Goal: Task Accomplishment & Management: Use online tool/utility

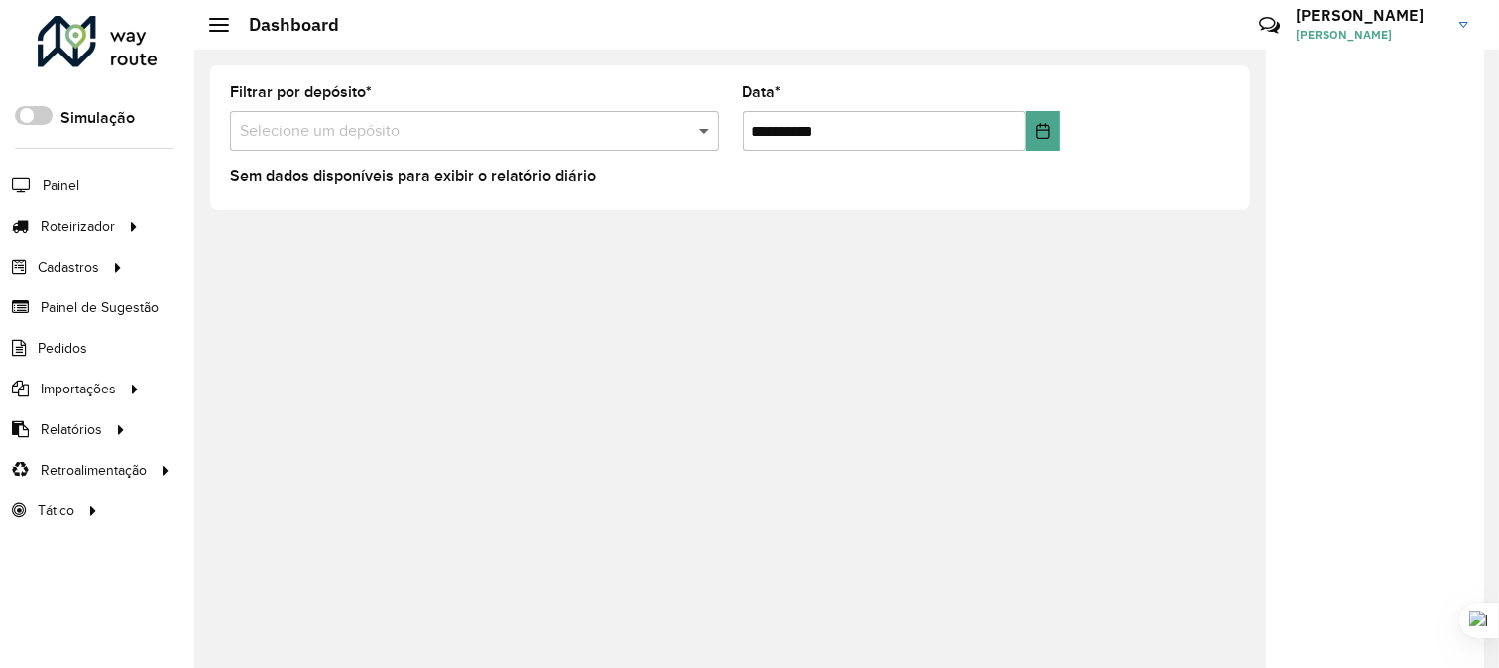
click at [706, 135] on span at bounding box center [706, 131] width 25 height 24
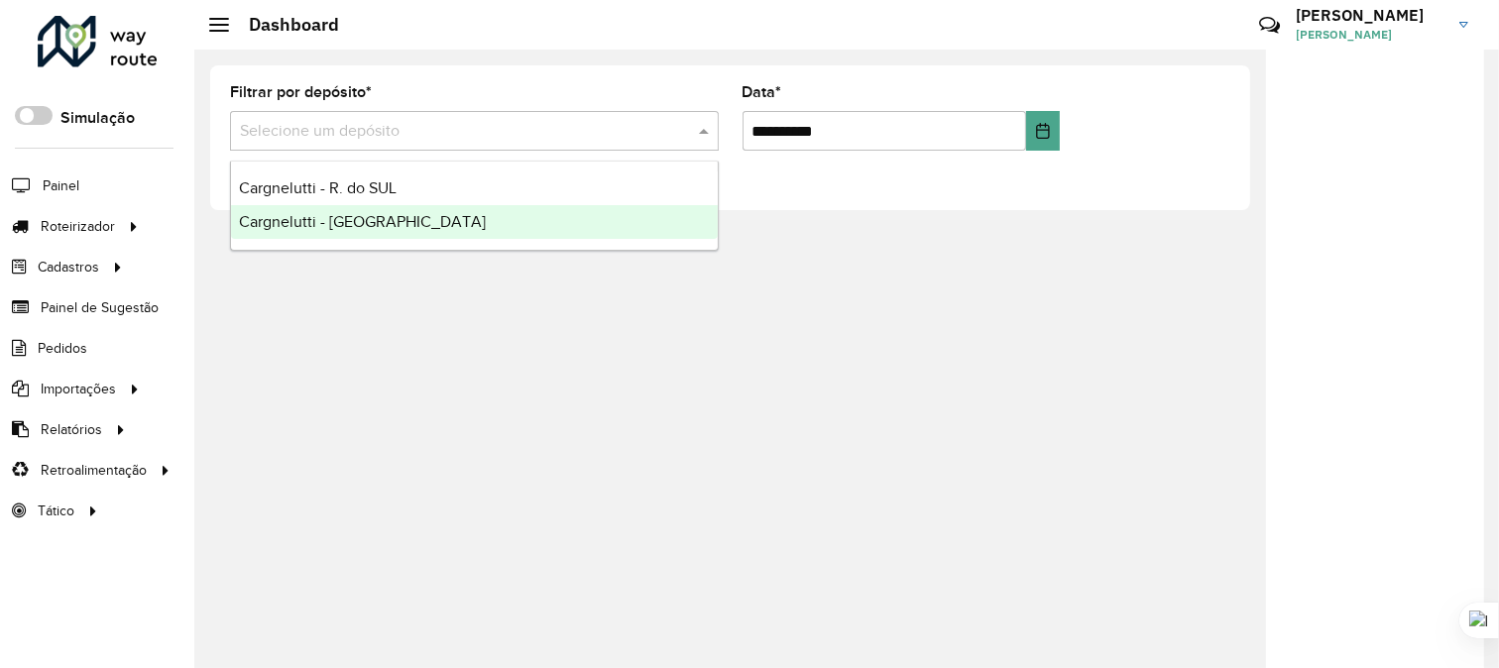
click at [374, 216] on span "Cargnelutti - [GEOGRAPHIC_DATA]" at bounding box center [362, 221] width 247 height 17
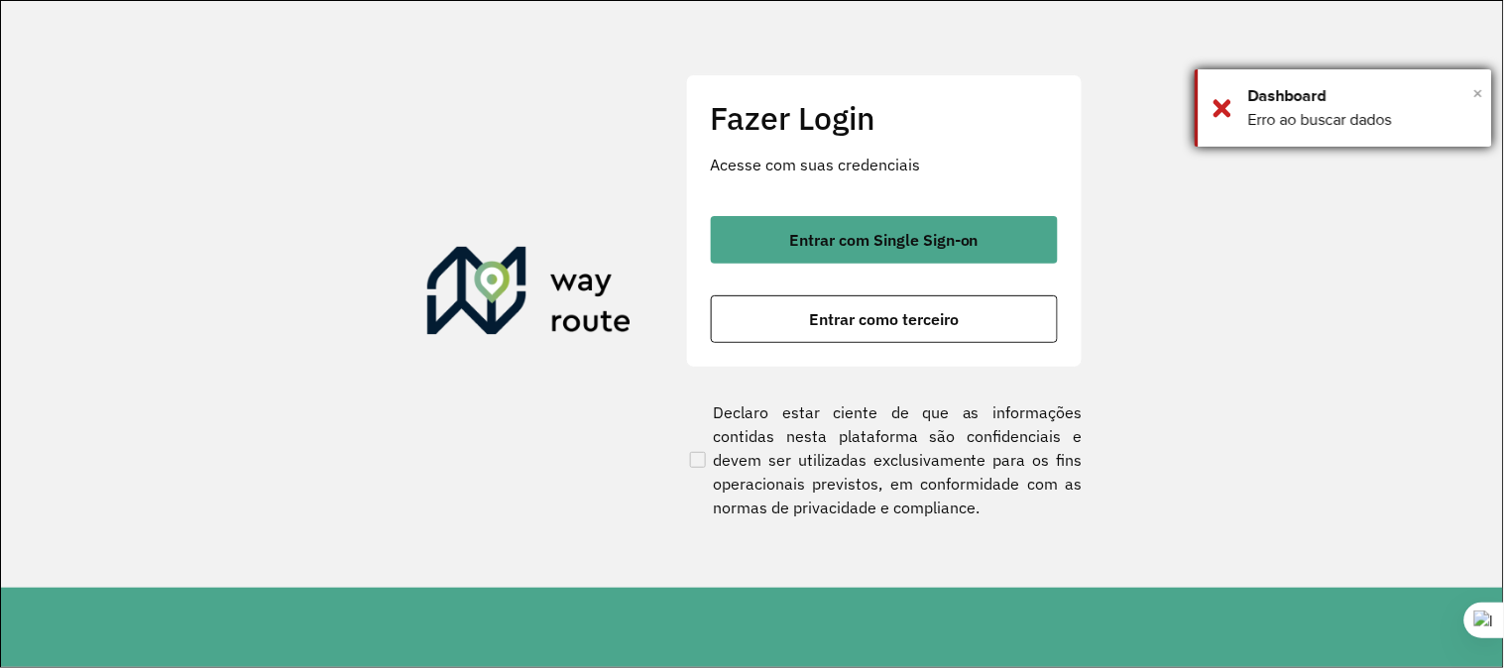
click at [1482, 92] on span "×" at bounding box center [1478, 93] width 10 height 30
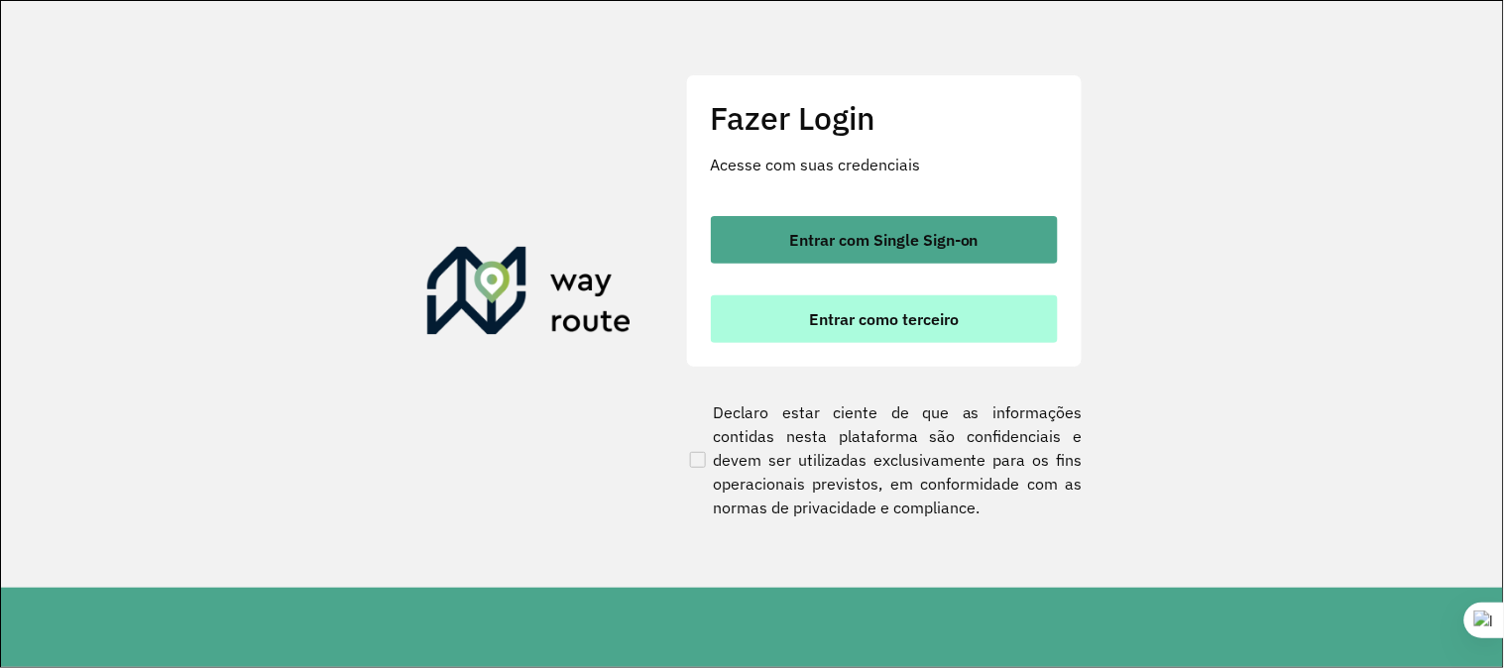
click at [859, 327] on span "Entrar como terceiro" at bounding box center [884, 319] width 150 height 16
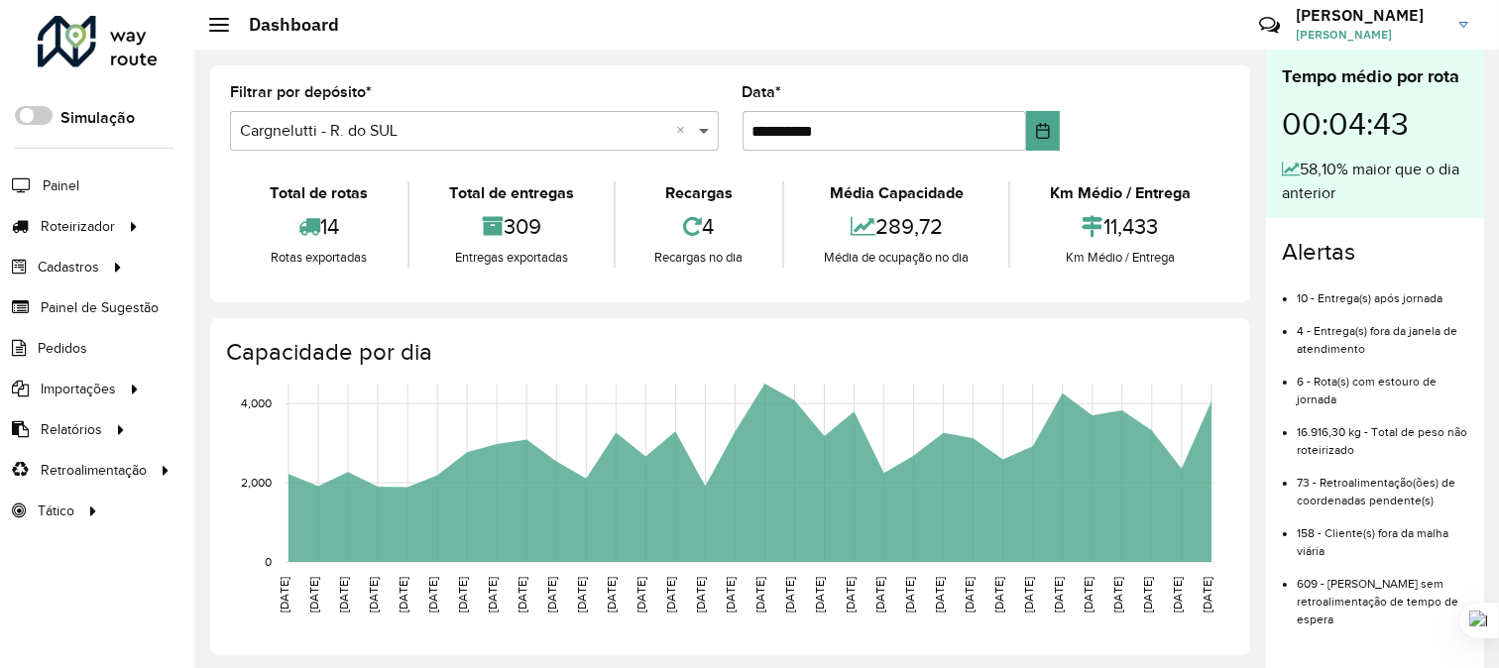
click at [699, 126] on span at bounding box center [706, 131] width 25 height 24
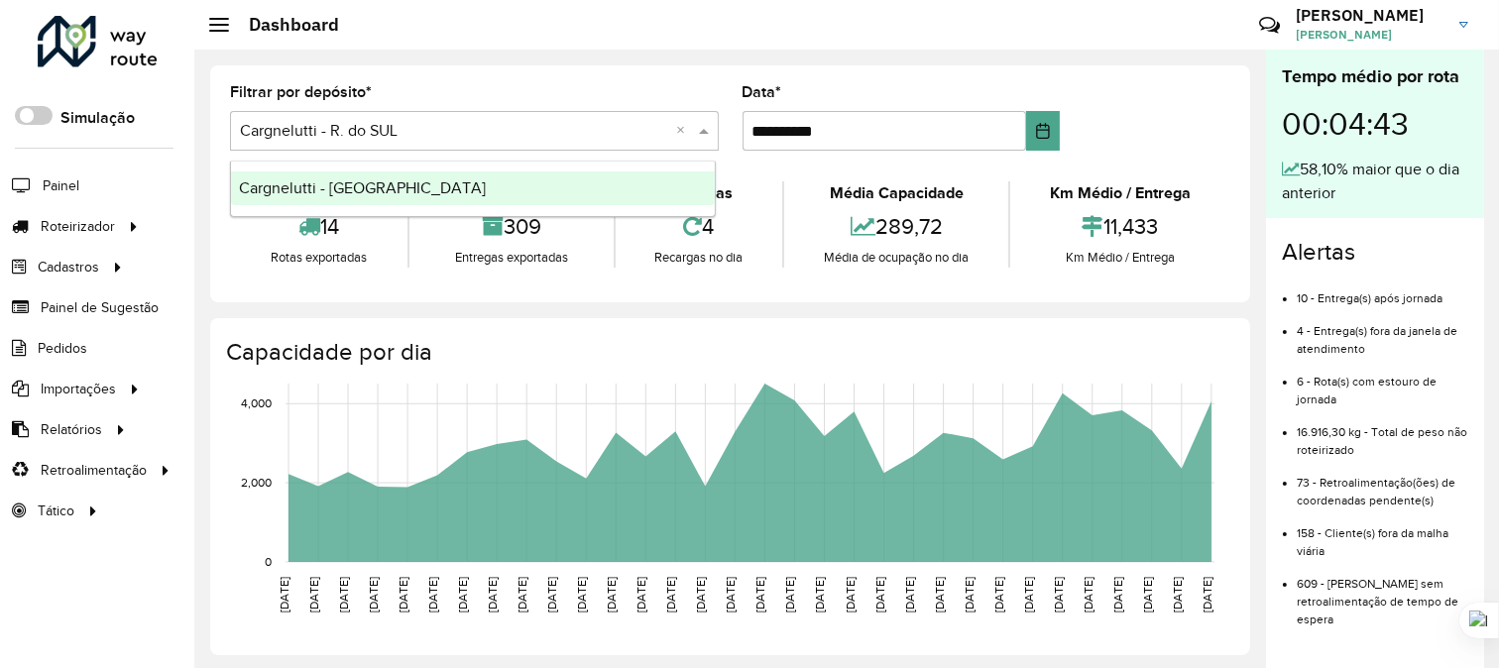
click at [362, 181] on span "Cargnelutti - [GEOGRAPHIC_DATA]" at bounding box center [362, 187] width 247 height 17
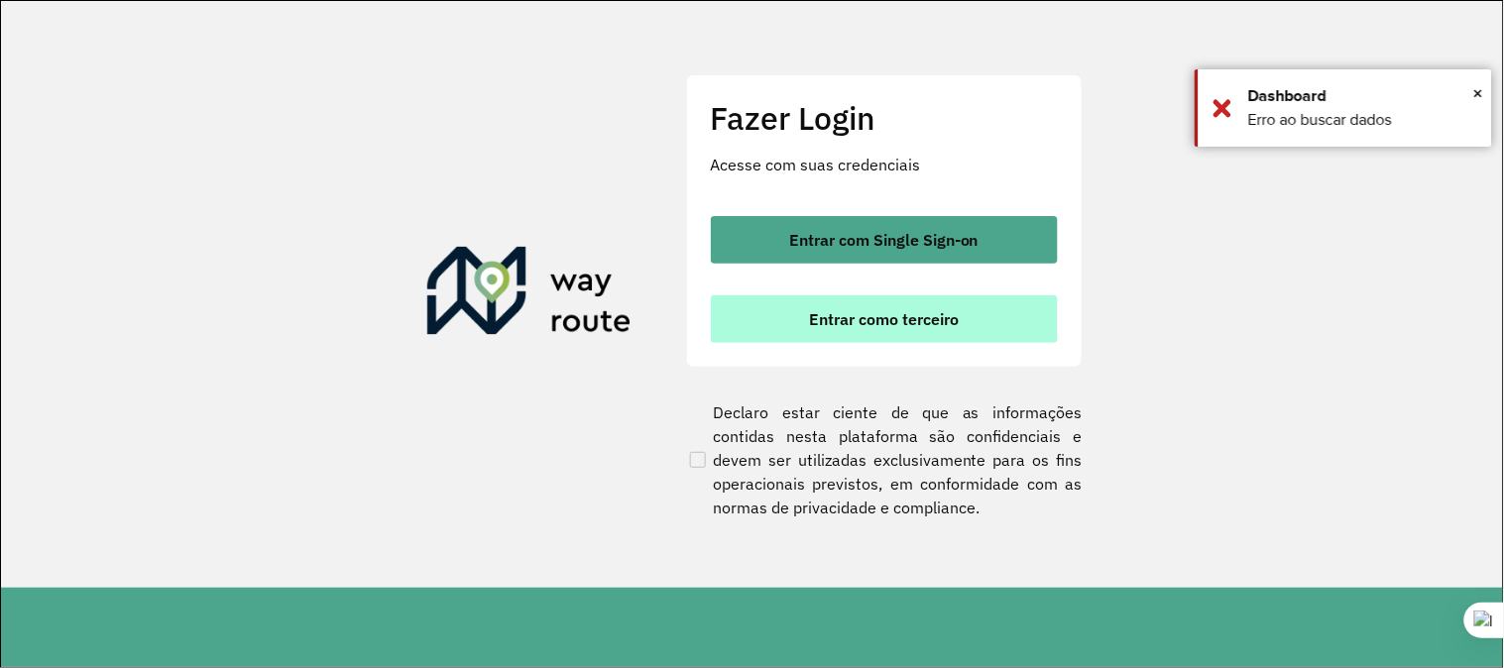
click at [874, 302] on button "Entrar como terceiro" at bounding box center [884, 319] width 347 height 48
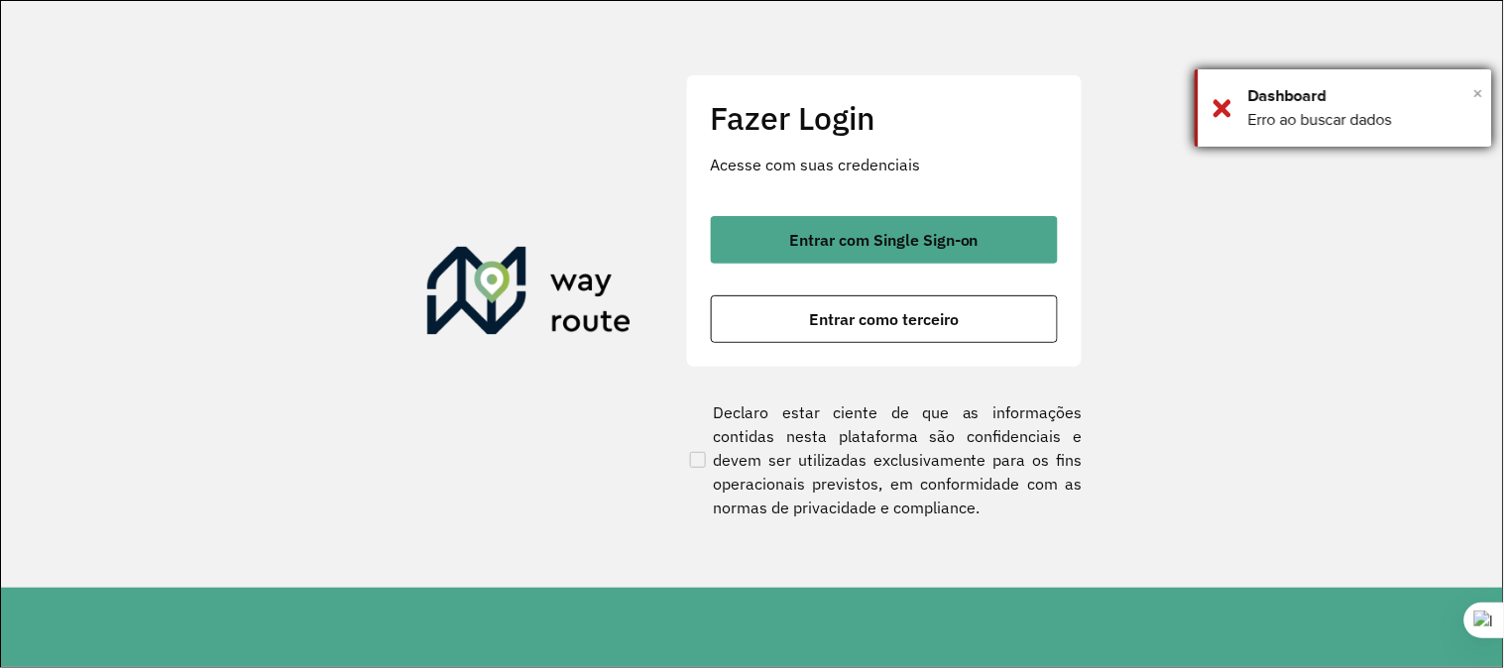
drag, startPoint x: 1479, startPoint y: 90, endPoint x: 1450, endPoint y: 99, distance: 30.1
click at [1479, 90] on span "×" at bounding box center [1478, 93] width 10 height 30
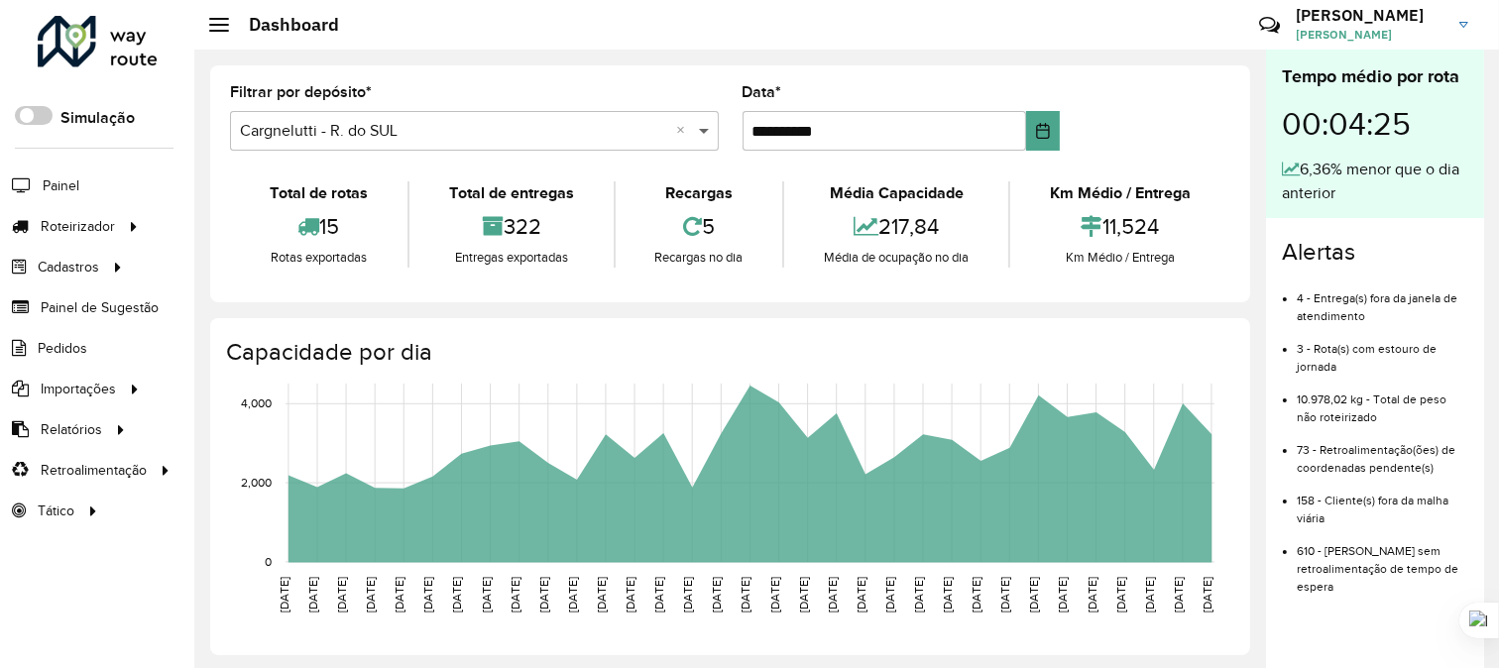
click at [704, 130] on span at bounding box center [706, 131] width 25 height 24
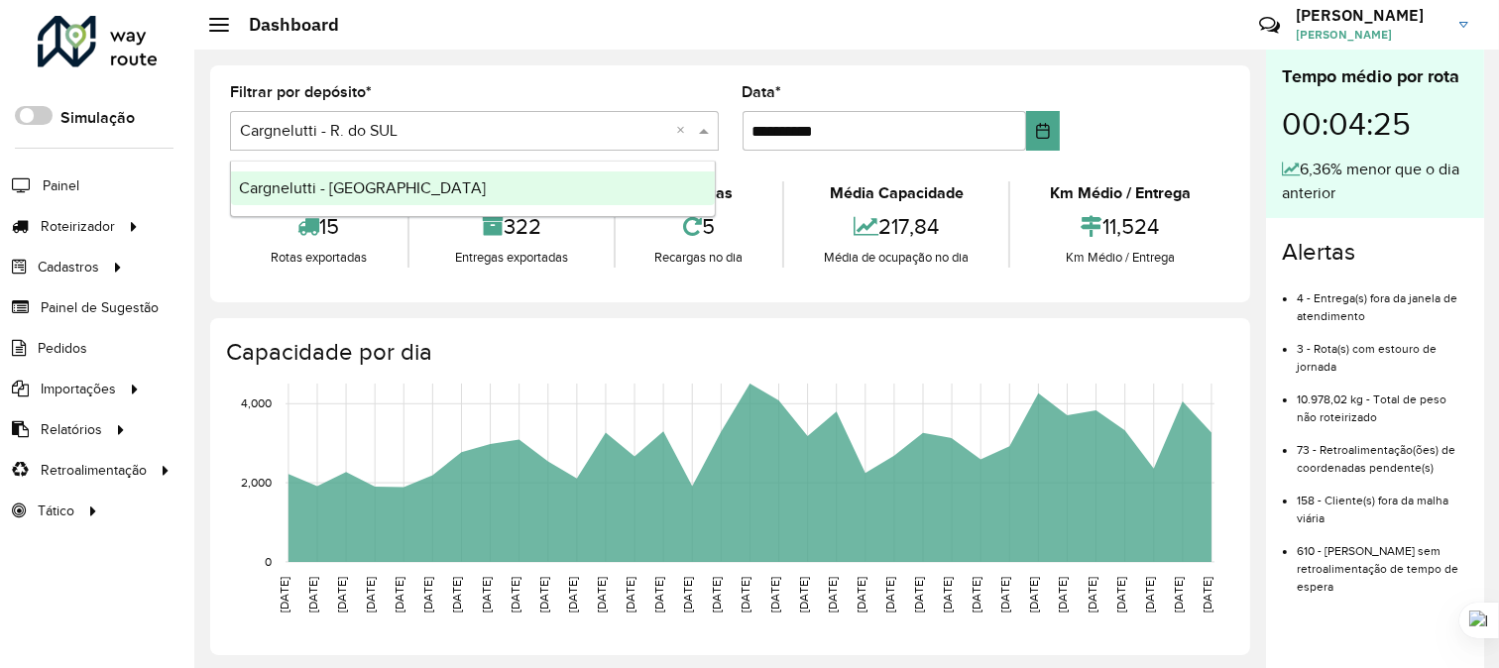
click at [367, 192] on span "Cargnelutti - [GEOGRAPHIC_DATA]" at bounding box center [362, 187] width 247 height 17
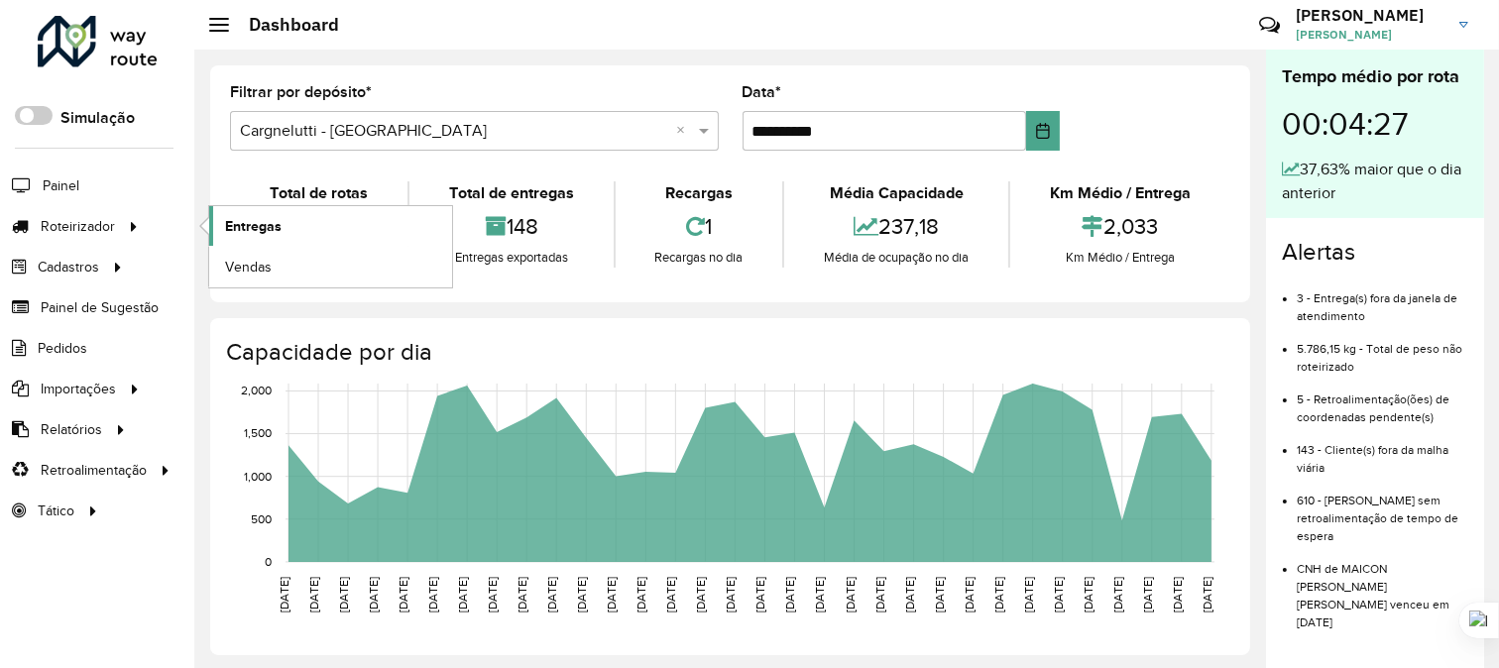
click at [255, 229] on span "Entregas" at bounding box center [253, 226] width 56 height 21
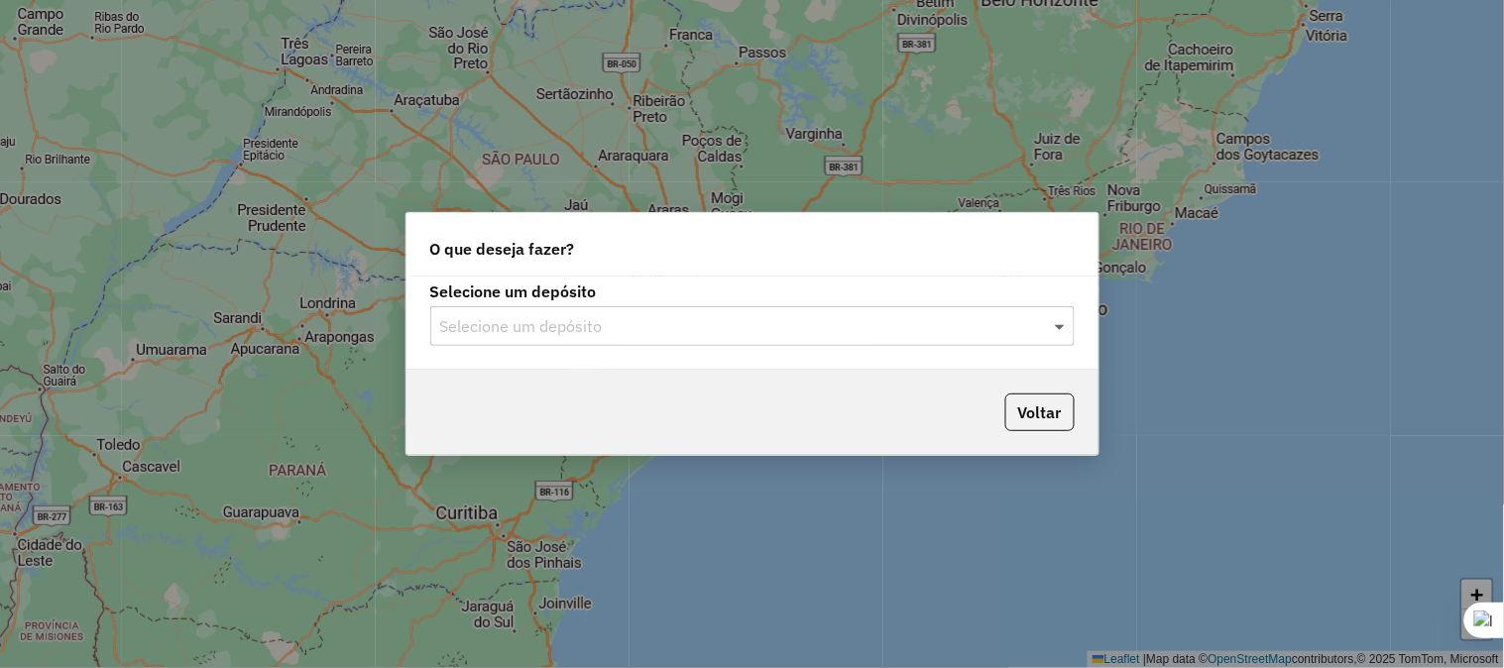
click at [1062, 329] on span at bounding box center [1062, 326] width 25 height 24
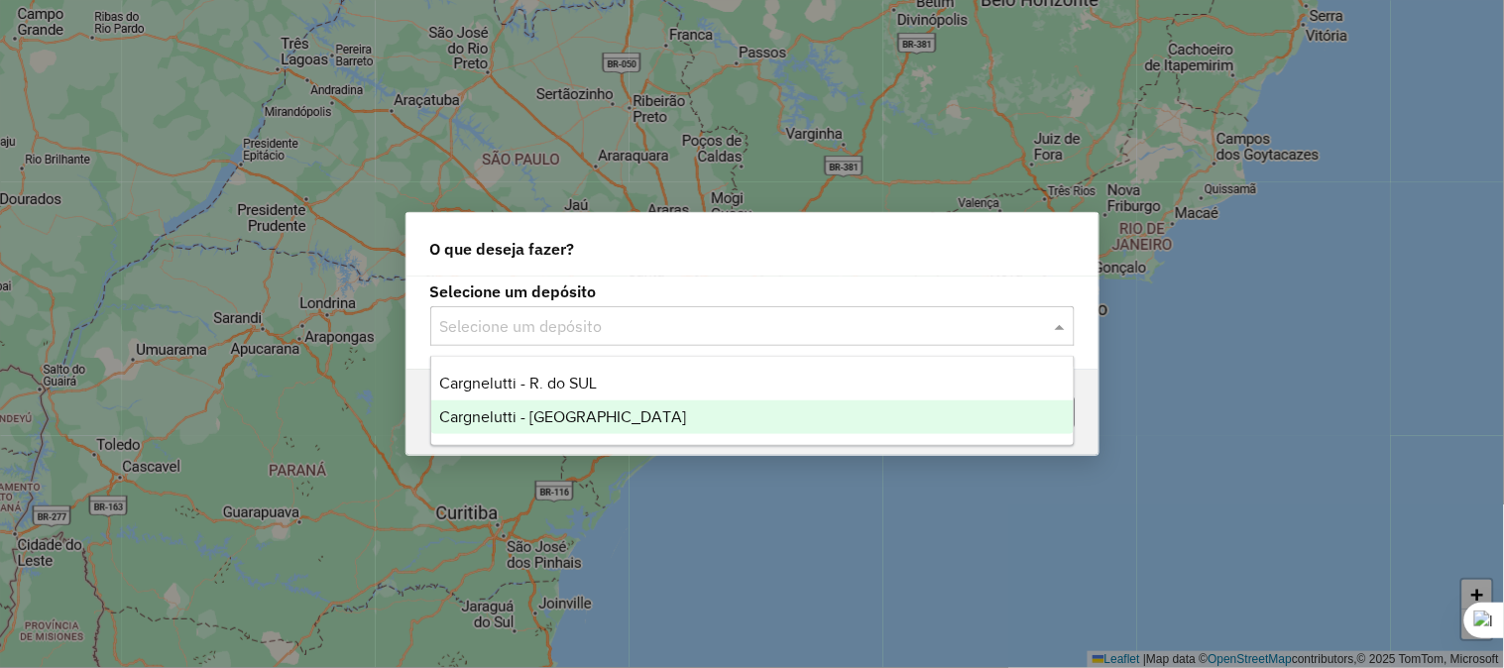
click at [543, 411] on span "Cargnelutti - [GEOGRAPHIC_DATA]" at bounding box center [562, 416] width 247 height 17
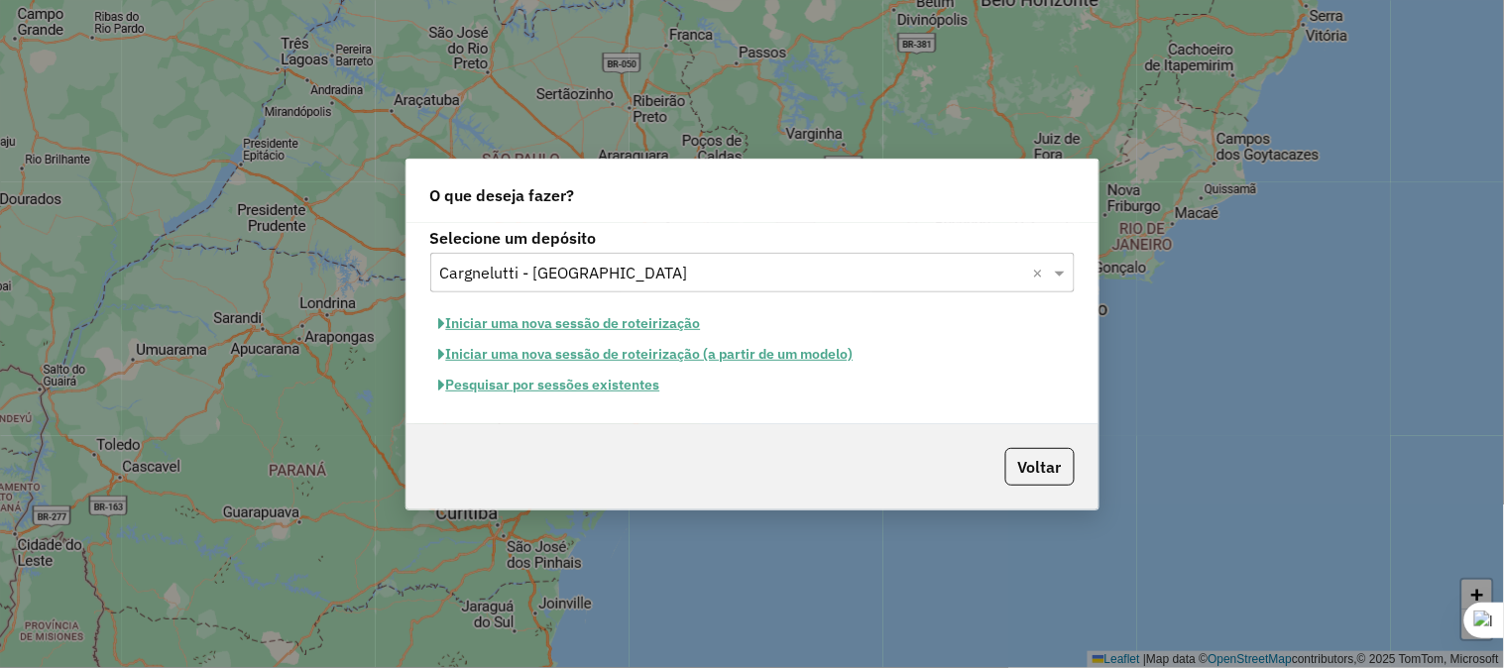
click at [549, 325] on button "Iniciar uma nova sessão de roteirização" at bounding box center [570, 323] width 280 height 31
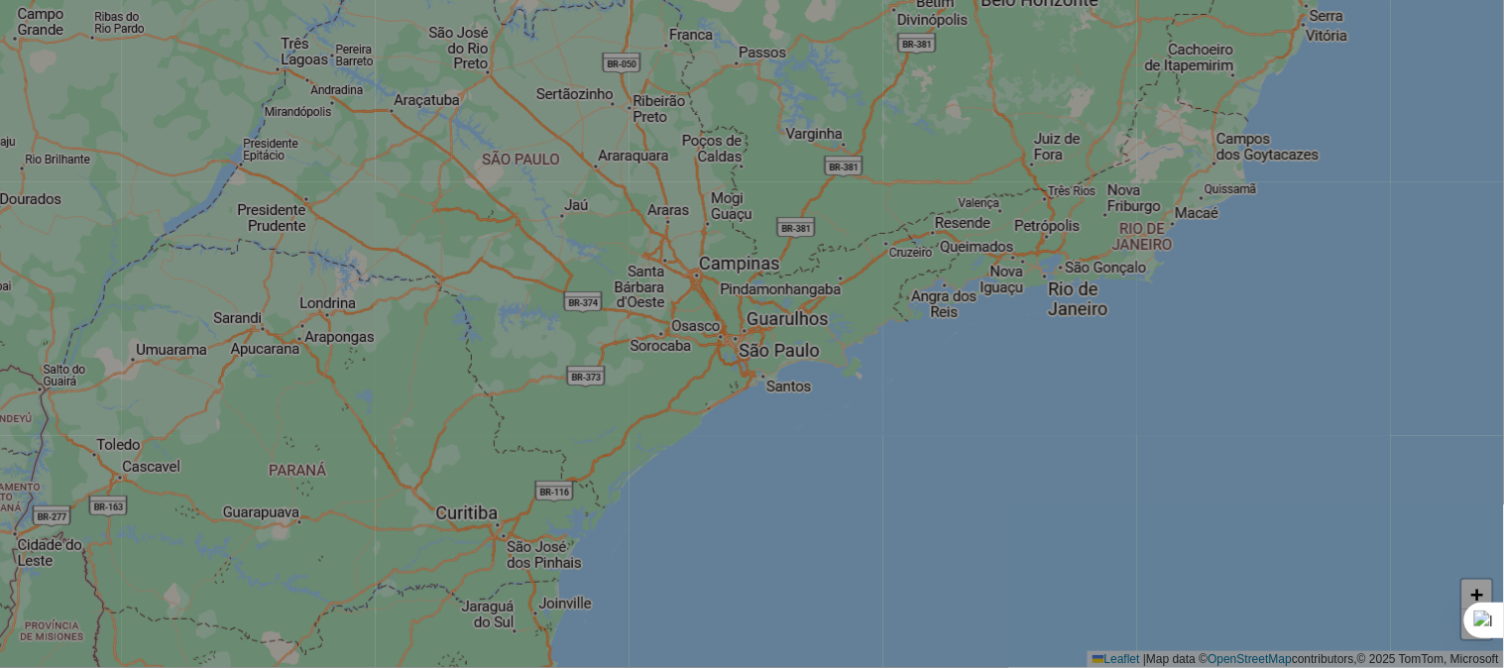
select select "*"
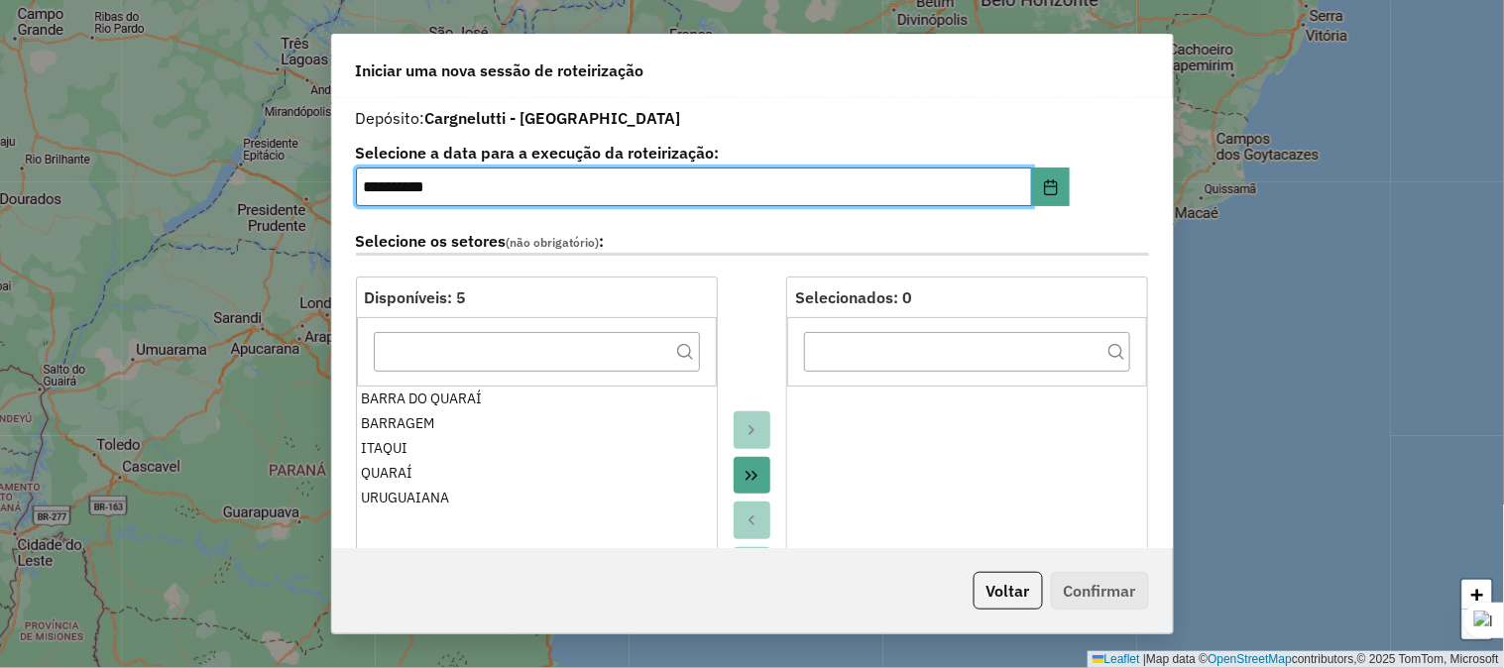
click at [751, 476] on icon "Move All to Target" at bounding box center [751, 476] width 16 height 16
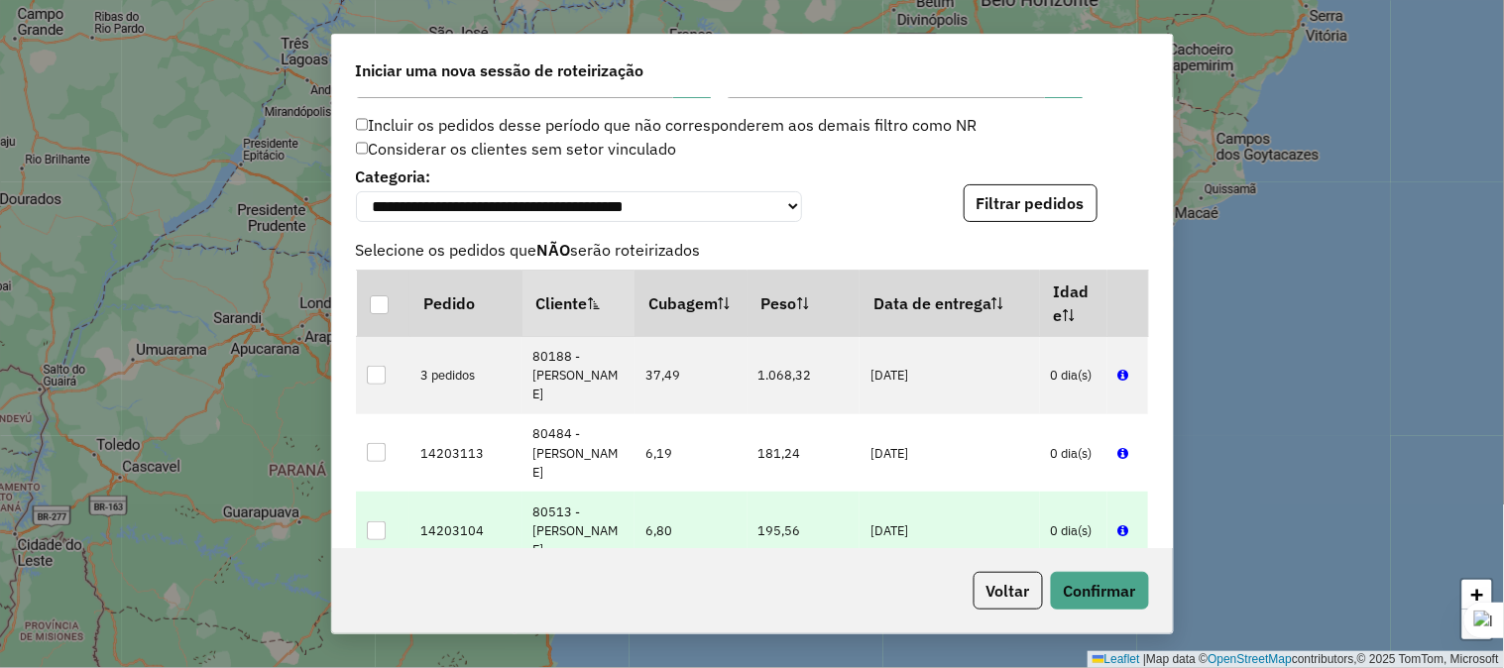
scroll to position [1982, 0]
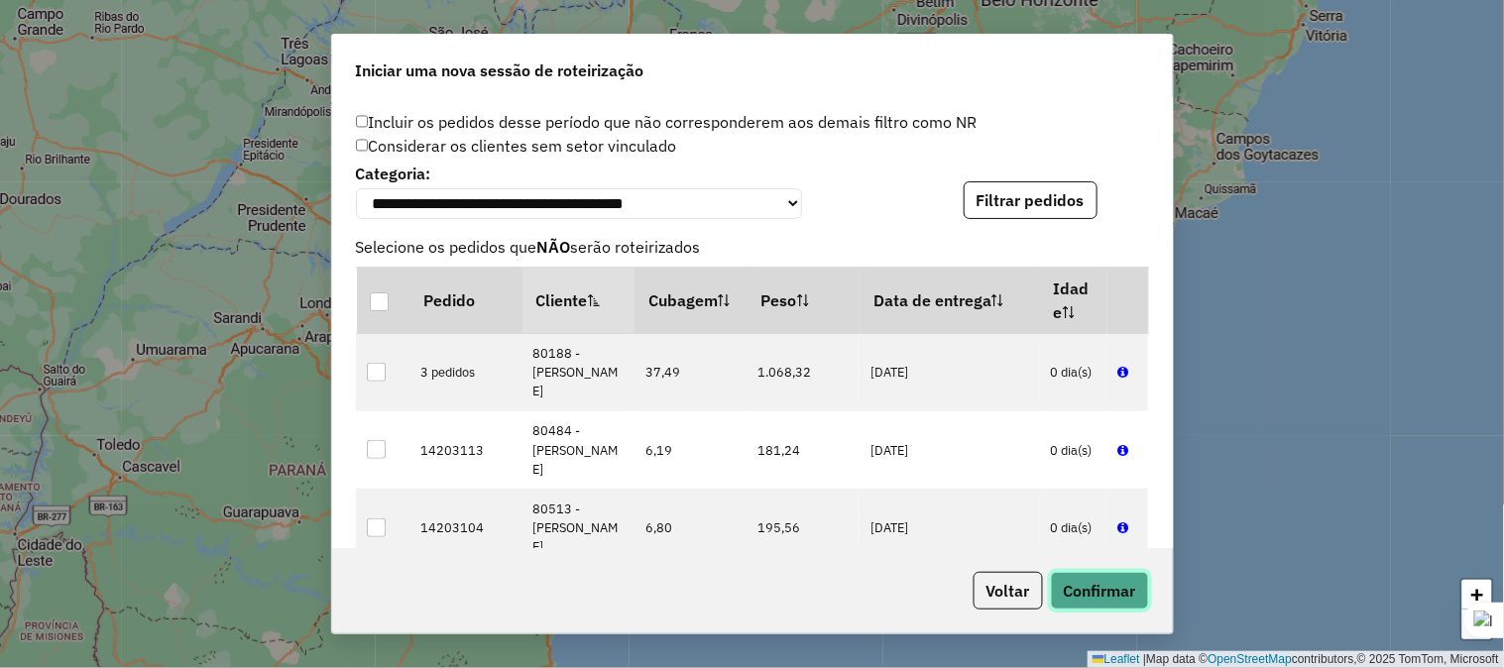
click at [1098, 580] on button "Confirmar" at bounding box center [1100, 591] width 98 height 38
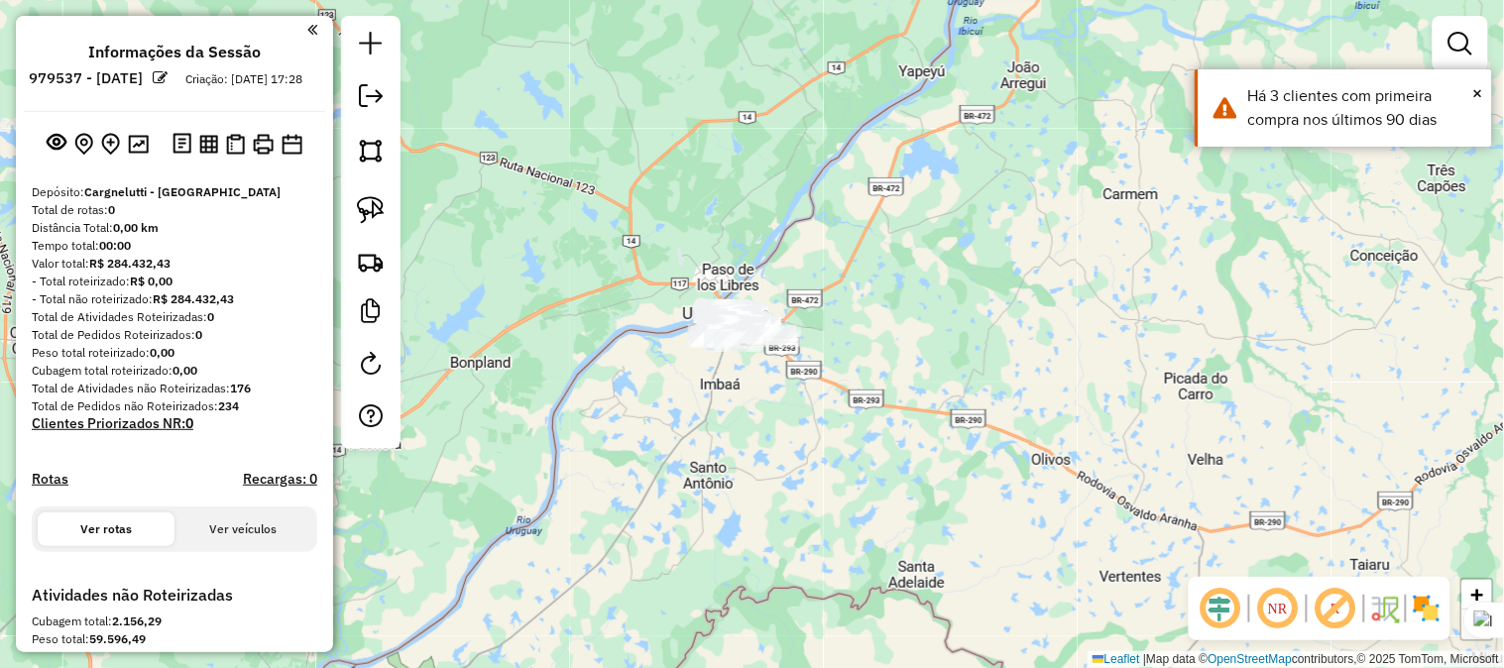
drag, startPoint x: 887, startPoint y: 201, endPoint x: 803, endPoint y: 114, distance: 121.3
click at [808, 121] on div "Janela de atendimento Grade de atendimento Capacidade Transportadoras Veículos …" at bounding box center [752, 334] width 1504 height 668
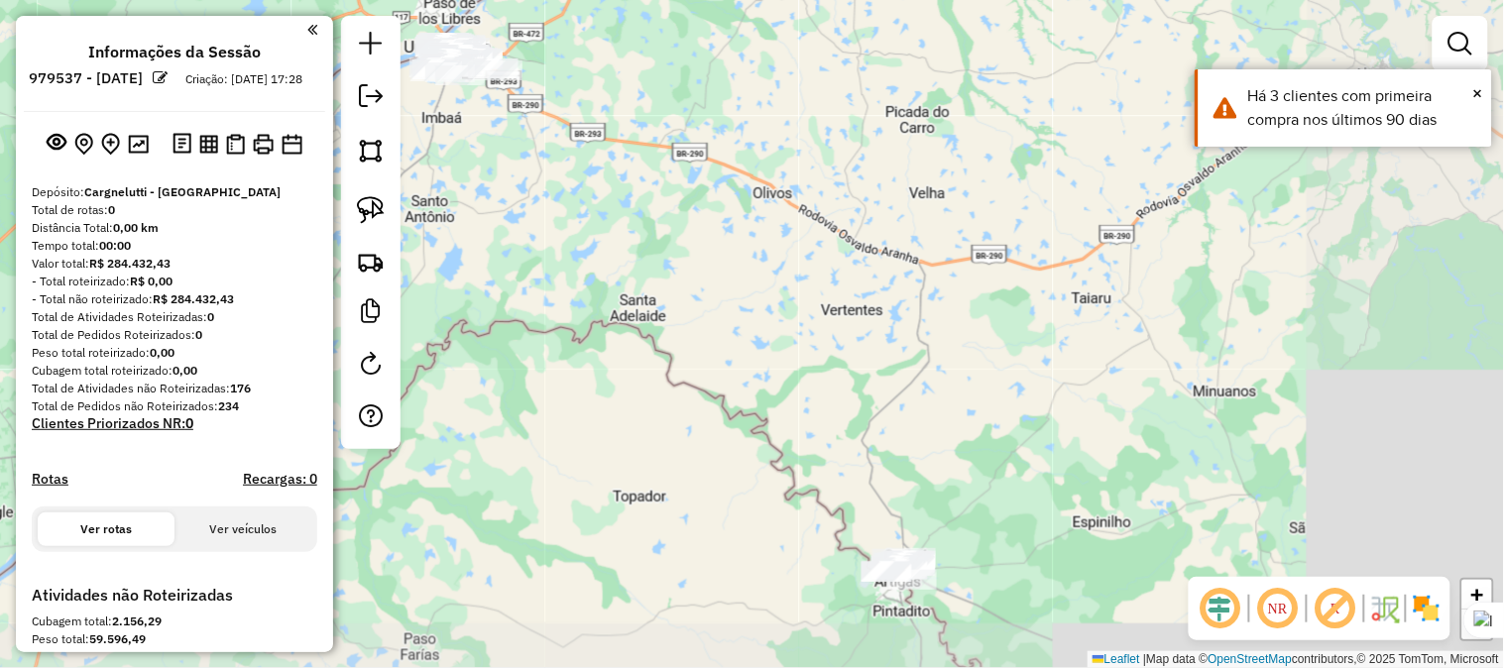
drag, startPoint x: 905, startPoint y: 340, endPoint x: 865, endPoint y: 190, distance: 154.8
click at [865, 190] on div "Janela de atendimento Grade de atendimento Capacidade Transportadoras Veículos …" at bounding box center [752, 334] width 1504 height 668
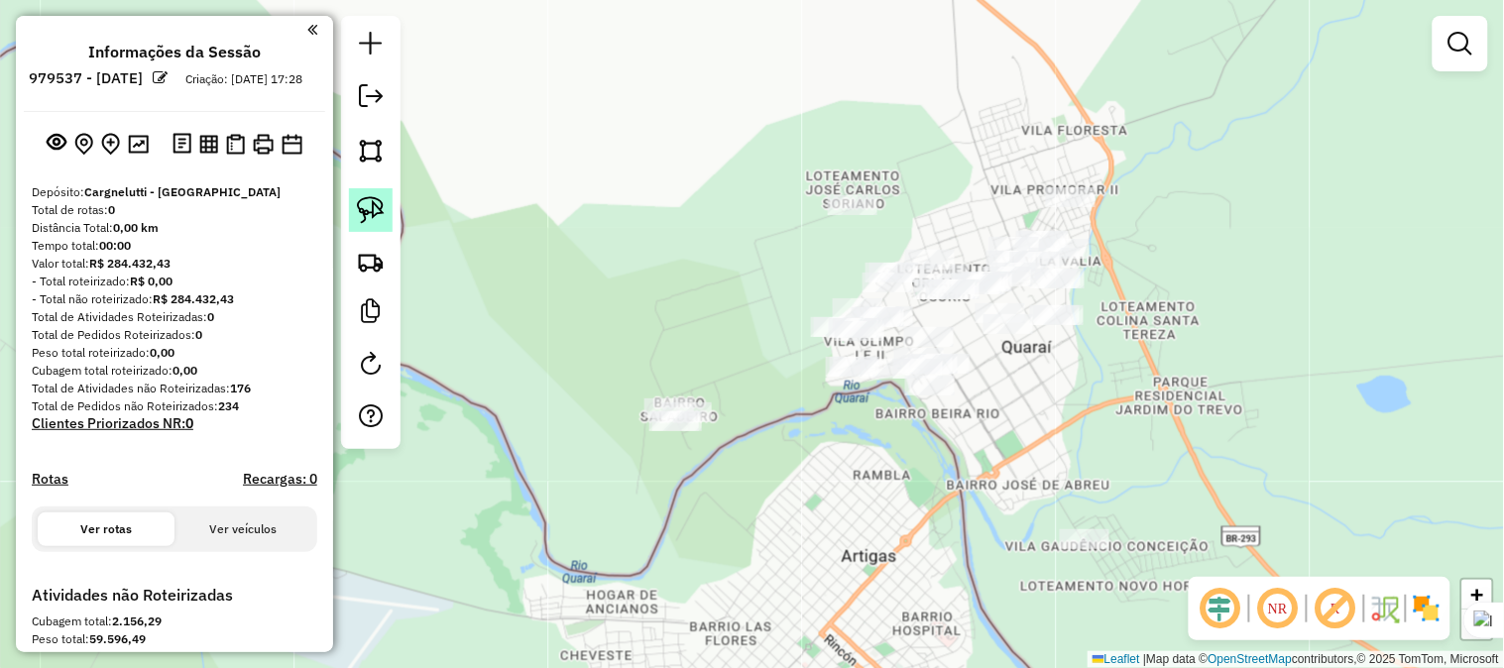
click at [369, 204] on img at bounding box center [371, 210] width 28 height 28
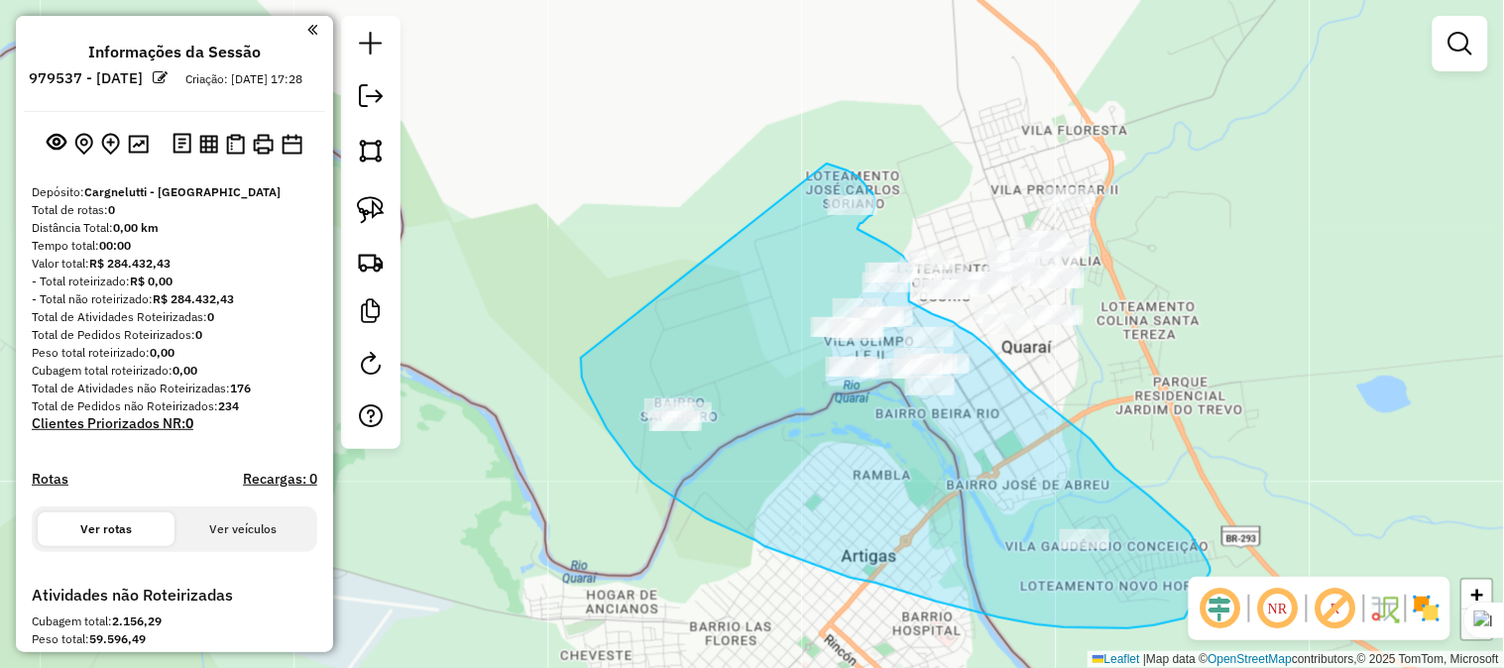
drag, startPoint x: 581, startPoint y: 359, endPoint x: 827, endPoint y: 164, distance: 313.9
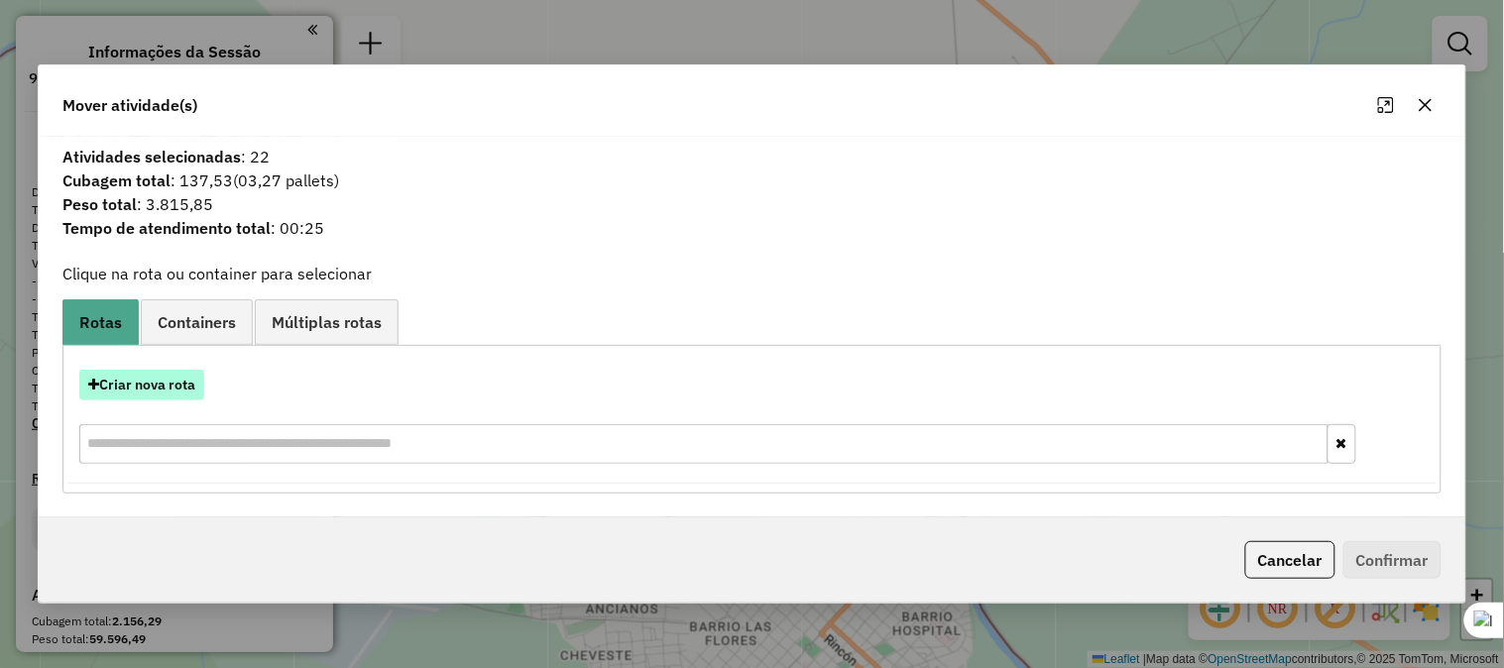
click at [178, 392] on button "Criar nova rota" at bounding box center [141, 385] width 125 height 31
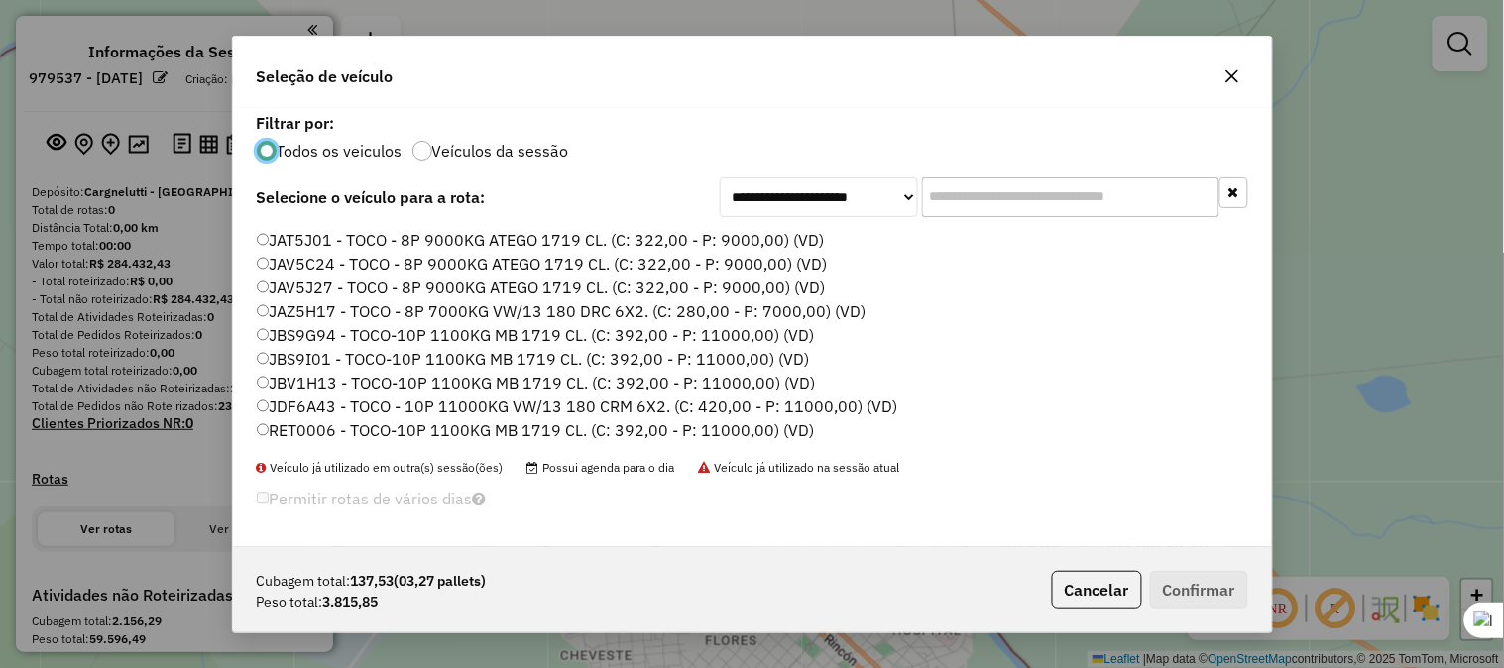
scroll to position [66, 0]
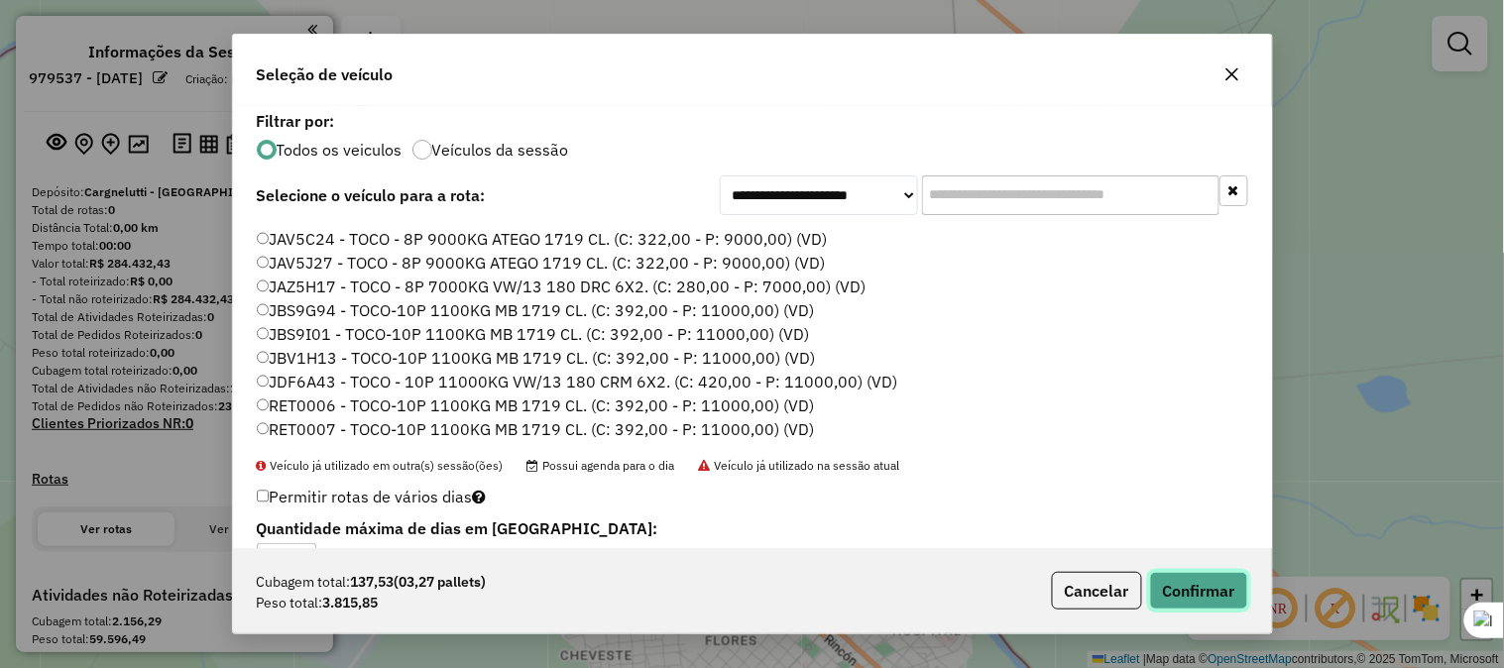
click at [1184, 601] on button "Confirmar" at bounding box center [1199, 591] width 98 height 38
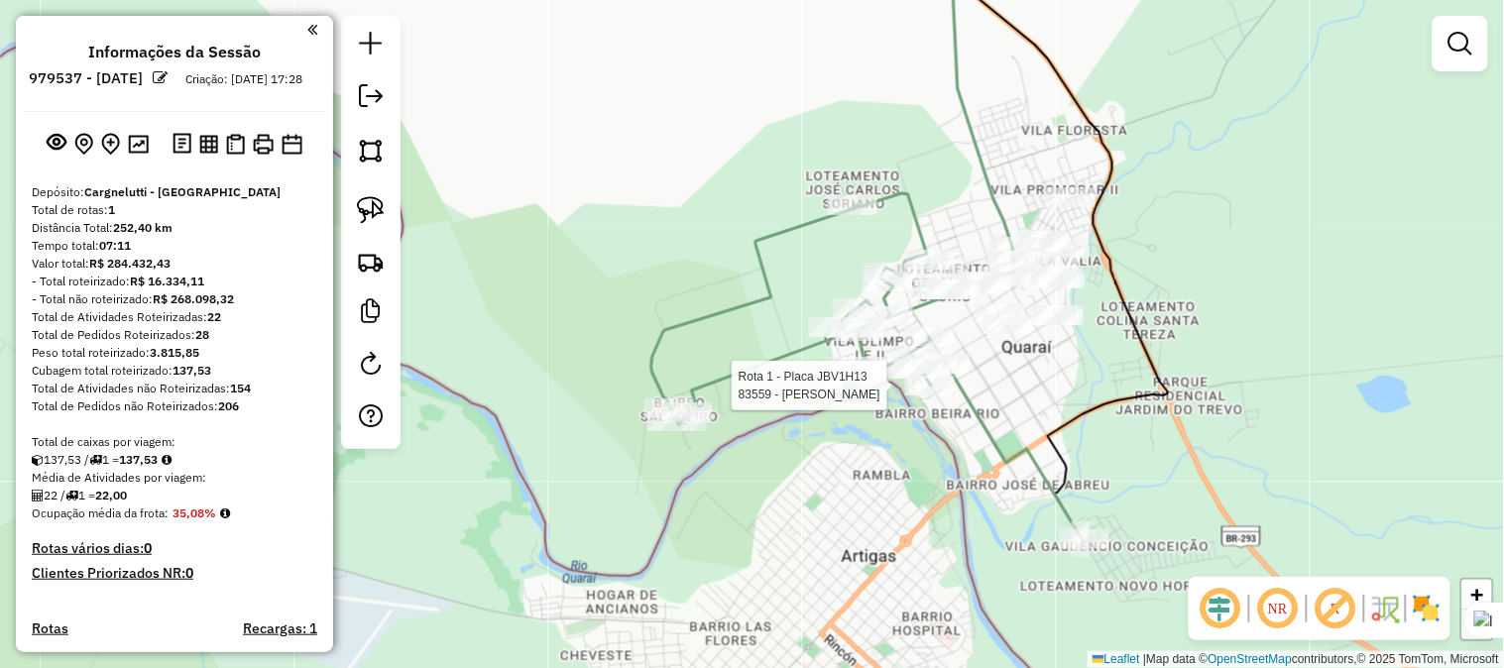
select select "**********"
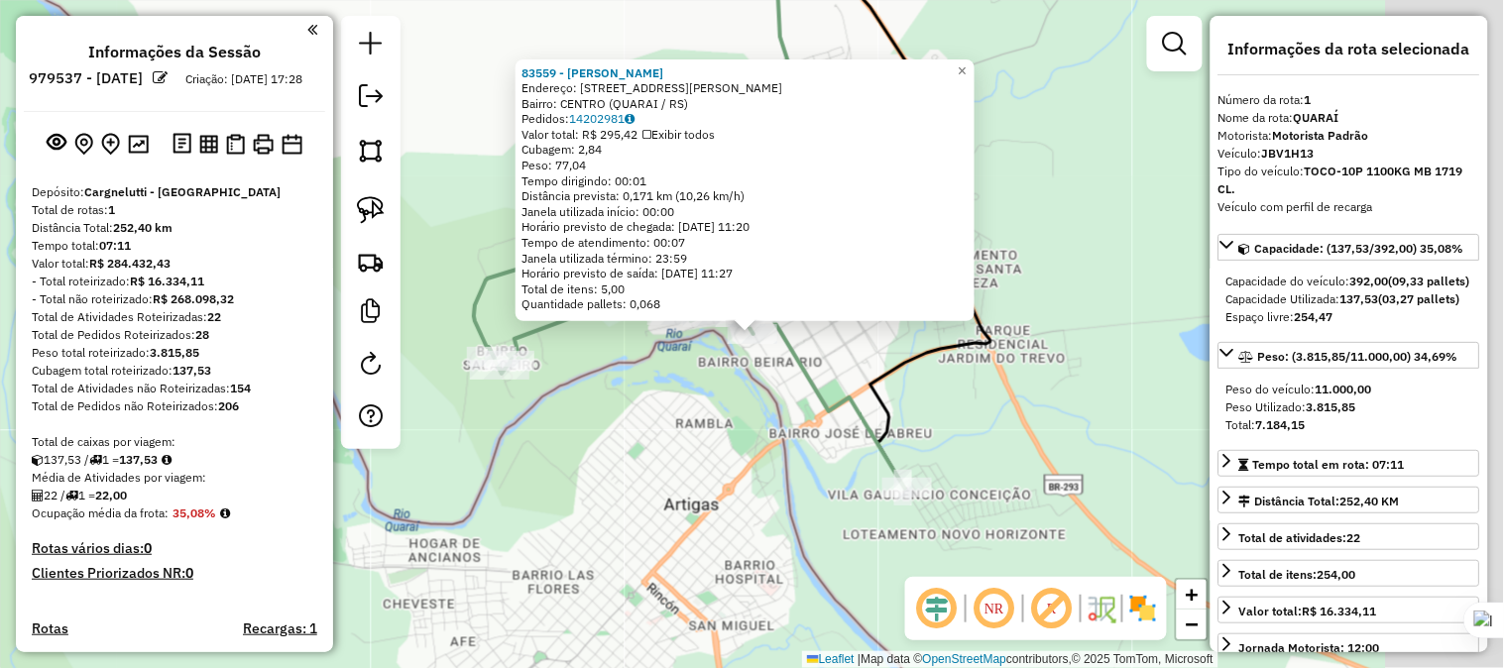
scroll to position [549, 0]
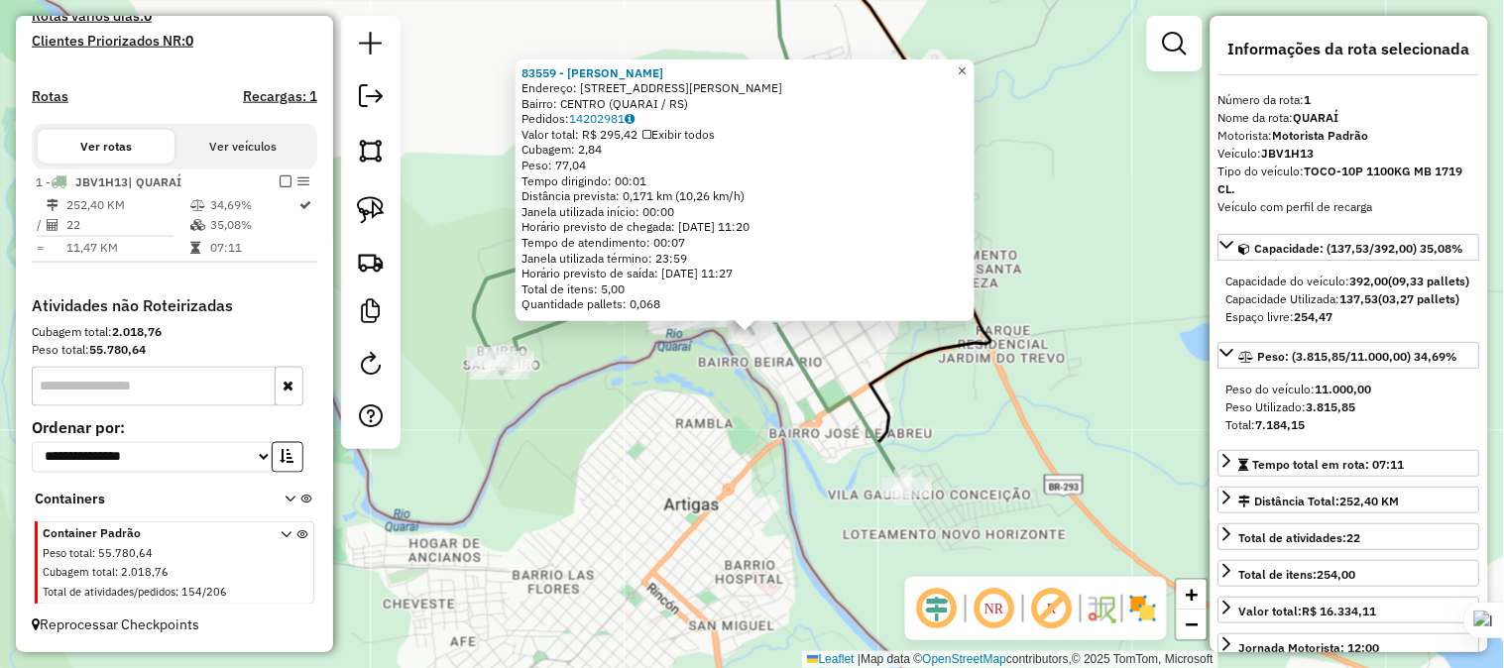
click at [968, 65] on link "×" at bounding box center [963, 71] width 24 height 24
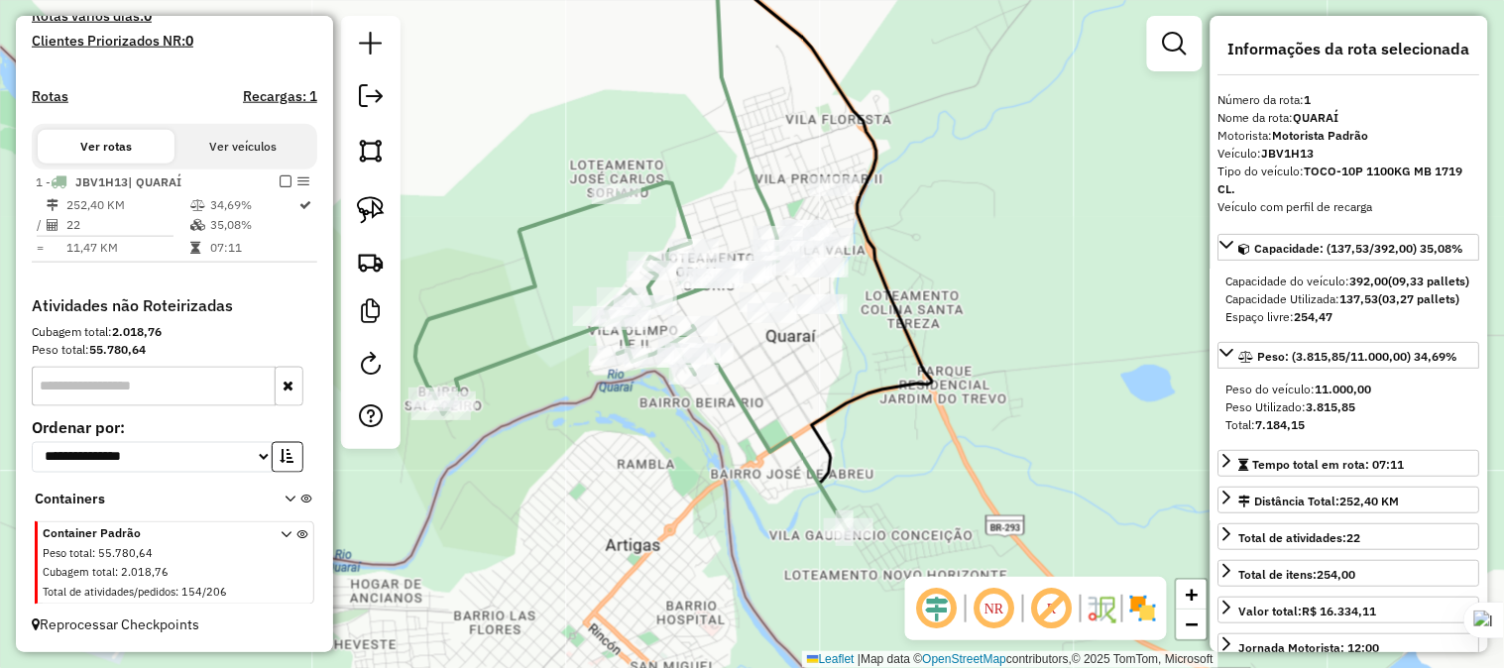
drag, startPoint x: 993, startPoint y: 327, endPoint x: 948, endPoint y: 360, distance: 56.1
click at [948, 360] on div "Janela de atendimento Grade de atendimento Capacidade Transportadoras Veículos …" at bounding box center [752, 334] width 1504 height 668
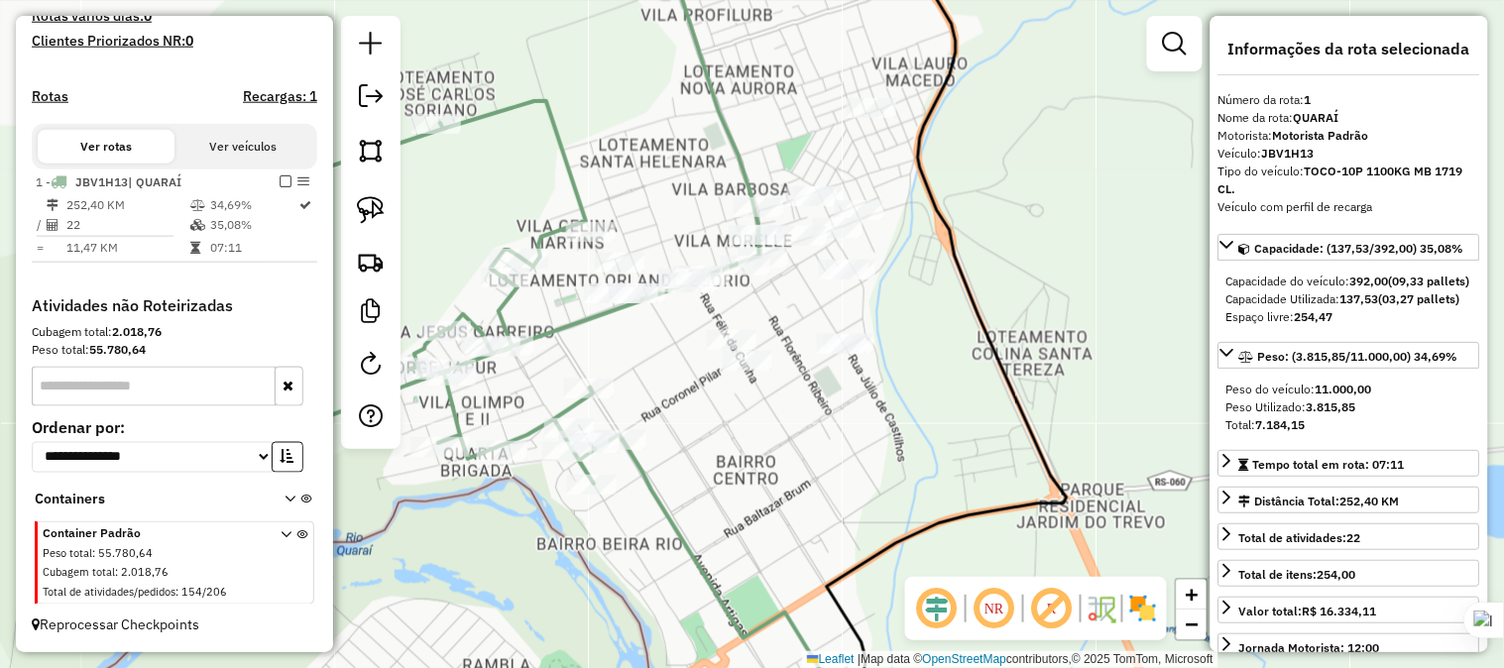
drag, startPoint x: 860, startPoint y: 339, endPoint x: 892, endPoint y: 384, distance: 54.7
click at [892, 384] on div "Janela de atendimento Grade de atendimento Capacidade Transportadoras Veículos …" at bounding box center [752, 334] width 1504 height 668
click at [374, 215] on img at bounding box center [371, 210] width 28 height 28
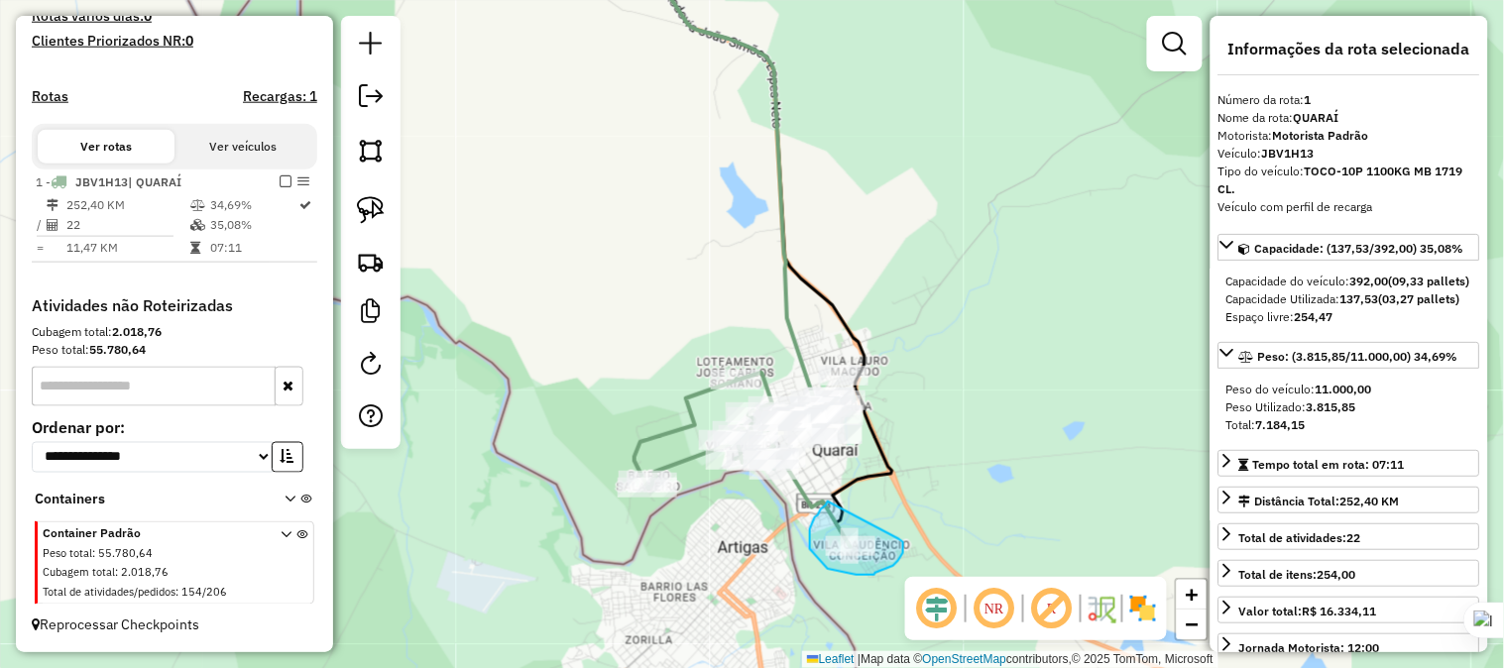
drag, startPoint x: 828, startPoint y: 502, endPoint x: 899, endPoint y: 539, distance: 80.7
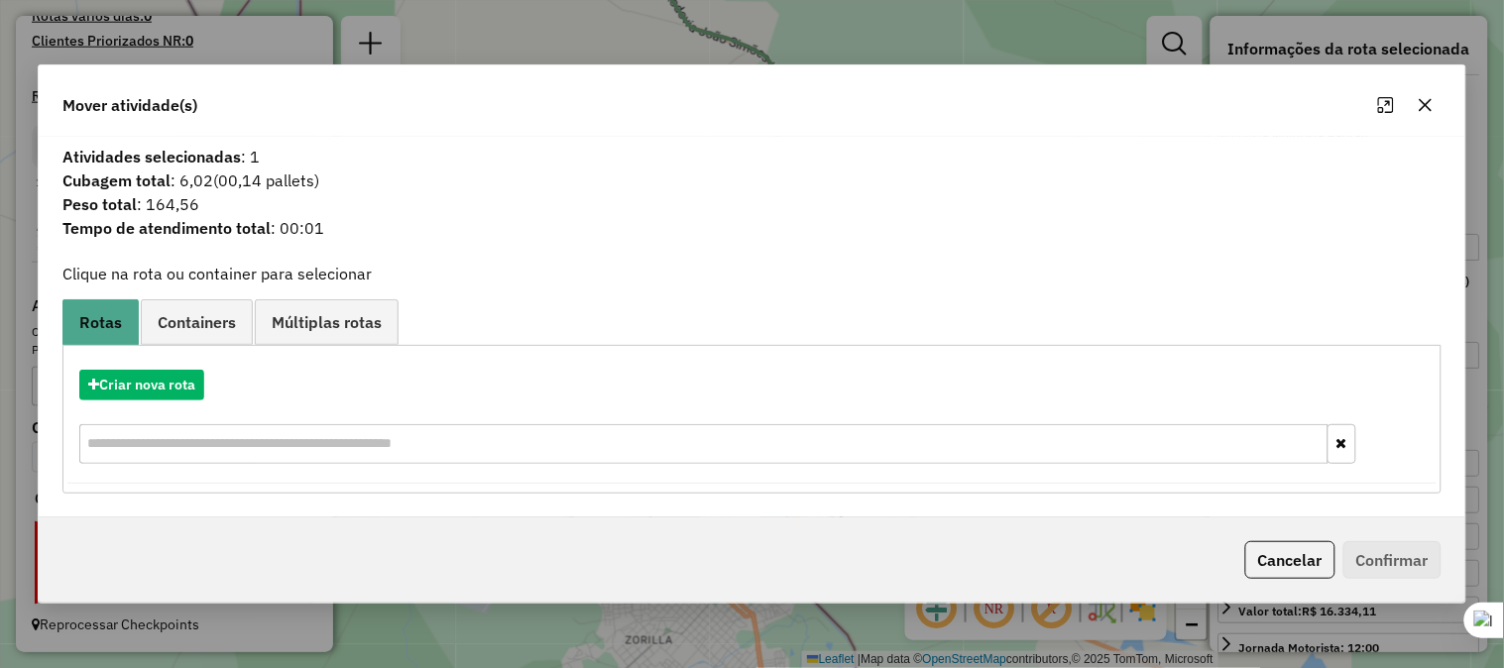
click at [1418, 106] on icon "button" at bounding box center [1425, 105] width 16 height 16
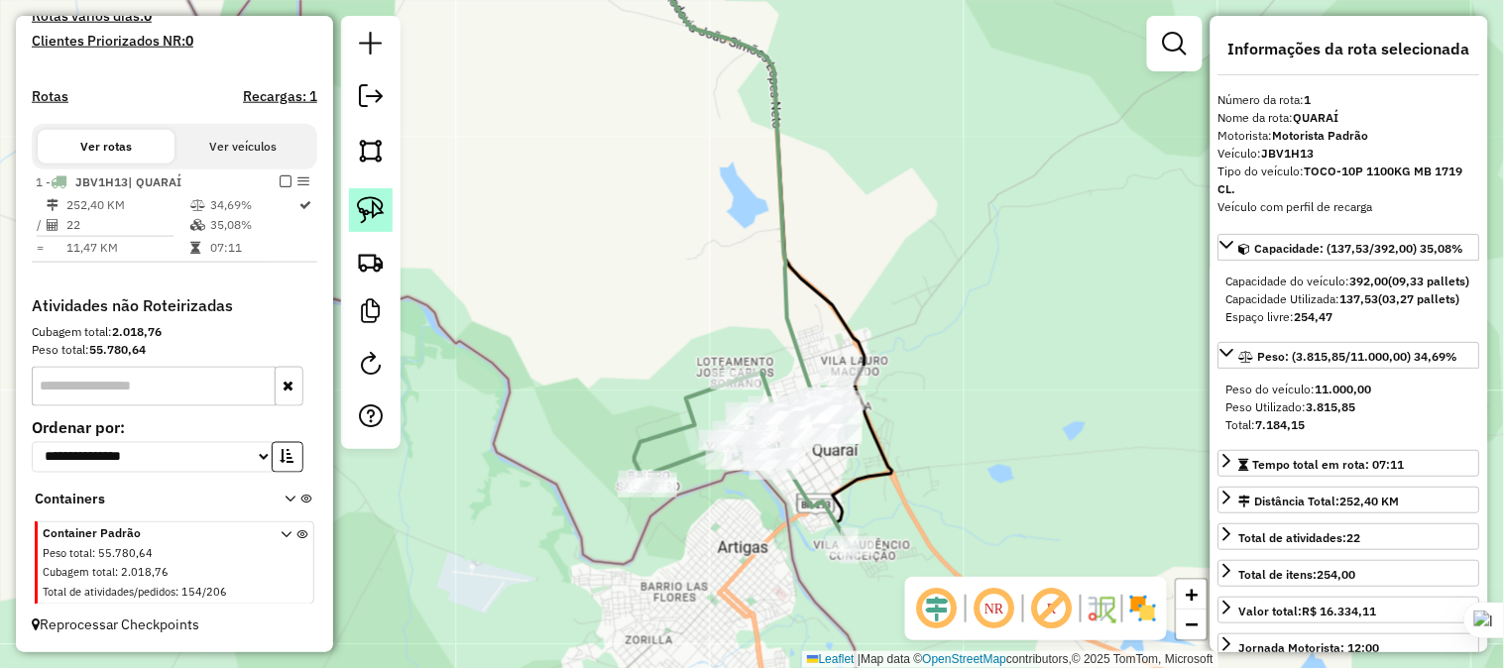
click at [371, 214] on img at bounding box center [371, 210] width 28 height 28
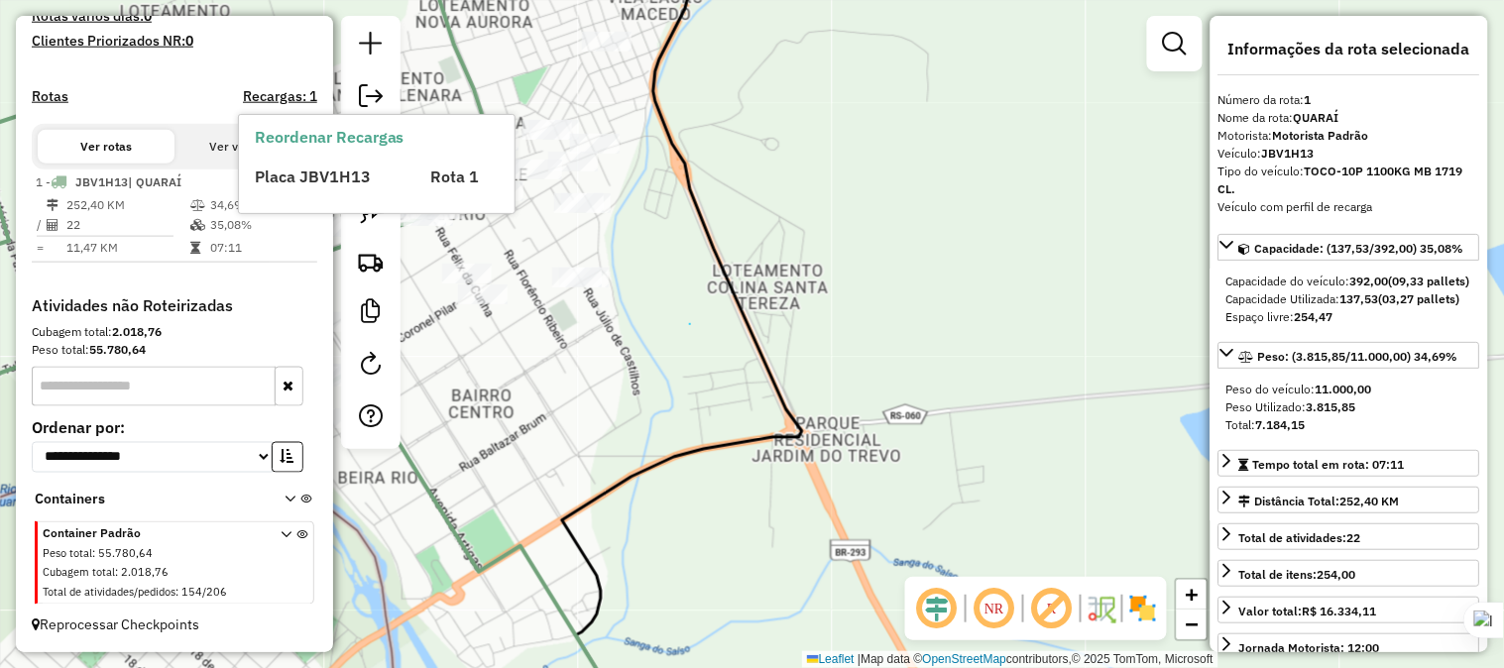
drag, startPoint x: 690, startPoint y: 324, endPoint x: 706, endPoint y: 294, distance: 33.7
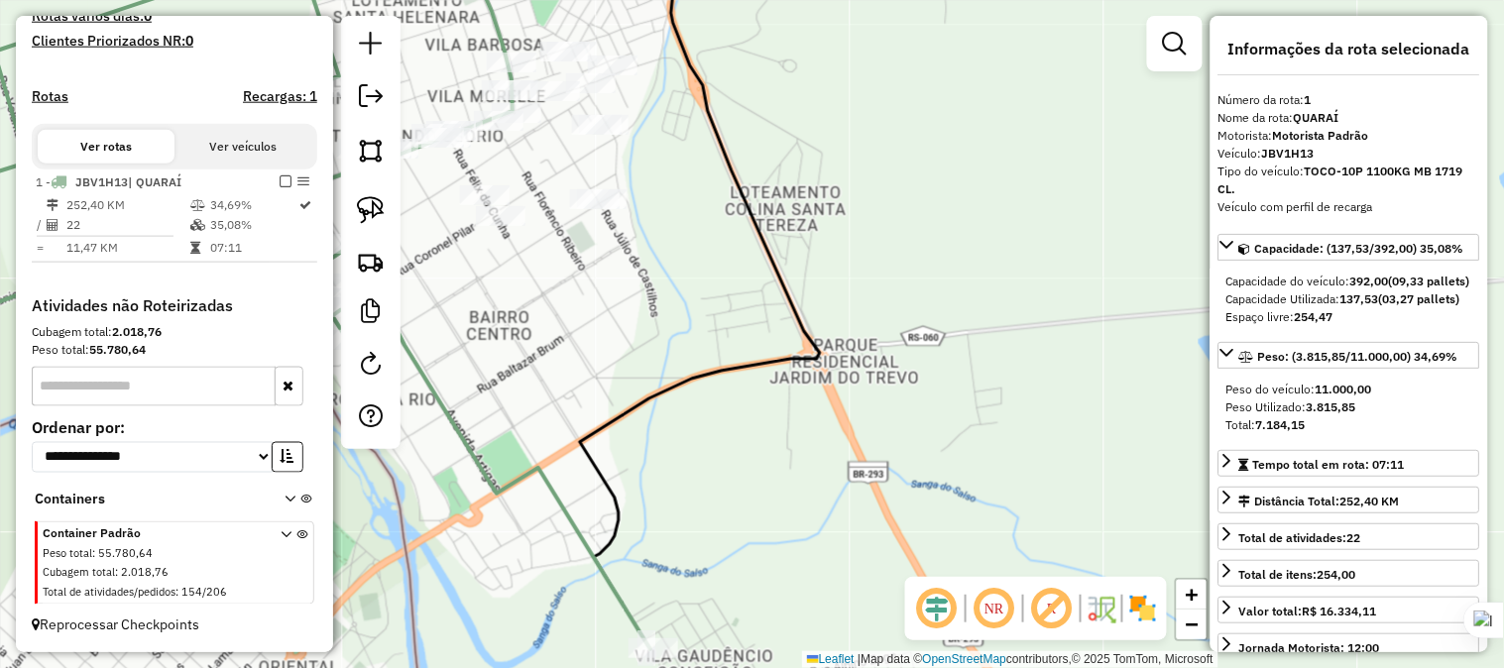
drag, startPoint x: 711, startPoint y: 393, endPoint x: 768, endPoint y: 184, distance: 216.9
click at [766, 180] on div "Janela de atendimento Grade de atendimento Capacidade Transportadoras Veículos …" at bounding box center [752, 334] width 1504 height 668
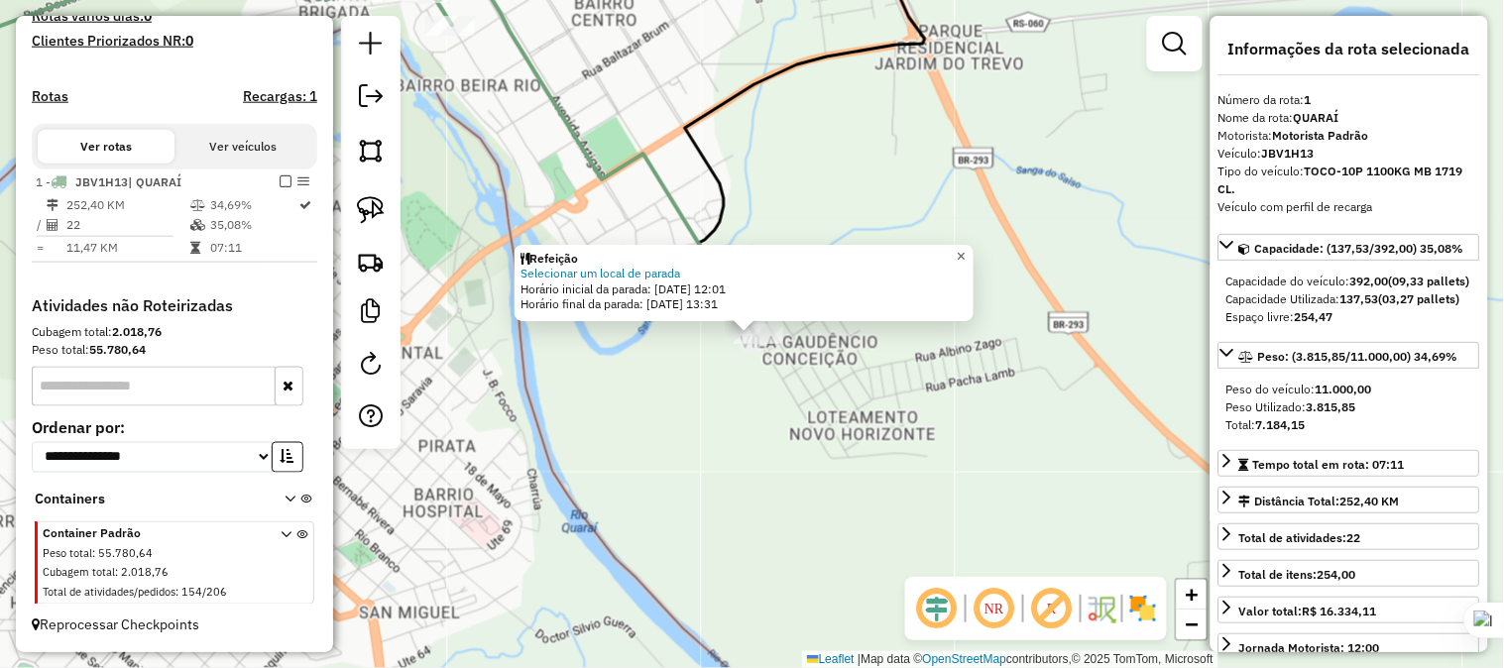
click at [965, 248] on span "×" at bounding box center [960, 256] width 9 height 17
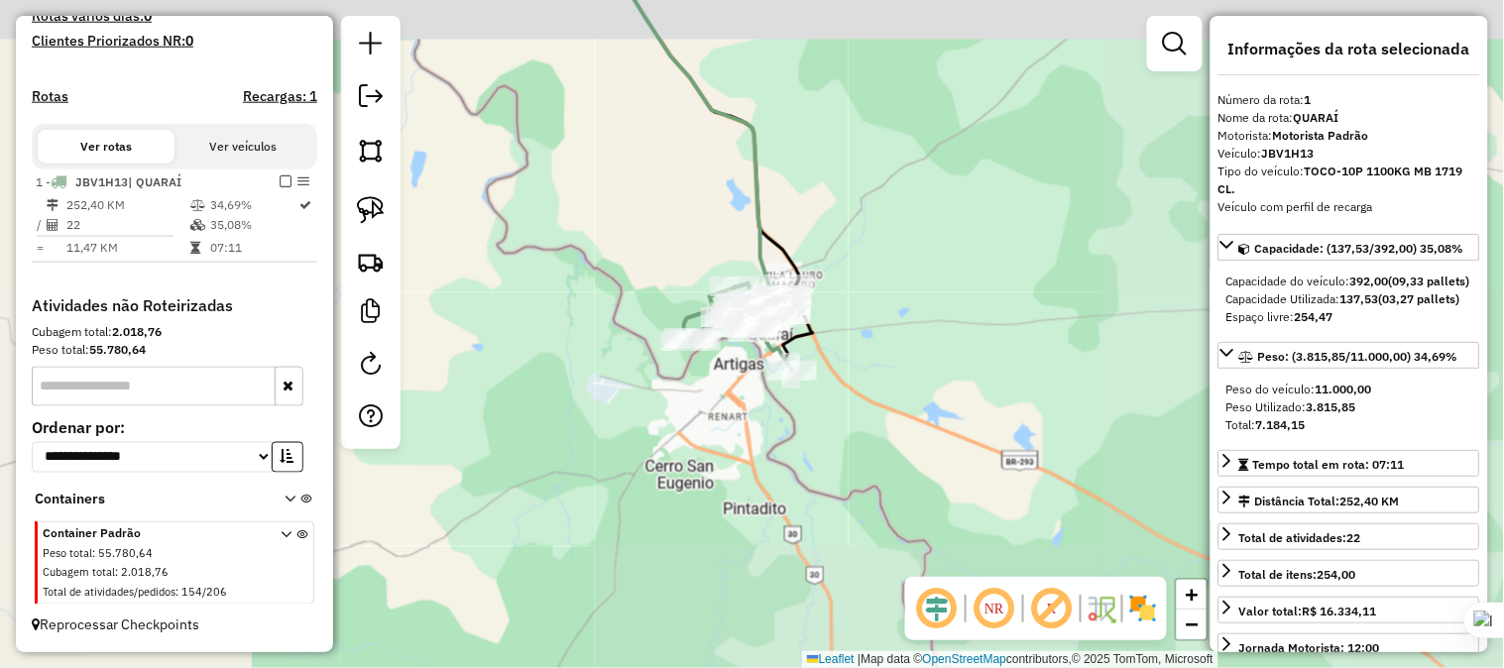
drag, startPoint x: 857, startPoint y: 292, endPoint x: 865, endPoint y: 338, distance: 46.3
click at [865, 338] on div "Janela de atendimento Grade de atendimento Capacidade Transportadoras Veículos …" at bounding box center [752, 334] width 1504 height 668
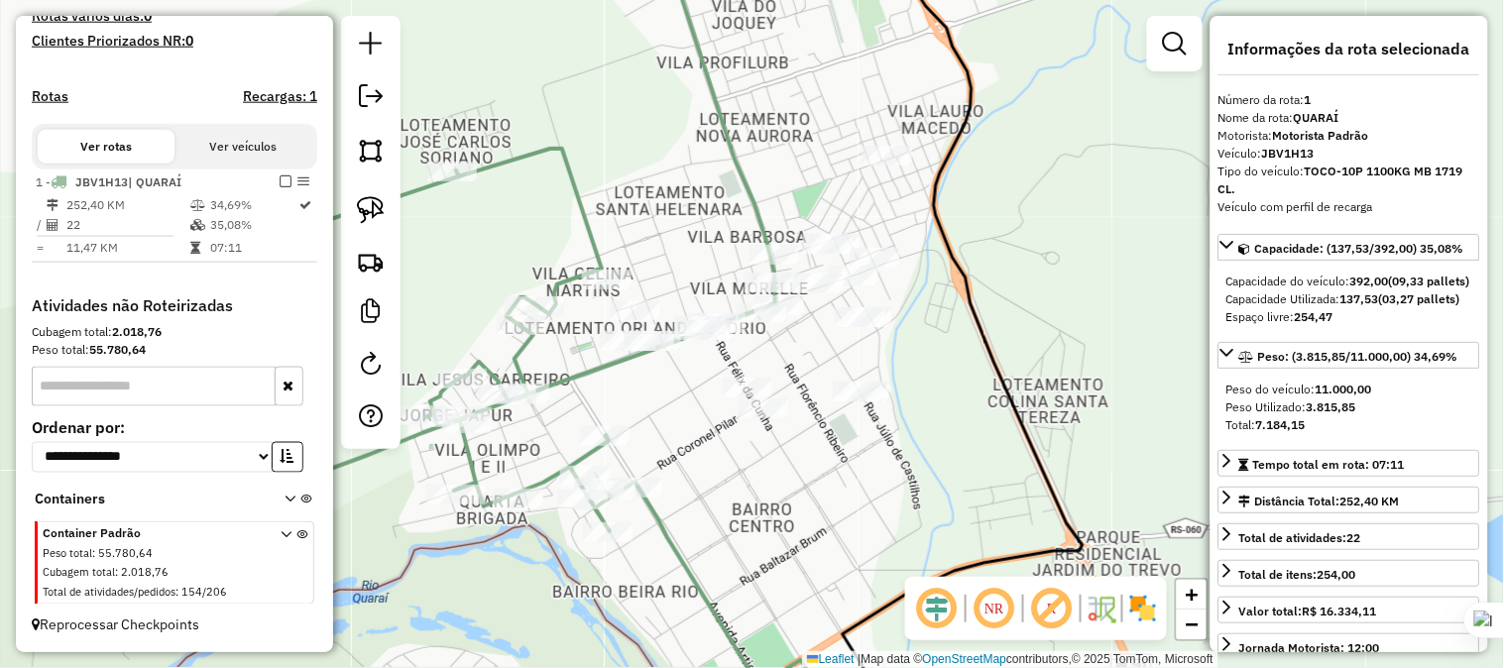
drag, startPoint x: 925, startPoint y: 315, endPoint x: 943, endPoint y: 339, distance: 29.7
click at [943, 339] on div "Janela de atendimento Grade de atendimento Capacidade Transportadoras Veículos …" at bounding box center [752, 334] width 1504 height 668
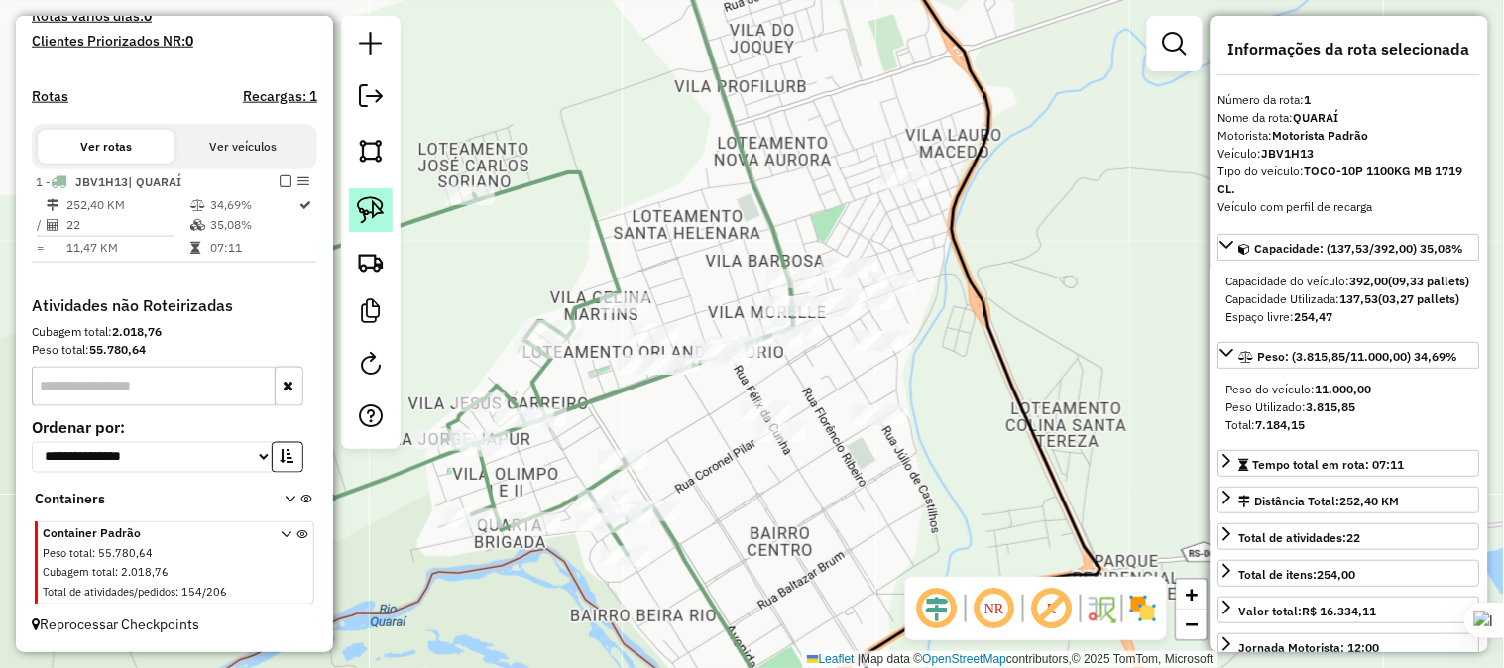
click at [375, 198] on img at bounding box center [371, 210] width 28 height 28
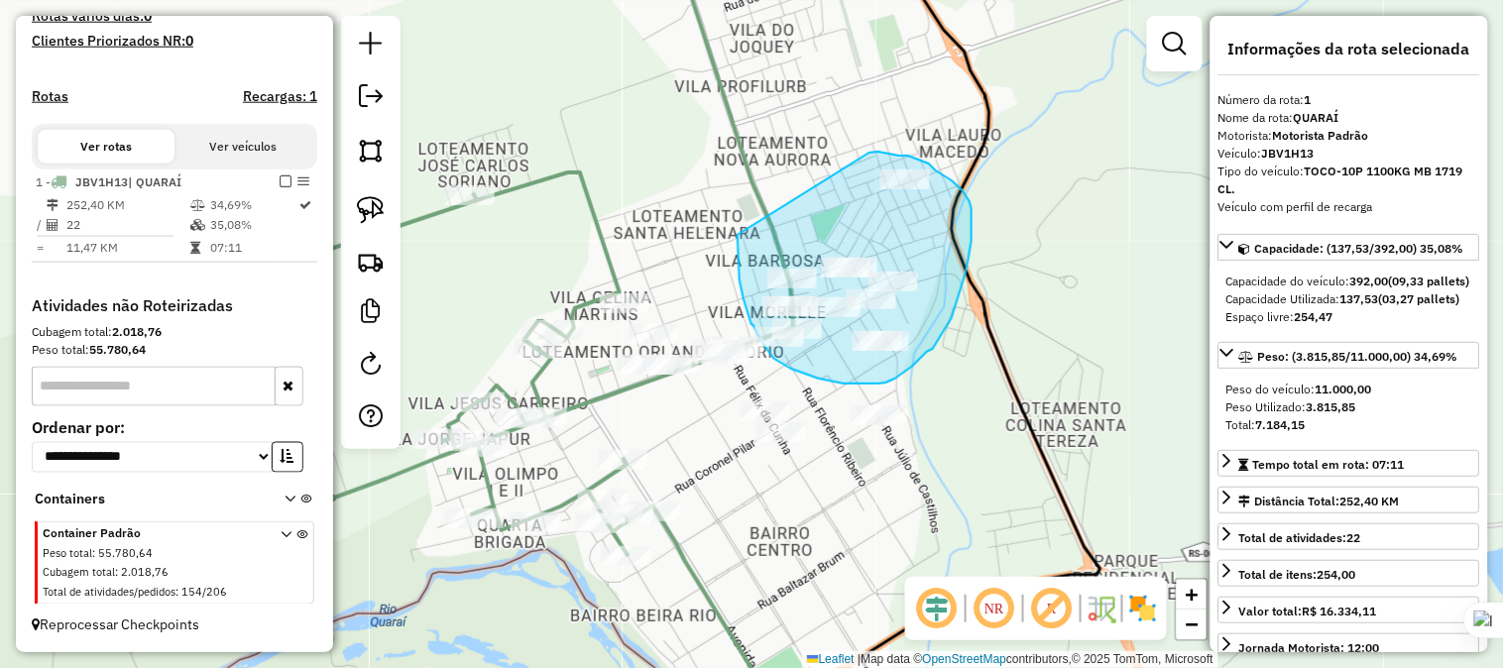
drag, startPoint x: 737, startPoint y: 235, endPoint x: 869, endPoint y: 153, distance: 155.4
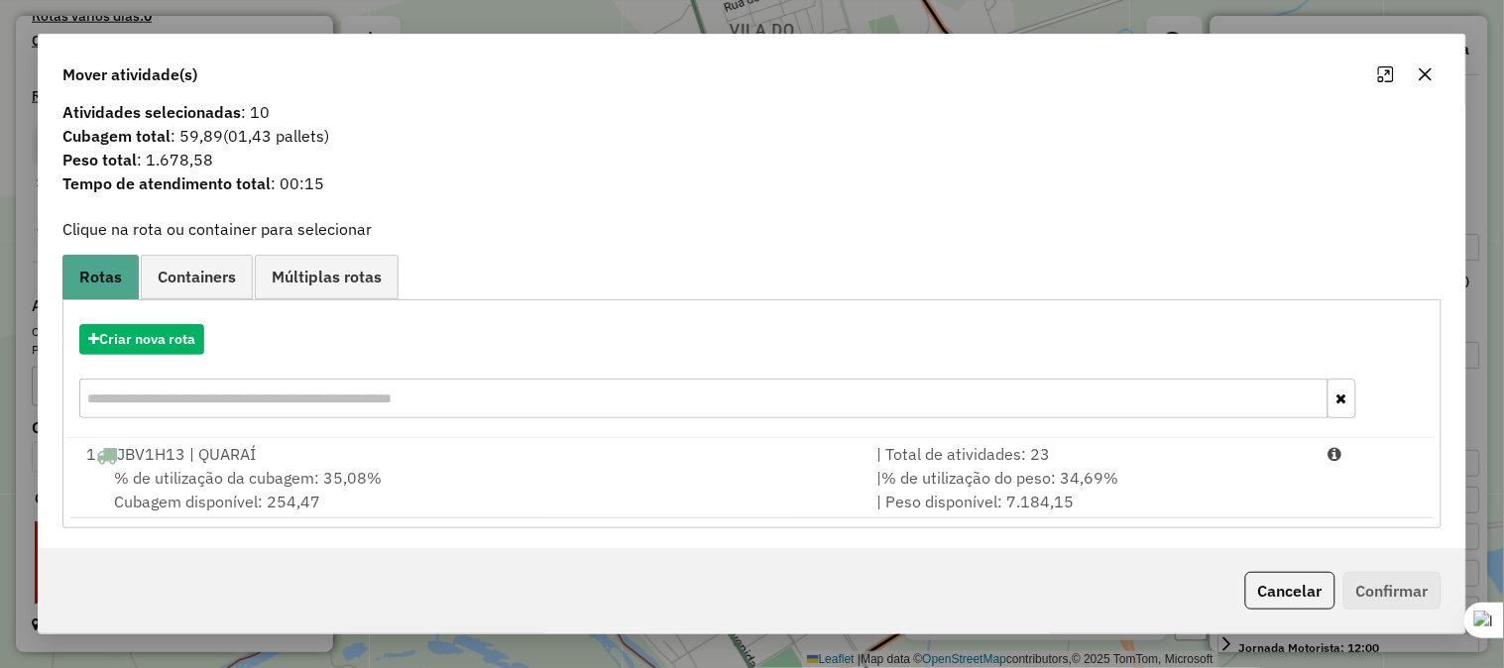
scroll to position [17, 0]
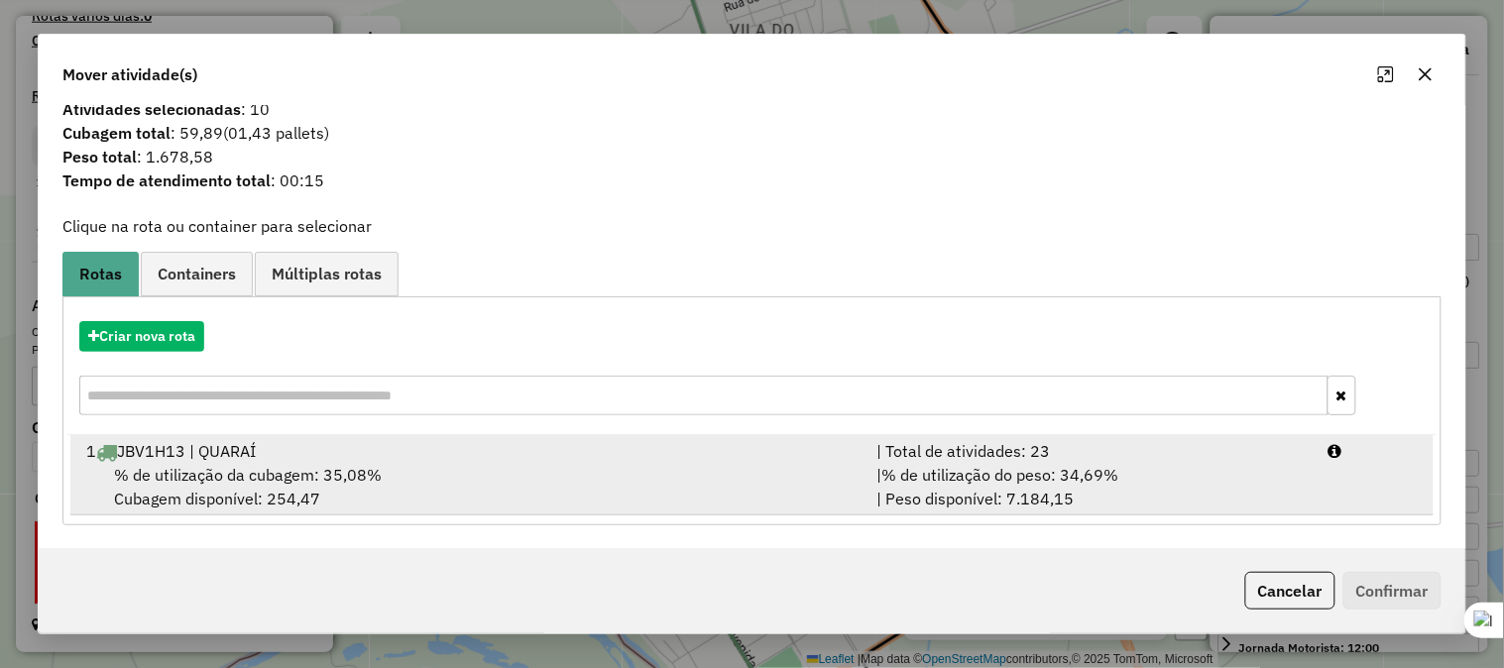
click at [215, 446] on div "1 JBV1H13 | QUARAÍ" at bounding box center [469, 451] width 790 height 24
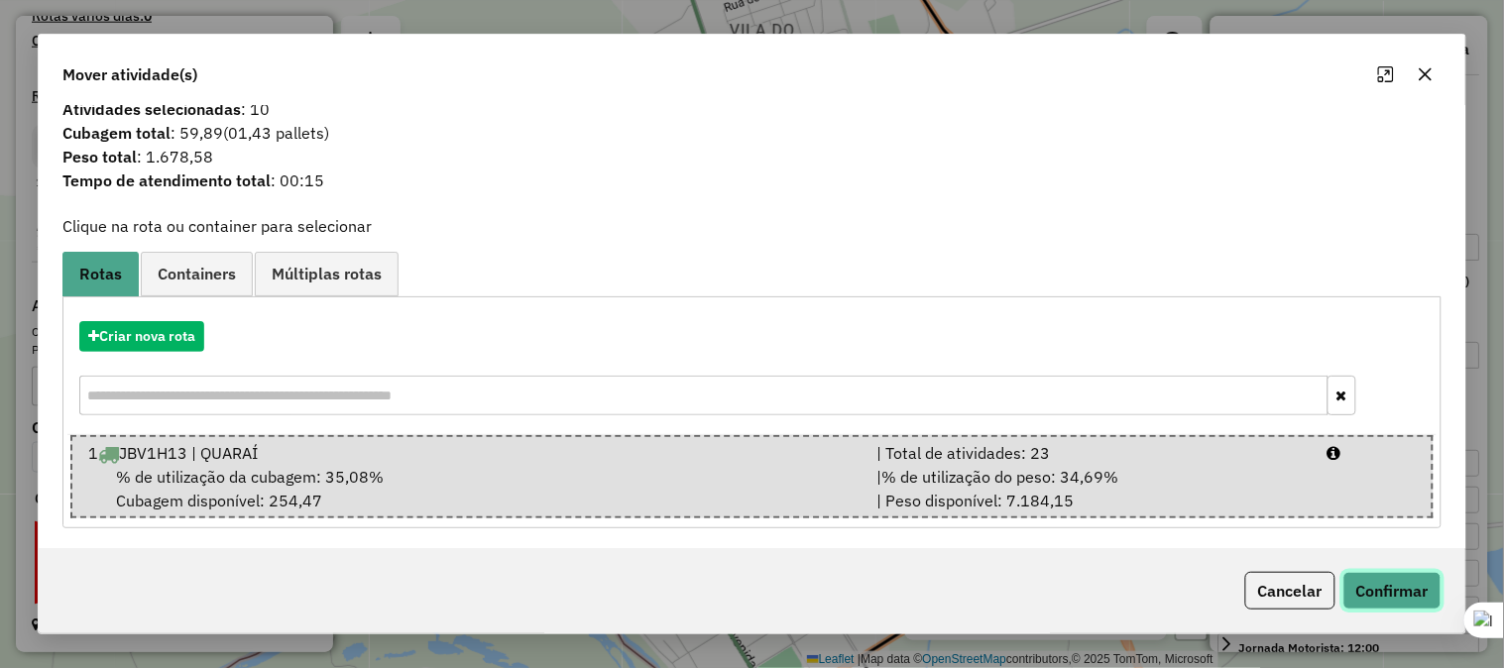
click at [1384, 592] on button "Confirmar" at bounding box center [1392, 591] width 98 height 38
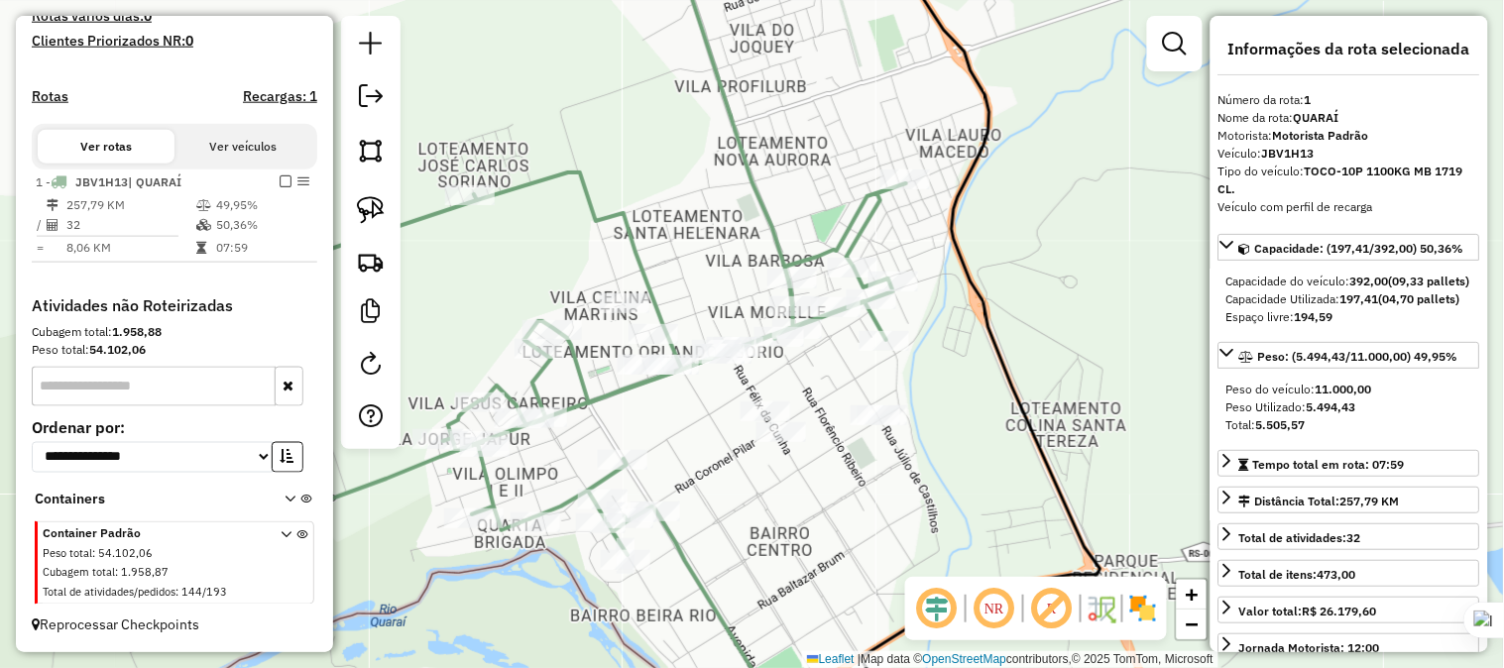
scroll to position [0, 0]
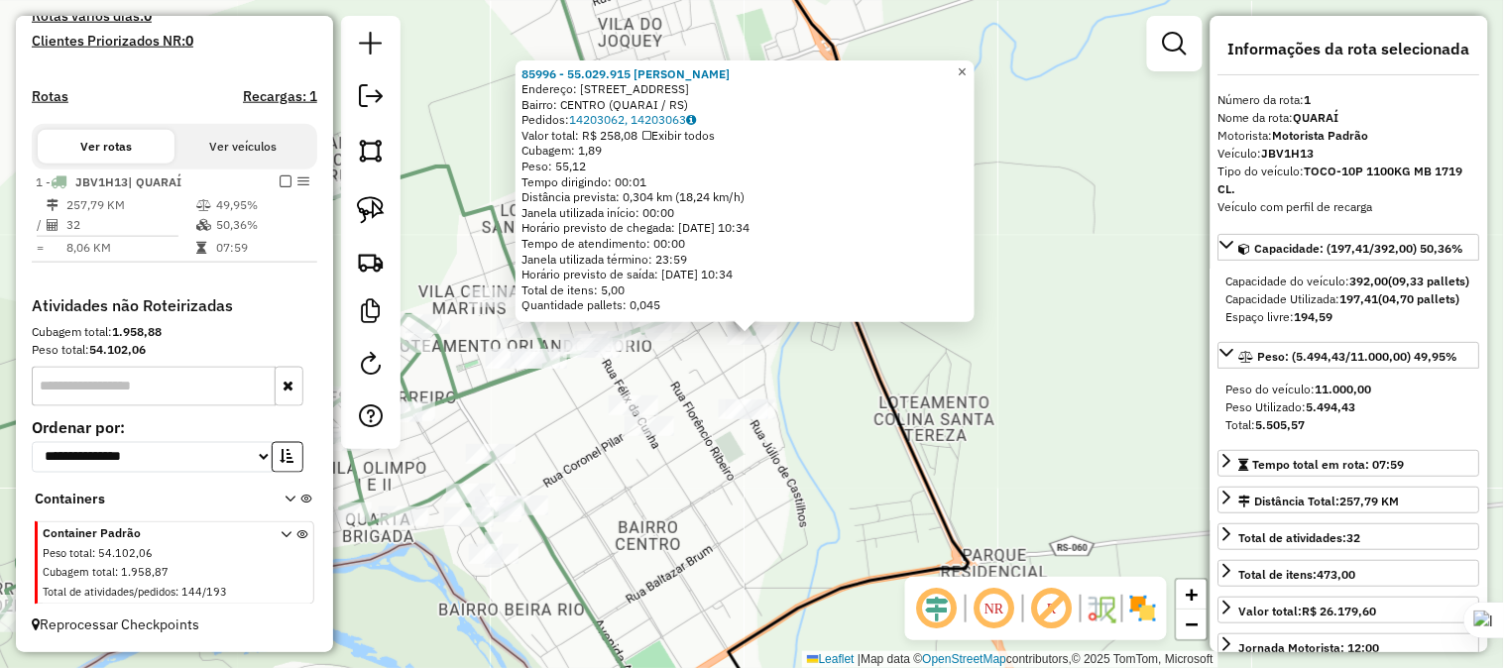
click at [966, 62] on span "×" at bounding box center [961, 70] width 9 height 17
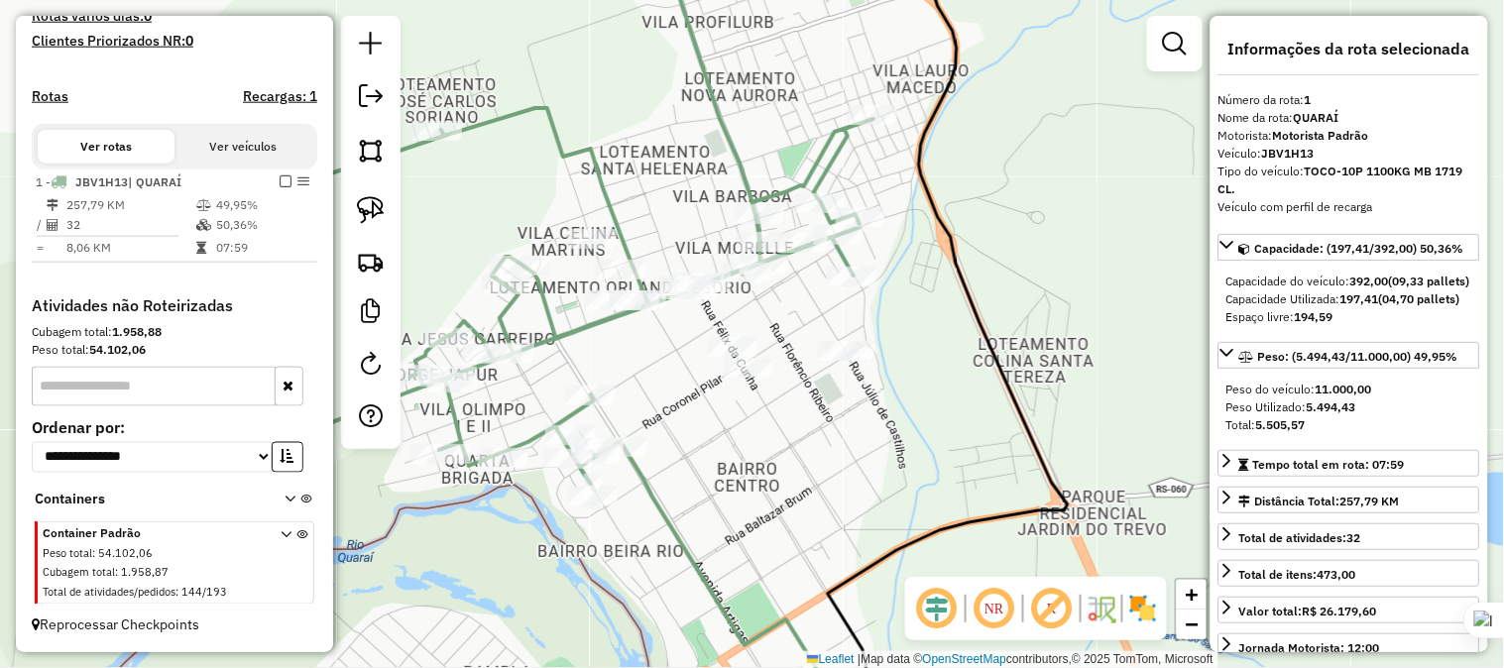
drag, startPoint x: 1019, startPoint y: 289, endPoint x: 1118, endPoint y: 231, distance: 115.1
click at [1118, 231] on div "Janela de atendimento Grade de atendimento Capacidade Transportadoras Veículos …" at bounding box center [752, 334] width 1504 height 668
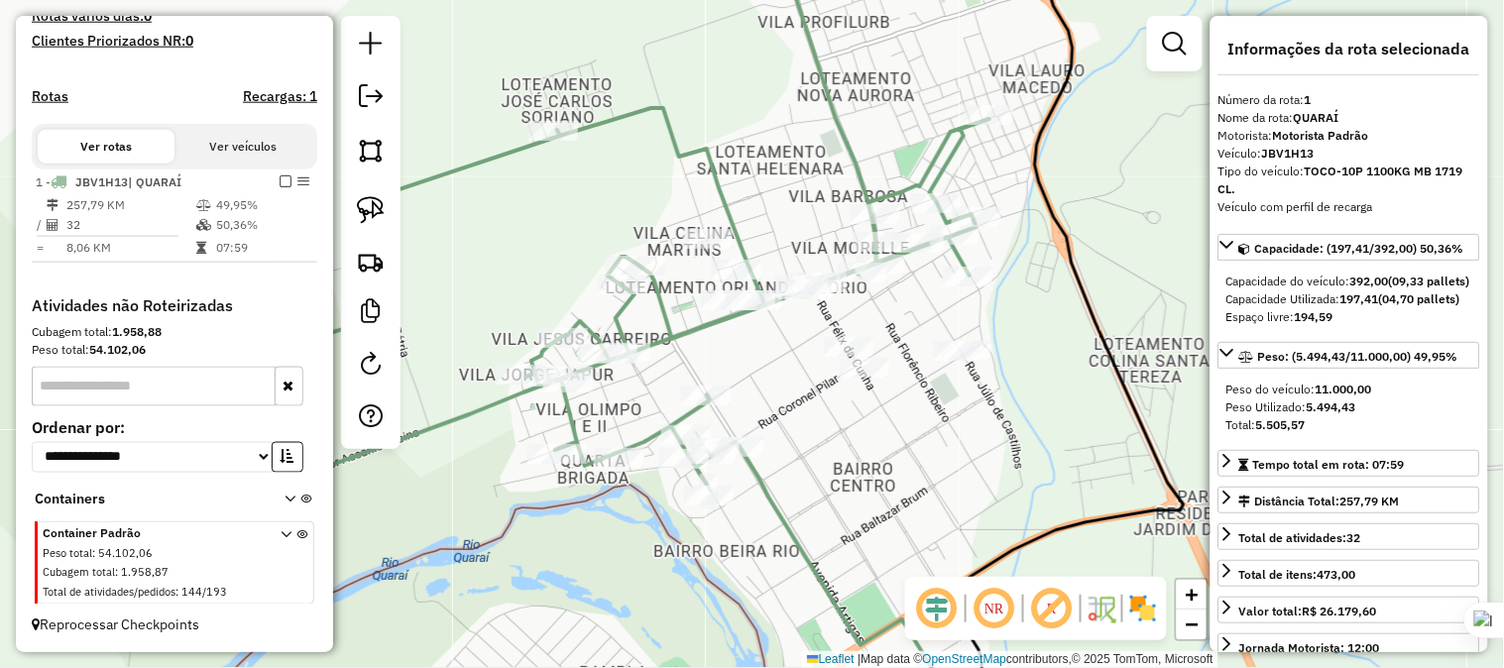
drag, startPoint x: 926, startPoint y: 301, endPoint x: 1043, endPoint y: 301, distance: 117.0
click at [1043, 301] on div "Janela de atendimento Grade de atendimento Capacidade Transportadoras Veículos …" at bounding box center [752, 334] width 1504 height 668
click at [370, 196] on img at bounding box center [371, 210] width 28 height 28
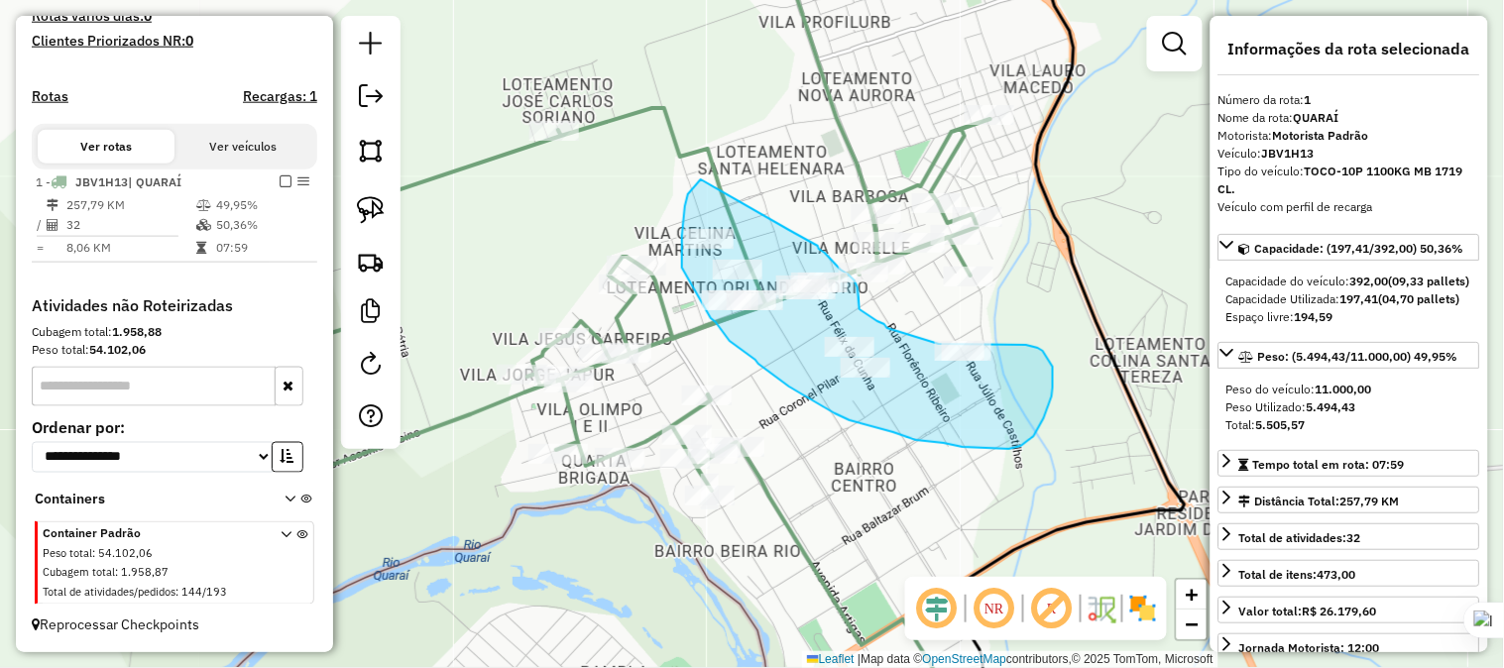
drag, startPoint x: 701, startPoint y: 179, endPoint x: 789, endPoint y: 230, distance: 101.7
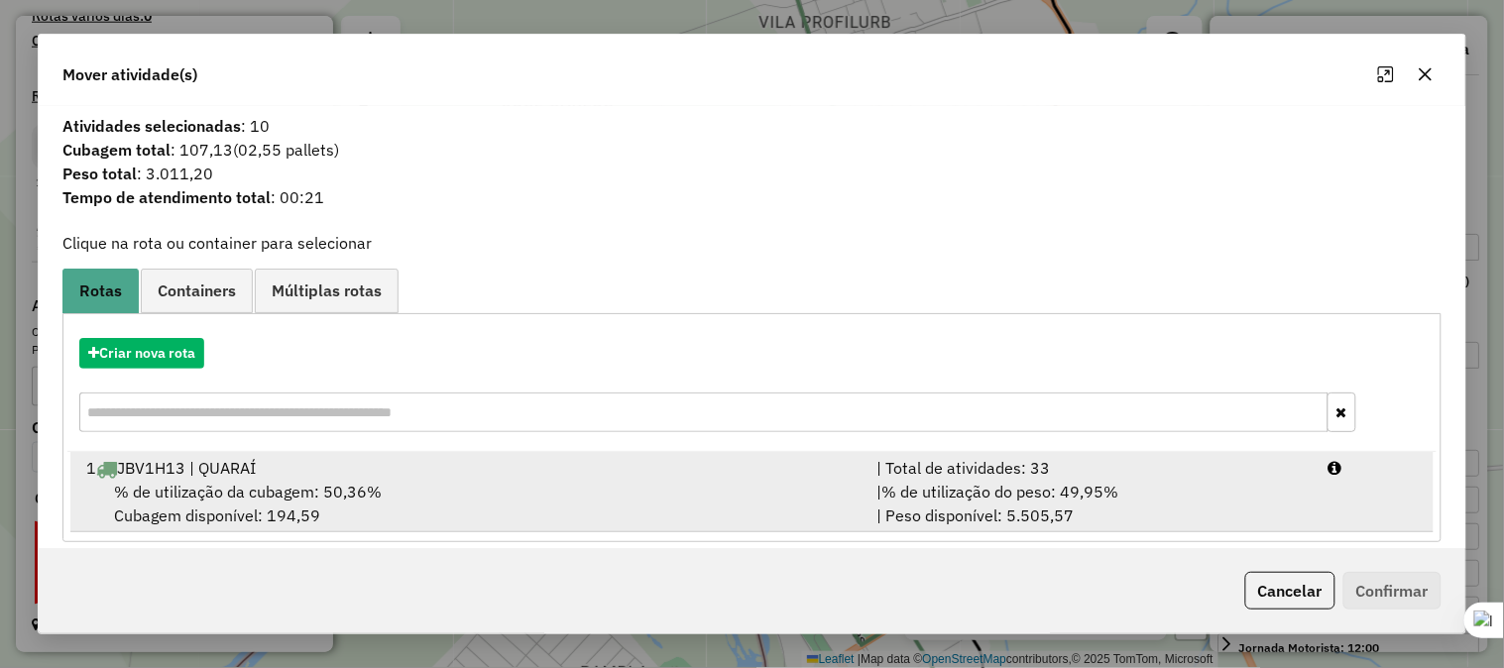
click at [206, 471] on div "1 JBV1H13 | QUARAÍ" at bounding box center [469, 468] width 790 height 24
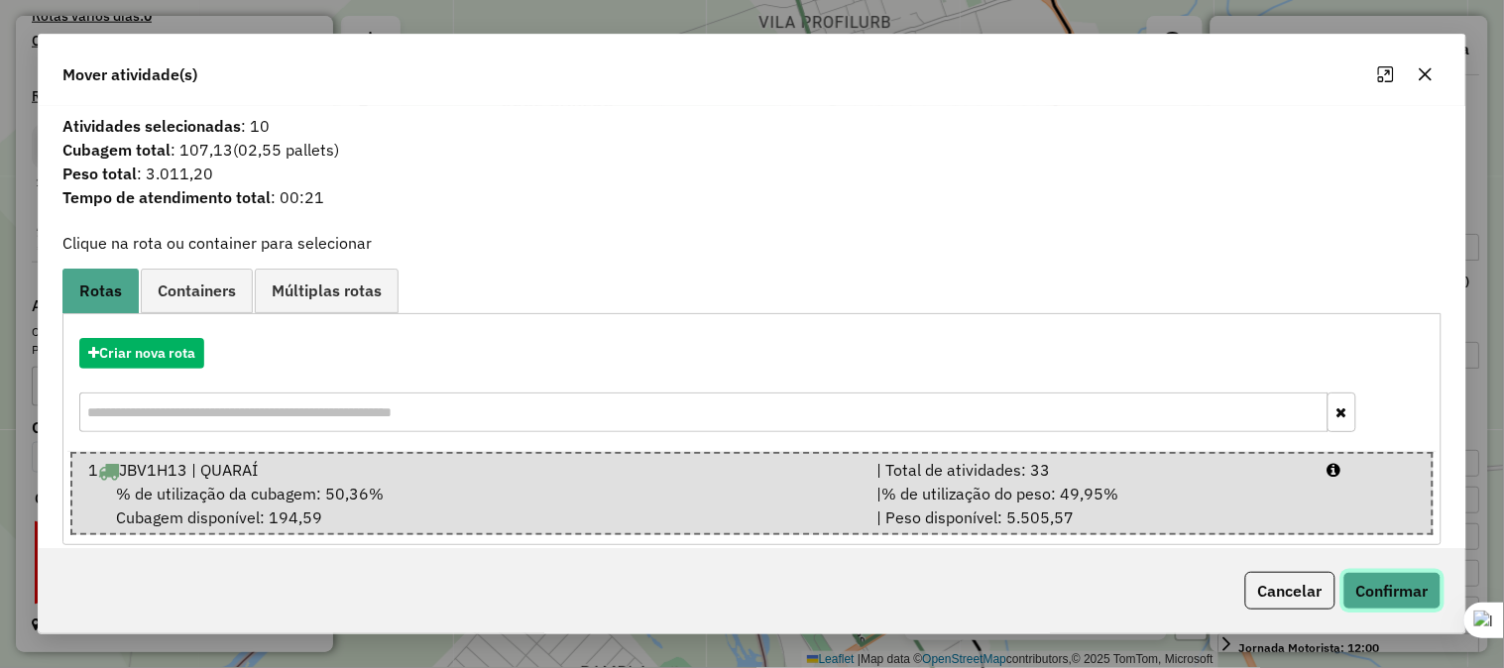
click at [1356, 582] on button "Confirmar" at bounding box center [1392, 591] width 98 height 38
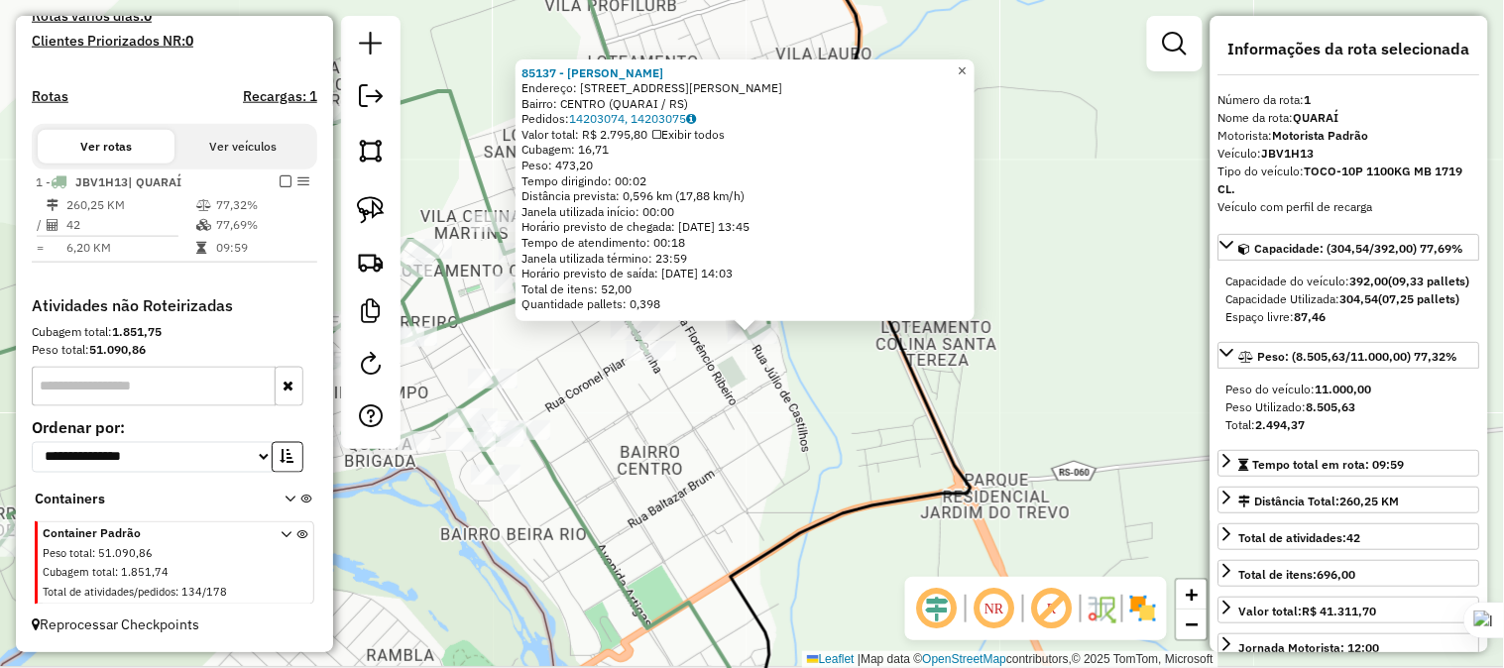
click at [974, 59] on link "×" at bounding box center [963, 71] width 24 height 24
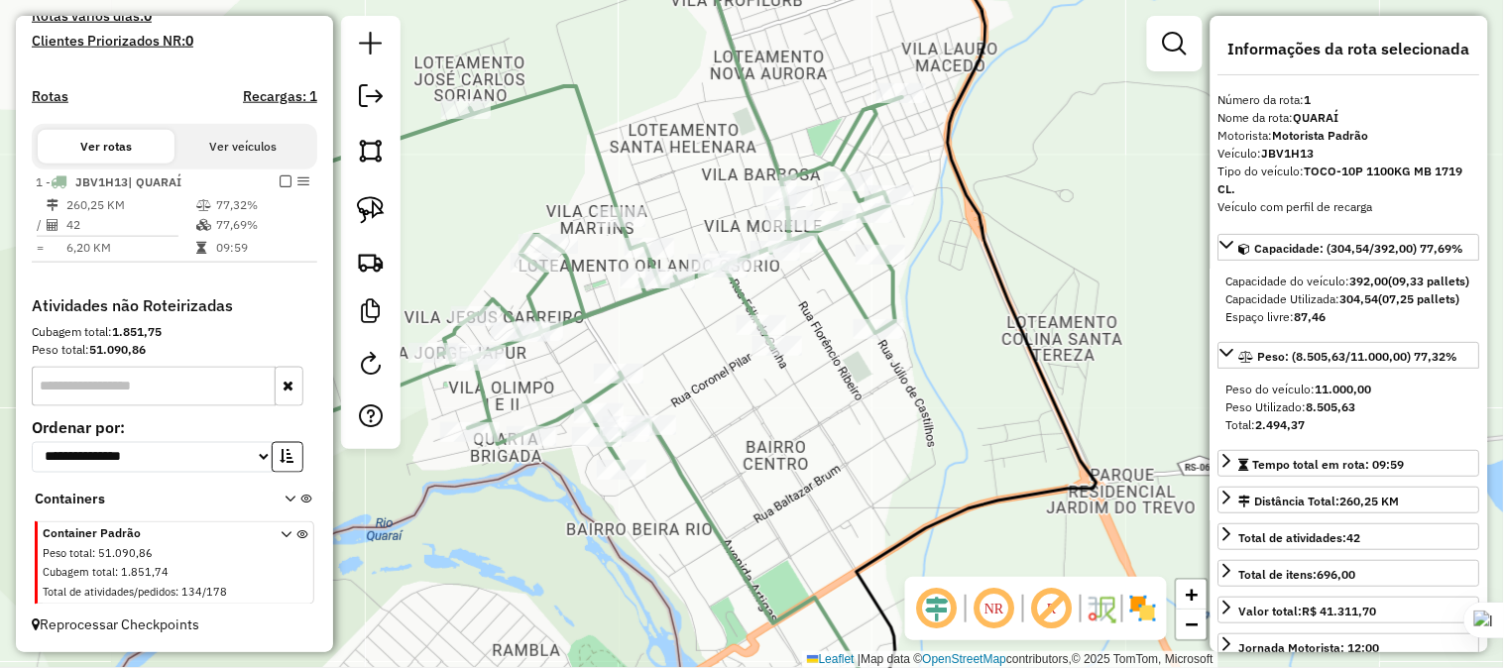
drag, startPoint x: 938, startPoint y: 413, endPoint x: 1064, endPoint y: 408, distance: 126.0
click at [1064, 408] on icon at bounding box center [976, 330] width 240 height 802
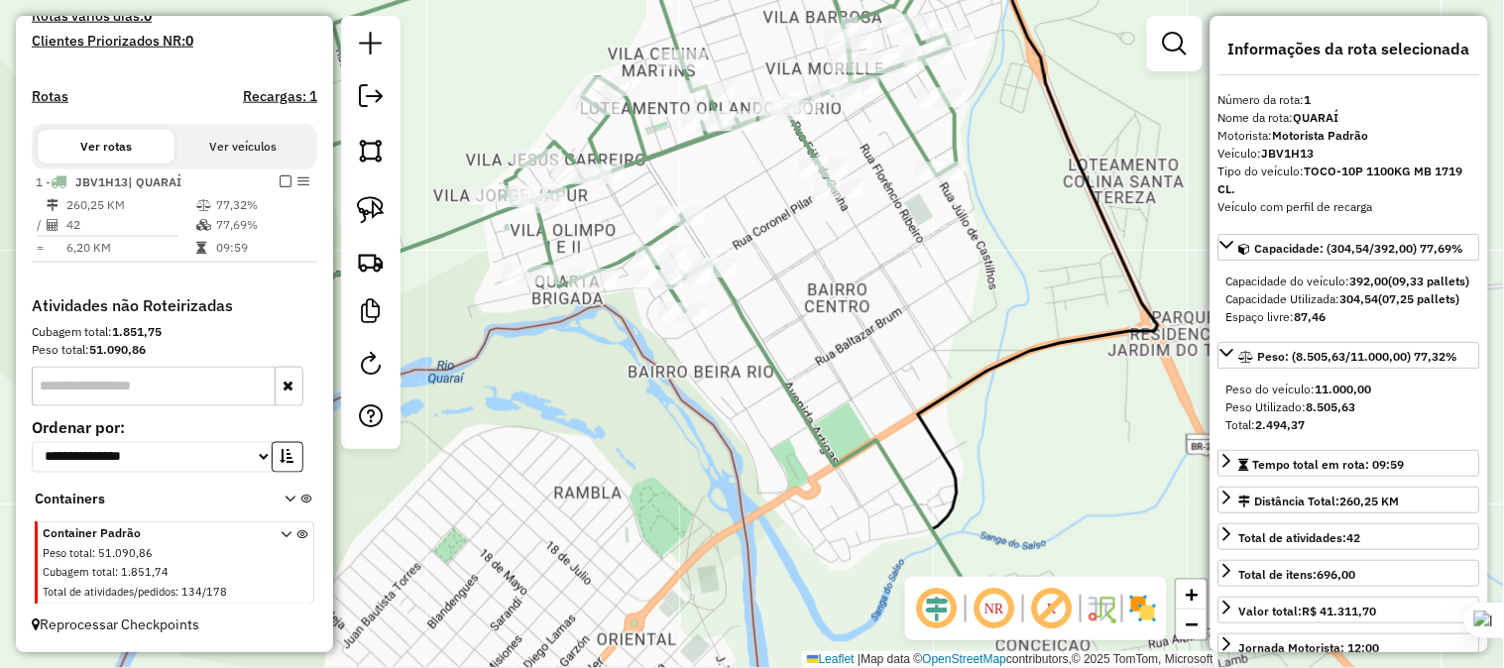
drag, startPoint x: 974, startPoint y: 304, endPoint x: 1043, endPoint y: 224, distance: 105.5
click at [1002, 154] on div "Janela de atendimento Grade de atendimento Capacidade Transportadoras Veículos …" at bounding box center [752, 334] width 1504 height 668
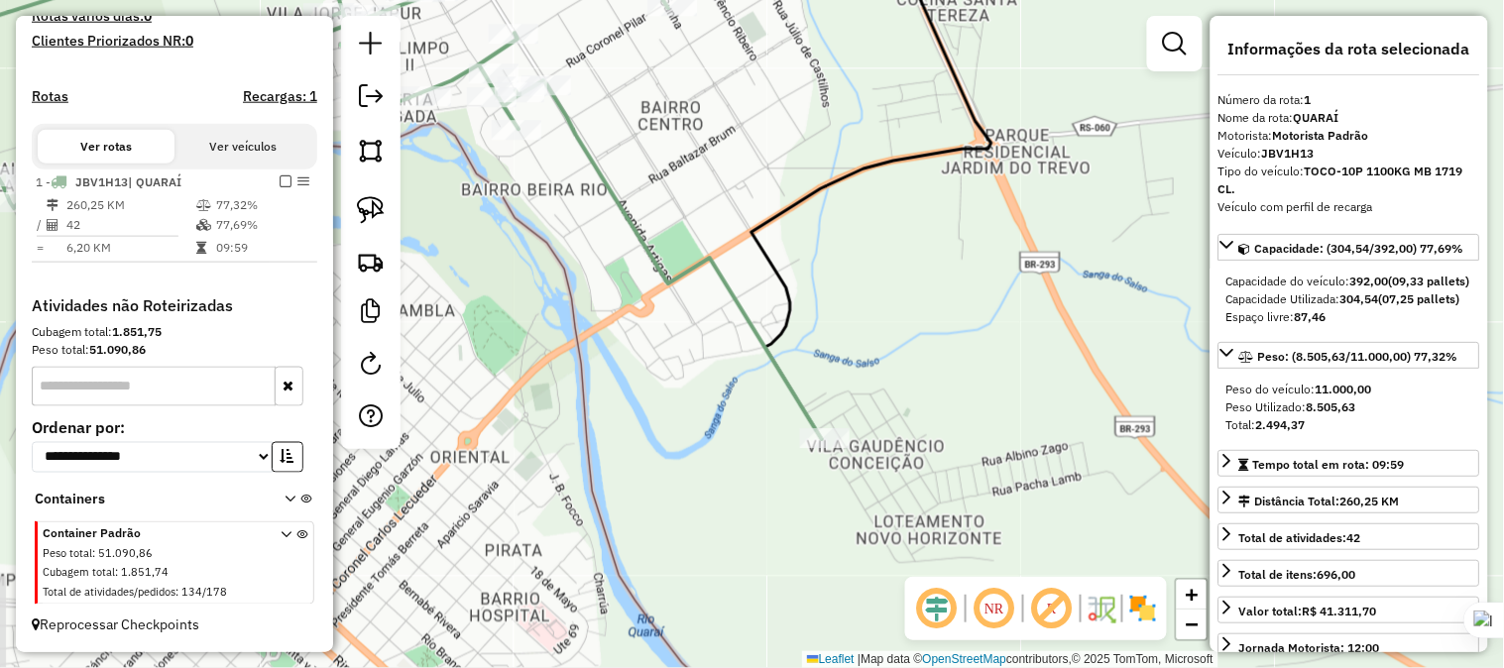
drag, startPoint x: 1156, startPoint y: 406, endPoint x: 998, endPoint y: 231, distance: 235.8
click at [998, 231] on div "Janela de atendimento Grade de atendimento Capacidade Transportadoras Veículos …" at bounding box center [752, 334] width 1504 height 668
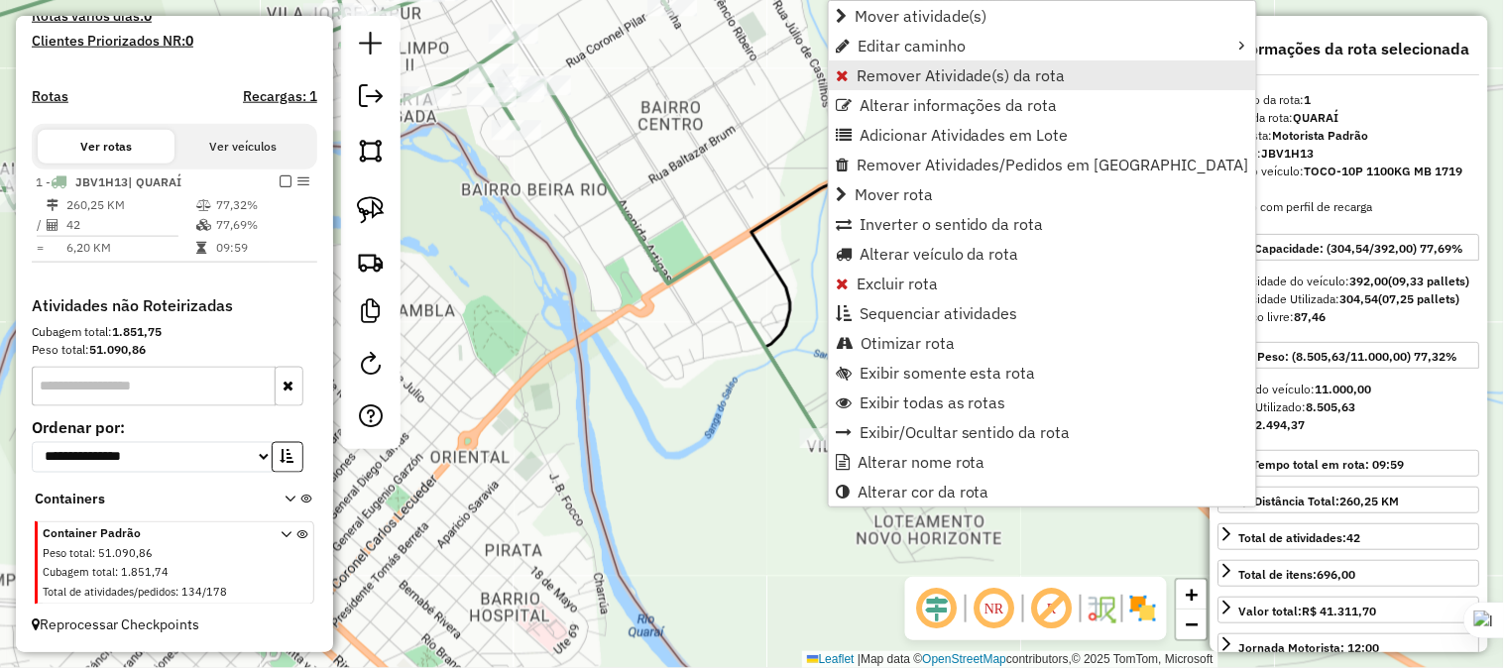
click at [895, 82] on span "Remover Atividade(s) da rota" at bounding box center [960, 75] width 209 height 16
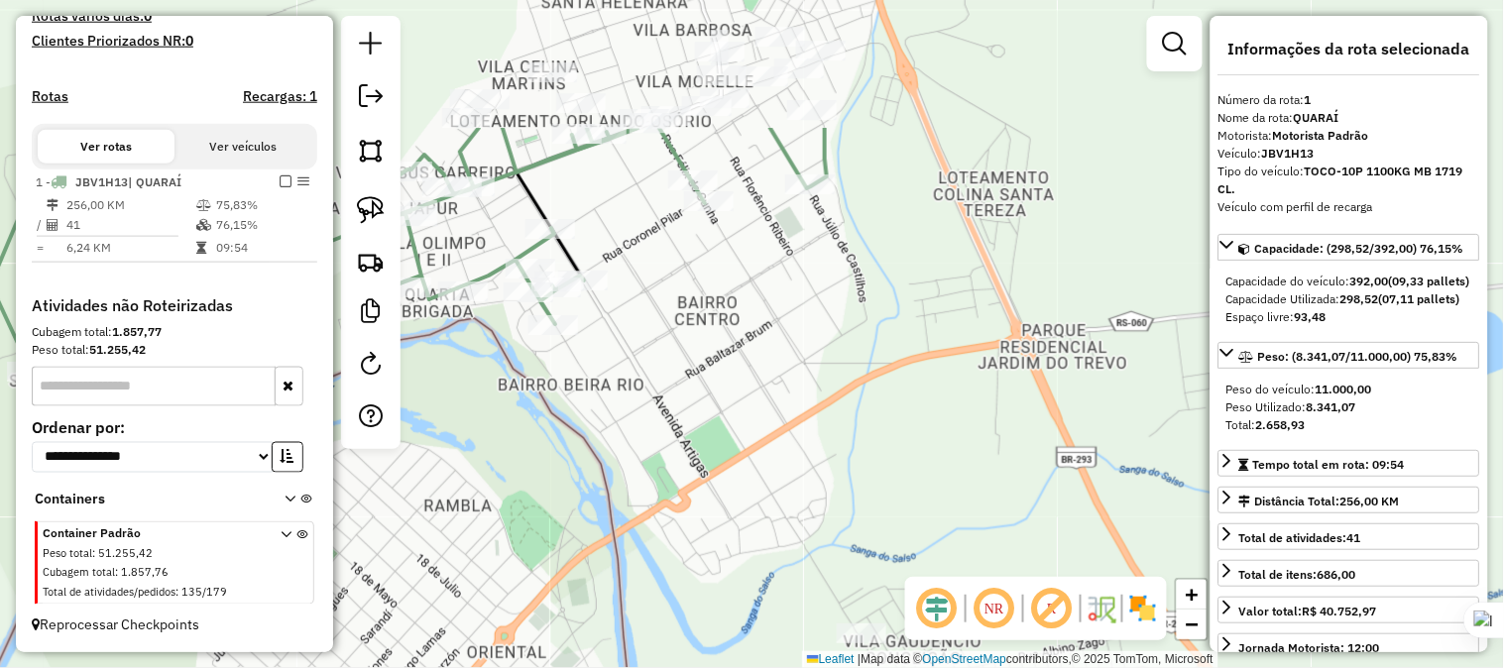
drag, startPoint x: 837, startPoint y: 244, endPoint x: 869, endPoint y: 396, distance: 156.1
click at [883, 472] on div "Janela de atendimento Grade de atendimento Capacidade Transportadoras Veículos …" at bounding box center [752, 334] width 1504 height 668
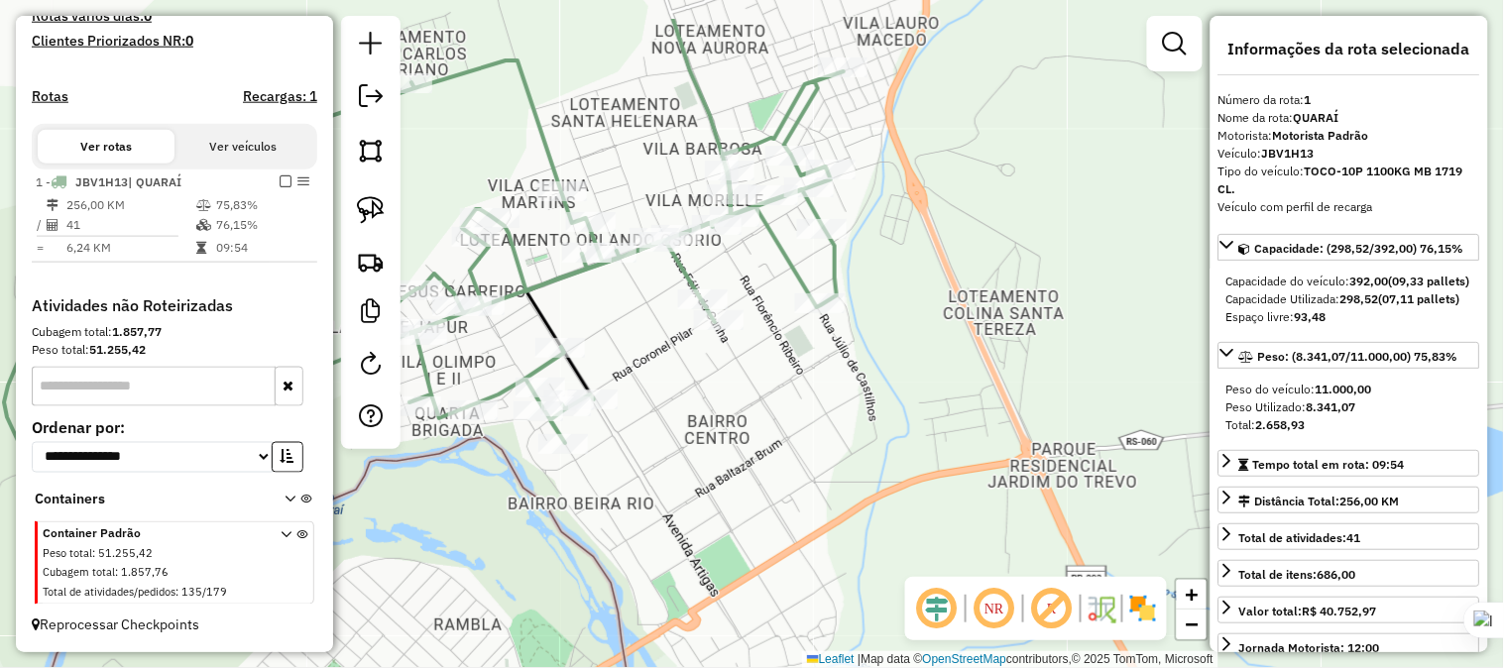
drag, startPoint x: 837, startPoint y: 380, endPoint x: 853, endPoint y: 451, distance: 73.3
click at [852, 453] on div "Janela de atendimento Grade de atendimento Capacidade Transportadoras Veículos …" at bounding box center [752, 334] width 1504 height 668
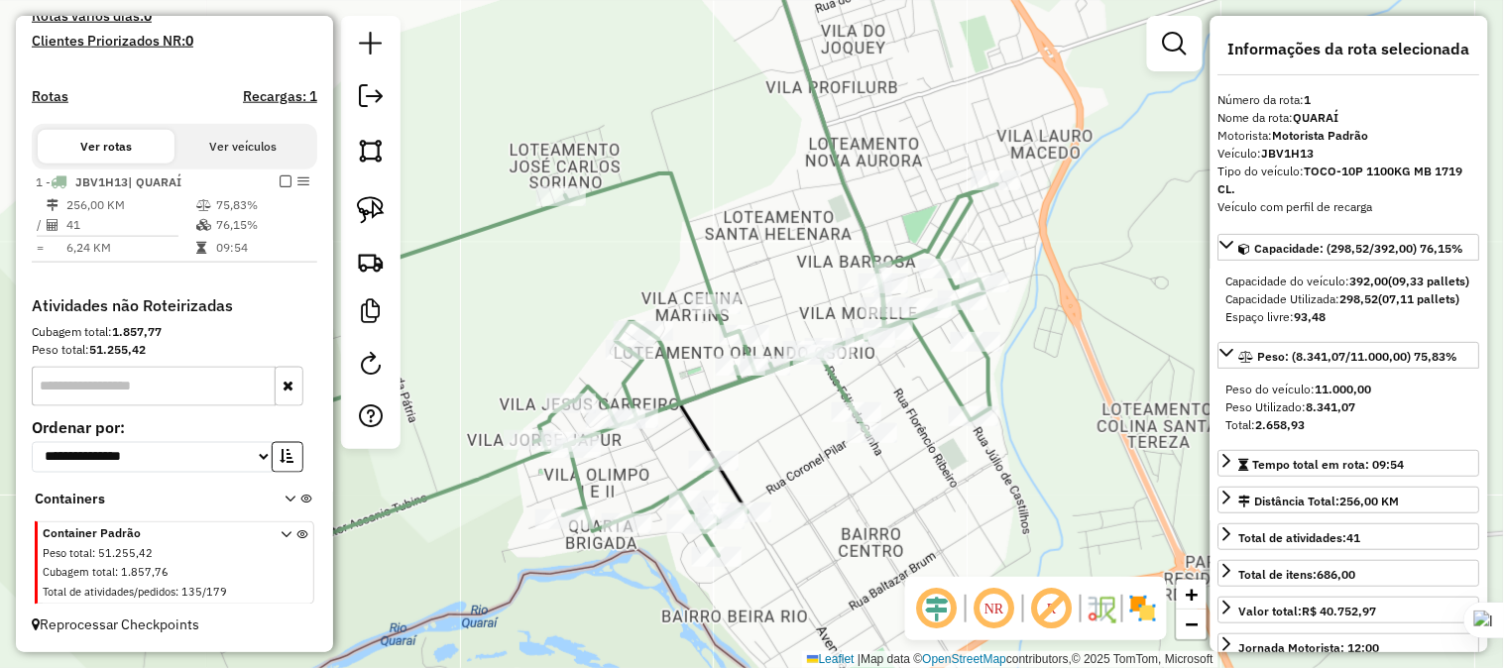
drag, startPoint x: 905, startPoint y: 298, endPoint x: 997, endPoint y: 311, distance: 93.1
click at [1044, 325] on div "Janela de atendimento Grade de atendimento Capacidade Transportadoras Veículos …" at bounding box center [752, 334] width 1504 height 668
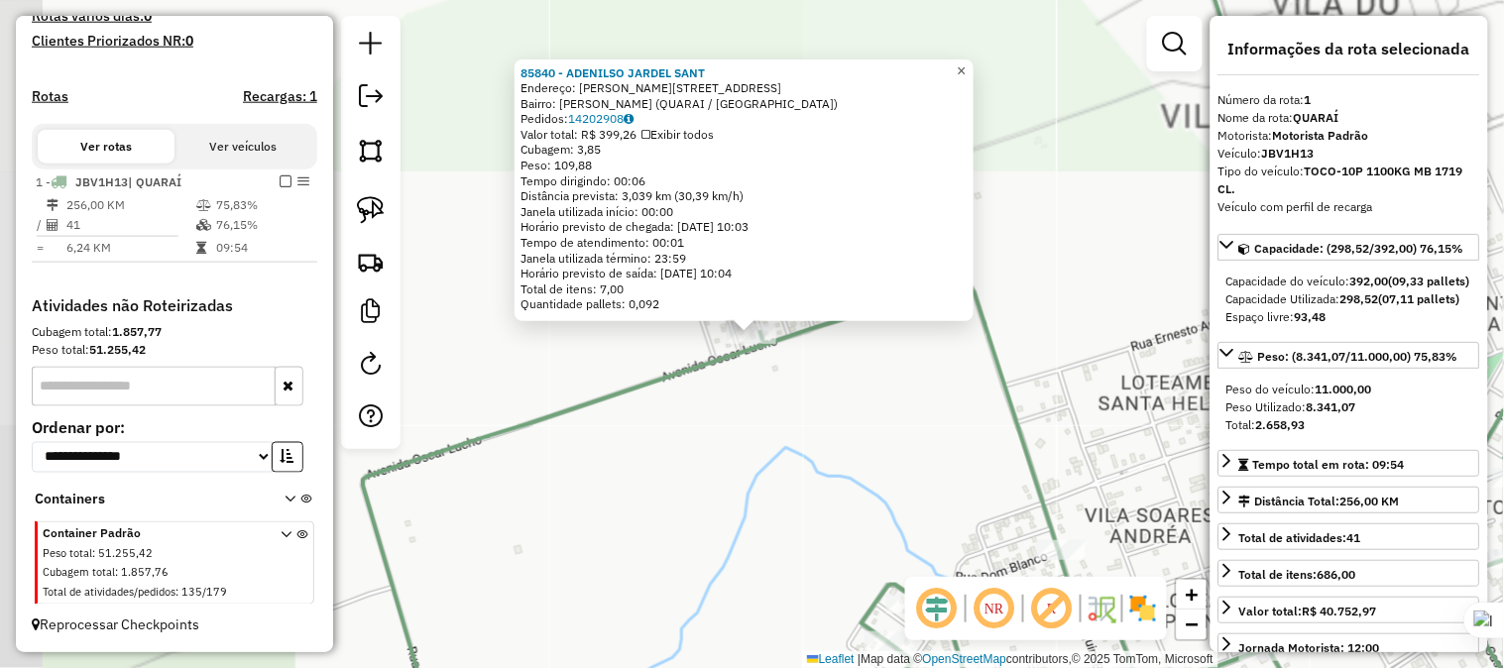
click at [965, 64] on span "×" at bounding box center [960, 69] width 9 height 17
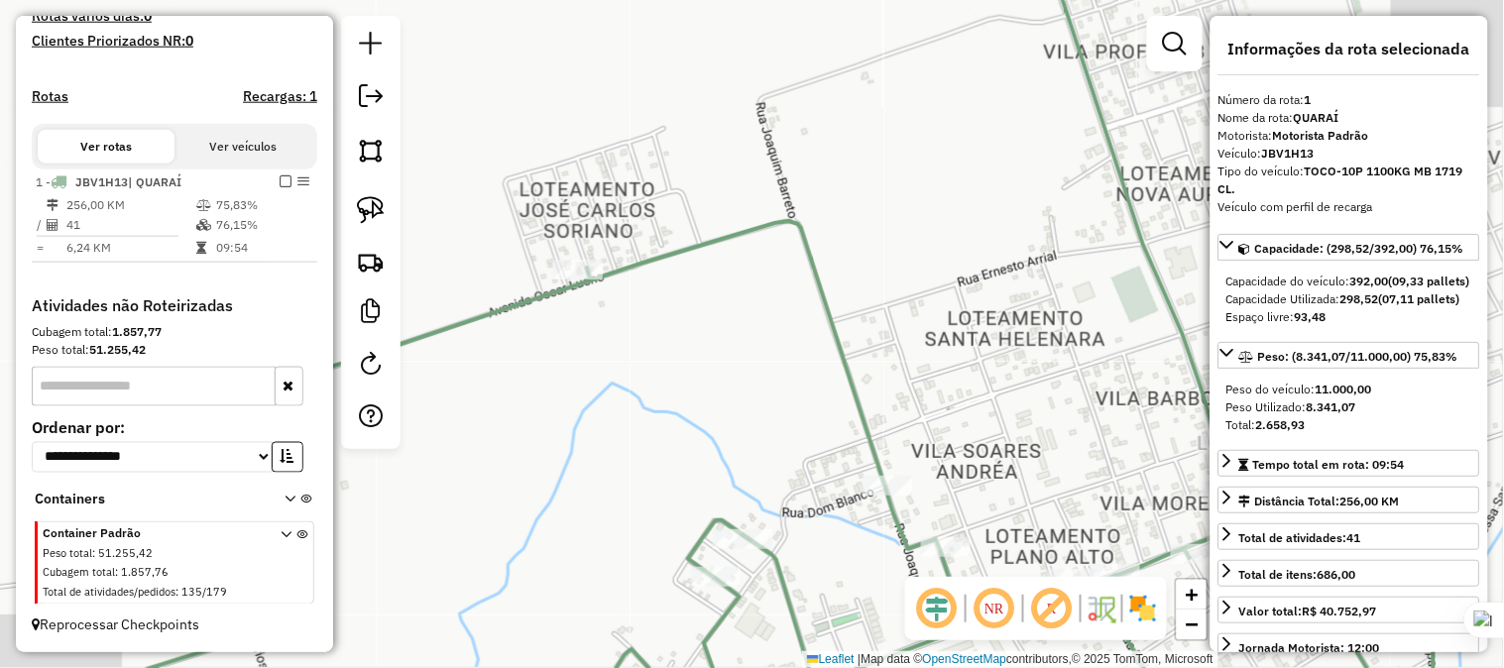
drag, startPoint x: 1016, startPoint y: 310, endPoint x: 842, endPoint y: 245, distance: 185.4
click at [842, 245] on div "Janela de atendimento Grade de atendimento Capacidade Transportadoras Veículos …" at bounding box center [752, 334] width 1504 height 668
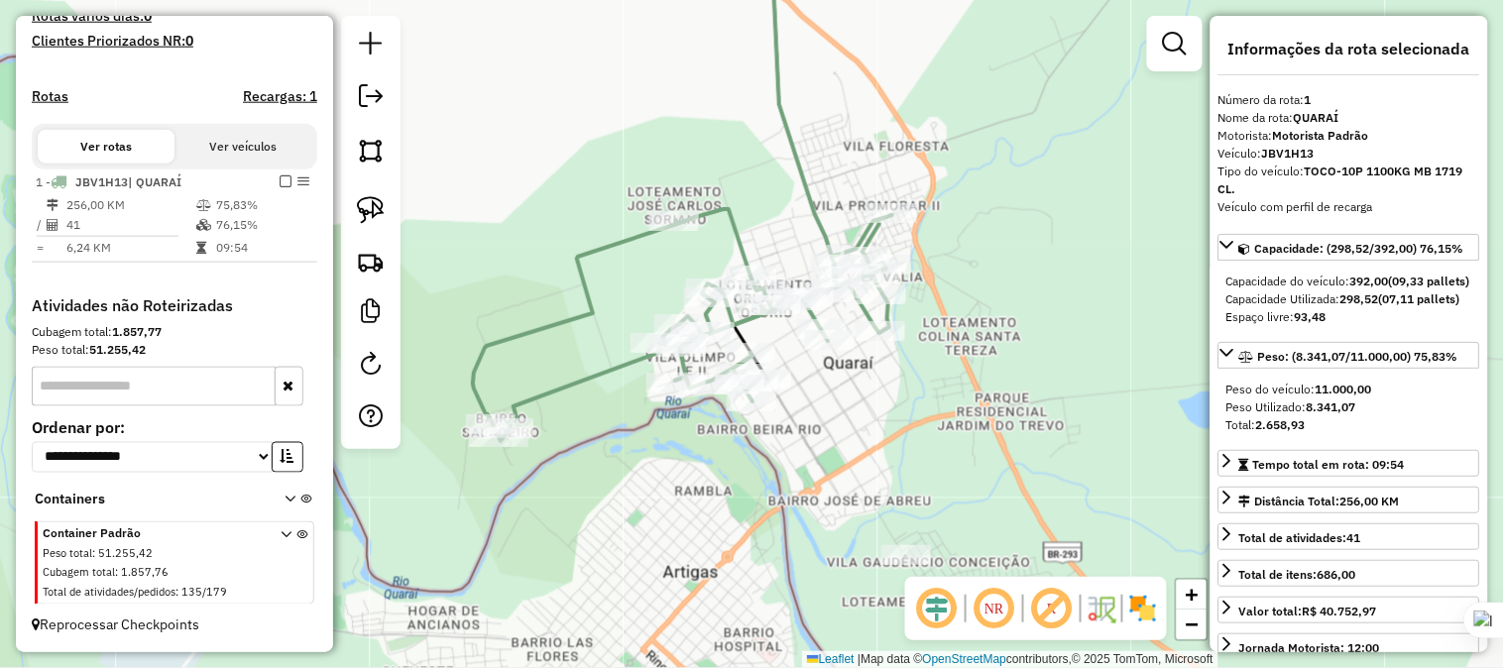
drag, startPoint x: 857, startPoint y: 258, endPoint x: 756, endPoint y: 228, distance: 105.4
click at [756, 228] on div "Janela de atendimento Grade de atendimento Capacidade Transportadoras Veículos …" at bounding box center [752, 334] width 1504 height 668
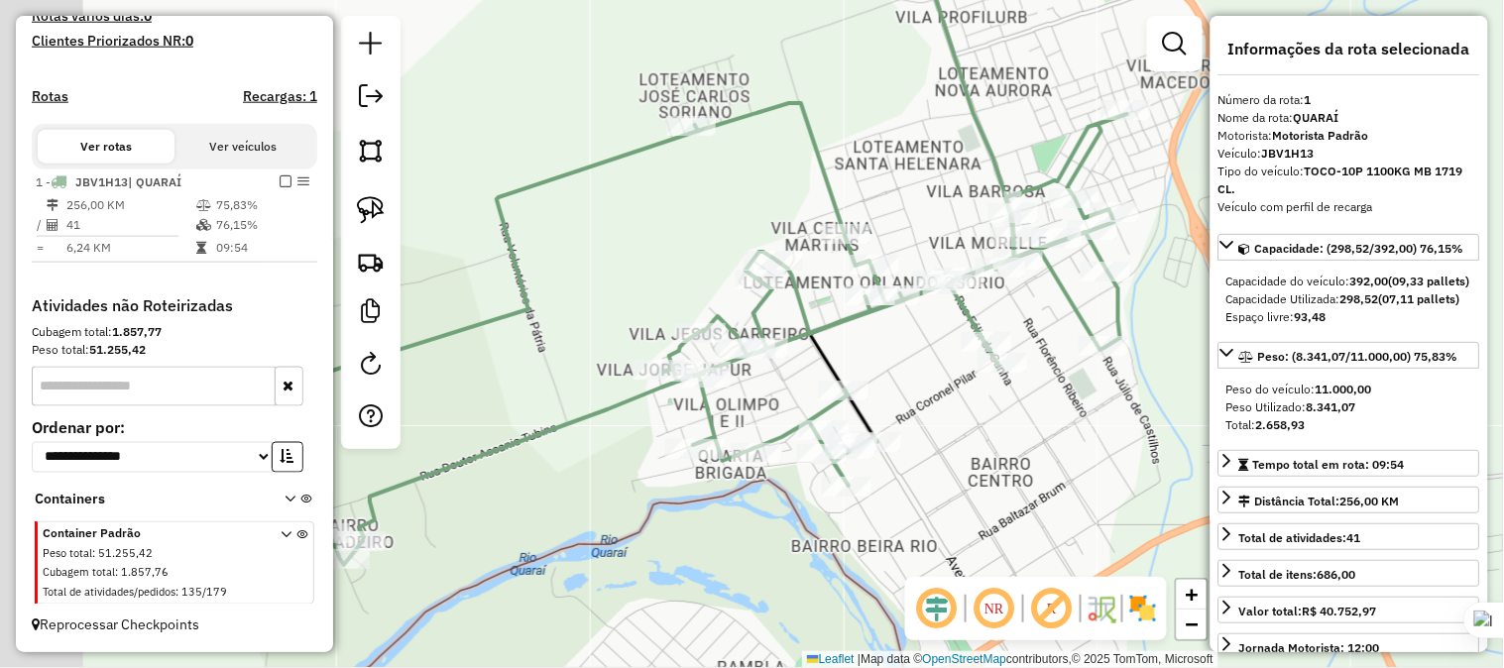
drag, startPoint x: 814, startPoint y: 231, endPoint x: 962, endPoint y: 146, distance: 171.4
click at [962, 146] on div "Janela de atendimento Grade de atendimento Capacidade Transportadoras Veículos …" at bounding box center [752, 334] width 1504 height 668
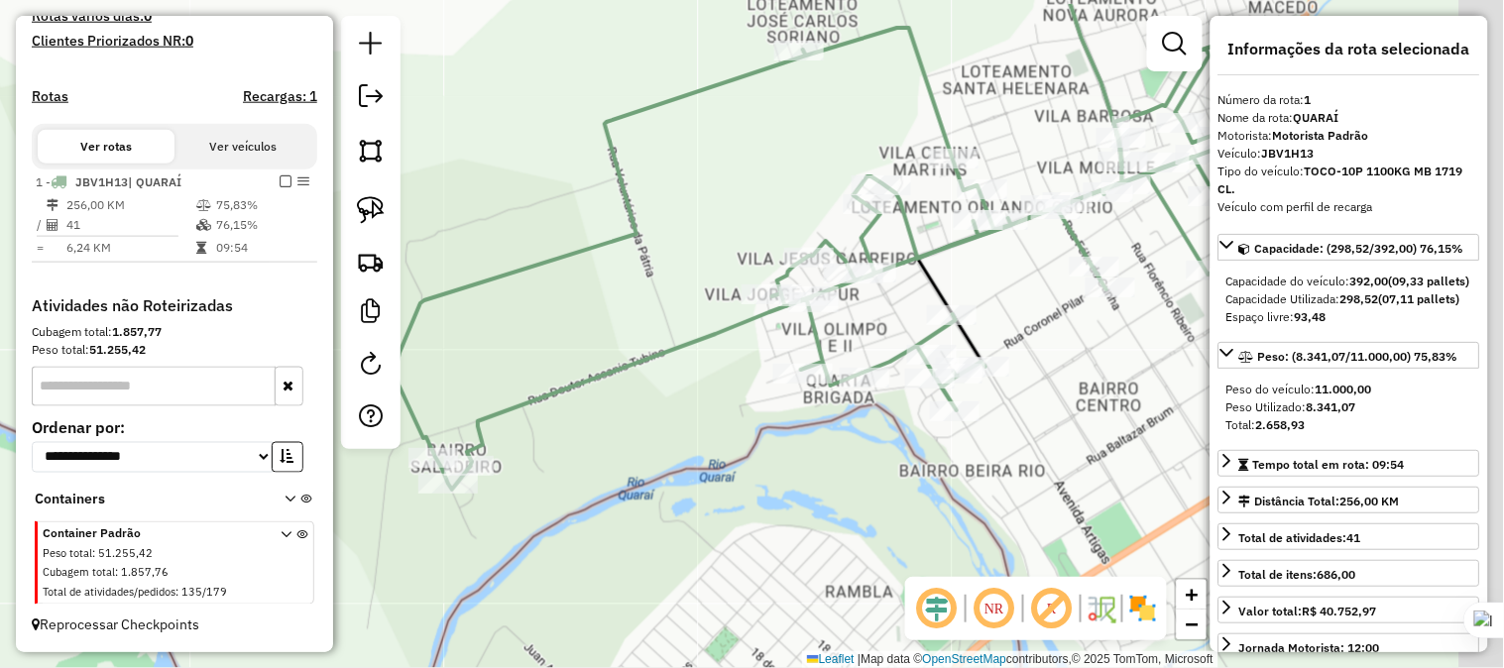
drag, startPoint x: 892, startPoint y: 143, endPoint x: 751, endPoint y: 226, distance: 163.5
click at [751, 226] on div "Janela de atendimento Grade de atendimento Capacidade Transportadoras Veículos …" at bounding box center [752, 334] width 1504 height 668
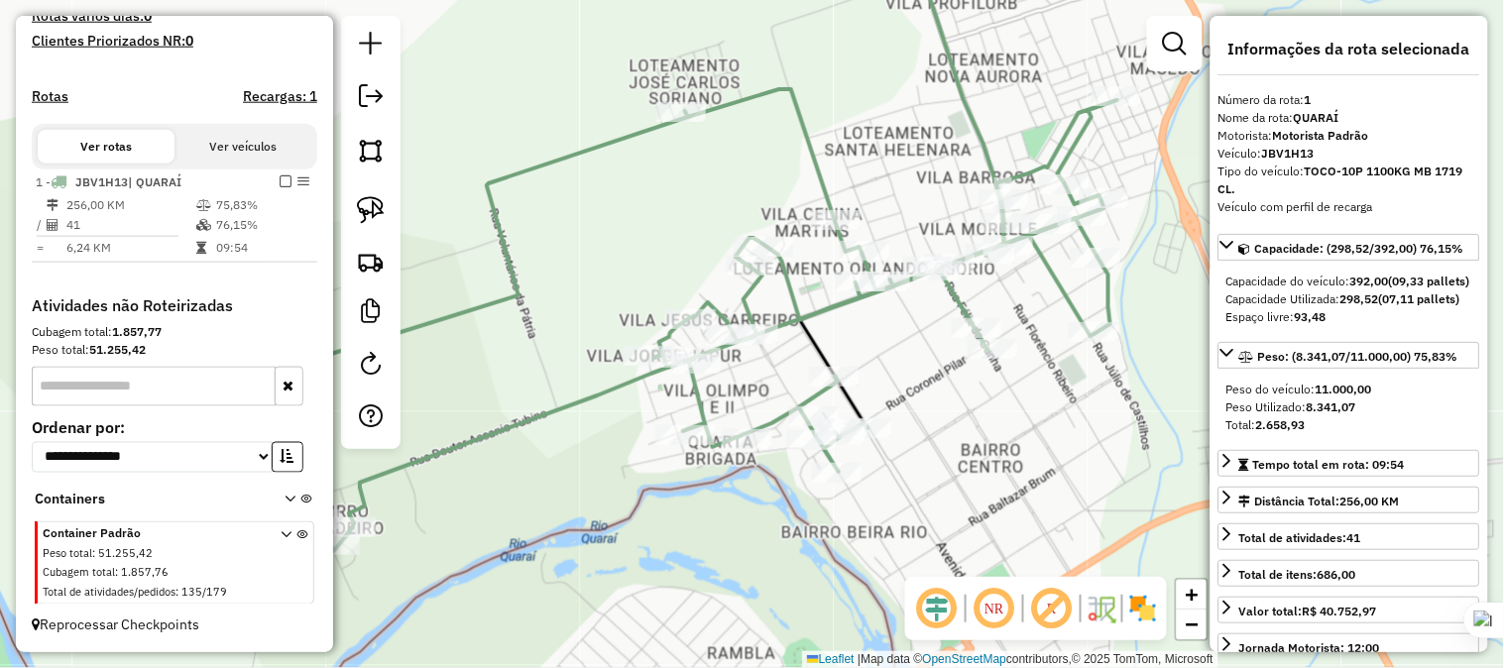
drag, startPoint x: 823, startPoint y: 188, endPoint x: 699, endPoint y: 249, distance: 137.9
click at [680, 273] on div "Janela de atendimento Grade de atendimento Capacidade Transportadoras Veículos …" at bounding box center [752, 334] width 1504 height 668
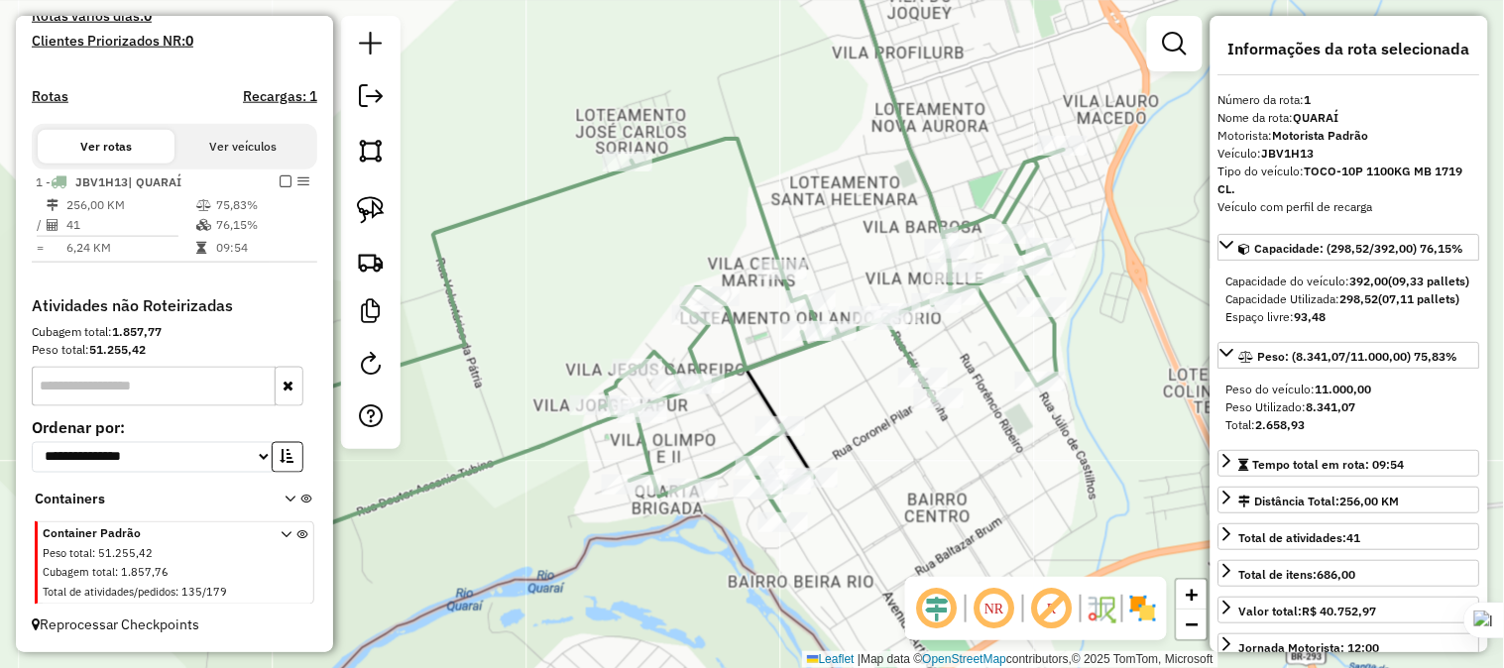
drag, startPoint x: 810, startPoint y: 173, endPoint x: 735, endPoint y: 226, distance: 91.0
click at [735, 226] on div "Janela de atendimento Grade de atendimento Capacidade Transportadoras Veículos …" at bounding box center [752, 334] width 1504 height 668
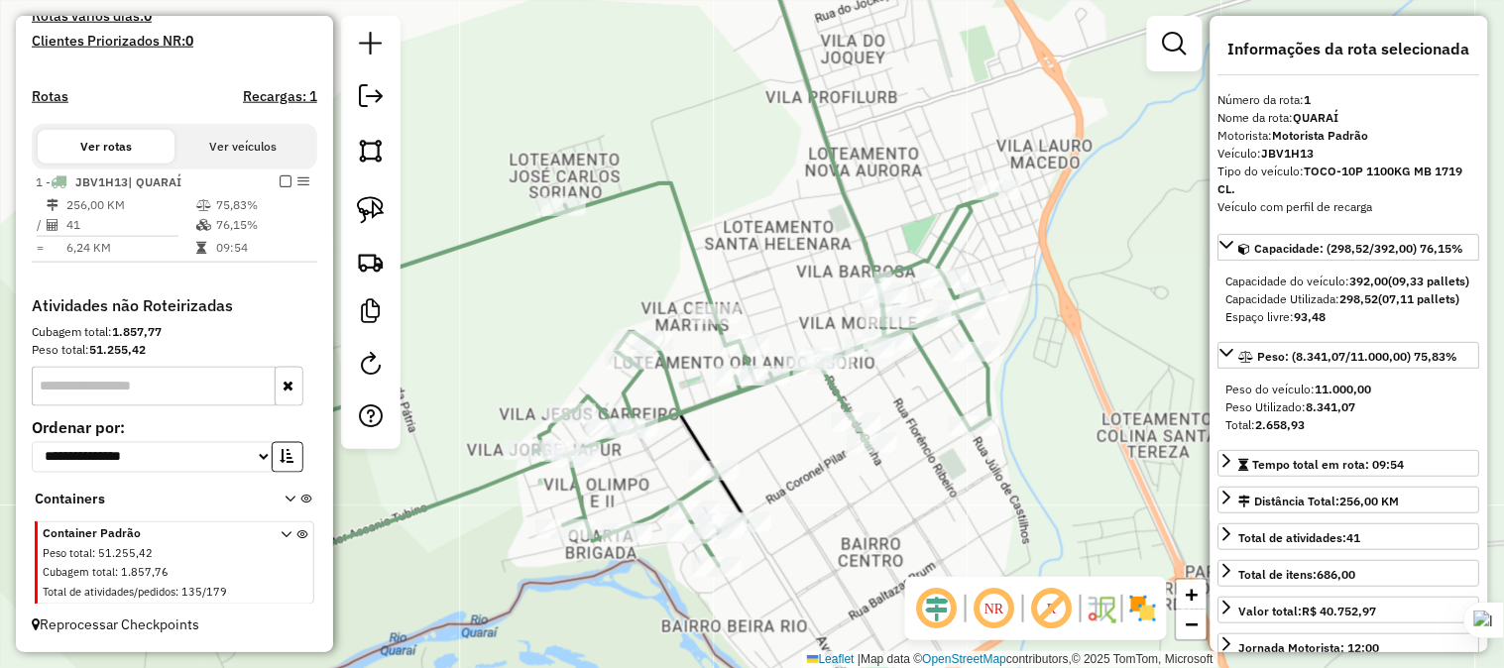
drag, startPoint x: 869, startPoint y: 180, endPoint x: 877, endPoint y: 172, distance: 11.2
click at [877, 172] on div "Janela de atendimento Grade de atendimento Capacidade Transportadoras Veículos …" at bounding box center [752, 334] width 1504 height 668
click at [380, 199] on img at bounding box center [371, 210] width 28 height 28
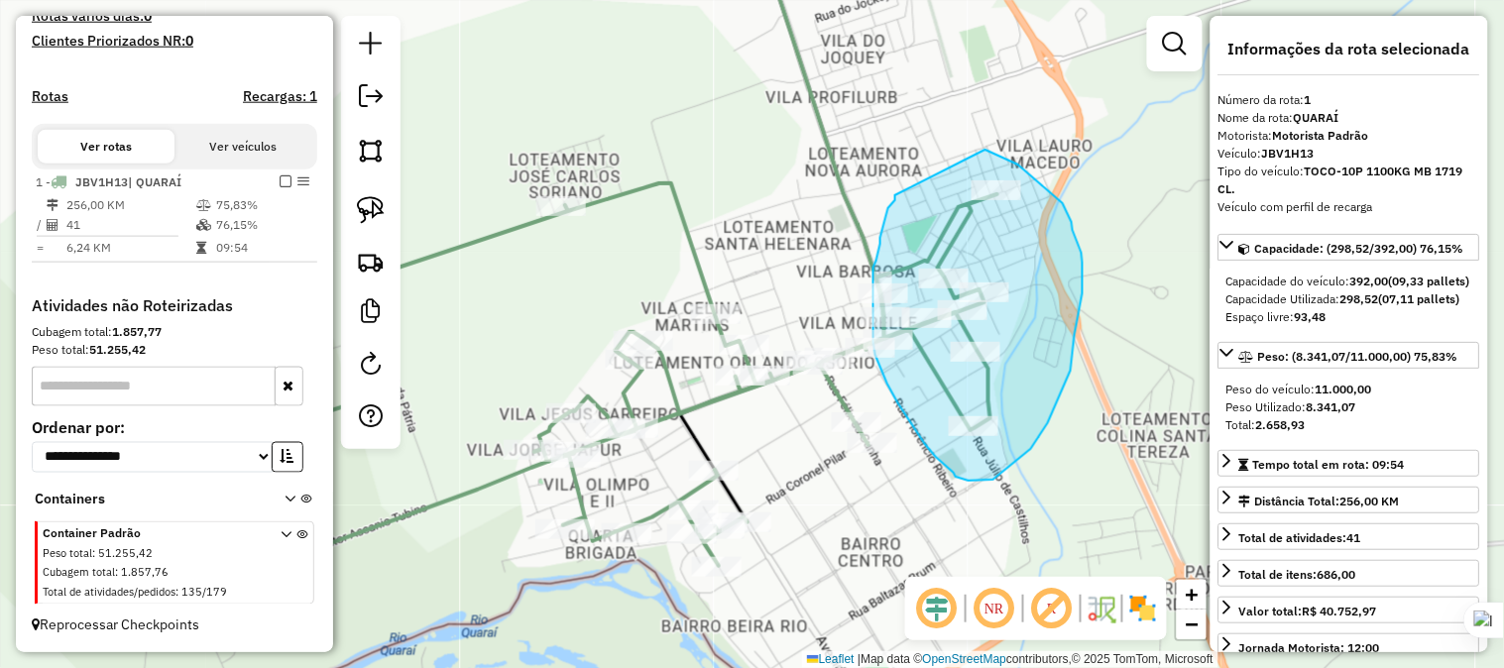
drag, startPoint x: 895, startPoint y: 195, endPoint x: 985, endPoint y: 150, distance: 101.1
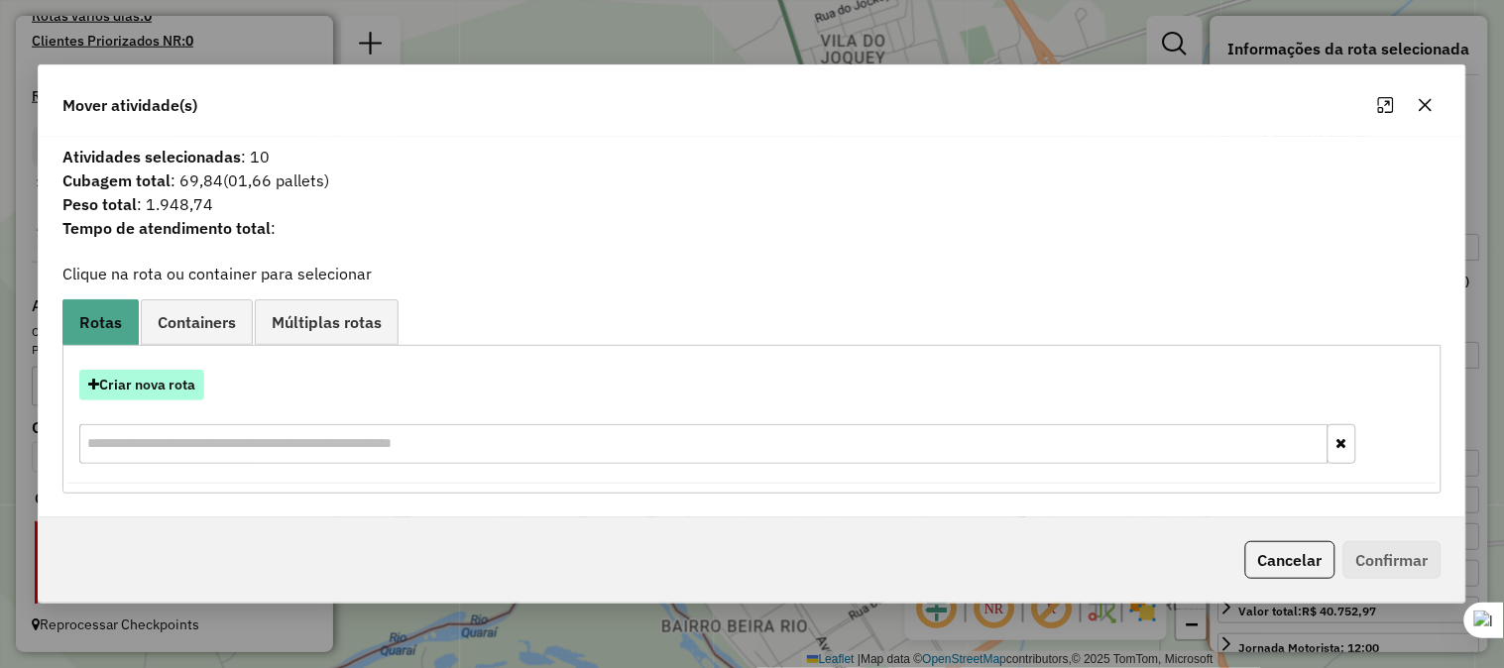
click at [169, 381] on button "Criar nova rota" at bounding box center [141, 385] width 125 height 31
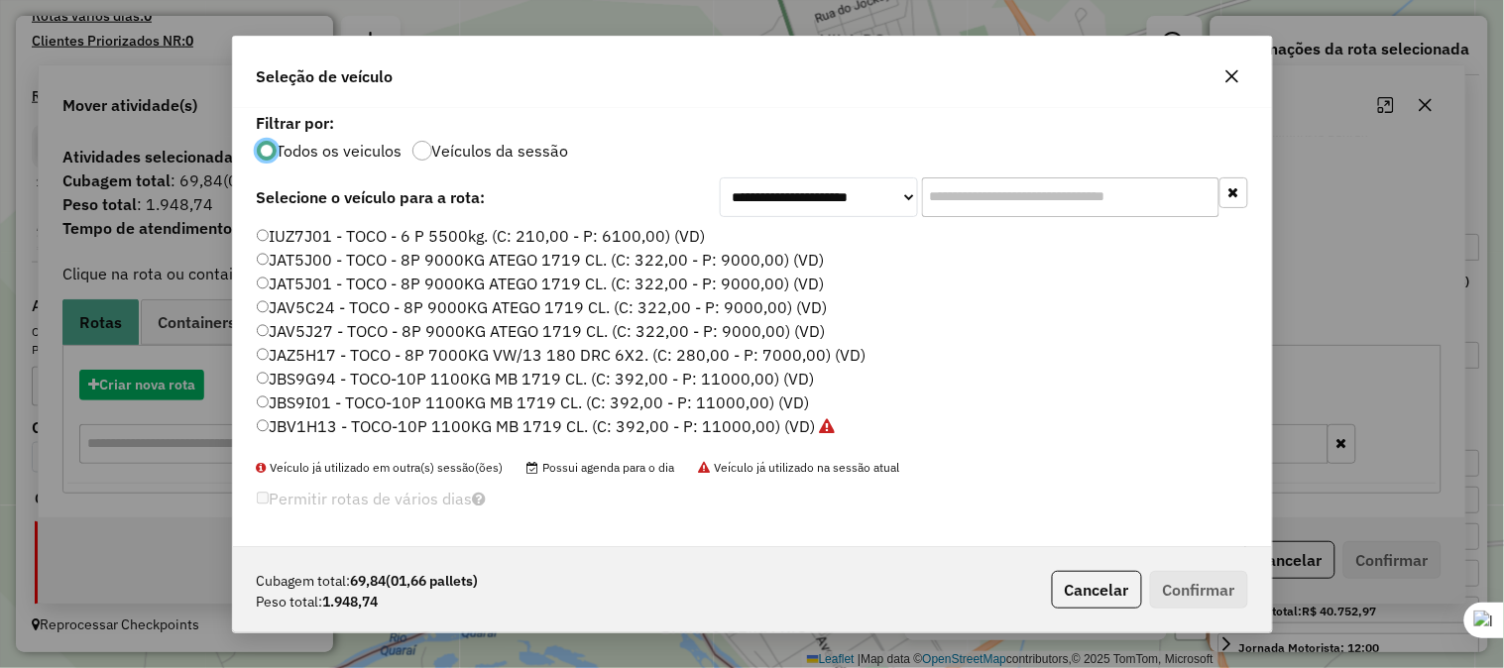
scroll to position [11, 5]
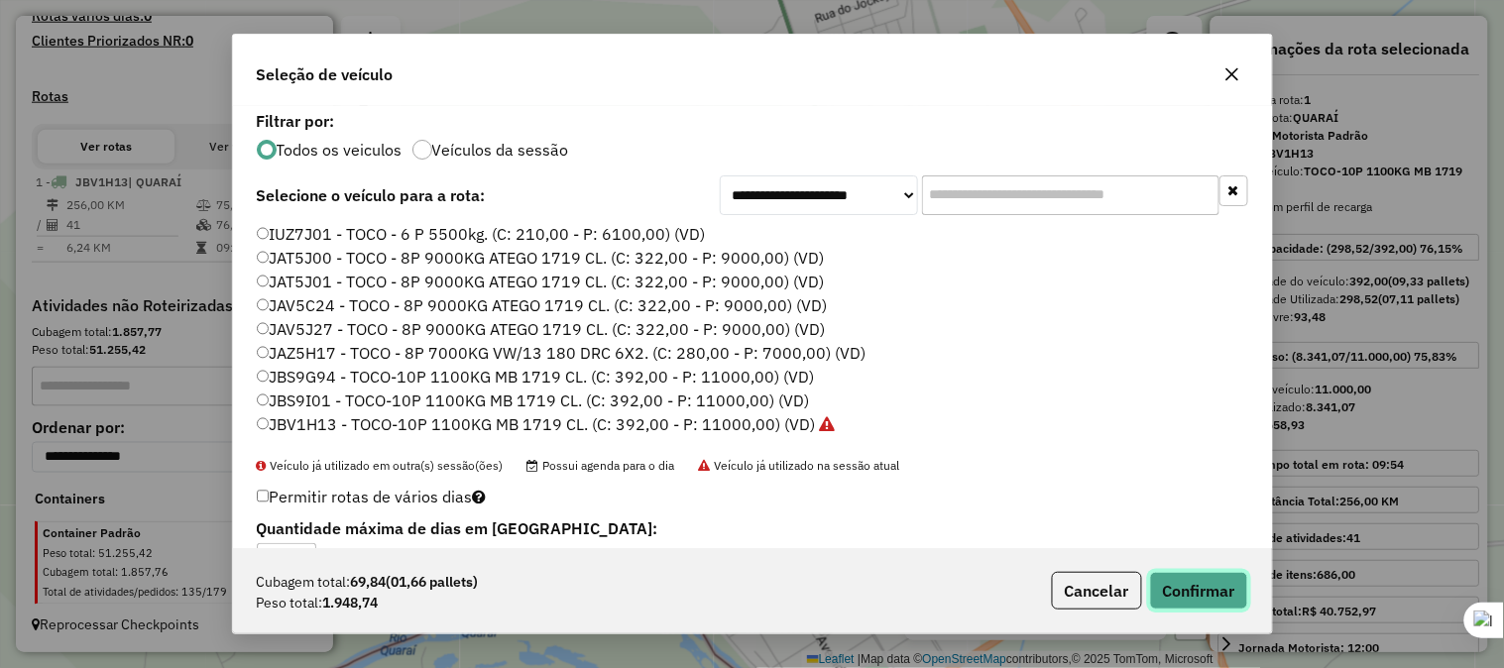
click at [1195, 592] on button "Confirmar" at bounding box center [1199, 591] width 98 height 38
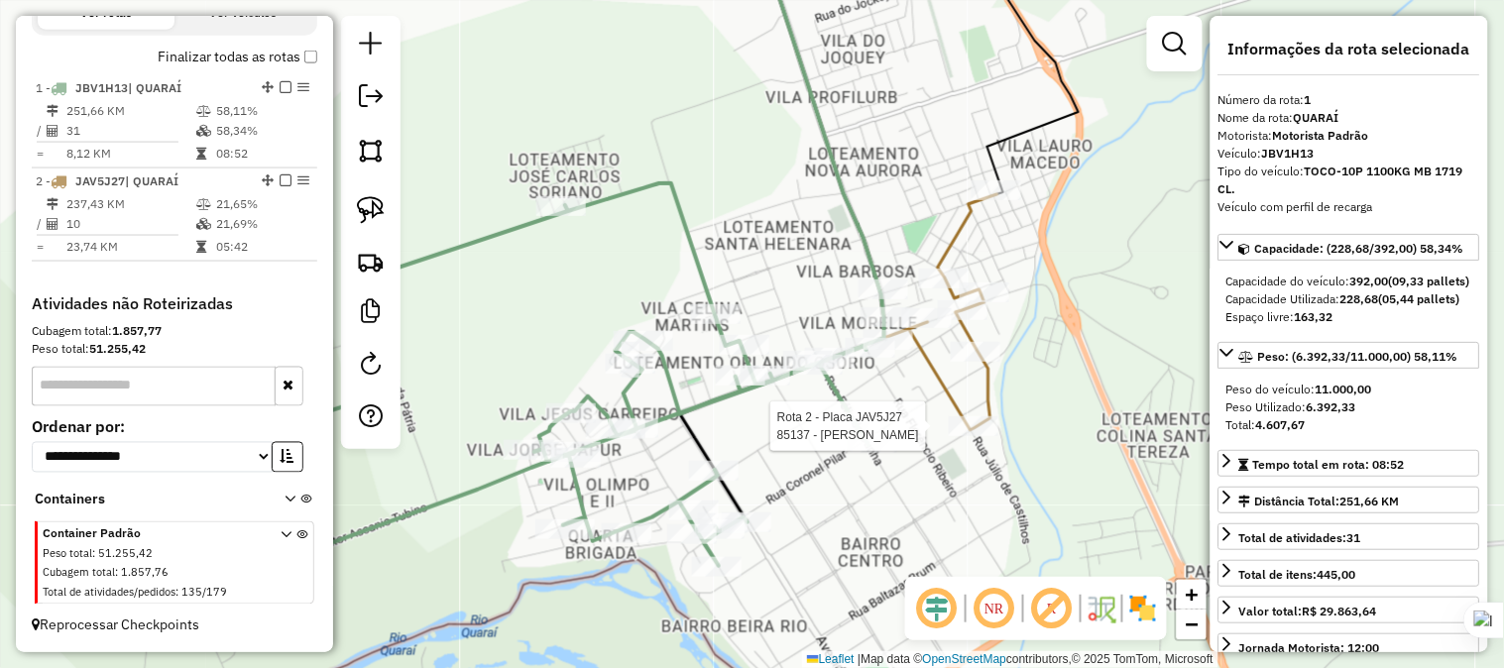
scroll to position [707, 0]
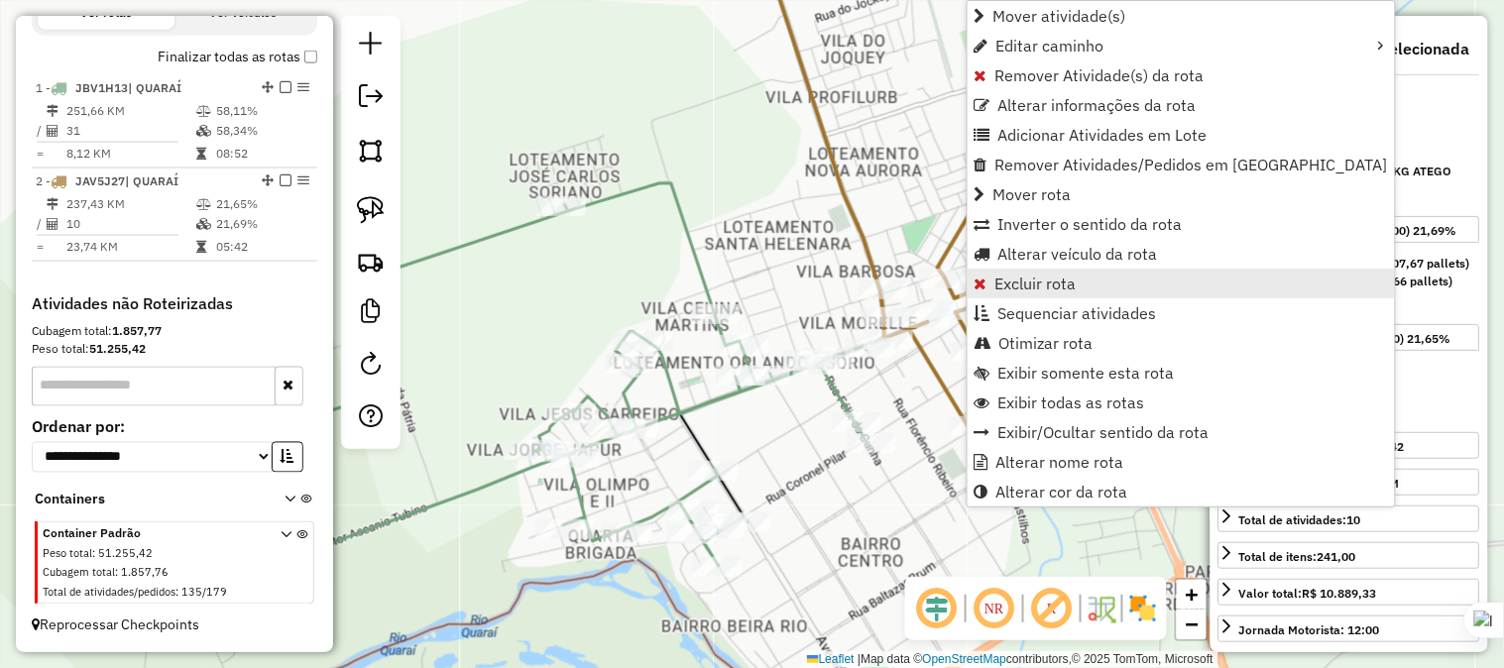
click at [1009, 276] on span "Excluir rota" at bounding box center [1035, 284] width 81 height 16
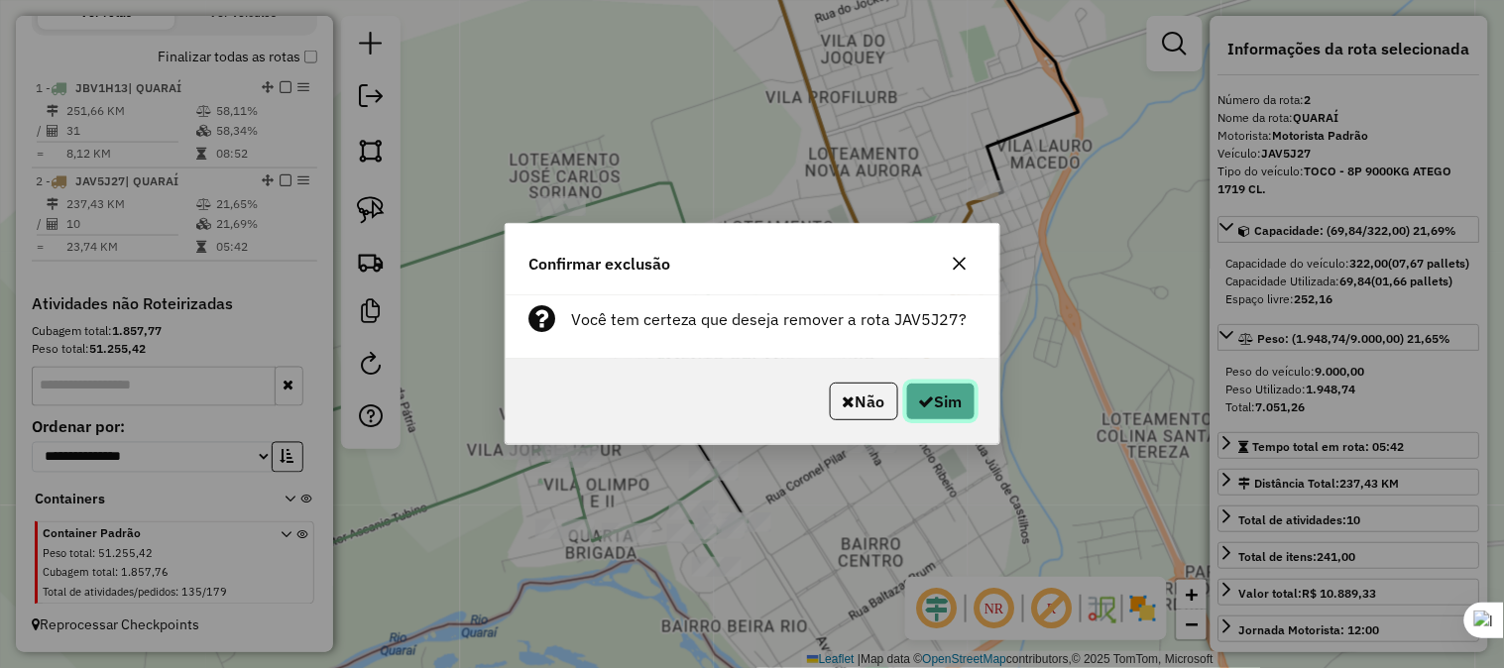
click at [922, 394] on icon "button" at bounding box center [927, 401] width 16 height 16
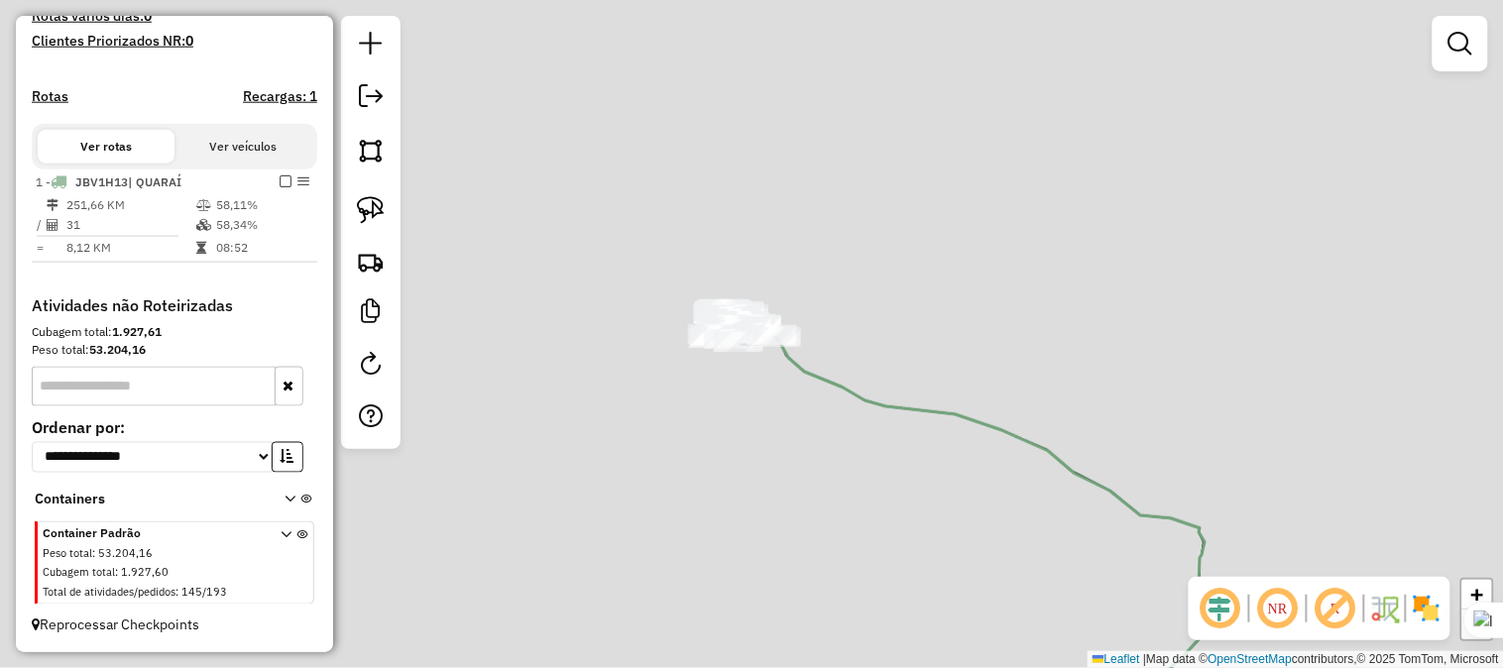
scroll to position [549, 0]
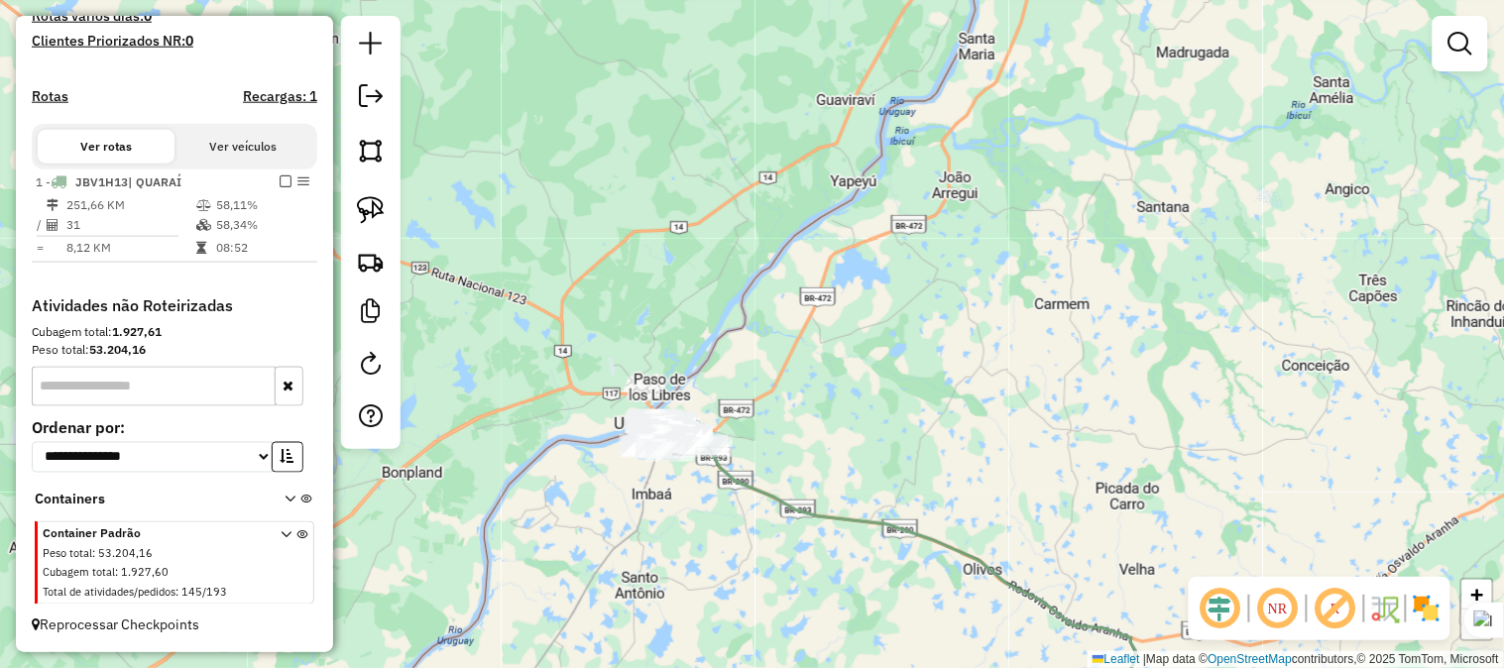
drag, startPoint x: 961, startPoint y: 261, endPoint x: 897, endPoint y: 358, distance: 116.6
click at [897, 357] on div "Janela de atendimento Grade de atendimento Capacidade Transportadoras Veículos …" at bounding box center [752, 334] width 1504 height 668
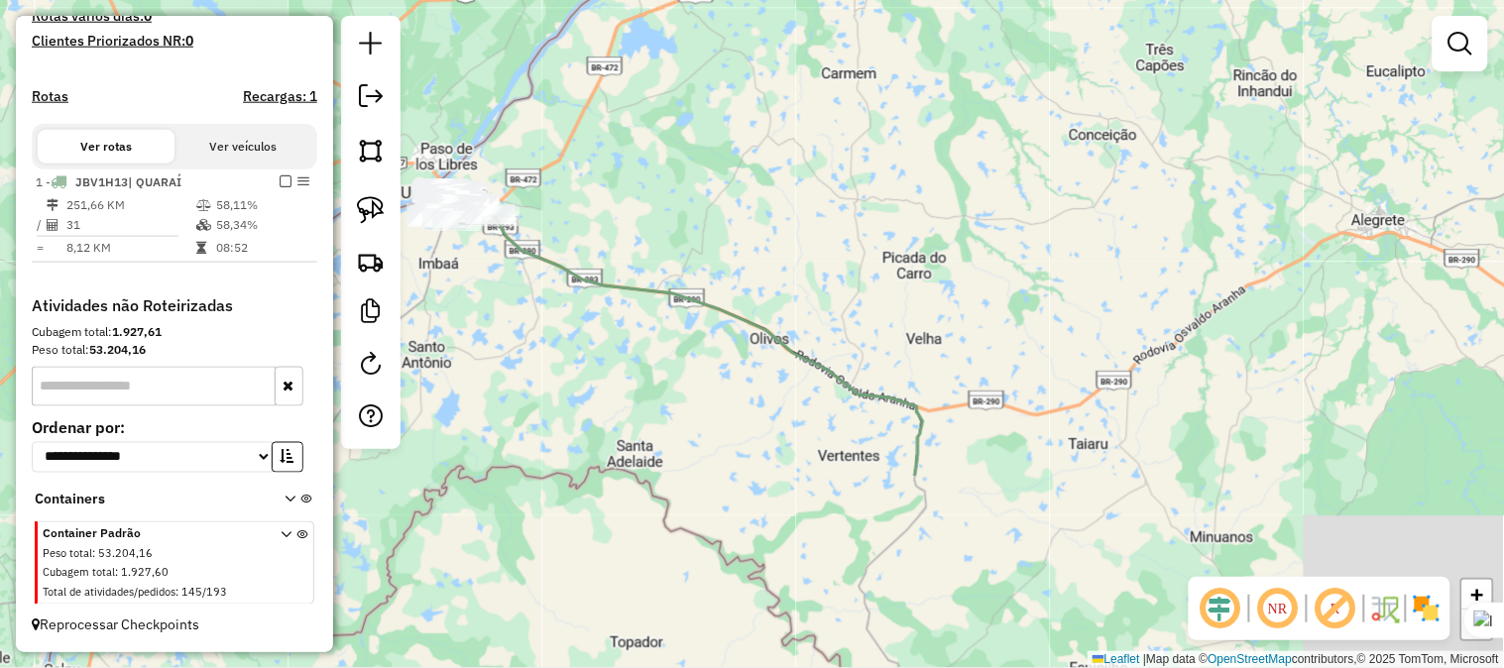
drag, startPoint x: 1092, startPoint y: 567, endPoint x: 888, endPoint y: 295, distance: 339.8
click at [889, 280] on div "Janela de atendimento Grade de atendimento Capacidade Transportadoras Veículos …" at bounding box center [752, 334] width 1504 height 668
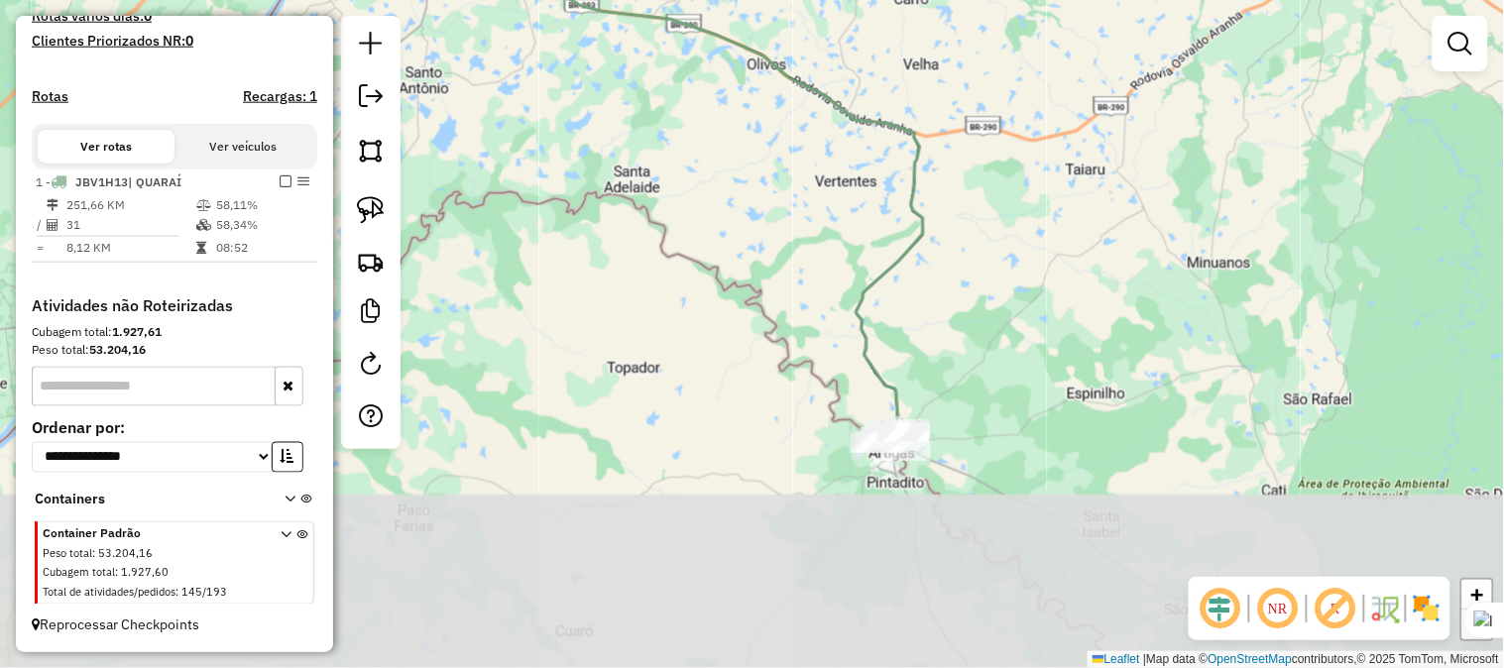
drag, startPoint x: 952, startPoint y: 457, endPoint x: 962, endPoint y: 283, distance: 173.8
click at [963, 218] on div "Janela de atendimento Grade de atendimento Capacidade Transportadoras Veículos …" at bounding box center [752, 334] width 1504 height 668
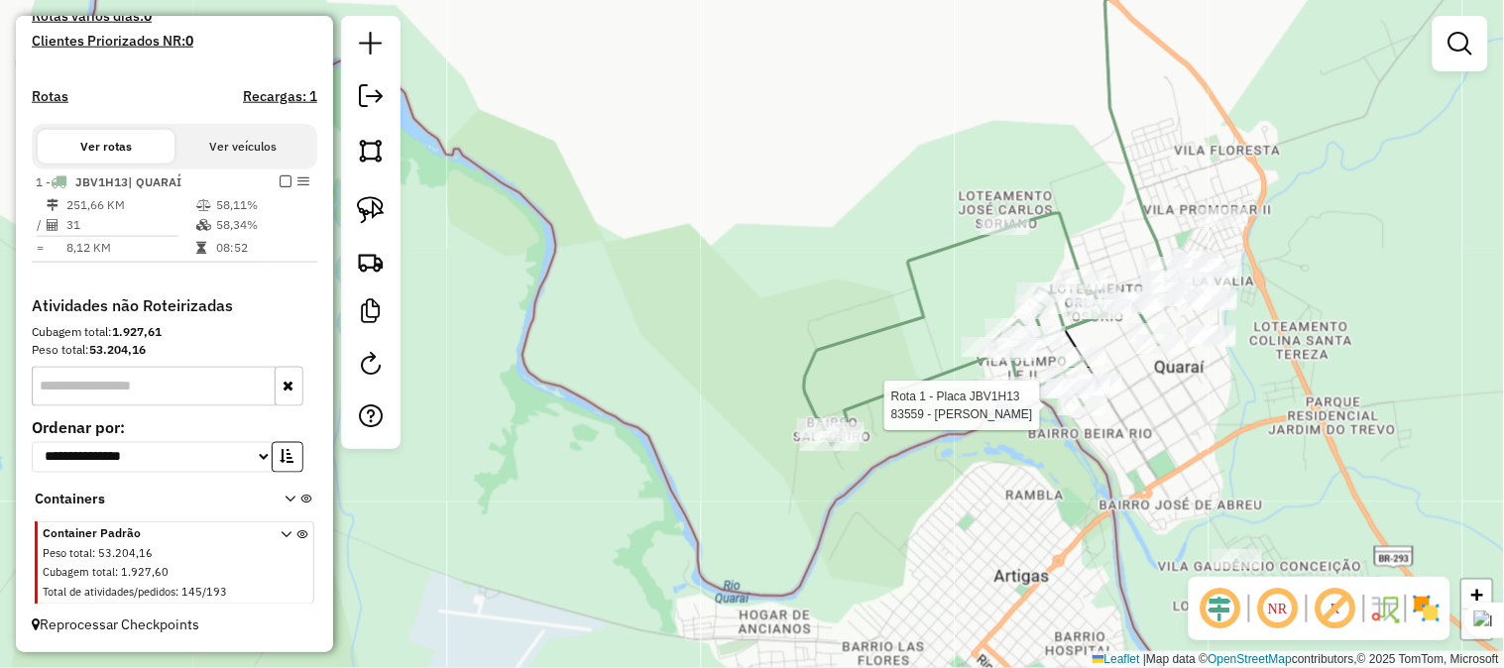
select select "**********"
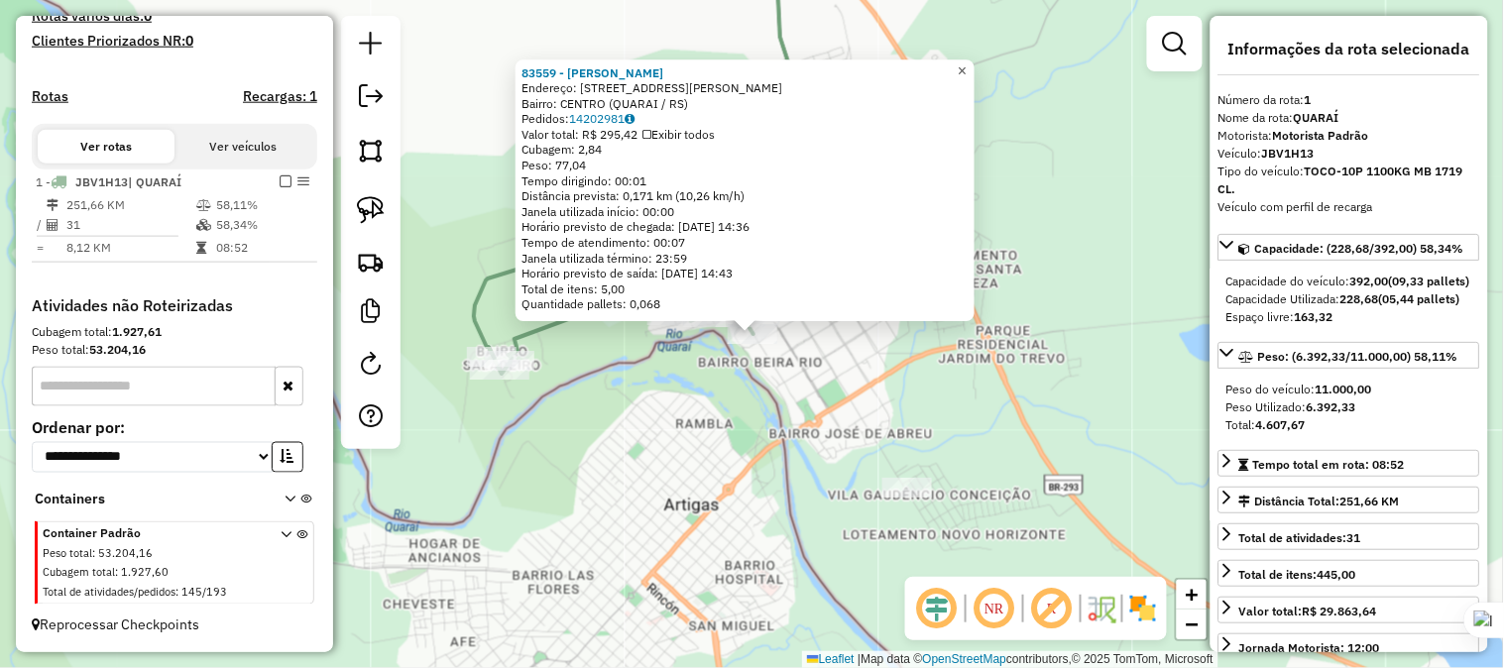
click at [966, 67] on span "×" at bounding box center [961, 70] width 9 height 17
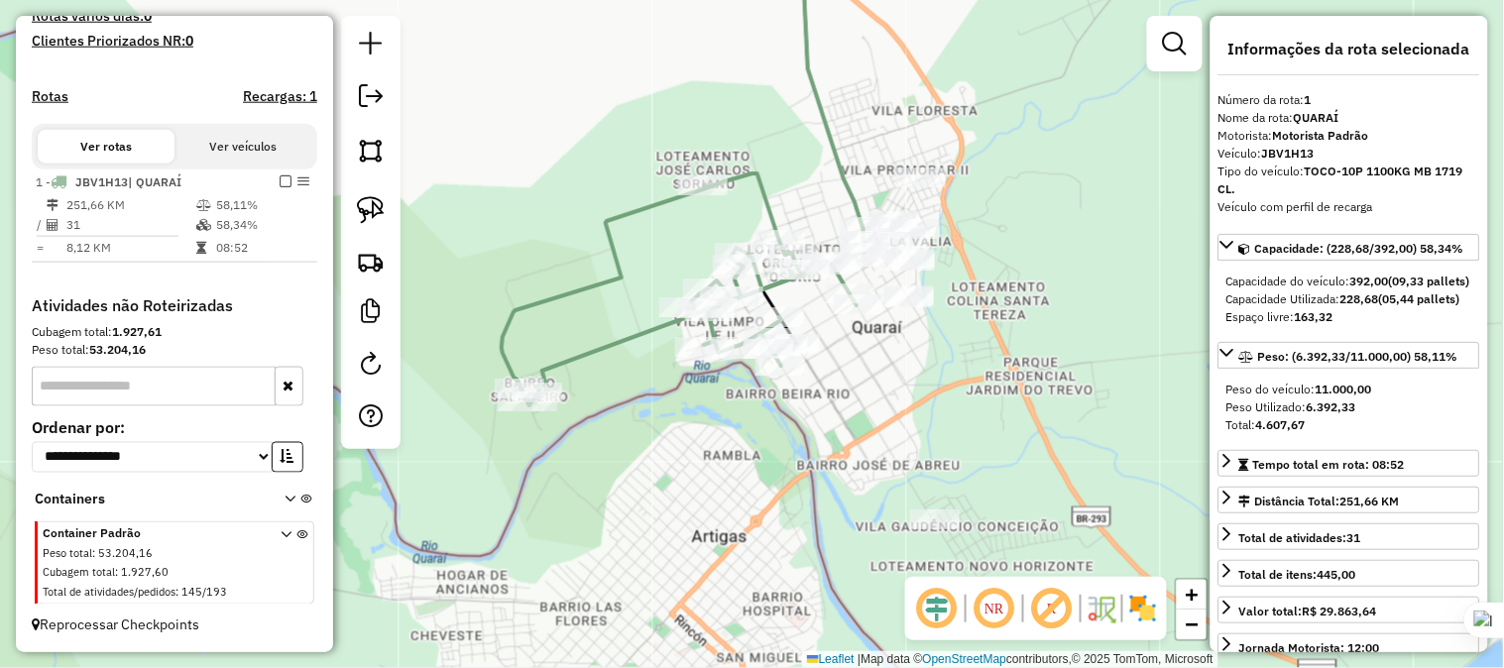
drag, startPoint x: 964, startPoint y: 280, endPoint x: 993, endPoint y: 345, distance: 71.5
click at [1044, 365] on div "Janela de atendimento Grade de atendimento Capacidade Transportadoras Veículos …" at bounding box center [752, 334] width 1504 height 668
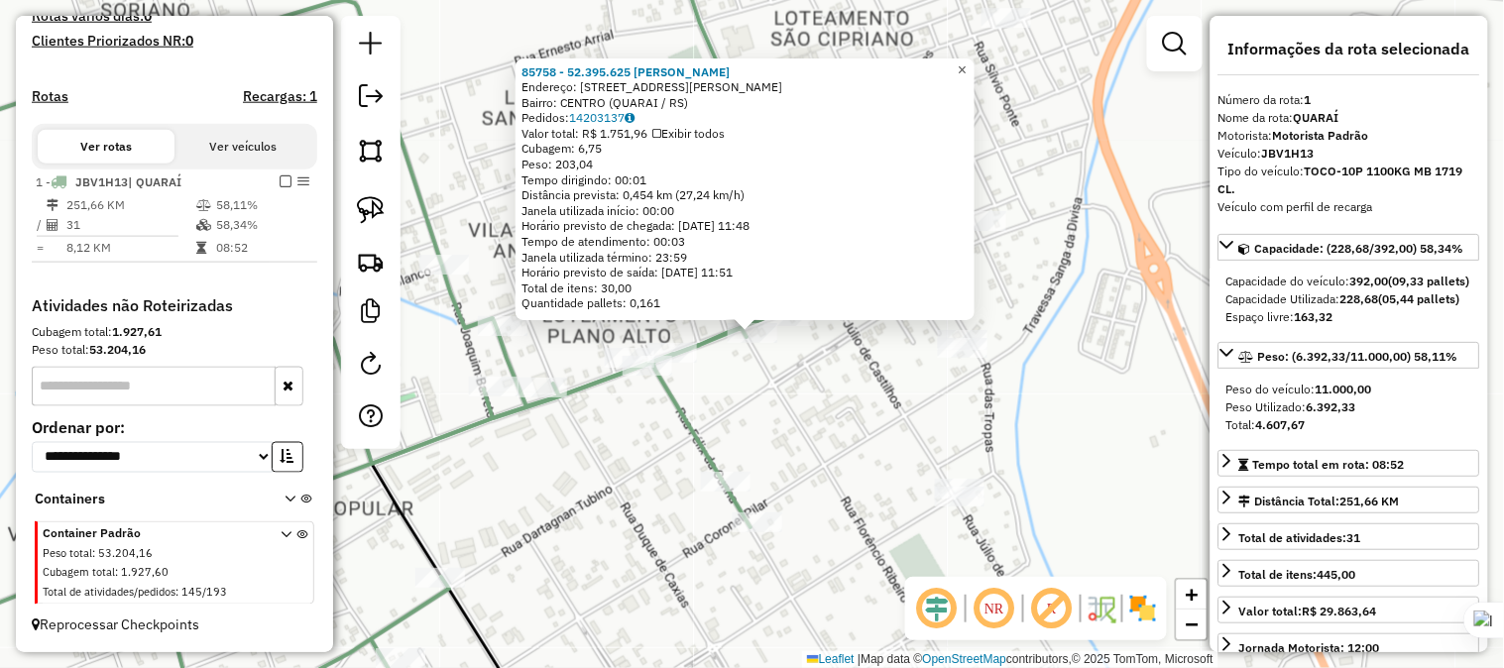
click at [966, 61] on span "×" at bounding box center [961, 69] width 9 height 17
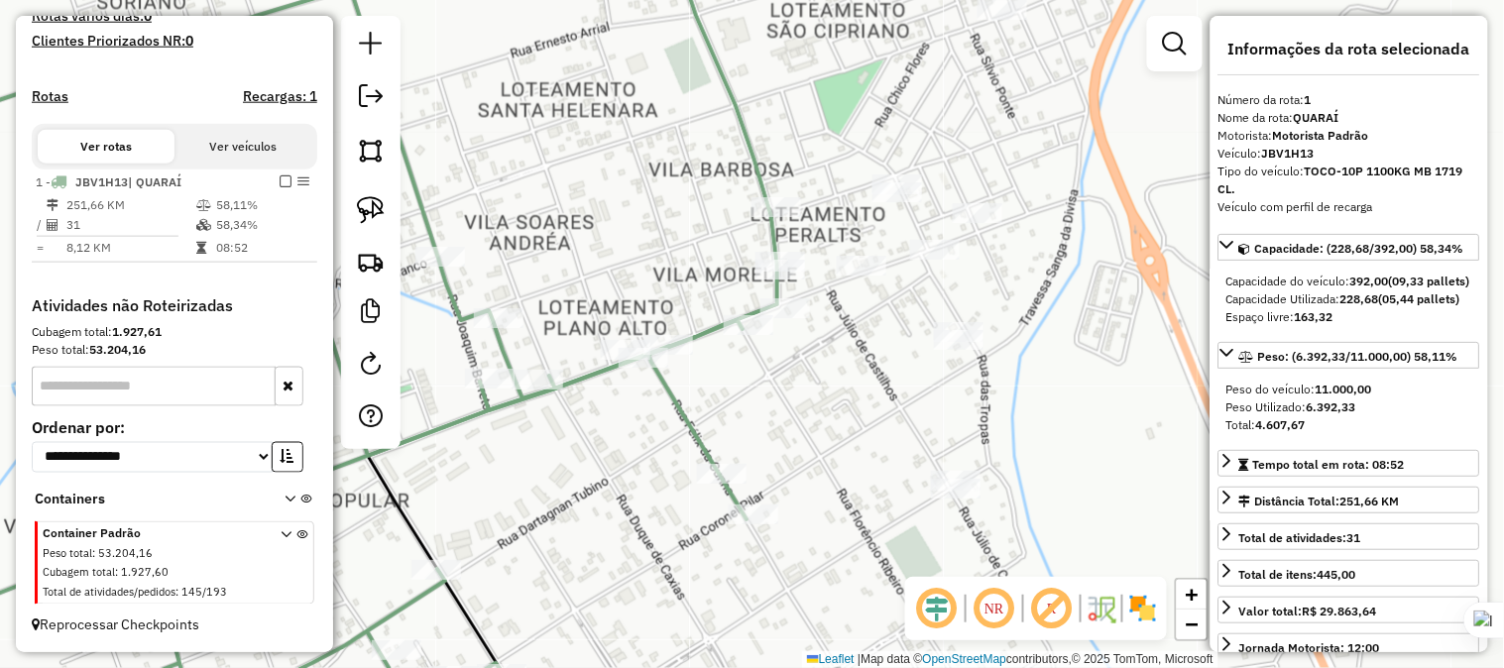
drag, startPoint x: 1076, startPoint y: 201, endPoint x: 1056, endPoint y: 181, distance: 28.7
click at [1056, 181] on div "Janela de atendimento Grade de atendimento Capacidade Transportadoras Veículos …" at bounding box center [752, 334] width 1504 height 668
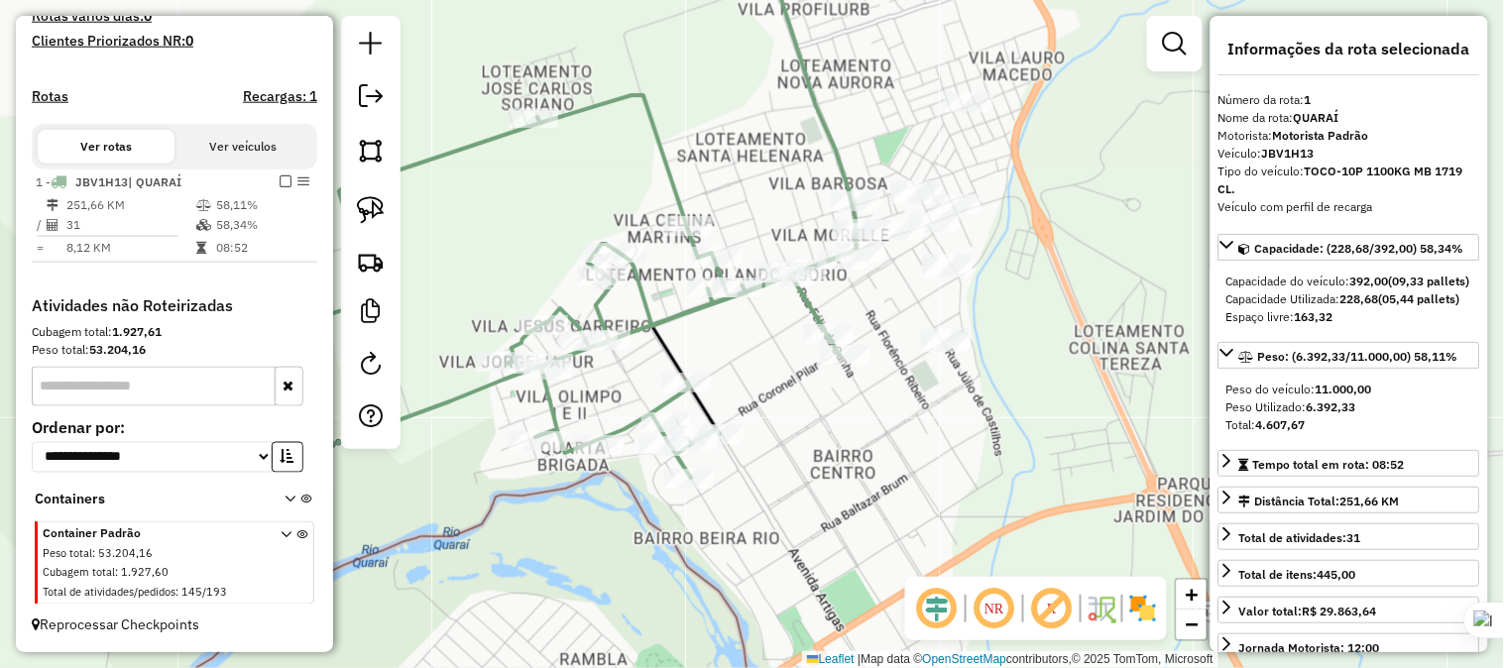
drag, startPoint x: 1038, startPoint y: 301, endPoint x: 973, endPoint y: 310, distance: 65.0
click at [981, 310] on div "Janela de atendimento Grade de atendimento Capacidade Transportadoras Veículos …" at bounding box center [752, 334] width 1504 height 668
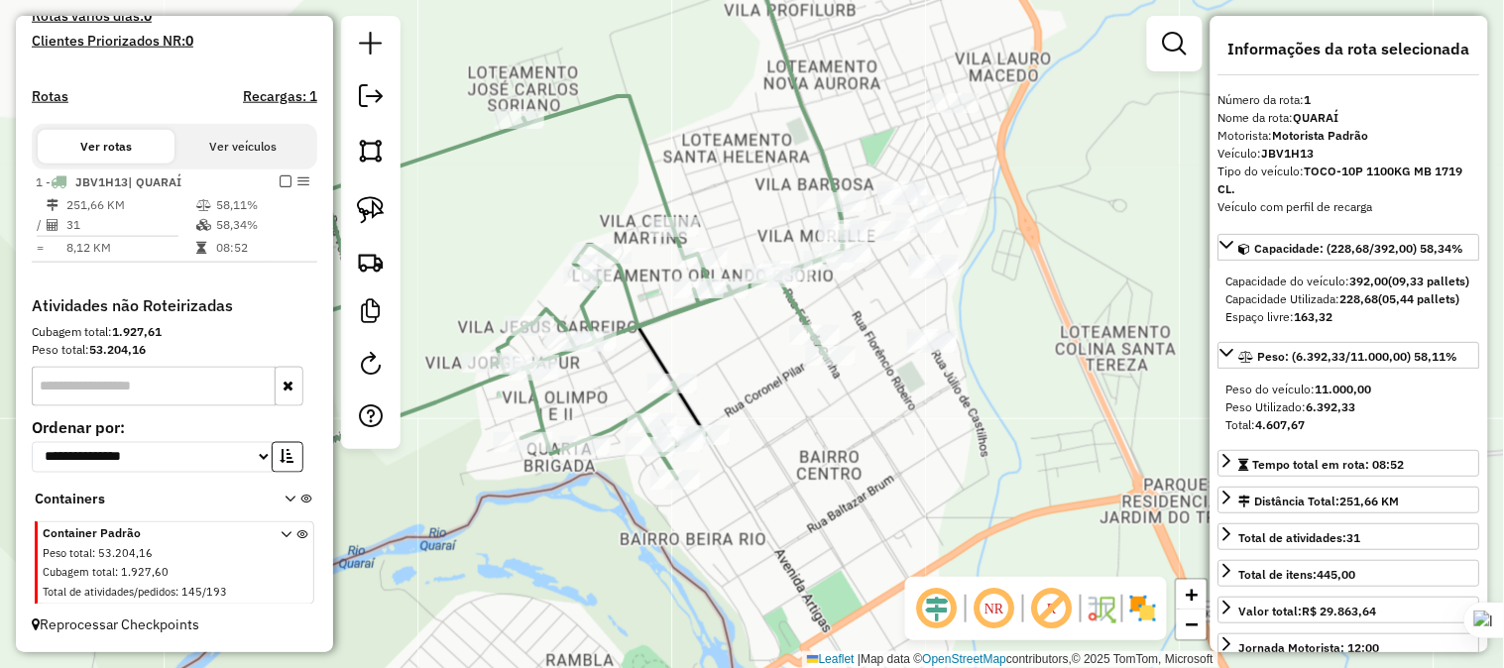
drag, startPoint x: 994, startPoint y: 310, endPoint x: 974, endPoint y: 328, distance: 26.7
click at [986, 330] on div "Janela de atendimento Grade de atendimento Capacidade Transportadoras Veículos …" at bounding box center [752, 334] width 1504 height 668
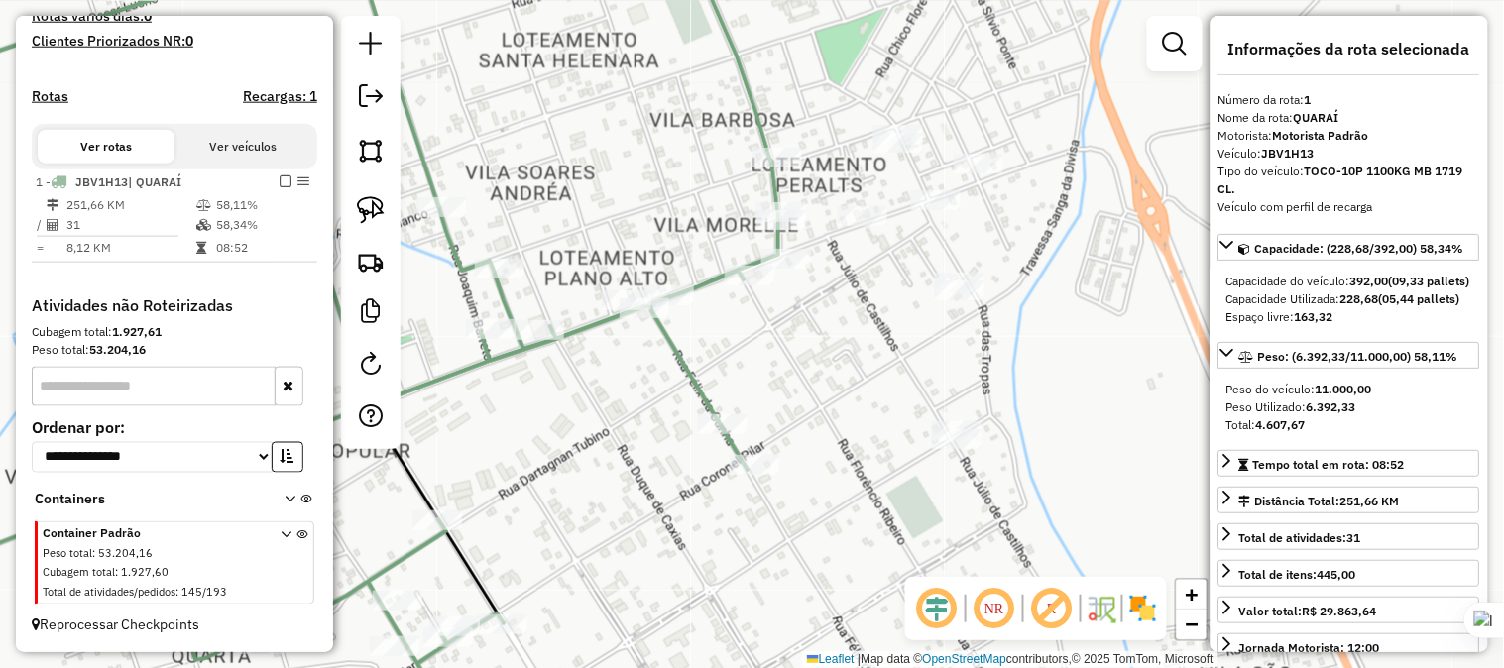
drag, startPoint x: 878, startPoint y: 310, endPoint x: 962, endPoint y: 353, distance: 94.4
click at [962, 353] on div "Janela de atendimento Grade de atendimento Capacidade Transportadoras Veículos …" at bounding box center [752, 334] width 1504 height 668
drag, startPoint x: 886, startPoint y: 351, endPoint x: 928, endPoint y: 364, distance: 43.6
click at [928, 364] on div "Janela de atendimento Grade de atendimento Capacidade Transportadoras Veículos …" at bounding box center [752, 334] width 1504 height 668
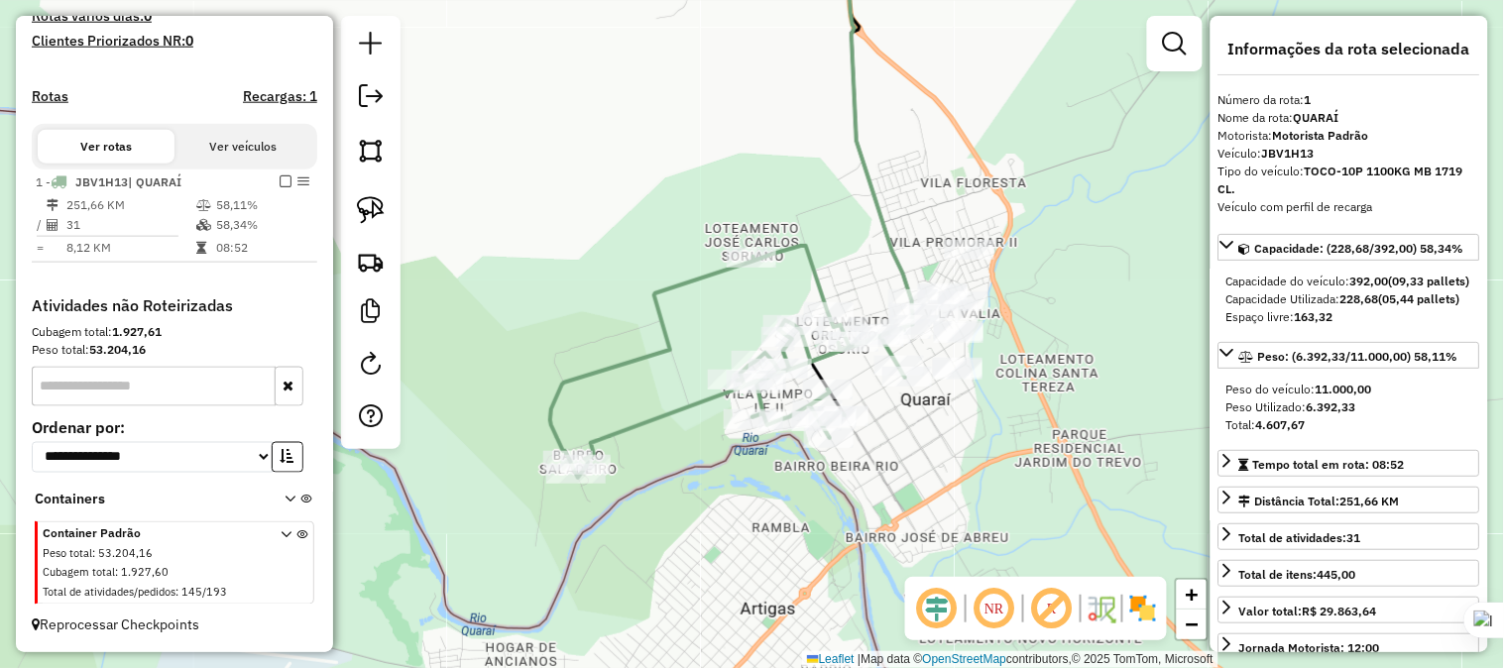
drag, startPoint x: 1031, startPoint y: 305, endPoint x: 1019, endPoint y: 360, distance: 55.8
click at [1019, 360] on div "Janela de atendimento Grade de atendimento Capacidade Transportadoras Veículos …" at bounding box center [752, 334] width 1504 height 668
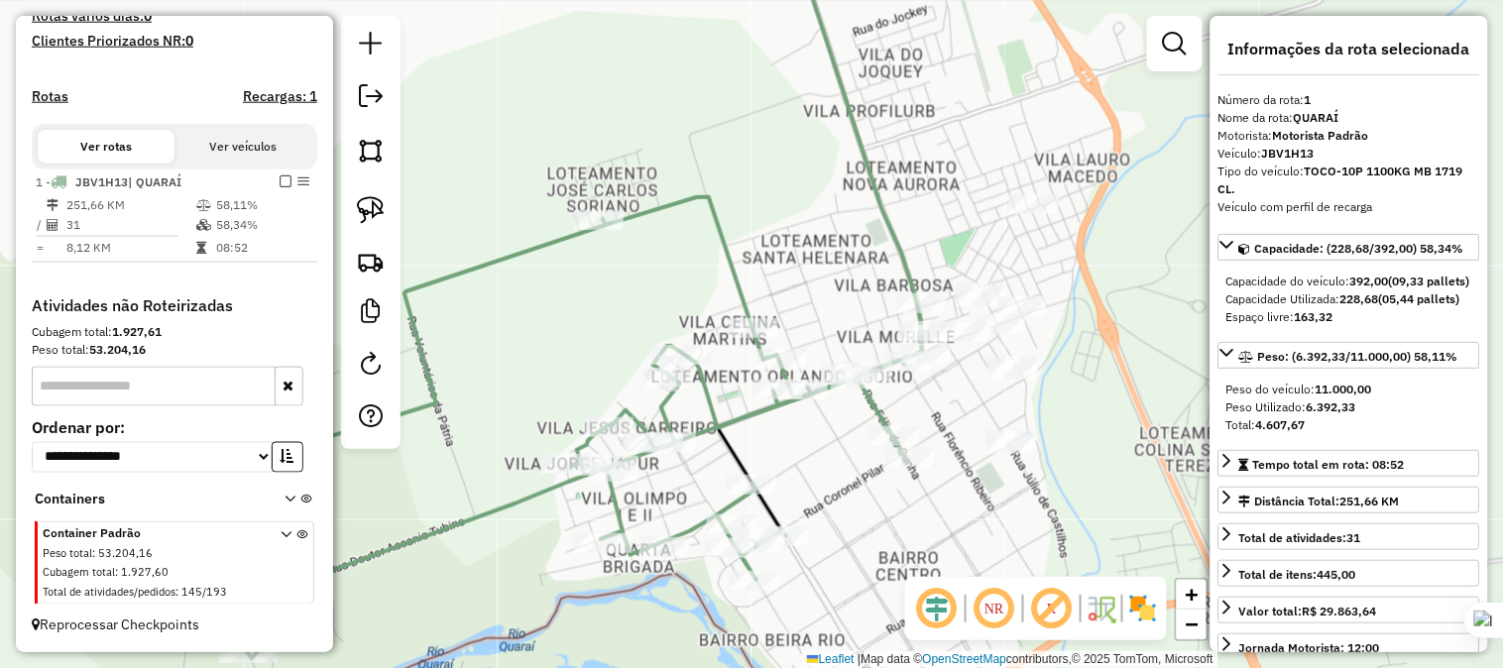
drag, startPoint x: 1048, startPoint y: 407, endPoint x: 1066, endPoint y: 341, distance: 69.0
click at [1068, 342] on div "Janela de atendimento Grade de atendimento Capacidade Transportadoras Veículos …" at bounding box center [752, 334] width 1504 height 668
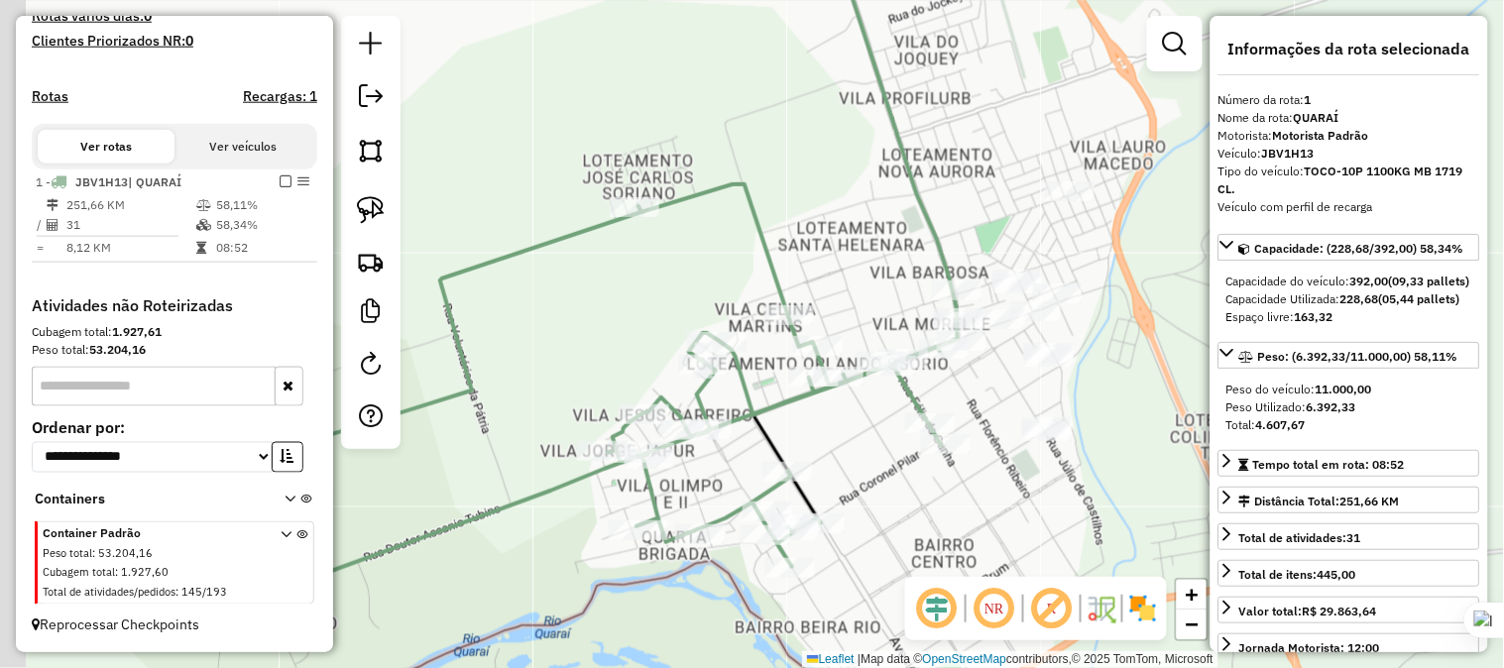
drag, startPoint x: 952, startPoint y: 412, endPoint x: 943, endPoint y: 408, distance: 10.7
click at [988, 404] on div "Janela de atendimento Grade de atendimento Capacidade Transportadoras Veículos …" at bounding box center [752, 334] width 1504 height 668
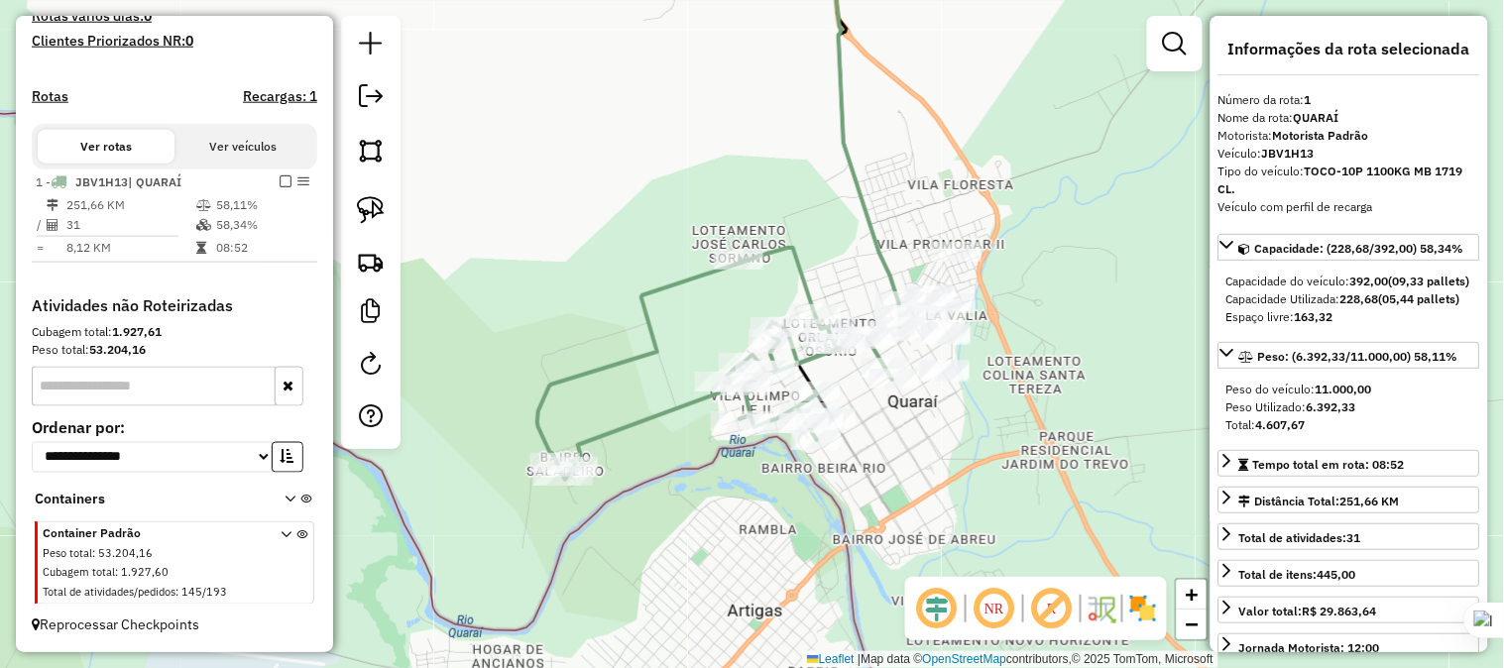
drag, startPoint x: 963, startPoint y: 517, endPoint x: 898, endPoint y: 368, distance: 163.3
click at [898, 368] on div "Janela de atendimento Grade de atendimento Capacidade Transportadoras Veículos …" at bounding box center [752, 334] width 1504 height 668
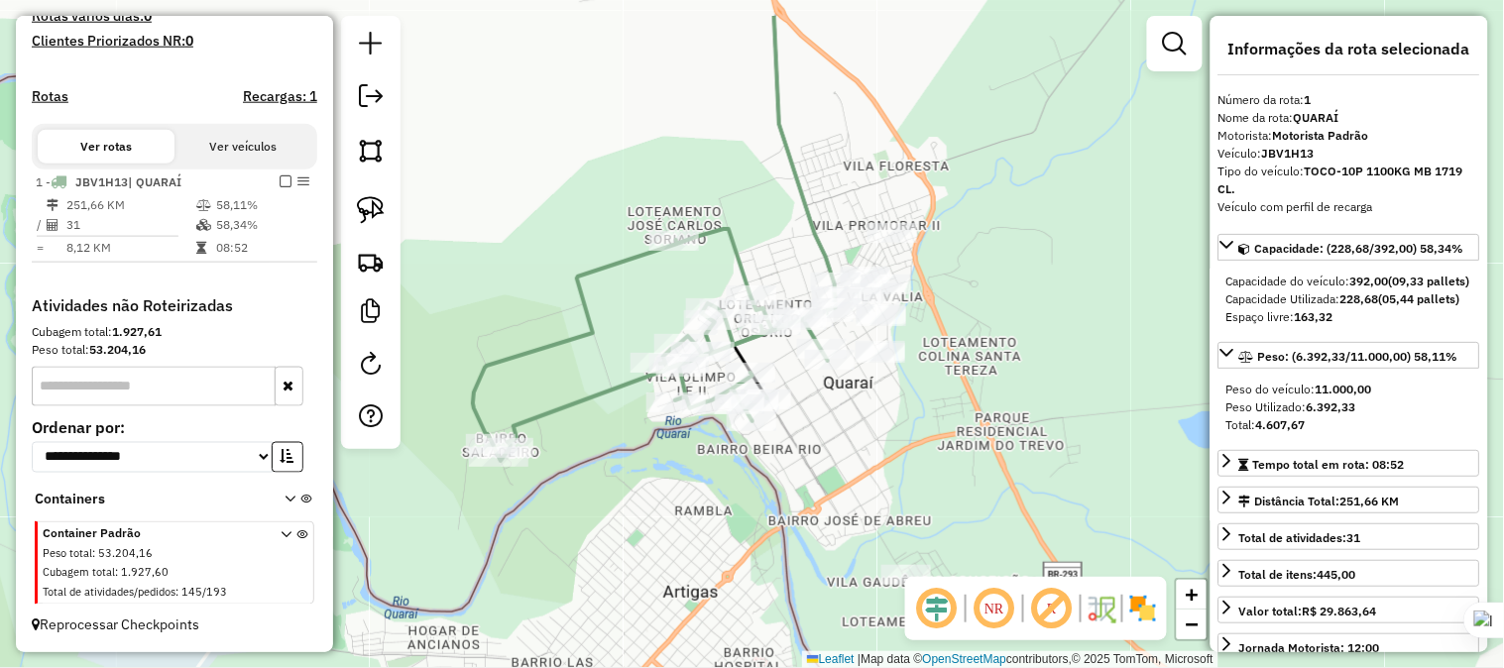
drag, startPoint x: 898, startPoint y: 400, endPoint x: 873, endPoint y: 488, distance: 90.7
click at [873, 488] on div "Janela de atendimento Grade de atendimento Capacidade Transportadoras Veículos …" at bounding box center [752, 334] width 1504 height 668
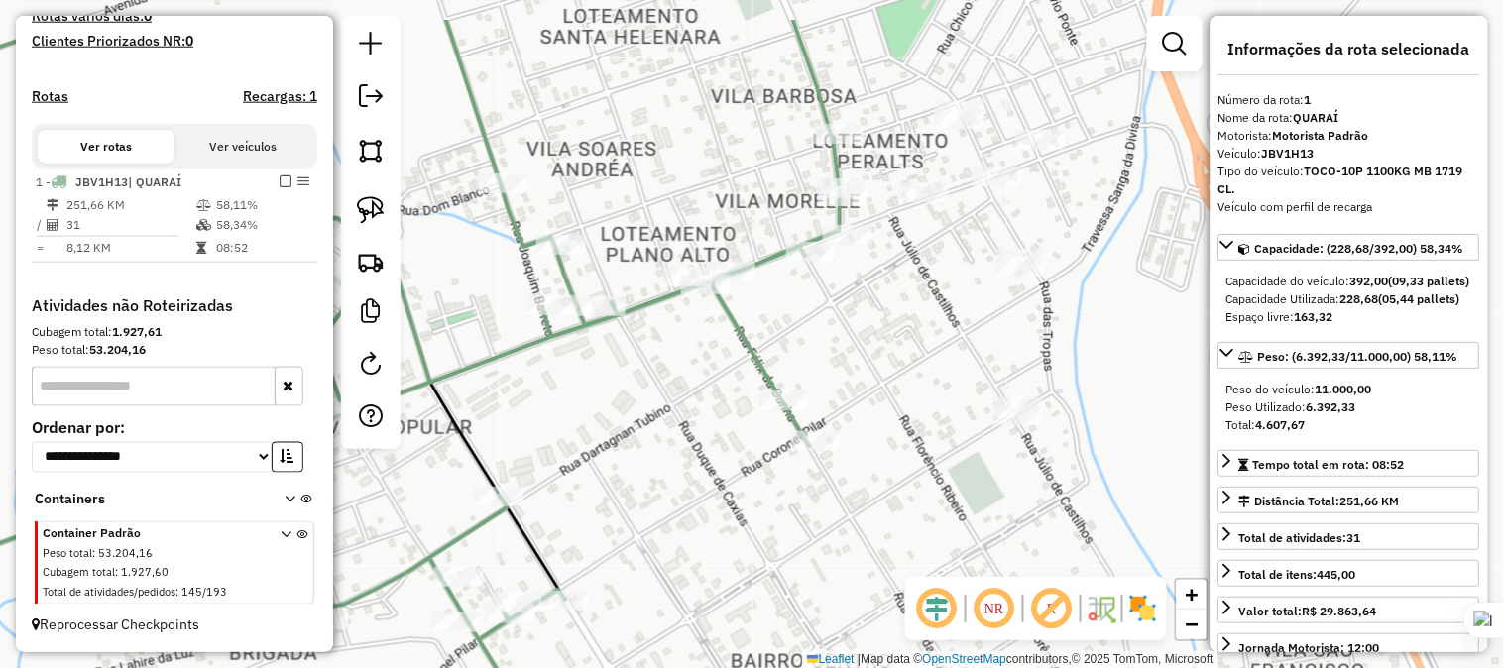
drag, startPoint x: 870, startPoint y: 236, endPoint x: 879, endPoint y: 311, distance: 75.9
click at [879, 311] on div "Janela de atendimento Grade de atendimento Capacidade Transportadoras Veículos …" at bounding box center [752, 334] width 1504 height 668
click at [382, 210] on img at bounding box center [371, 210] width 28 height 28
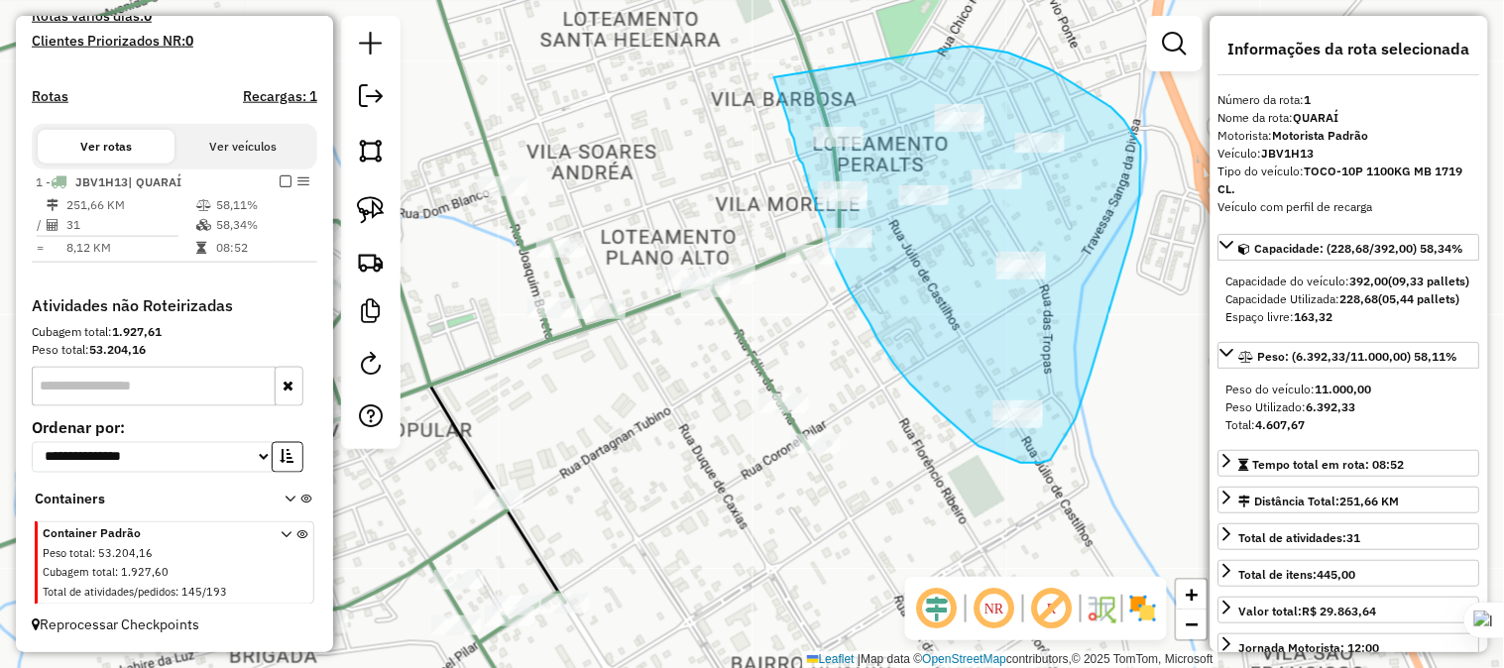
drag, startPoint x: 776, startPoint y: 80, endPoint x: 963, endPoint y: 47, distance: 190.3
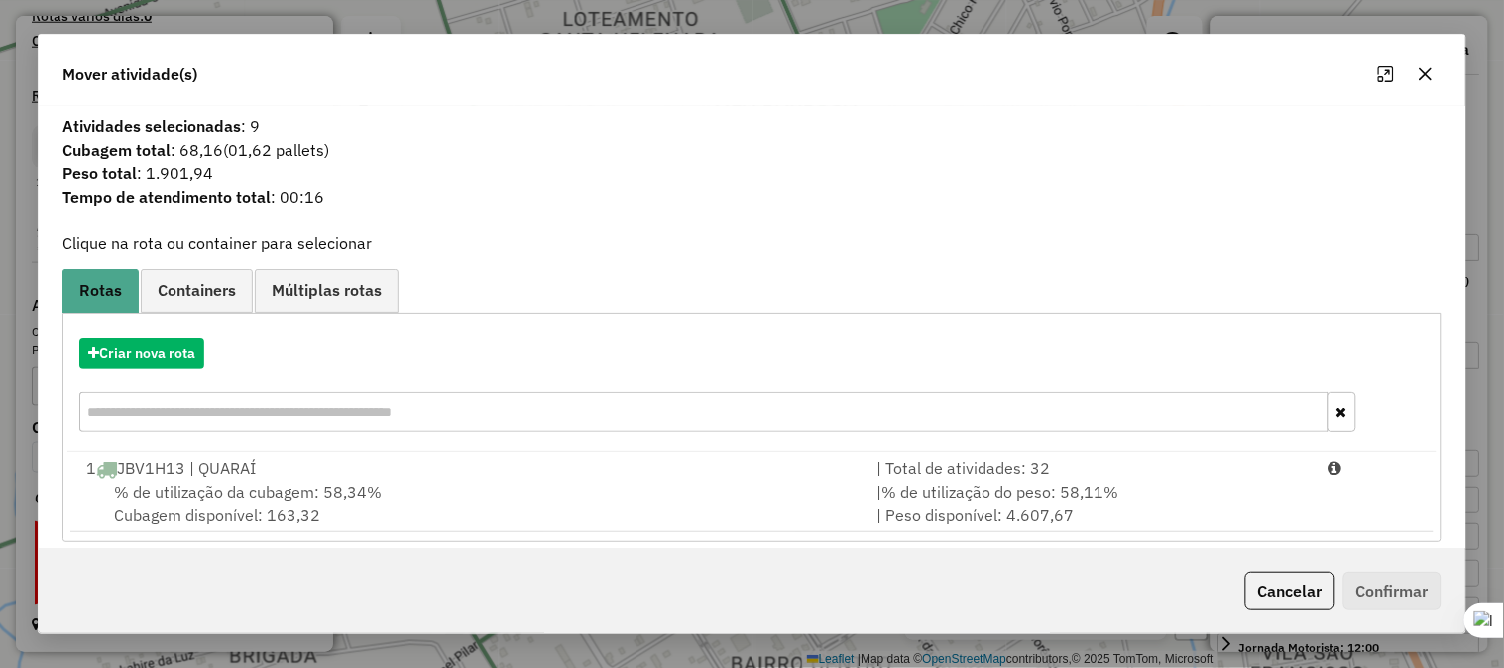
drag, startPoint x: 231, startPoint y: 467, endPoint x: 417, endPoint y: 464, distance: 186.4
click at [232, 467] on div "1 JBV1H13 | QUARAÍ" at bounding box center [469, 468] width 790 height 24
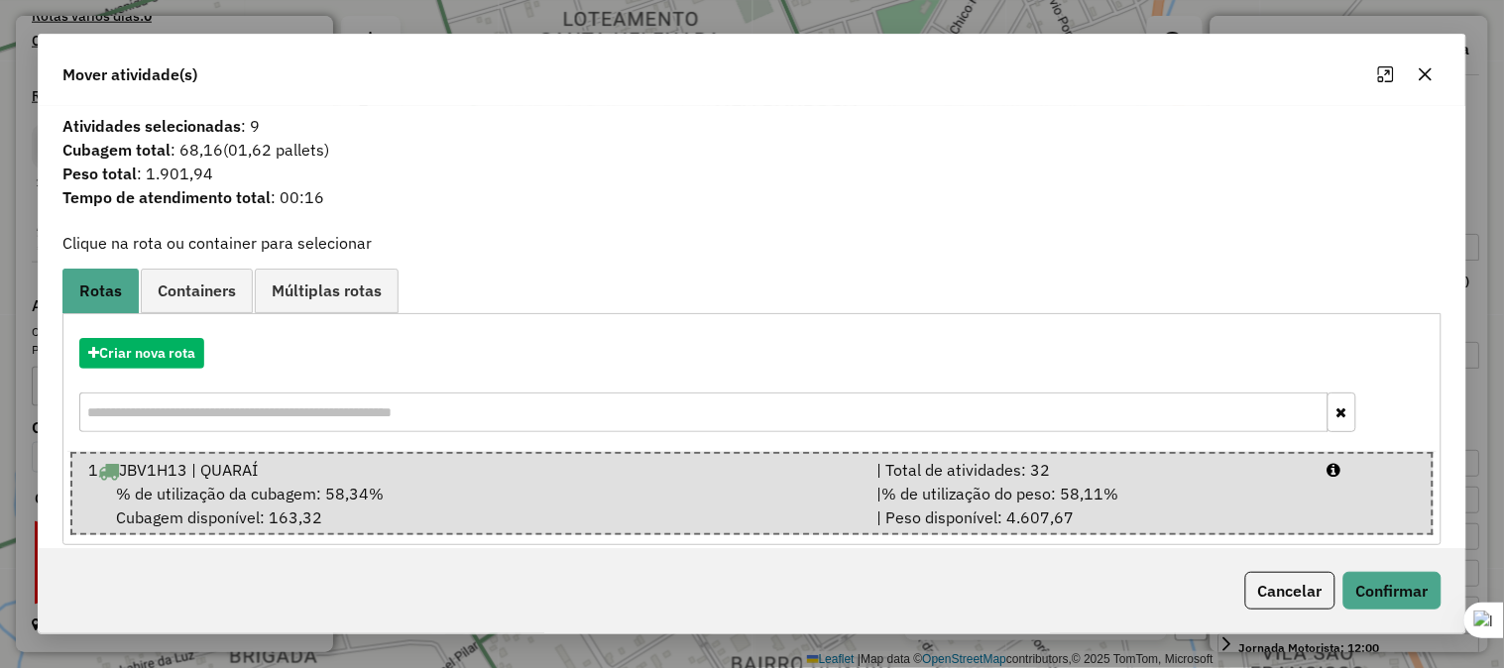
click at [1422, 73] on icon "button" at bounding box center [1425, 74] width 16 height 16
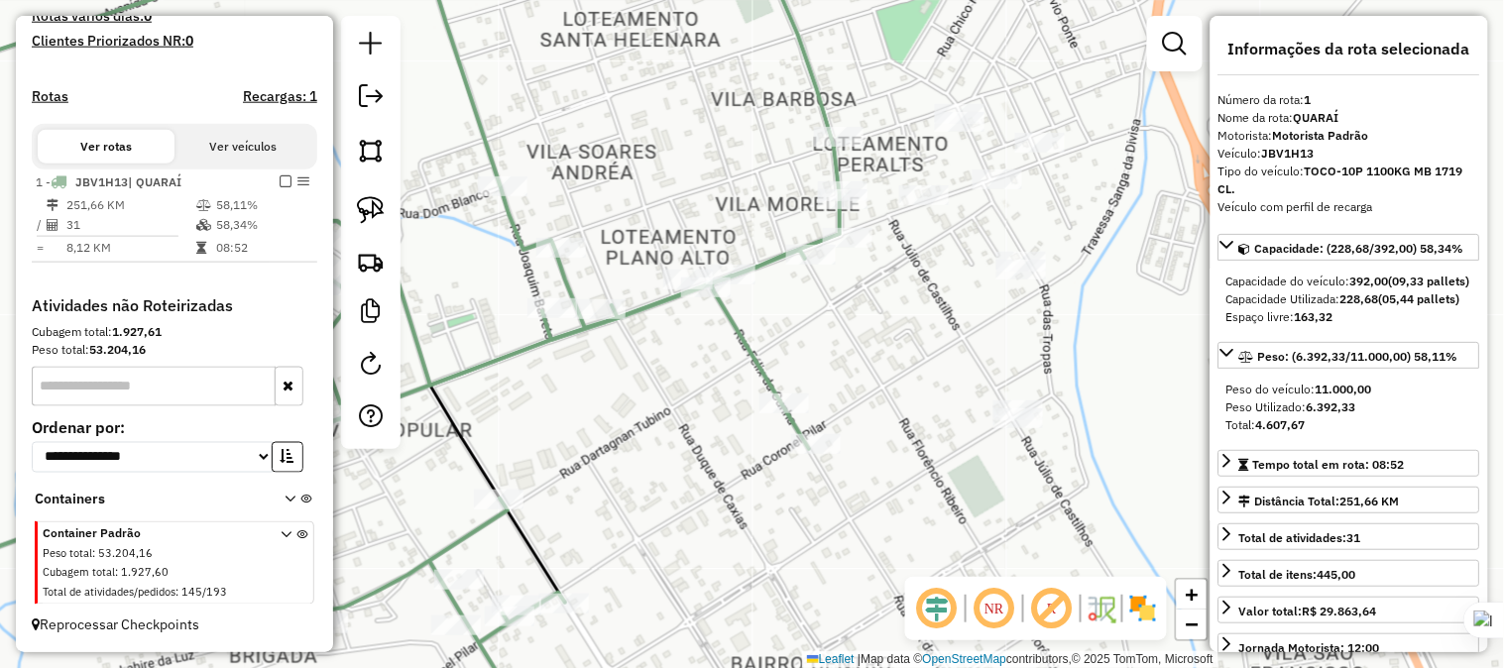
click at [1124, 379] on div "Janela de atendimento Grade de atendimento Capacidade Transportadoras Veículos …" at bounding box center [752, 334] width 1504 height 668
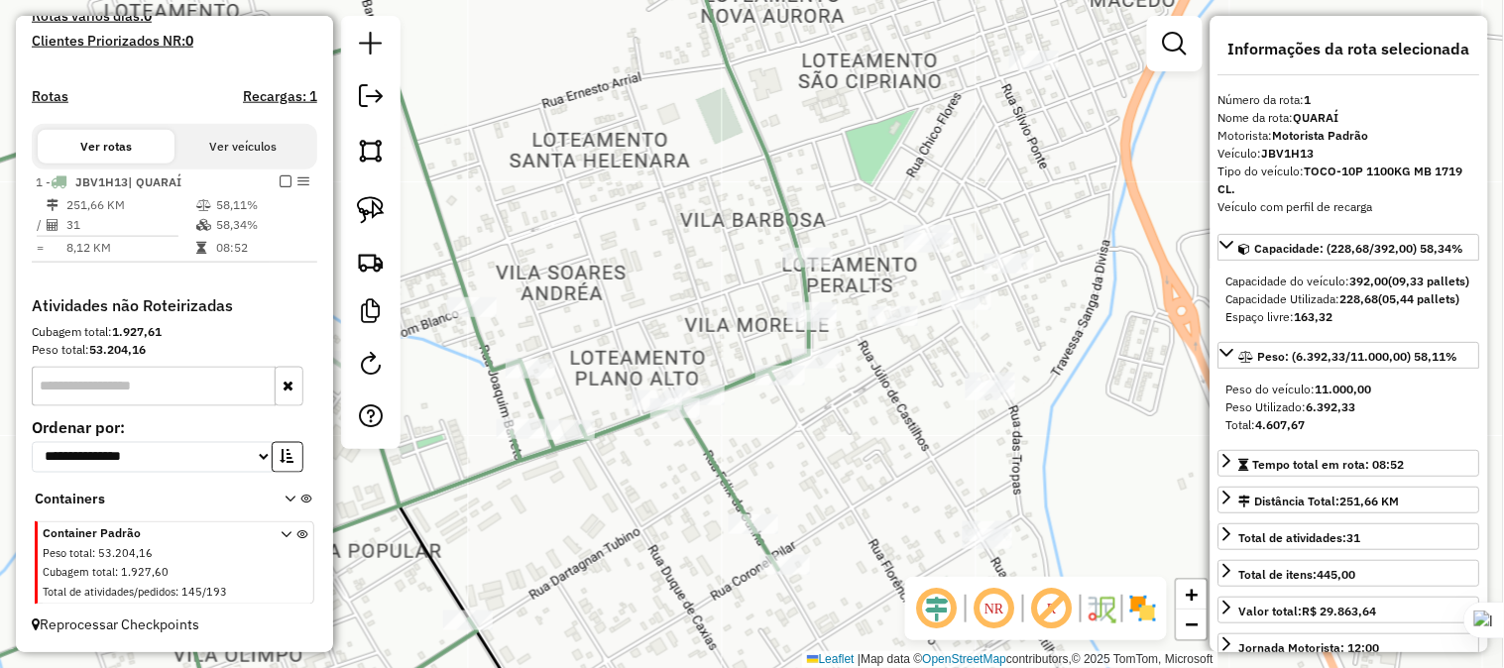
drag, startPoint x: 668, startPoint y: 224, endPoint x: 853, endPoint y: 283, distance: 194.7
click at [853, 283] on div "Janela de atendimento Grade de atendimento Capacidade Transportadoras Veículos …" at bounding box center [752, 334] width 1504 height 668
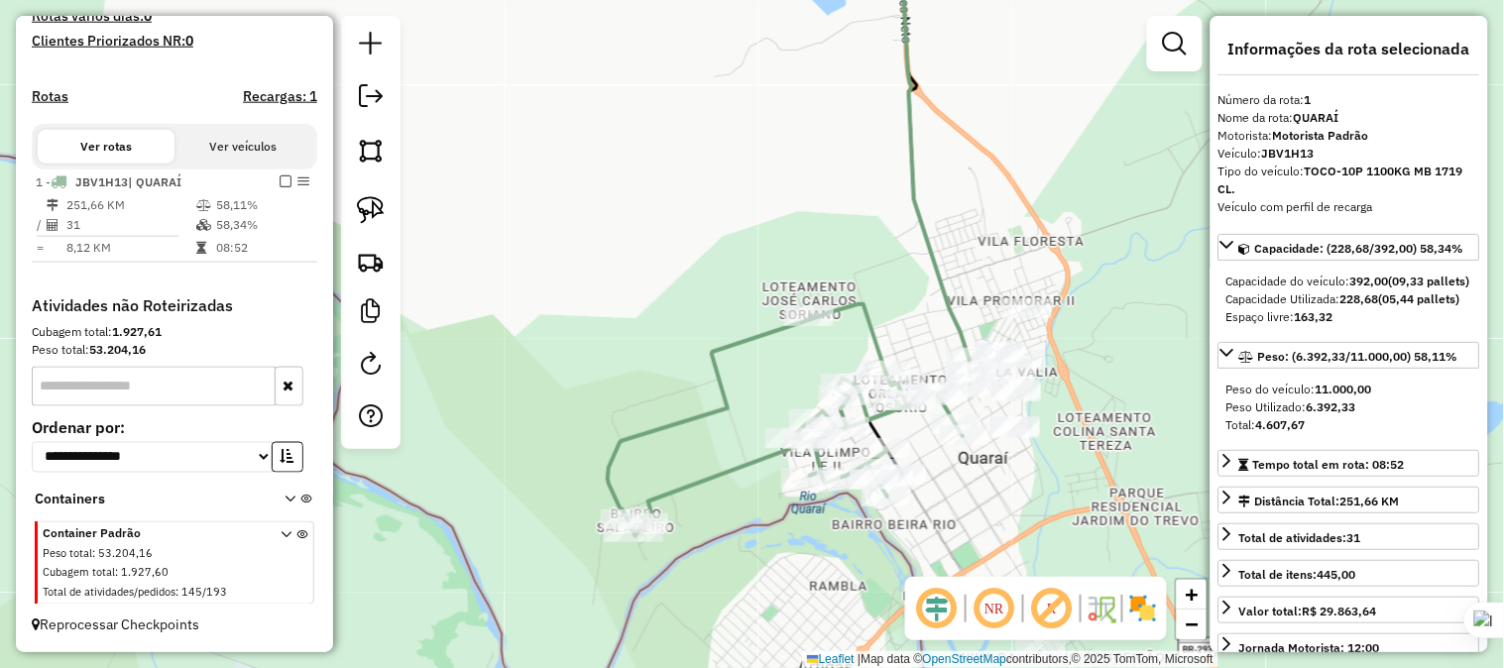
drag, startPoint x: 823, startPoint y: 258, endPoint x: 852, endPoint y: 279, distance: 36.3
click at [852, 279] on div "Janela de atendimento Grade de atendimento Capacidade Transportadoras Veículos …" at bounding box center [752, 334] width 1504 height 668
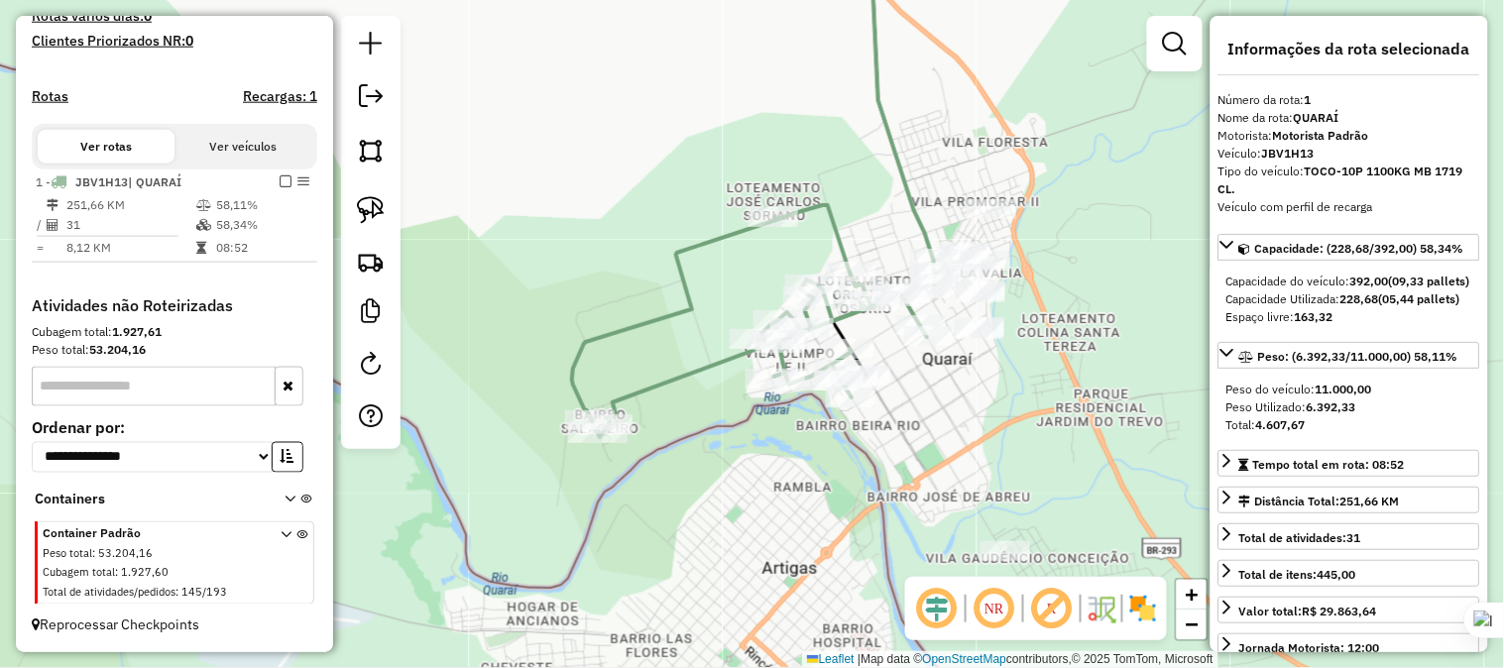
drag, startPoint x: 898, startPoint y: 283, endPoint x: 839, endPoint y: 144, distance: 151.9
click at [839, 144] on div "Janela de atendimento Grade de atendimento Capacidade Transportadoras Veículos …" at bounding box center [752, 334] width 1504 height 668
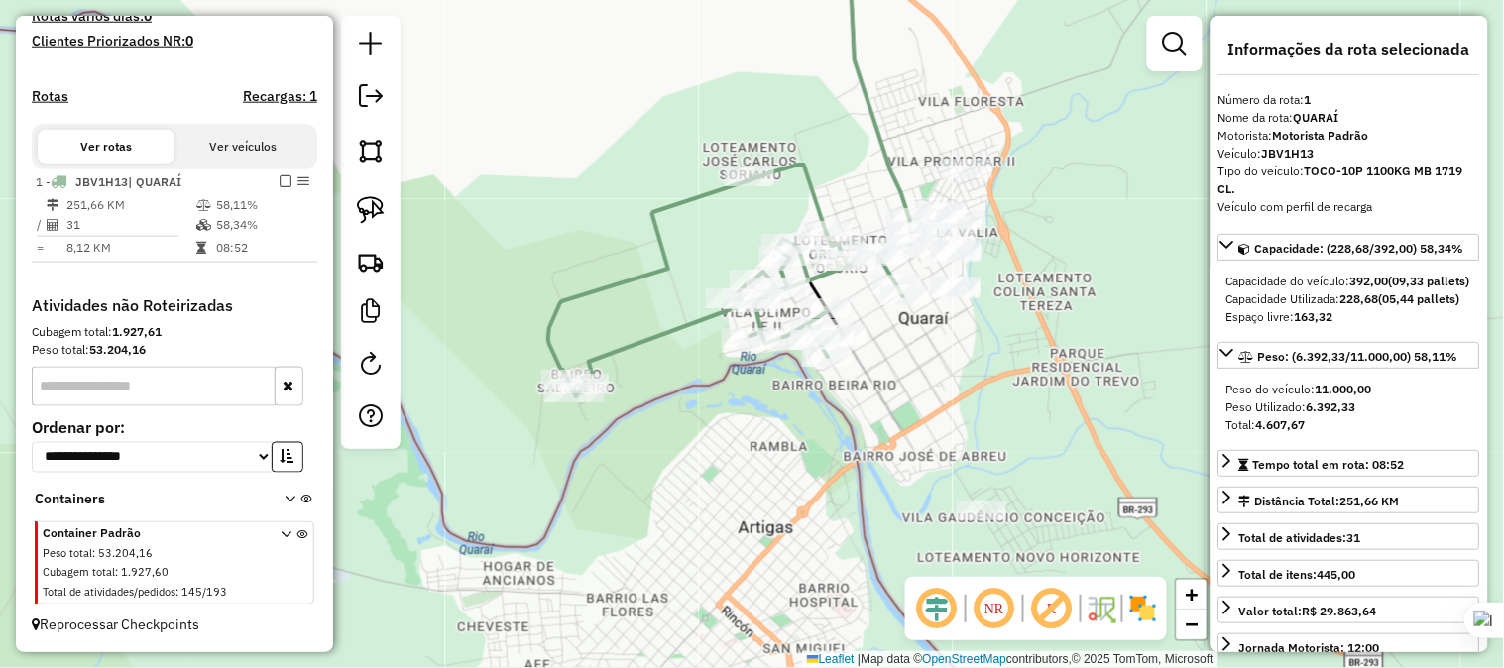
drag, startPoint x: 824, startPoint y: 131, endPoint x: 919, endPoint y: 313, distance: 205.7
click at [919, 313] on div "Janela de atendimento Grade de atendimento Capacidade Transportadoras Veículos …" at bounding box center [752, 334] width 1504 height 668
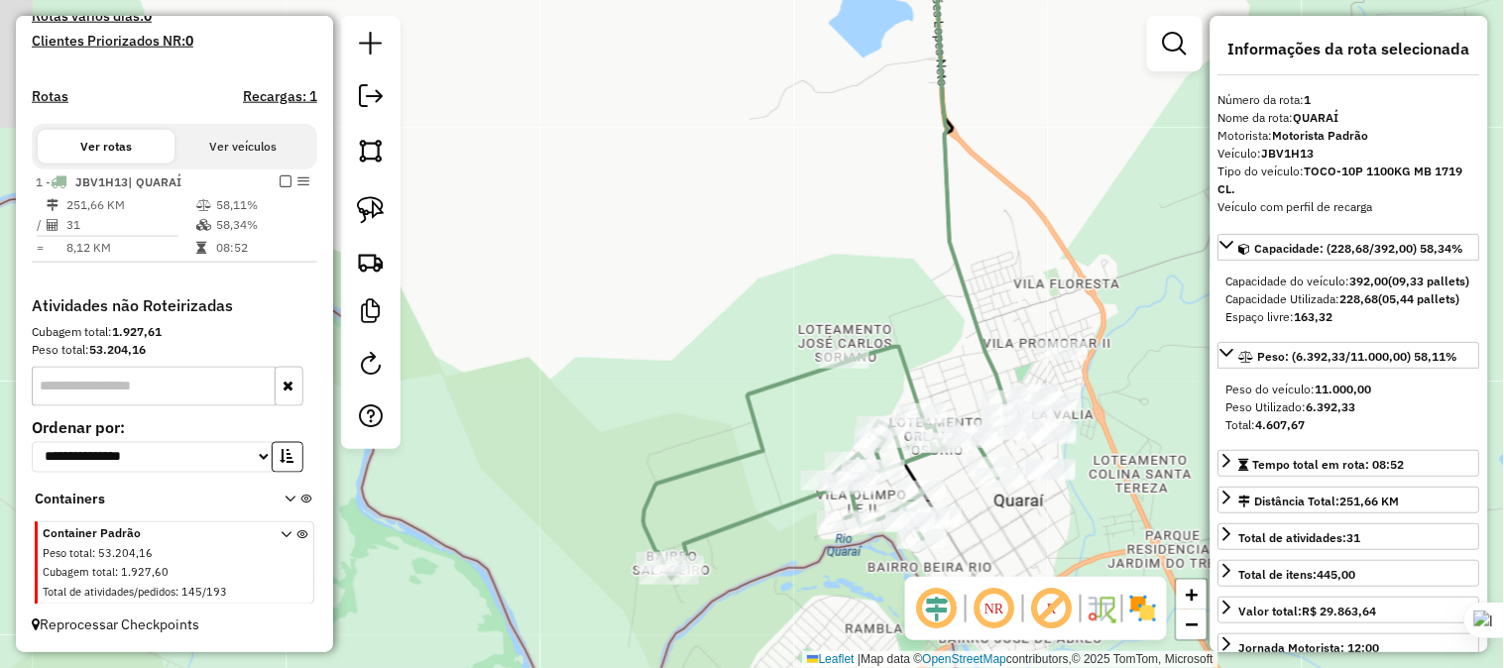
drag, startPoint x: 815, startPoint y: 202, endPoint x: 879, endPoint y: 282, distance: 102.9
click at [879, 282] on div "Janela de atendimento Grade de atendimento Capacidade Transportadoras Veículos …" at bounding box center [752, 334] width 1504 height 668
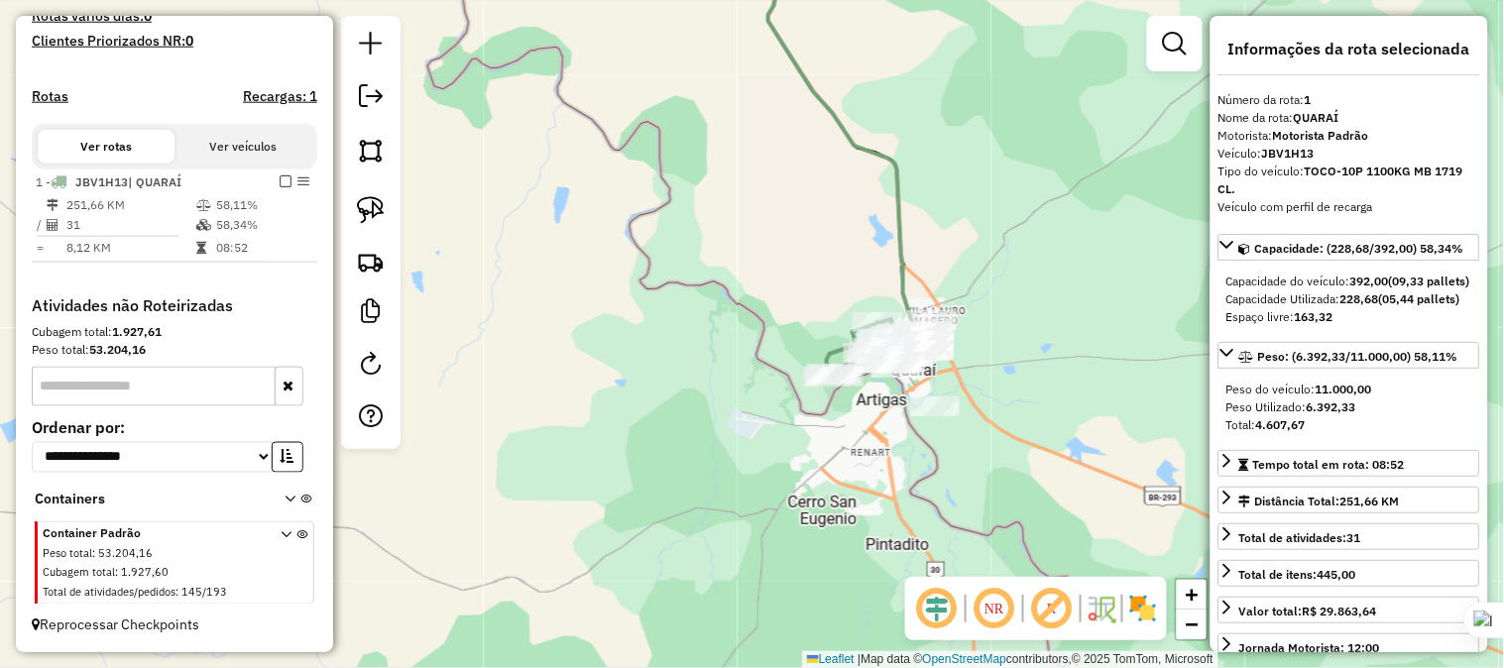
click at [868, 271] on div "Janela de atendimento Grade de atendimento Capacidade Transportadoras Veículos …" at bounding box center [752, 334] width 1504 height 668
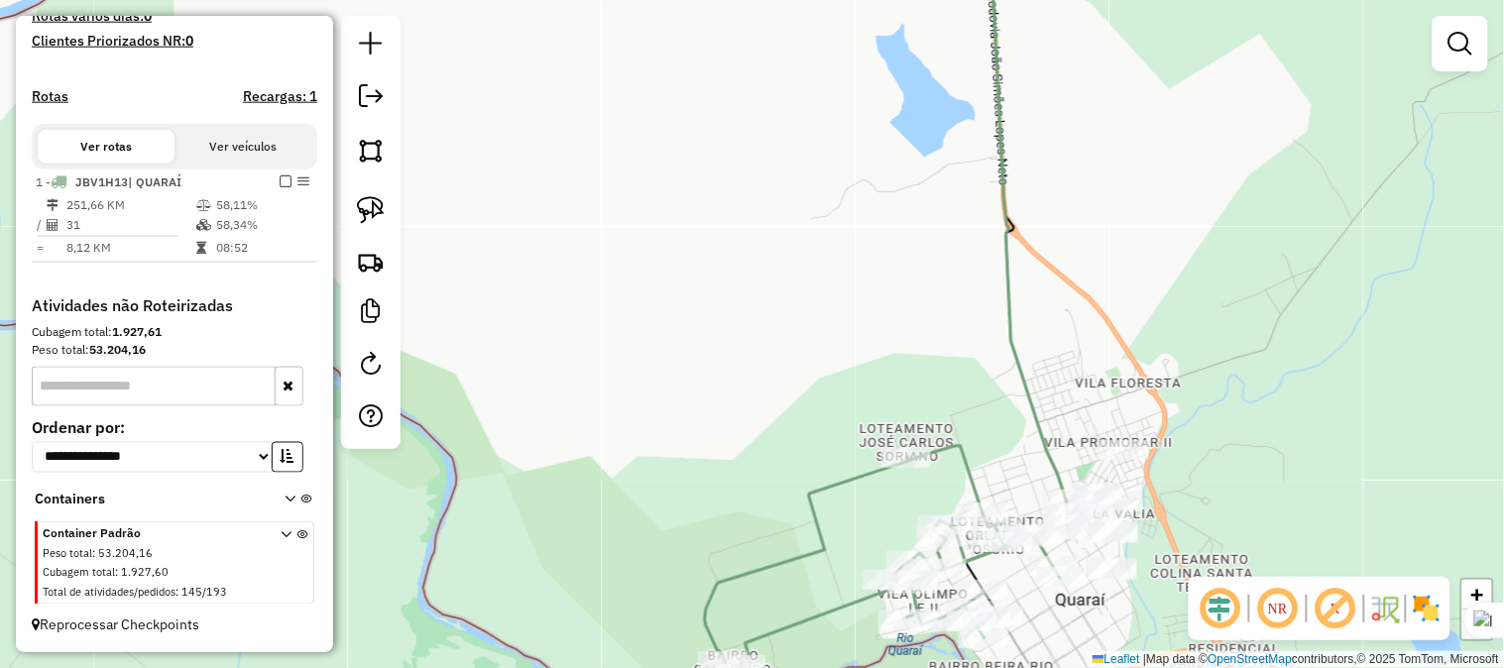
drag, startPoint x: 925, startPoint y: 369, endPoint x: 789, endPoint y: 146, distance: 261.1
click at [790, 150] on div "Janela de atendimento Grade de atendimento Capacidade Transportadoras Veículos …" at bounding box center [752, 334] width 1504 height 668
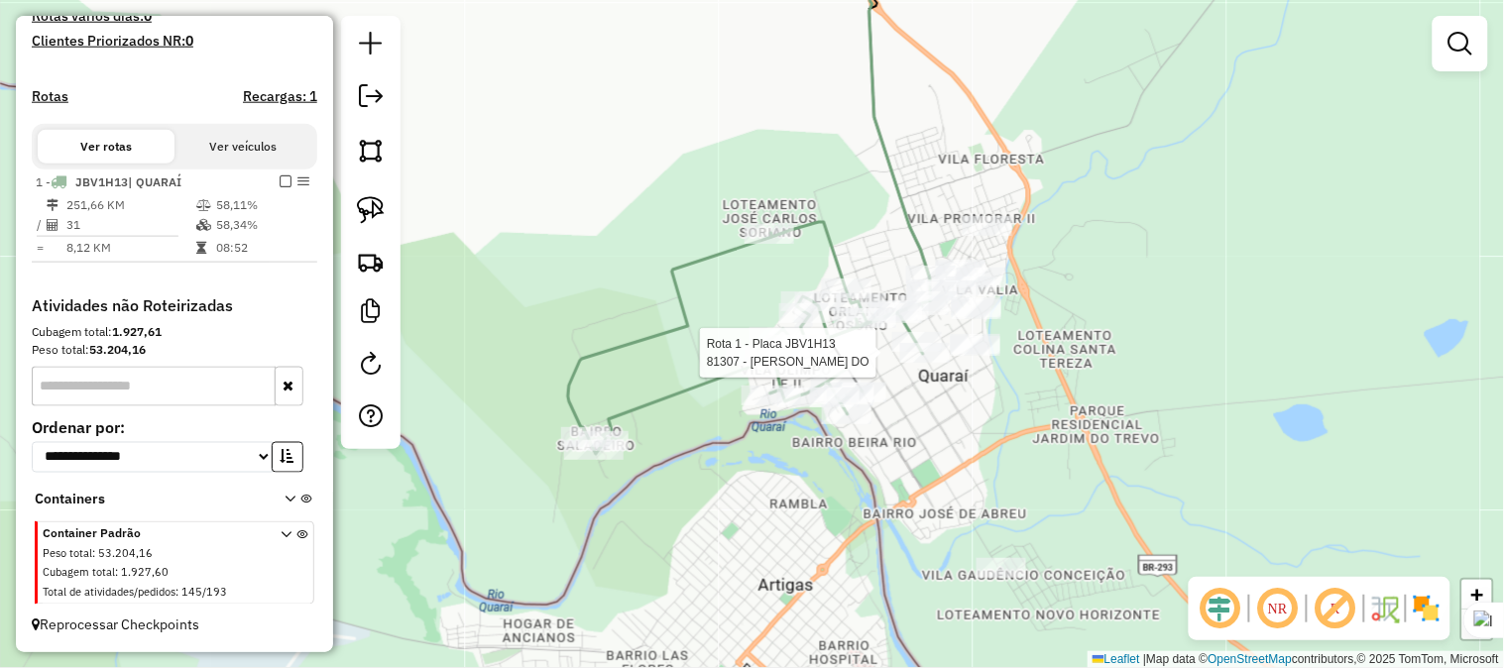
select select "**********"
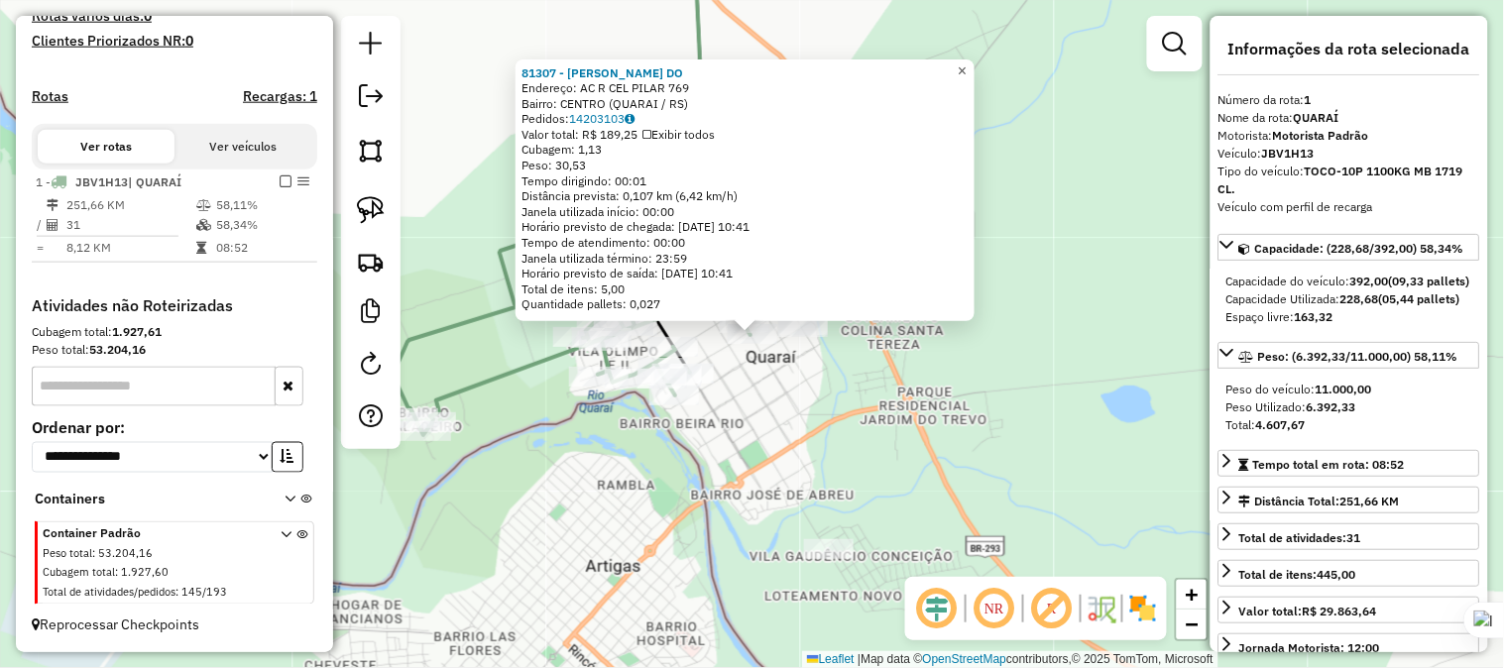
click at [966, 62] on span "×" at bounding box center [961, 70] width 9 height 17
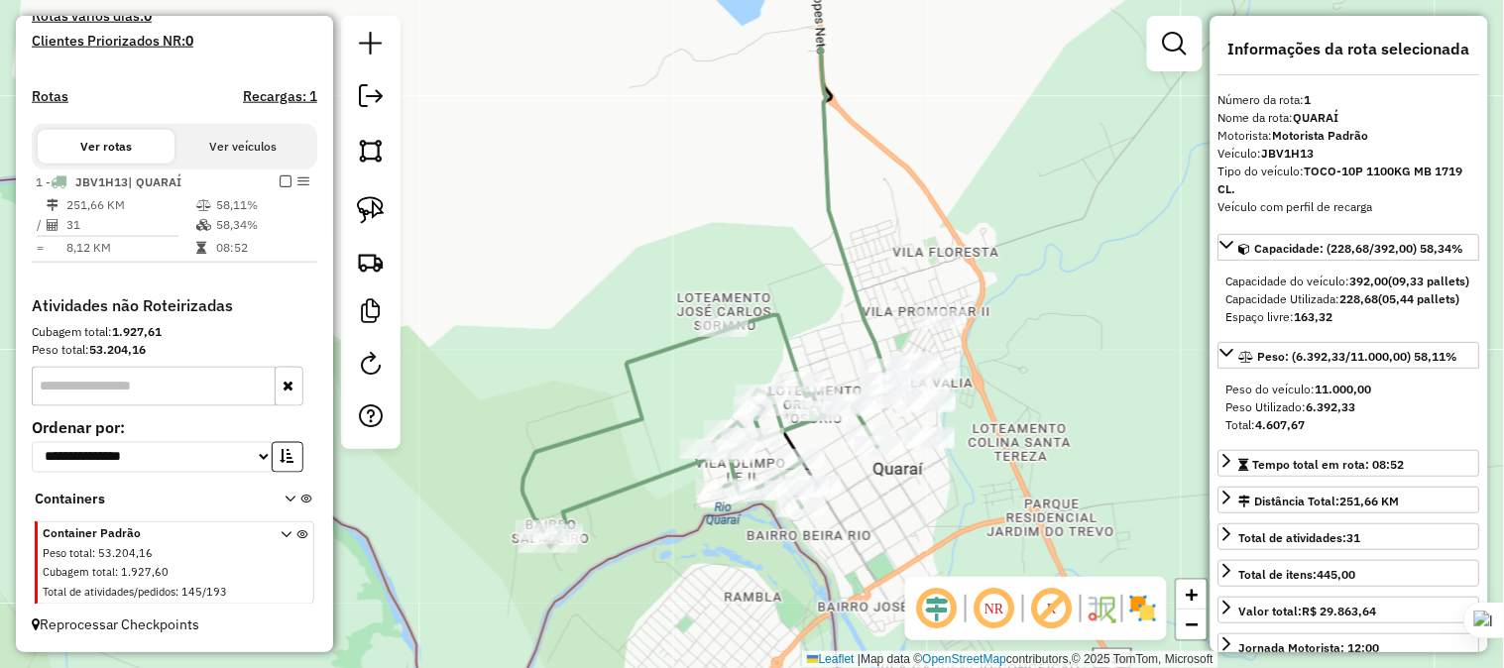
drag, startPoint x: 773, startPoint y: 407, endPoint x: 900, endPoint y: 519, distance: 169.2
click at [900, 519] on div "Janela de atendimento Grade de atendimento Capacidade Transportadoras Veículos …" at bounding box center [752, 334] width 1504 height 668
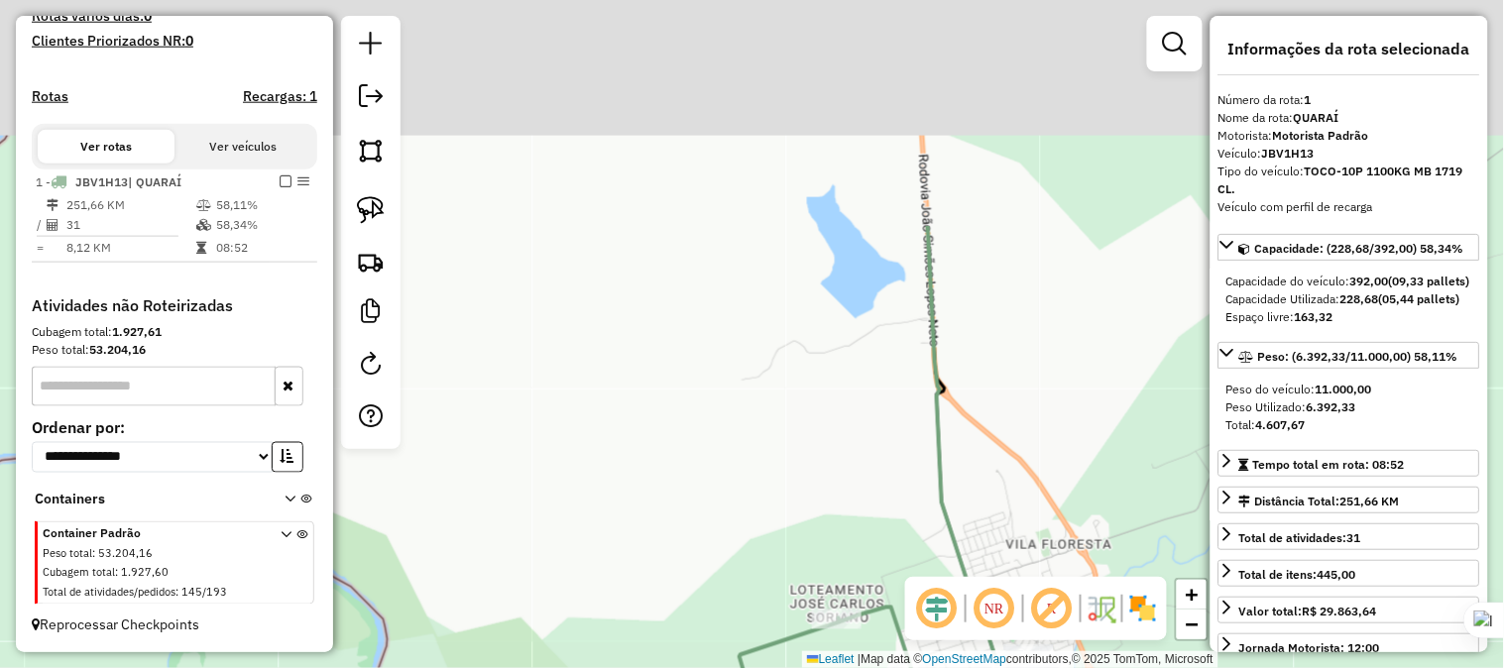
drag, startPoint x: 737, startPoint y: 43, endPoint x: 850, endPoint y: 335, distance: 313.5
click at [850, 335] on div "Janela de atendimento Grade de atendimento Capacidade Transportadoras Veículos …" at bounding box center [752, 334] width 1504 height 668
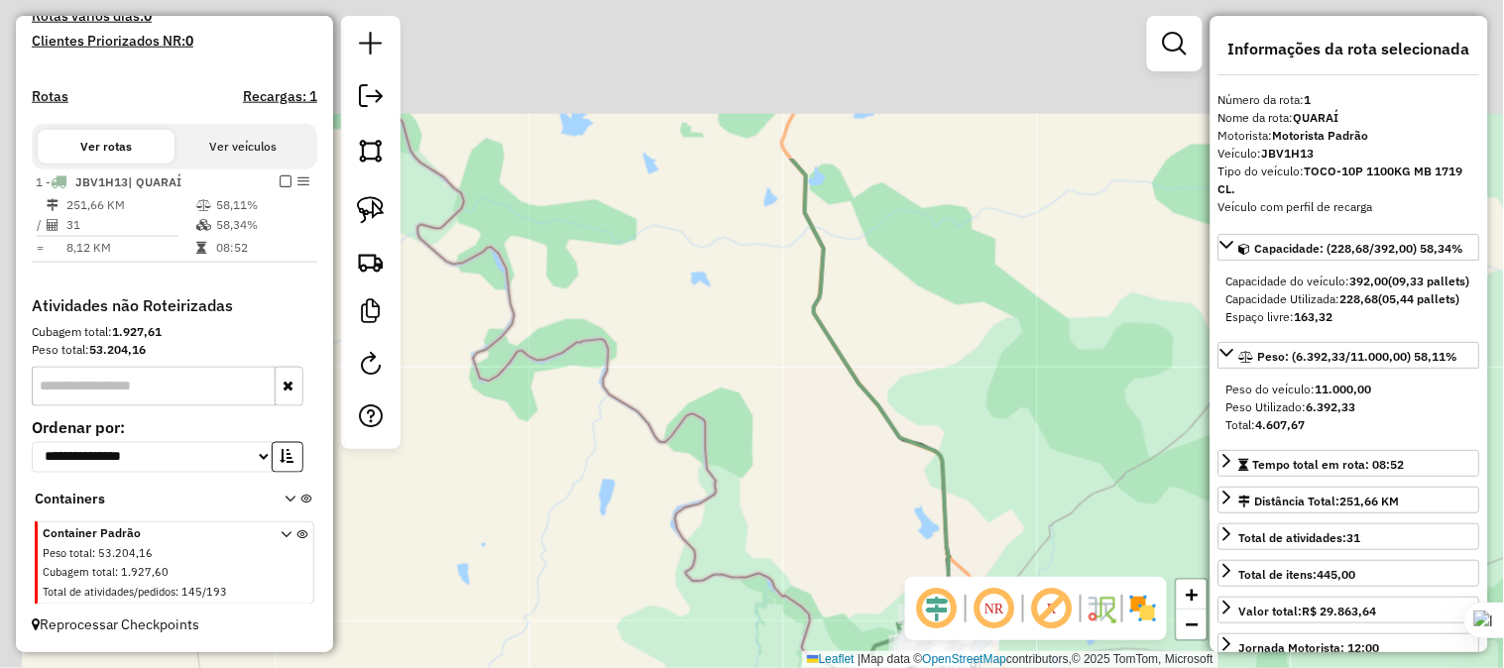
drag, startPoint x: 815, startPoint y: 195, endPoint x: 904, endPoint y: 427, distance: 248.5
click at [904, 427] on div "Janela de atendimento Grade de atendimento Capacidade Transportadoras Veículos …" at bounding box center [752, 334] width 1504 height 668
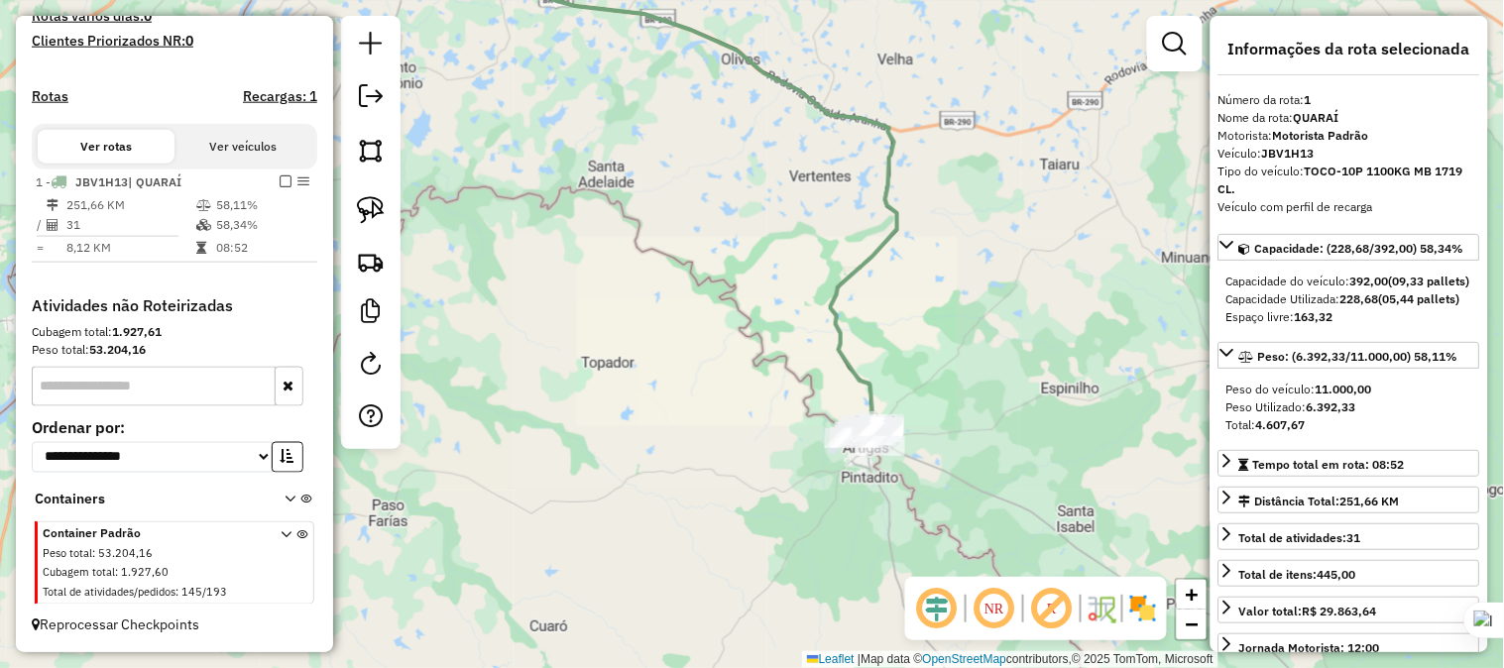
drag, startPoint x: 798, startPoint y: 174, endPoint x: 916, endPoint y: 447, distance: 297.0
click at [916, 447] on div "Janela de atendimento Grade de atendimento Capacidade Transportadoras Veículos …" at bounding box center [752, 334] width 1504 height 668
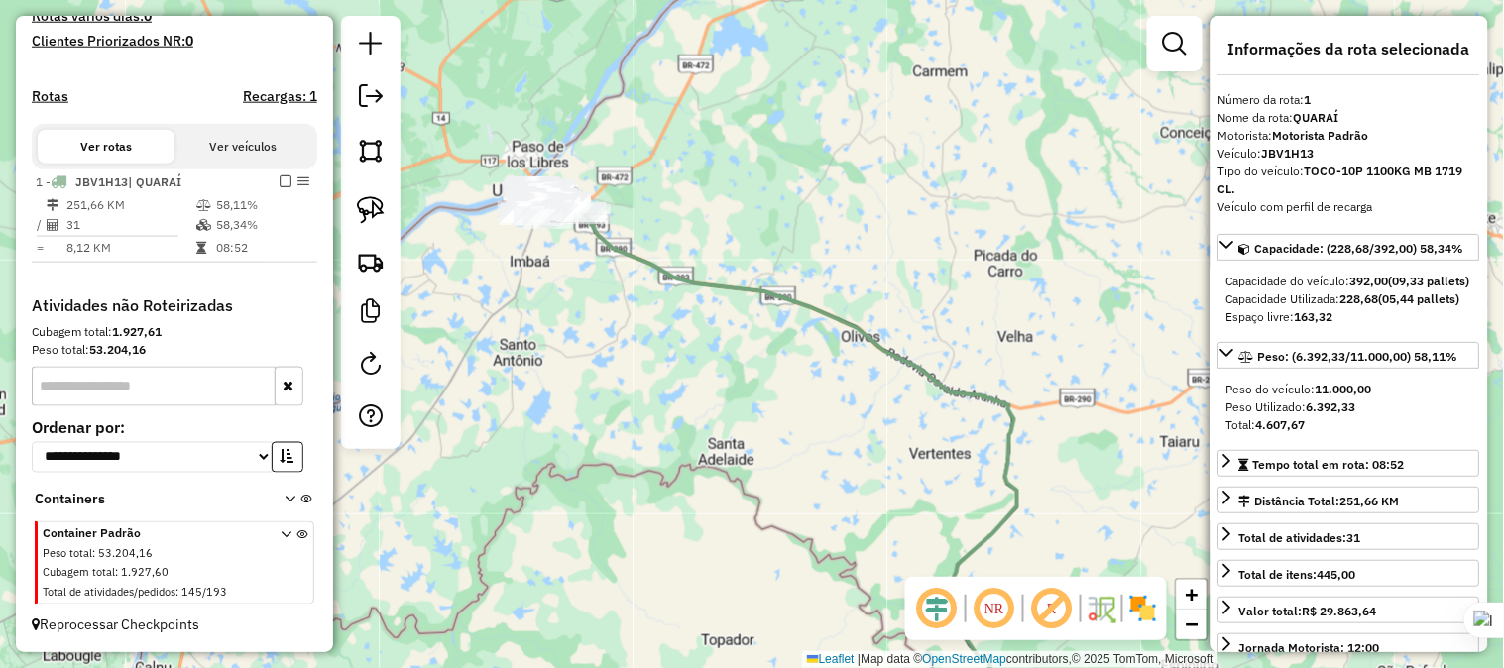
drag, startPoint x: 715, startPoint y: 273, endPoint x: 808, endPoint y: 332, distance: 110.5
click at [808, 332] on div "Janela de atendimento Grade de atendimento Capacidade Transportadoras Veículos …" at bounding box center [752, 334] width 1504 height 668
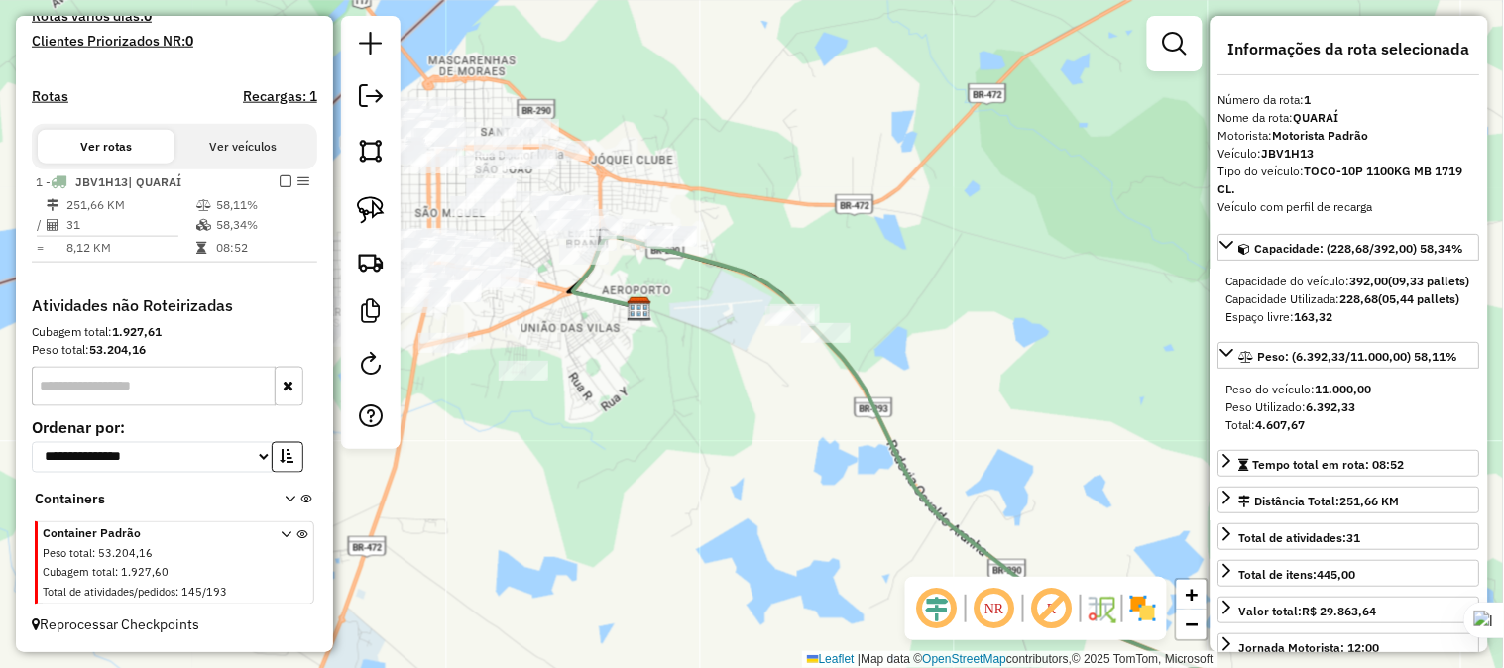
drag, startPoint x: 741, startPoint y: 216, endPoint x: 714, endPoint y: 473, distance: 258.2
click at [714, 473] on div "Janela de atendimento Grade de atendimento Capacidade Transportadoras Veículos …" at bounding box center [752, 334] width 1504 height 668
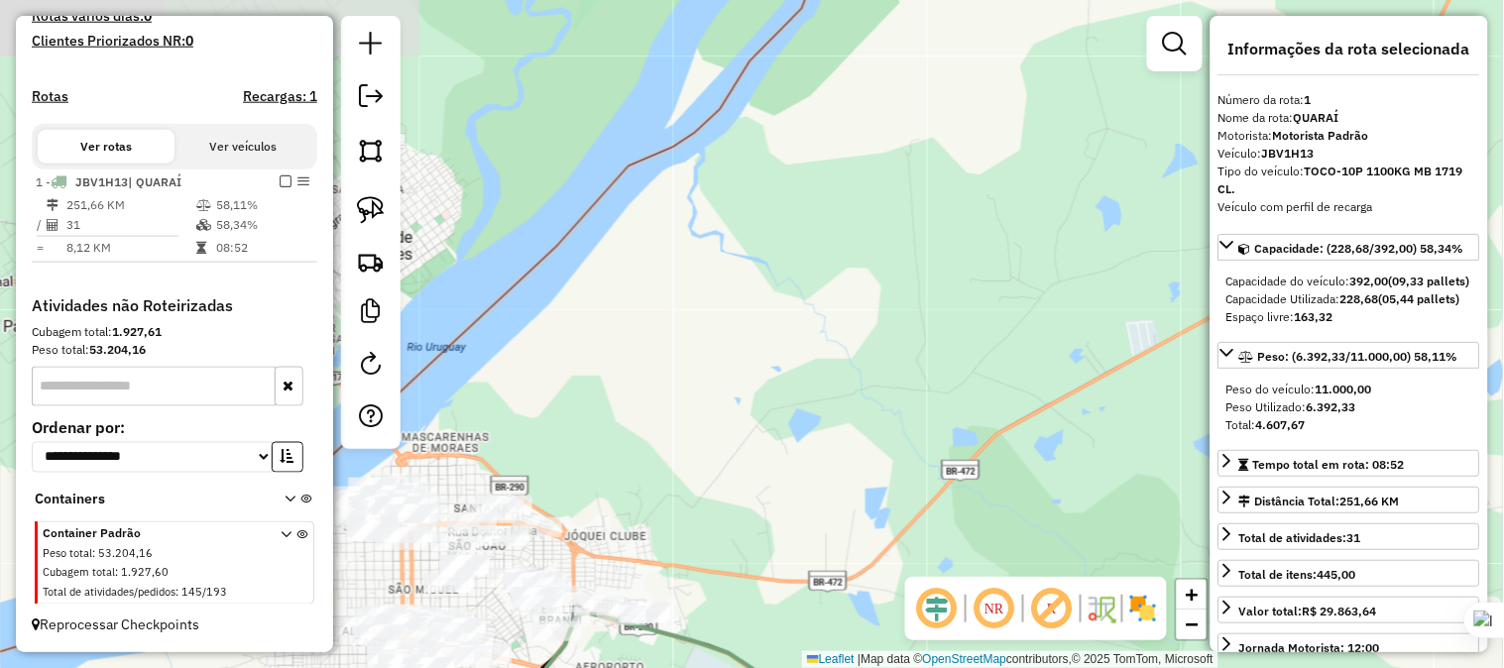
drag, startPoint x: 754, startPoint y: 234, endPoint x: 739, endPoint y: 374, distance: 140.5
click at [718, 453] on div "Janela de atendimento Grade de atendimento Capacidade Transportadoras Veículos …" at bounding box center [752, 334] width 1504 height 668
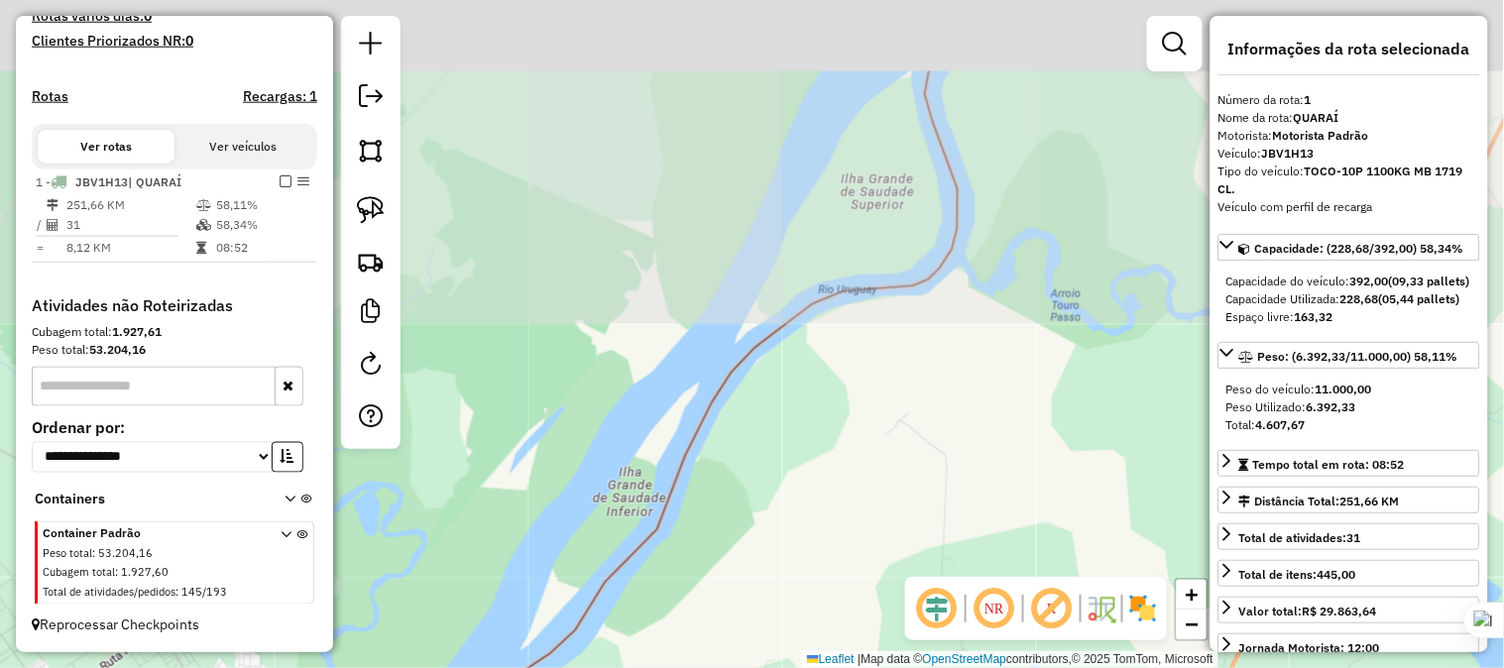
drag, startPoint x: 789, startPoint y: 248, endPoint x: 679, endPoint y: 560, distance: 331.0
click at [679, 560] on div "Janela de atendimento Grade de atendimento Capacidade Transportadoras Veículos …" at bounding box center [752, 334] width 1504 height 668
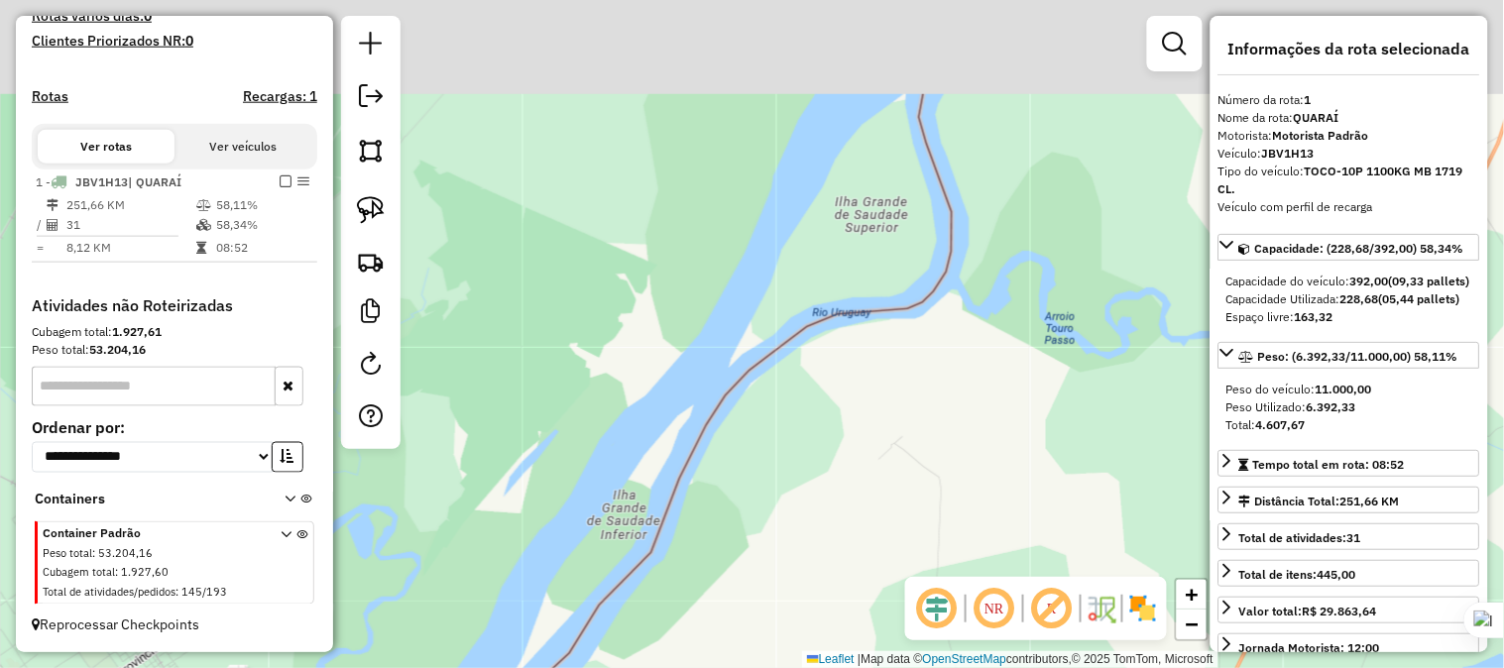
drag, startPoint x: 674, startPoint y: 533, endPoint x: 664, endPoint y: 555, distance: 24.0
click at [664, 555] on div "Janela de atendimento Grade de atendimento Capacidade Transportadoras Veículos …" at bounding box center [752, 334] width 1504 height 668
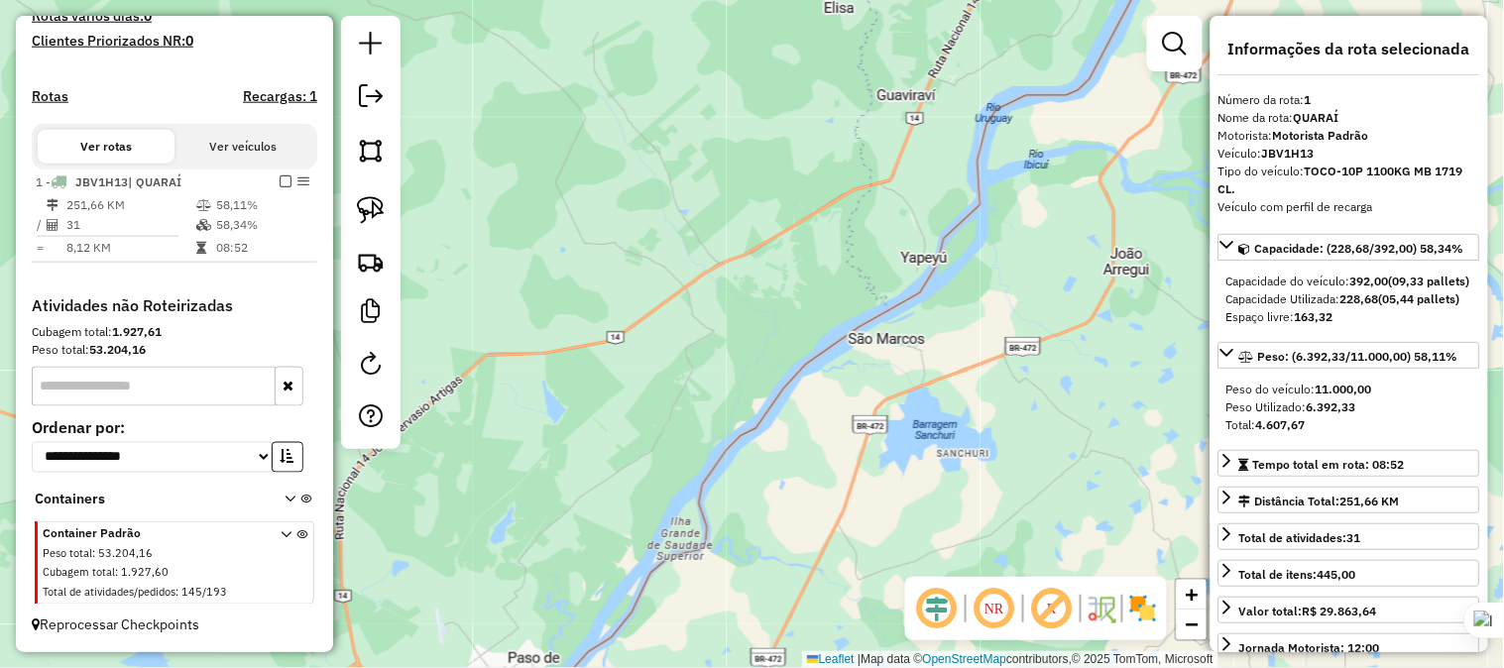
drag, startPoint x: 773, startPoint y: 317, endPoint x: 728, endPoint y: 468, distance: 157.1
click at [710, 500] on div "Janela de atendimento Grade de atendimento Capacidade Transportadoras Veículos …" at bounding box center [752, 334] width 1504 height 668
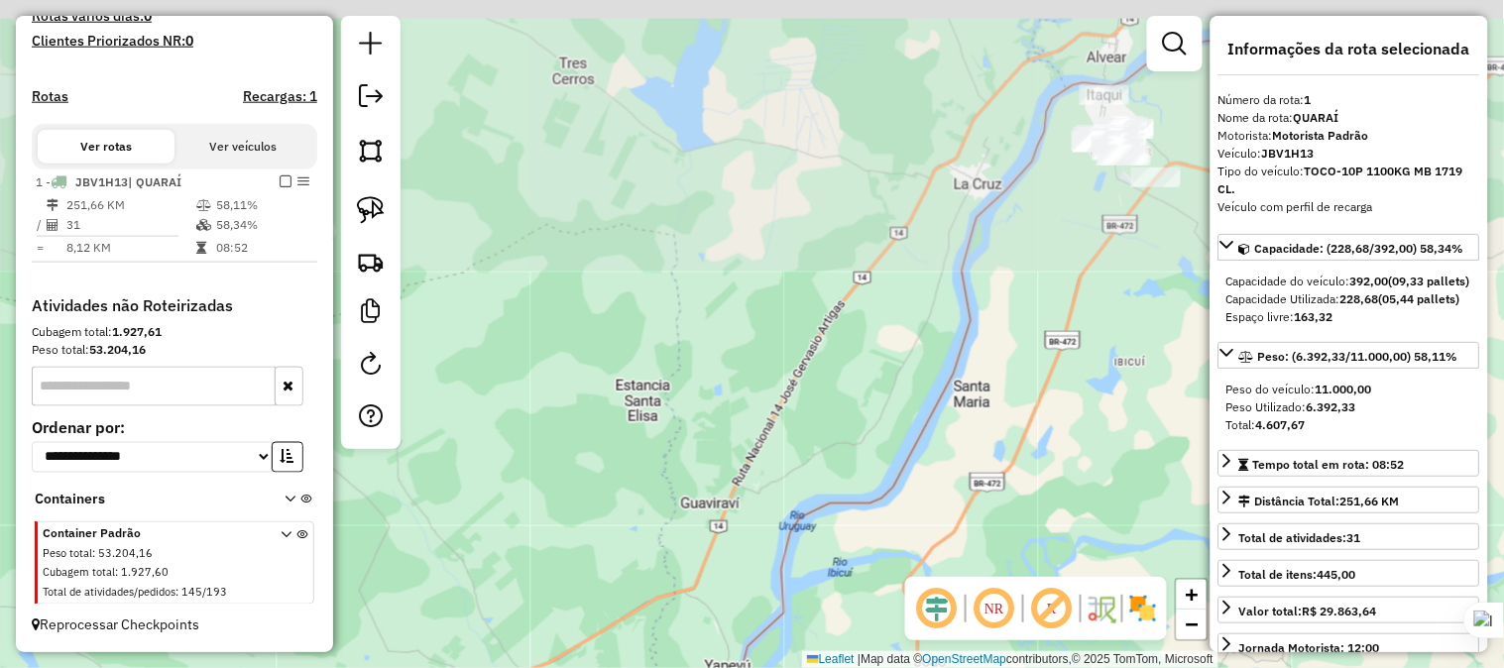
click at [680, 559] on div "Janela de atendimento Grade de atendimento Capacidade Transportadoras Veículos …" at bounding box center [752, 334] width 1504 height 668
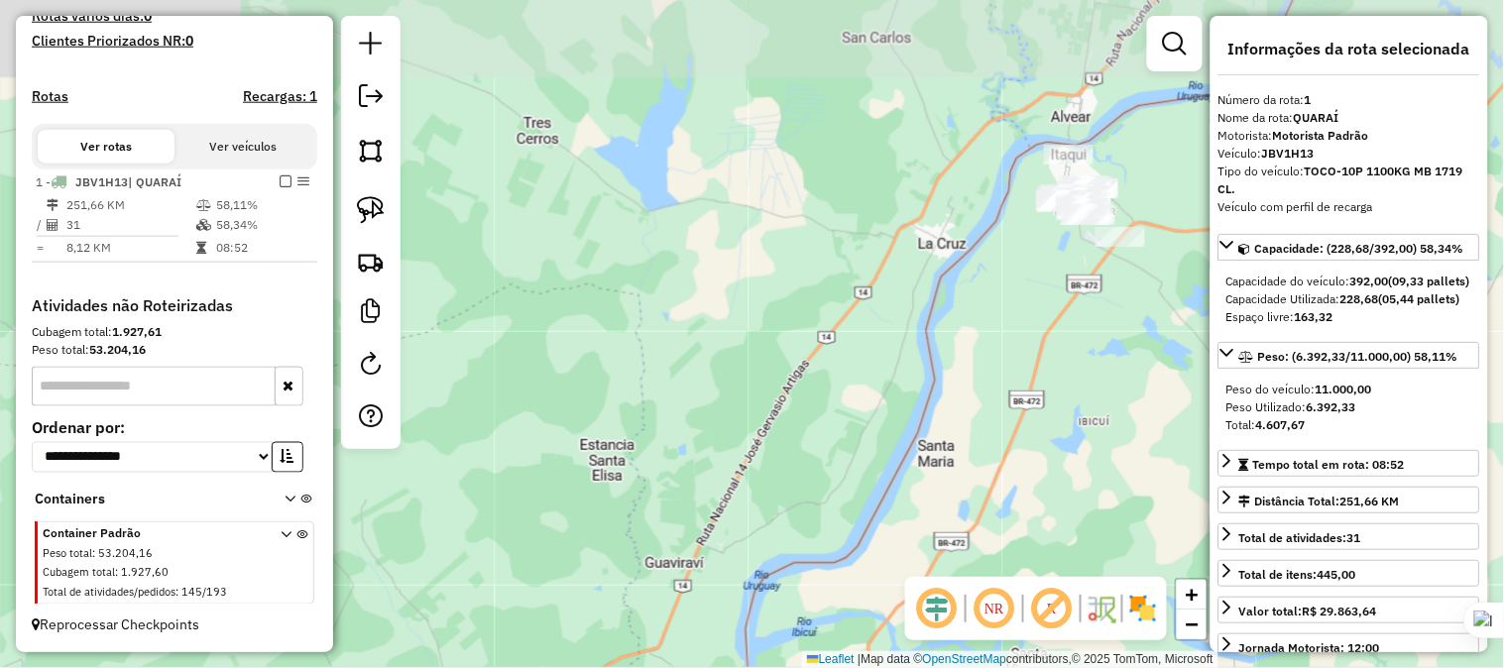
click at [687, 496] on div "Janela de atendimento Grade de atendimento Capacidade Transportadoras Veículos …" at bounding box center [752, 334] width 1504 height 668
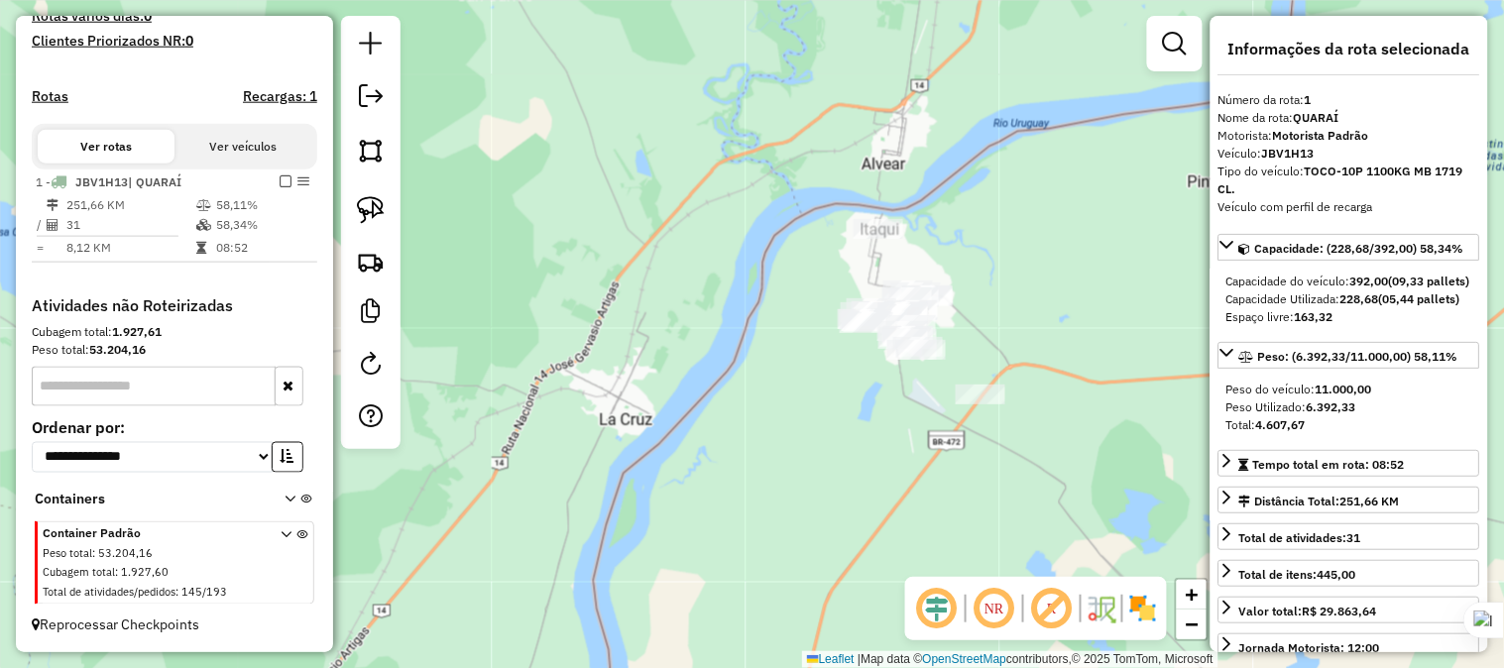
drag, startPoint x: 985, startPoint y: 331, endPoint x: 862, endPoint y: 372, distance: 129.4
click at [862, 372] on div "Janela de atendimento Grade de atendimento Capacidade Transportadoras Veículos …" at bounding box center [752, 334] width 1504 height 668
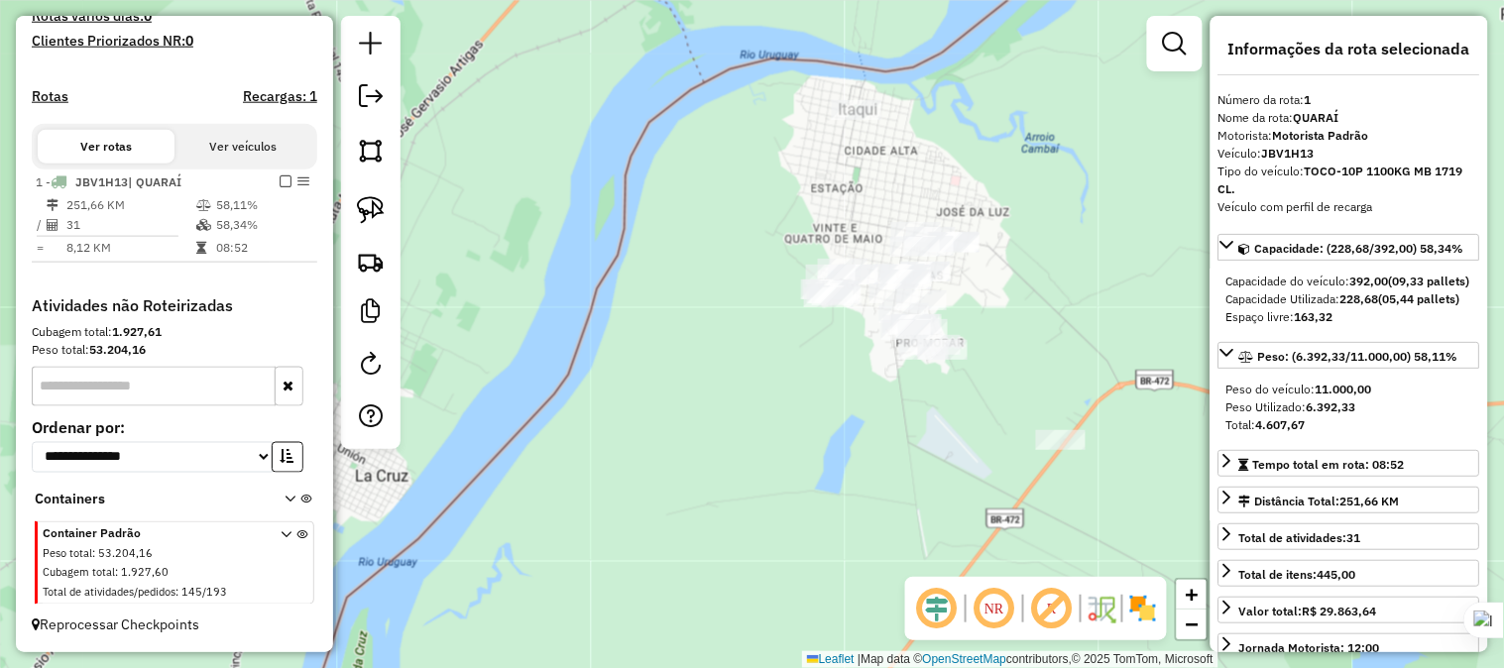
click at [827, 392] on div "Janela de atendimento Grade de atendimento Capacidade Transportadoras Veículos …" at bounding box center [752, 334] width 1504 height 668
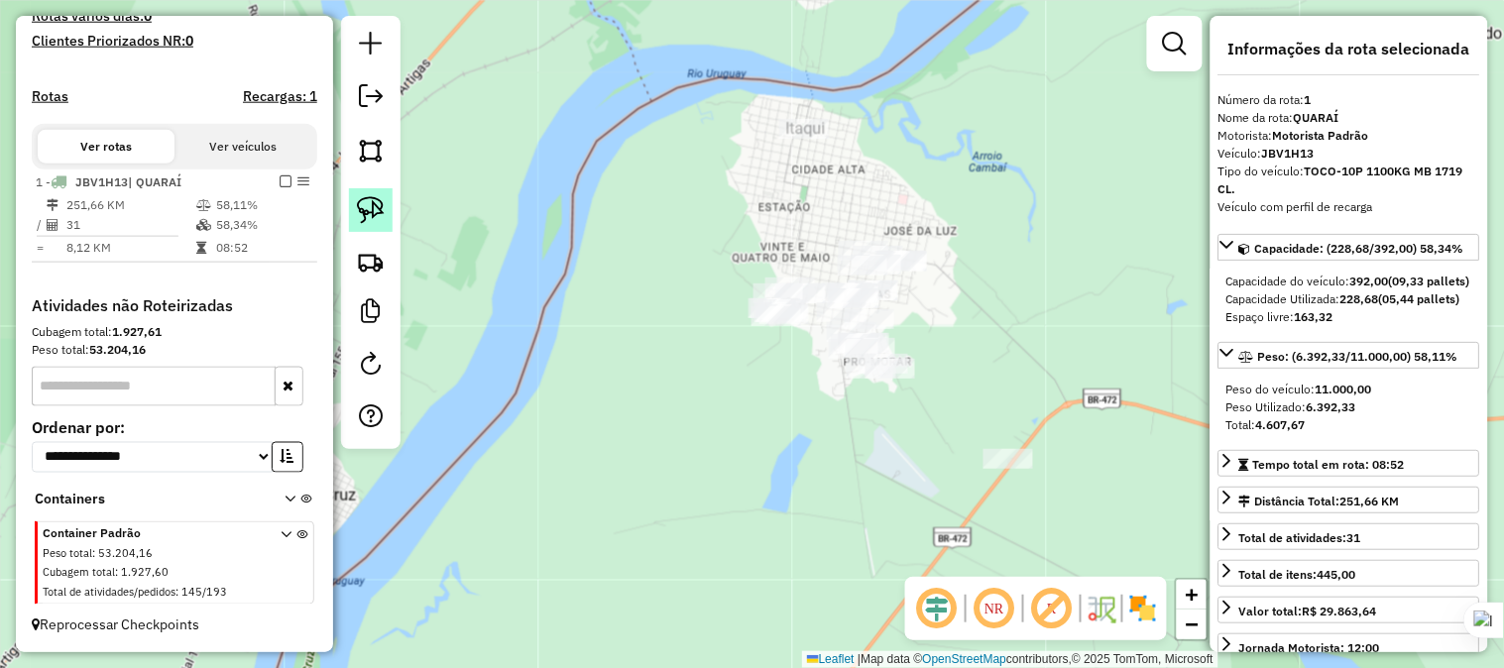
click at [364, 206] on img at bounding box center [371, 210] width 28 height 28
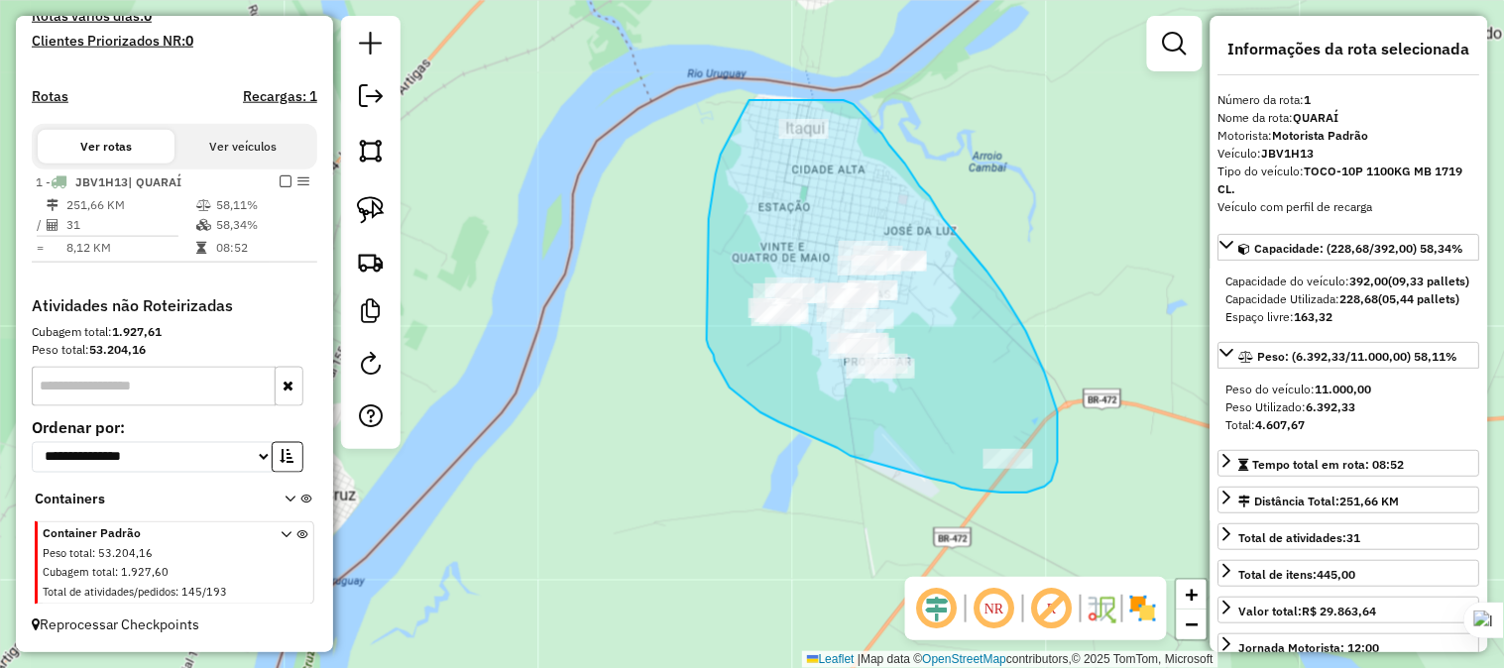
drag, startPoint x: 749, startPoint y: 100, endPoint x: 843, endPoint y: 100, distance: 94.2
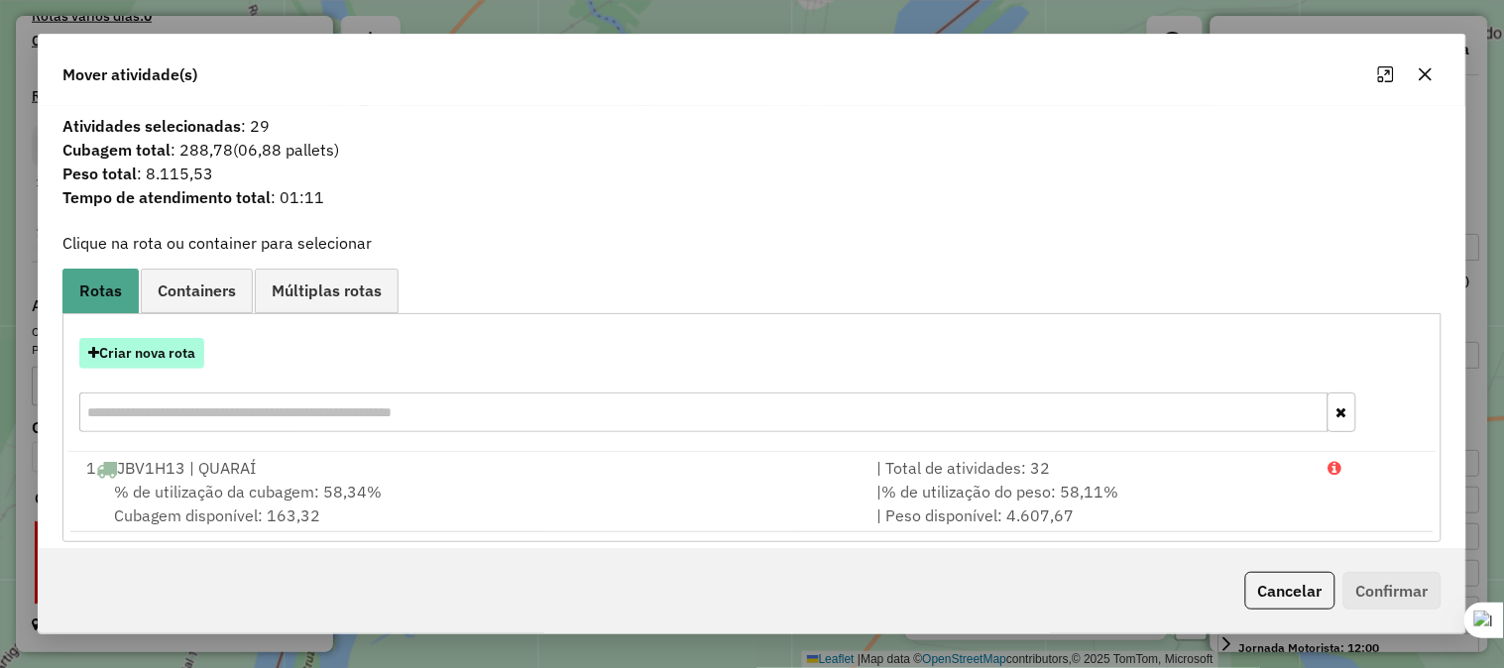
click at [175, 354] on button "Criar nova rota" at bounding box center [141, 353] width 125 height 31
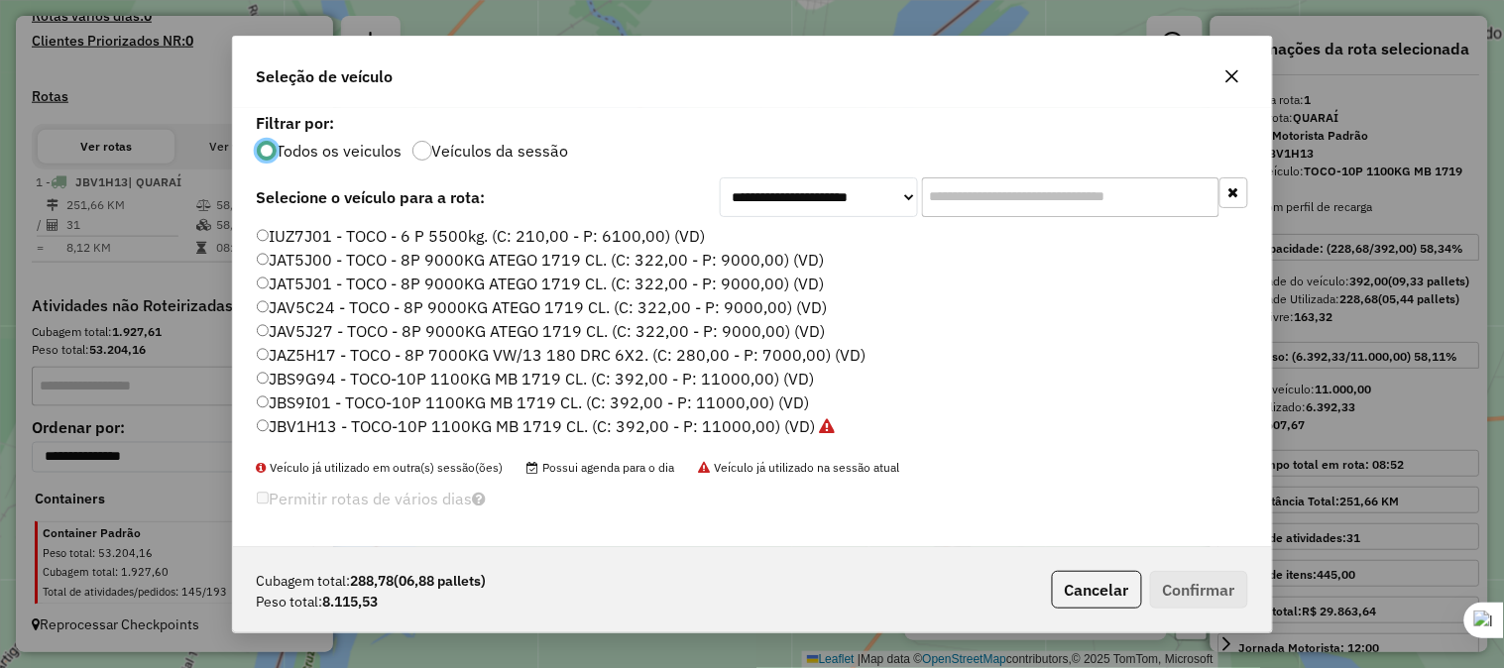
scroll to position [11, 5]
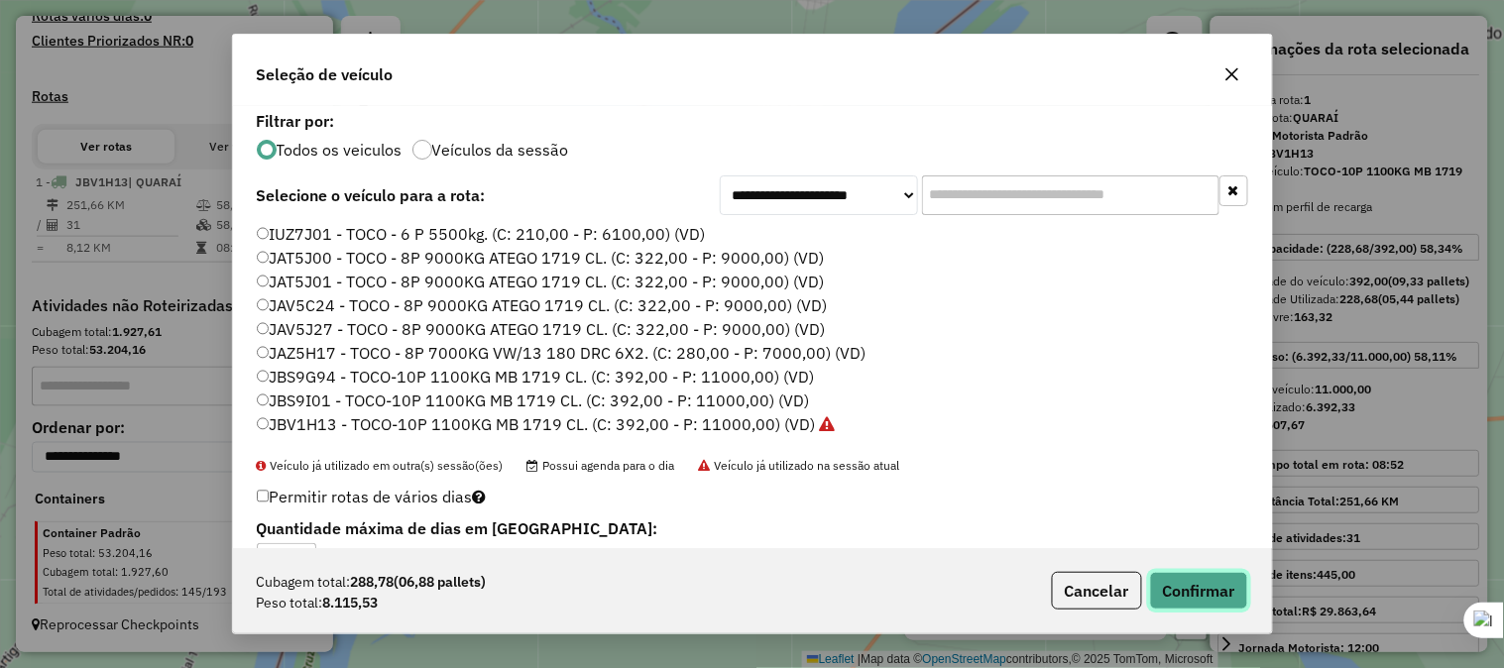
click at [1205, 585] on button "Confirmar" at bounding box center [1199, 591] width 98 height 38
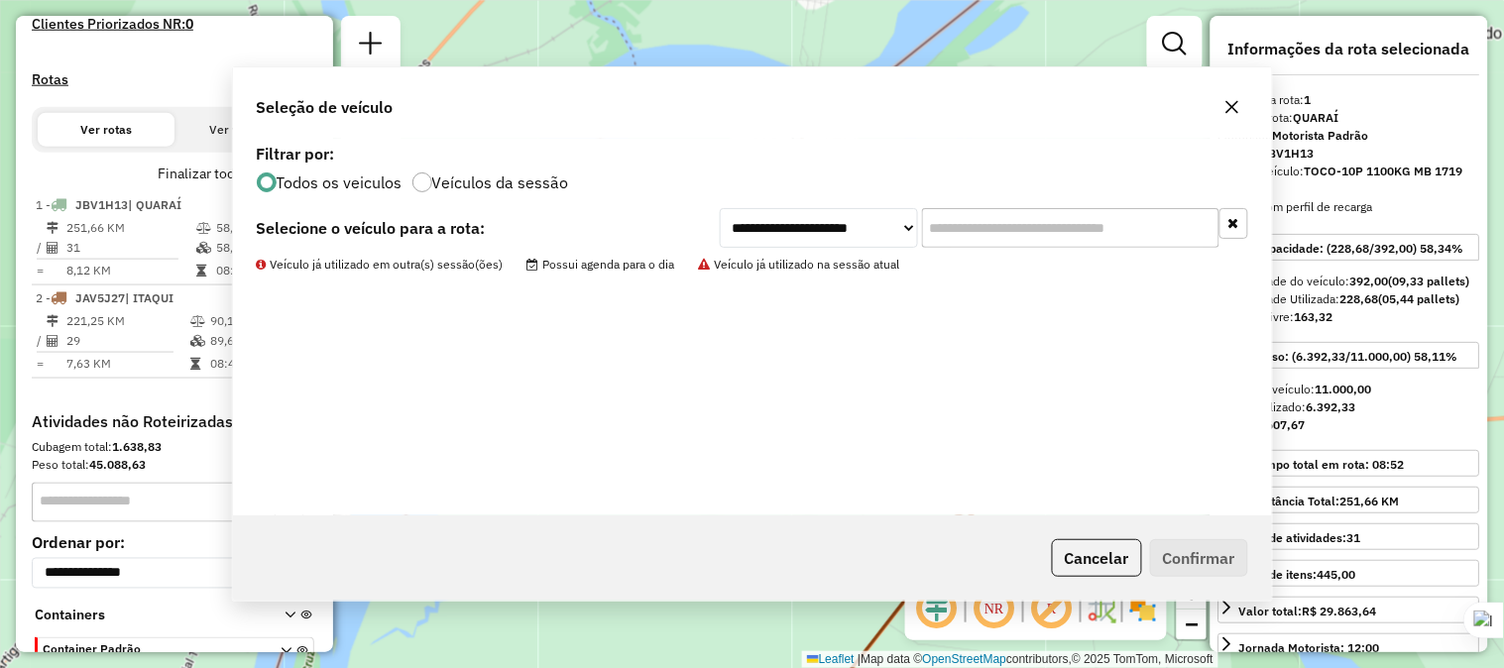
scroll to position [681, 0]
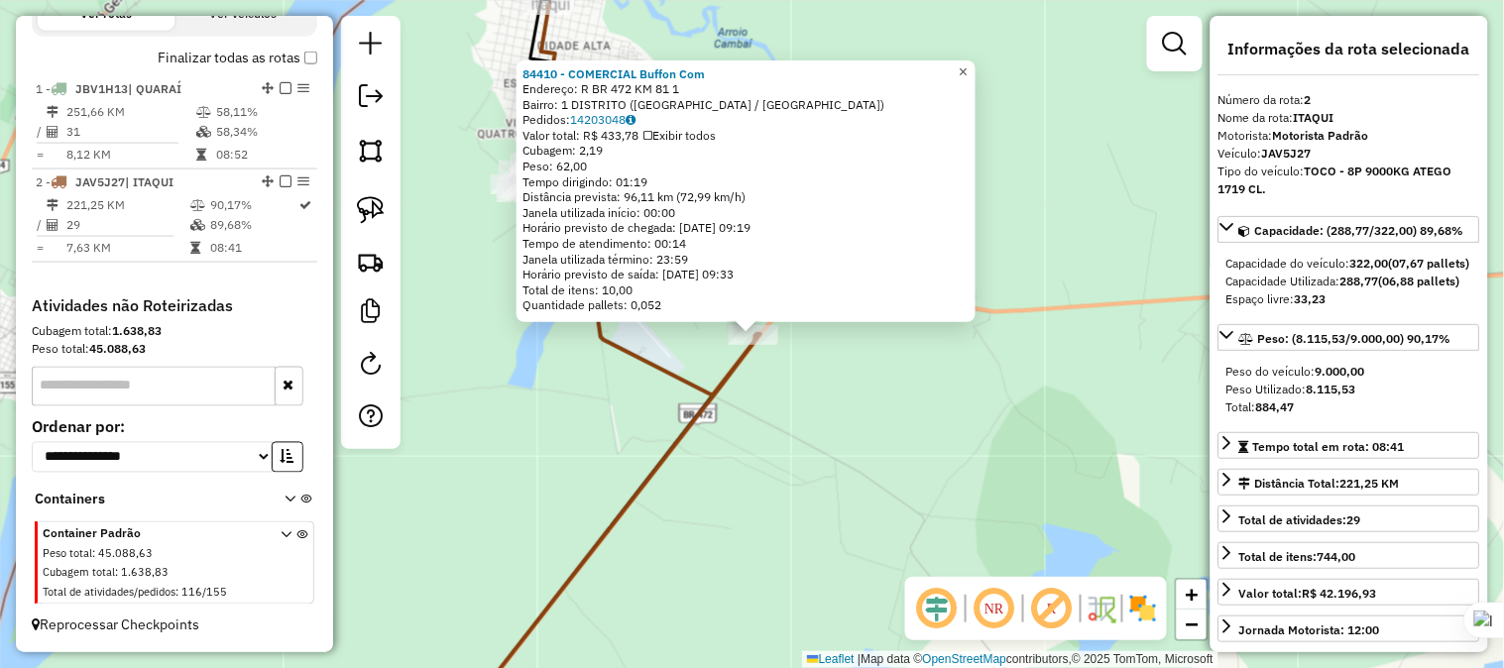
click at [967, 70] on span "×" at bounding box center [962, 70] width 9 height 17
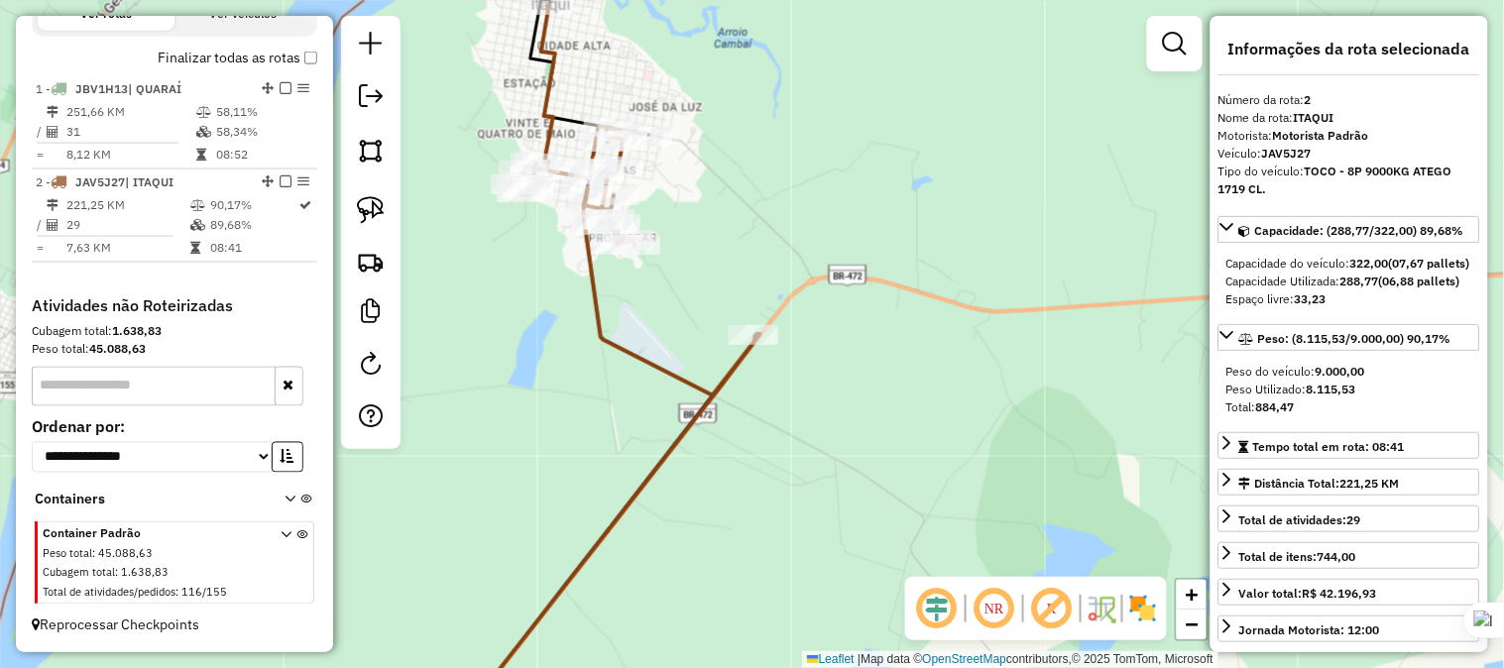
drag, startPoint x: 748, startPoint y: 201, endPoint x: 872, endPoint y: 165, distance: 129.2
click at [870, 165] on div "Rota 2 - Placa JAV5J27 83681 - EVANIR DE FATIMA CAN Janela de atendimento Grade…" at bounding box center [752, 334] width 1504 height 668
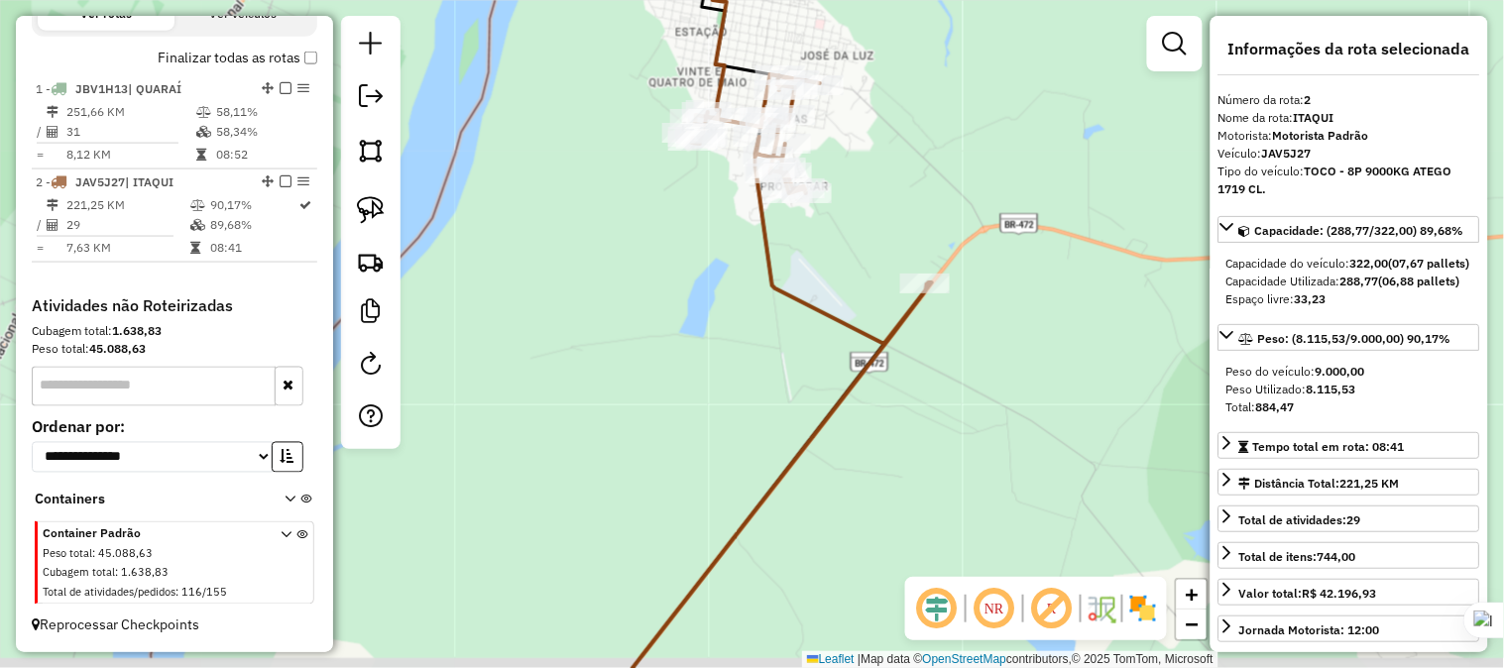
click at [765, 274] on div "Janela de atendimento Grade de atendimento Capacidade Transportadoras Veículos …" at bounding box center [752, 334] width 1504 height 668
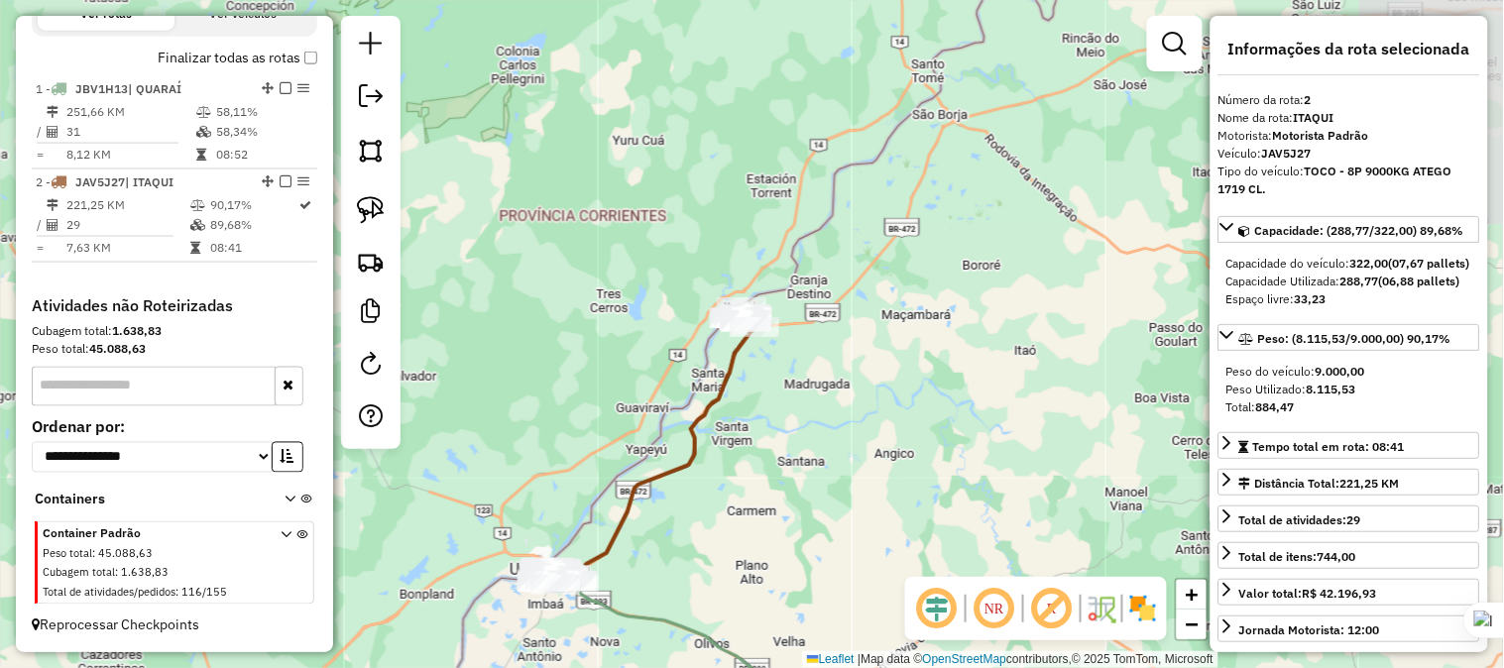
drag, startPoint x: 706, startPoint y: 477, endPoint x: 826, endPoint y: 348, distance: 176.0
click at [826, 348] on div "Janela de atendimento Grade de atendimento Capacidade Transportadoras Veículos …" at bounding box center [752, 334] width 1504 height 668
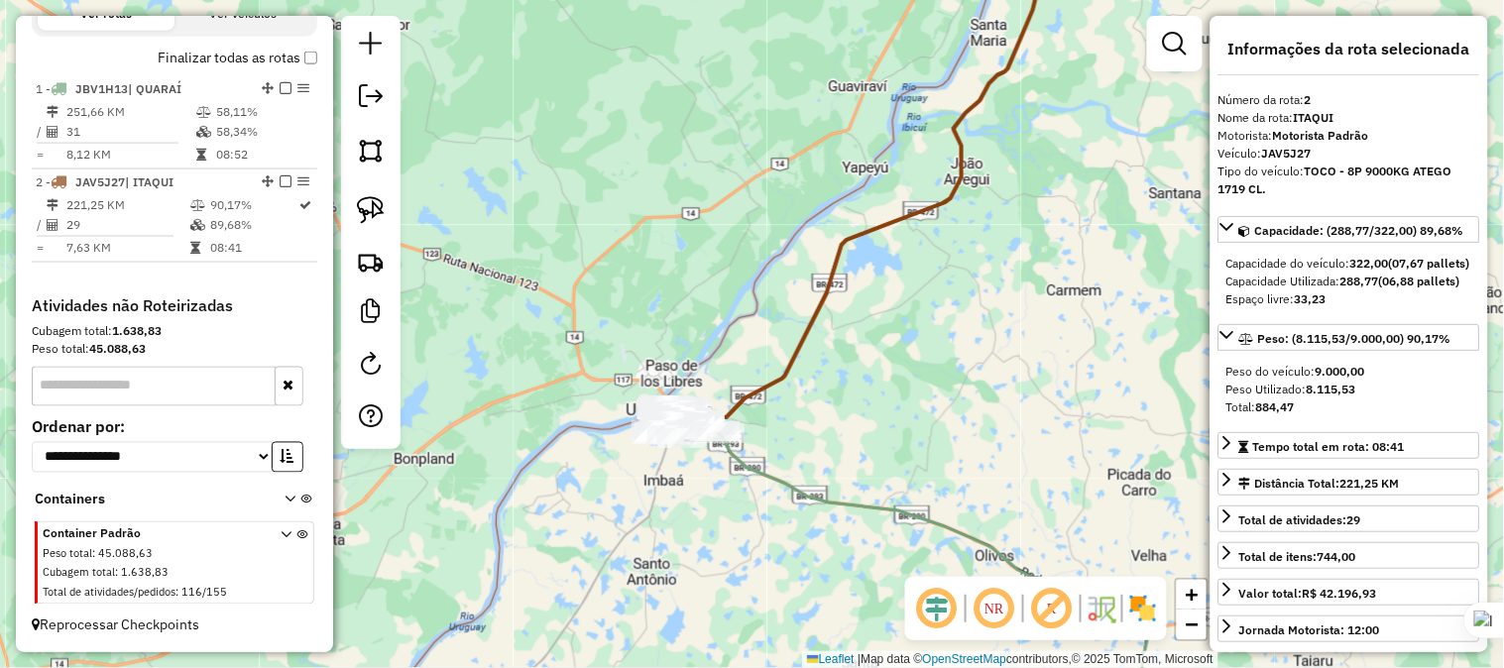
drag, startPoint x: 840, startPoint y: 282, endPoint x: 845, endPoint y: 266, distance: 17.6
click at [845, 270] on div "Janela de atendimento Grade de atendimento Capacidade Transportadoras Veículos …" at bounding box center [752, 334] width 1504 height 668
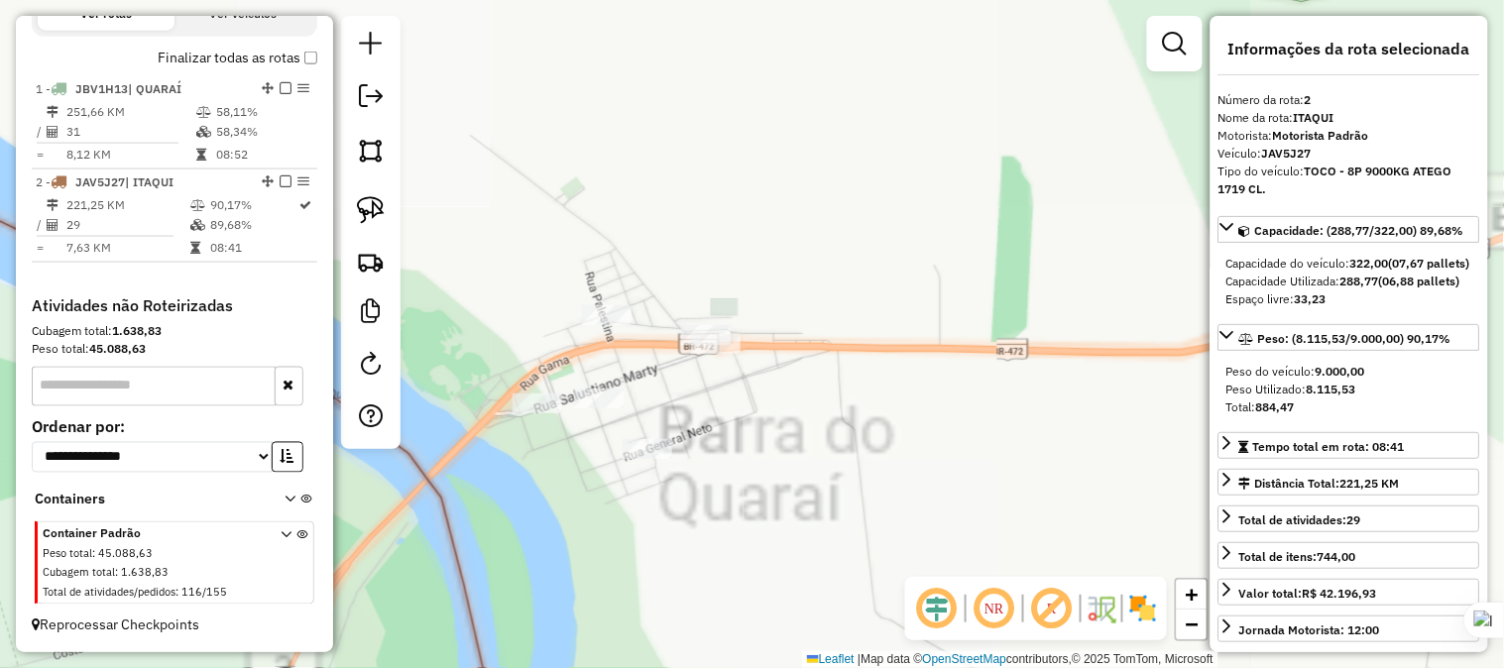
drag, startPoint x: 791, startPoint y: 358, endPoint x: 867, endPoint y: 345, distance: 77.4
click at [866, 347] on div "Janela de atendimento Grade de atendimento Capacidade Transportadoras Veículos …" at bounding box center [752, 334] width 1504 height 668
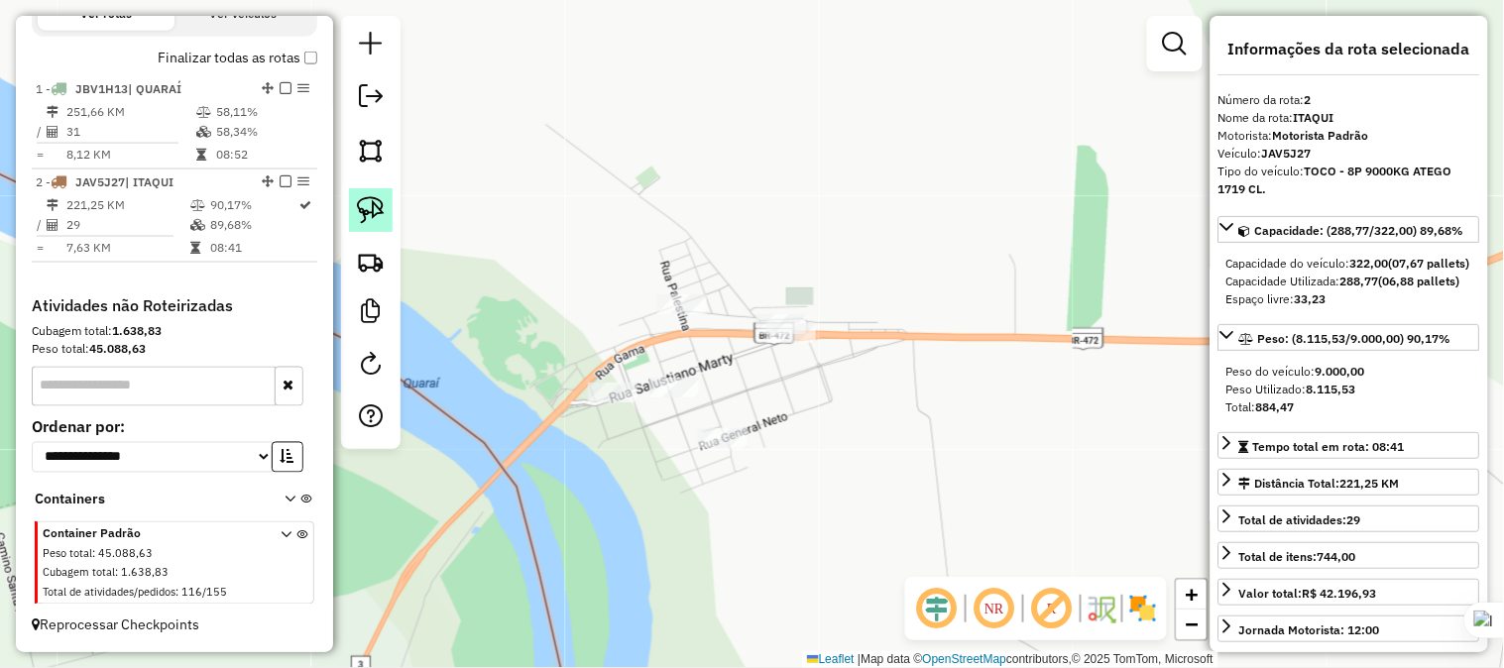
click at [381, 196] on img at bounding box center [371, 210] width 28 height 28
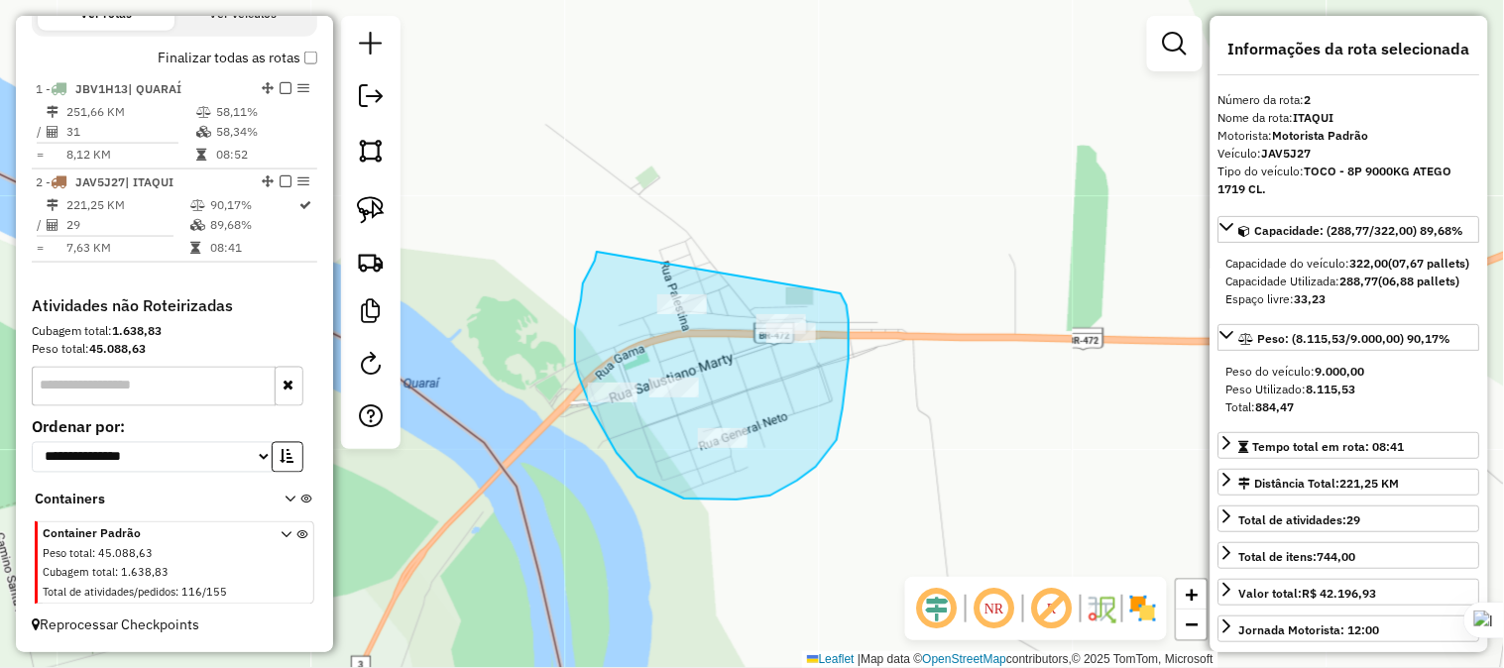
drag, startPoint x: 583, startPoint y: 283, endPoint x: 738, endPoint y: 238, distance: 162.2
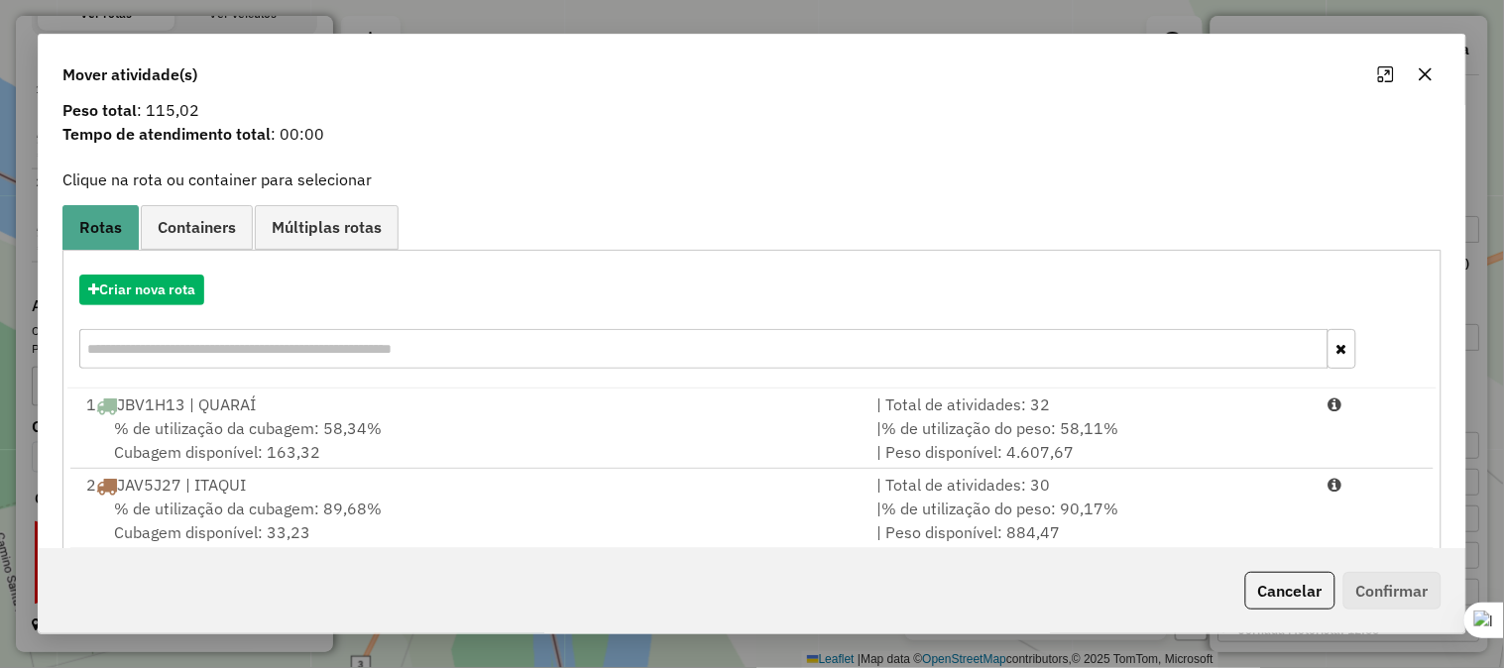
scroll to position [97, 0]
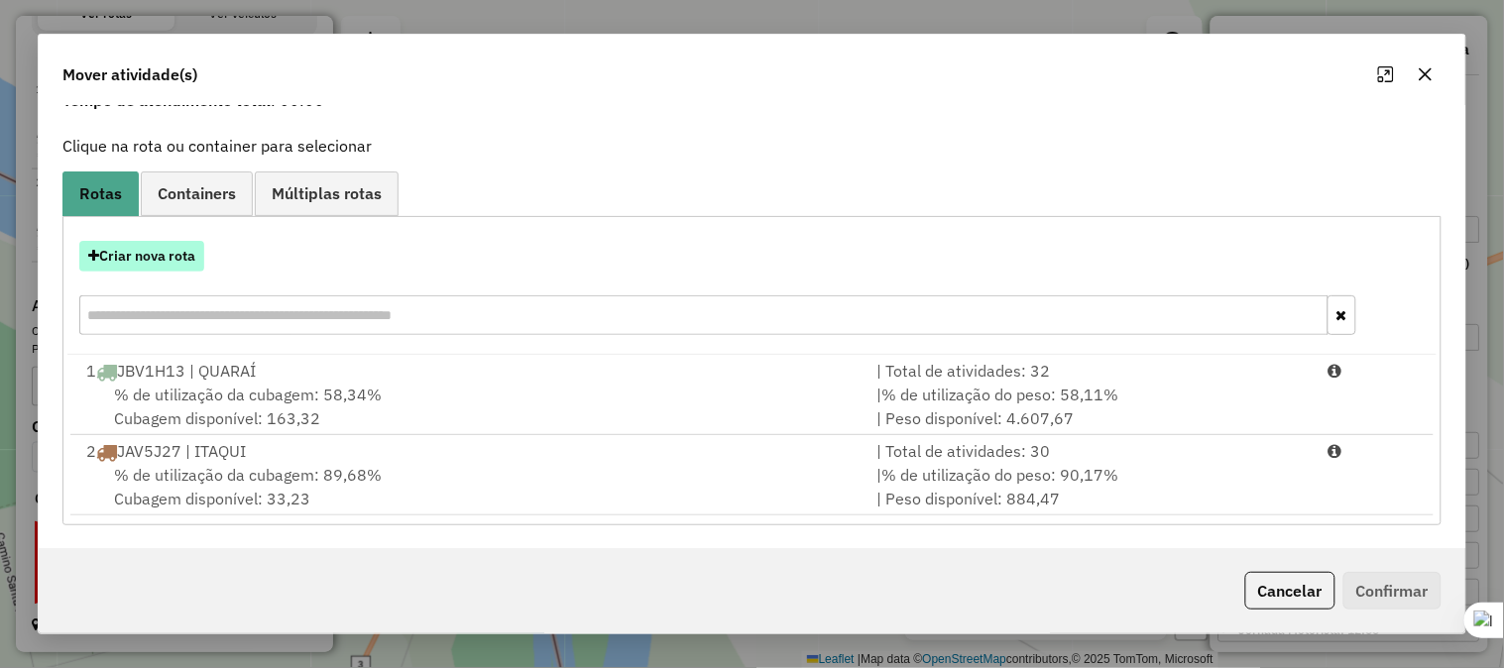
click at [181, 253] on button "Criar nova rota" at bounding box center [141, 256] width 125 height 31
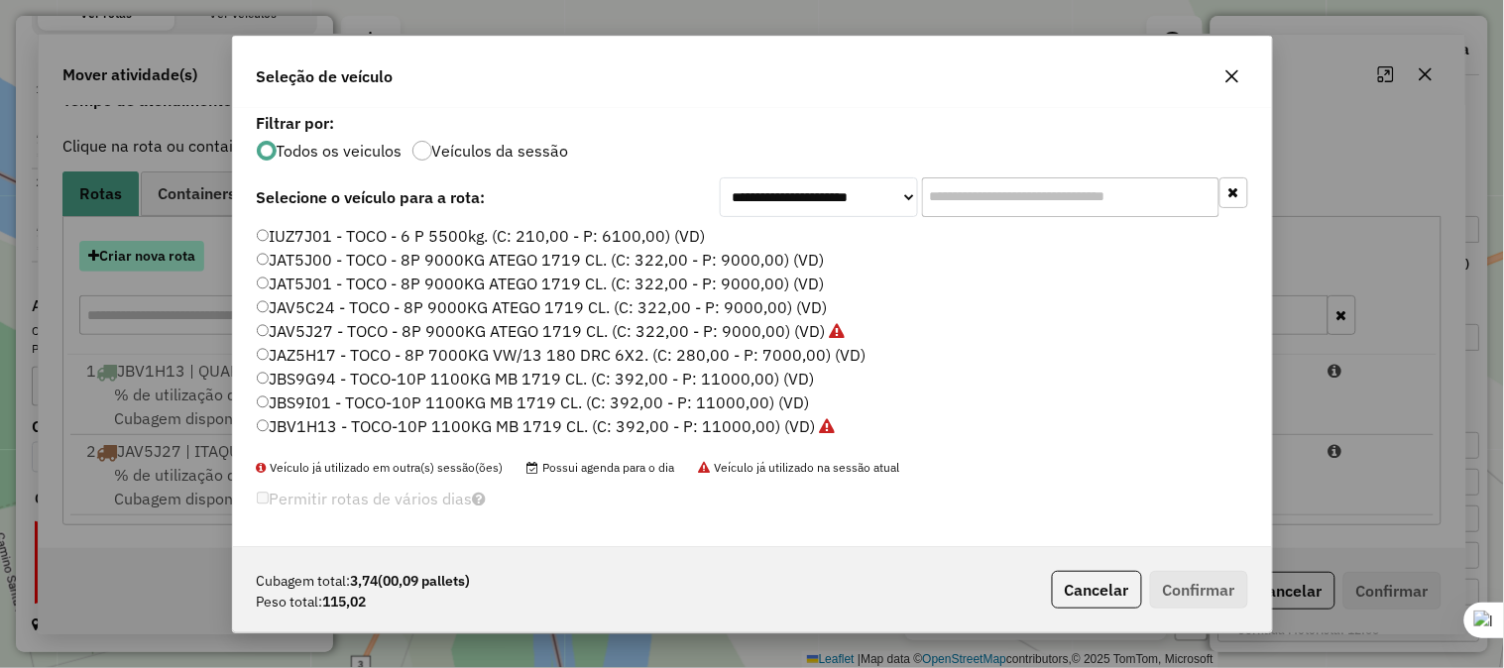
scroll to position [11, 5]
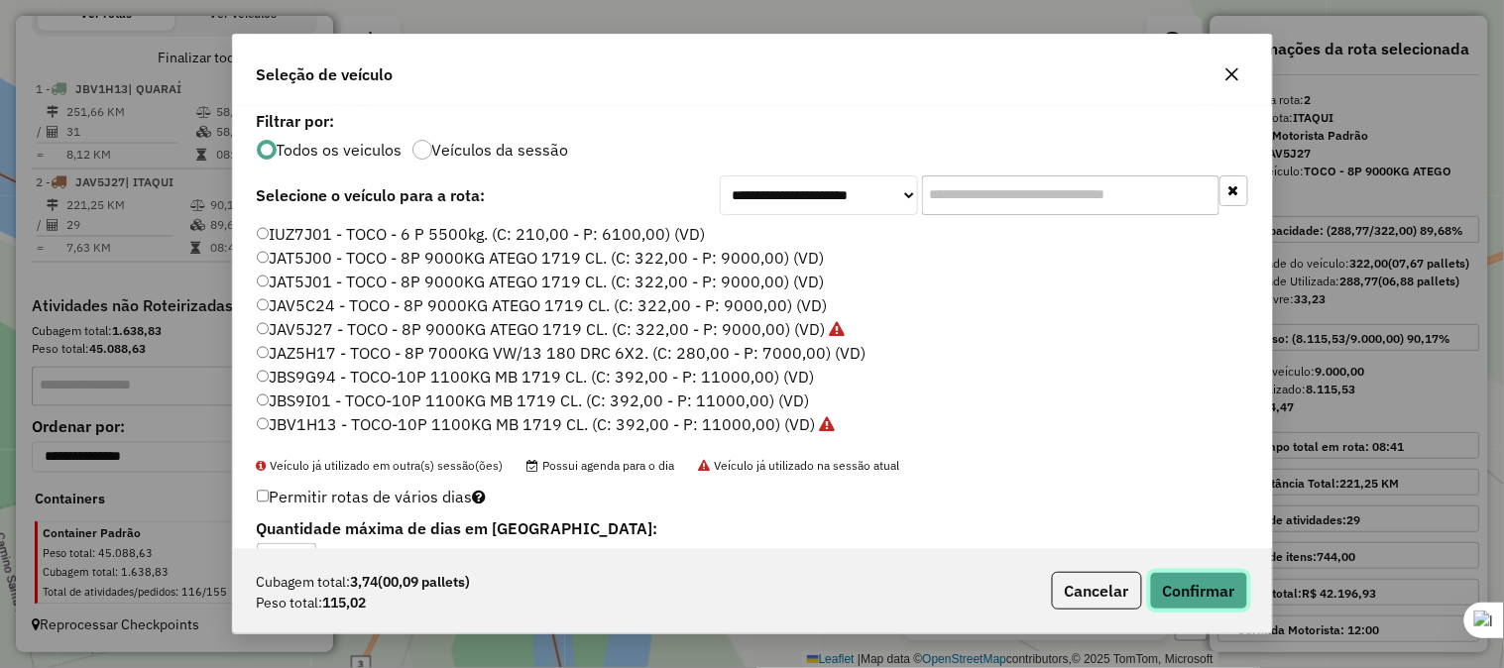
click at [1181, 577] on button "Confirmar" at bounding box center [1199, 591] width 98 height 38
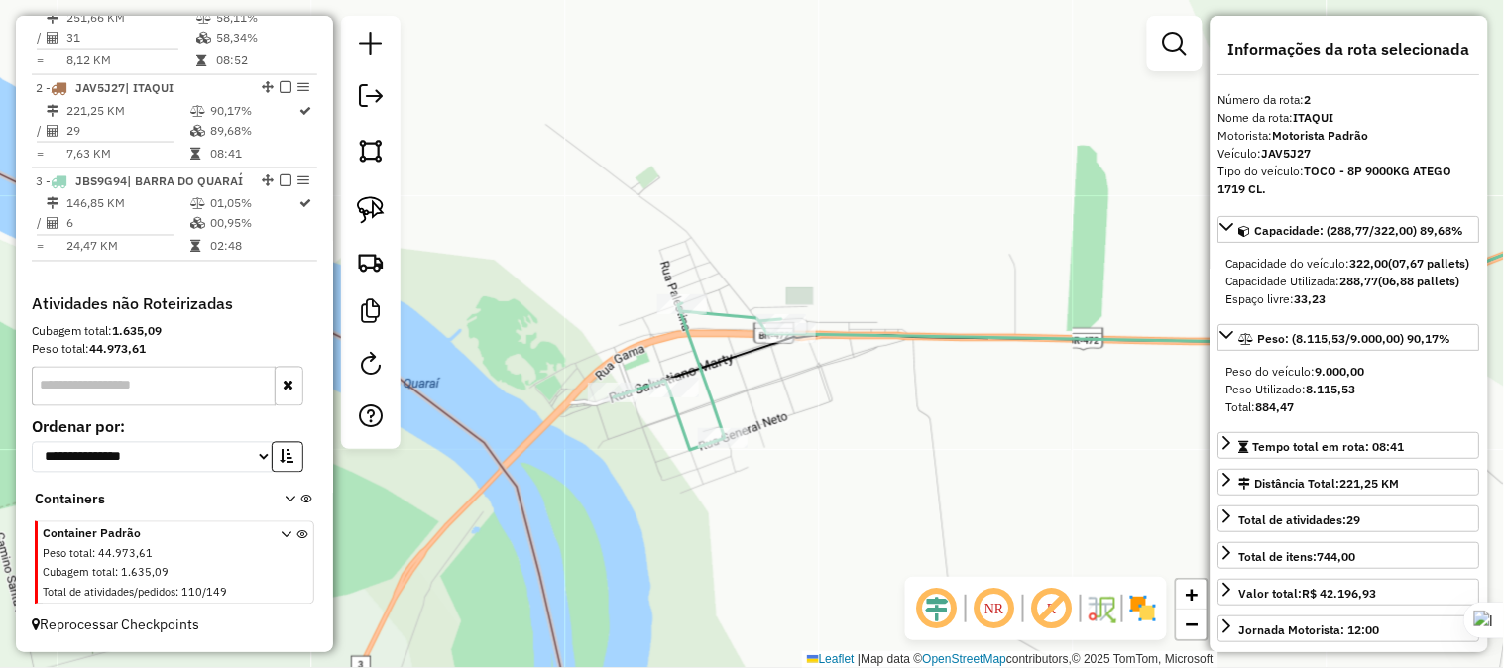
scroll to position [817, 0]
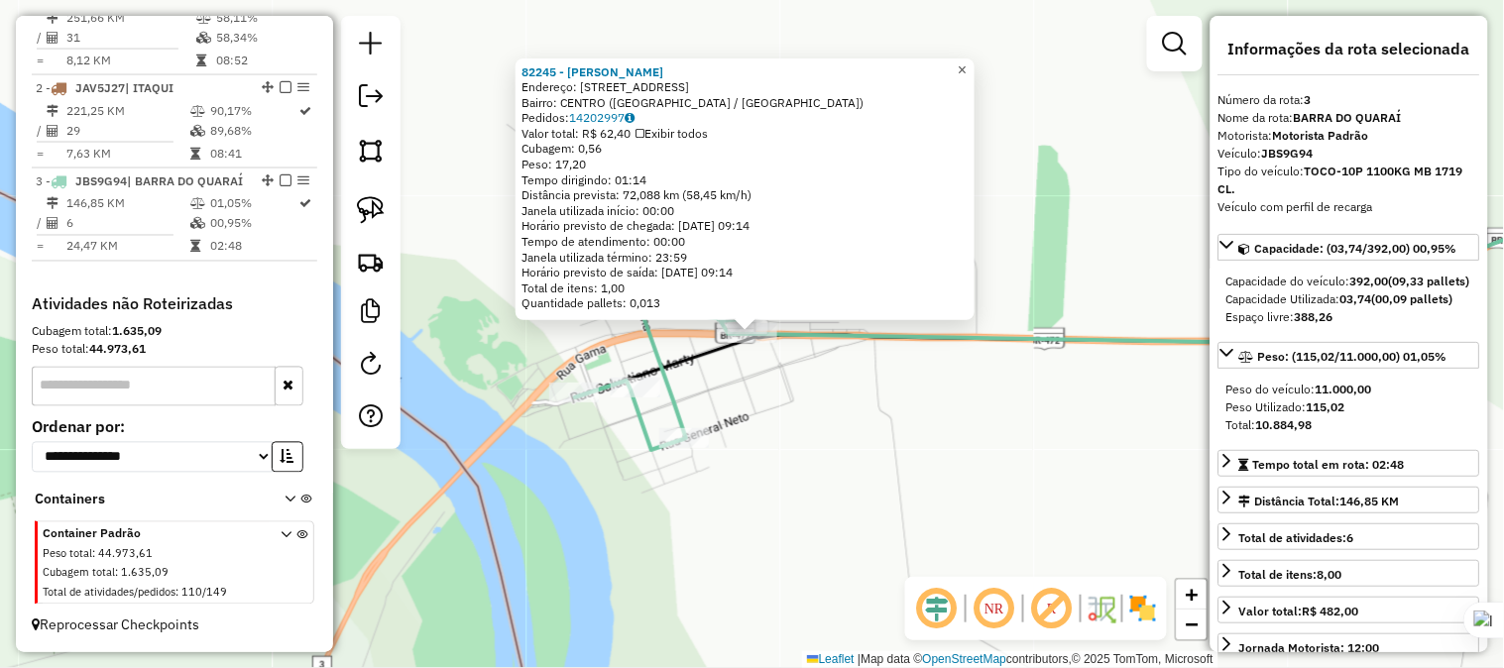
click at [966, 61] on span "×" at bounding box center [961, 69] width 9 height 17
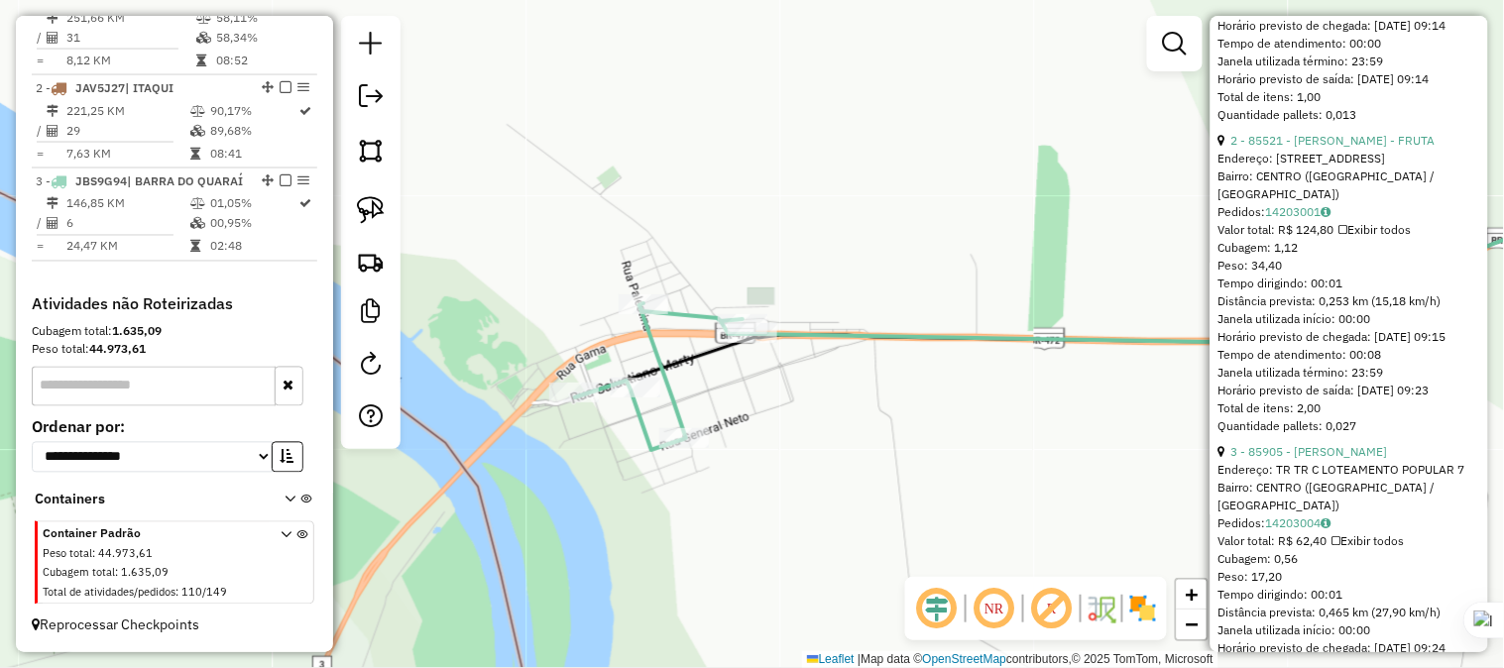
scroll to position [1101, 0]
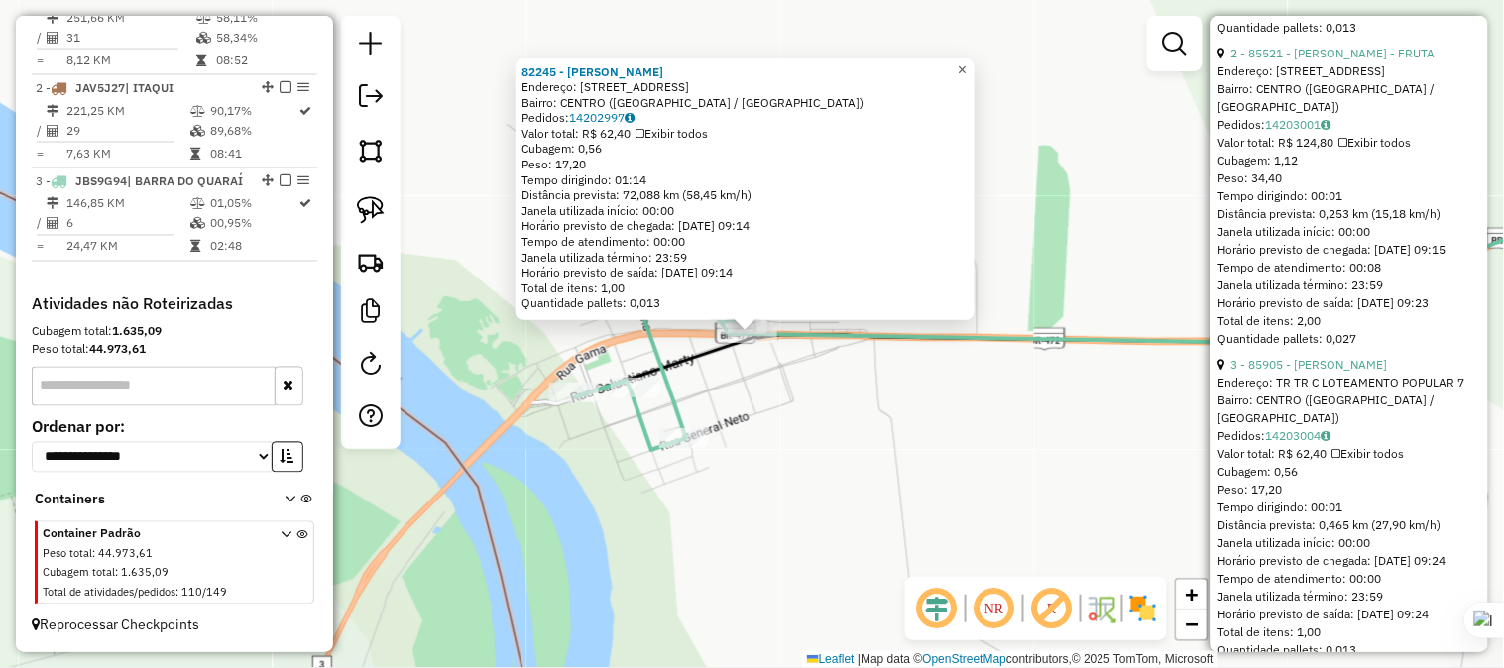
click at [966, 61] on span "×" at bounding box center [961, 69] width 9 height 17
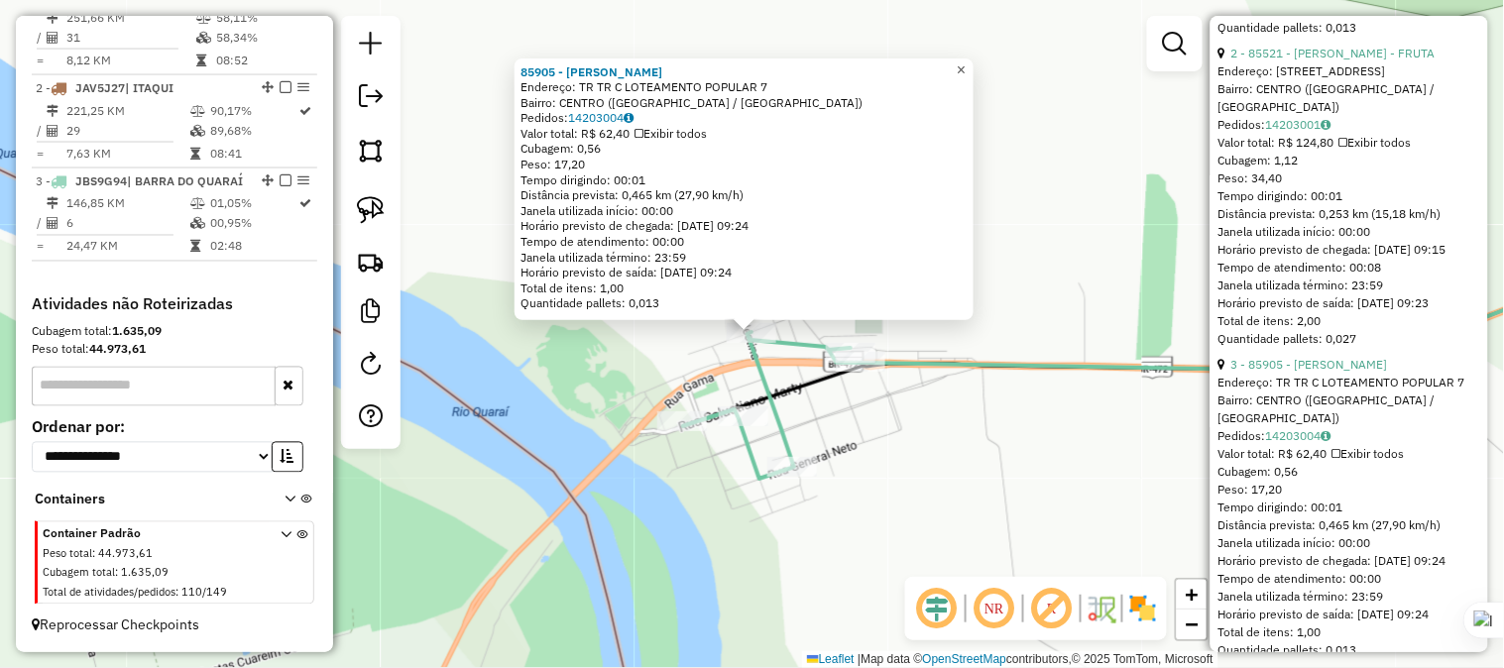
click at [973, 60] on link "×" at bounding box center [962, 70] width 24 height 24
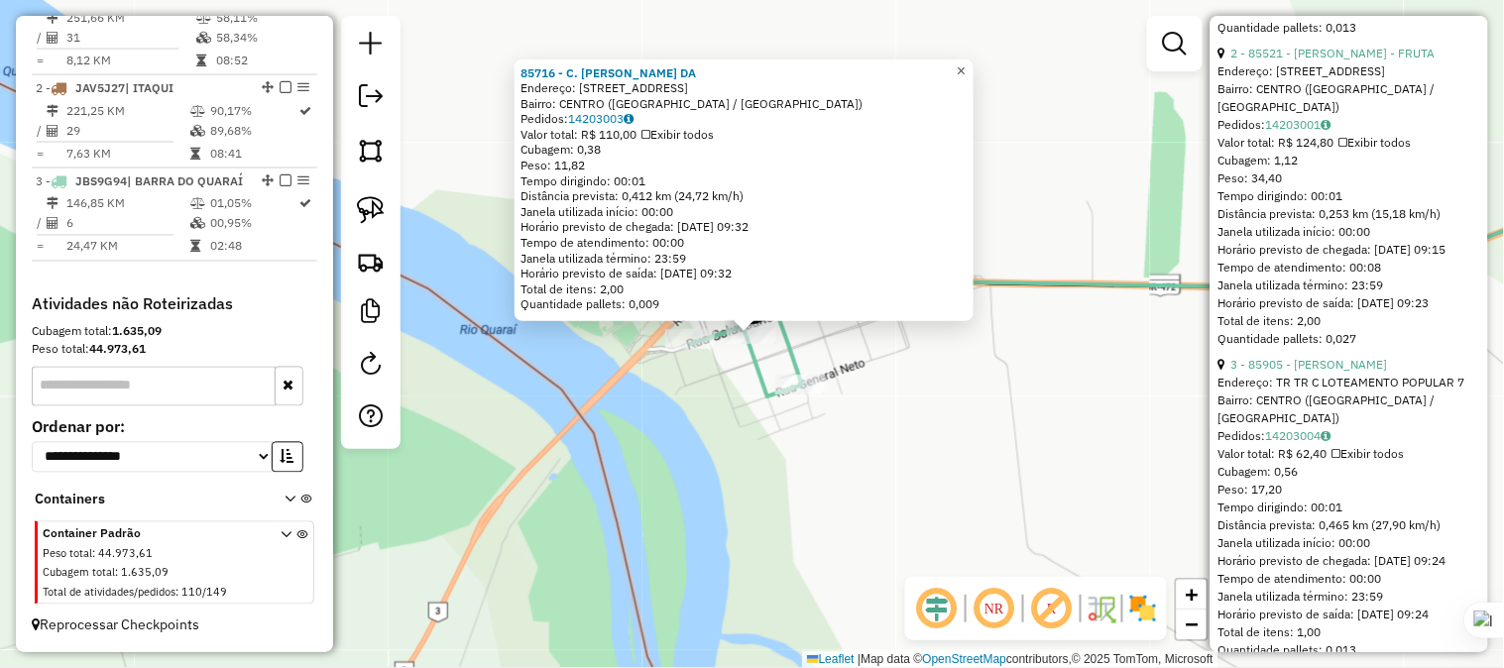
click at [965, 62] on span "×" at bounding box center [960, 70] width 9 height 17
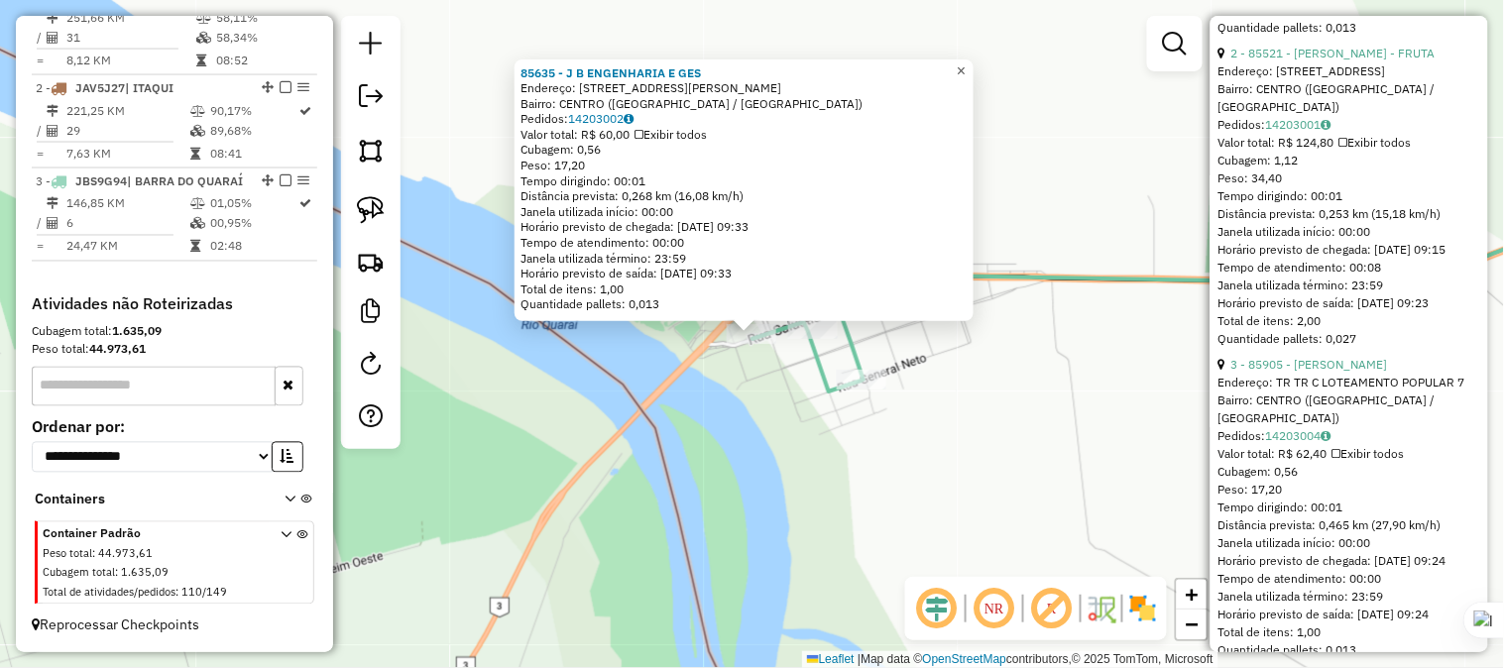
click at [965, 64] on span "×" at bounding box center [960, 70] width 9 height 17
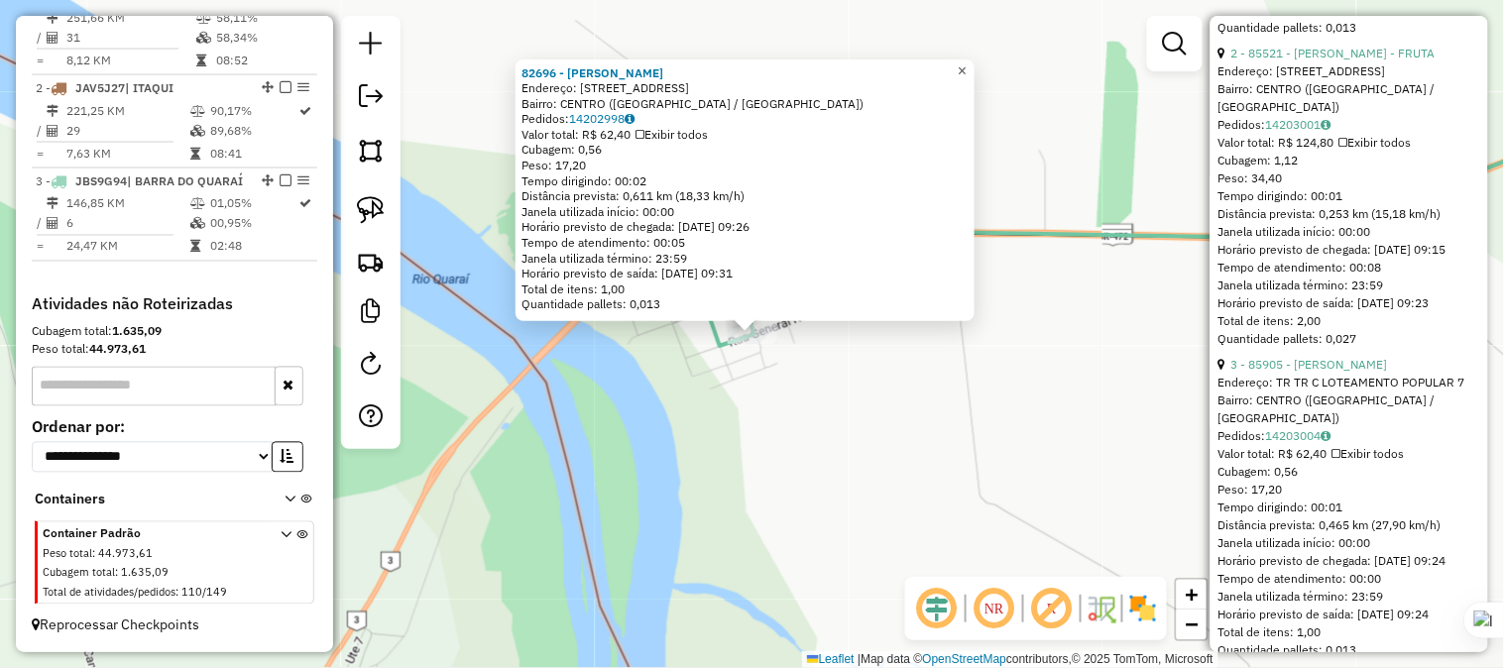
click at [968, 63] on link "×" at bounding box center [963, 71] width 24 height 24
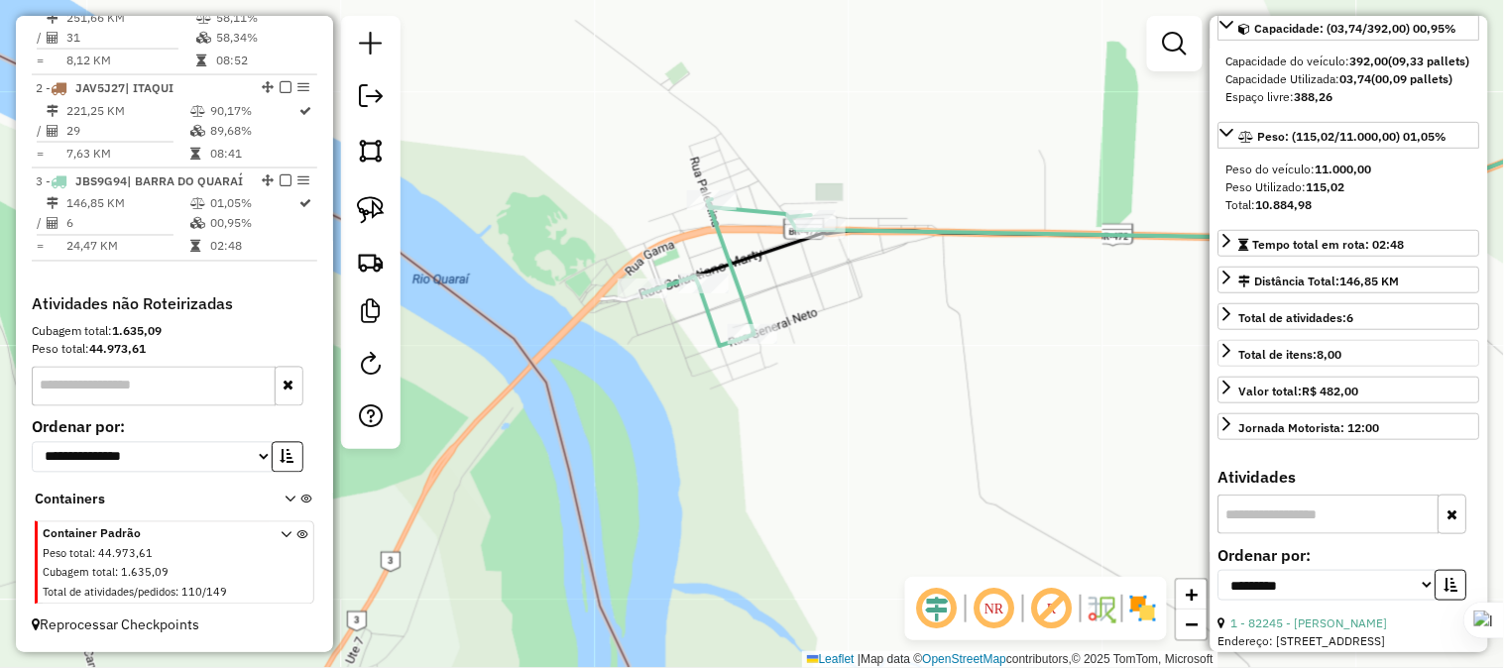
scroll to position [0, 0]
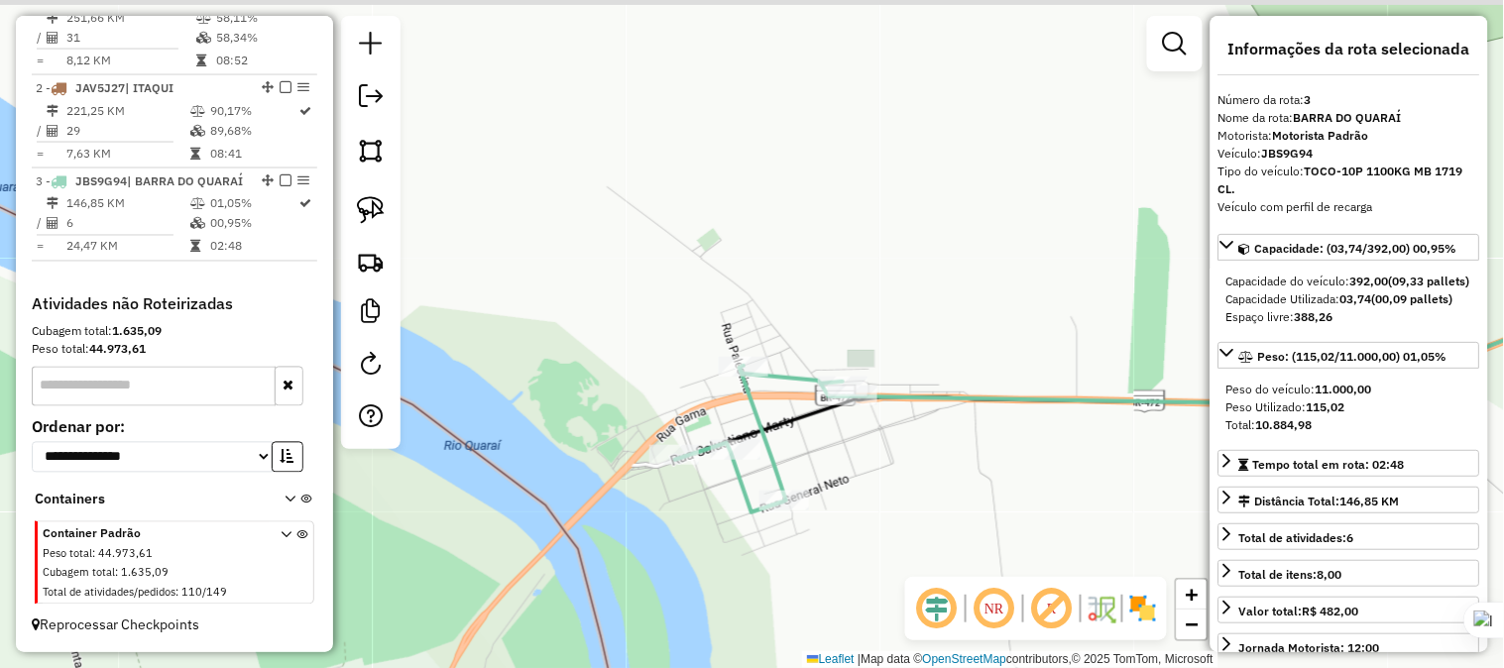
drag, startPoint x: 844, startPoint y: 142, endPoint x: 903, endPoint y: 419, distance: 283.6
click at [903, 419] on div "Janela de atendimento Grade de atendimento Capacidade Transportadoras Veículos …" at bounding box center [752, 334] width 1504 height 668
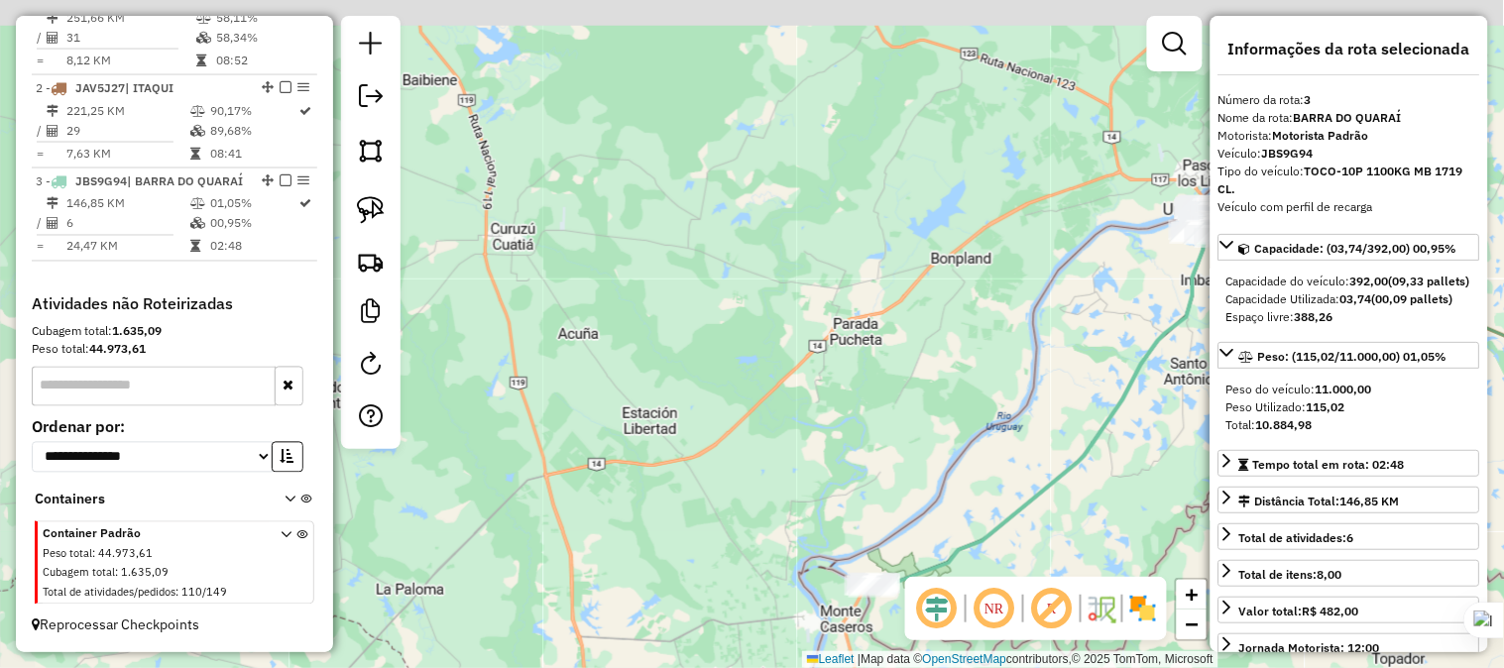
drag, startPoint x: 848, startPoint y: 193, endPoint x: 858, endPoint y: 390, distance: 196.5
click at [817, 418] on div "Janela de atendimento Grade de atendimento Capacidade Transportadoras Veículos …" at bounding box center [752, 334] width 1504 height 668
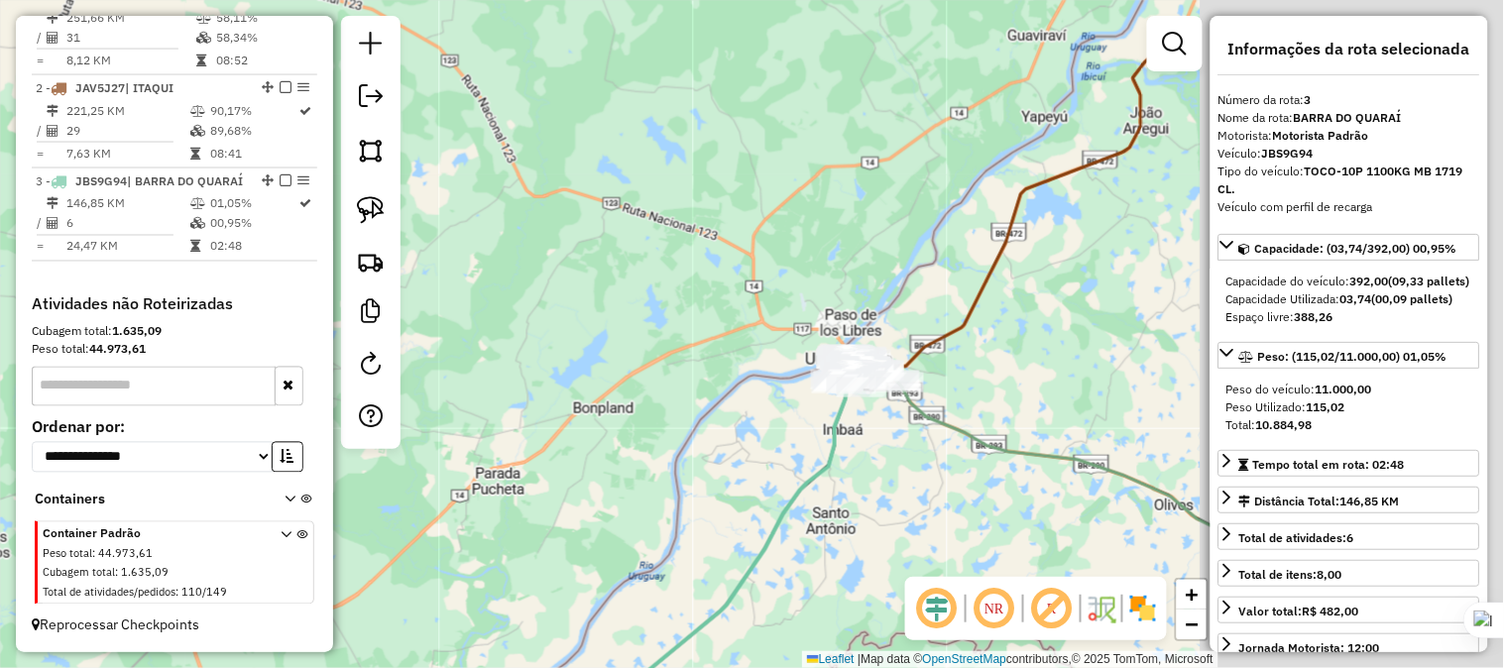
drag, startPoint x: 961, startPoint y: 280, endPoint x: 603, endPoint y: 378, distance: 371.7
click at [603, 378] on div "Janela de atendimento Grade de atendimento Capacidade Transportadoras Veículos …" at bounding box center [752, 334] width 1504 height 668
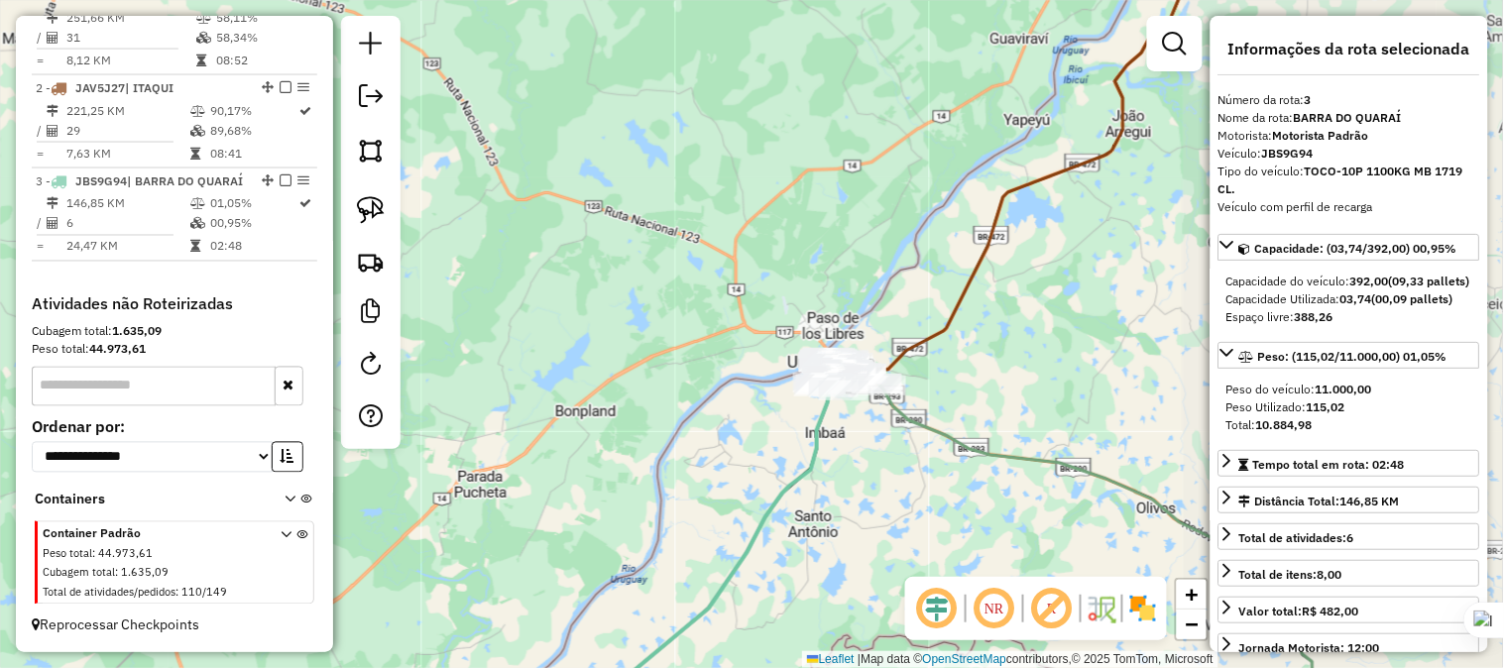
drag, startPoint x: 949, startPoint y: 319, endPoint x: 816, endPoint y: 532, distance: 251.1
click at [850, 383] on icon at bounding box center [1025, 158] width 351 height 449
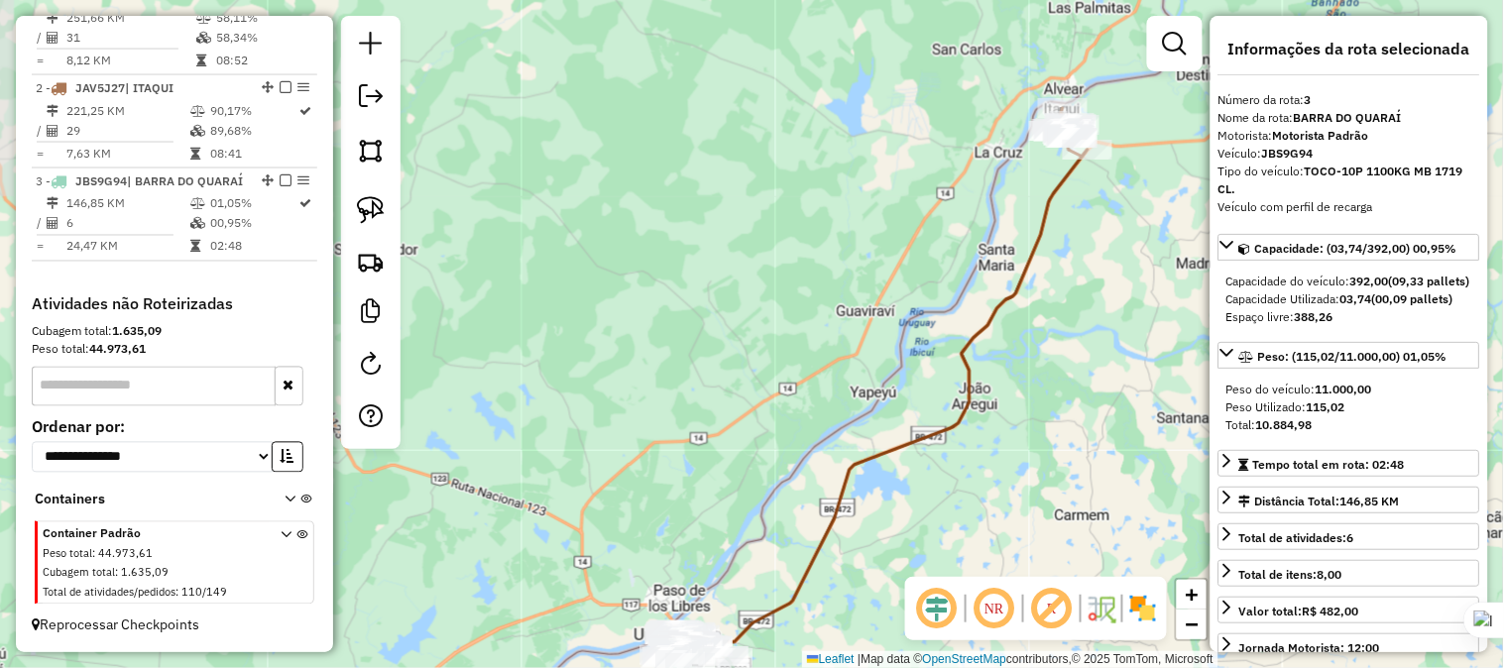
drag, startPoint x: 933, startPoint y: 273, endPoint x: 905, endPoint y: 328, distance: 62.1
click at [843, 387] on div "Janela de atendimento Grade de atendimento Capacidade Transportadoras Veículos …" at bounding box center [752, 334] width 1504 height 668
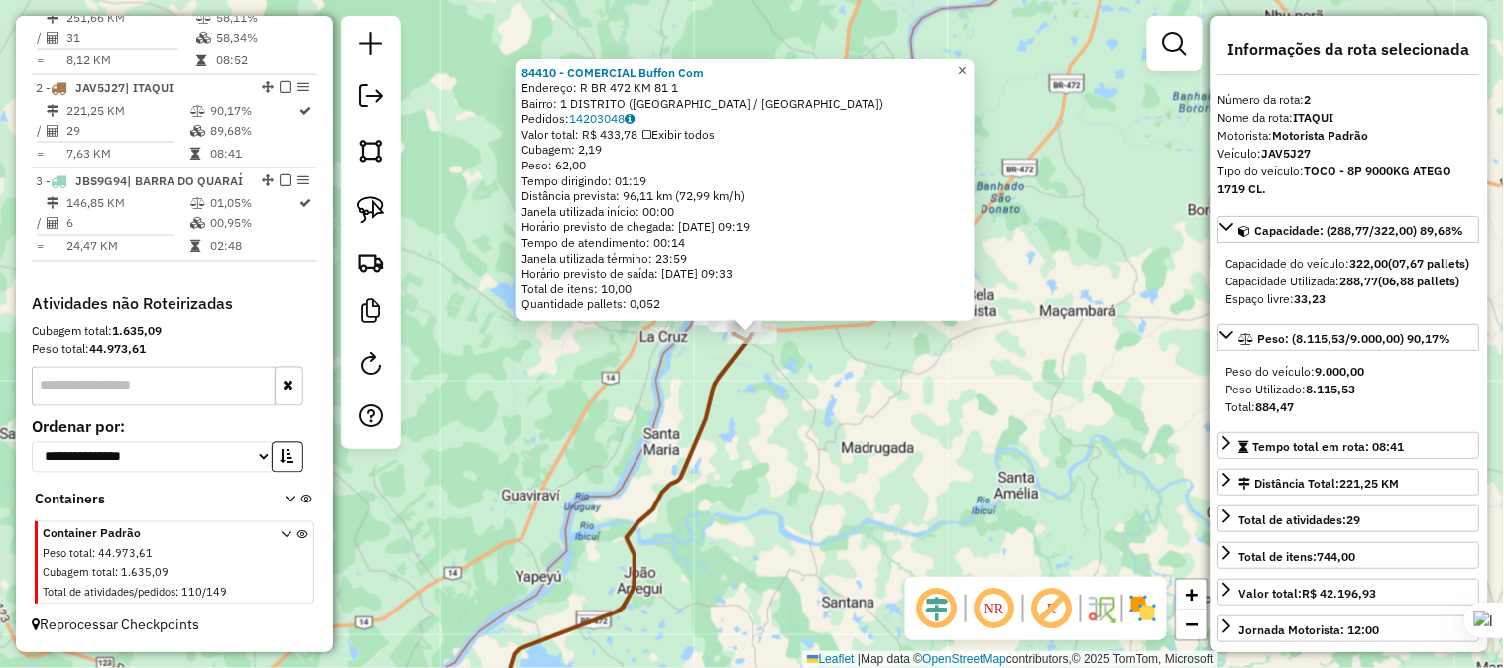
click at [966, 64] on span "×" at bounding box center [961, 70] width 9 height 17
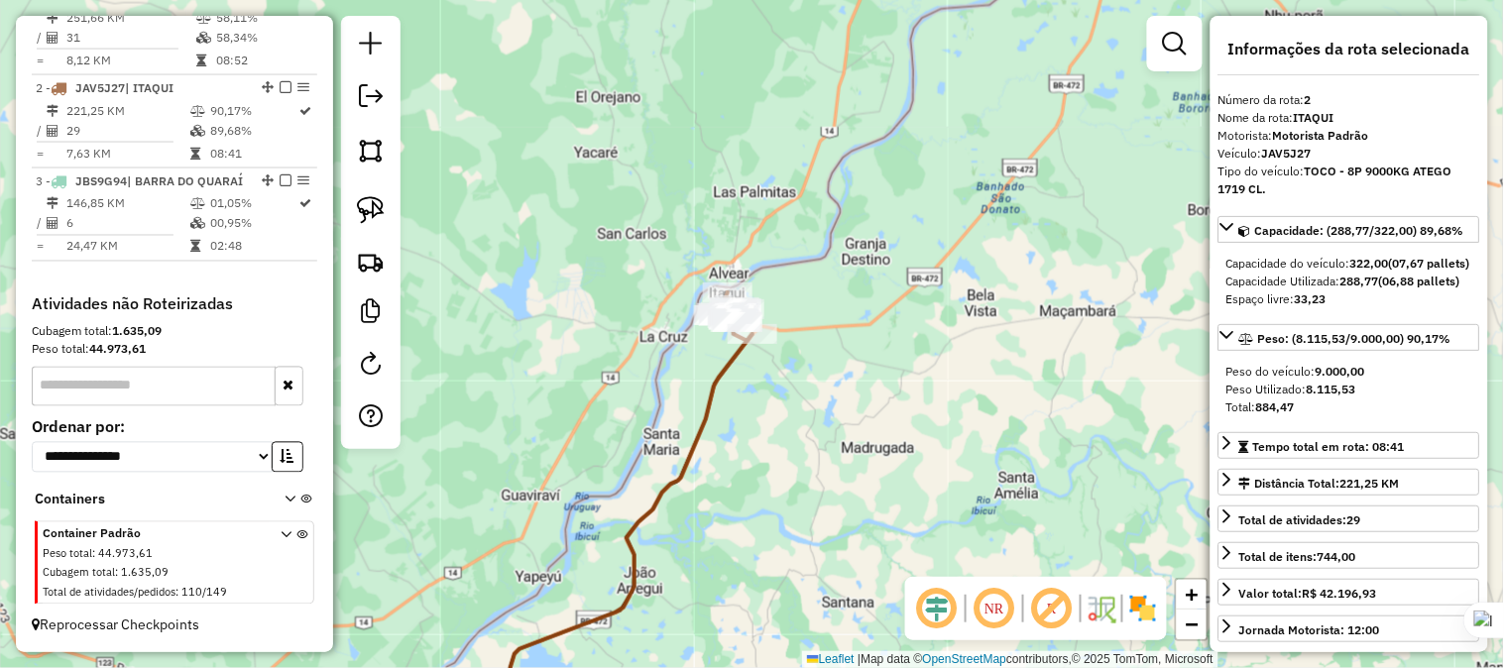
drag, startPoint x: 932, startPoint y: 448, endPoint x: 985, endPoint y: 214, distance: 240.0
click at [976, 246] on div "Janela de atendimento Grade de atendimento Capacidade Transportadoras Veículos …" at bounding box center [752, 334] width 1504 height 668
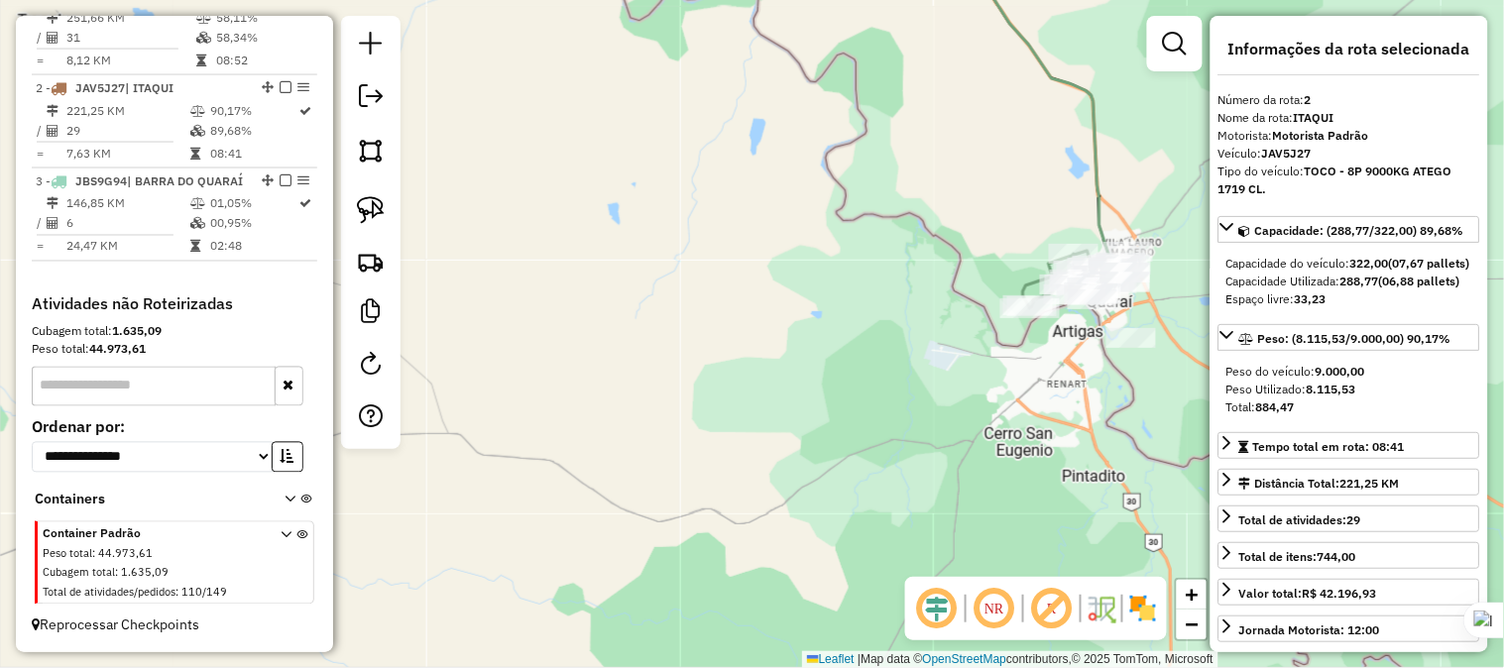
drag, startPoint x: 877, startPoint y: 368, endPoint x: 1174, endPoint y: 486, distance: 319.0
click at [1154, 479] on div "Rota 1 - Placa JBV1H13 86222 - CLEBER RONEI MAZUI L Janela de atendimento Grade…" at bounding box center [752, 334] width 1504 height 668
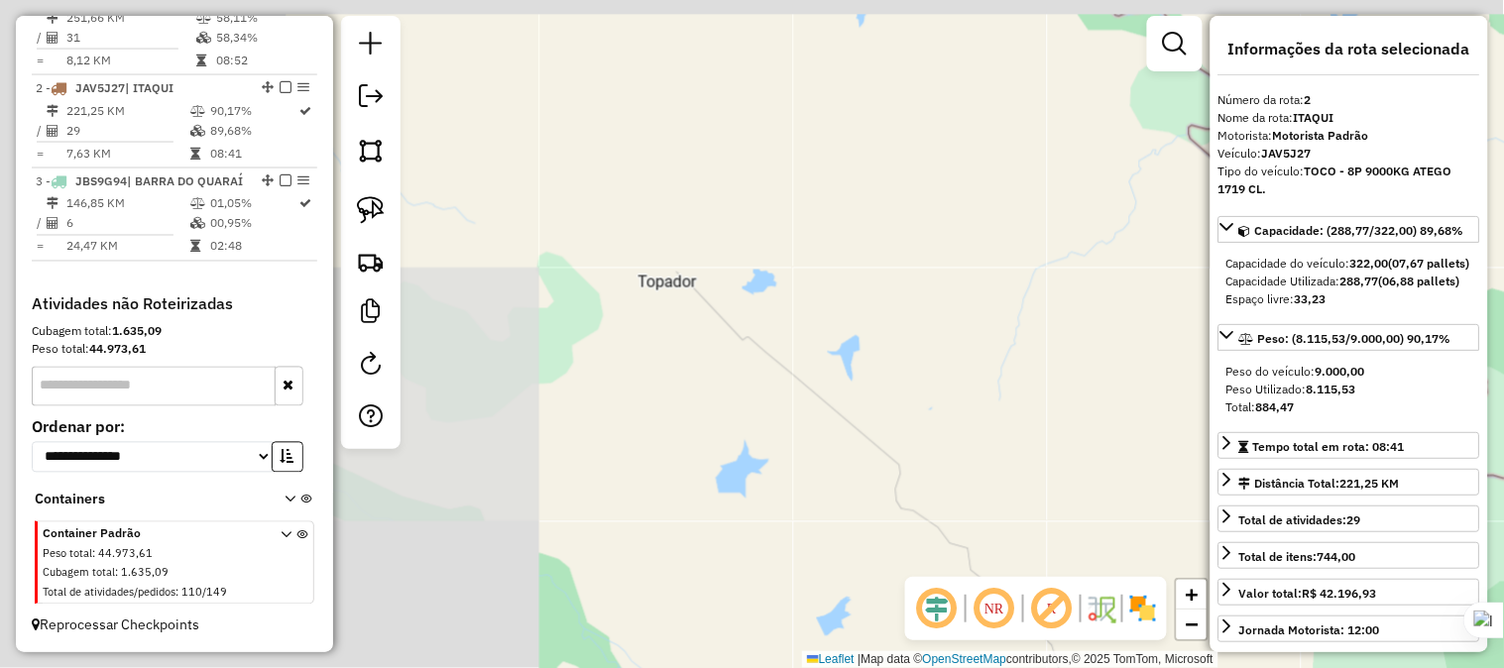
drag, startPoint x: 751, startPoint y: 362, endPoint x: 1015, endPoint y: 463, distance: 282.4
click at [1007, 461] on div "Janela de atendimento Grade de atendimento Capacidade Transportadoras Veículos …" at bounding box center [752, 334] width 1504 height 668
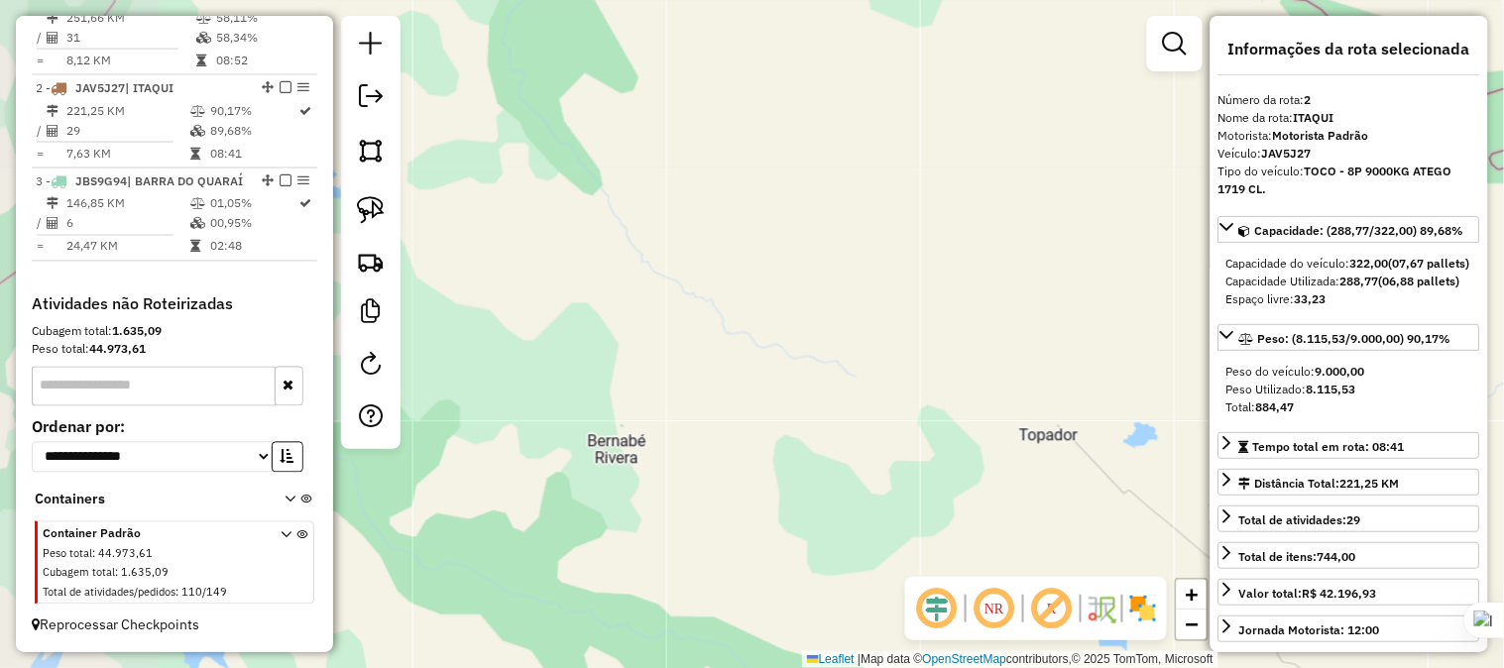
drag, startPoint x: 761, startPoint y: 392, endPoint x: 1055, endPoint y: 421, distance: 294.8
click at [1044, 419] on div "Janela de atendimento Grade de atendimento Capacidade Transportadoras Veículos …" at bounding box center [752, 334] width 1504 height 668
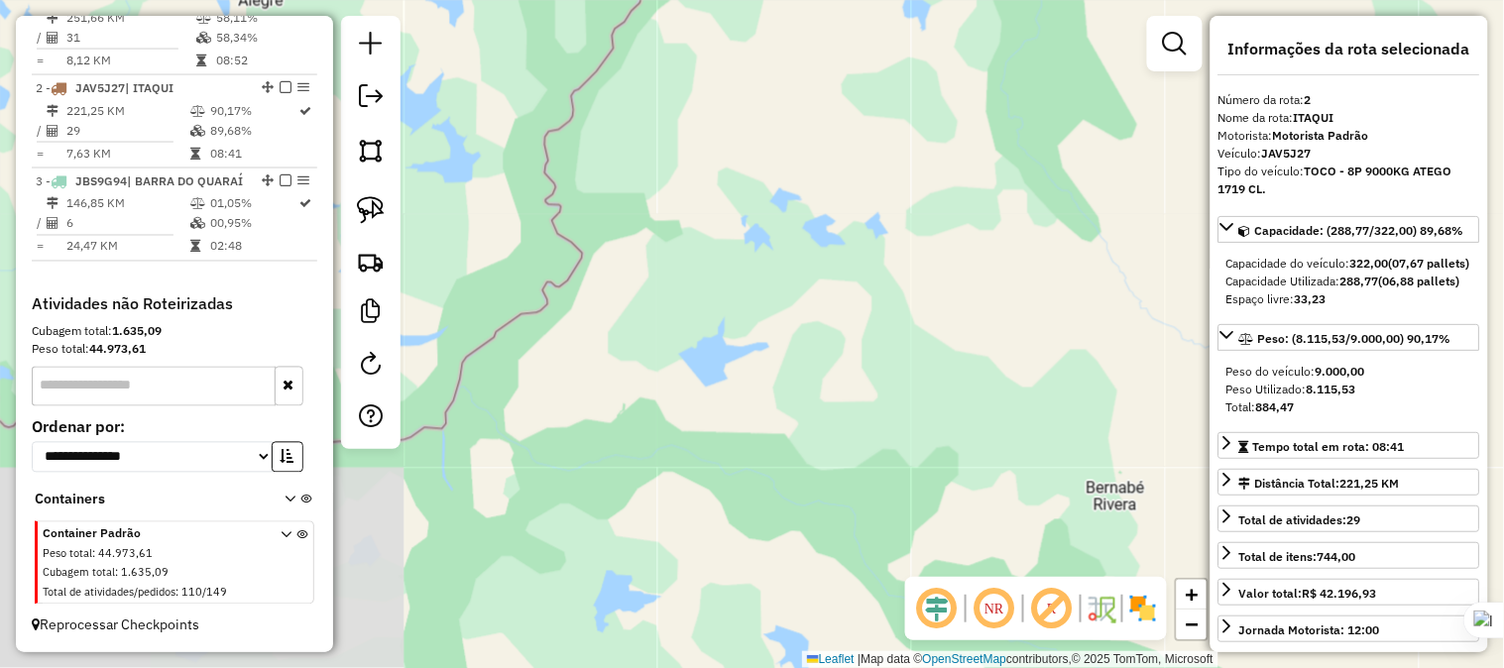
drag, startPoint x: 714, startPoint y: 388, endPoint x: 883, endPoint y: 374, distance: 170.1
click at [868, 370] on div "Janela de atendimento Grade de atendimento Capacidade Transportadoras Veículos …" at bounding box center [752, 334] width 1504 height 668
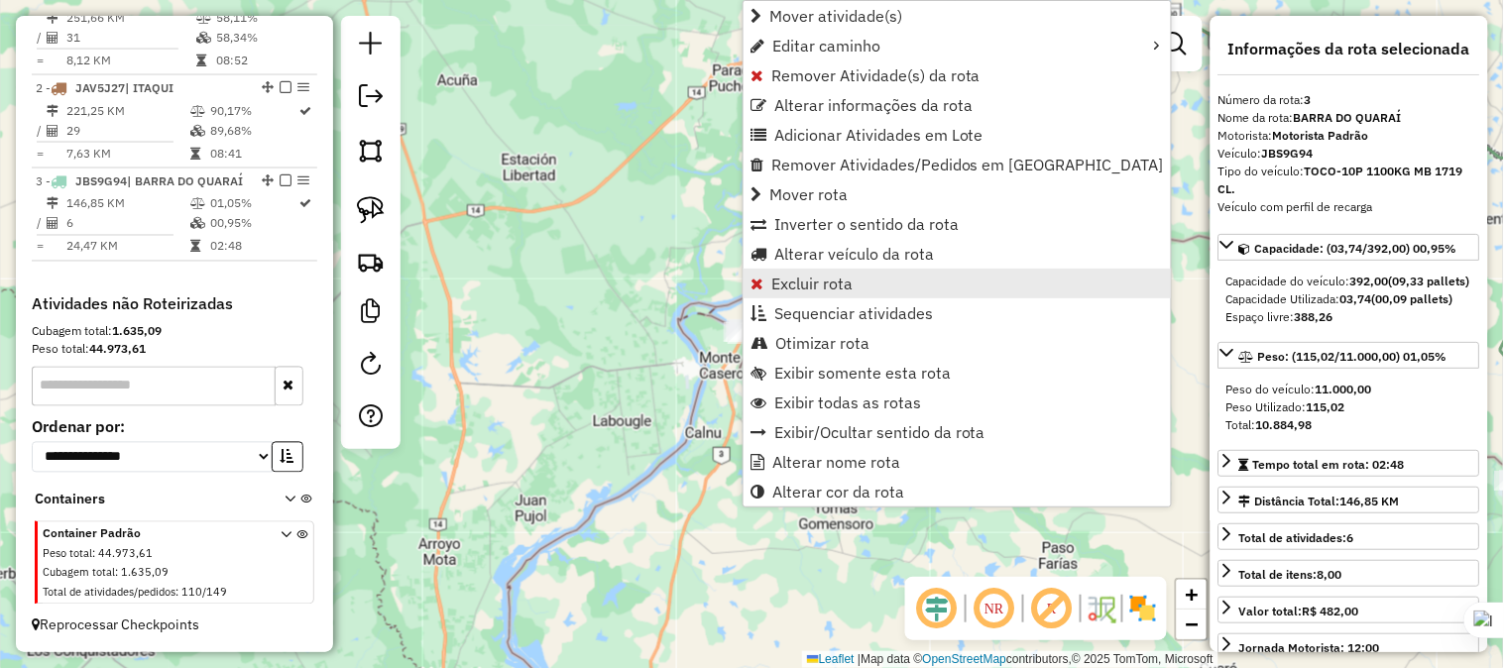
click at [776, 280] on span "Excluir rota" at bounding box center [811, 284] width 81 height 16
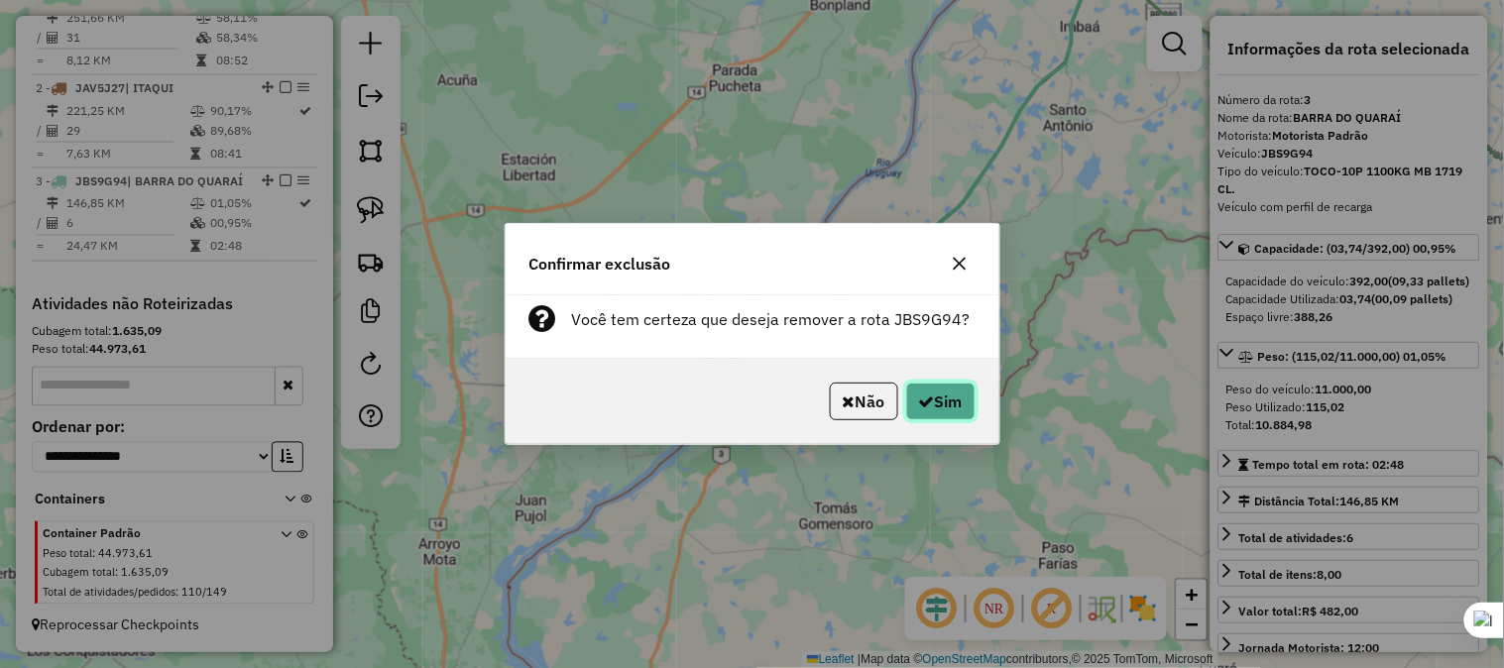
click at [939, 394] on button "Sim" at bounding box center [940, 402] width 69 height 38
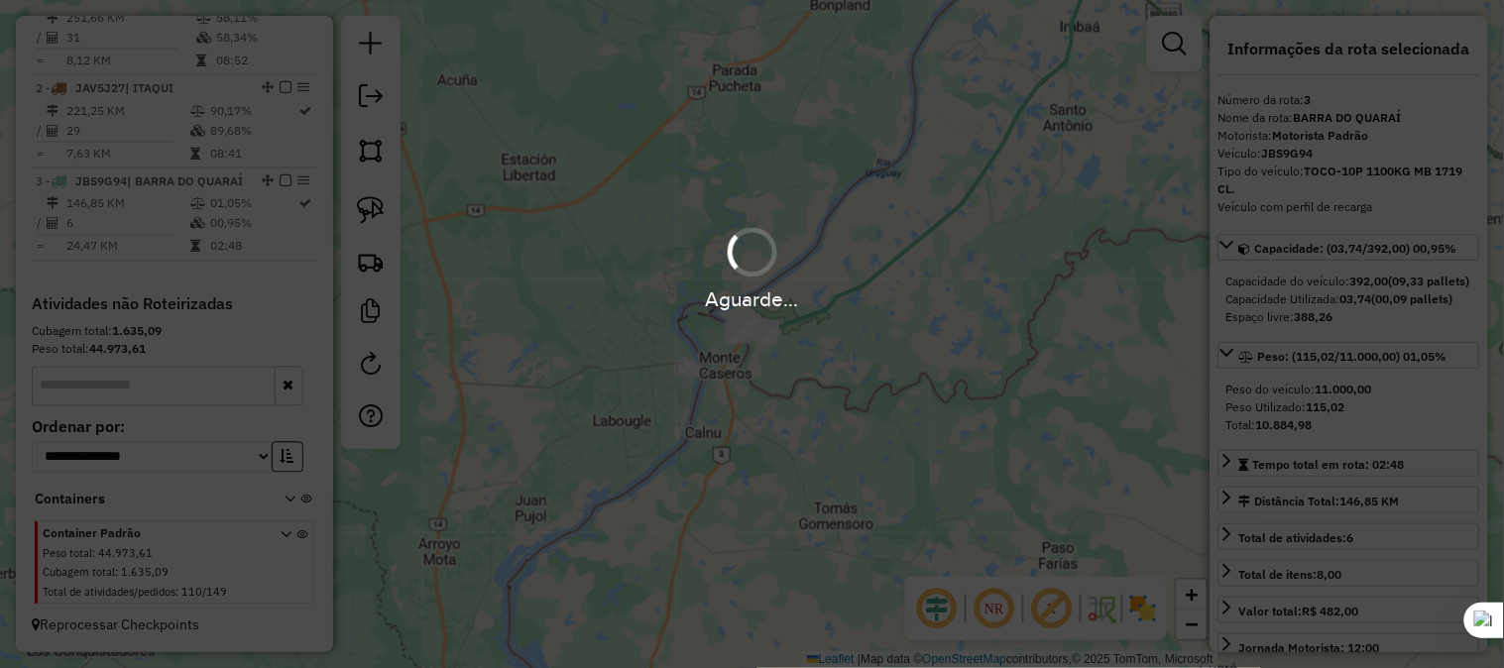
scroll to position [681, 0]
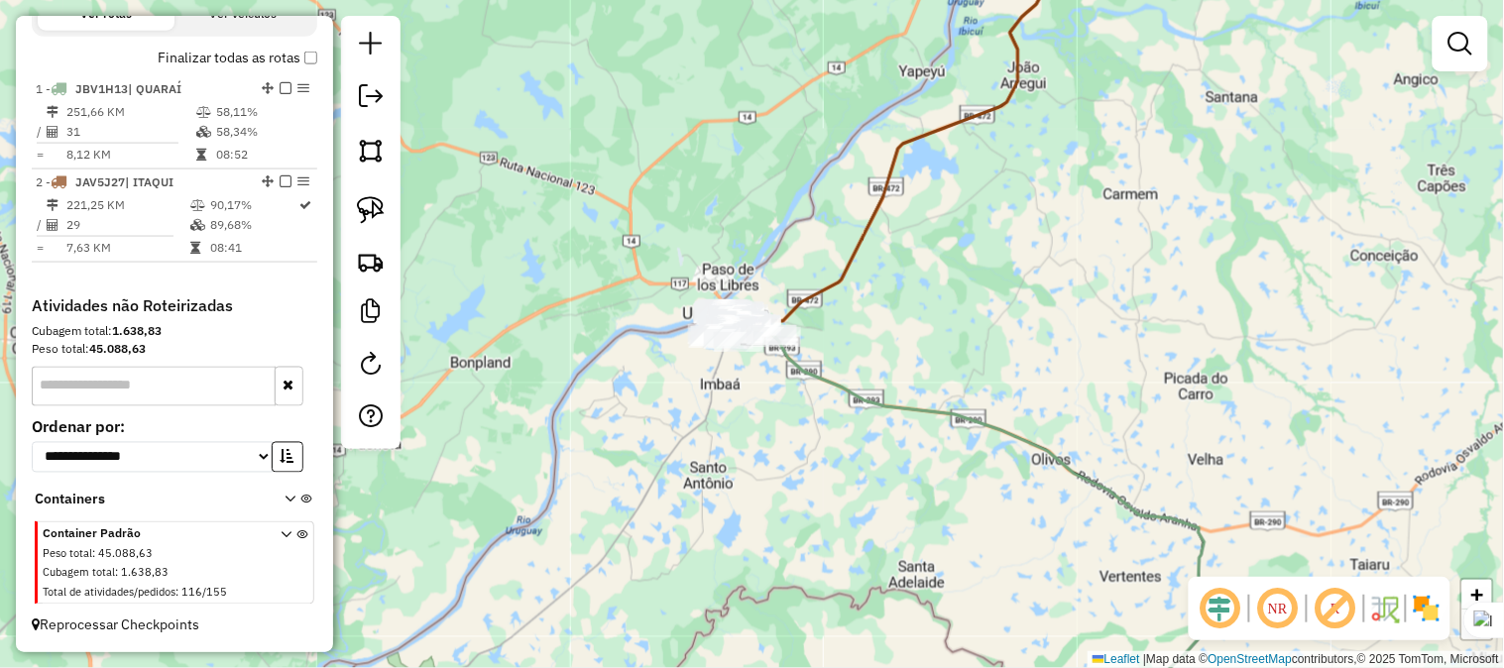
drag, startPoint x: 889, startPoint y: 246, endPoint x: 753, endPoint y: 413, distance: 215.6
click at [759, 403] on div "Janela de atendimento Grade de atendimento Capacidade Transportadoras Veículos …" at bounding box center [752, 334] width 1504 height 668
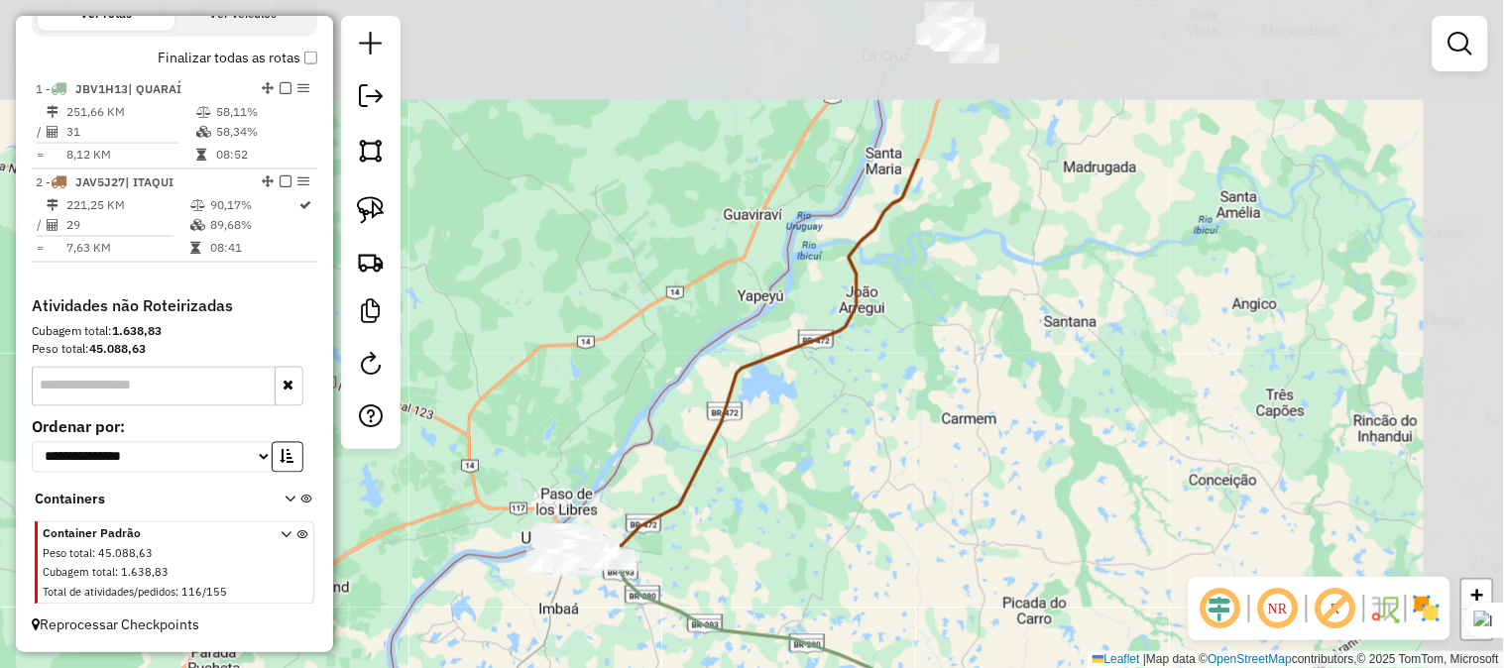
click at [905, 313] on div "Janela de atendimento Grade de atendimento Capacidade Transportadoras Veículos …" at bounding box center [752, 334] width 1504 height 668
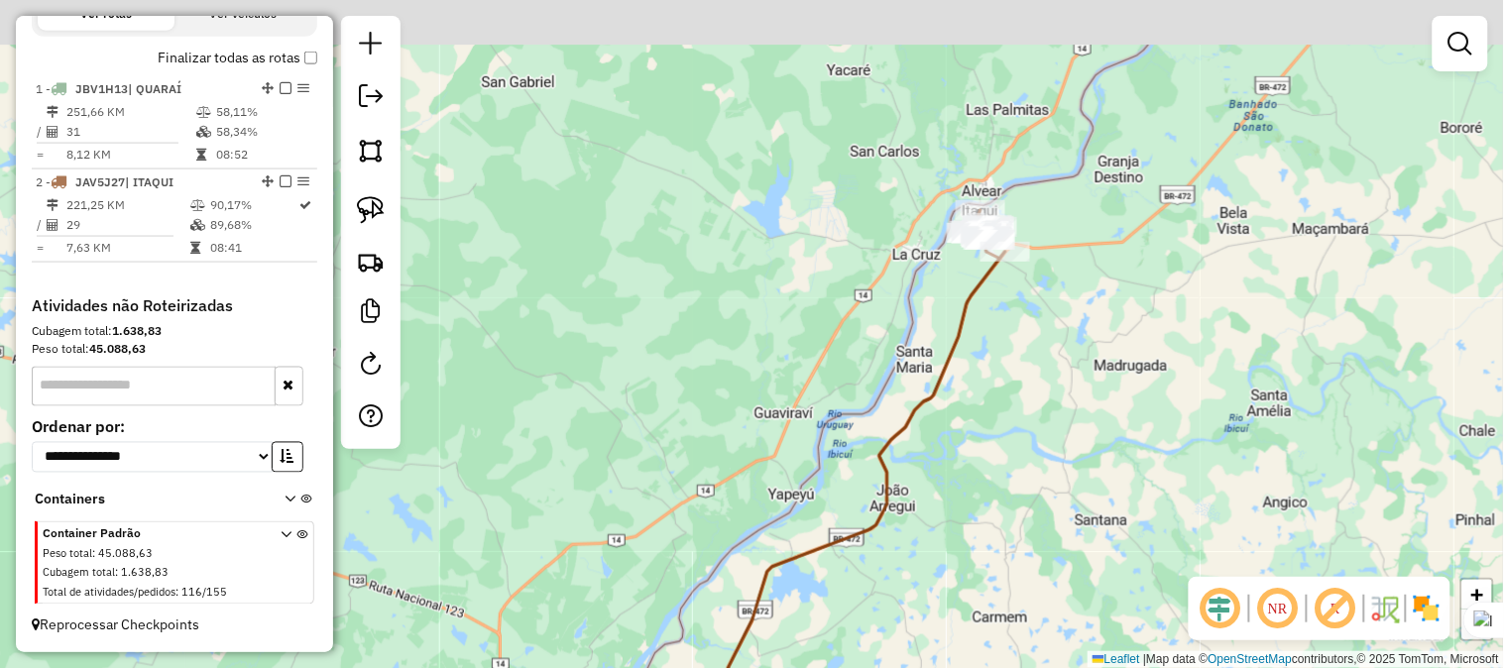
drag, startPoint x: 895, startPoint y: 312, endPoint x: 940, endPoint y: 375, distance: 76.7
click at [940, 375] on div "Janela de atendimento Grade de atendimento Capacidade Transportadoras Veículos …" at bounding box center [752, 334] width 1504 height 668
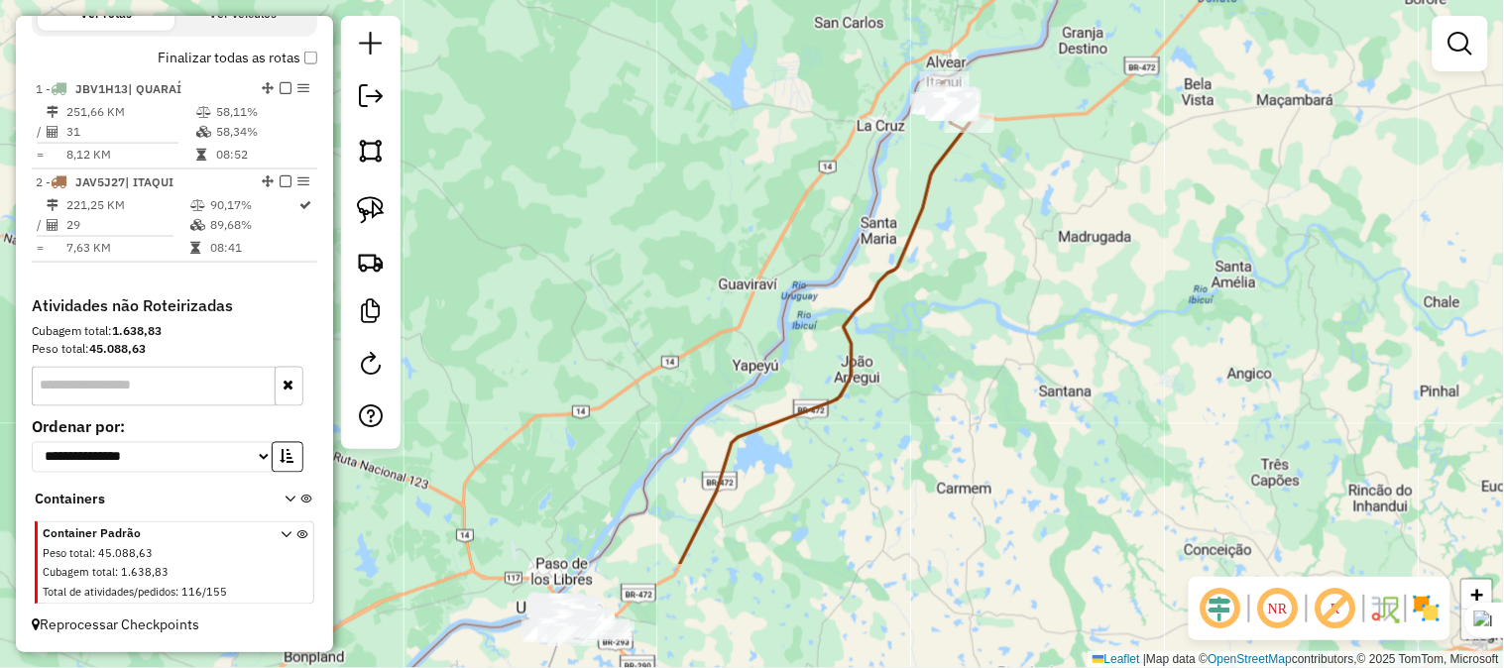
drag, startPoint x: 995, startPoint y: 416, endPoint x: 934, endPoint y: 274, distance: 155.4
click at [934, 276] on div "Janela de atendimento Grade de atendimento Capacidade Transportadoras Veículos …" at bounding box center [752, 334] width 1504 height 668
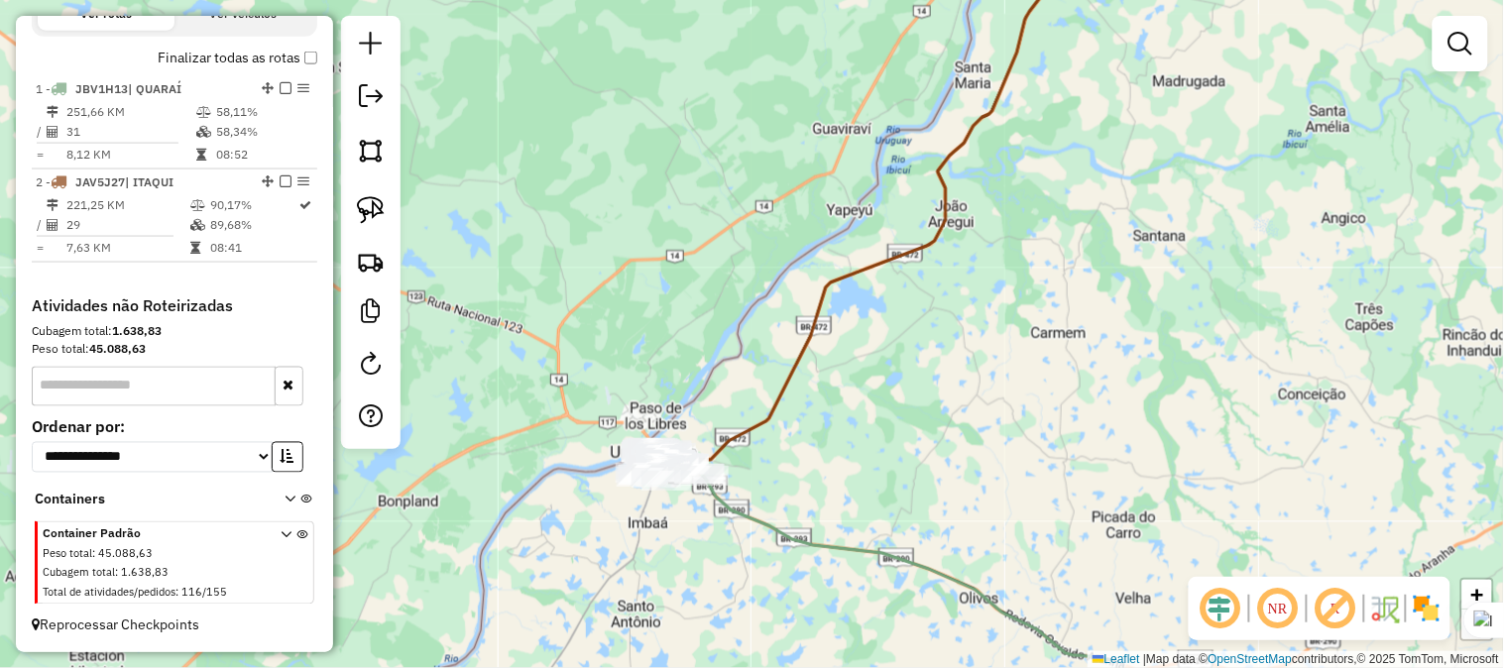
drag, startPoint x: 688, startPoint y: 444, endPoint x: 858, endPoint y: 348, distance: 195.7
click at [834, 358] on div "Janela de atendimento Grade de atendimento Capacidade Transportadoras Veículos …" at bounding box center [752, 334] width 1504 height 668
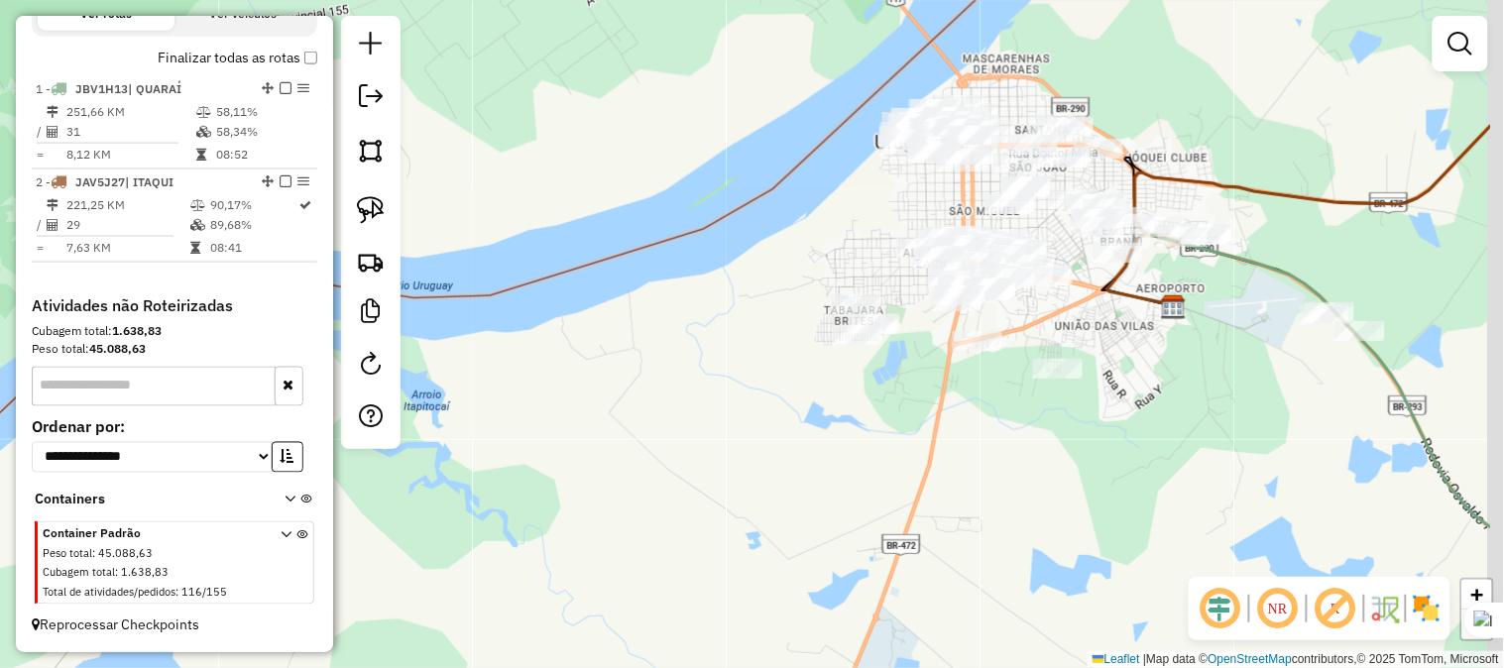
drag, startPoint x: 1111, startPoint y: 304, endPoint x: 907, endPoint y: 400, distance: 225.7
click at [906, 424] on div "Janela de atendimento Grade de atendimento Capacidade Transportadoras Veículos …" at bounding box center [752, 334] width 1504 height 668
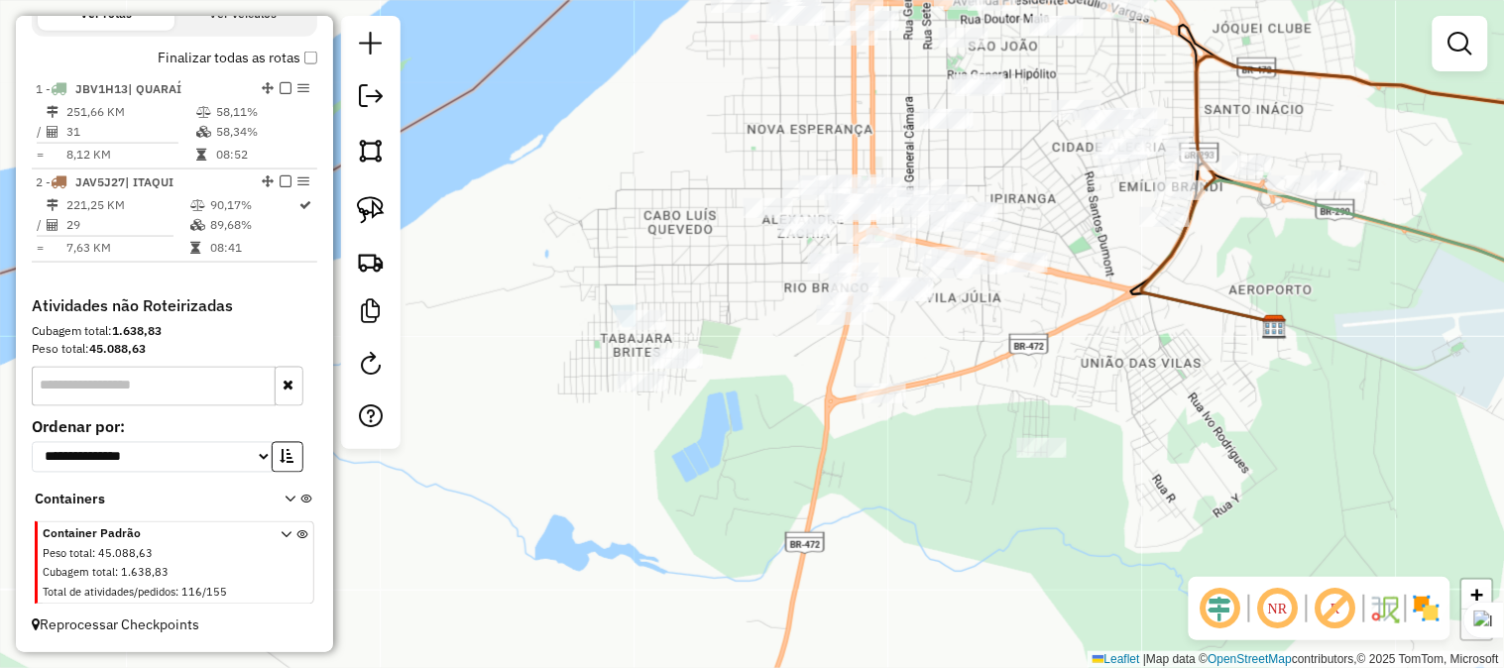
drag, startPoint x: 1047, startPoint y: 340, endPoint x: 1012, endPoint y: 480, distance: 144.0
click at [1012, 480] on div "Janela de atendimento Grade de atendimento Capacidade Transportadoras Veículos …" at bounding box center [752, 334] width 1504 height 668
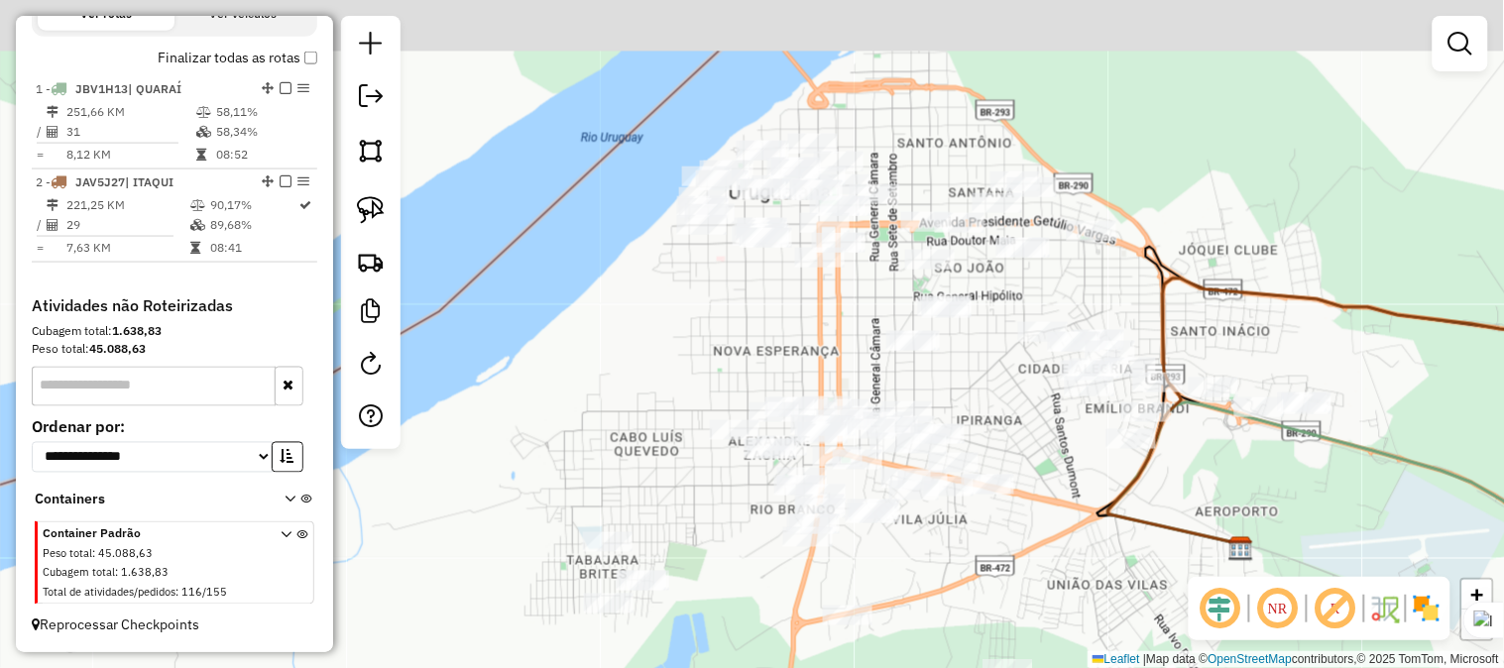
drag, startPoint x: 971, startPoint y: 315, endPoint x: 979, endPoint y: 413, distance: 98.4
click at [979, 413] on div "Janela de atendimento Grade de atendimento Capacidade Transportadoras Veículos …" at bounding box center [752, 334] width 1504 height 668
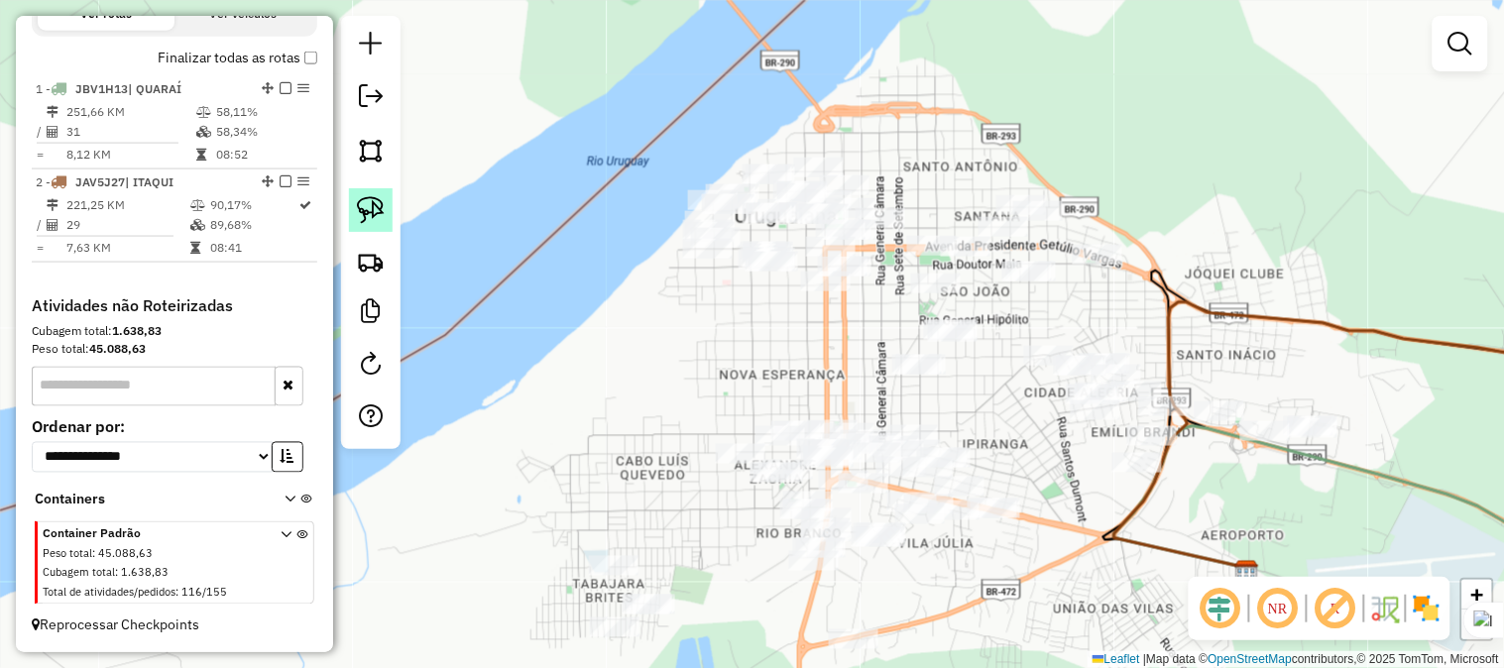
click at [373, 208] on img at bounding box center [371, 210] width 28 height 28
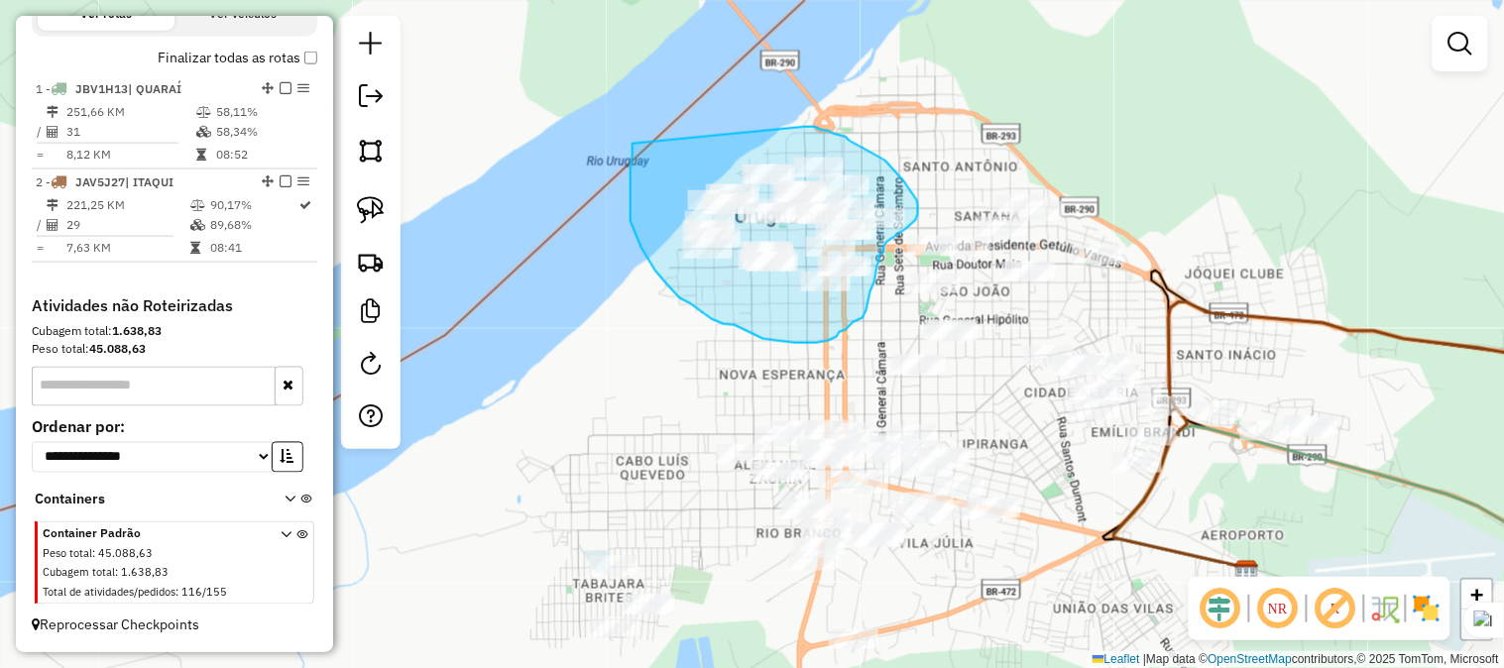
drag, startPoint x: 632, startPoint y: 144, endPoint x: 800, endPoint y: 127, distance: 168.4
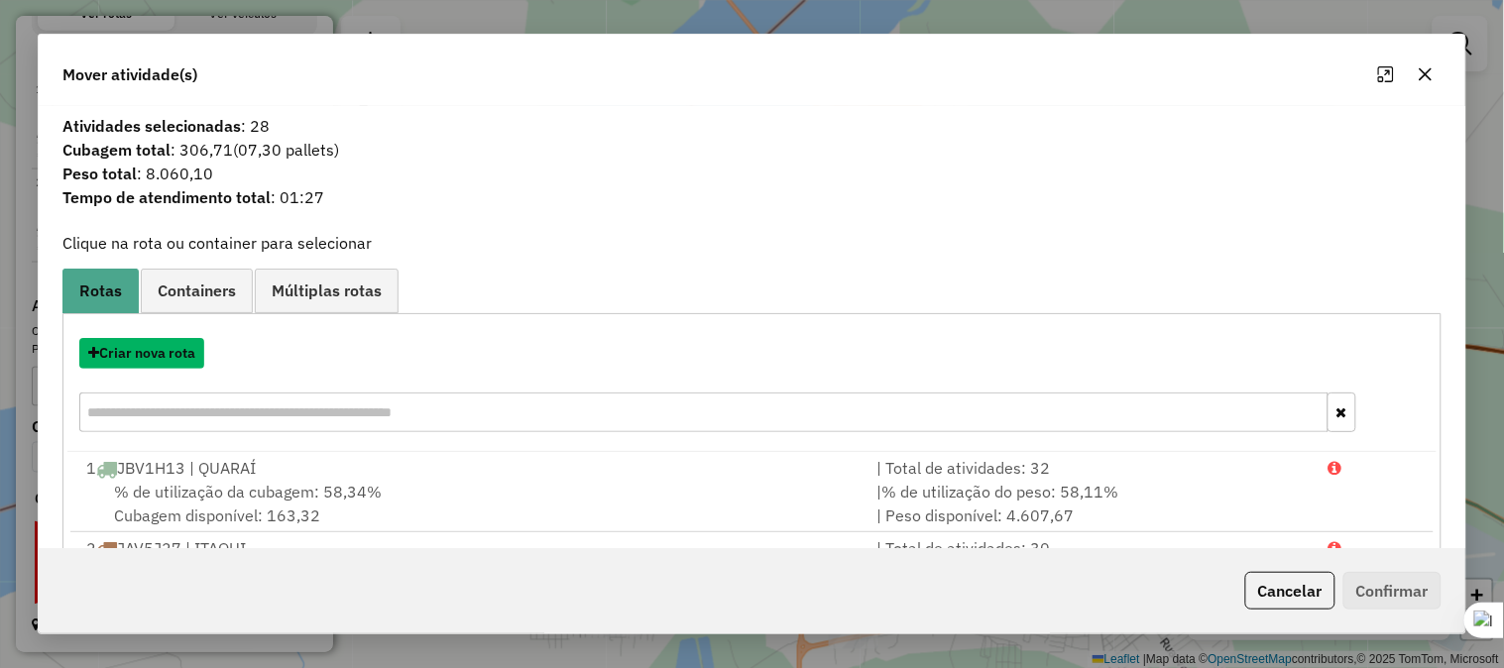
click at [180, 361] on button "Criar nova rota" at bounding box center [141, 353] width 125 height 31
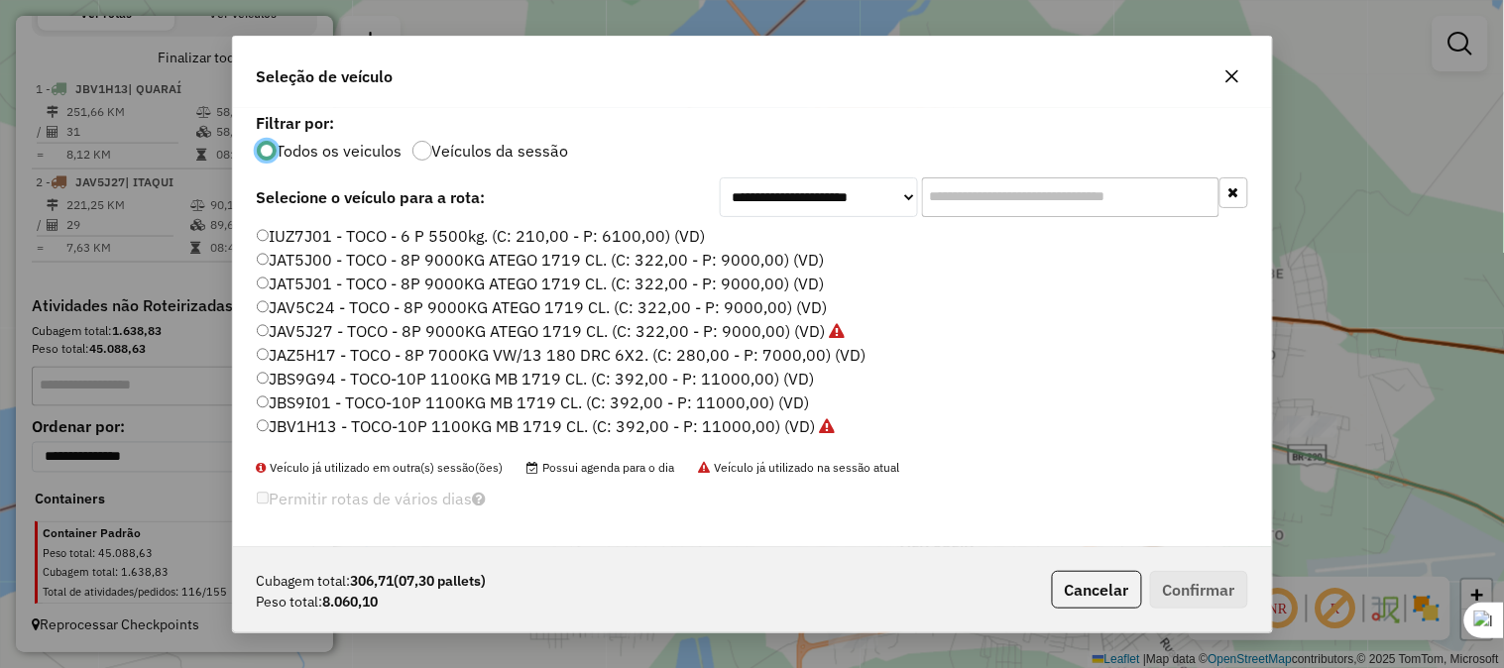
scroll to position [11, 5]
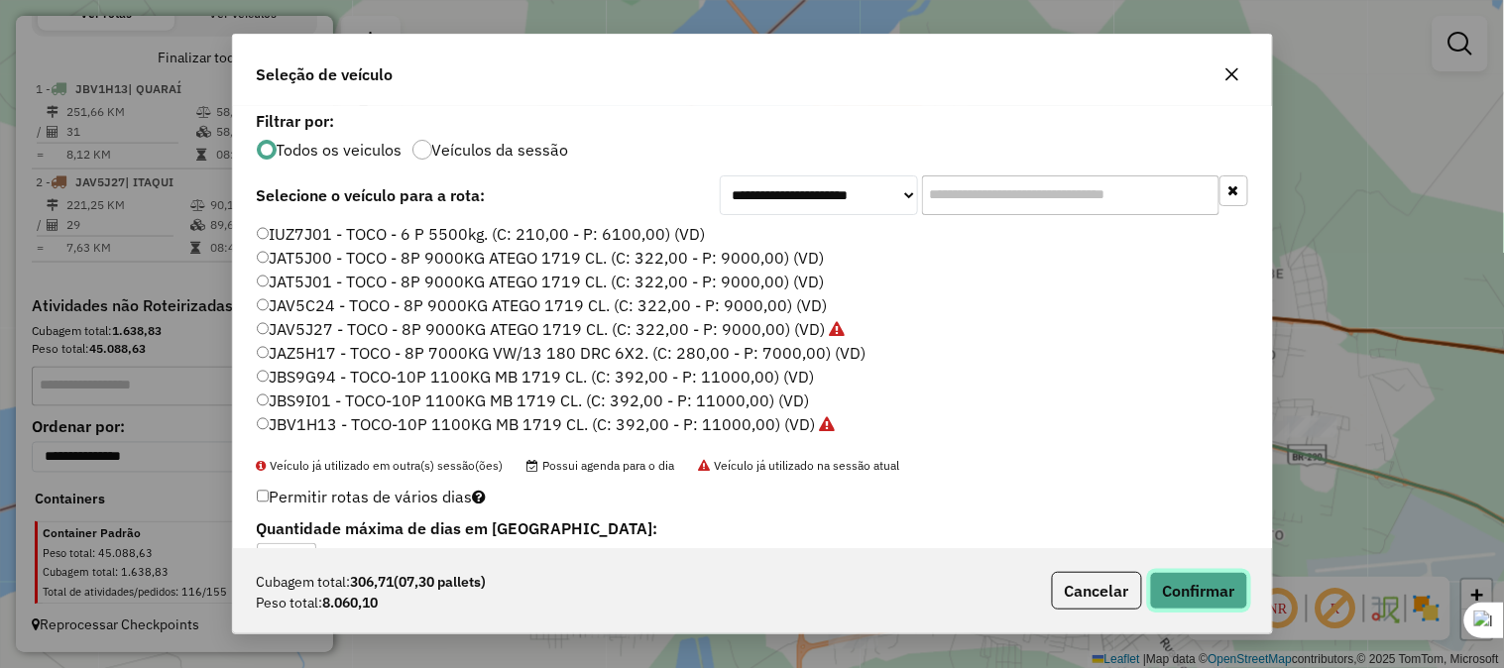
click at [1187, 580] on button "Confirmar" at bounding box center [1199, 591] width 98 height 38
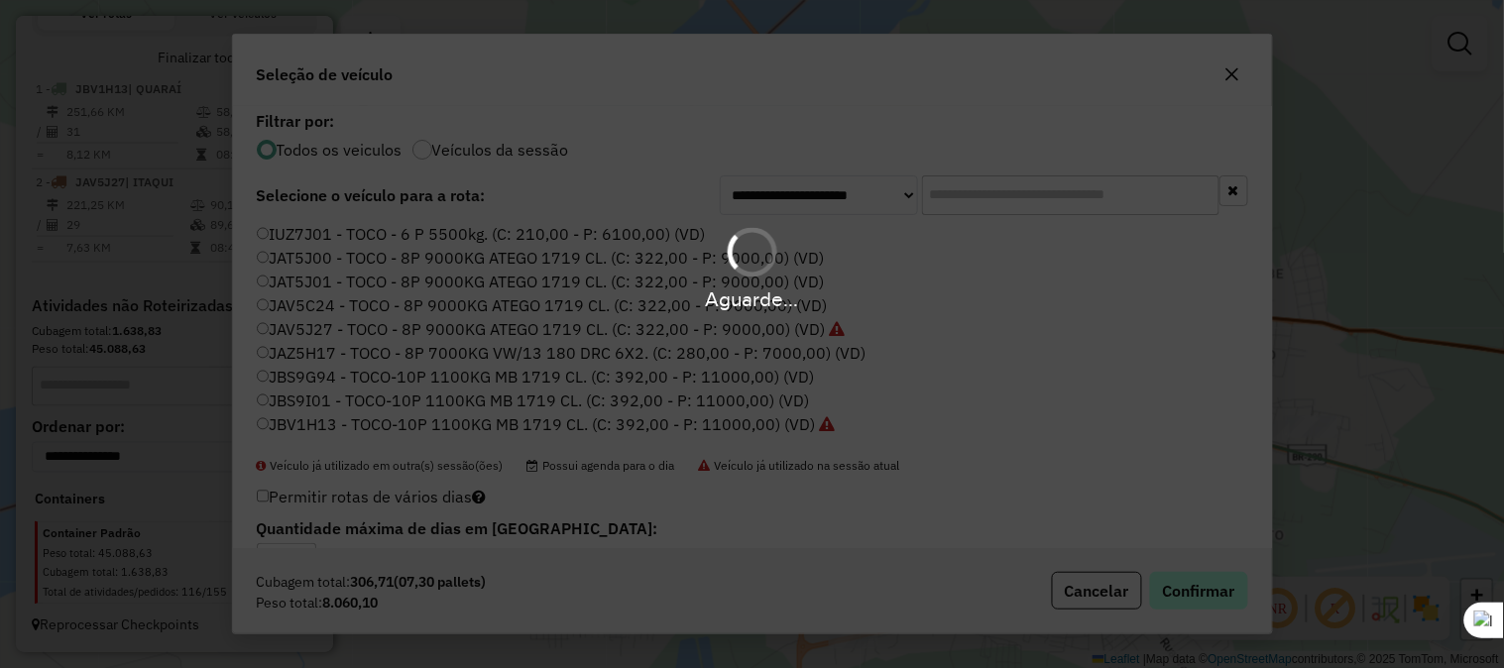
scroll to position [775, 0]
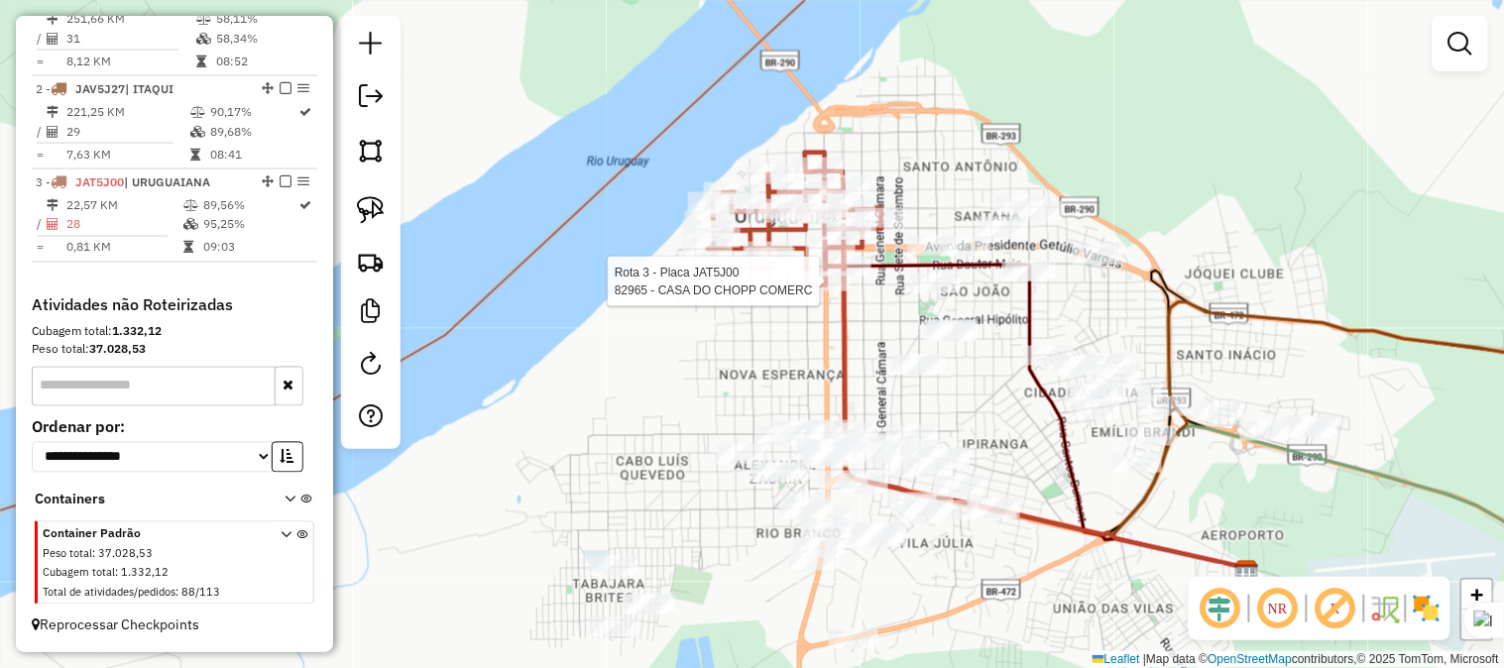
select select "**********"
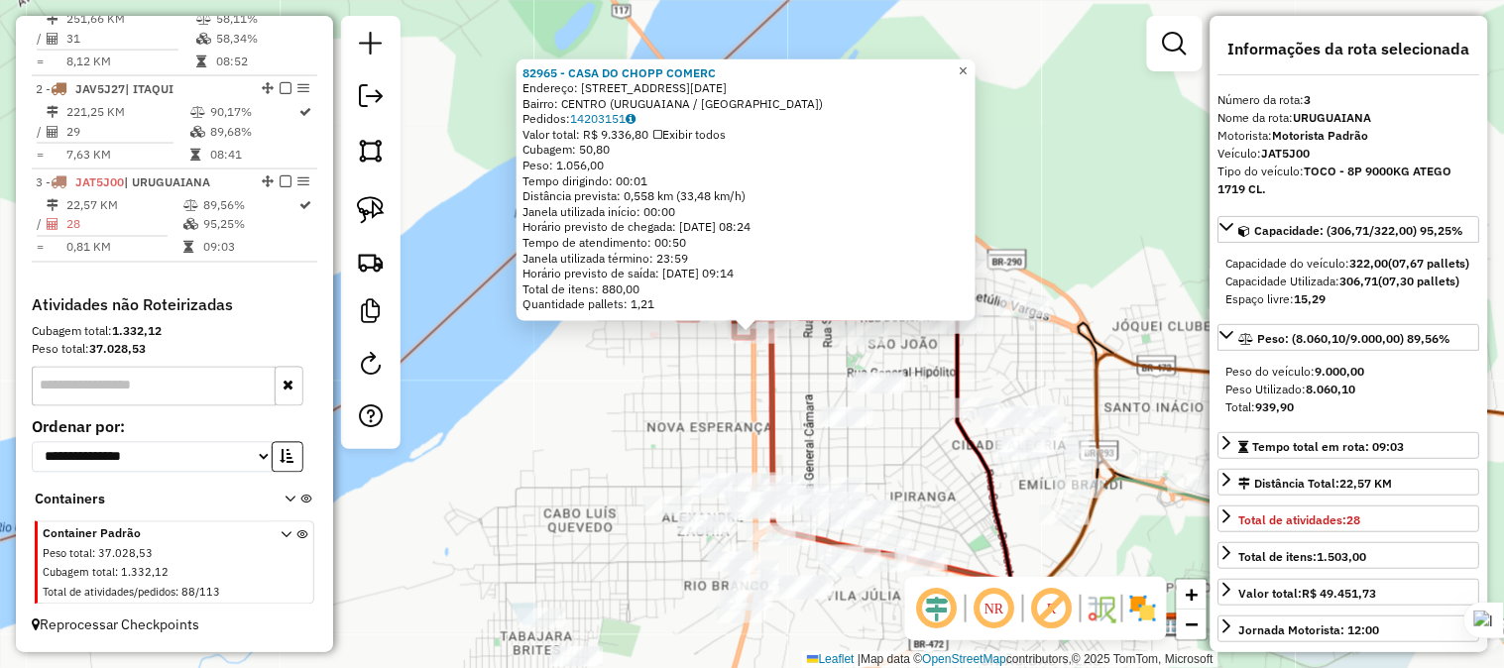
click at [967, 61] on span "×" at bounding box center [962, 69] width 9 height 17
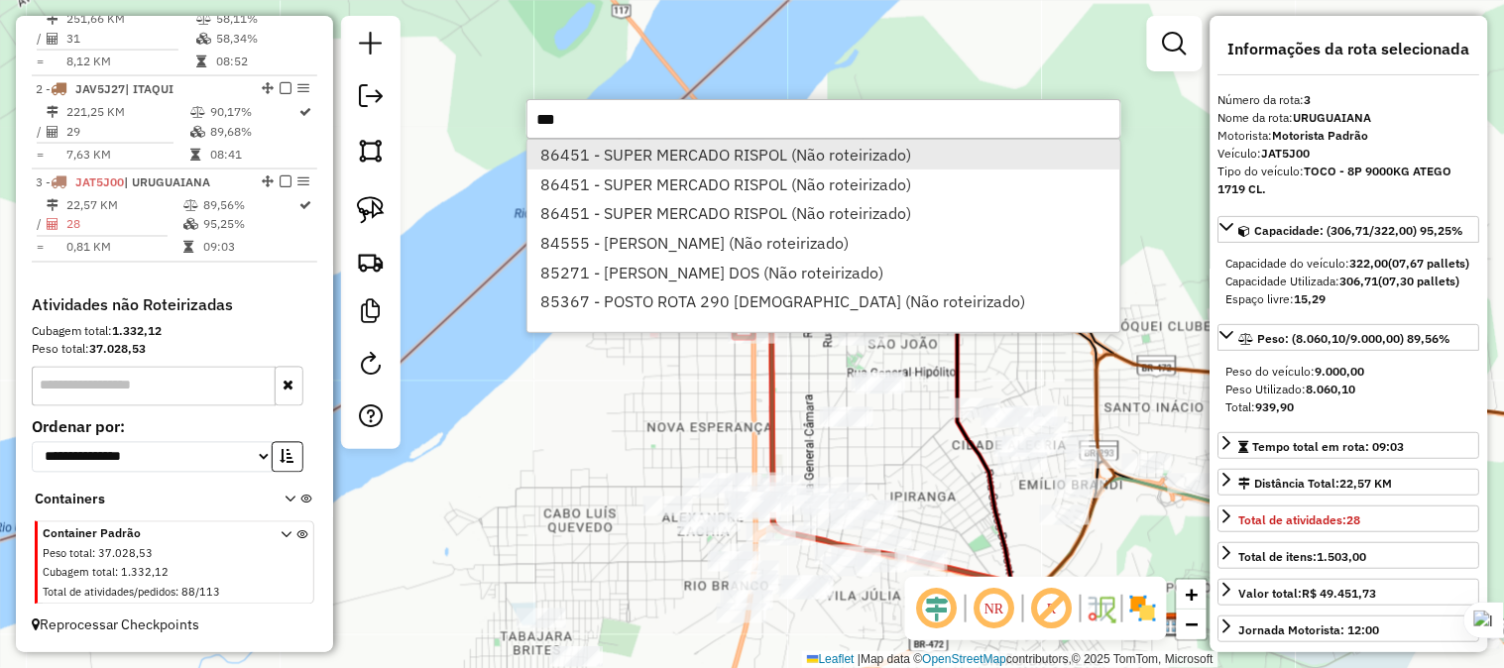
type input "***"
click at [744, 155] on li "86451 - SUPER MERCADO RISPOL (Não roteirizado)" at bounding box center [823, 155] width 593 height 30
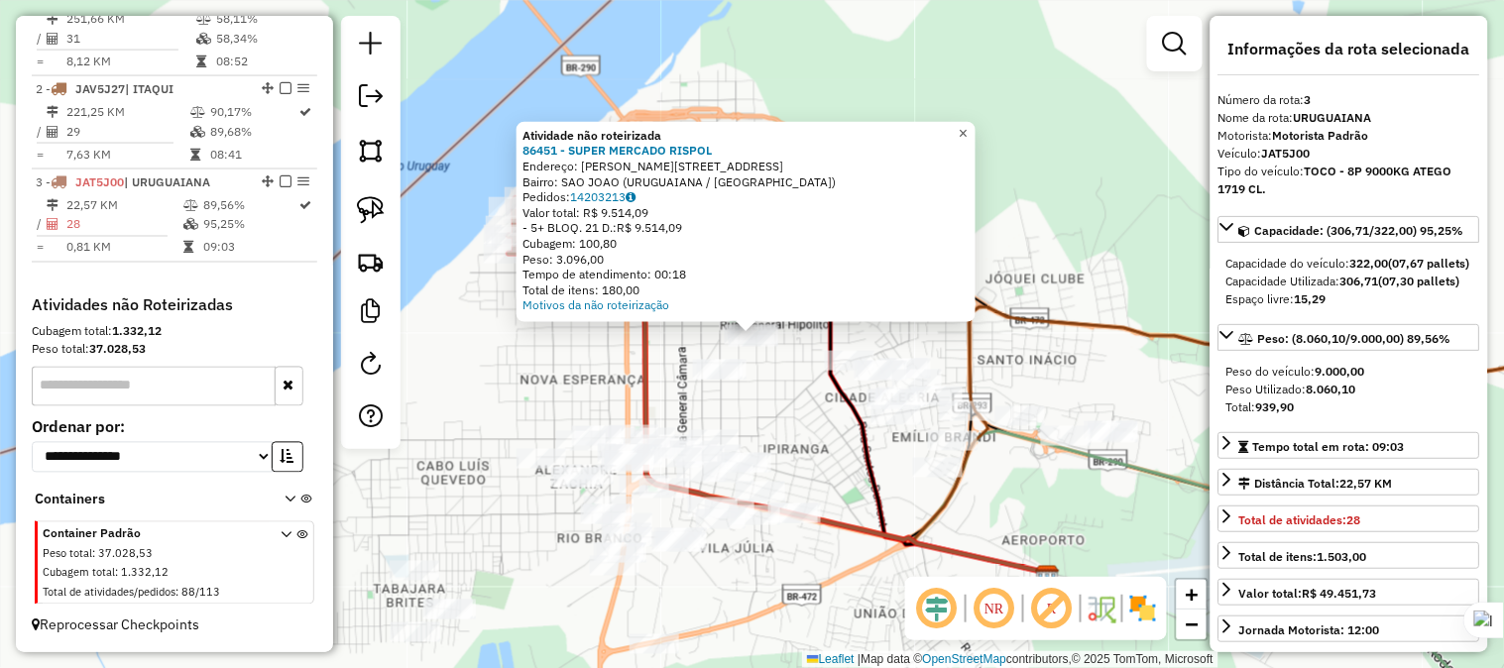
click at [967, 132] on span "×" at bounding box center [962, 133] width 9 height 17
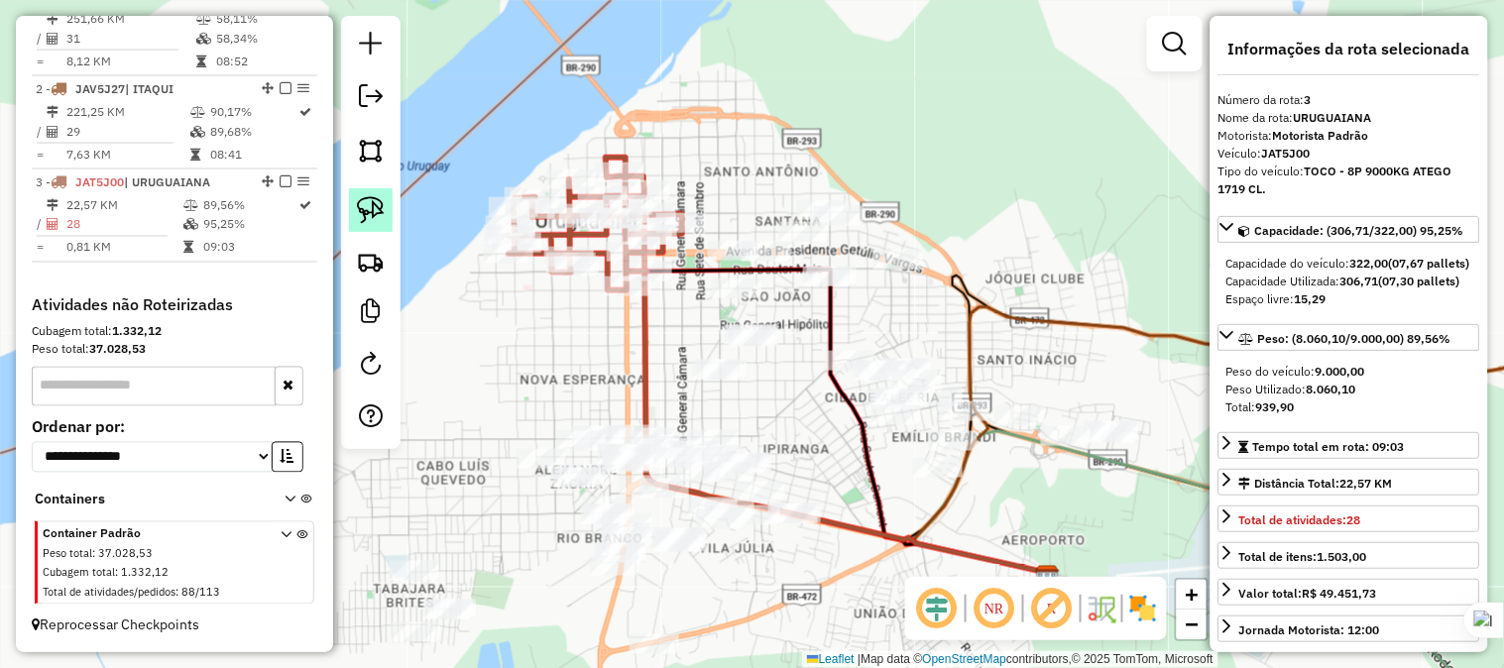
click at [380, 212] on img at bounding box center [371, 210] width 28 height 28
drag, startPoint x: 714, startPoint y: 321, endPoint x: 771, endPoint y: 314, distance: 57.9
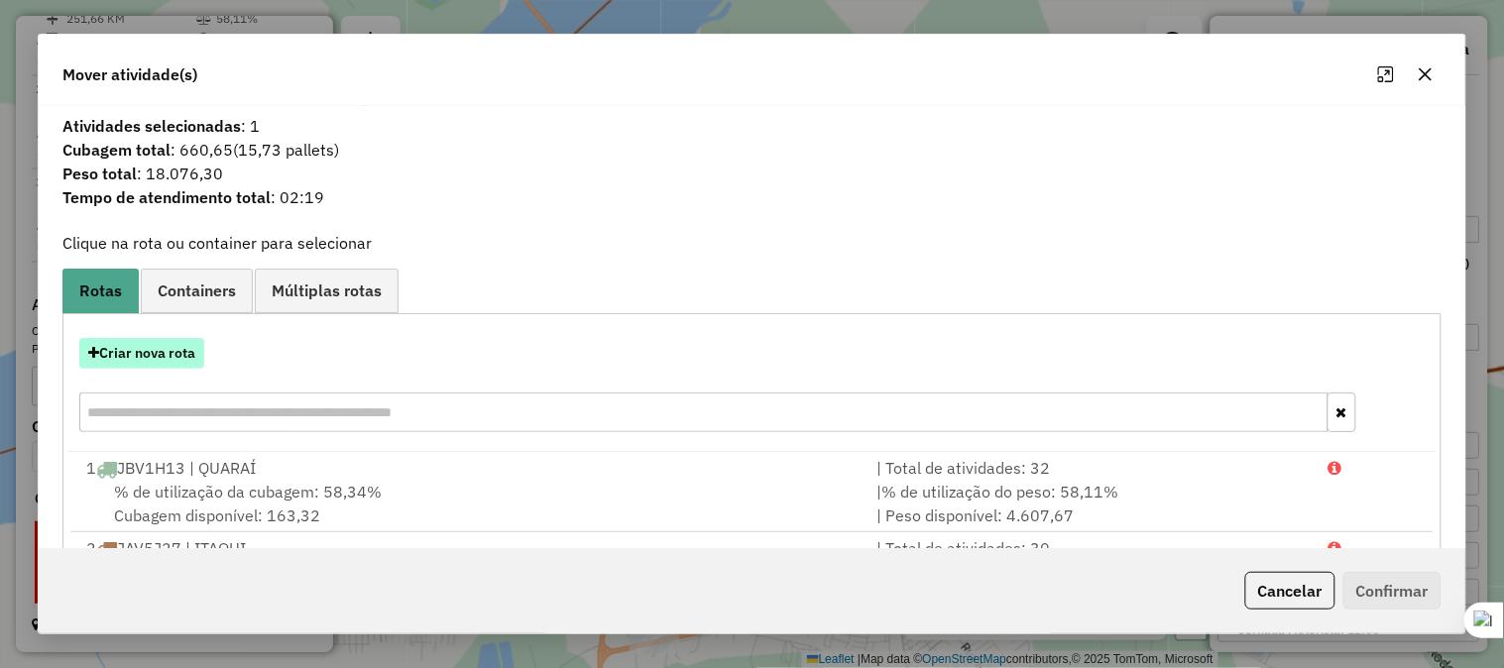
click at [176, 348] on button "Criar nova rota" at bounding box center [141, 353] width 125 height 31
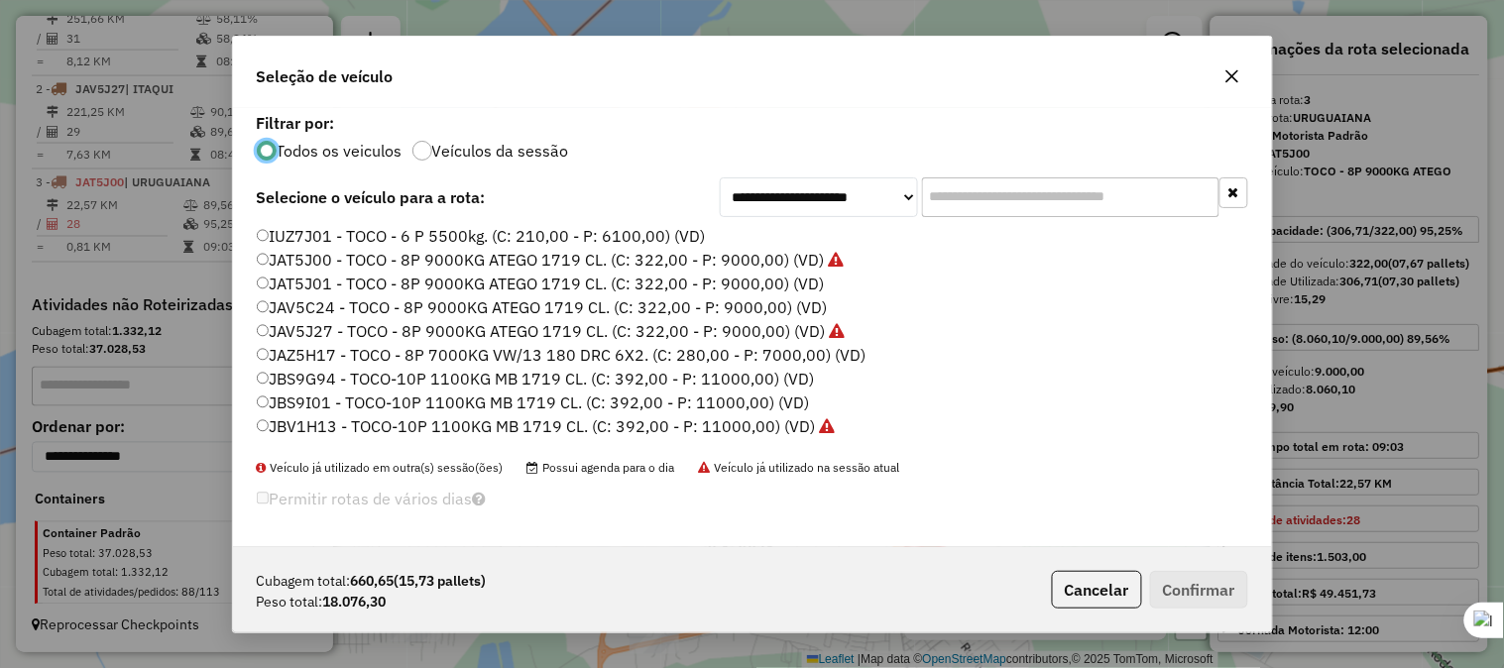
scroll to position [11, 5]
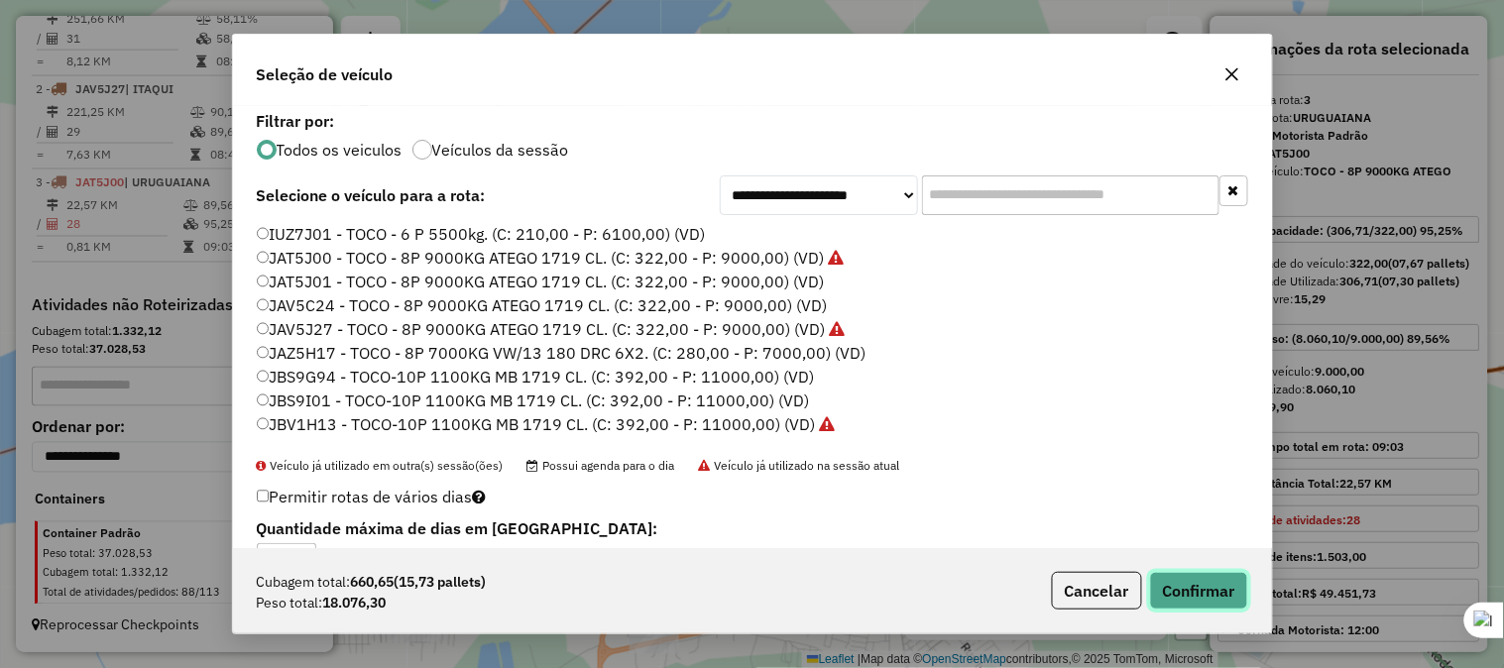
click at [1176, 585] on button "Confirmar" at bounding box center [1199, 591] width 98 height 38
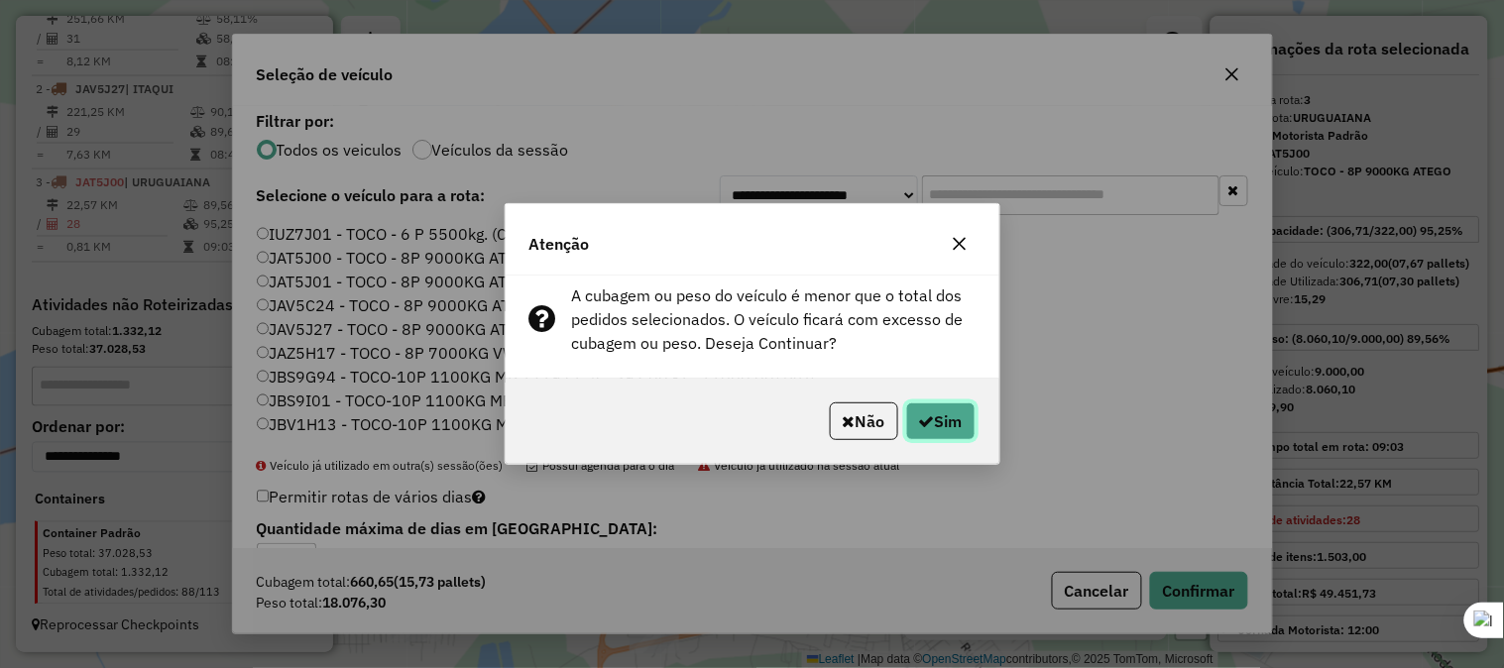
click at [947, 414] on button "Sim" at bounding box center [940, 421] width 69 height 38
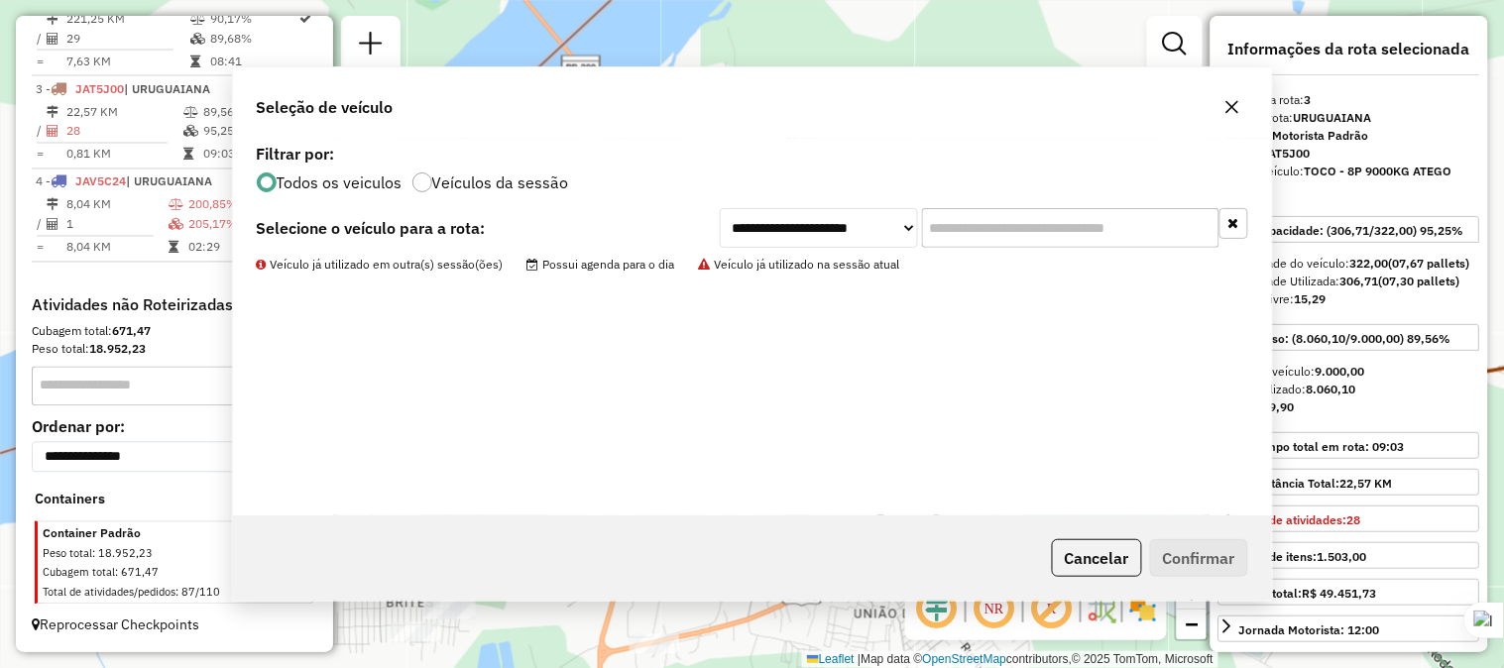
scroll to position [867, 0]
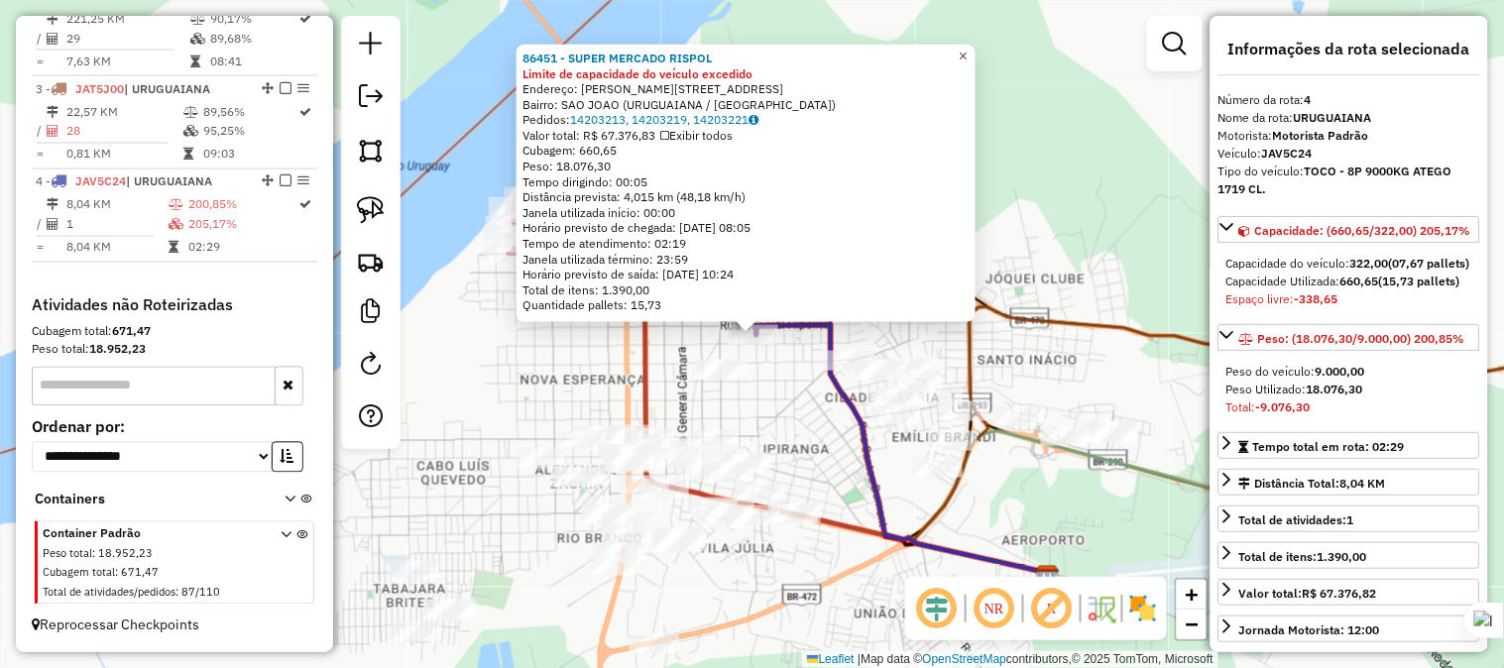
click at [975, 45] on link "×" at bounding box center [964, 57] width 24 height 24
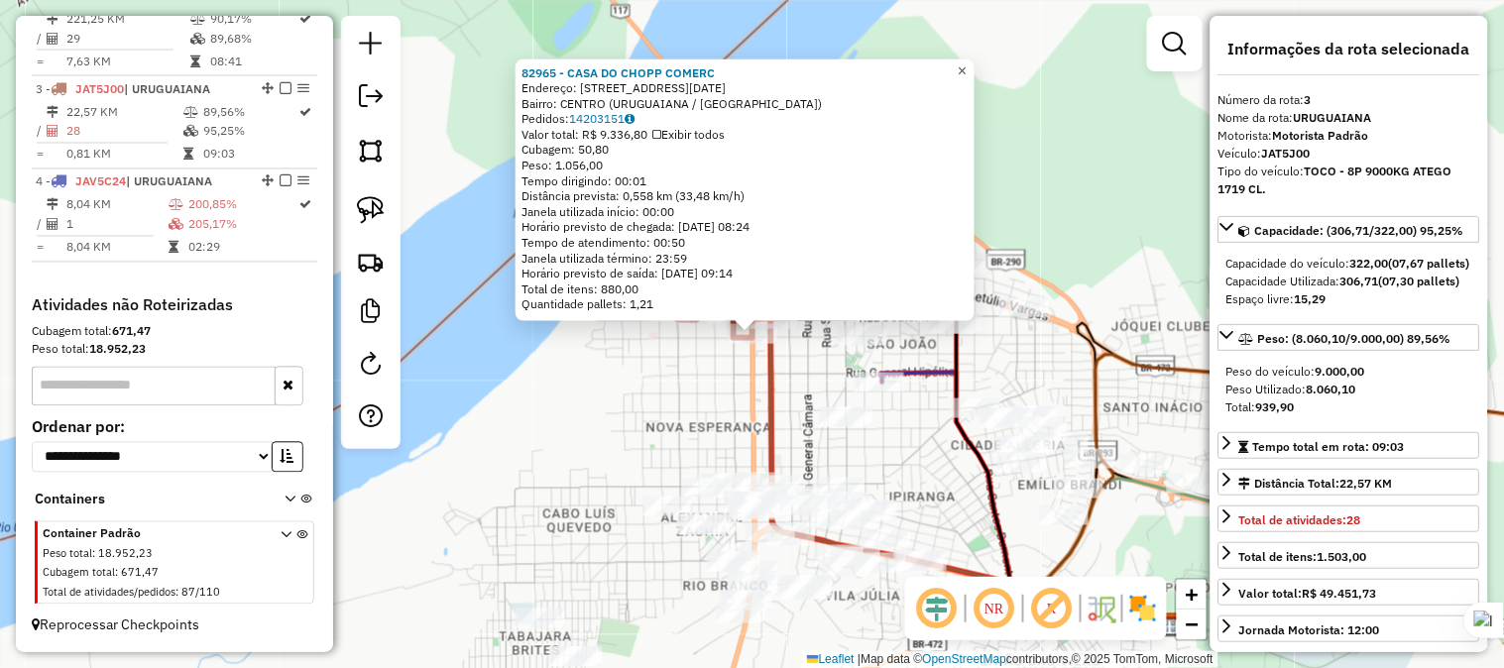
click at [967, 64] on link "×" at bounding box center [963, 70] width 24 height 24
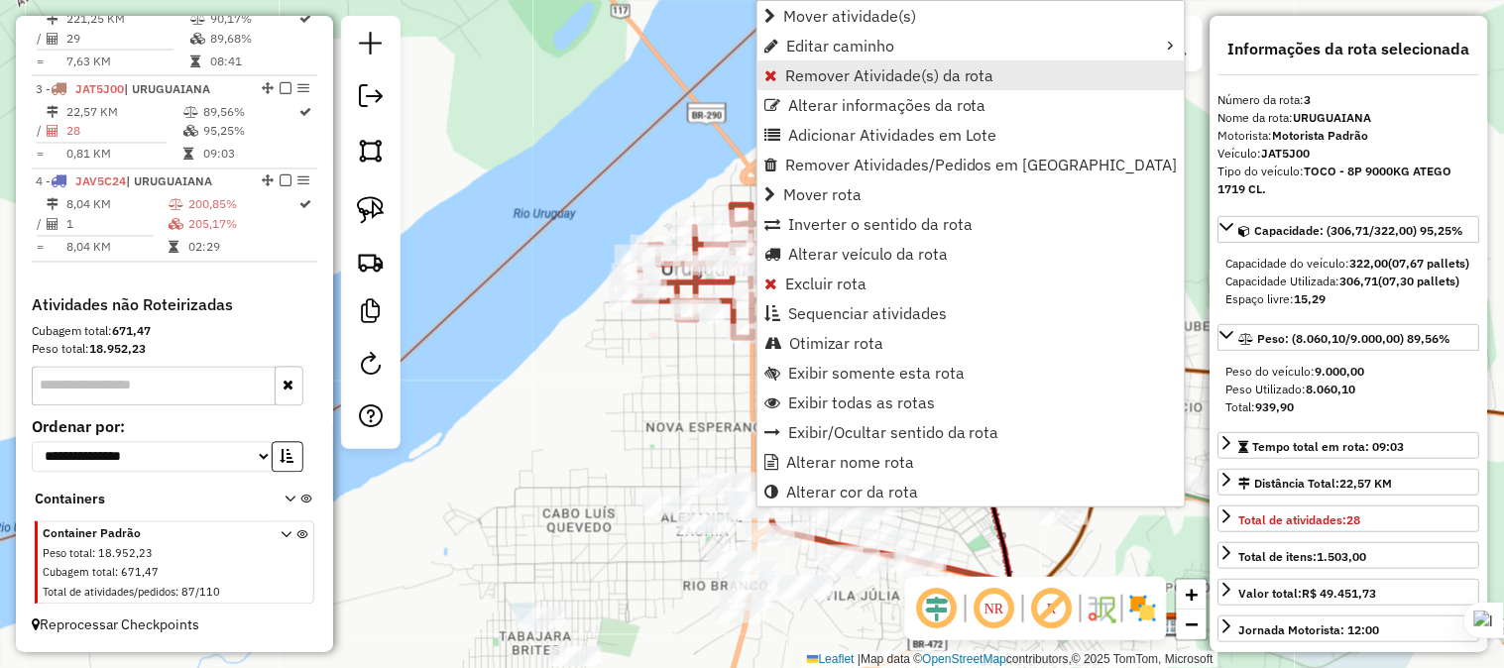
click at [823, 80] on span "Remover Atividade(s) da rota" at bounding box center [889, 75] width 209 height 16
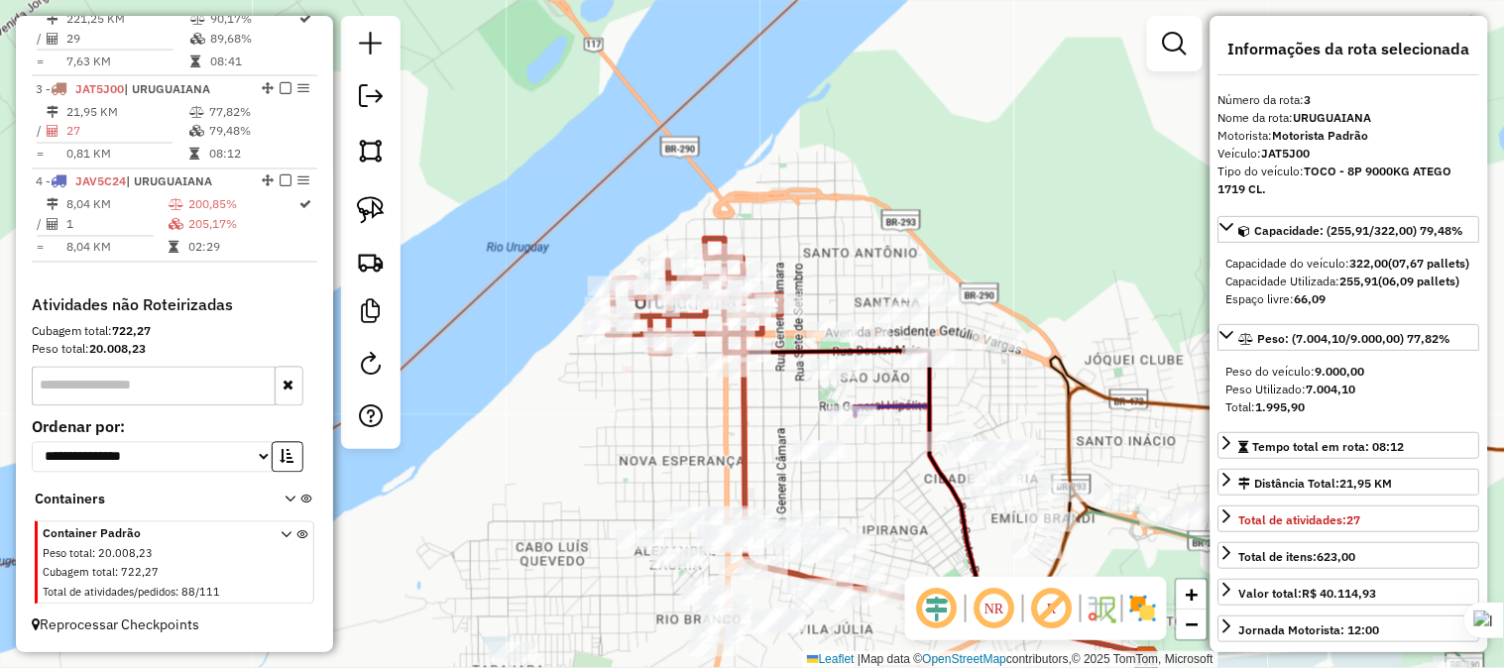
drag, startPoint x: 856, startPoint y: 239, endPoint x: 835, endPoint y: 264, distance: 33.0
click at [835, 266] on div "Janela de atendimento Grade de atendimento Capacidade Transportadoras Veículos …" at bounding box center [752, 334] width 1504 height 668
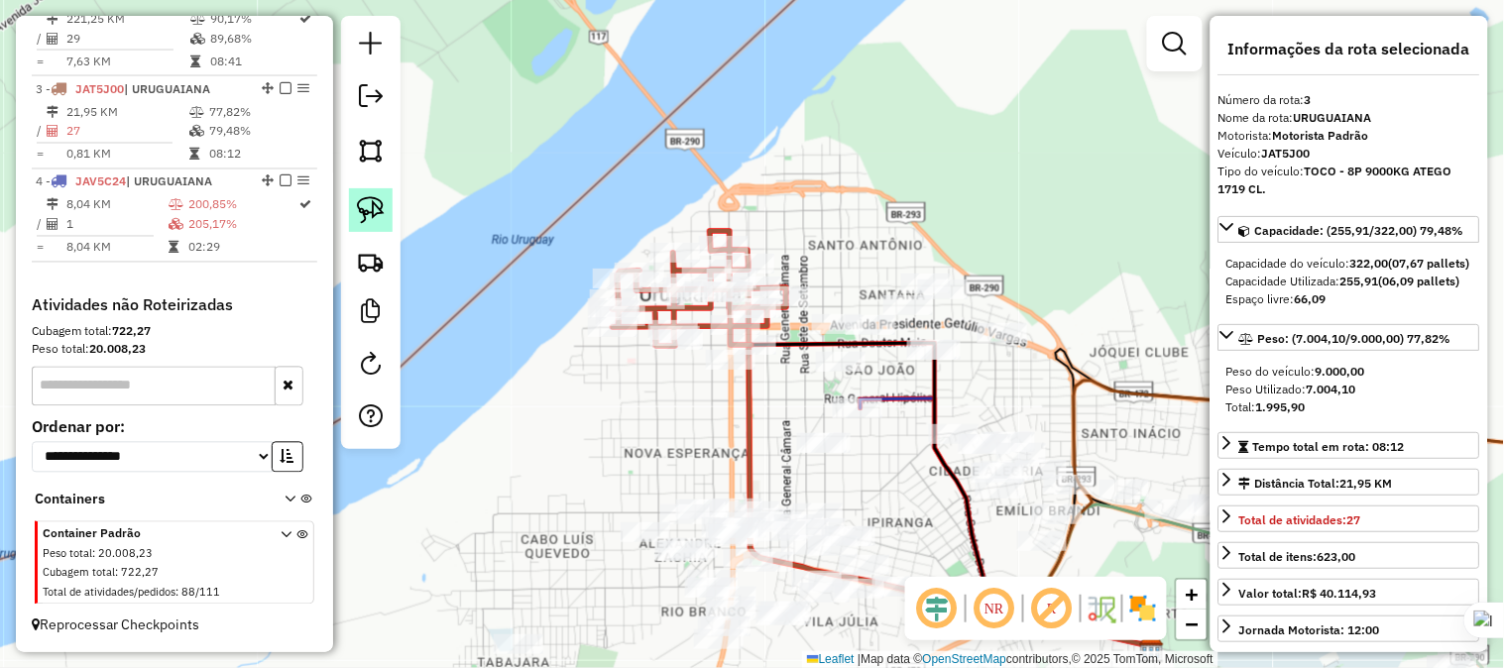
click at [383, 213] on img at bounding box center [371, 210] width 28 height 28
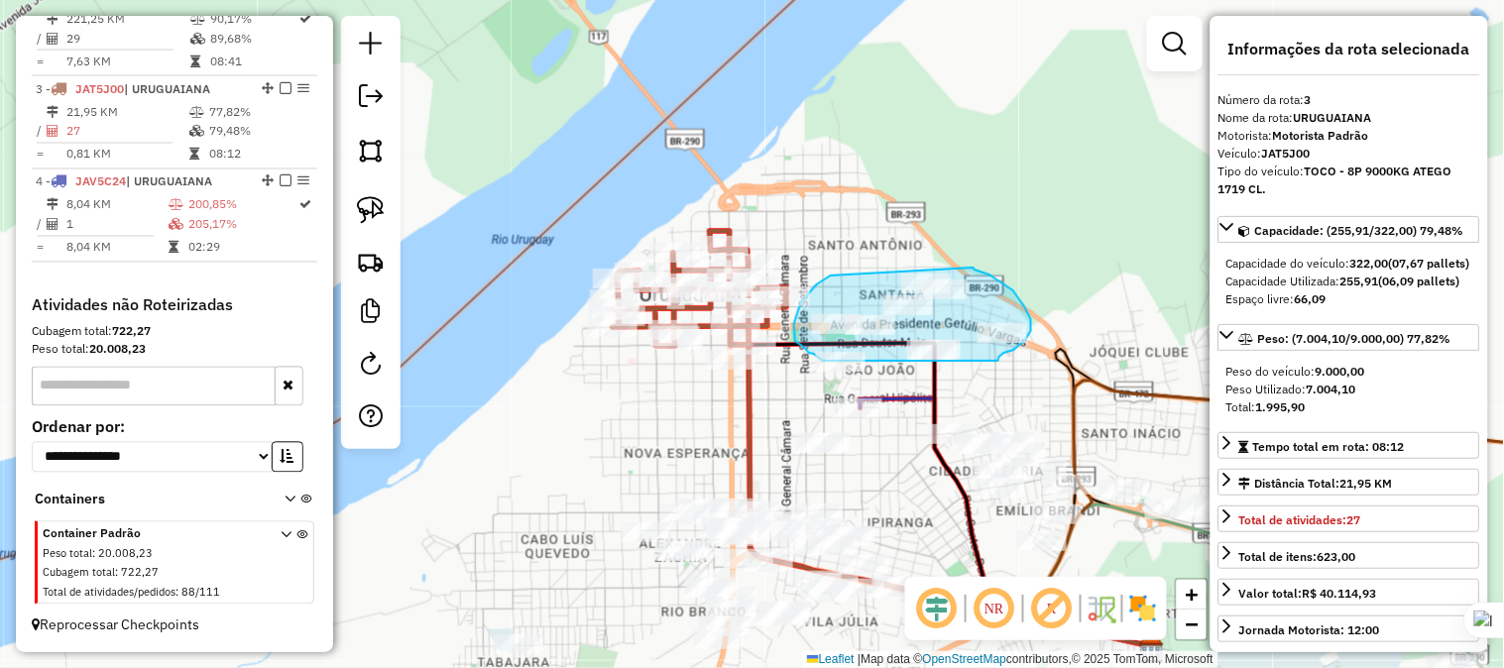
drag, startPoint x: 831, startPoint y: 276, endPoint x: 973, endPoint y: 268, distance: 142.9
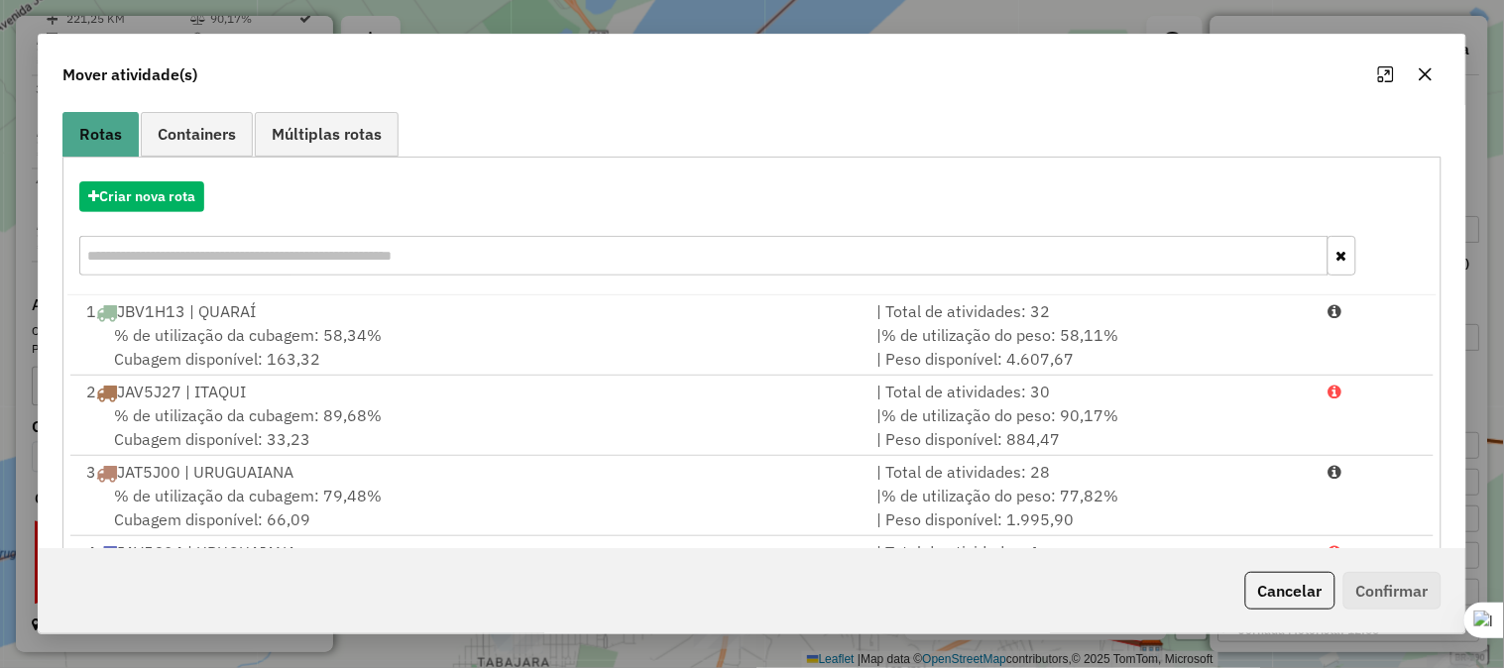
scroll to position [259, 0]
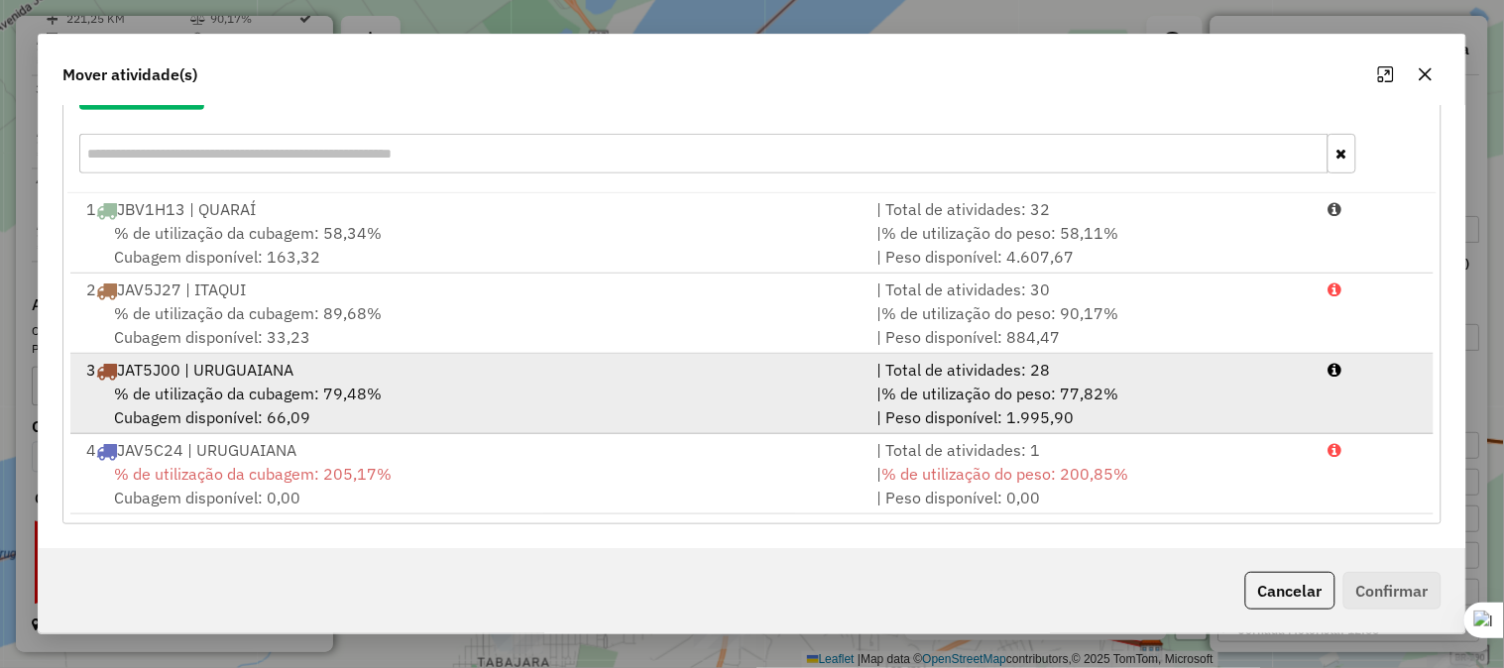
click at [200, 382] on div "% de utilização da cubagem: 79,48% Cubagem disponível: 66,09" at bounding box center [469, 406] width 790 height 48
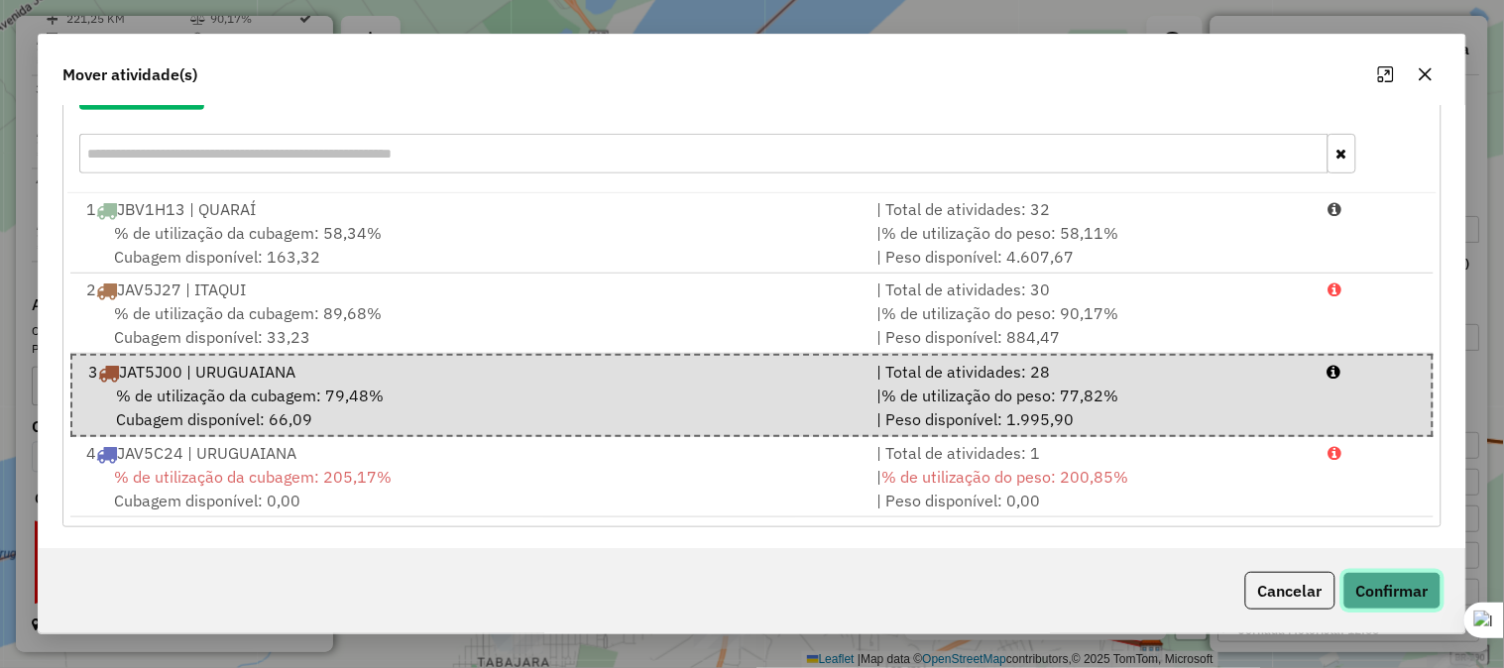
click at [1411, 589] on button "Confirmar" at bounding box center [1392, 591] width 98 height 38
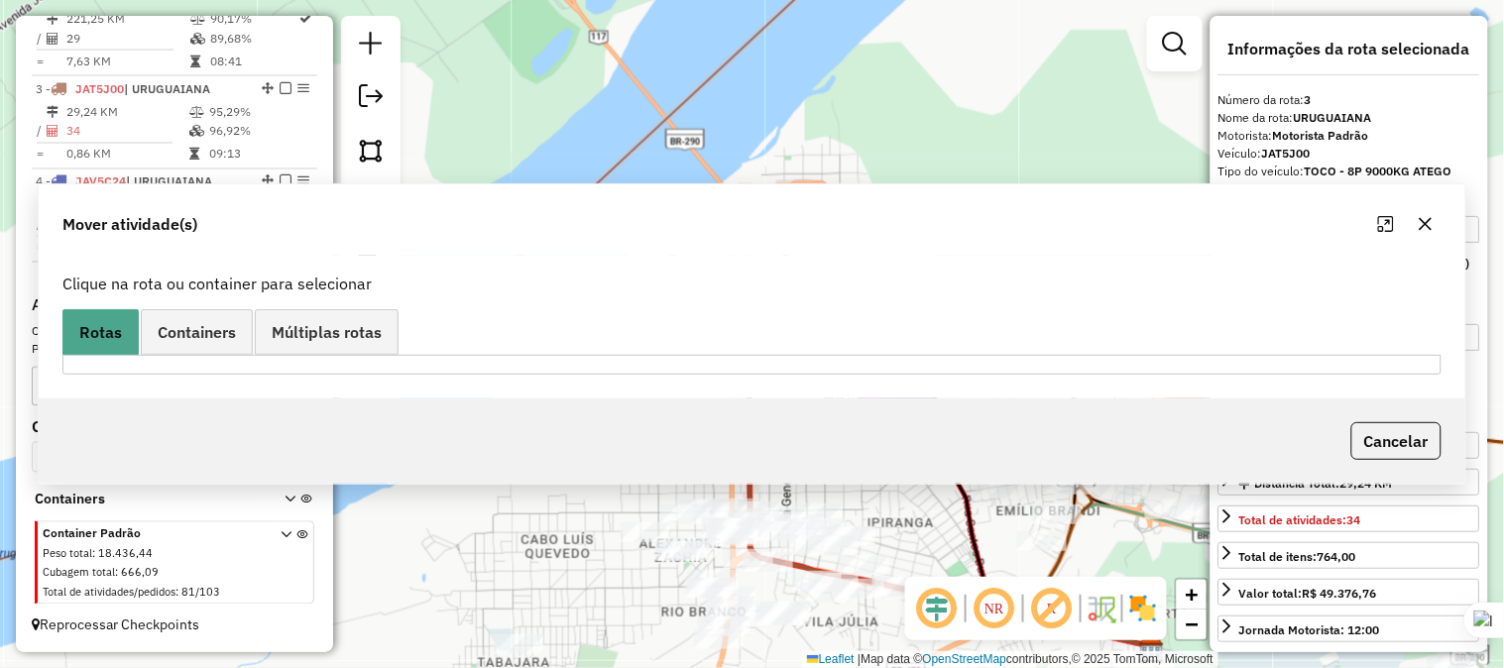
scroll to position [0, 0]
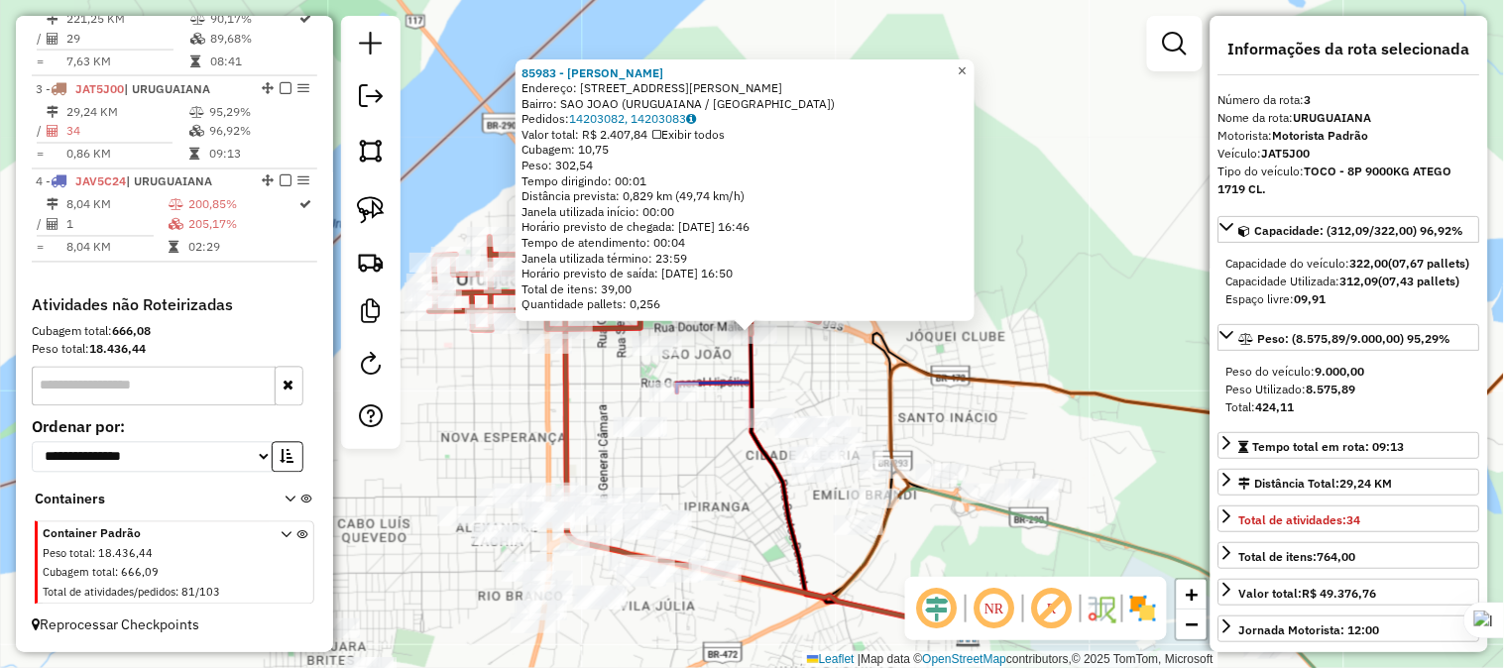
click at [966, 62] on span "×" at bounding box center [961, 70] width 9 height 17
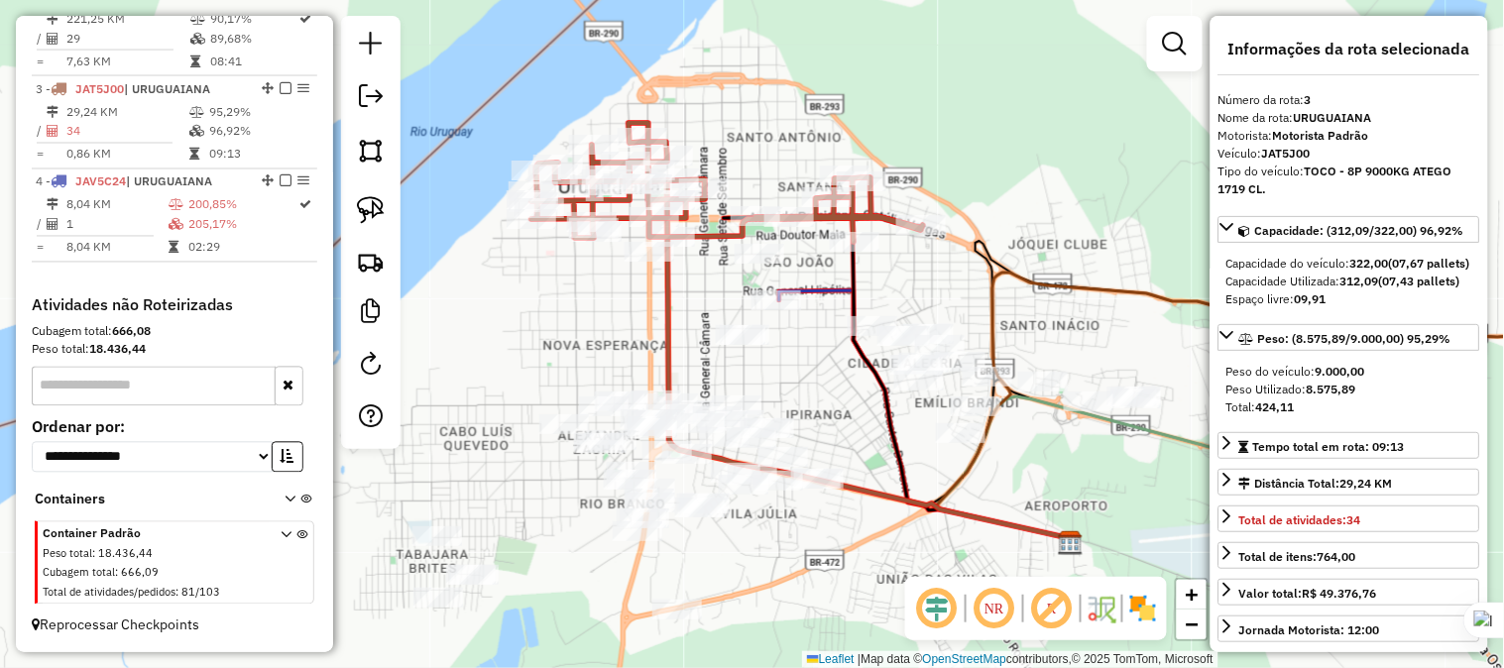
drag, startPoint x: 886, startPoint y: 301, endPoint x: 1008, endPoint y: 201, distance: 157.7
click at [1009, 190] on div "Janela de atendimento Grade de atendimento Capacidade Transportadoras Veículos …" at bounding box center [752, 334] width 1504 height 668
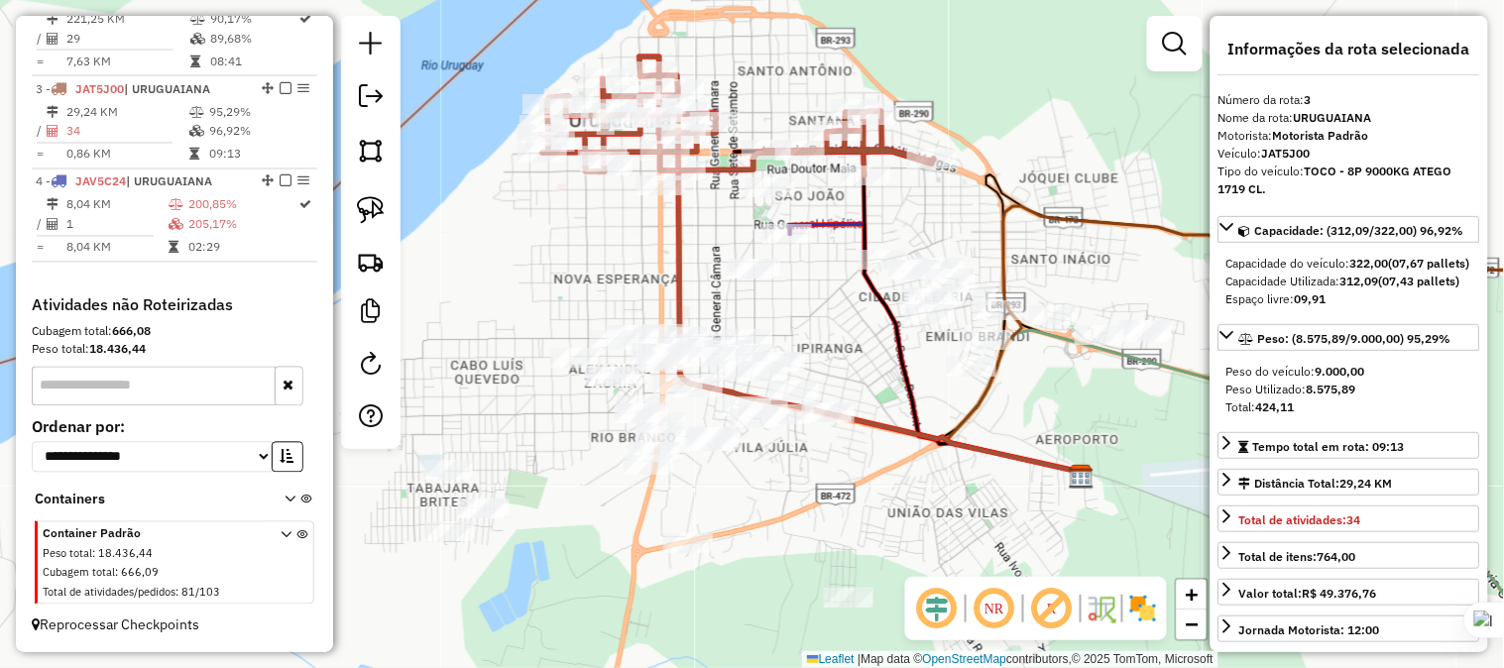
drag, startPoint x: 1002, startPoint y: 293, endPoint x: 984, endPoint y: 243, distance: 53.6
click at [984, 243] on icon at bounding box center [1297, 331] width 696 height 289
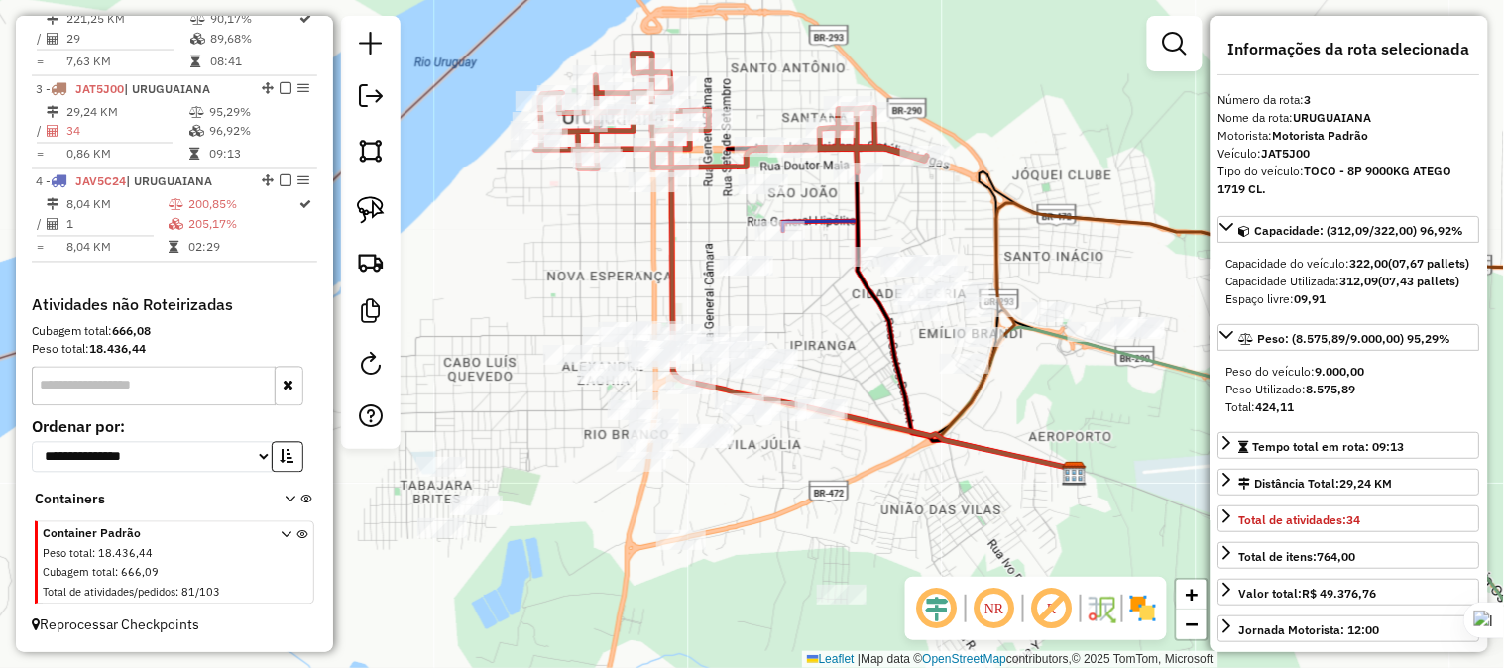
drag, startPoint x: 1023, startPoint y: 245, endPoint x: 987, endPoint y: 242, distance: 35.8
click at [987, 242] on div "Janela de atendimento Grade de atendimento Capacidade Transportadoras Veículos …" at bounding box center [752, 334] width 1504 height 668
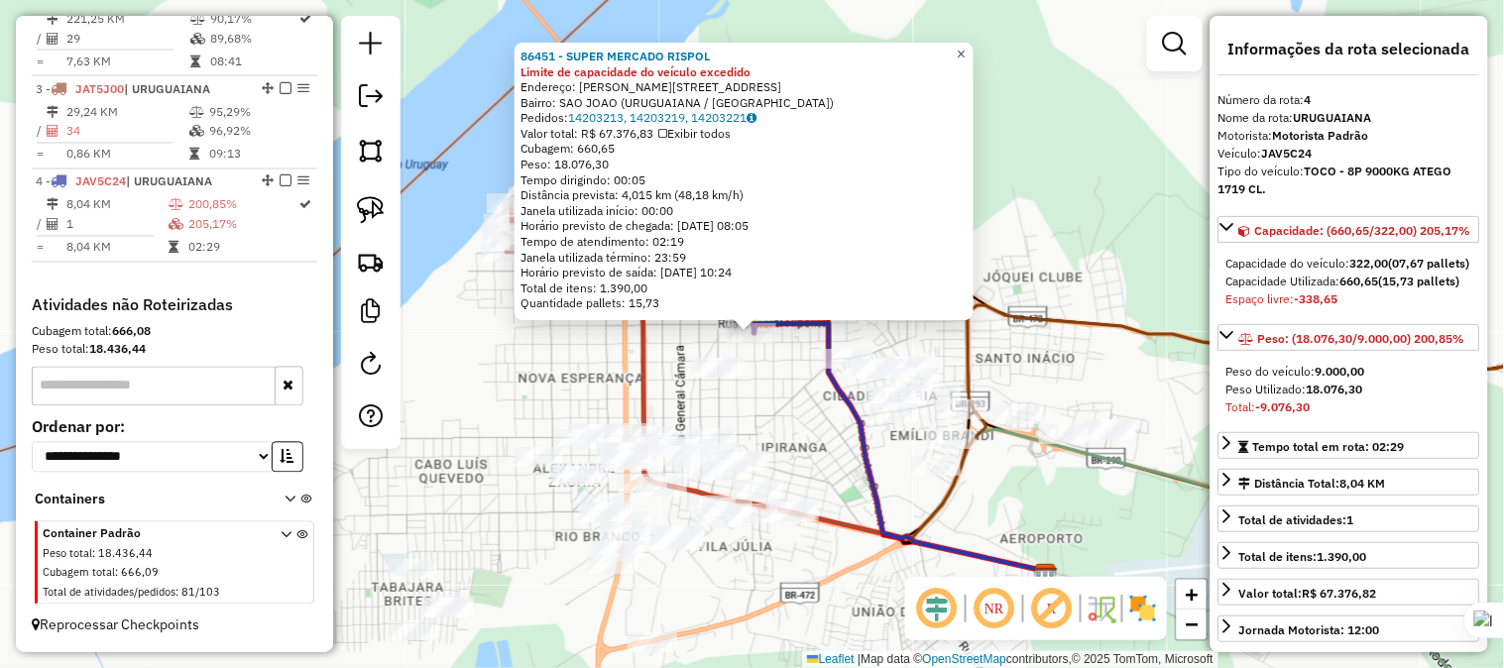
click at [965, 43] on link "×" at bounding box center [962, 55] width 24 height 24
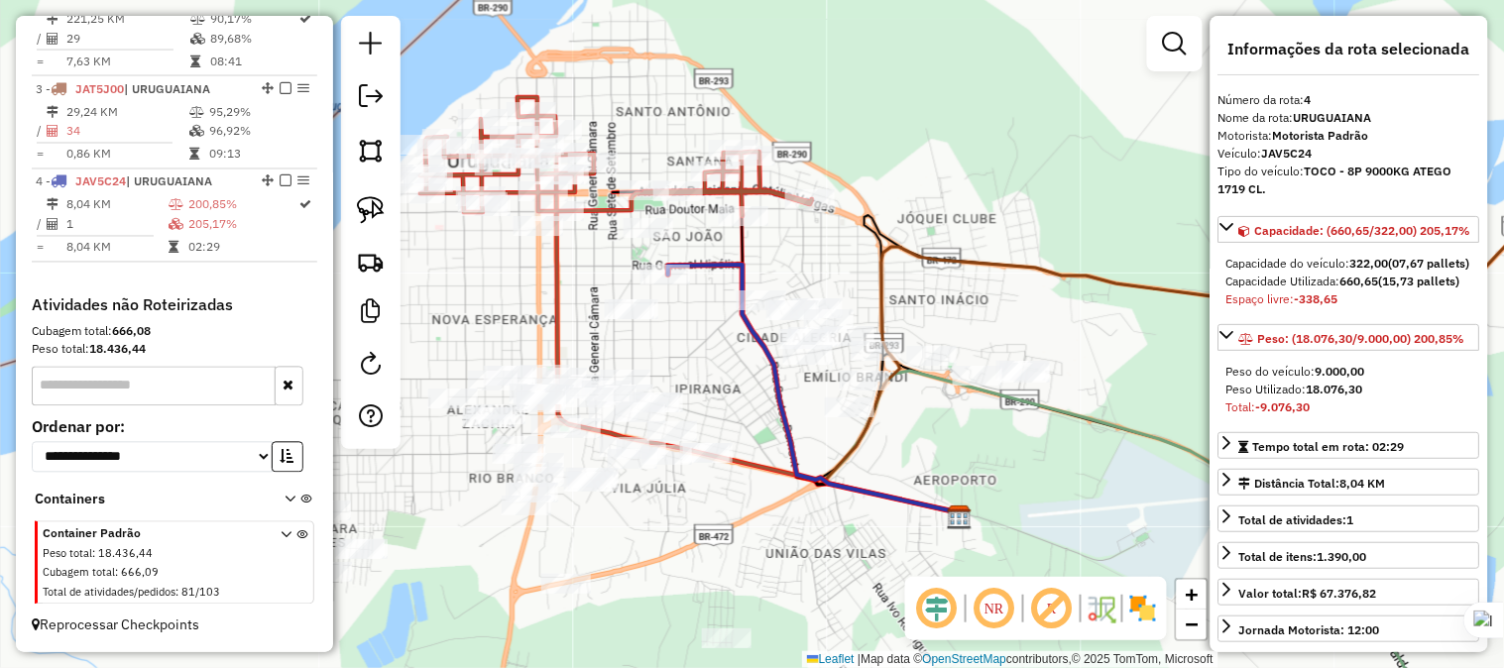
drag, startPoint x: 923, startPoint y: 313, endPoint x: 837, endPoint y: 255, distance: 104.2
click at [837, 255] on div "Janela de atendimento Grade de atendimento Capacidade Transportadoras Veículos …" at bounding box center [752, 334] width 1504 height 668
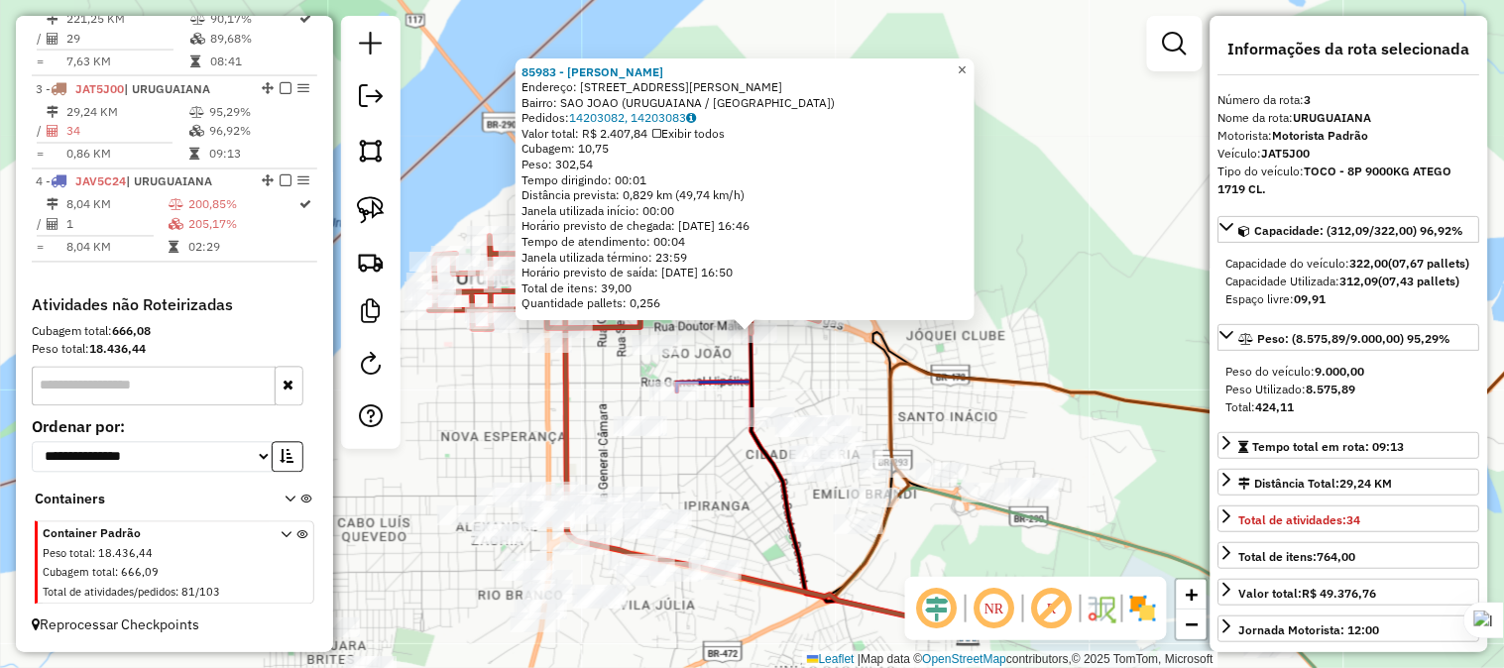
click at [973, 72] on link "×" at bounding box center [963, 70] width 24 height 24
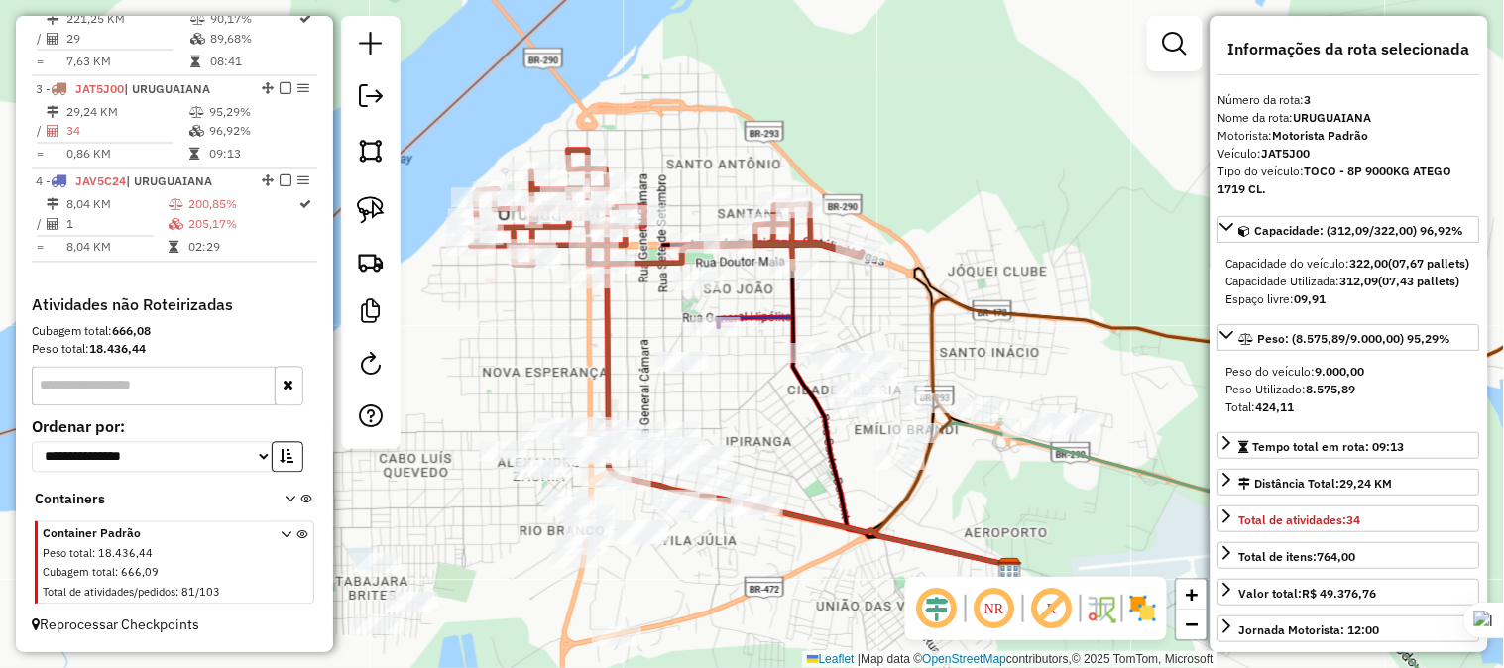
drag, startPoint x: 966, startPoint y: 199, endPoint x: 1025, endPoint y: 133, distance: 88.5
click at [1025, 133] on div "Janela de atendimento Grade de atendimento Capacidade Transportadoras Veículos …" at bounding box center [752, 334] width 1504 height 668
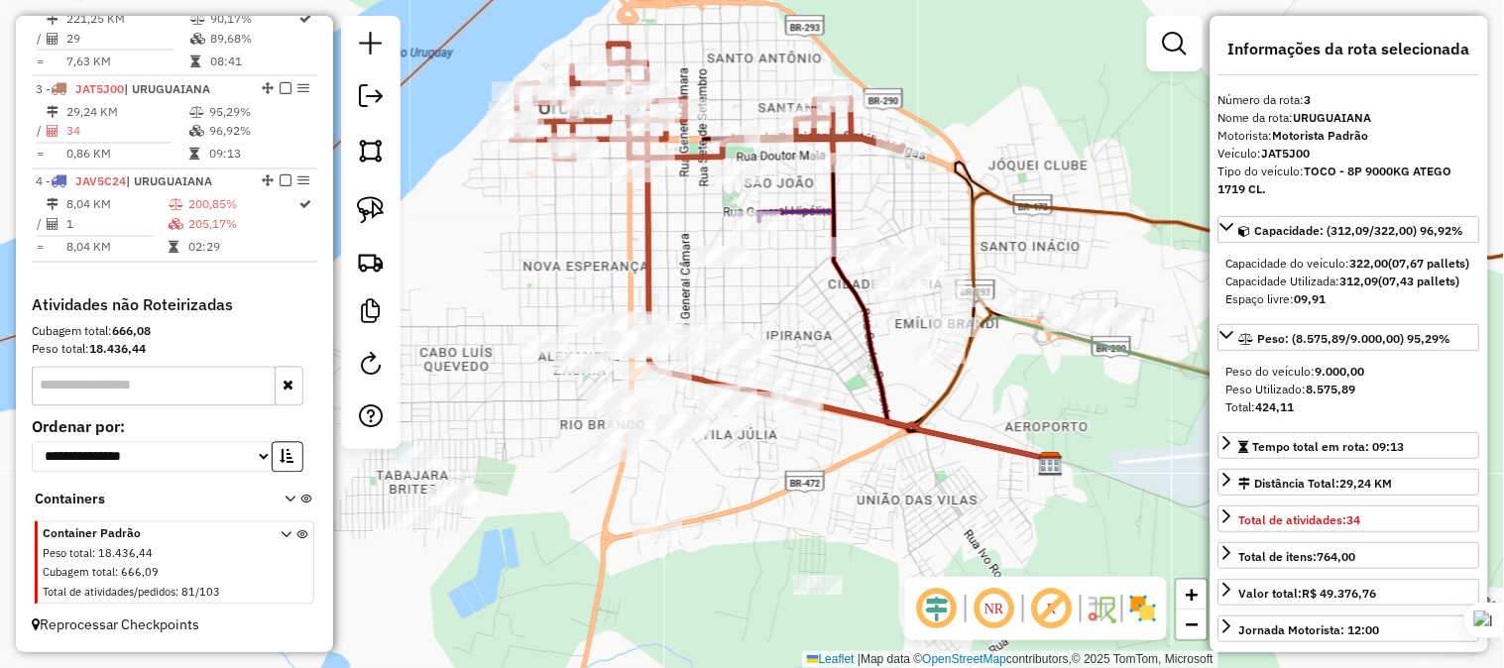
drag, startPoint x: 1013, startPoint y: 236, endPoint x: 1005, endPoint y: 196, distance: 40.4
click at [1005, 196] on icon at bounding box center [1278, 306] width 720 height 315
click at [378, 204] on img at bounding box center [371, 210] width 28 height 28
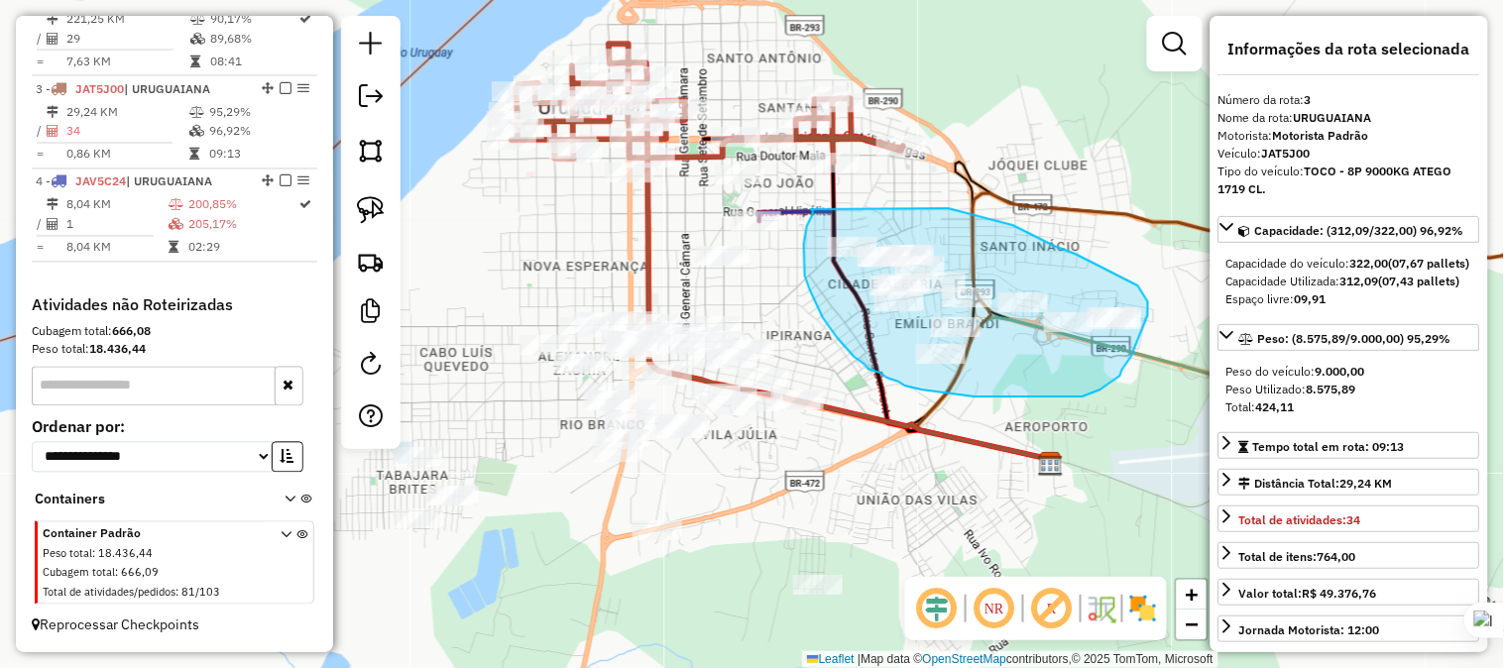
drag, startPoint x: 813, startPoint y: 210, endPoint x: 944, endPoint y: 208, distance: 130.8
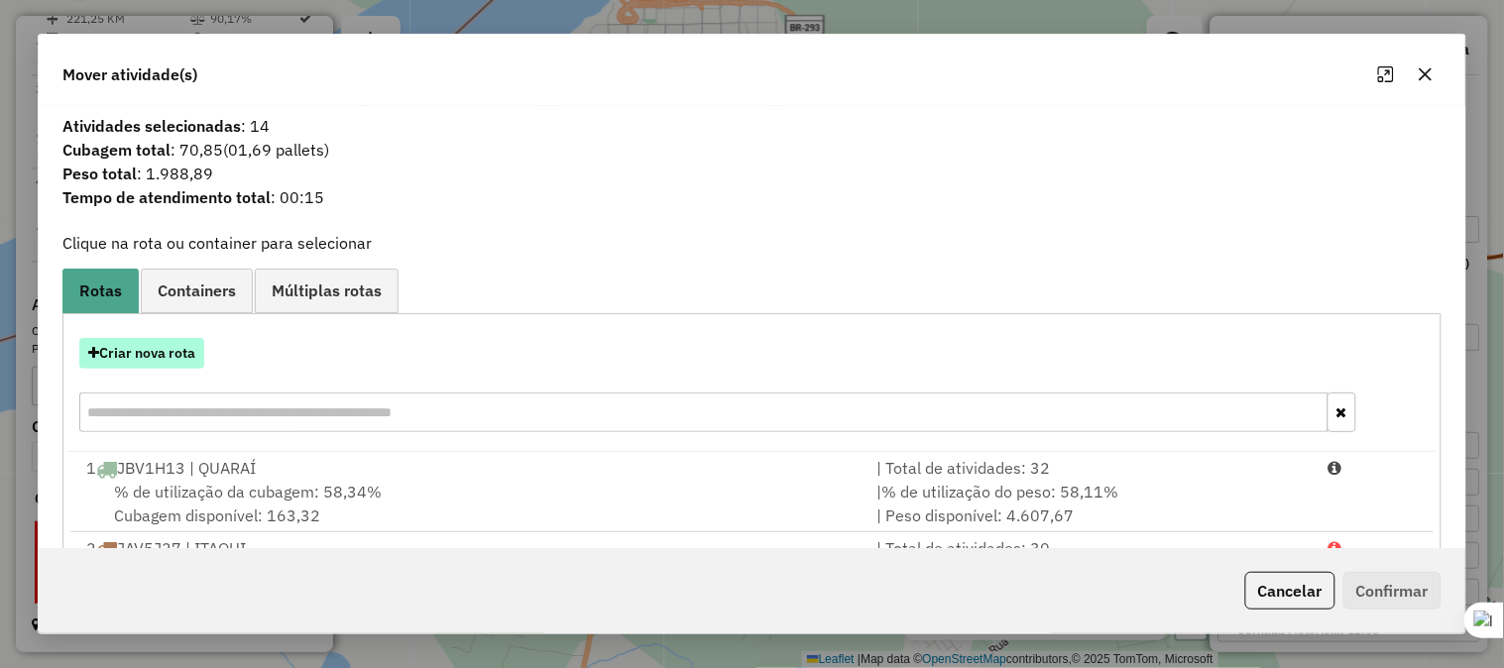
click at [184, 357] on button "Criar nova rota" at bounding box center [141, 353] width 125 height 31
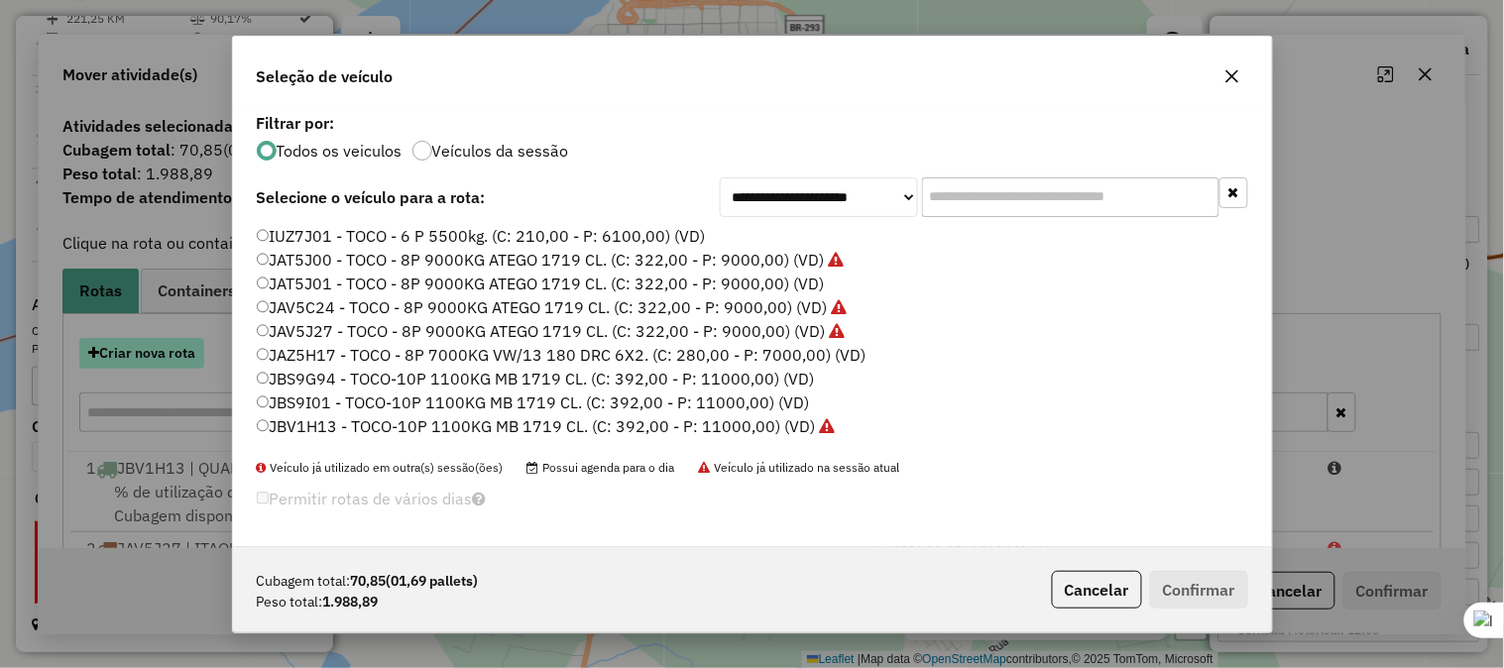
scroll to position [11, 5]
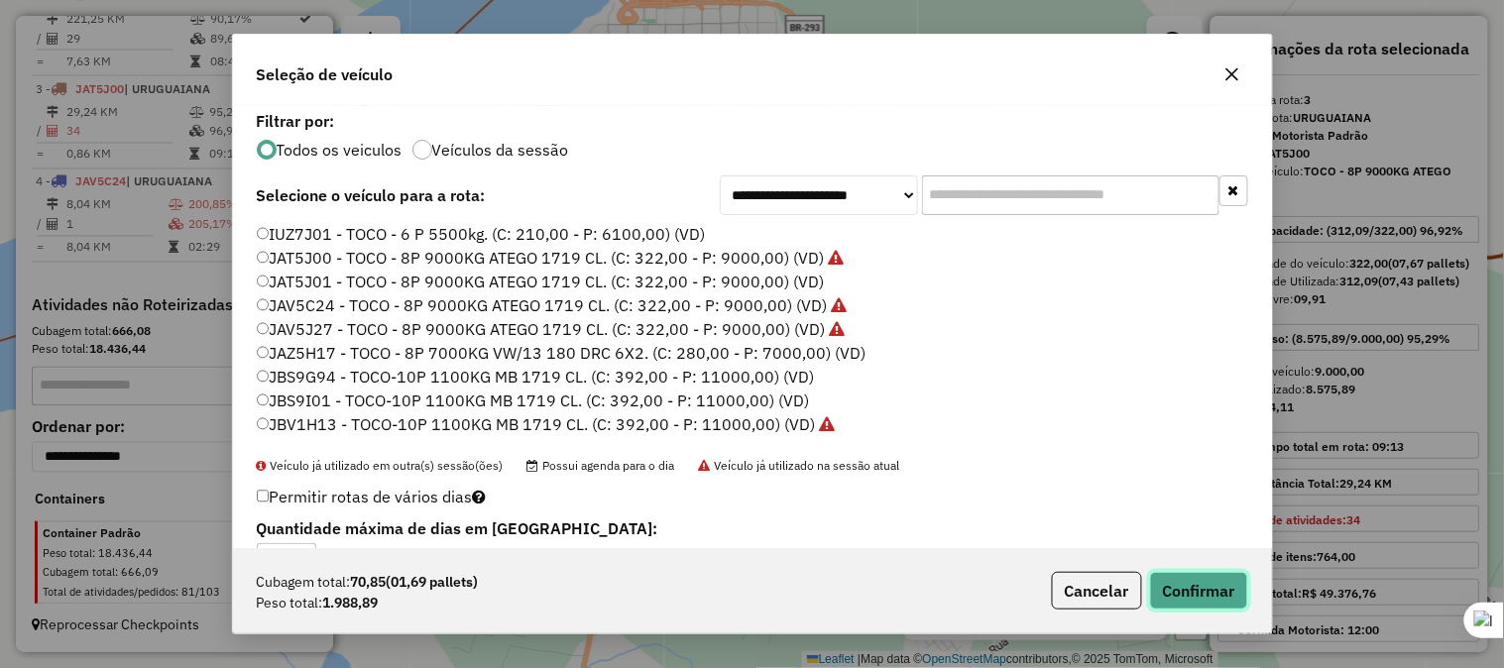
click at [1191, 583] on button "Confirmar" at bounding box center [1199, 591] width 98 height 38
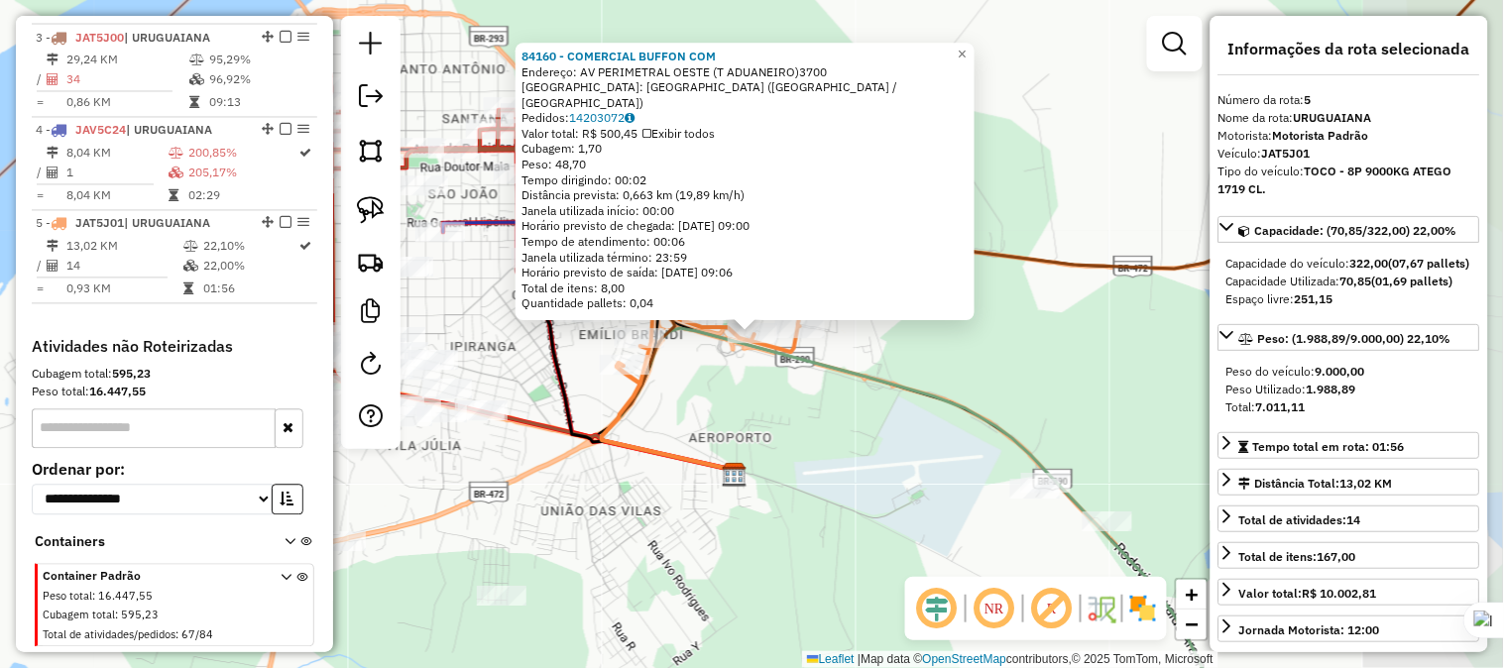
scroll to position [985, 0]
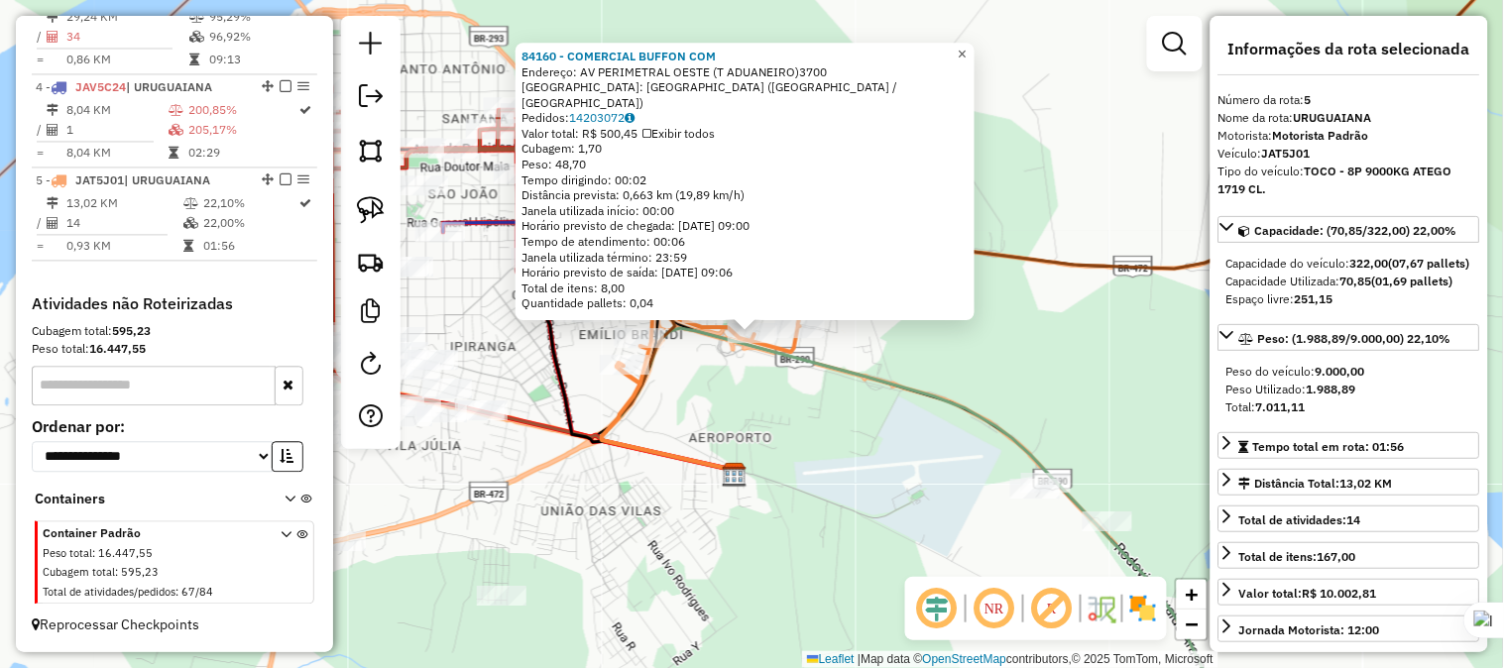
click at [974, 59] on link "×" at bounding box center [963, 55] width 24 height 24
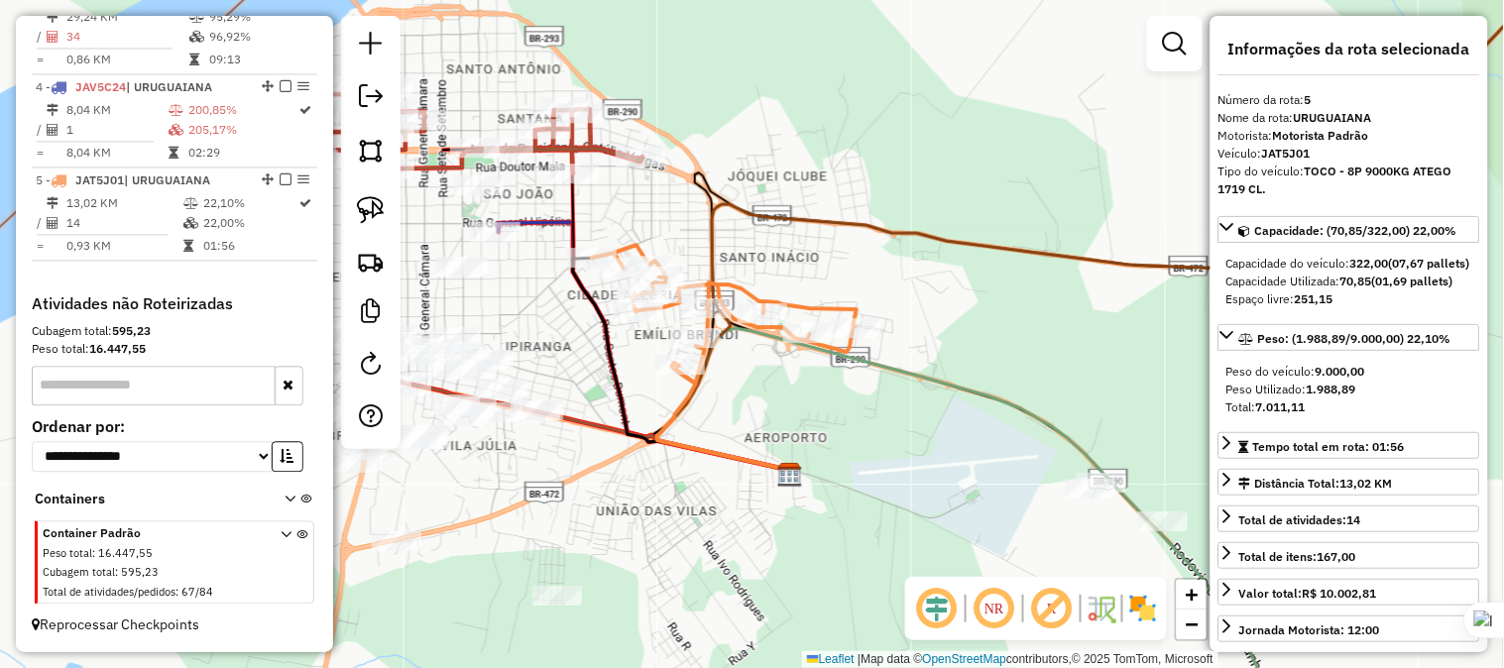
drag, startPoint x: 1008, startPoint y: 248, endPoint x: 1127, endPoint y: 246, distance: 119.0
click at [1127, 246] on icon at bounding box center [1139, 204] width 964 height 542
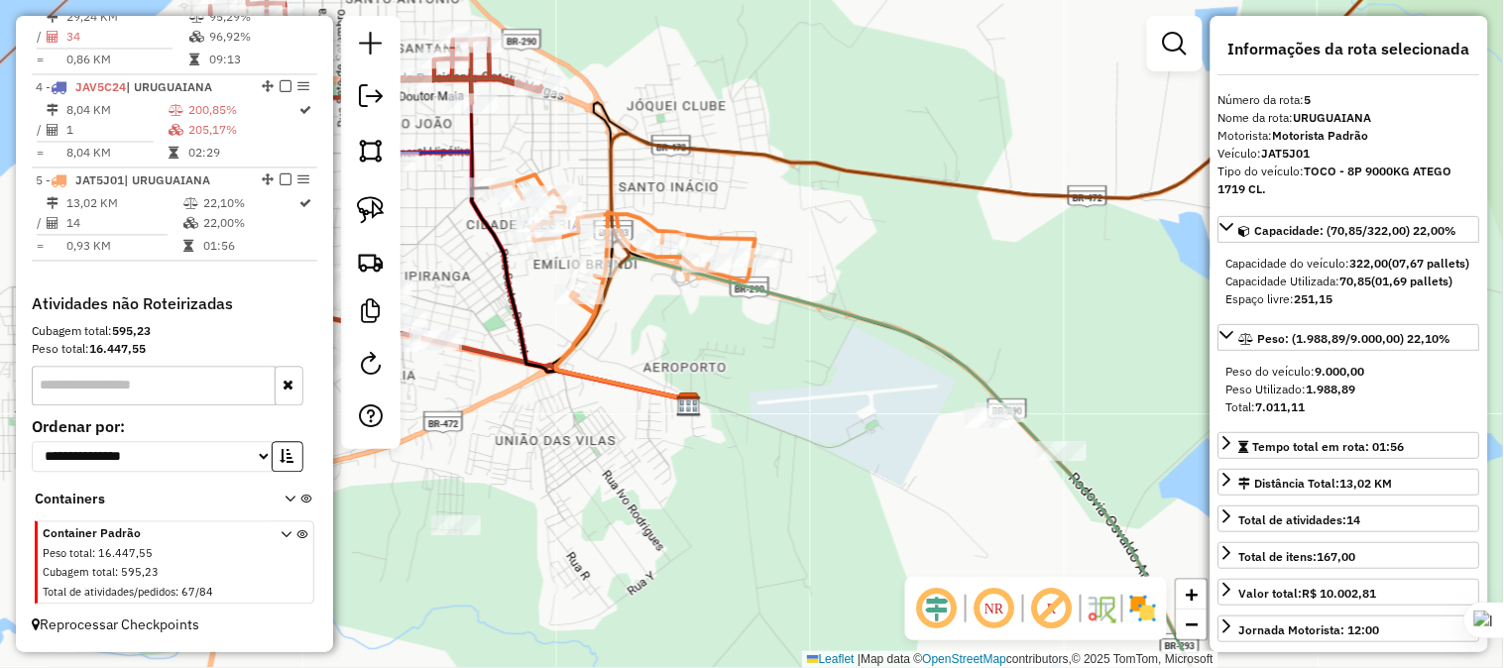
drag, startPoint x: 1077, startPoint y: 411, endPoint x: 913, endPoint y: 343, distance: 178.2
click at [913, 343] on icon at bounding box center [873, 462] width 634 height 408
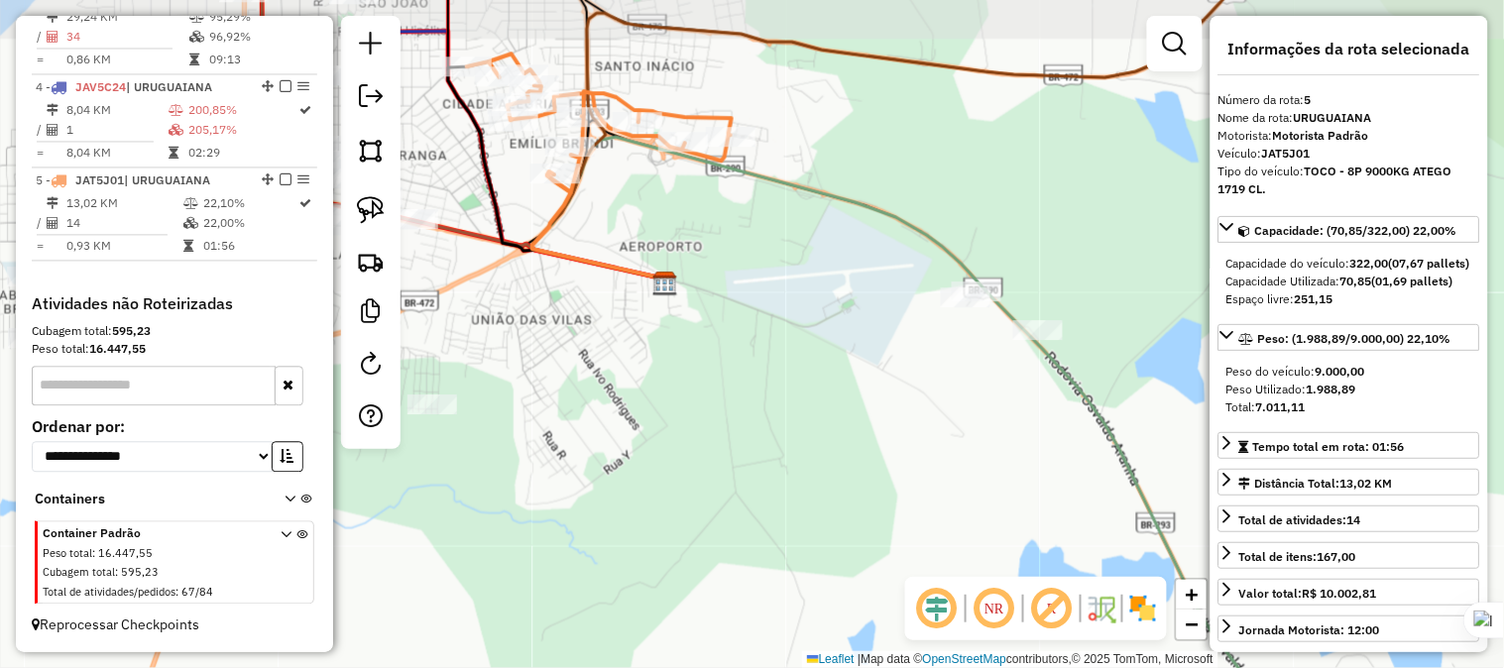
drag, startPoint x: 976, startPoint y: 309, endPoint x: 858, endPoint y: 354, distance: 126.1
click at [858, 354] on div "Janela de atendimento Grade de atendimento Capacidade Transportadoras Veículos …" at bounding box center [752, 334] width 1504 height 668
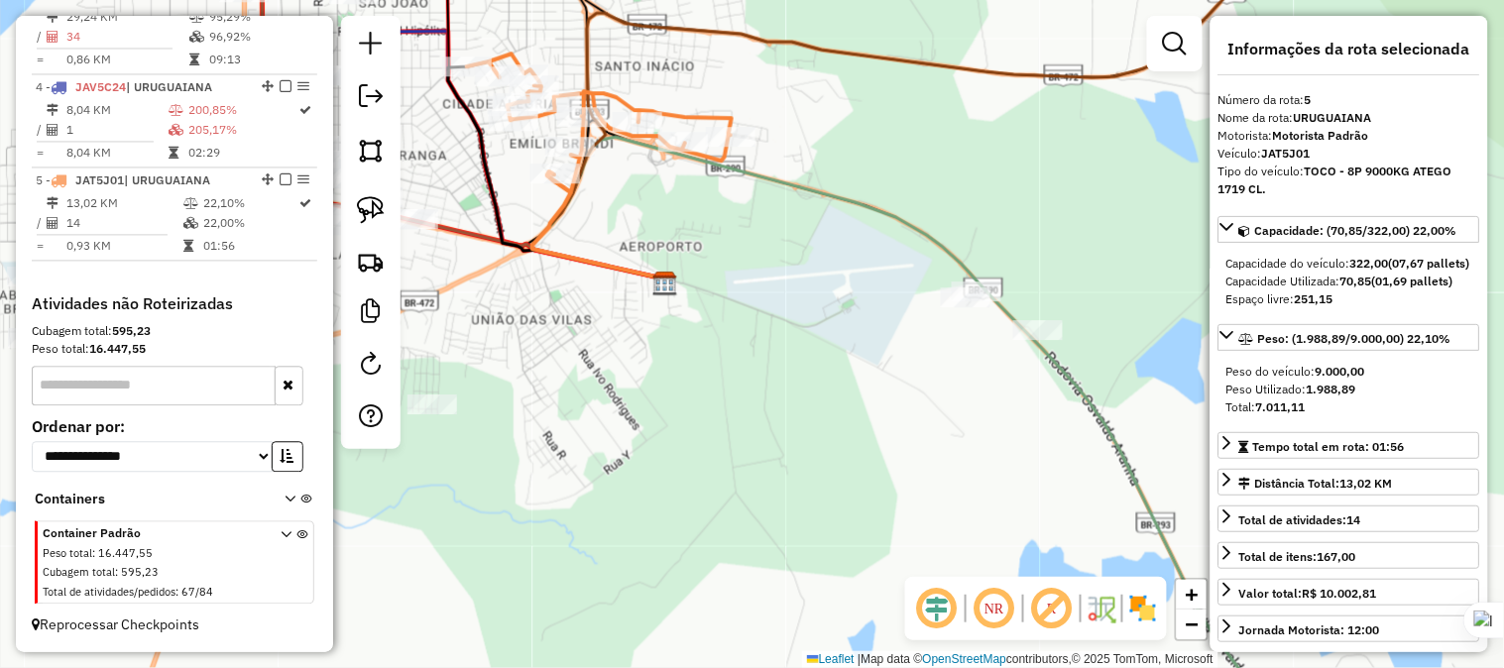
drag, startPoint x: 788, startPoint y: 215, endPoint x: 777, endPoint y: 218, distance: 11.3
click at [777, 218] on div "Janela de atendimento Grade de atendimento Capacidade Transportadoras Veículos …" at bounding box center [752, 334] width 1504 height 668
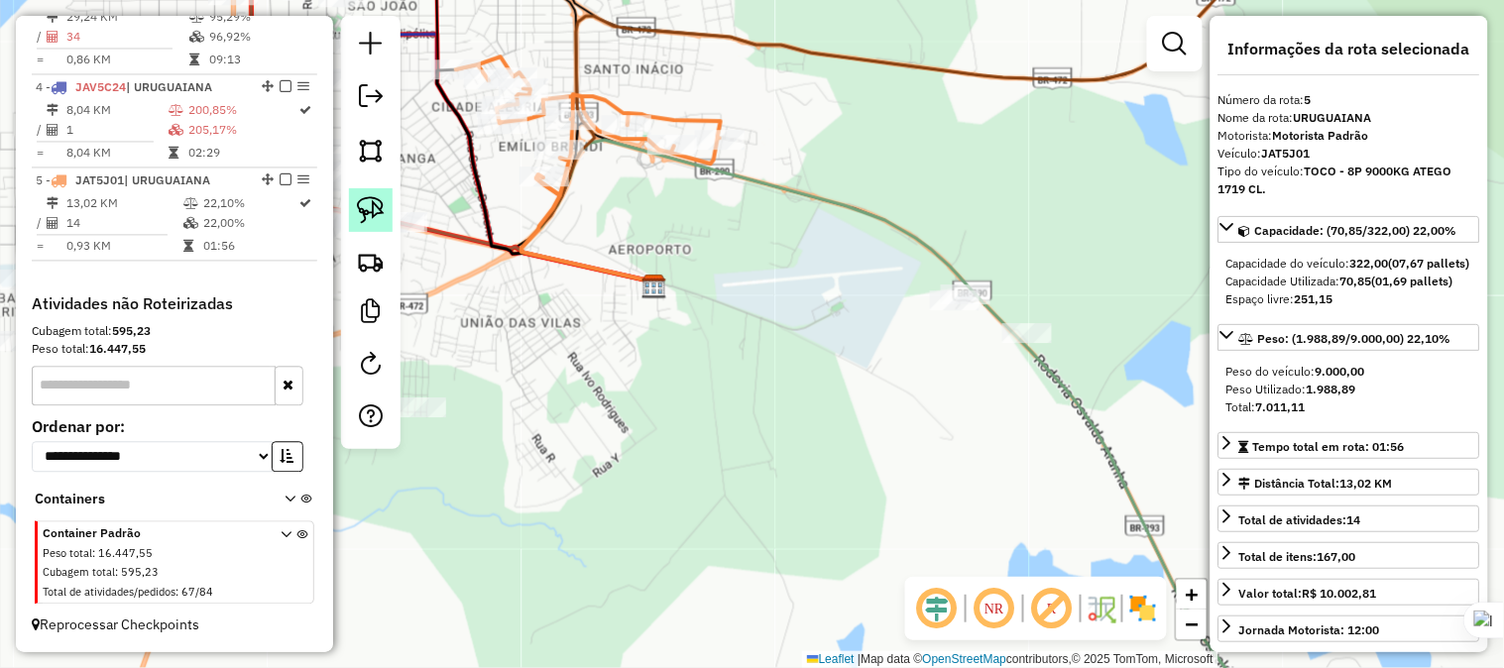
click at [364, 208] on img at bounding box center [371, 210] width 28 height 28
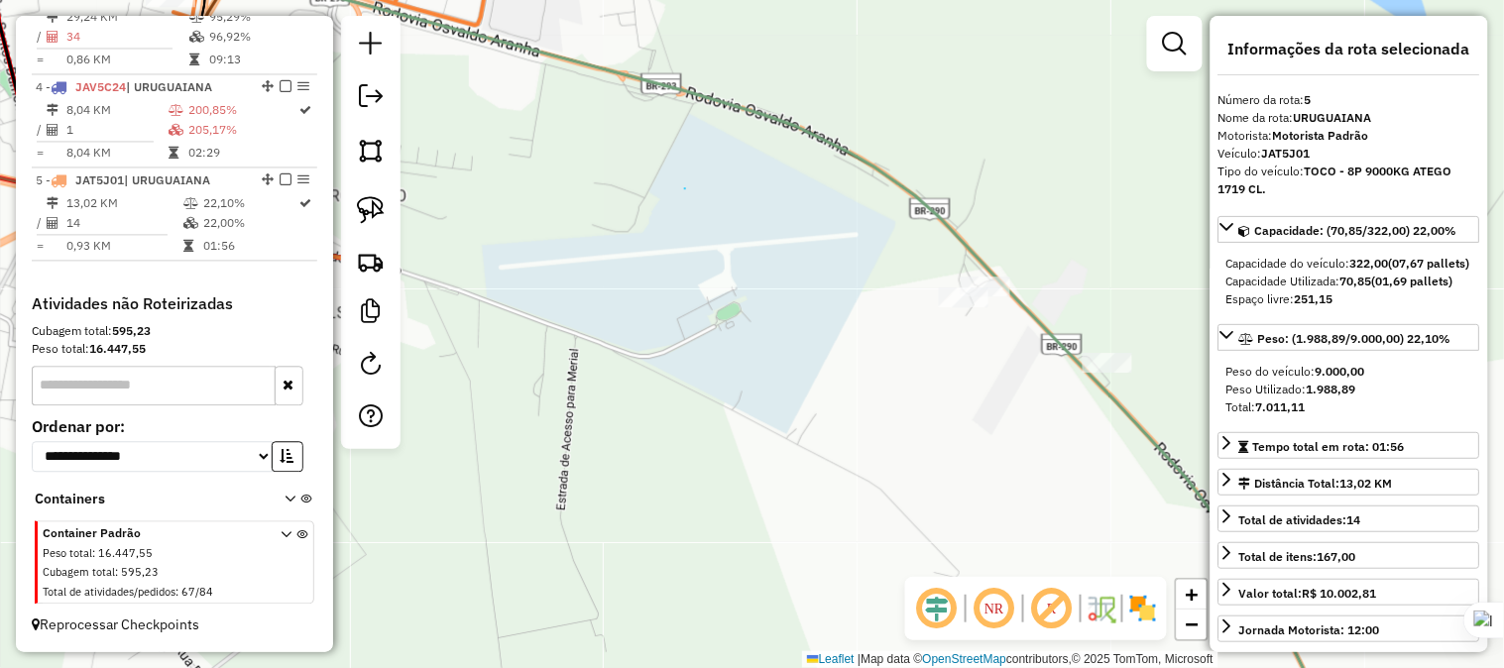
drag, startPoint x: 685, startPoint y: 188, endPoint x: 750, endPoint y: 259, distance: 96.1
click at [373, 196] on img at bounding box center [371, 210] width 28 height 28
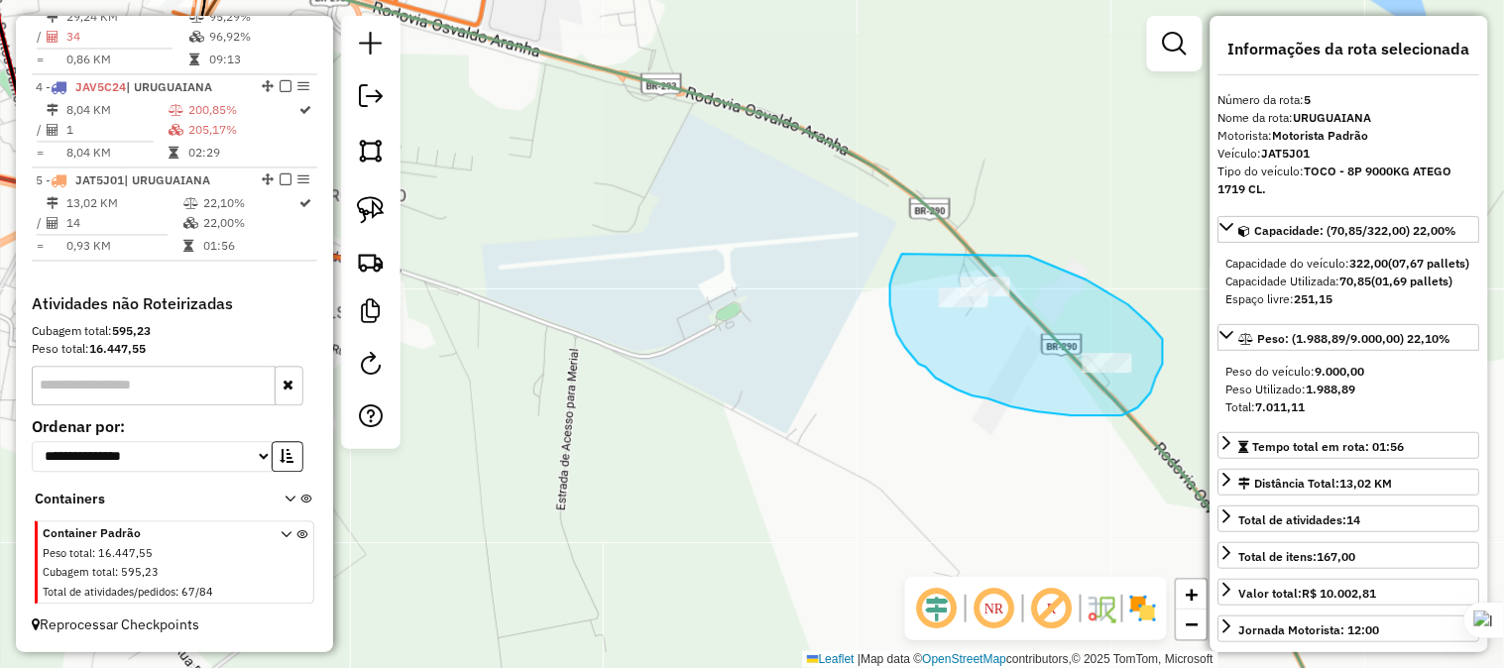
drag, startPoint x: 902, startPoint y: 254, endPoint x: 977, endPoint y: 252, distance: 75.4
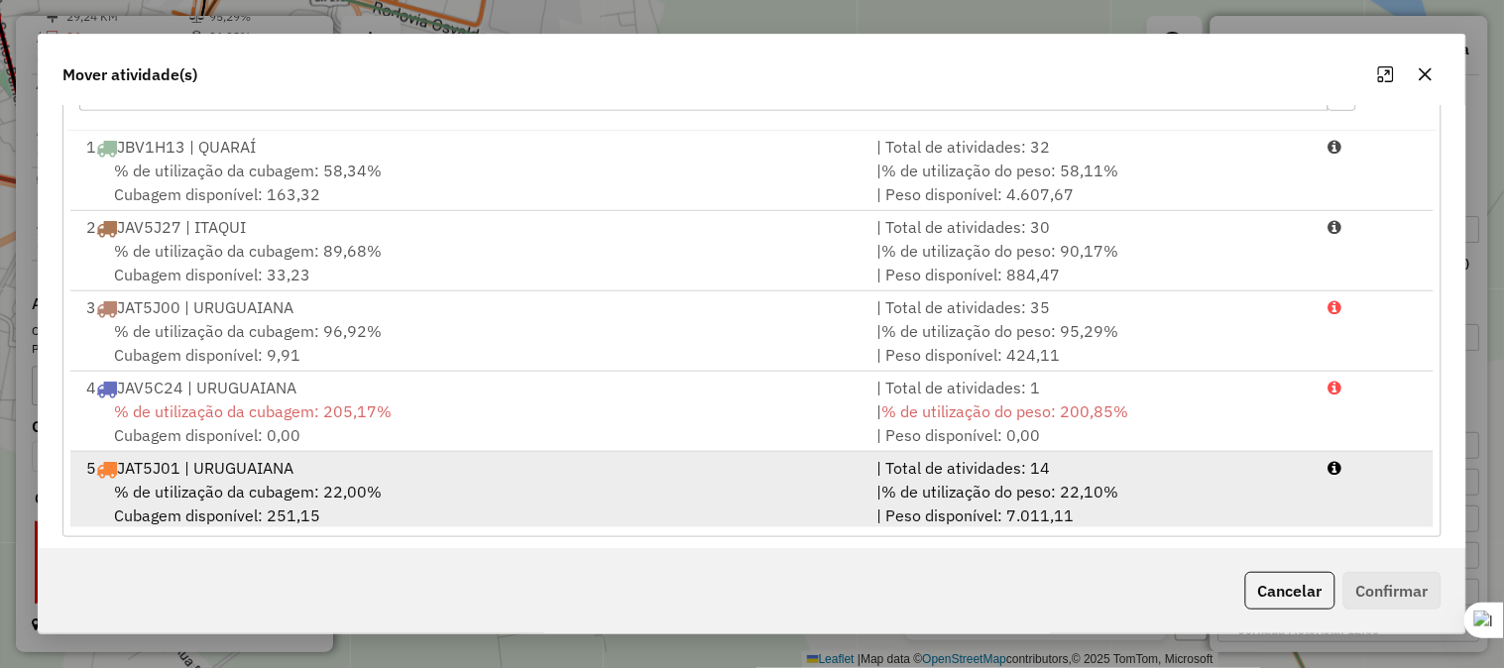
scroll to position [333, 0]
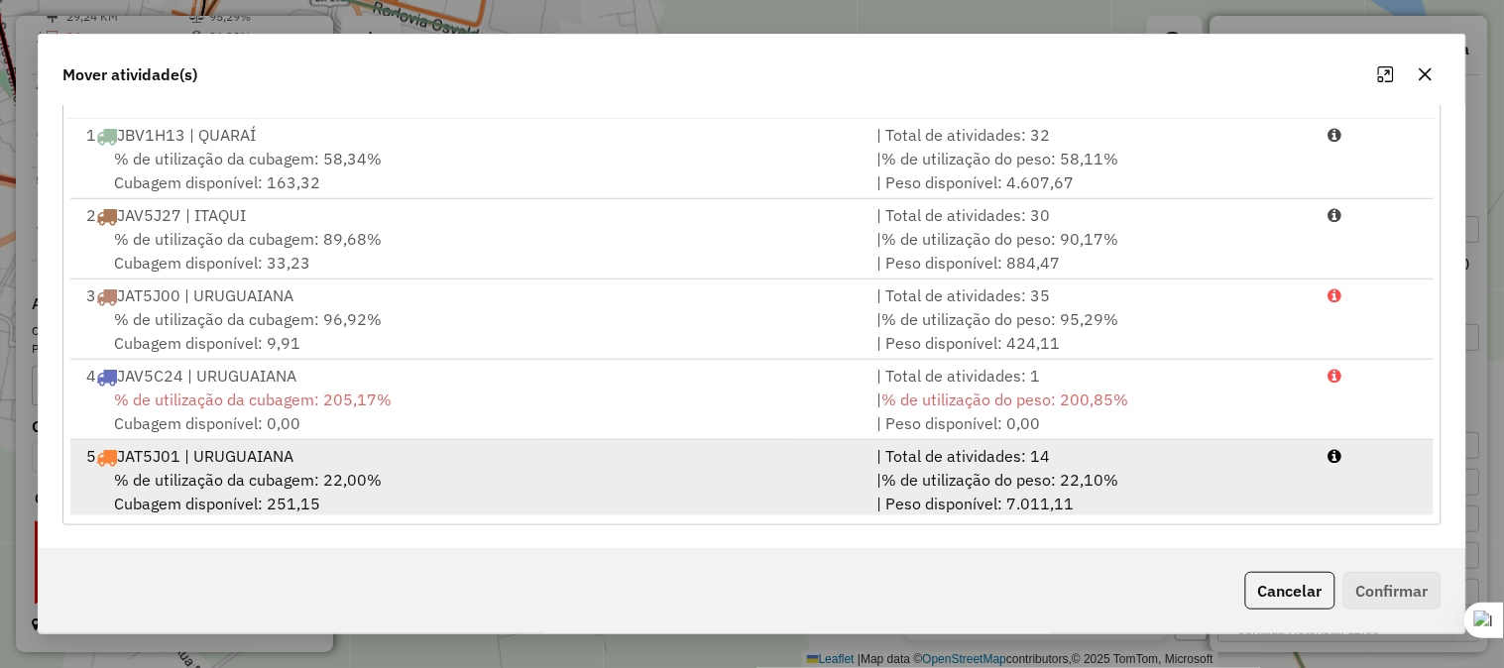
click at [215, 458] on div "5 JAT5J01 | URUGUAIANA" at bounding box center [469, 456] width 790 height 24
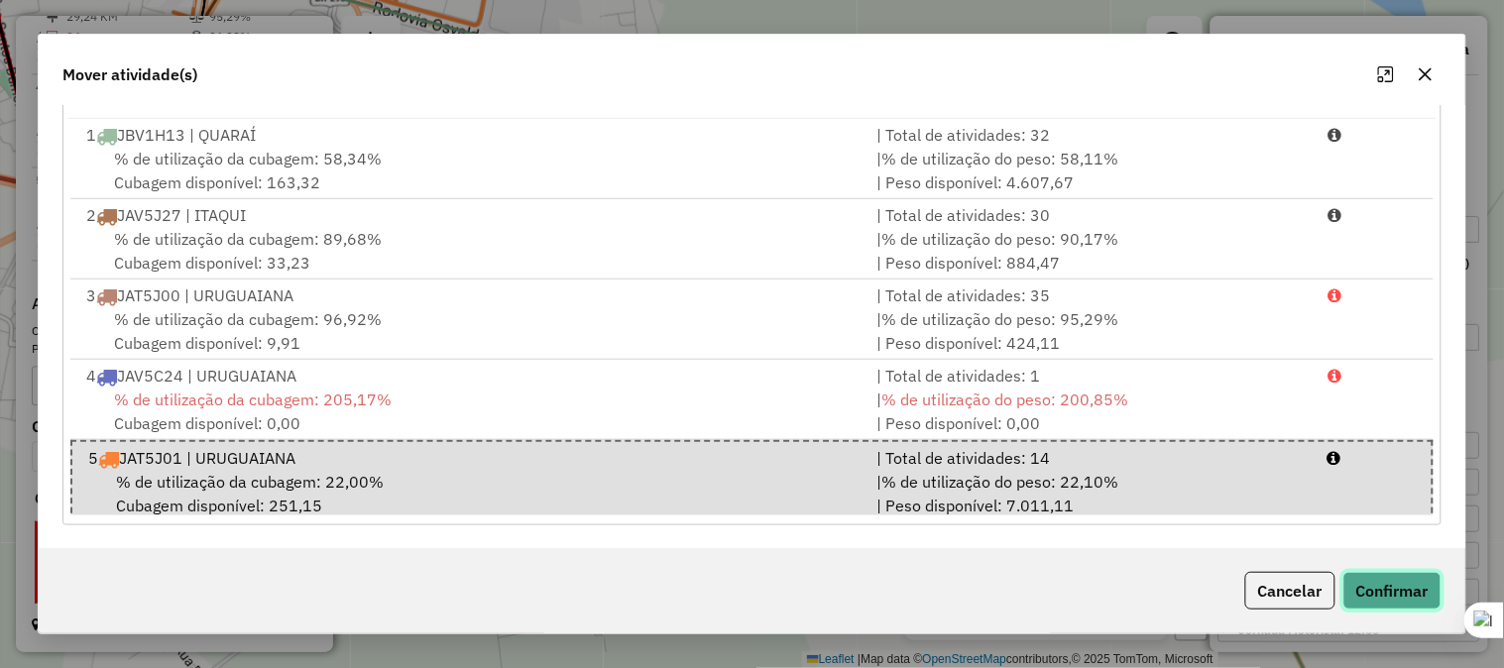
click at [1364, 582] on button "Confirmar" at bounding box center [1392, 591] width 98 height 38
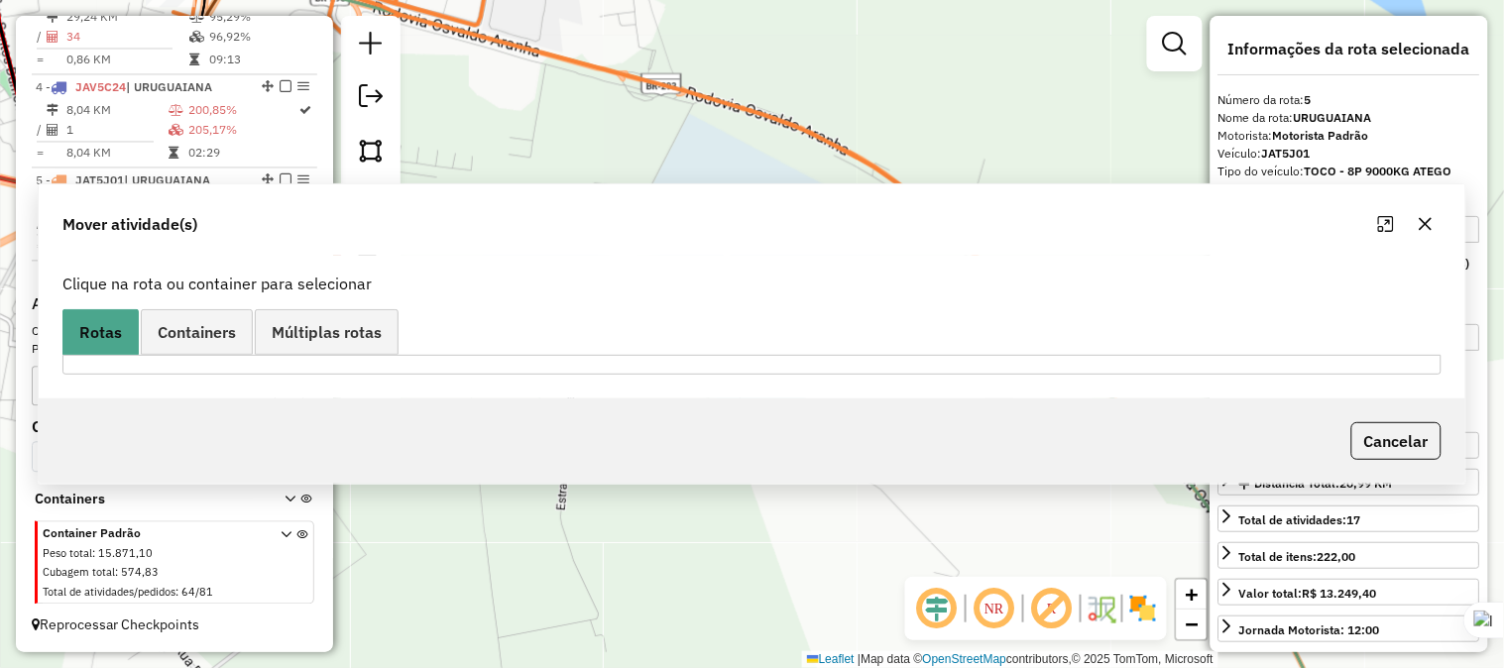
scroll to position [0, 0]
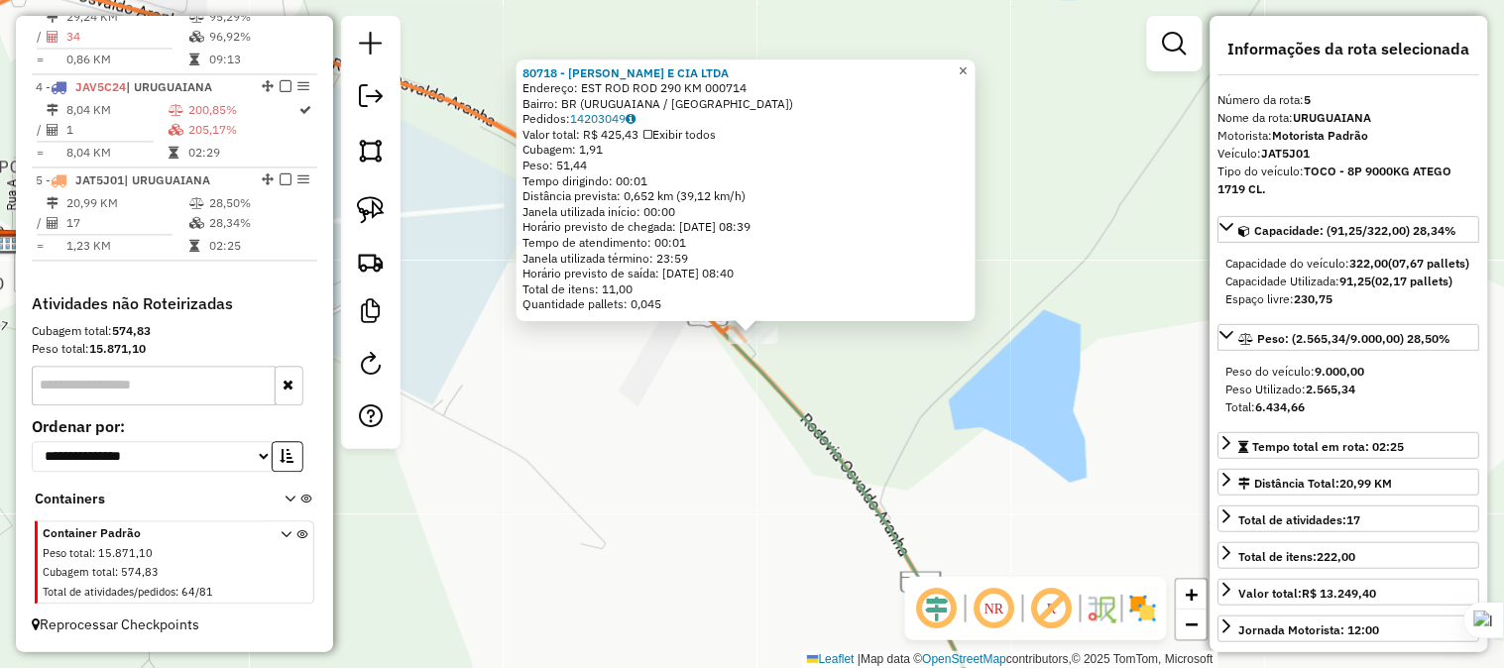
click at [967, 67] on span "×" at bounding box center [962, 70] width 9 height 17
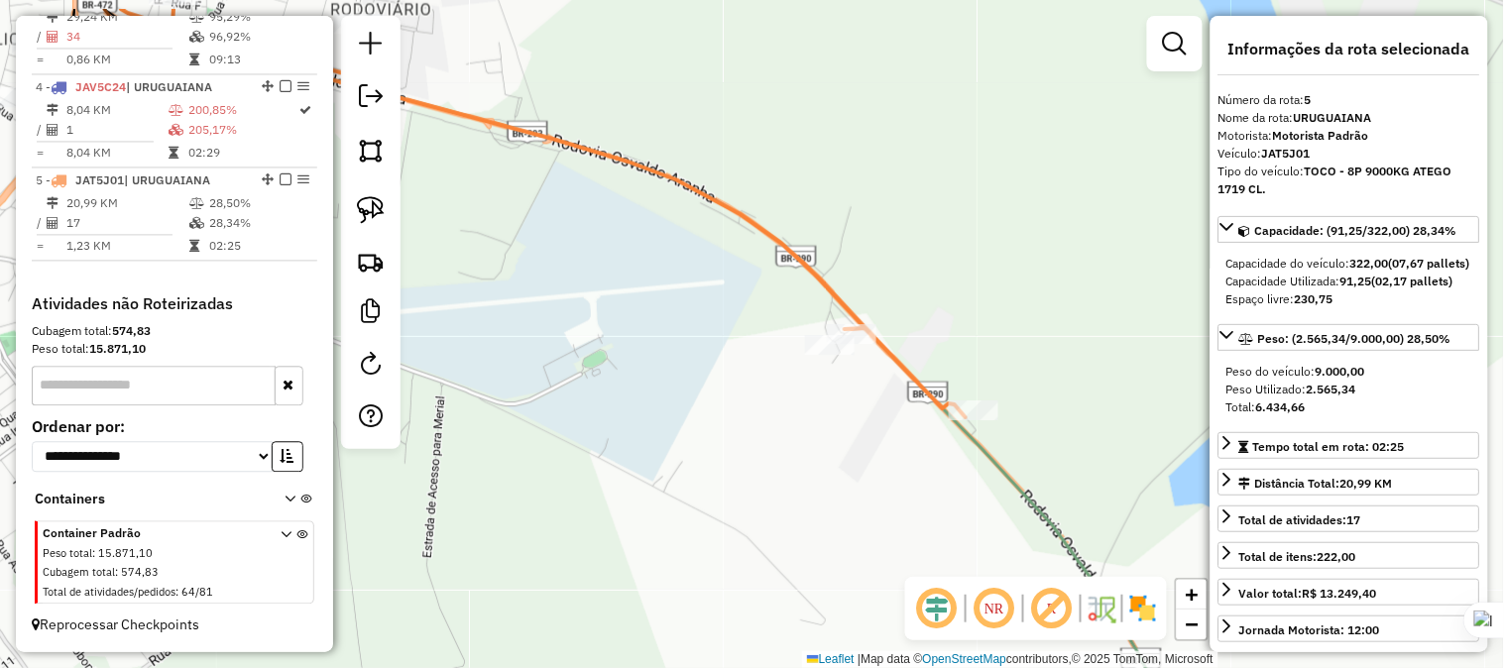
drag, startPoint x: 1001, startPoint y: 186, endPoint x: 1056, endPoint y: 199, distance: 56.0
click at [1058, 198] on div "Janela de atendimento Grade de atendimento Capacidade Transportadoras Veículos …" at bounding box center [752, 334] width 1504 height 668
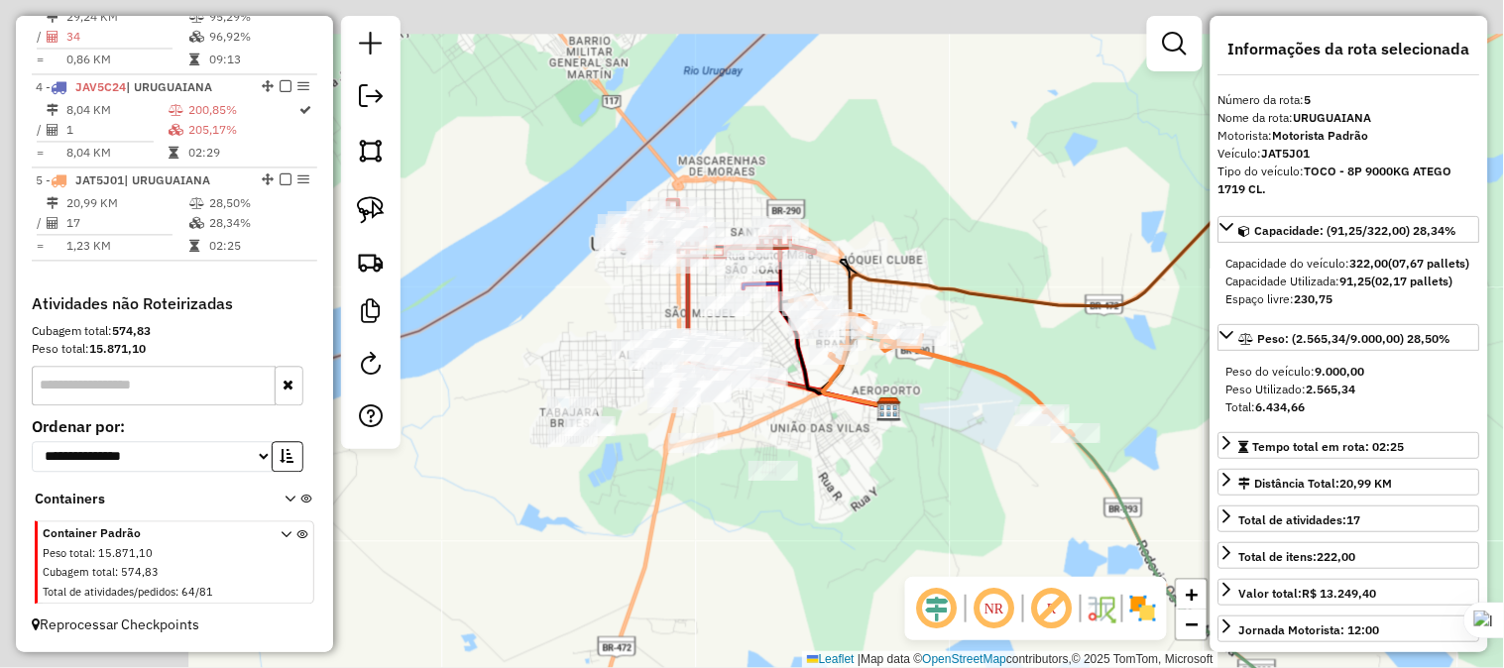
drag, startPoint x: 872, startPoint y: 426, endPoint x: 955, endPoint y: 450, distance: 86.6
click at [954, 450] on div "Janela de atendimento Grade de atendimento Capacidade Transportadoras Veículos …" at bounding box center [752, 334] width 1504 height 668
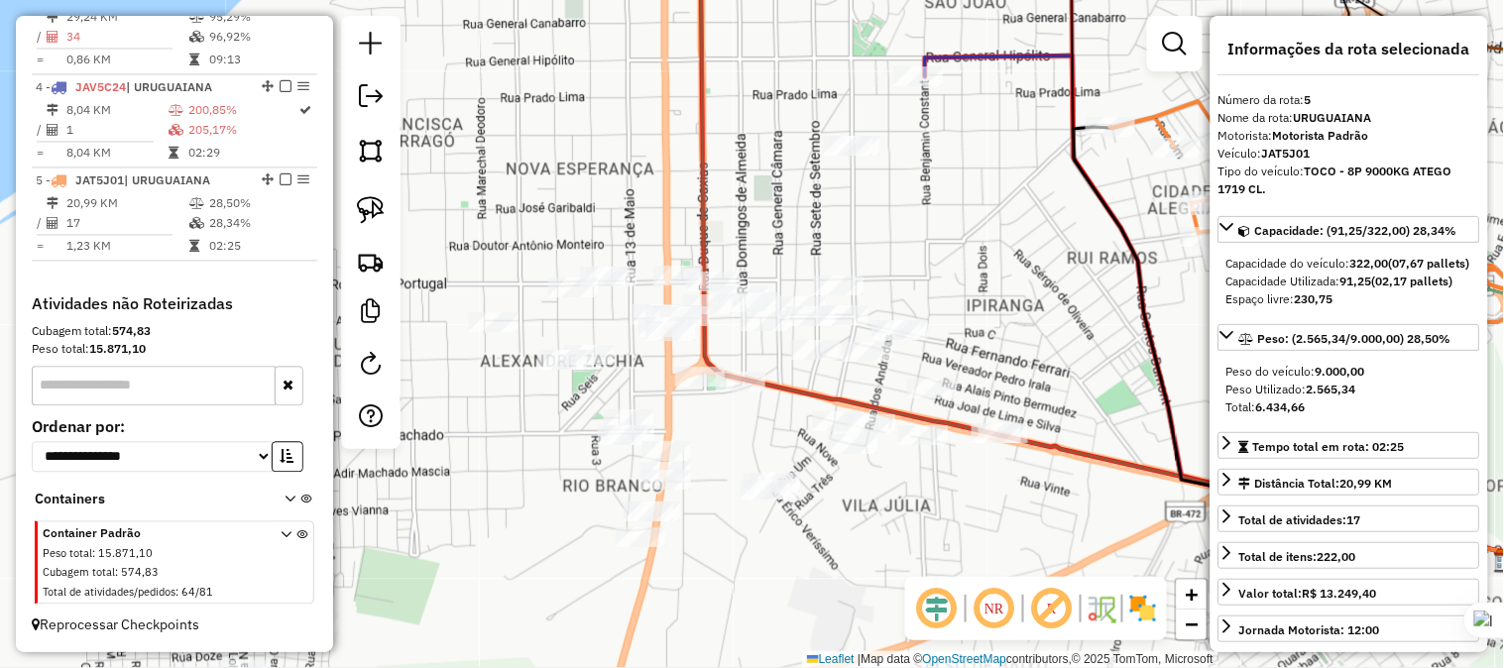
drag, startPoint x: 746, startPoint y: 446, endPoint x: 934, endPoint y: 492, distance: 192.8
click at [934, 492] on div "Janela de atendimento Grade de atendimento Capacidade Transportadoras Veículos …" at bounding box center [752, 334] width 1504 height 668
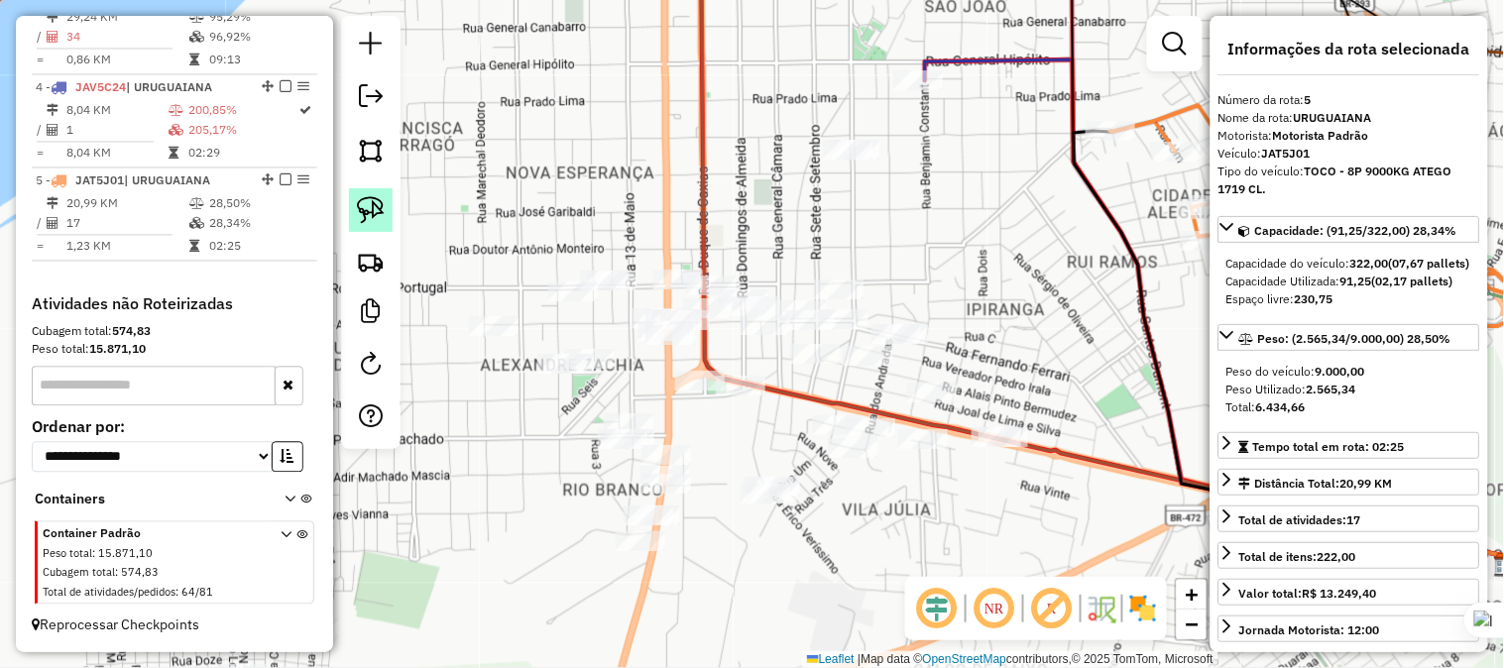
click at [377, 212] on img at bounding box center [371, 210] width 28 height 28
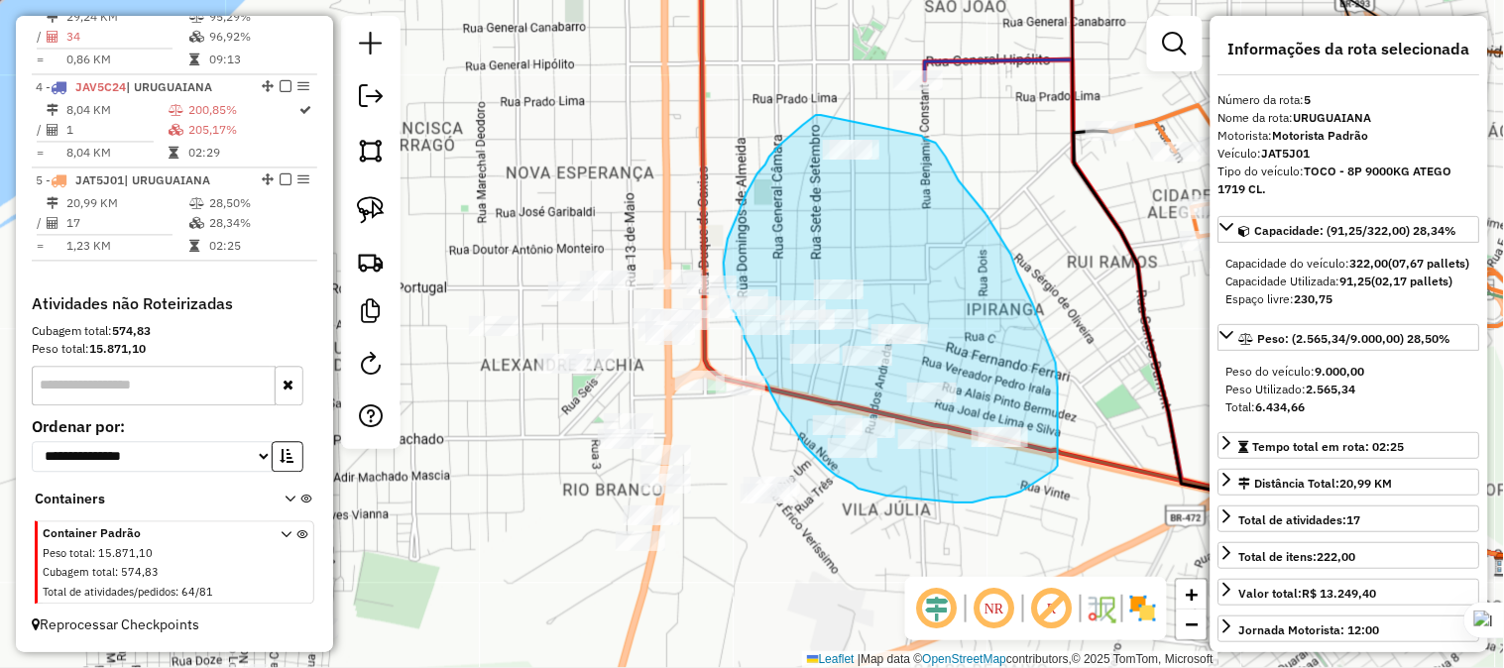
drag, startPoint x: 821, startPoint y: 115, endPoint x: 922, endPoint y: 136, distance: 103.2
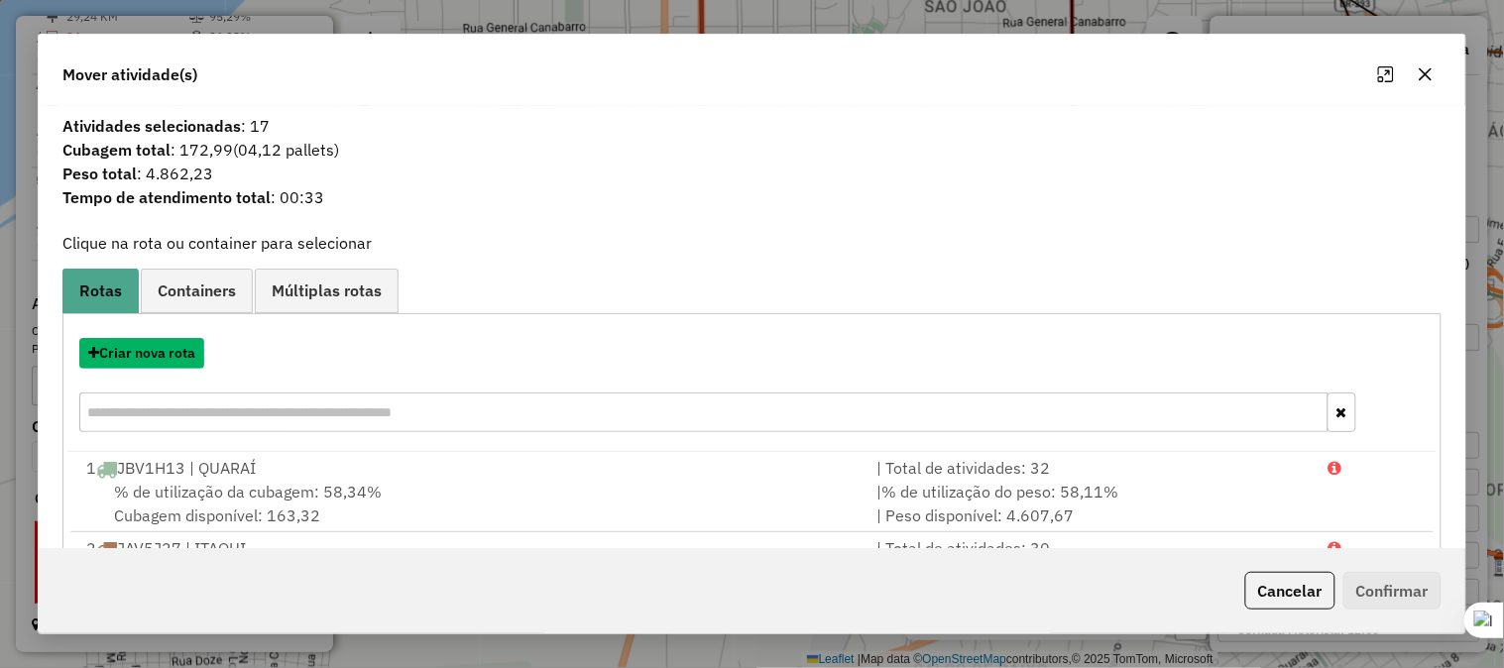
click at [173, 354] on button "Criar nova rota" at bounding box center [141, 353] width 125 height 31
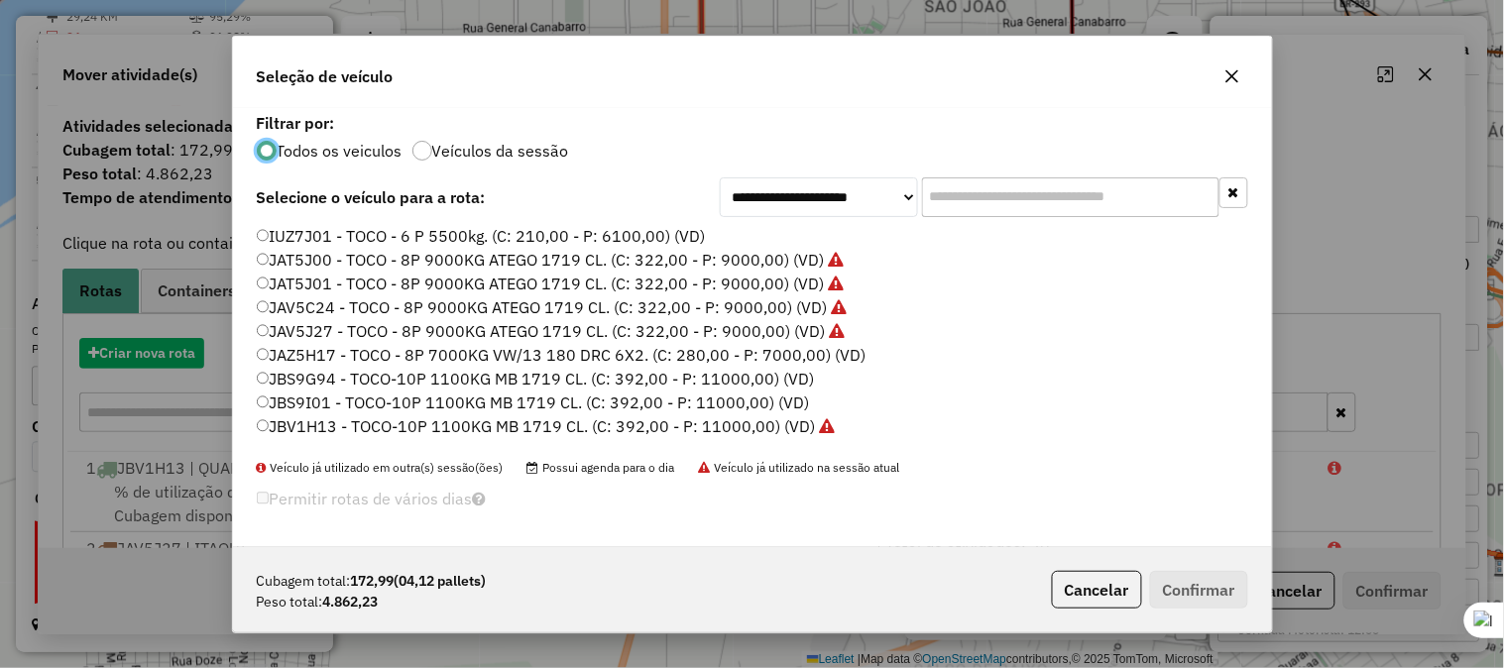
scroll to position [11, 5]
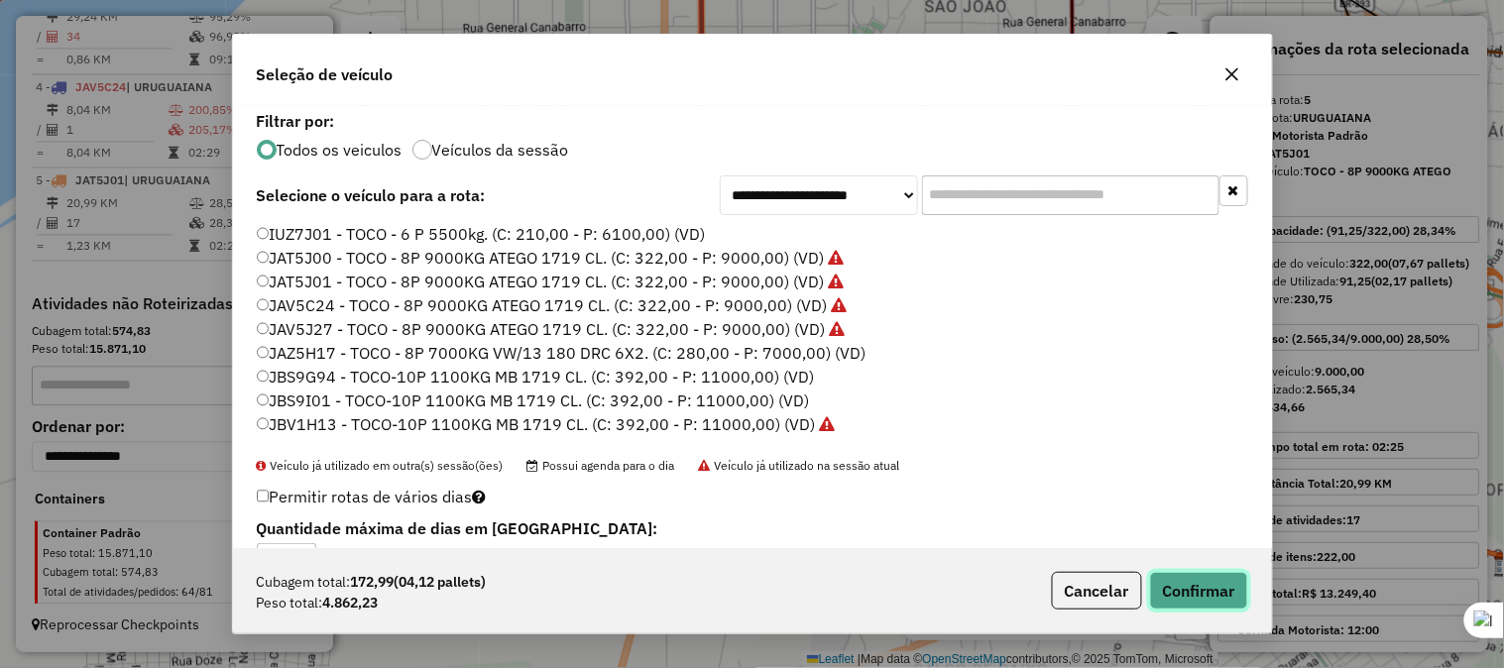
click at [1220, 583] on button "Confirmar" at bounding box center [1199, 591] width 98 height 38
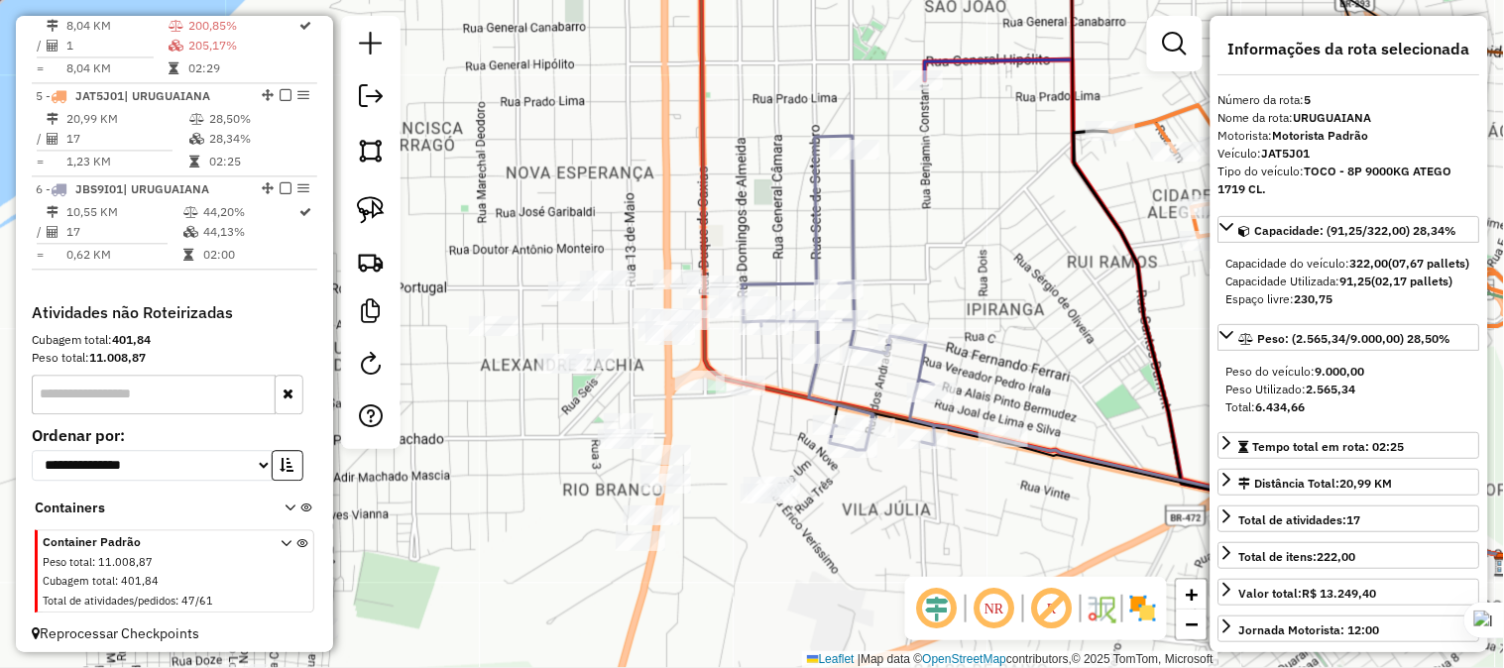
scroll to position [1078, 0]
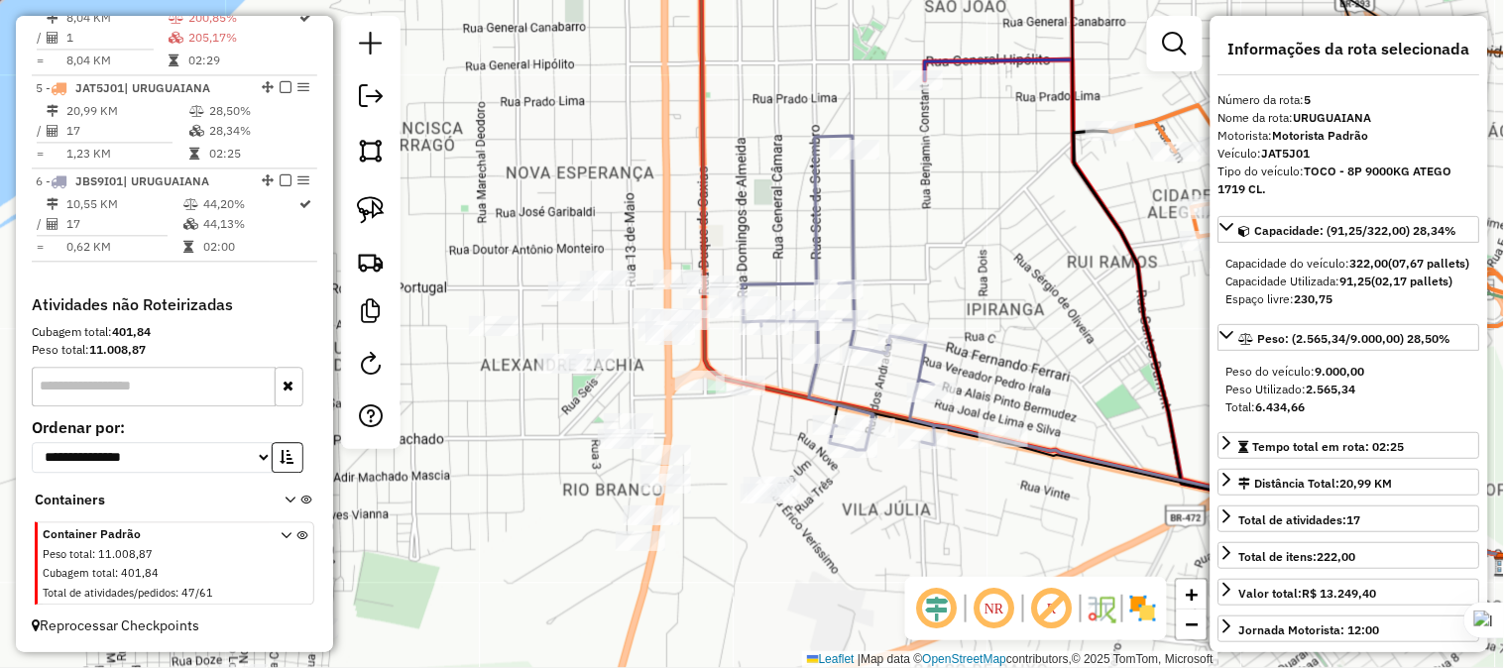
click at [872, 343] on icon at bounding box center [872, 293] width 260 height 314
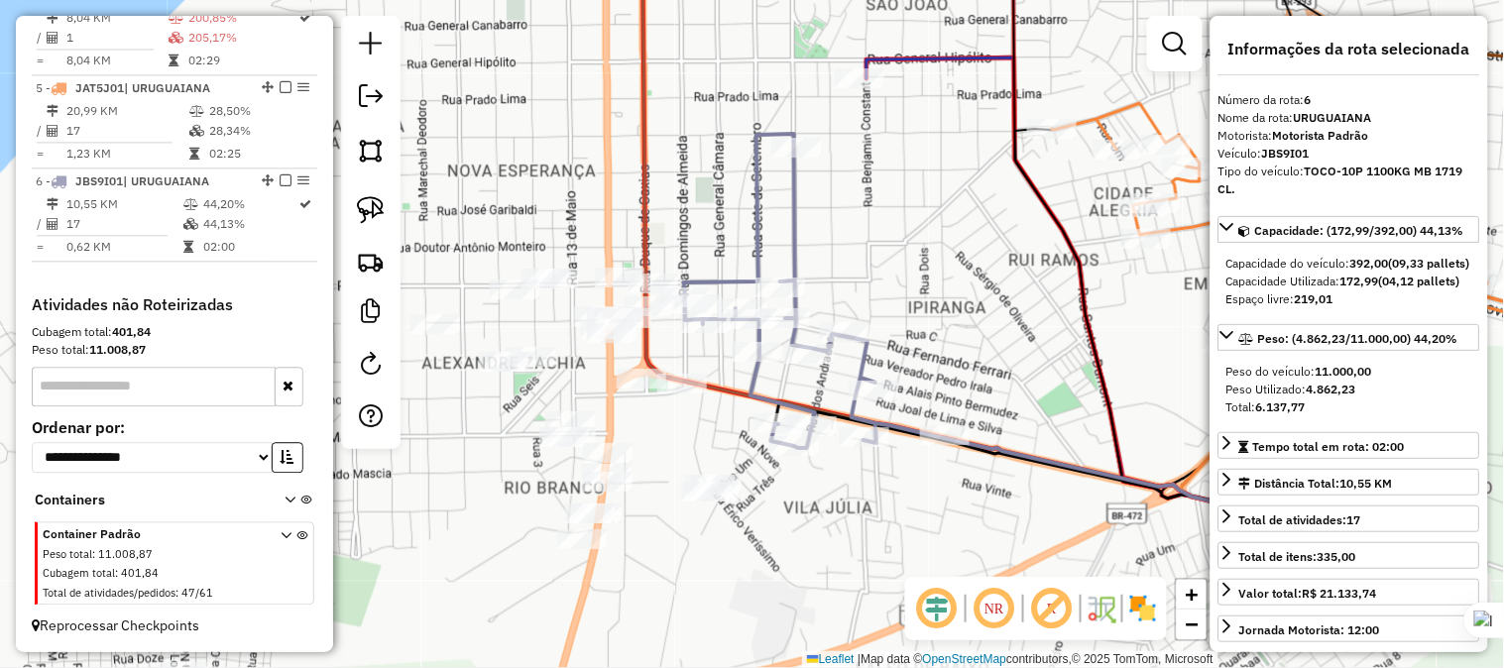
drag, startPoint x: 961, startPoint y: 268, endPoint x: 828, endPoint y: 242, distance: 136.3
click at [830, 242] on div "Janela de atendimento Grade de atendimento Capacidade Transportadoras Veículos …" at bounding box center [752, 334] width 1504 height 668
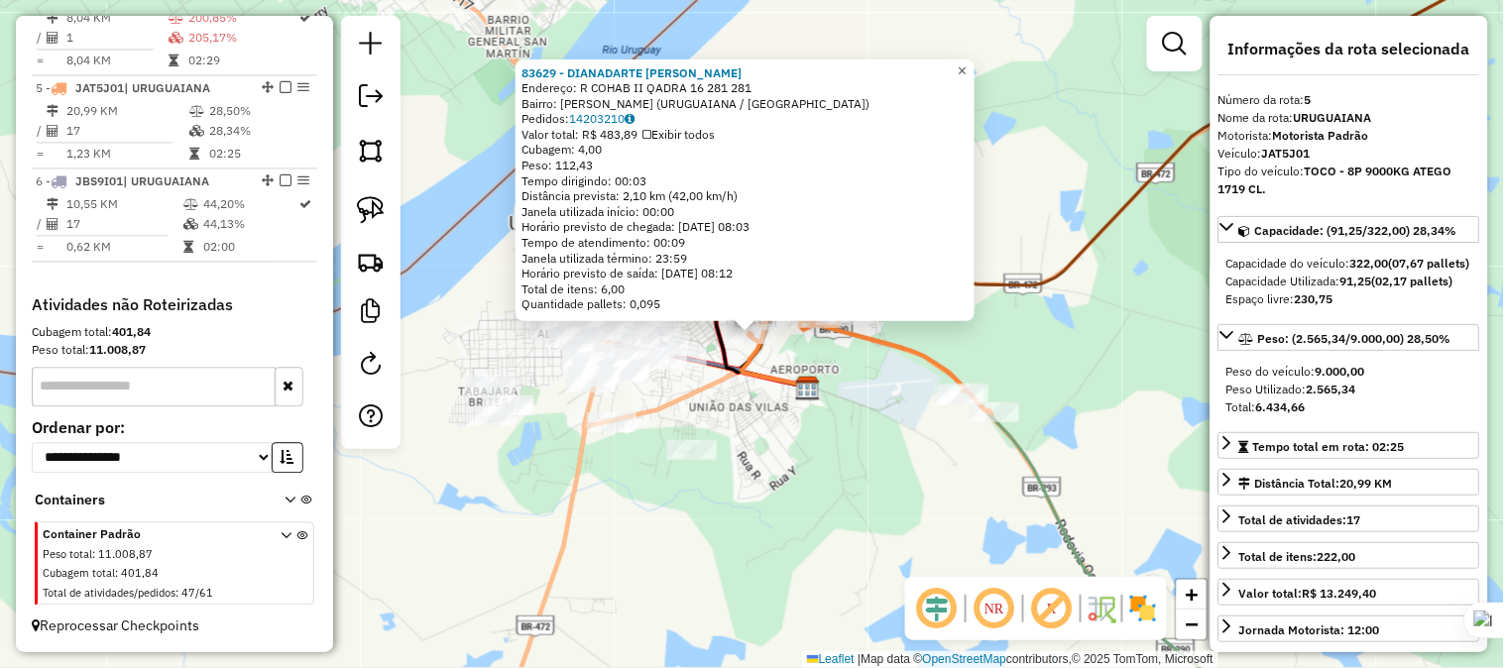
click at [966, 62] on span "×" at bounding box center [961, 70] width 9 height 17
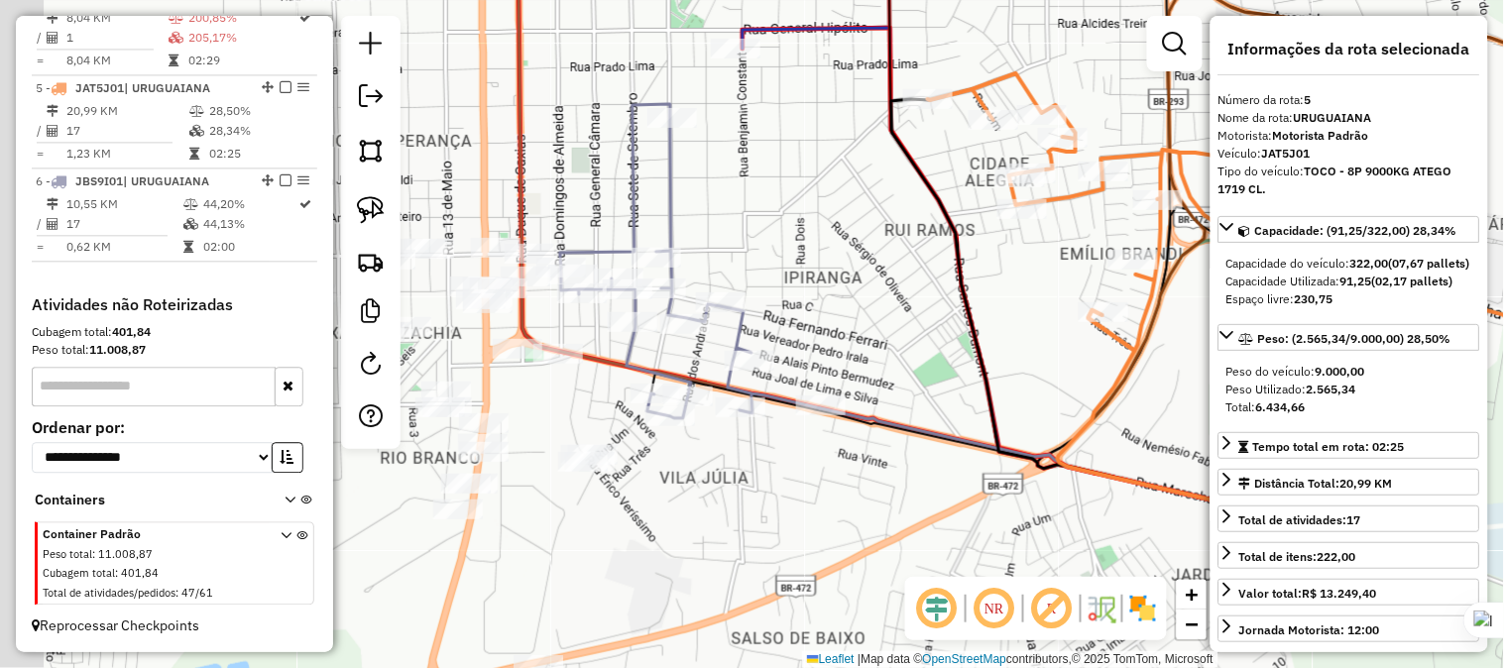
drag, startPoint x: 731, startPoint y: 291, endPoint x: 850, endPoint y: 342, distance: 129.2
click at [850, 342] on div "Janela de atendimento Grade de atendimento Capacidade Transportadoras Veículos …" at bounding box center [752, 334] width 1504 height 668
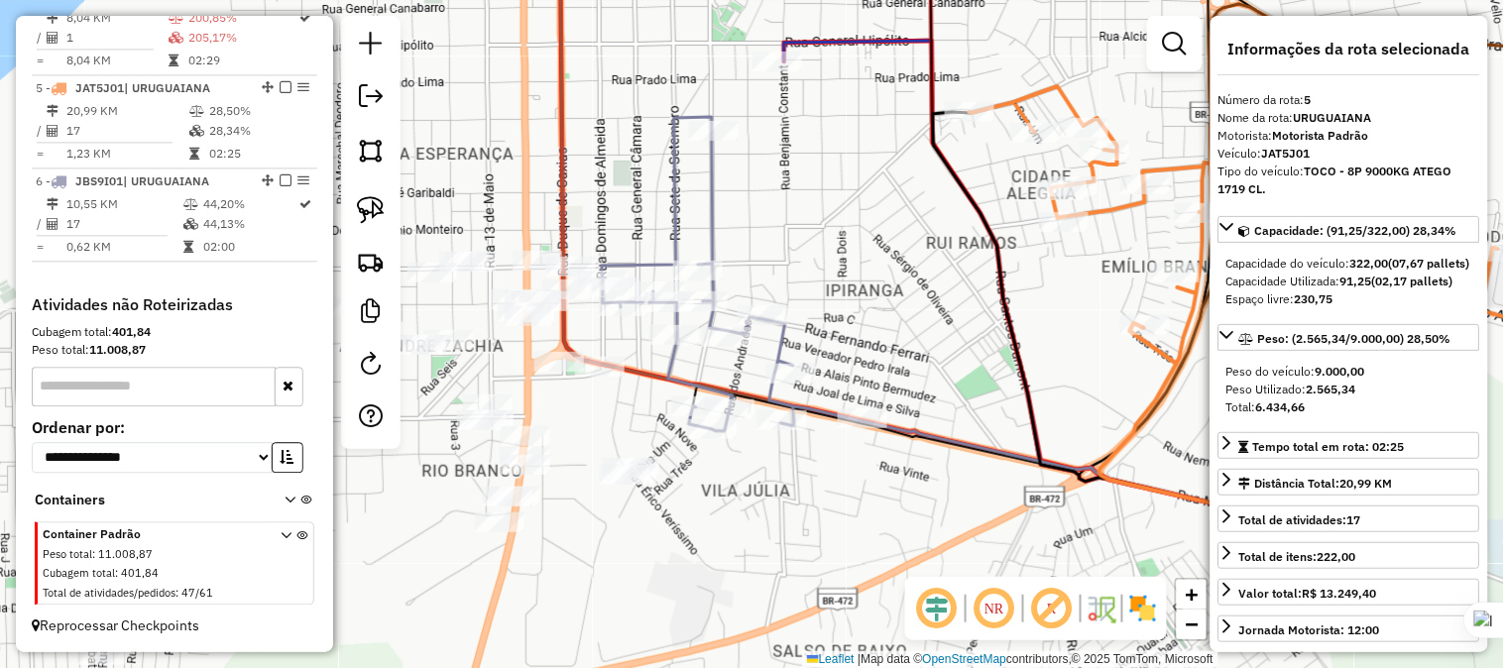
drag, startPoint x: 768, startPoint y: 280, endPoint x: 856, endPoint y: 282, distance: 88.2
click at [856, 282] on div "Janela de atendimento Grade de atendimento Capacidade Transportadoras Veículos …" at bounding box center [752, 334] width 1504 height 668
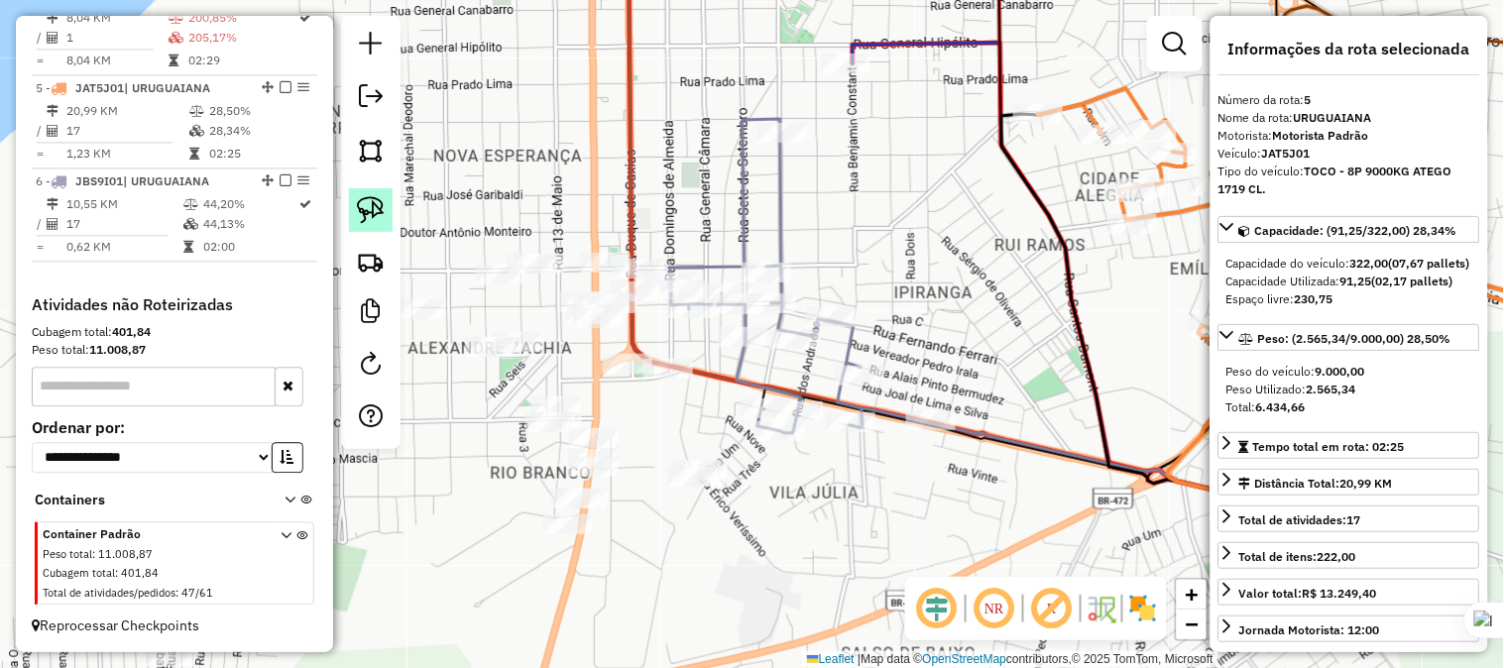
click at [367, 212] on img at bounding box center [371, 210] width 28 height 28
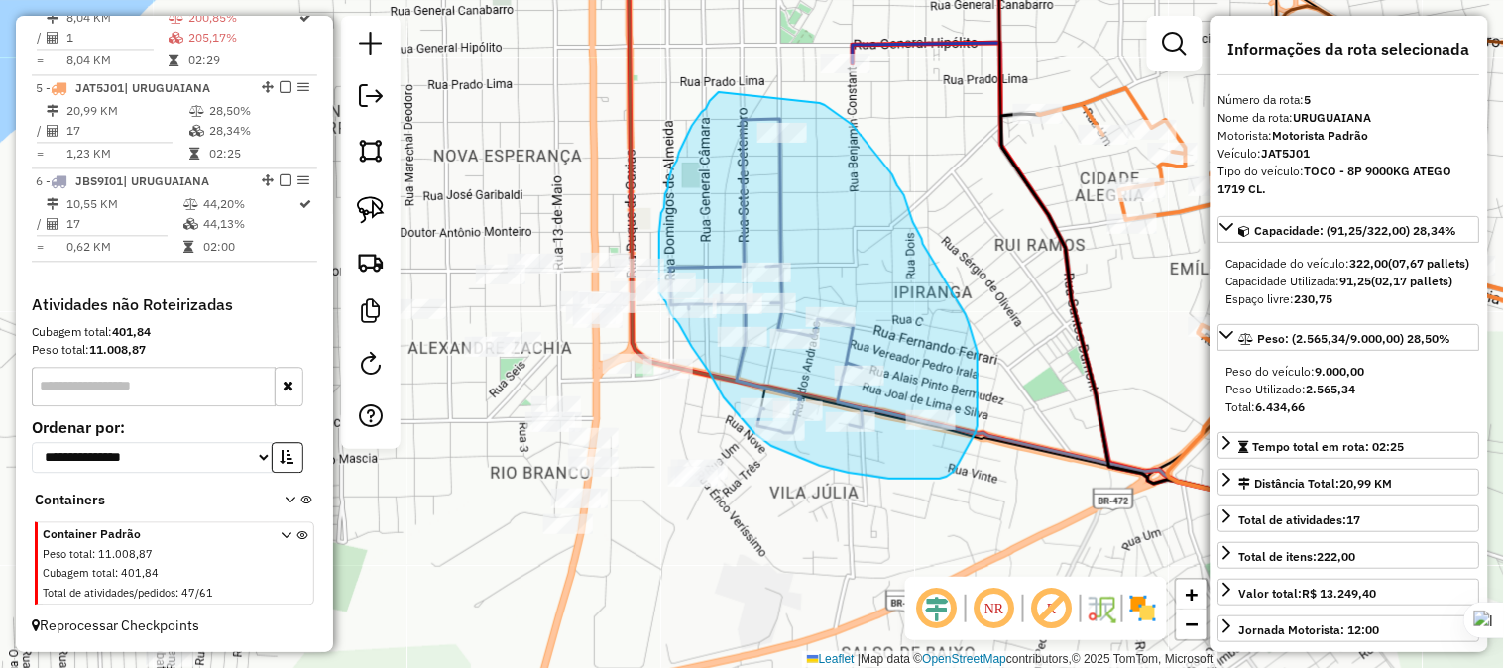
drag, startPoint x: 719, startPoint y: 92, endPoint x: 820, endPoint y: 103, distance: 101.7
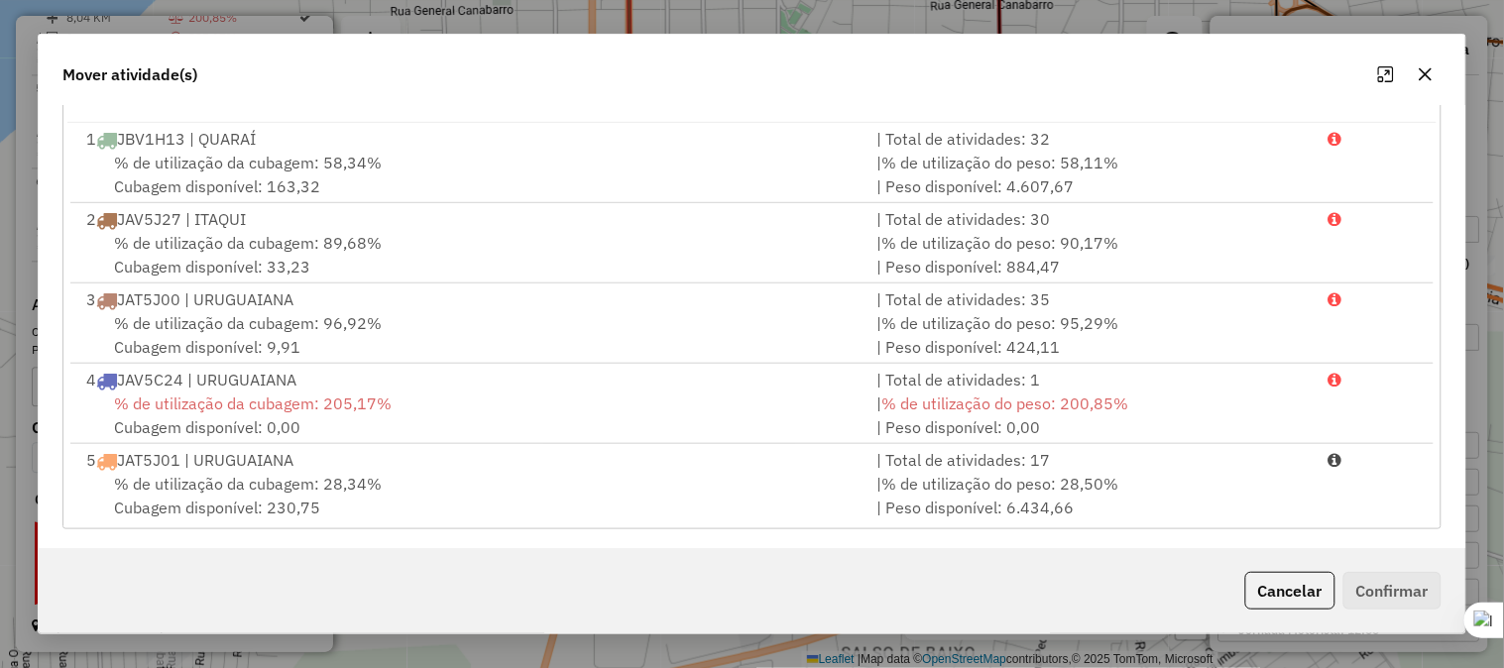
scroll to position [330, 0]
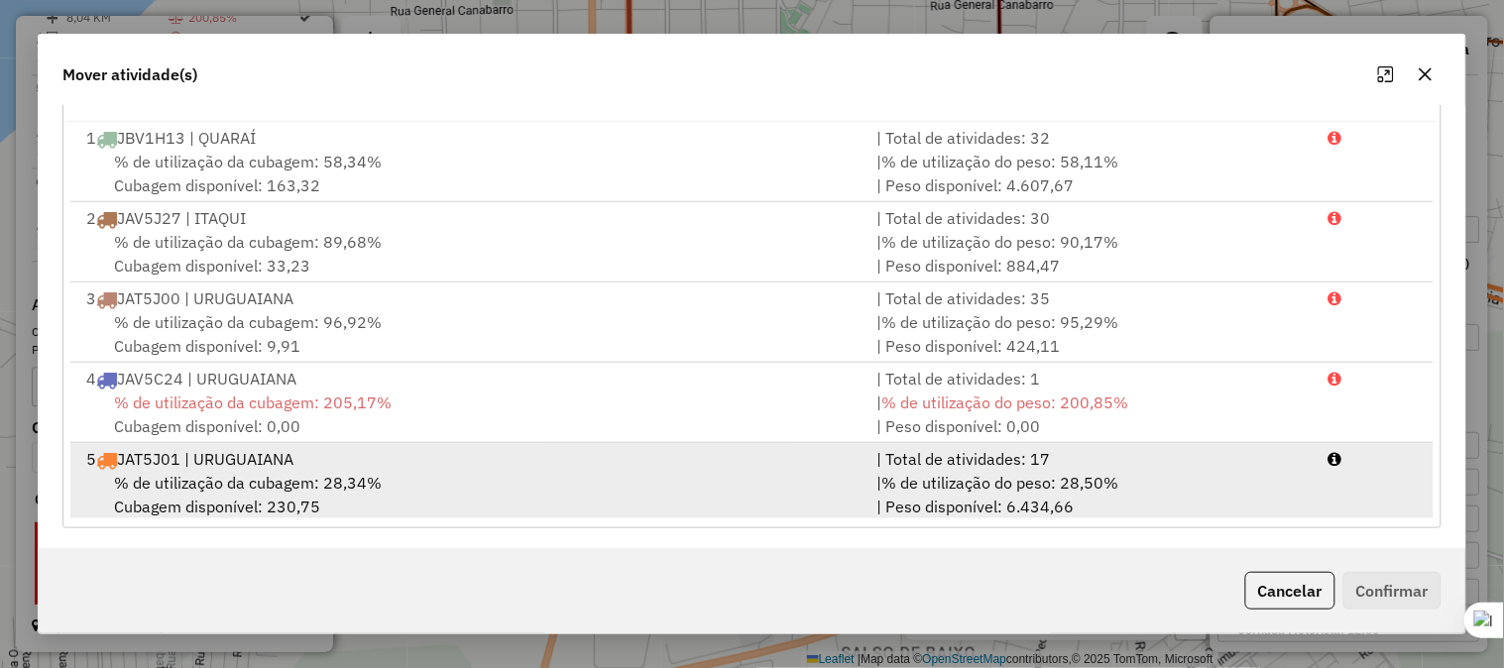
click at [211, 469] on div "5 JAT5J01 | URUGUAIANA" at bounding box center [469, 459] width 790 height 24
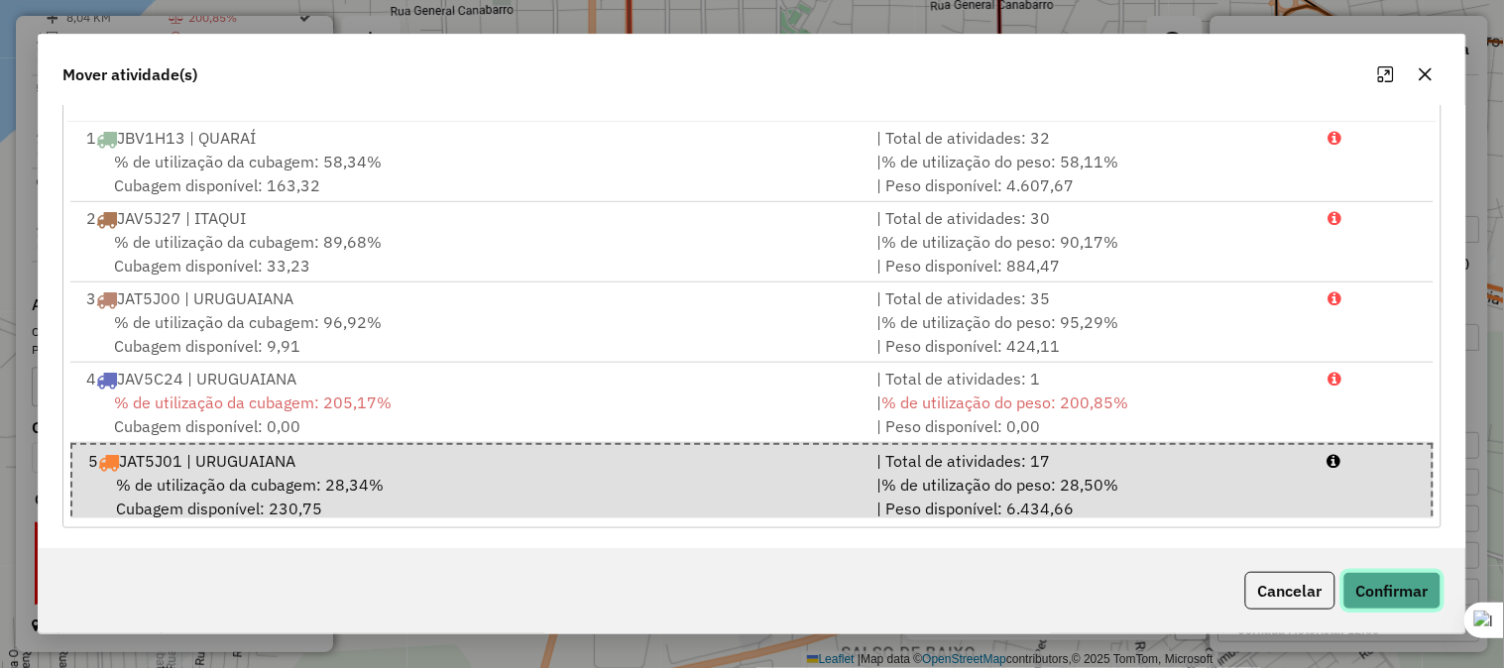
click at [1395, 582] on button "Confirmar" at bounding box center [1392, 591] width 98 height 38
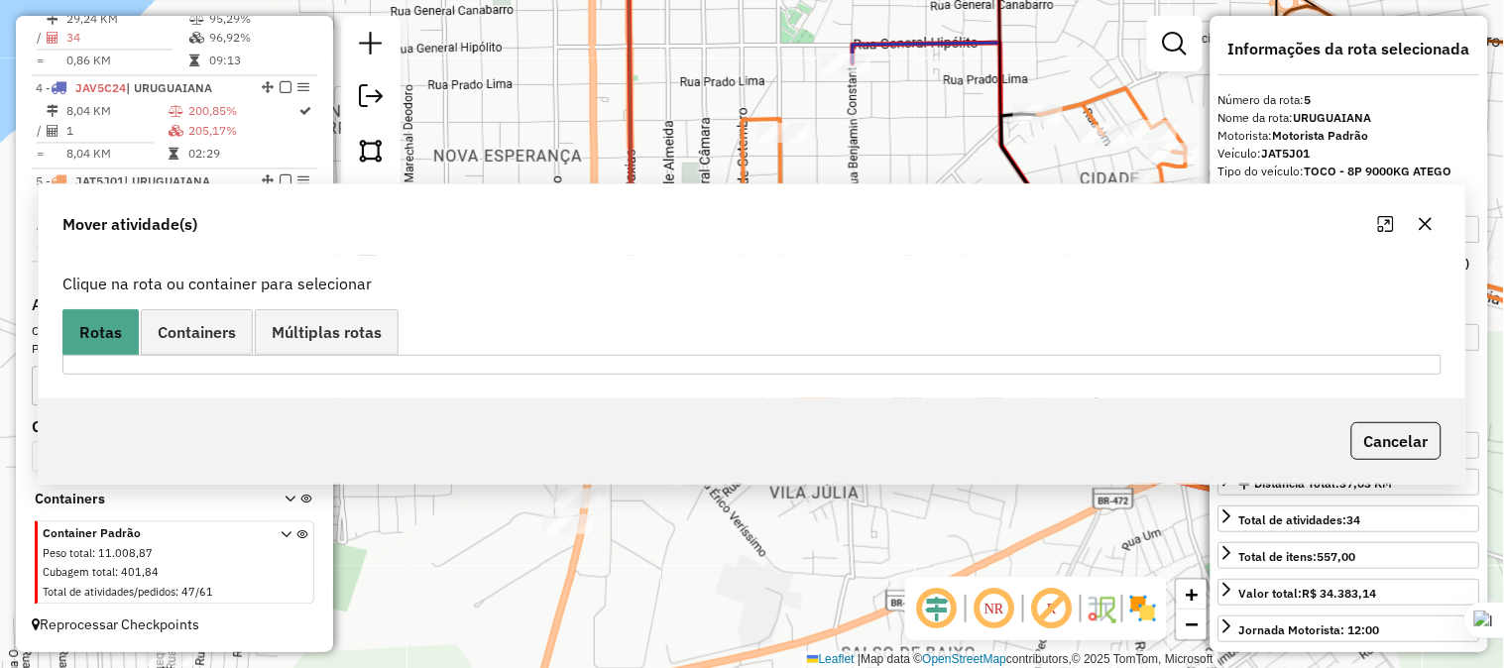
scroll to position [0, 0]
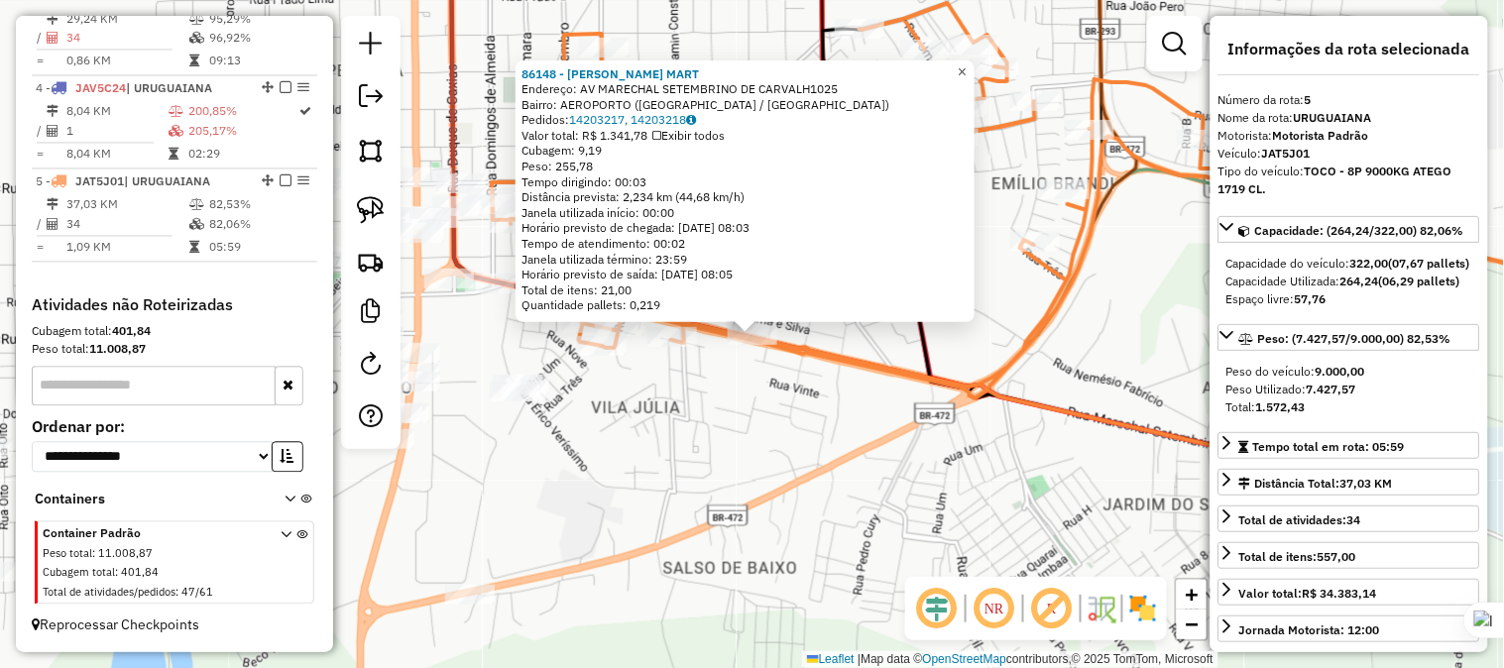
click at [968, 59] on link "×" at bounding box center [963, 71] width 24 height 24
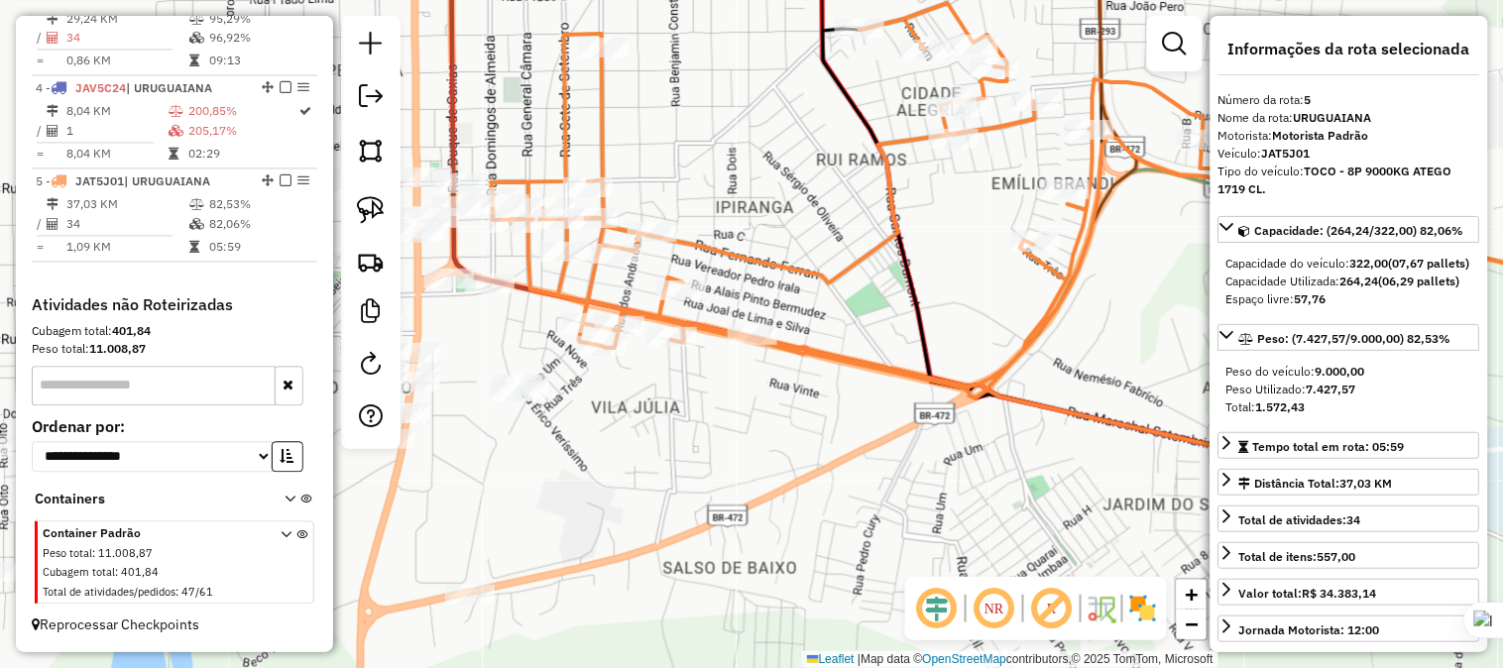
drag, startPoint x: 958, startPoint y: 322, endPoint x: 859, endPoint y: 392, distance: 121.0
click at [859, 392] on div "Janela de atendimento Grade de atendimento Capacidade Transportadoras Veículos …" at bounding box center [752, 334] width 1504 height 668
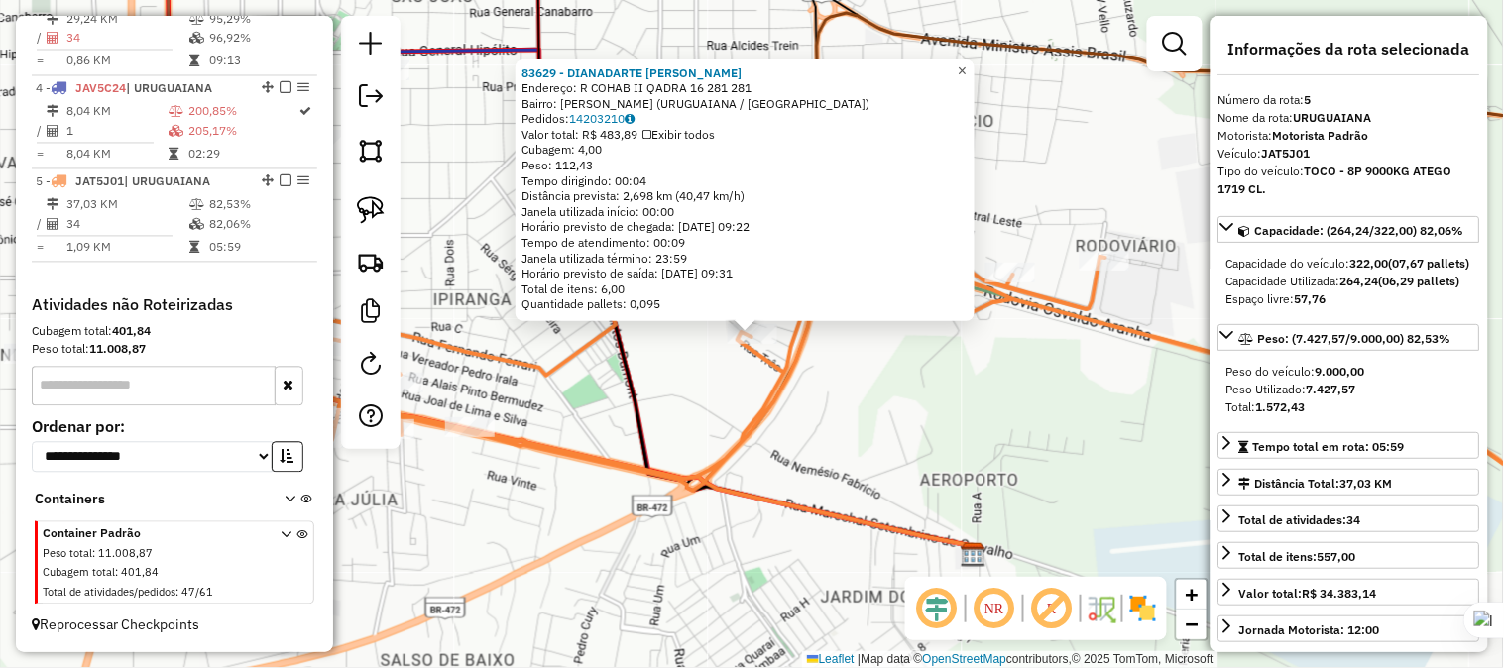
click at [966, 62] on span "×" at bounding box center [961, 70] width 9 height 17
click at [968, 62] on link "×" at bounding box center [963, 71] width 24 height 24
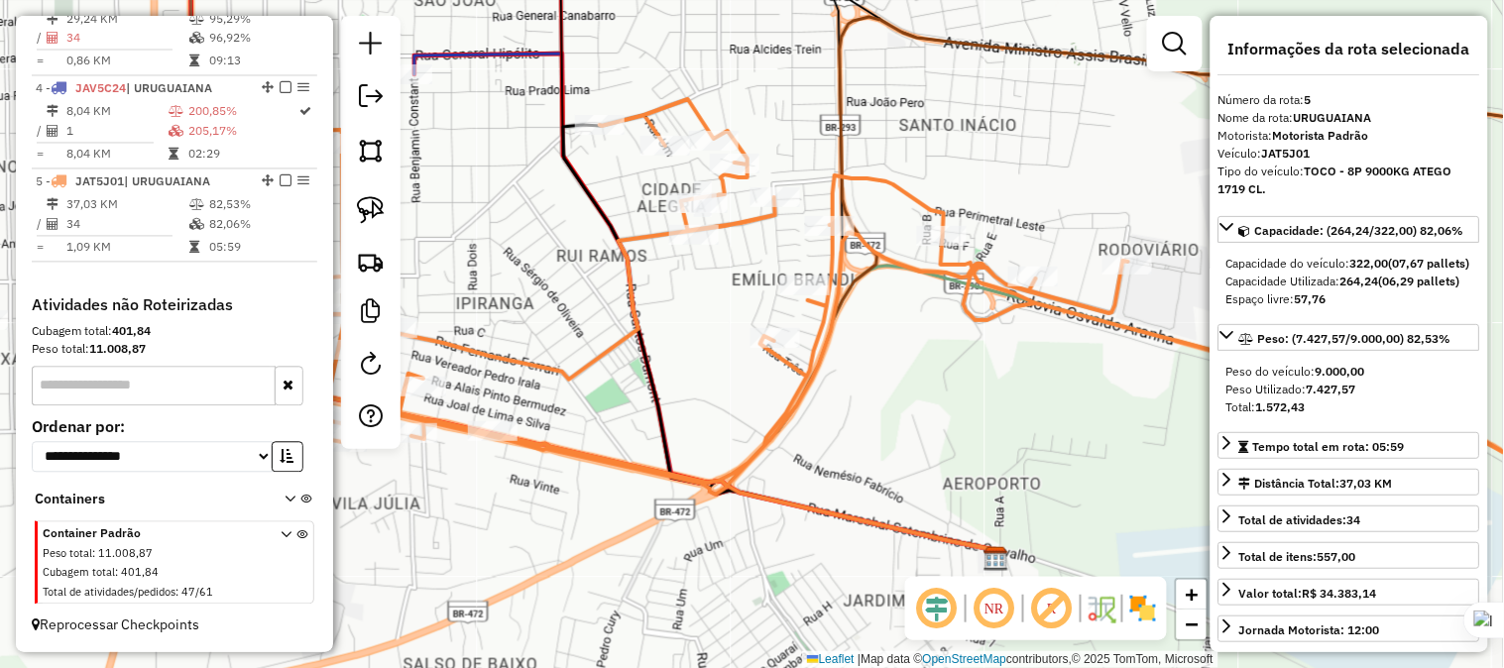
drag, startPoint x: 852, startPoint y: 365, endPoint x: 1033, endPoint y: 382, distance: 181.2
click at [1033, 382] on div "Janela de atendimento Grade de atendimento Capacidade Transportadoras Veículos …" at bounding box center [752, 334] width 1504 height 668
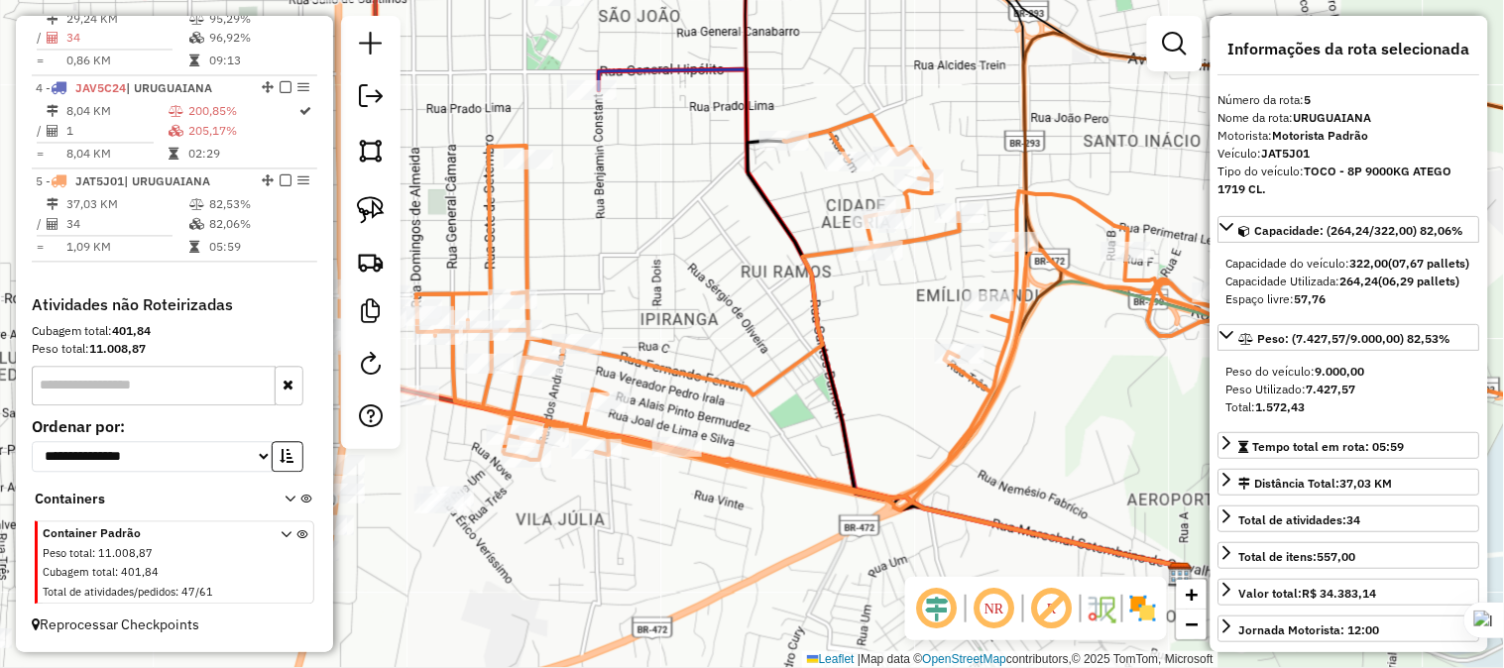
drag, startPoint x: 776, startPoint y: 384, endPoint x: 1014, endPoint y: 344, distance: 241.2
click at [1011, 347] on icon at bounding box center [1037, 312] width 1242 height 395
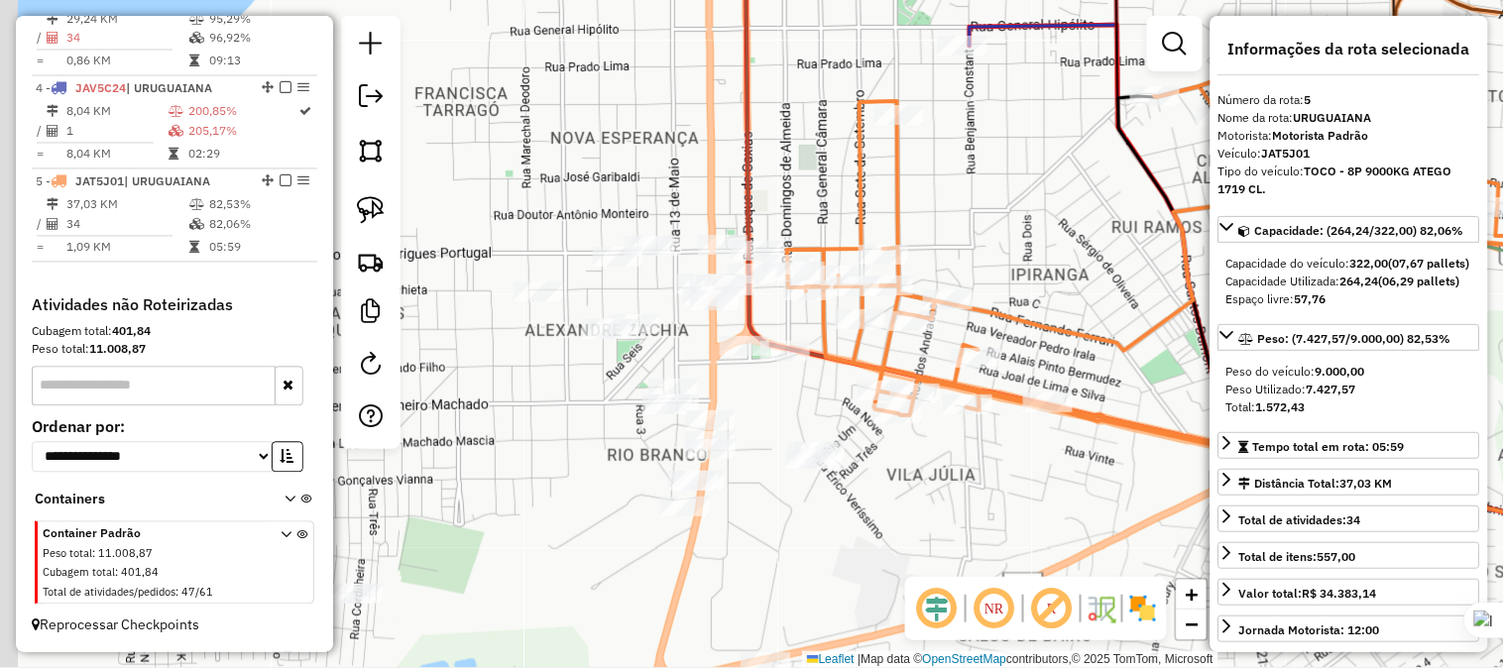
drag, startPoint x: 886, startPoint y: 318, endPoint x: 1018, endPoint y: 301, distance: 132.9
click at [1027, 303] on icon at bounding box center [1290, 267] width 1007 height 395
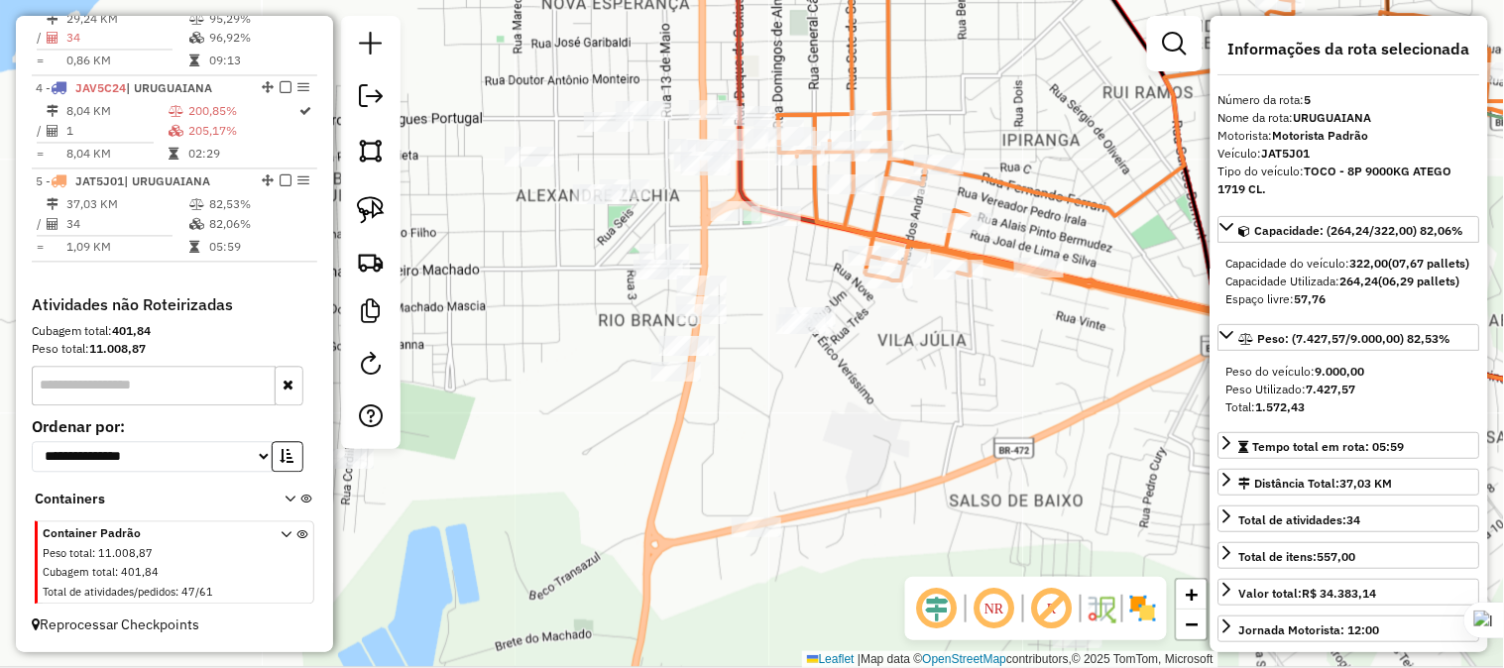
drag, startPoint x: 877, startPoint y: 430, endPoint x: 869, endPoint y: 364, distance: 66.9
click at [869, 364] on div "Janela de atendimento Grade de atendimento Capacidade Transportadoras Veículos …" at bounding box center [752, 334] width 1504 height 668
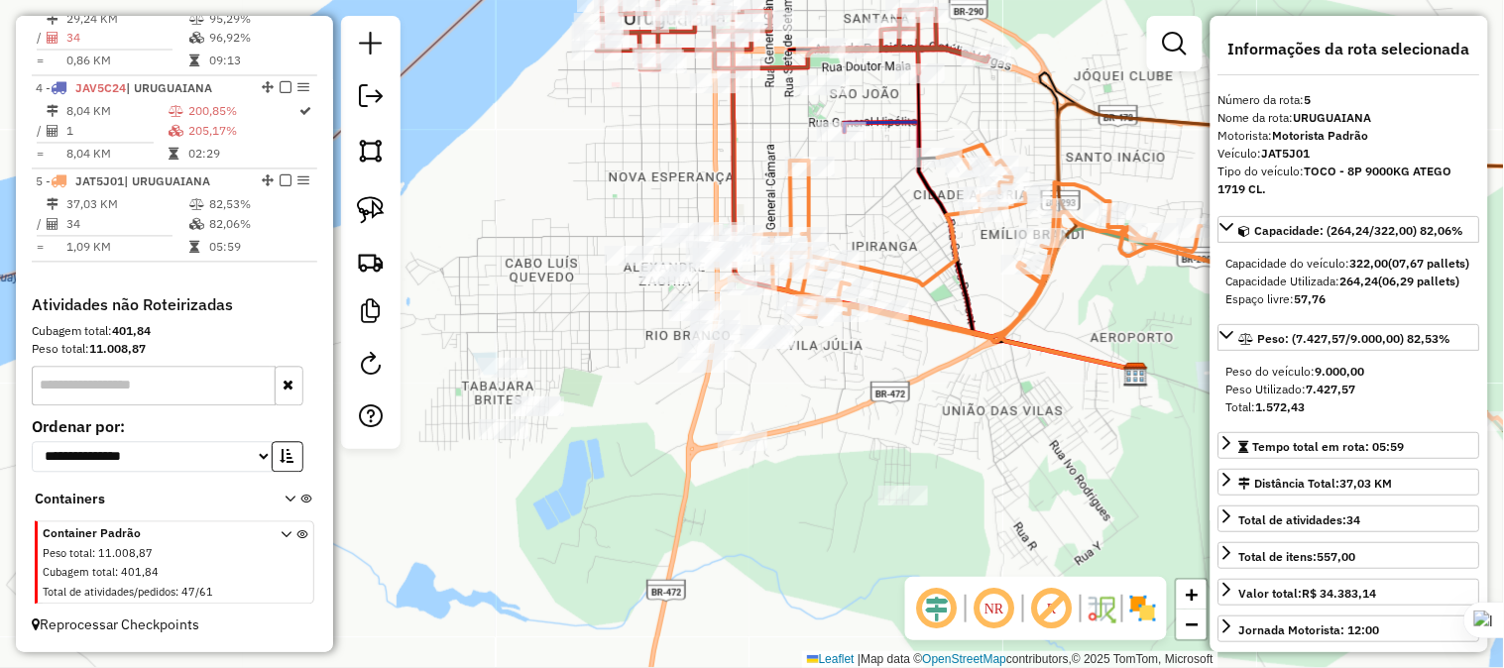
drag, startPoint x: 649, startPoint y: 398, endPoint x: 573, endPoint y: 391, distance: 76.7
click at [577, 392] on div "Janela de atendimento Grade de atendimento Capacidade Transportadoras Veículos …" at bounding box center [752, 334] width 1504 height 668
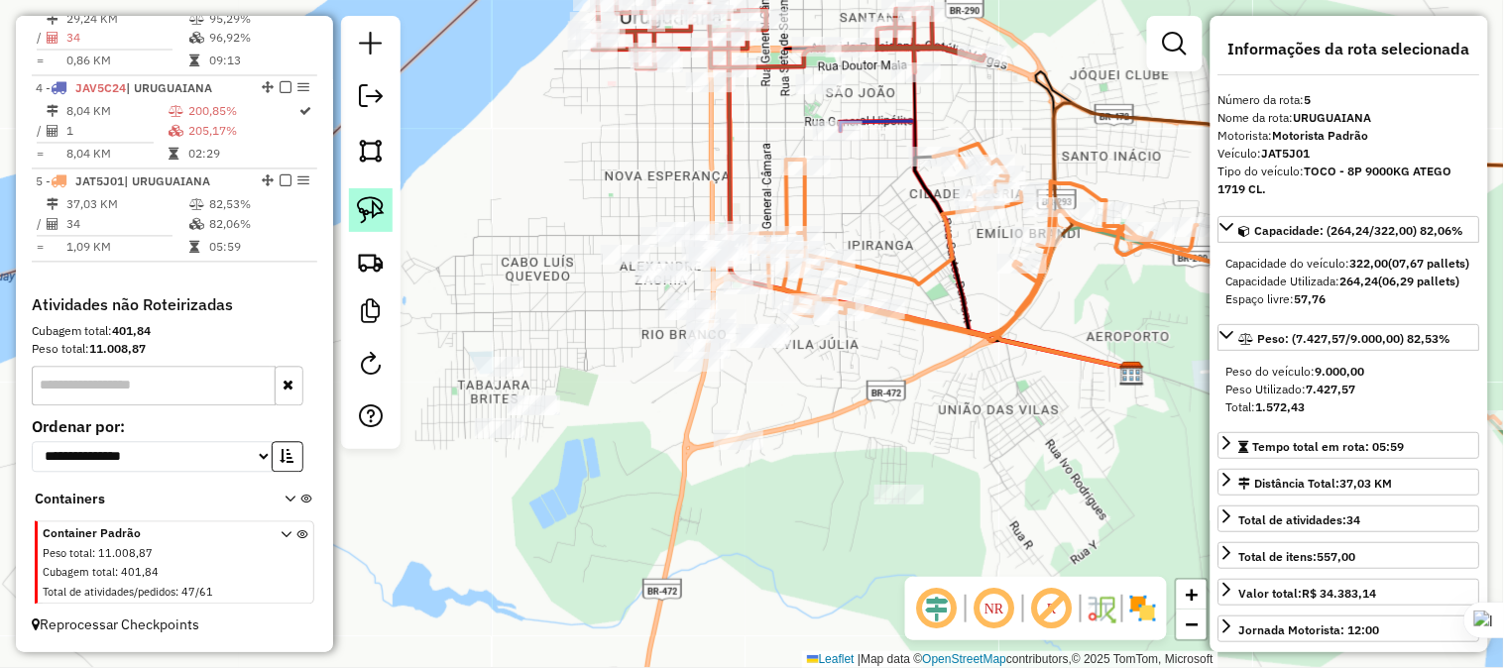
click at [368, 201] on img at bounding box center [371, 210] width 28 height 28
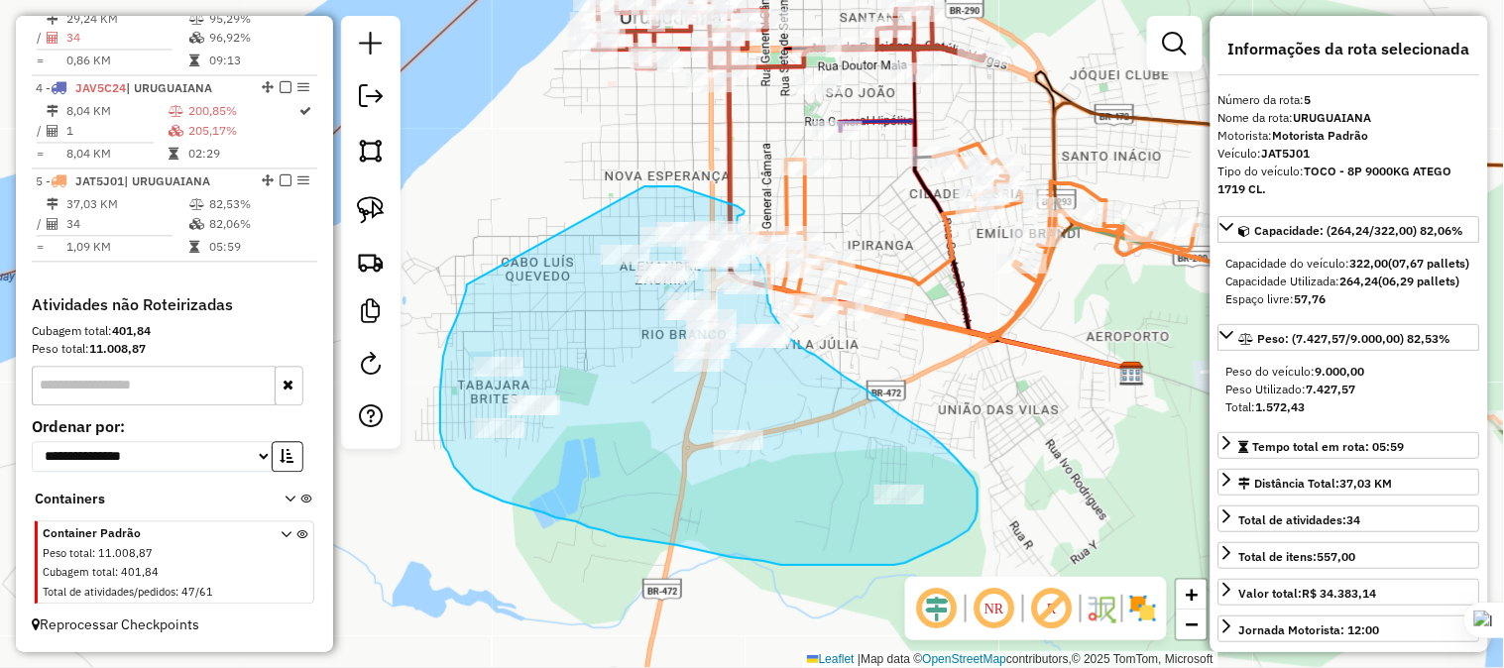
drag, startPoint x: 466, startPoint y: 291, endPoint x: 644, endPoint y: 186, distance: 207.0
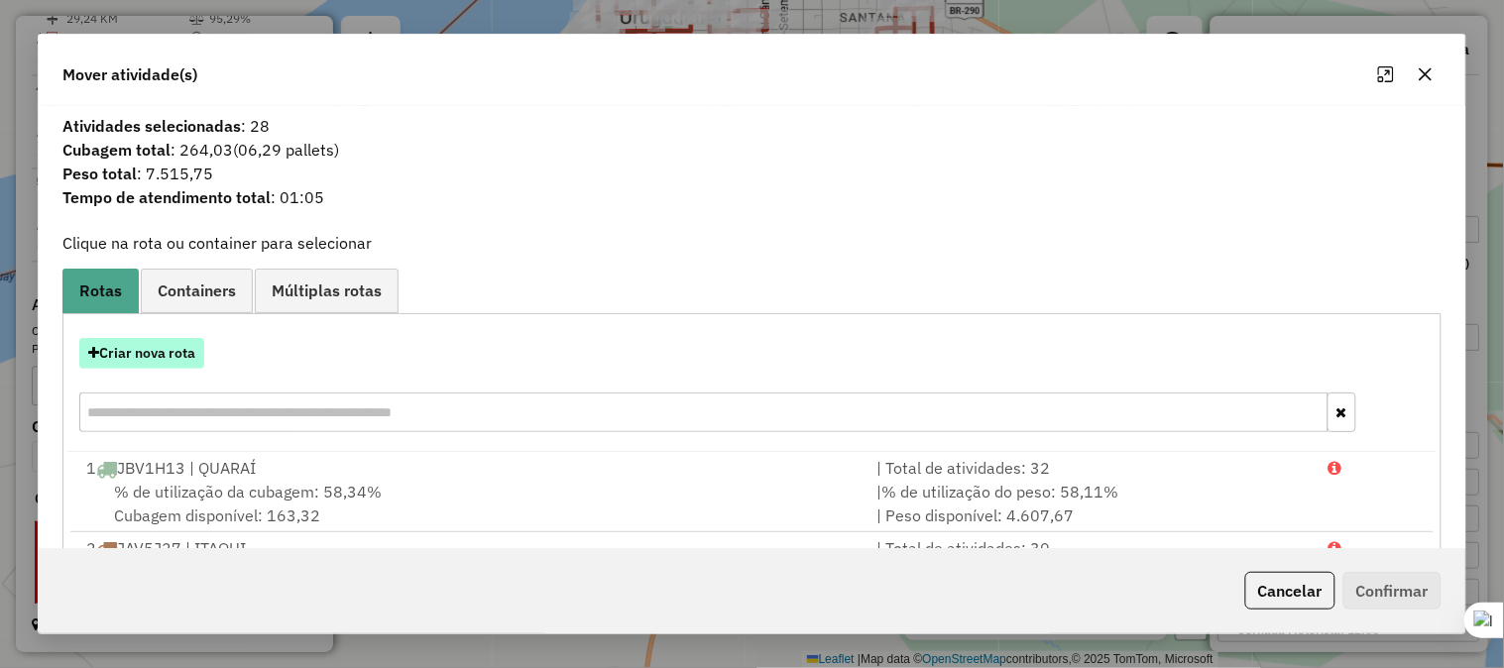
click at [190, 359] on button "Criar nova rota" at bounding box center [141, 353] width 125 height 31
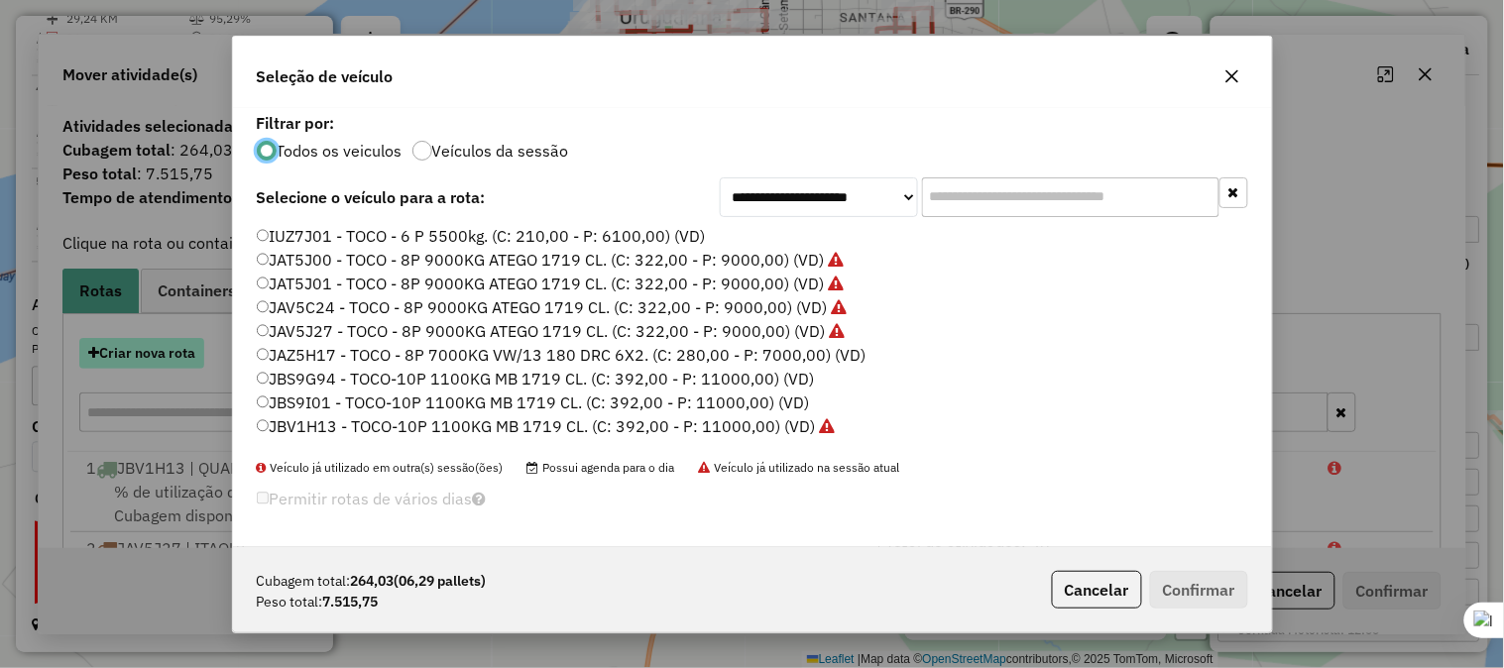
scroll to position [11, 5]
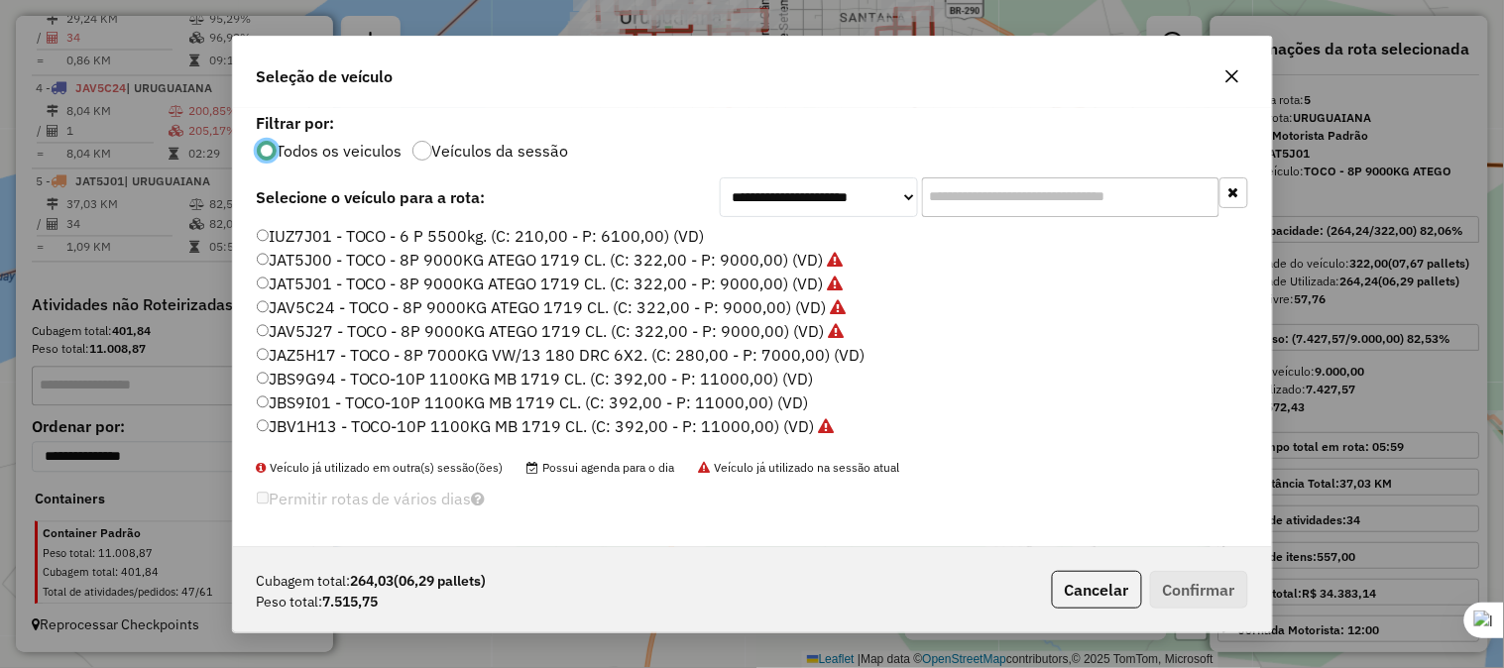
click at [270, 404] on label "JBS9I01 - TOCO-10P 1100KG MB 1719 CL. (C: 392,00 - P: 11000,00) (VD)" at bounding box center [533, 403] width 552 height 24
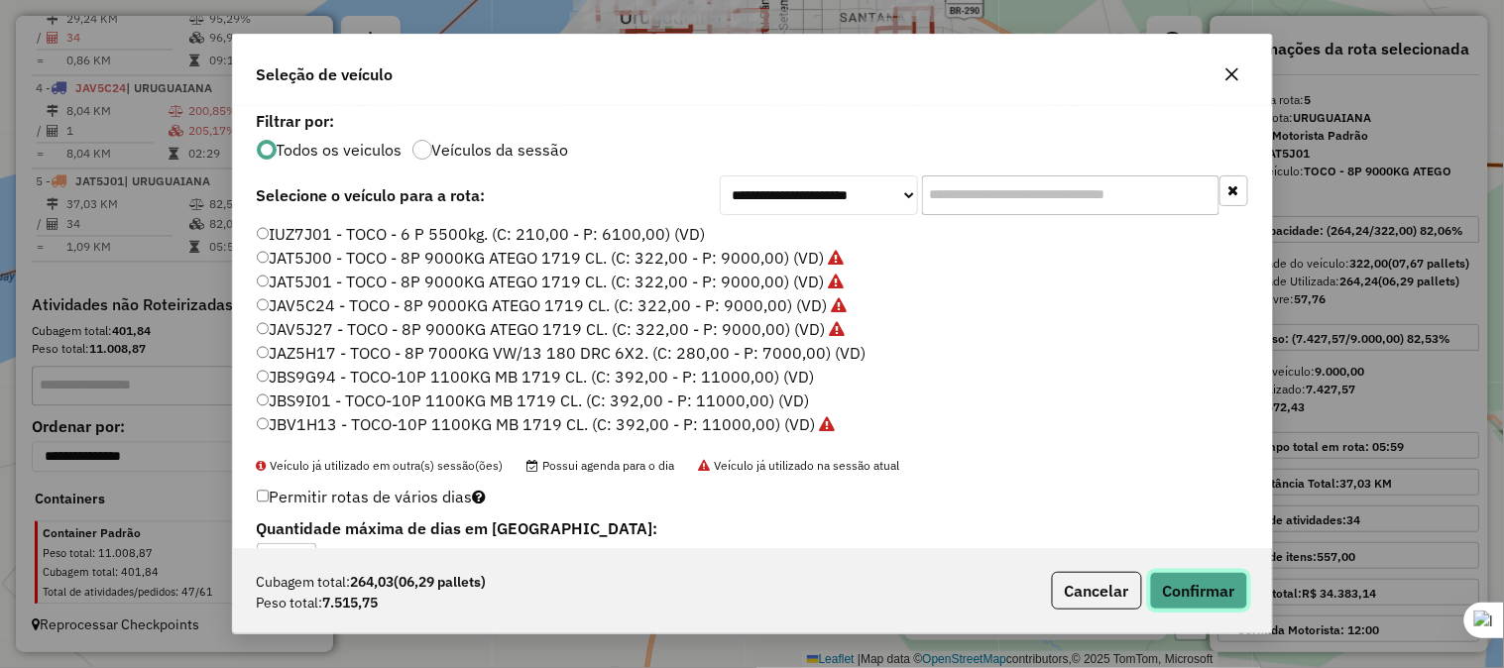
click at [1199, 585] on button "Confirmar" at bounding box center [1199, 591] width 98 height 38
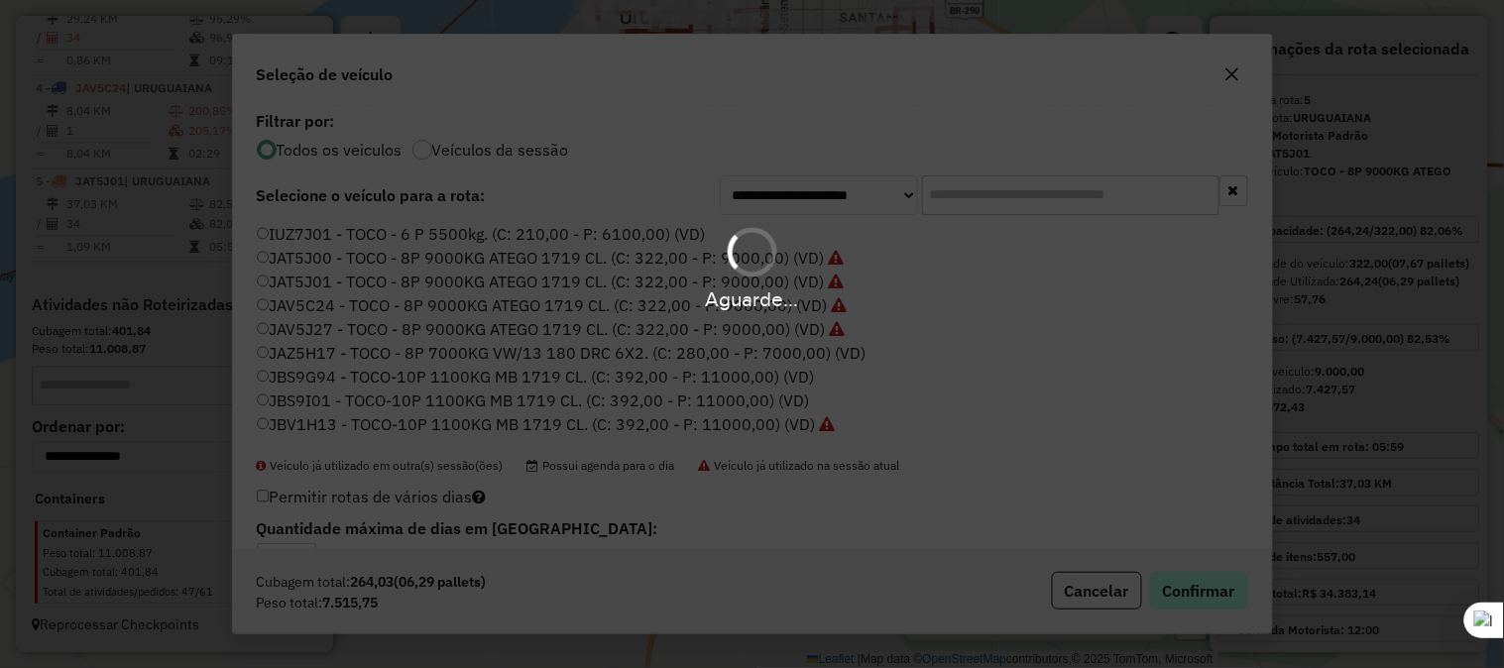
scroll to position [1054, 0]
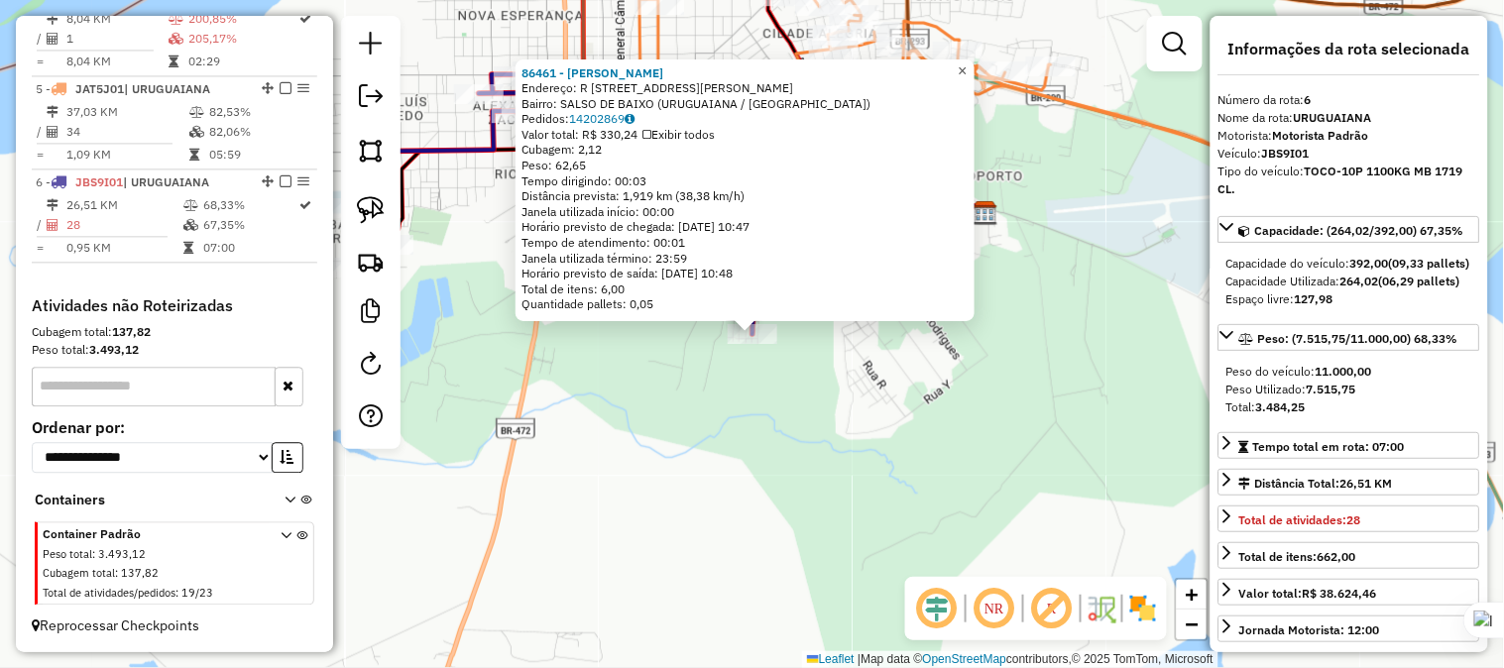
click at [967, 63] on link "×" at bounding box center [963, 71] width 24 height 24
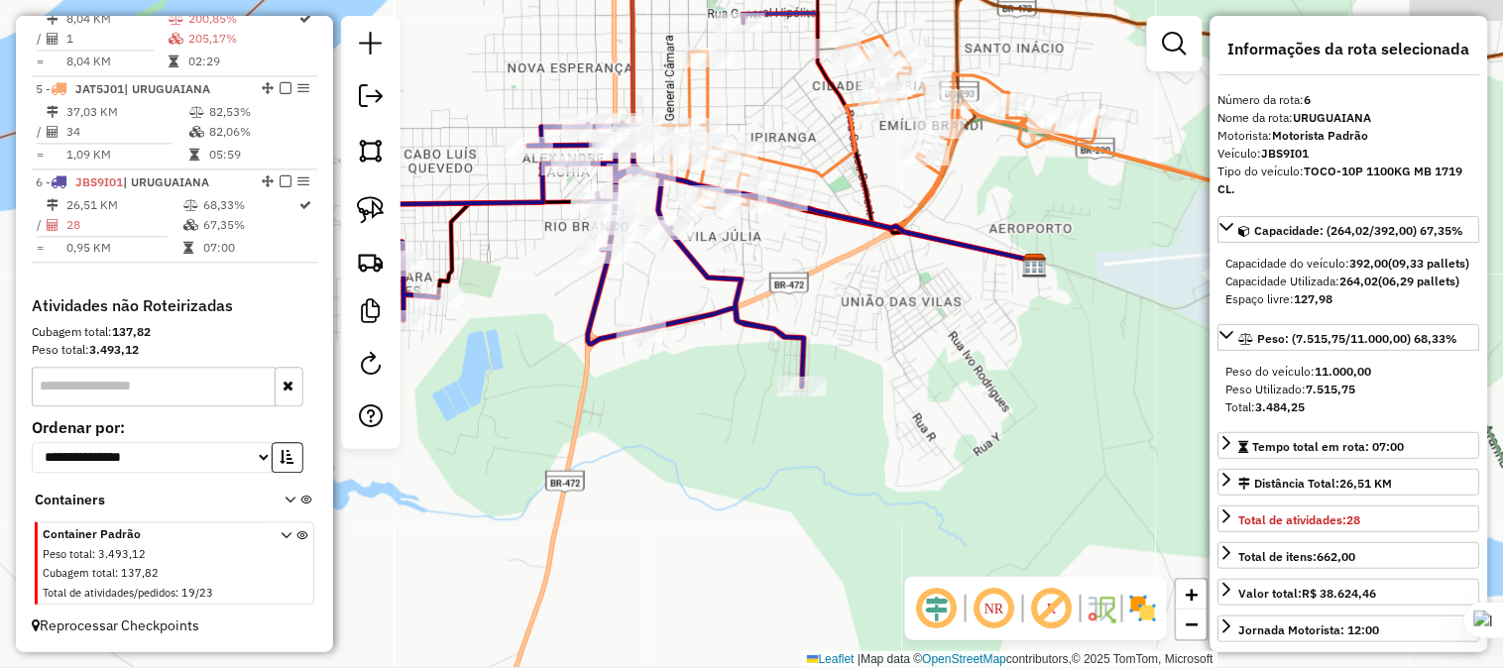
drag, startPoint x: 862, startPoint y: 350, endPoint x: 942, endPoint y: 440, distance: 120.1
click at [942, 440] on div "Janela de atendimento Grade de atendimento Capacidade Transportadoras Veículos …" at bounding box center [752, 334] width 1504 height 668
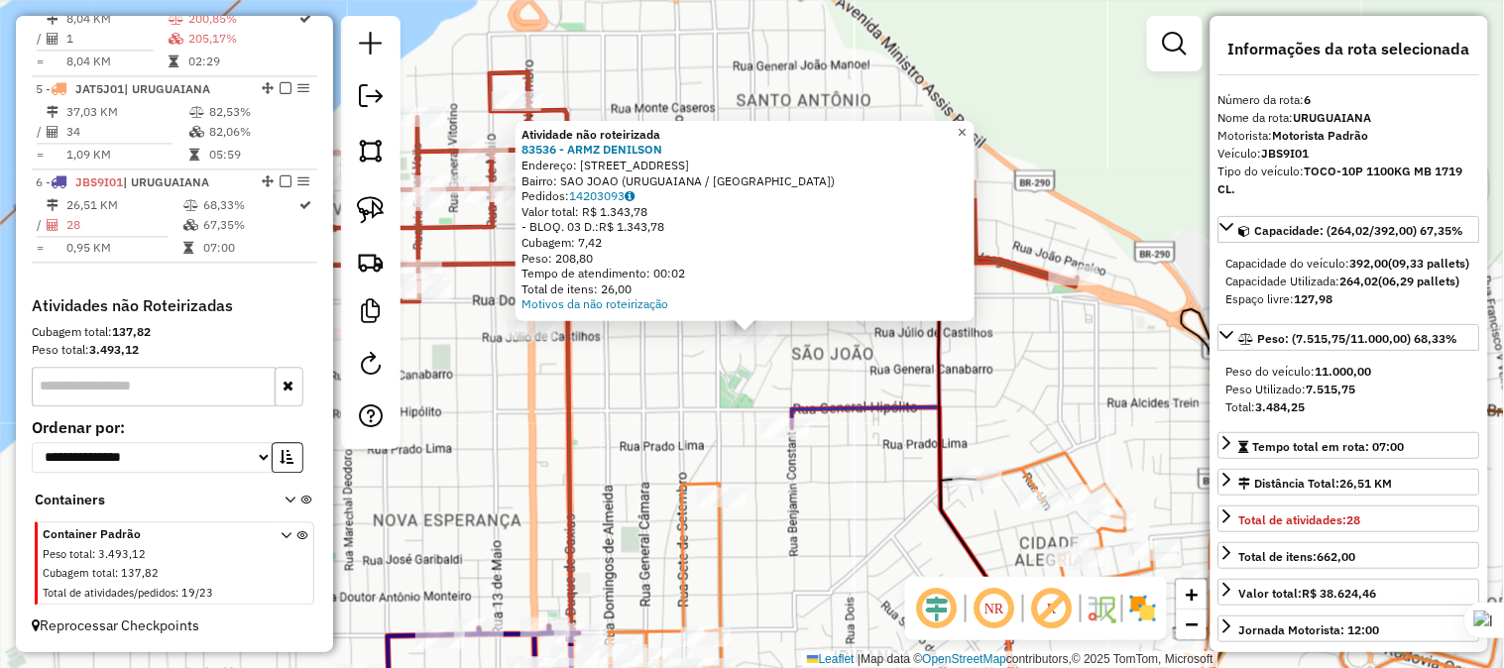
click at [966, 127] on span "×" at bounding box center [961, 132] width 9 height 17
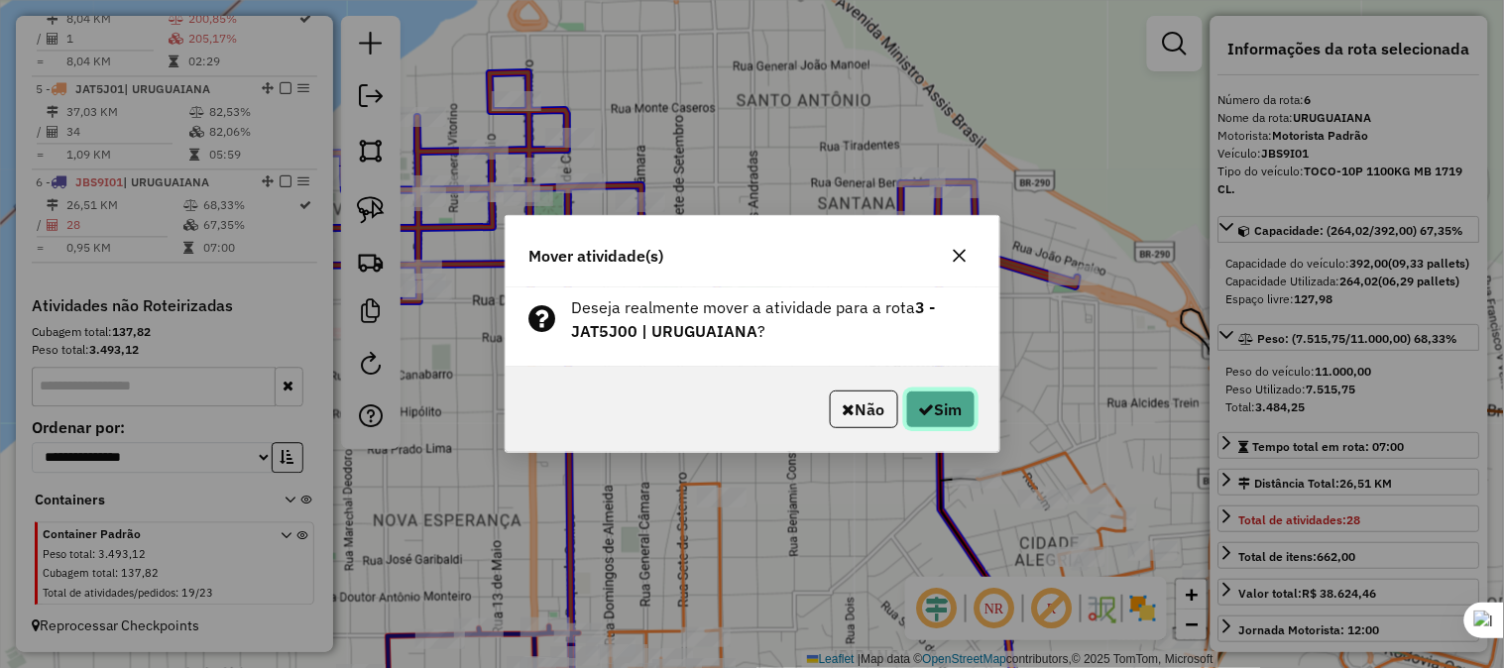
click at [915, 398] on button "Sim" at bounding box center [940, 410] width 69 height 38
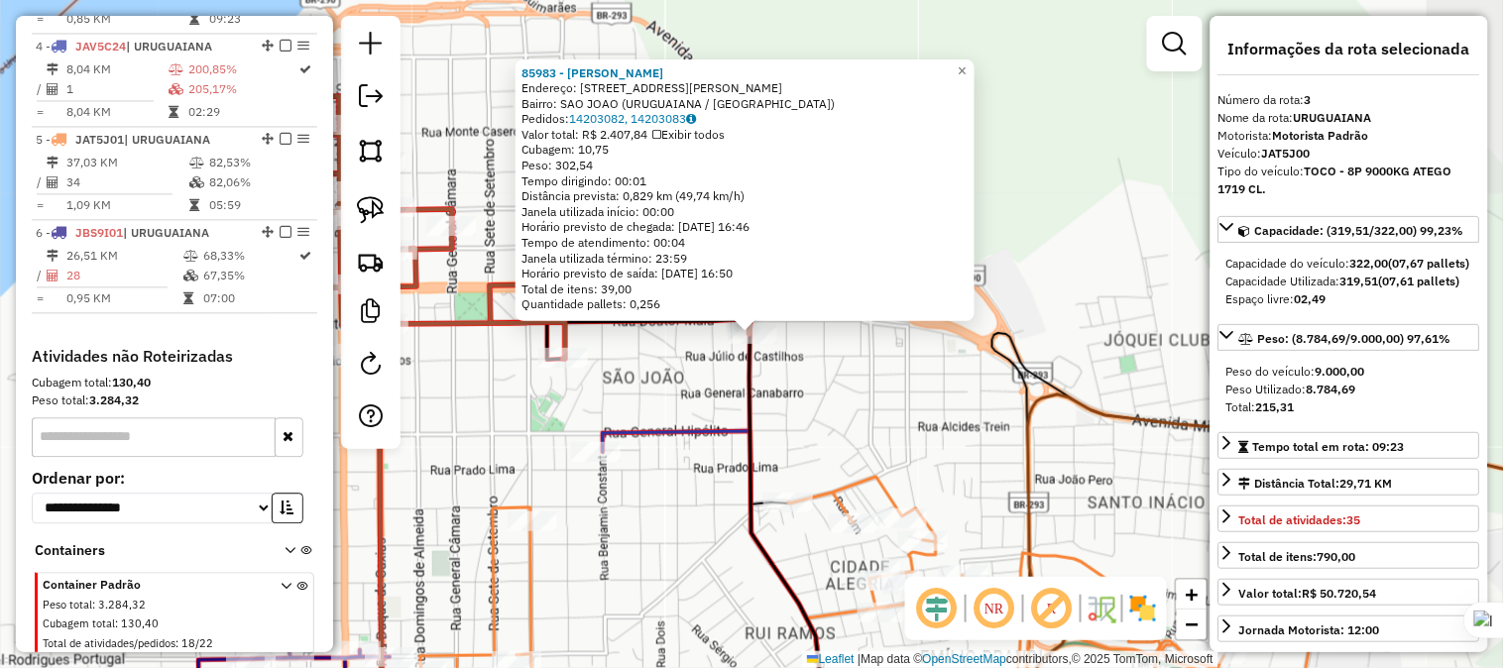
scroll to position [927, 0]
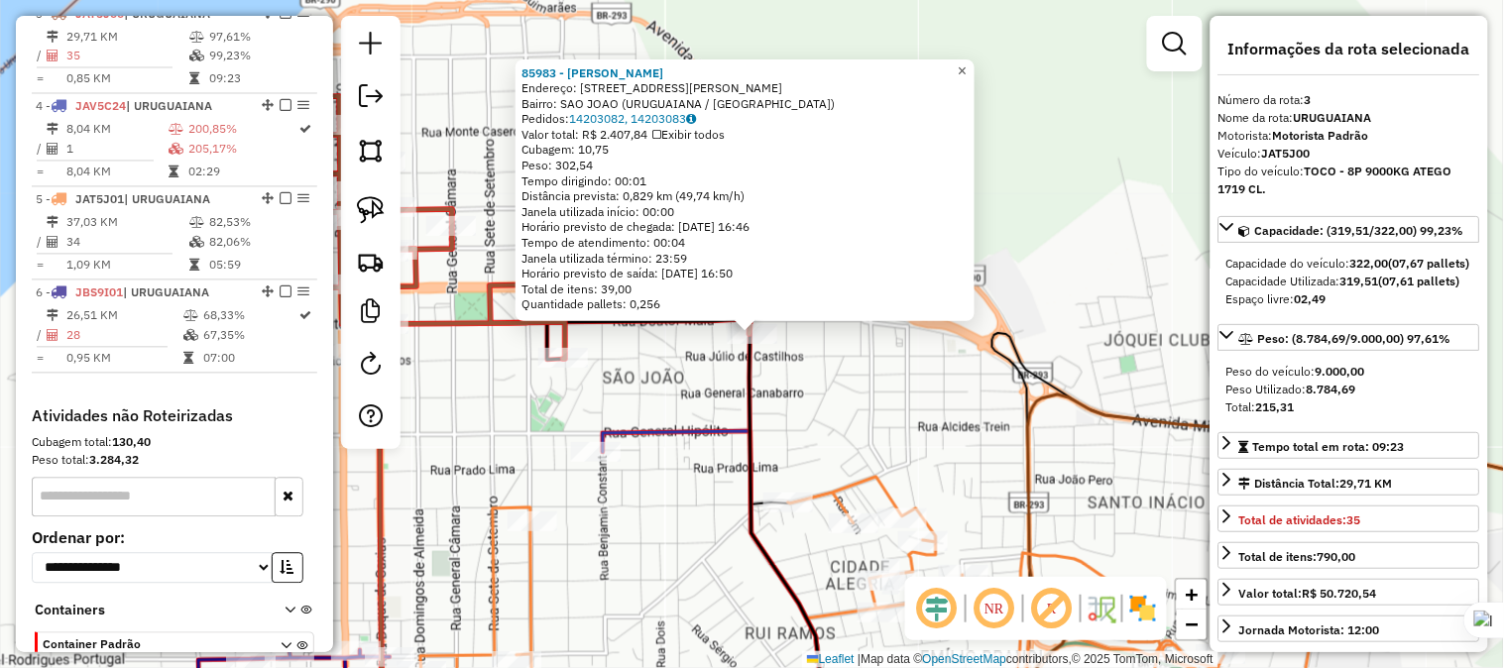
click at [974, 66] on link "×" at bounding box center [963, 71] width 24 height 24
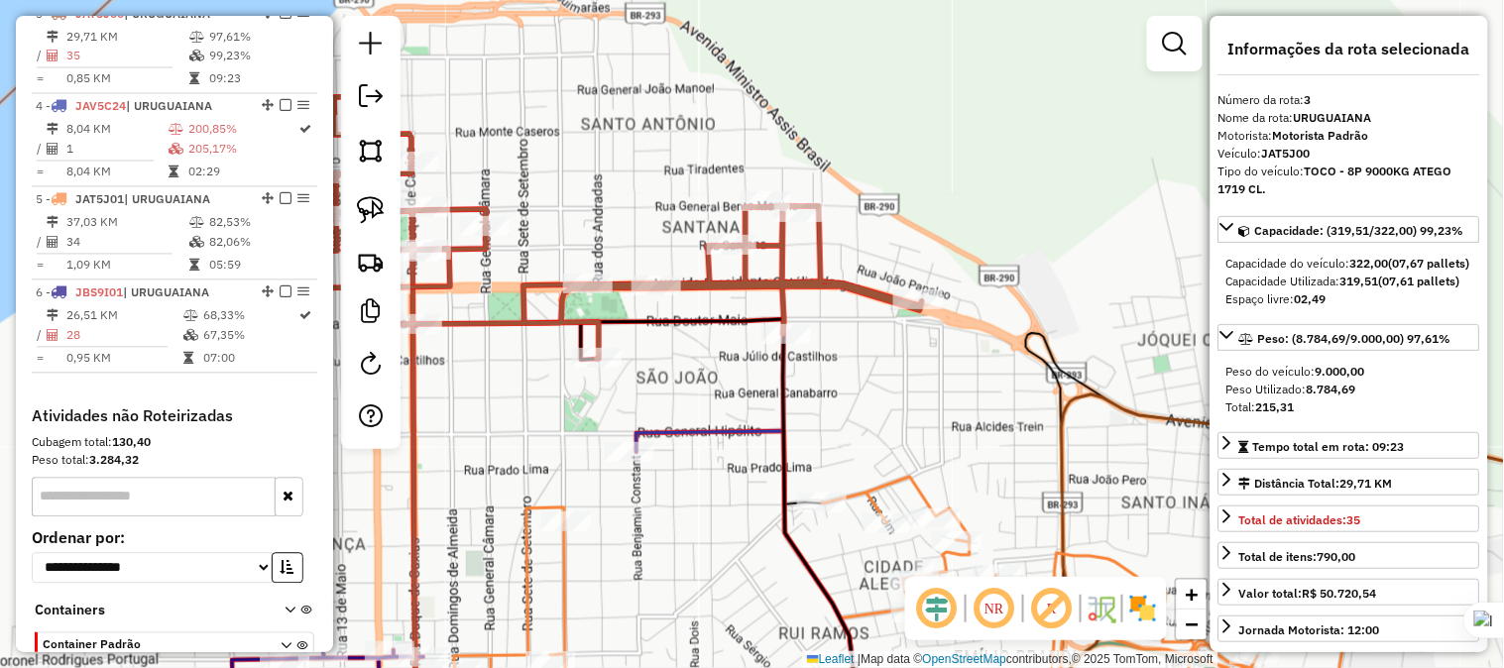
drag, startPoint x: 991, startPoint y: 184, endPoint x: 1128, endPoint y: 231, distance: 144.5
click at [1182, 201] on div "Janela de atendimento Grade de atendimento Capacidade Transportadoras Veículos …" at bounding box center [752, 334] width 1504 height 668
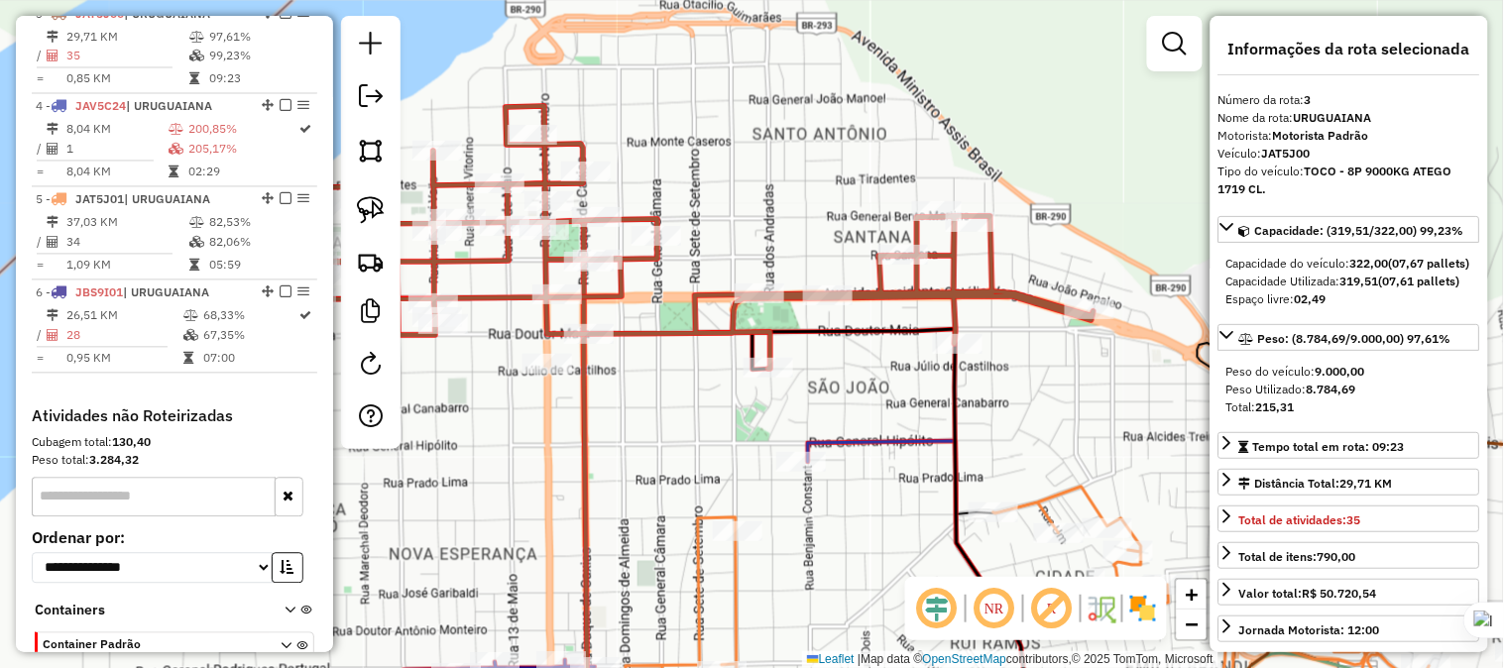
drag, startPoint x: 814, startPoint y: 434, endPoint x: 915, endPoint y: 389, distance: 110.9
click at [915, 389] on div "Janela de atendimento Grade de atendimento Capacidade Transportadoras Veículos …" at bounding box center [752, 334] width 1504 height 668
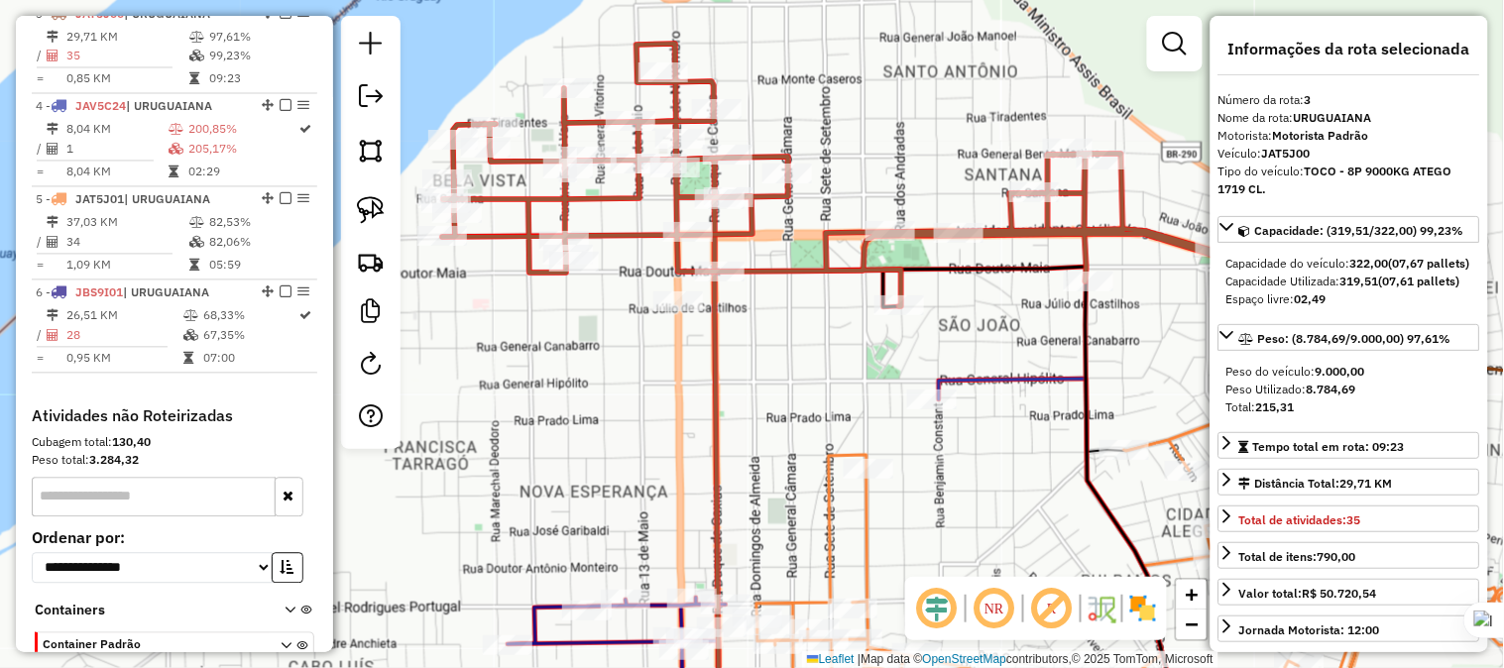
drag, startPoint x: 884, startPoint y: 388, endPoint x: 928, endPoint y: 364, distance: 49.7
click at [928, 364] on div "Janela de atendimento Grade de atendimento Capacidade Transportadoras Veículos …" at bounding box center [752, 334] width 1504 height 668
drag, startPoint x: 953, startPoint y: 359, endPoint x: 628, endPoint y: 311, distance: 328.6
click at [628, 311] on div "Janela de atendimento Grade de atendimento Capacidade Transportadoras Veículos …" at bounding box center [752, 334] width 1504 height 668
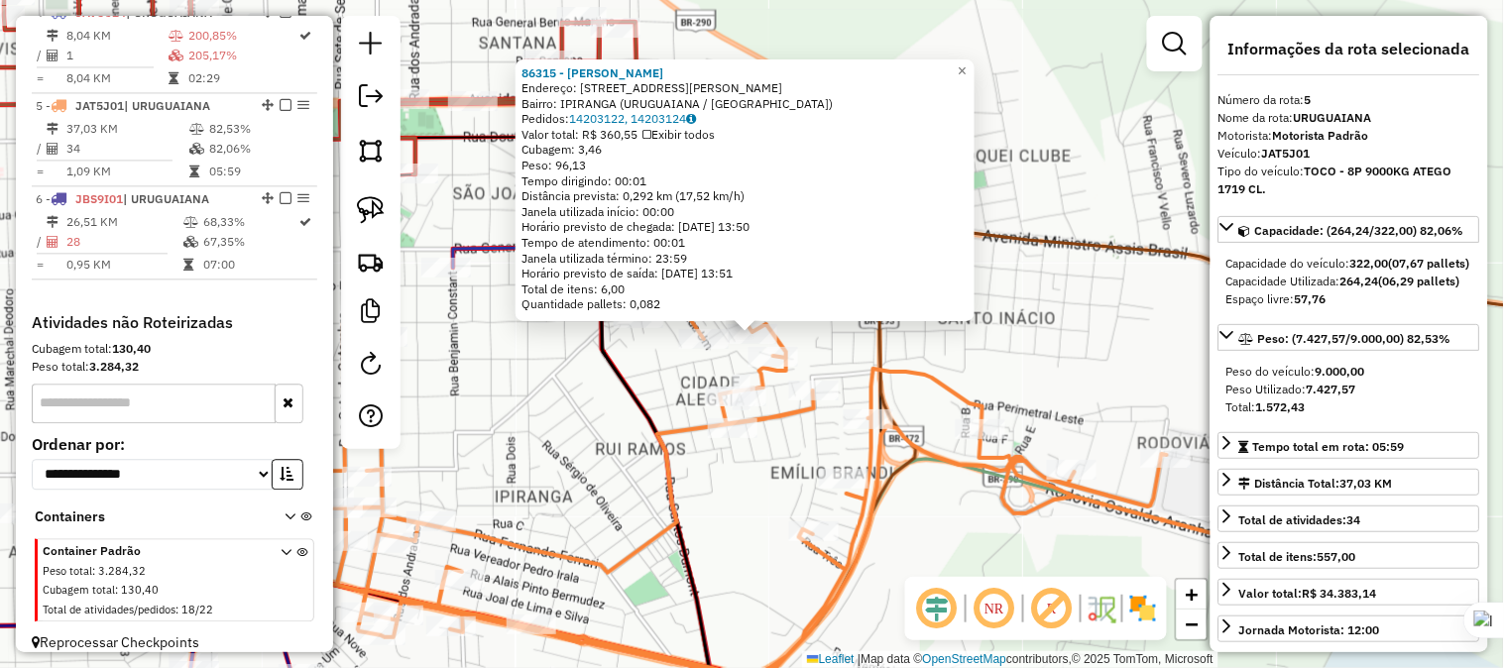
scroll to position [1054, 0]
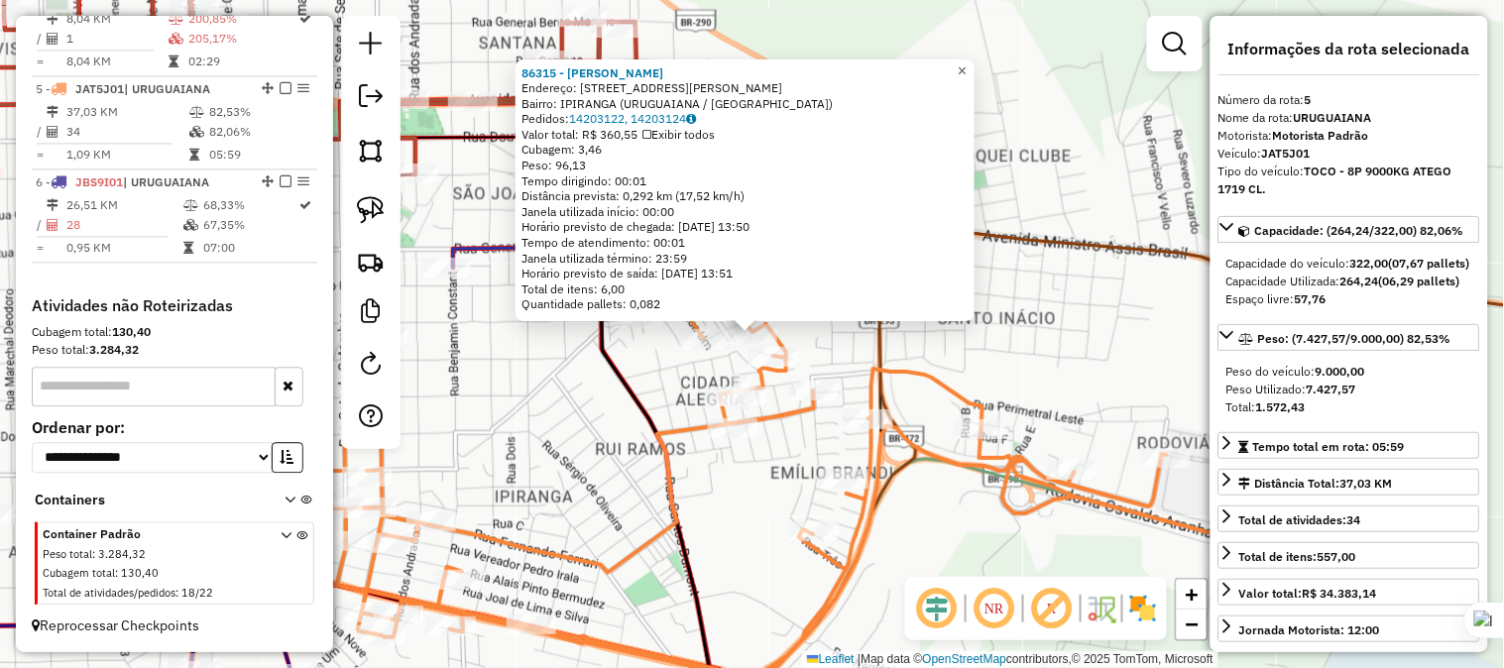
click at [966, 66] on span "×" at bounding box center [961, 70] width 9 height 17
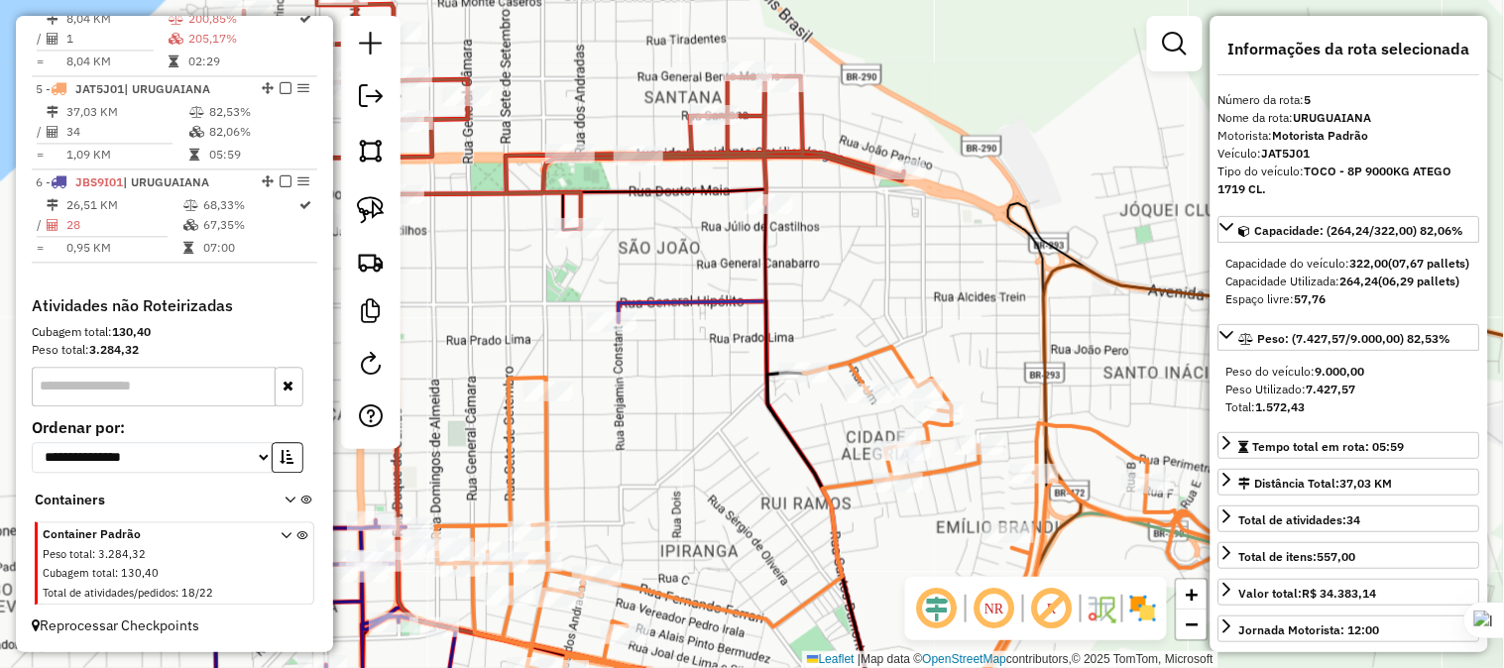
drag, startPoint x: 866, startPoint y: 259, endPoint x: 1047, endPoint y: 330, distance: 194.0
click at [1048, 330] on icon at bounding box center [1377, 527] width 887 height 525
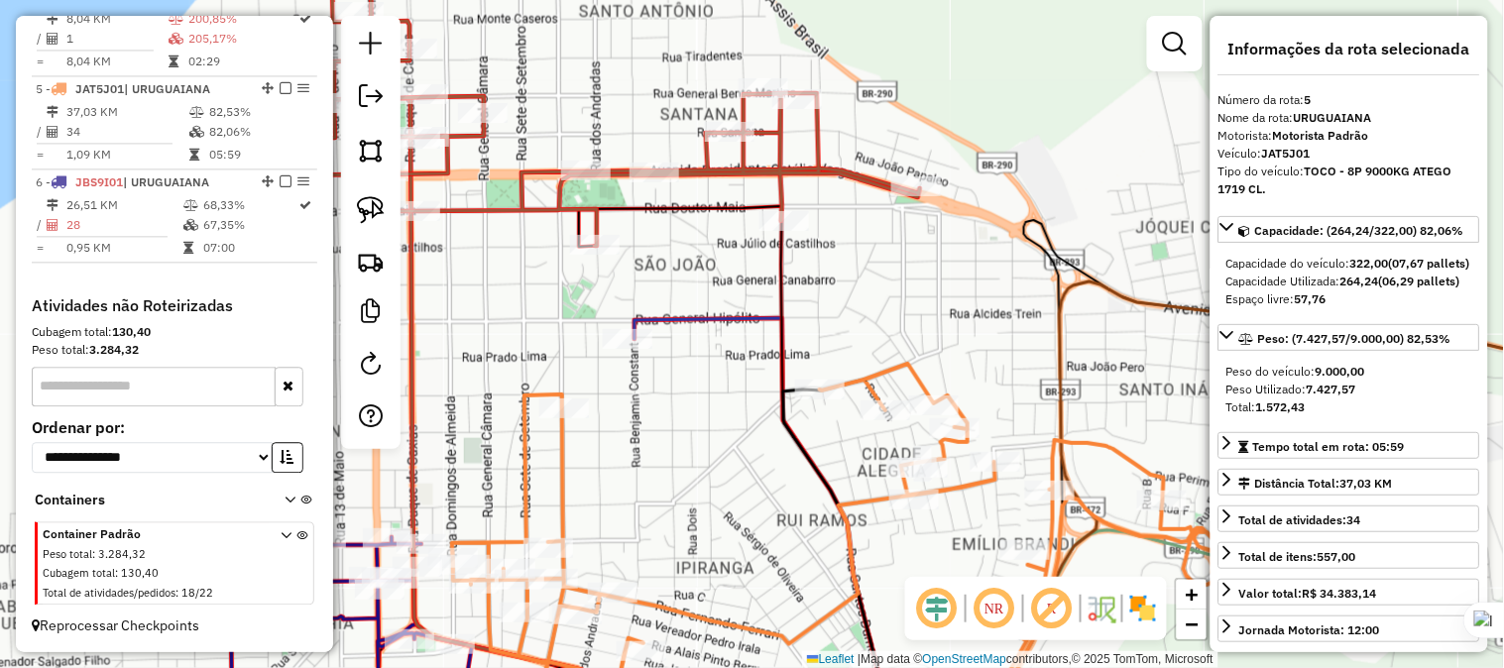
drag, startPoint x: 892, startPoint y: 282, endPoint x: 938, endPoint y: 279, distance: 45.8
click at [938, 279] on div "Janela de atendimento Grade de atendimento Capacidade Transportadoras Veículos …" at bounding box center [752, 334] width 1504 height 668
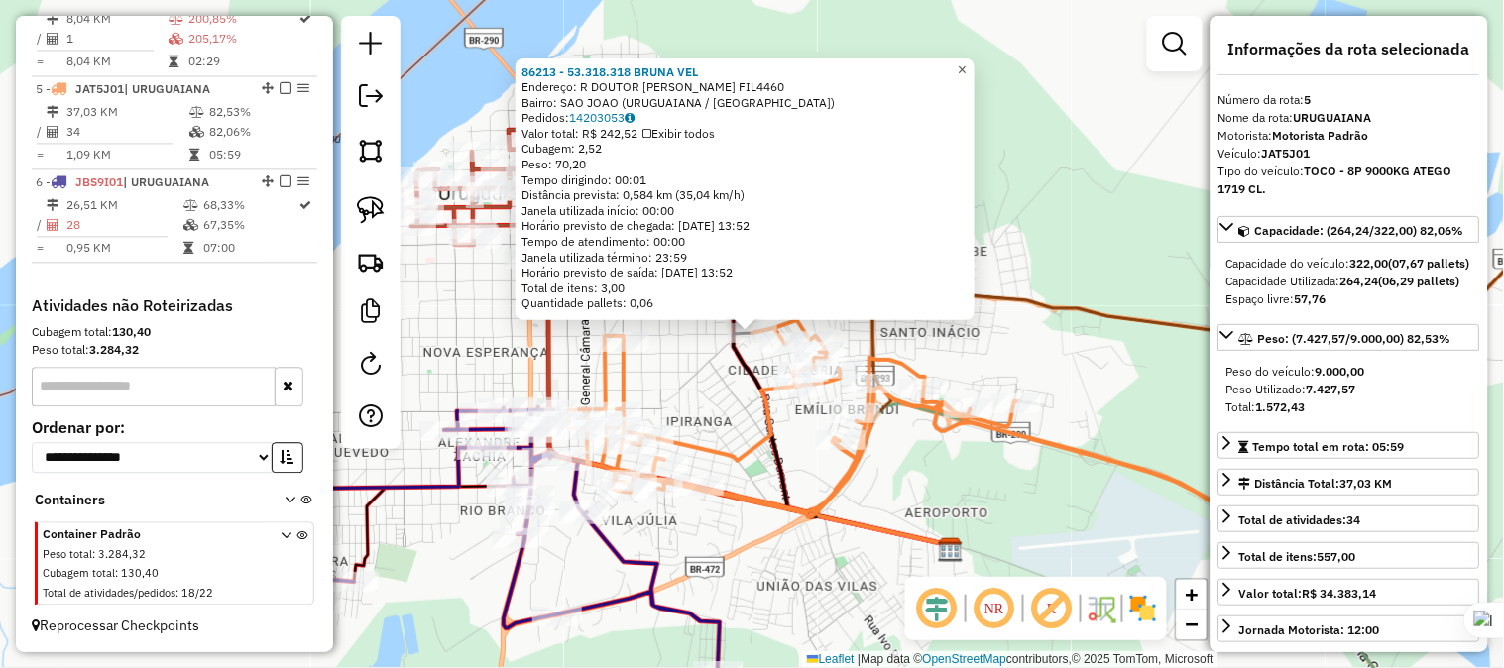
click at [974, 69] on link "×" at bounding box center [963, 70] width 24 height 24
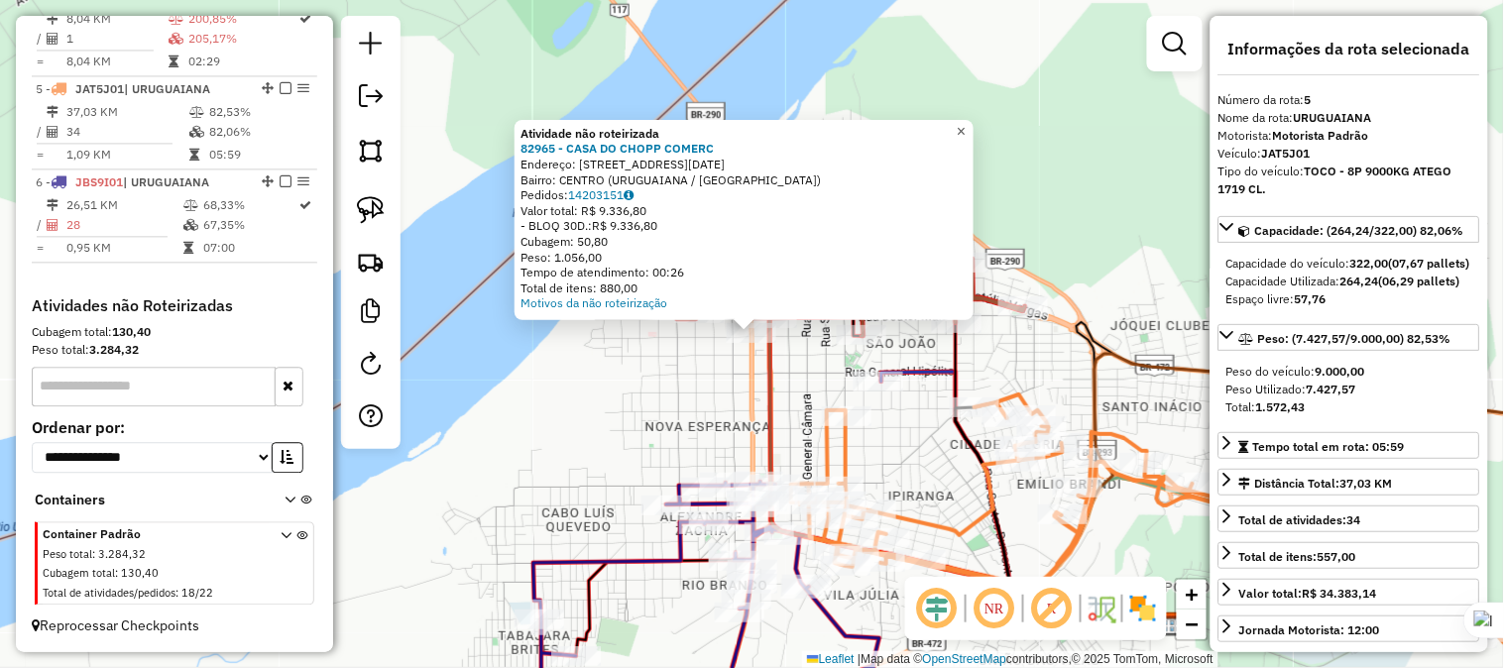
click at [973, 126] on link "×" at bounding box center [962, 132] width 24 height 24
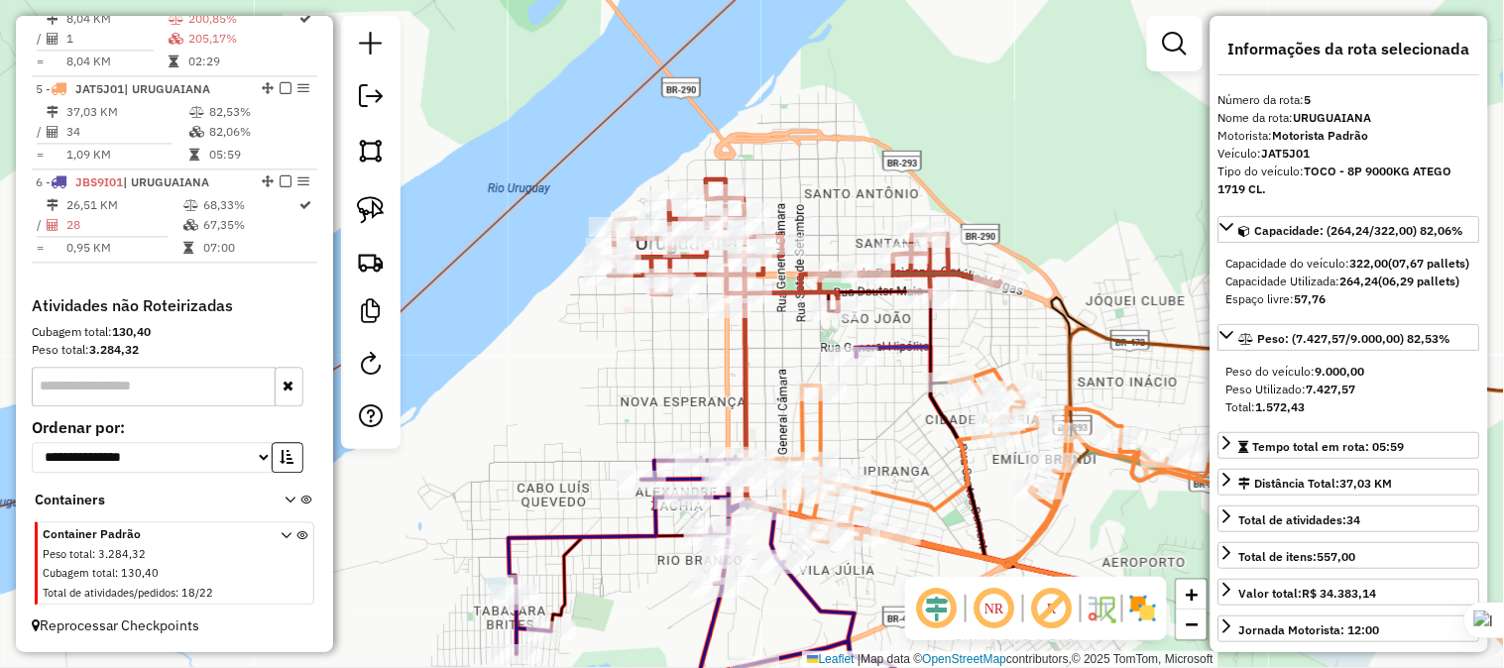
drag, startPoint x: 816, startPoint y: 372, endPoint x: 784, endPoint y: 325, distance: 56.4
click at [784, 325] on div "Janela de atendimento Grade de atendimento Capacidade Transportadoras Veículos …" at bounding box center [752, 334] width 1504 height 668
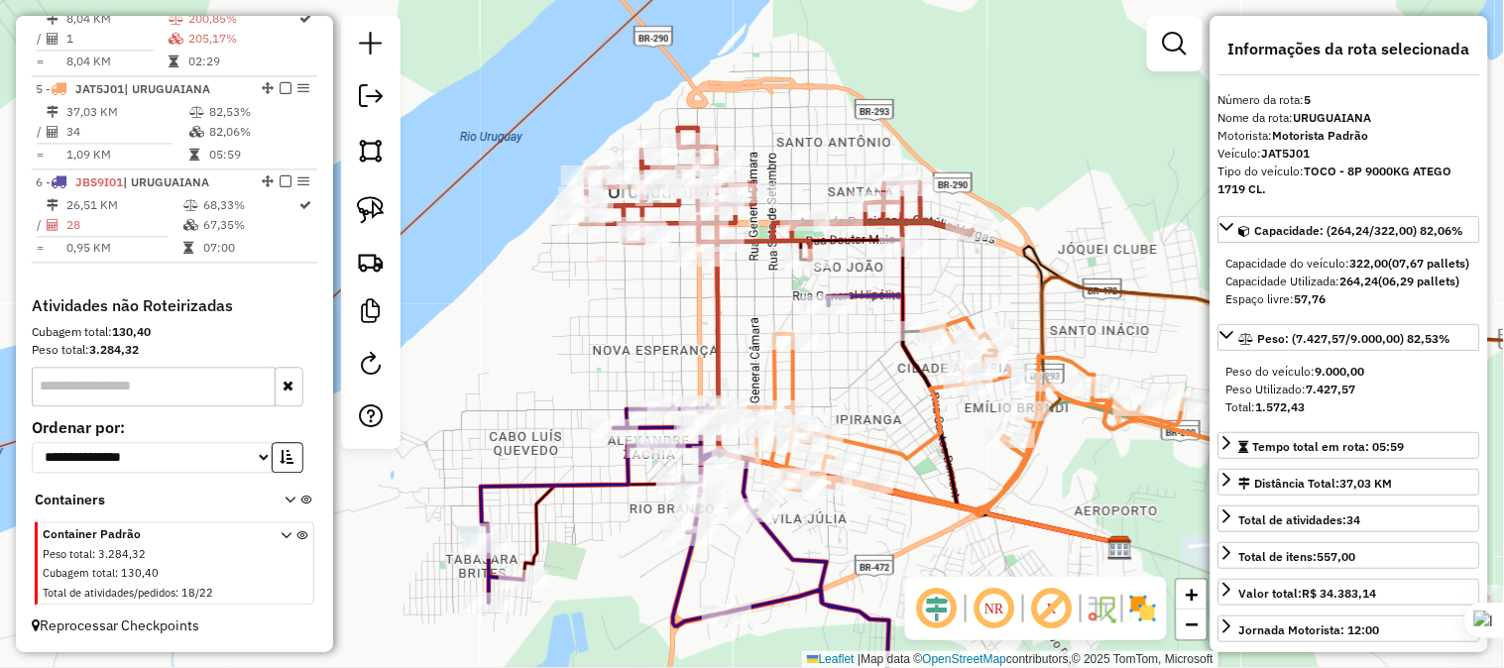
click at [730, 350] on div "Janela de atendimento Grade de atendimento Capacidade Transportadoras Veículos …" at bounding box center [752, 334] width 1504 height 668
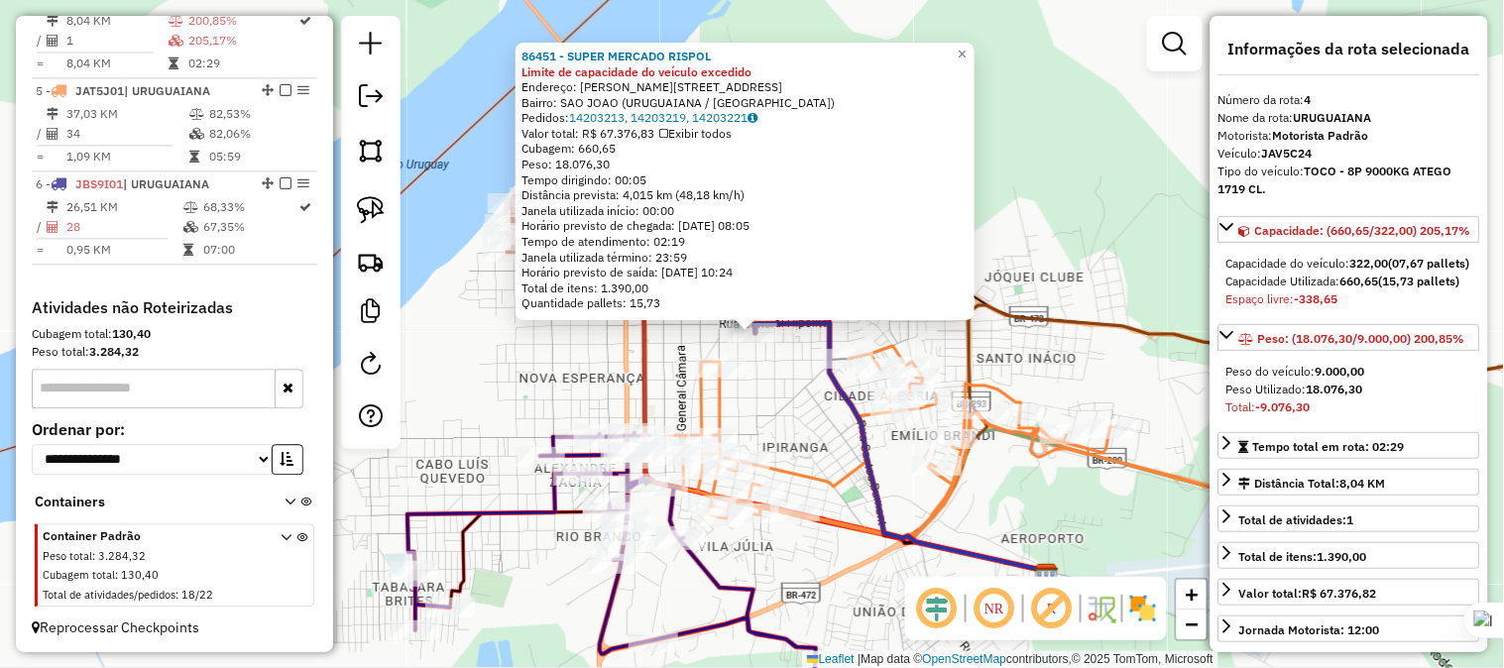
scroll to position [1021, 0]
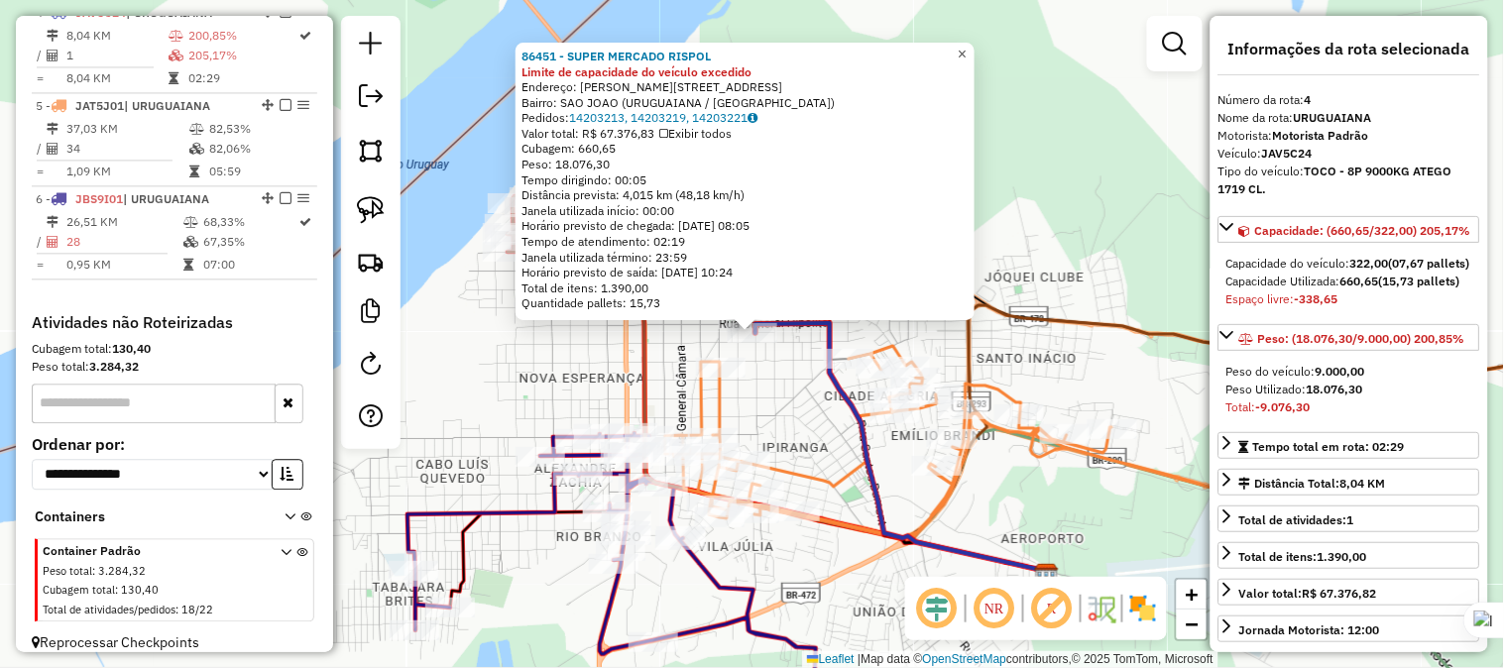
click at [966, 46] on span "×" at bounding box center [961, 54] width 9 height 17
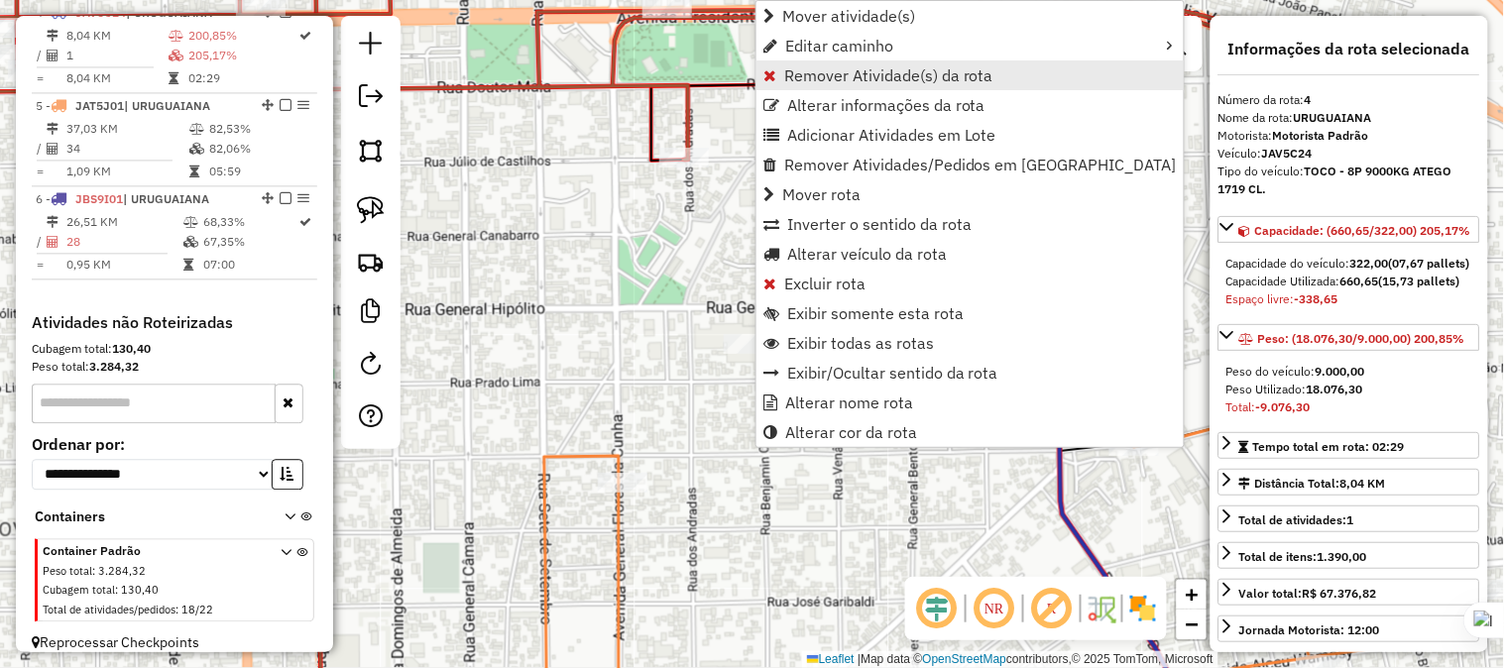
click at [819, 79] on span "Remover Atividade(s) da rota" at bounding box center [888, 75] width 209 height 16
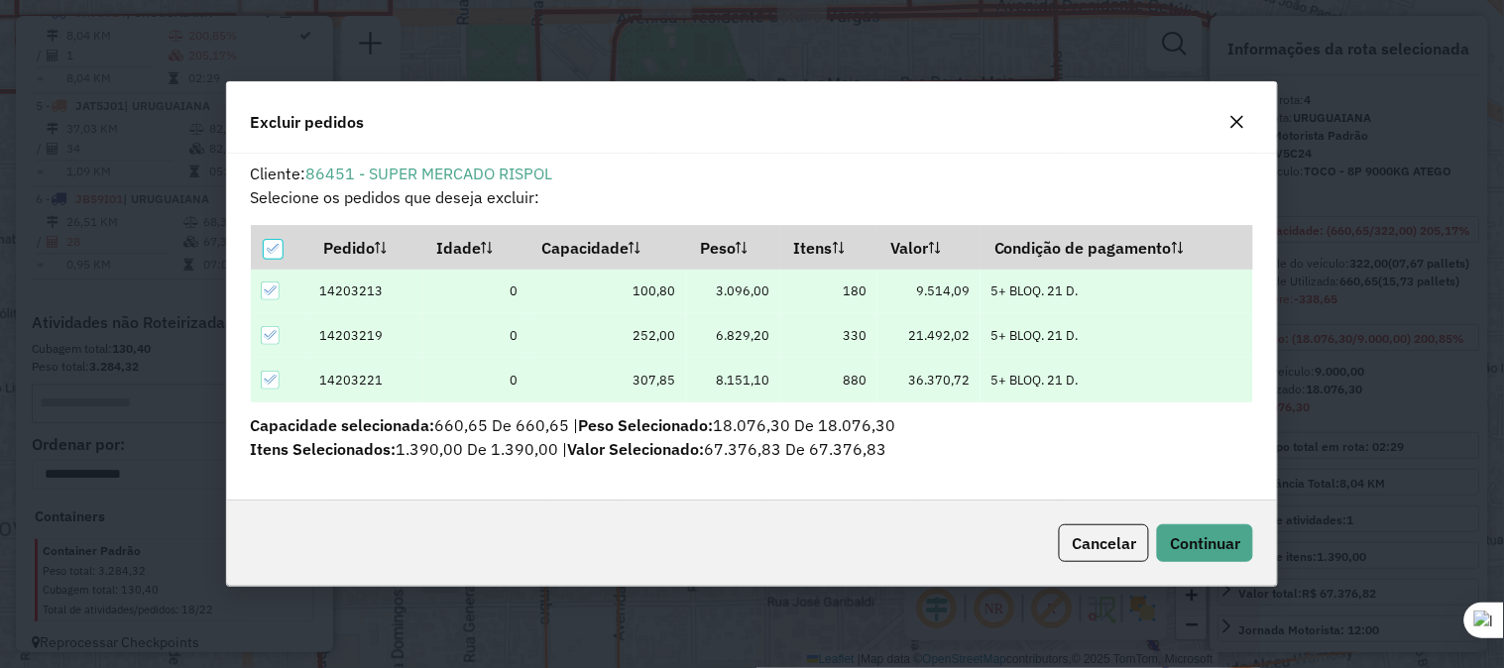
scroll to position [0, 0]
click at [1182, 539] on span "Continuar" at bounding box center [1205, 543] width 70 height 20
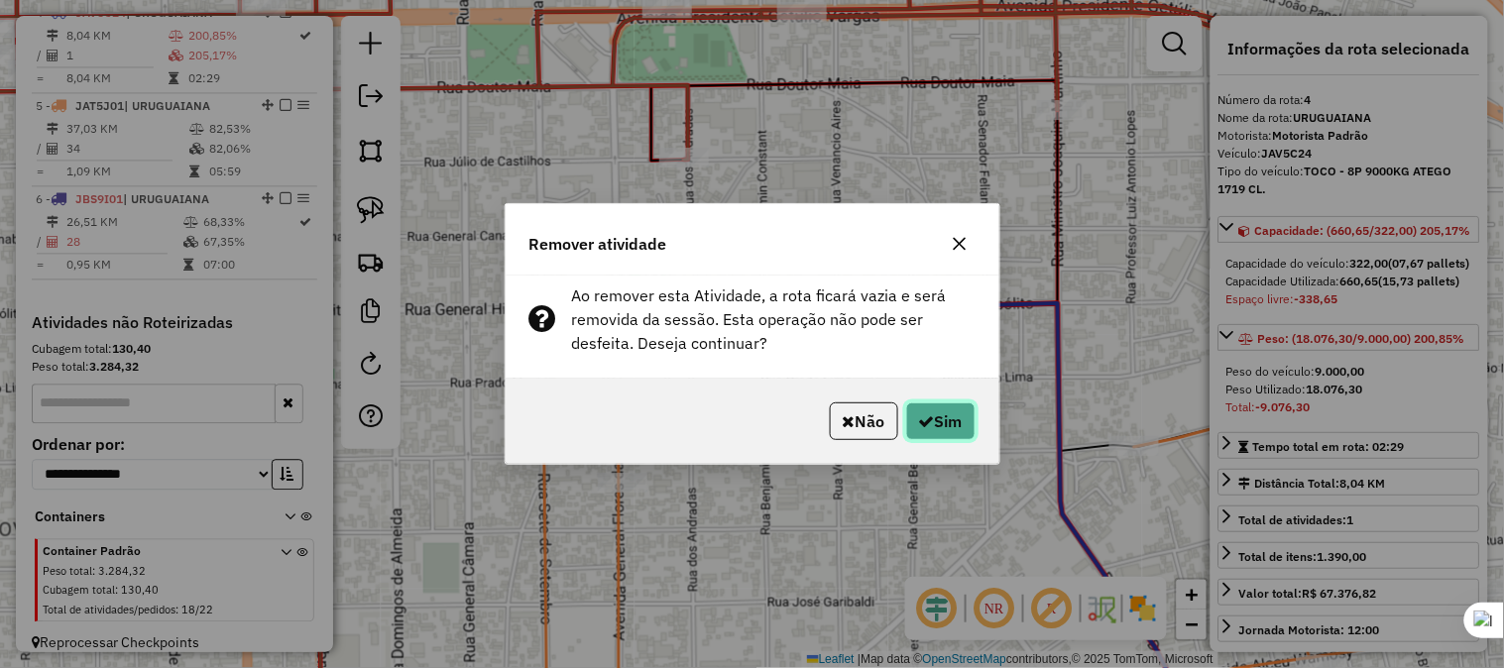
click at [959, 427] on button "Sim" at bounding box center [940, 421] width 69 height 38
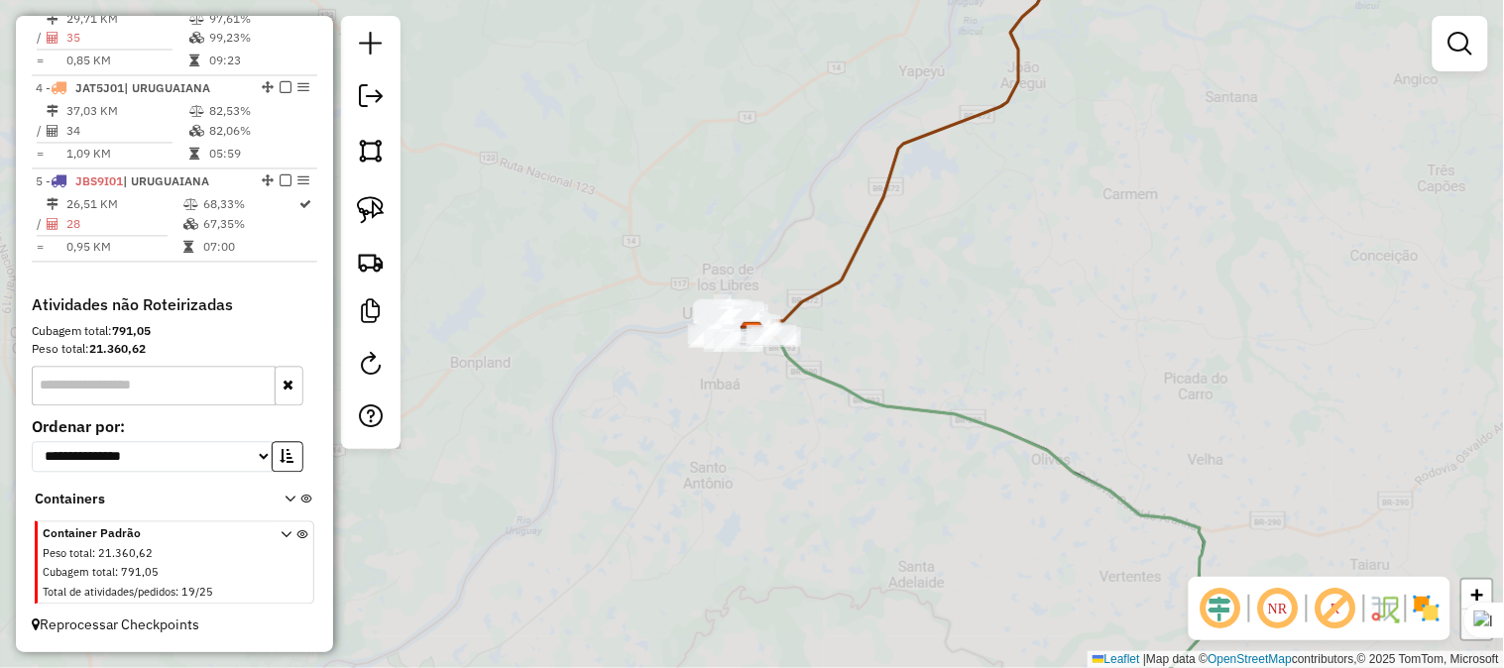
scroll to position [961, 0]
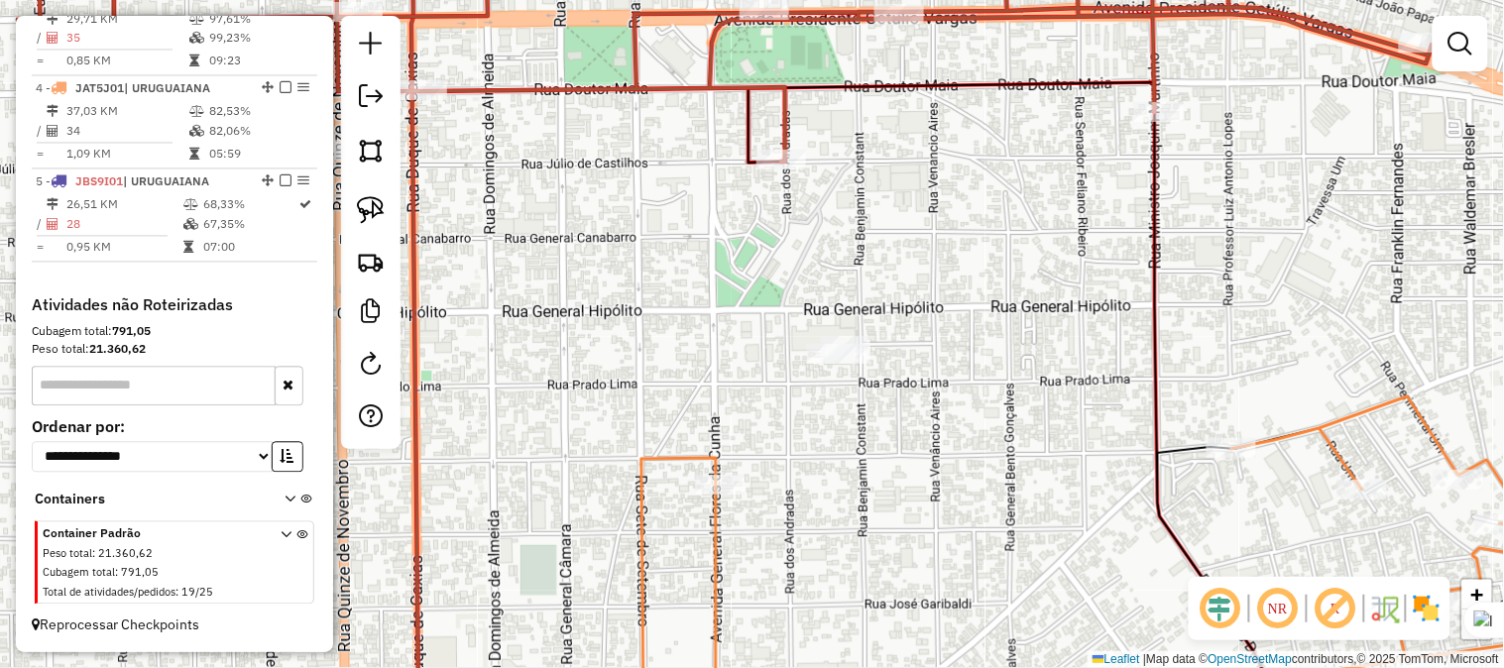
drag, startPoint x: 923, startPoint y: 353, endPoint x: 945, endPoint y: 348, distance: 22.4
click at [947, 342] on div "Janela de atendimento Grade de atendimento Capacidade Transportadoras Veículos …" at bounding box center [752, 334] width 1504 height 668
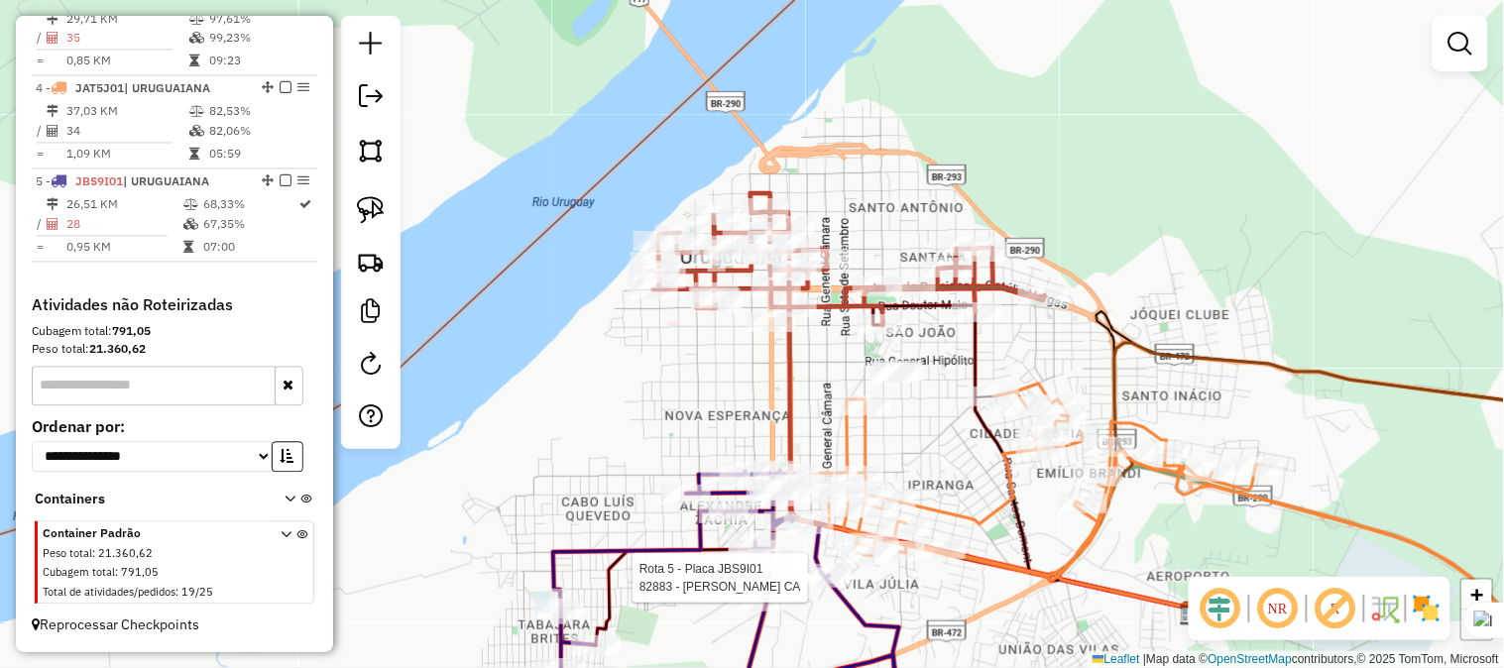
select select "**********"
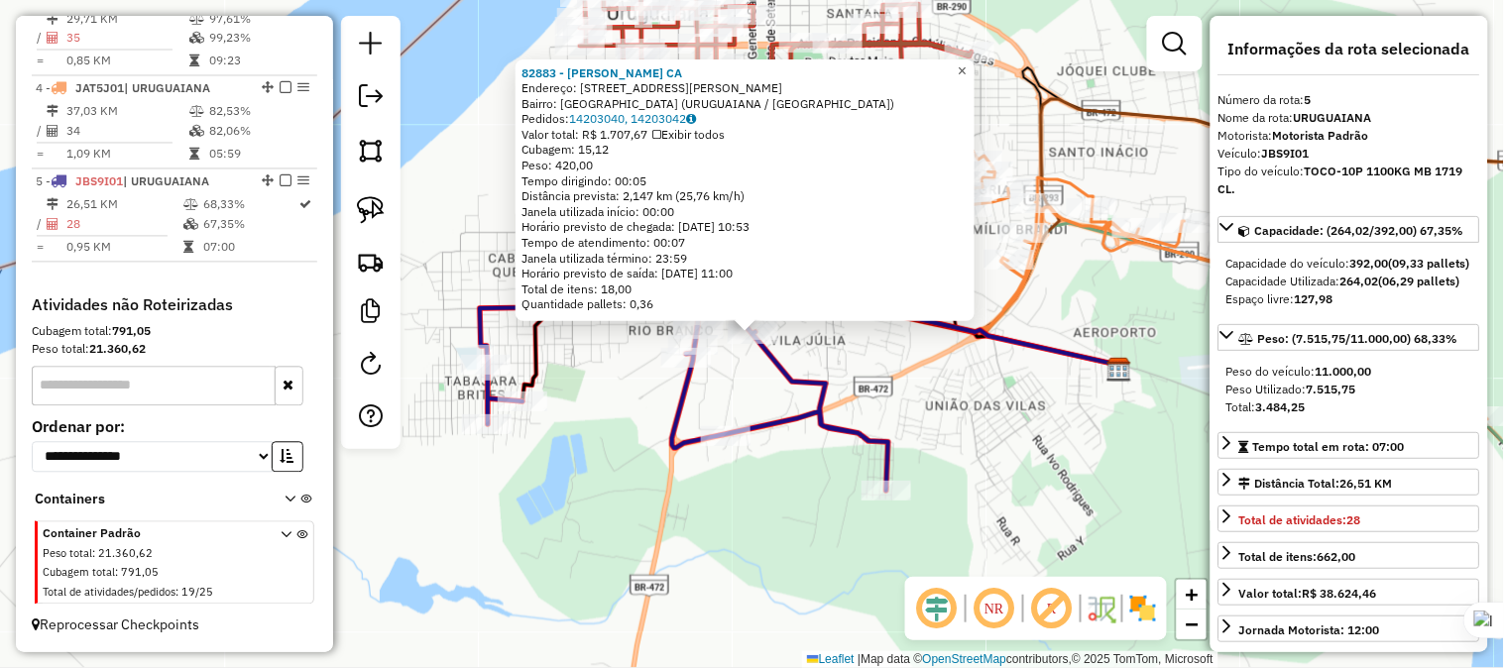
click at [966, 62] on span "×" at bounding box center [961, 70] width 9 height 17
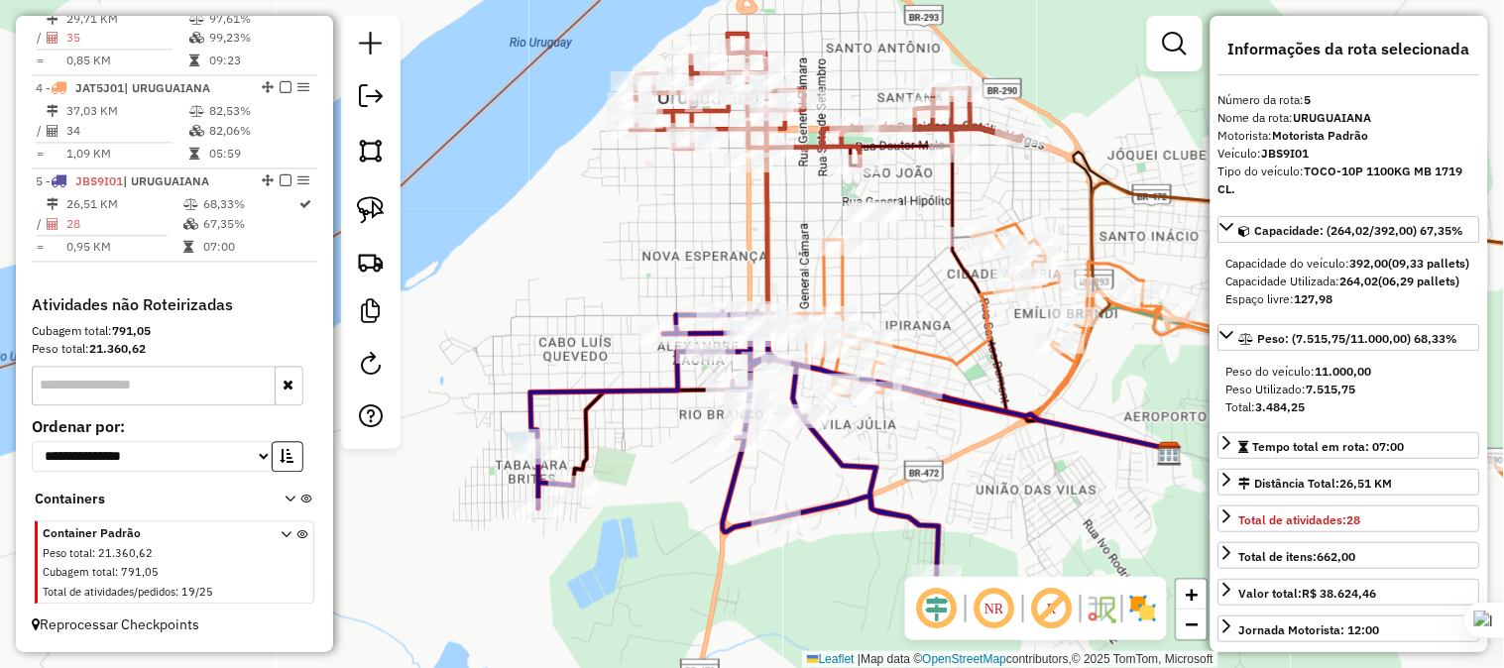
drag, startPoint x: 887, startPoint y: 285, endPoint x: 820, endPoint y: 223, distance: 91.9
click at [896, 308] on div "Janela de atendimento Grade de atendimento Capacidade Transportadoras Veículos …" at bounding box center [752, 334] width 1504 height 668
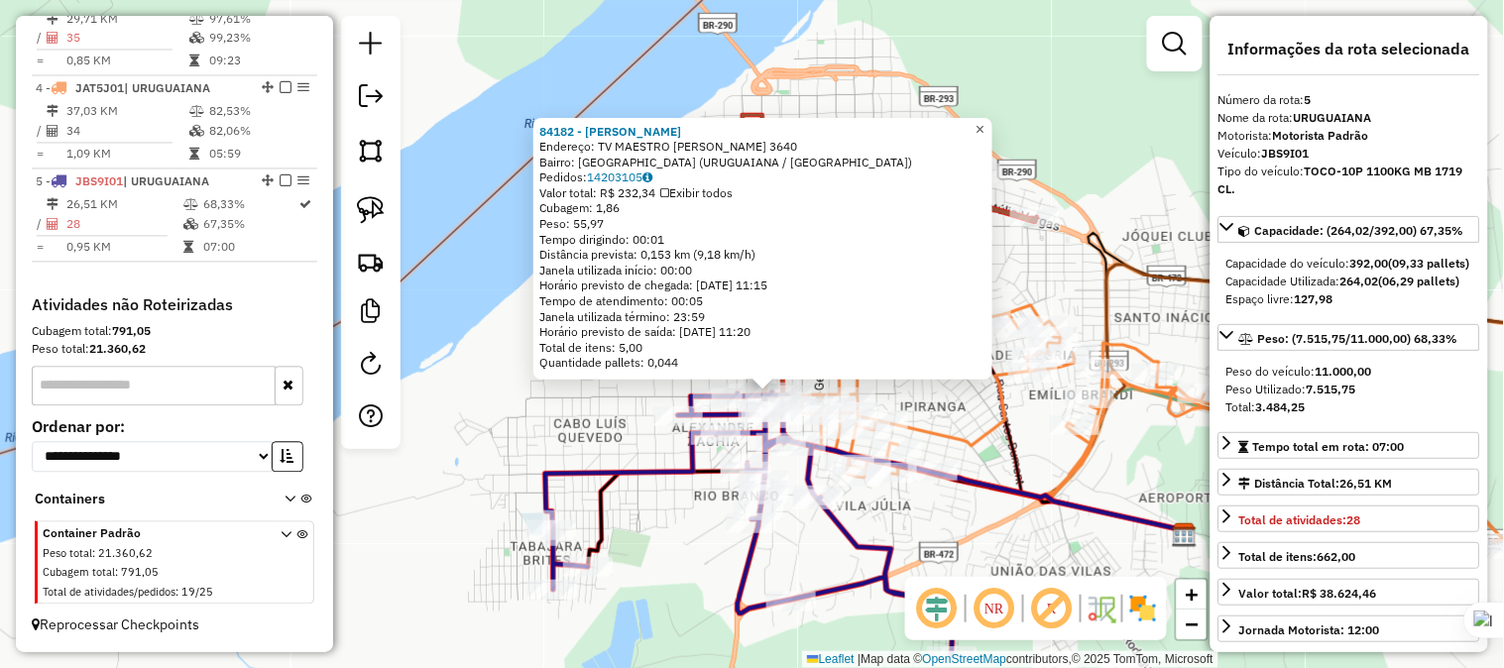
click at [984, 123] on span "×" at bounding box center [979, 128] width 9 height 17
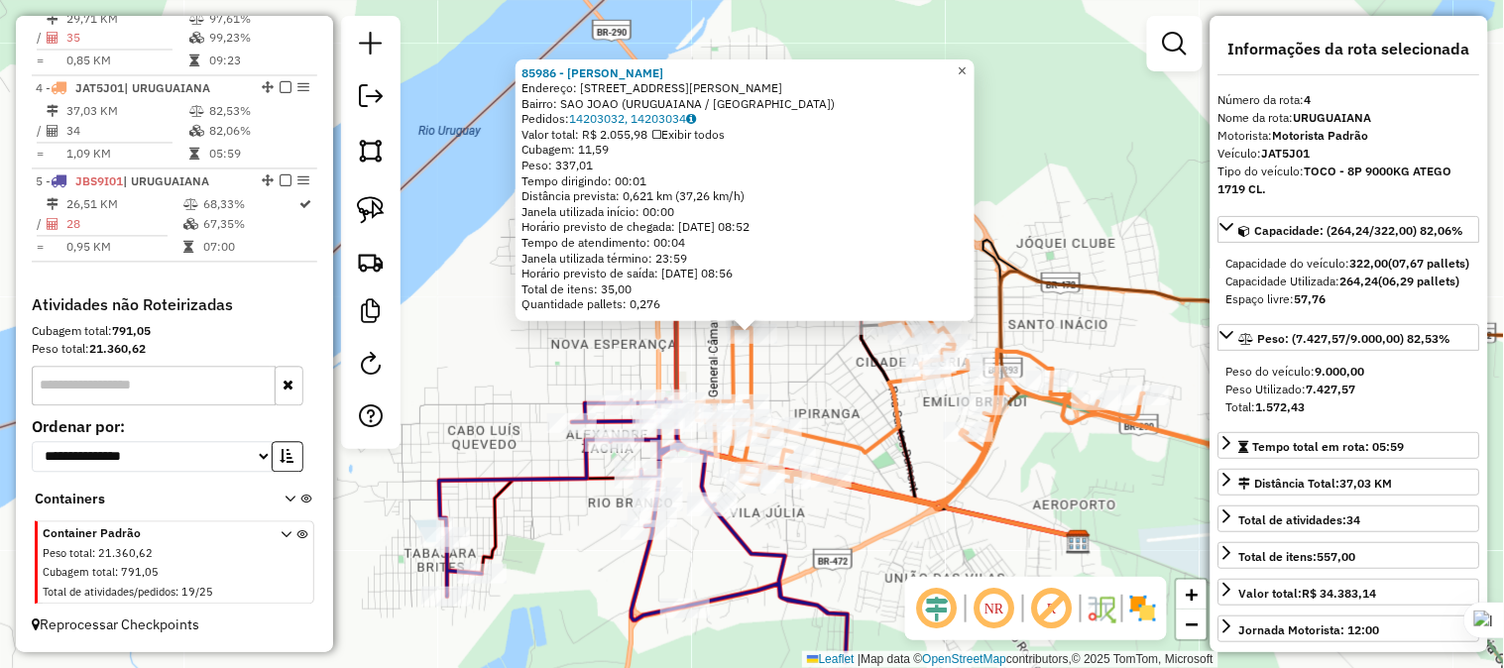
click at [966, 65] on span "×" at bounding box center [961, 69] width 9 height 17
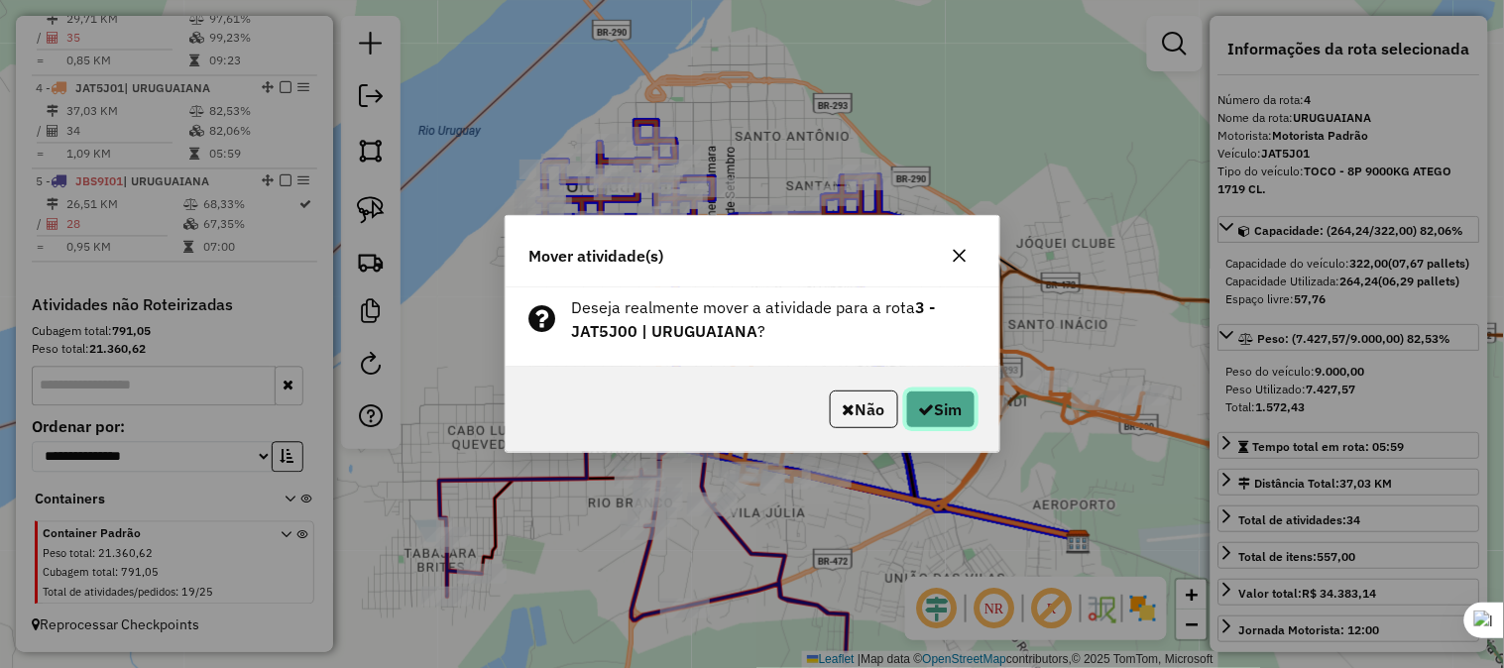
click at [935, 409] on button "Sim" at bounding box center [940, 410] width 69 height 38
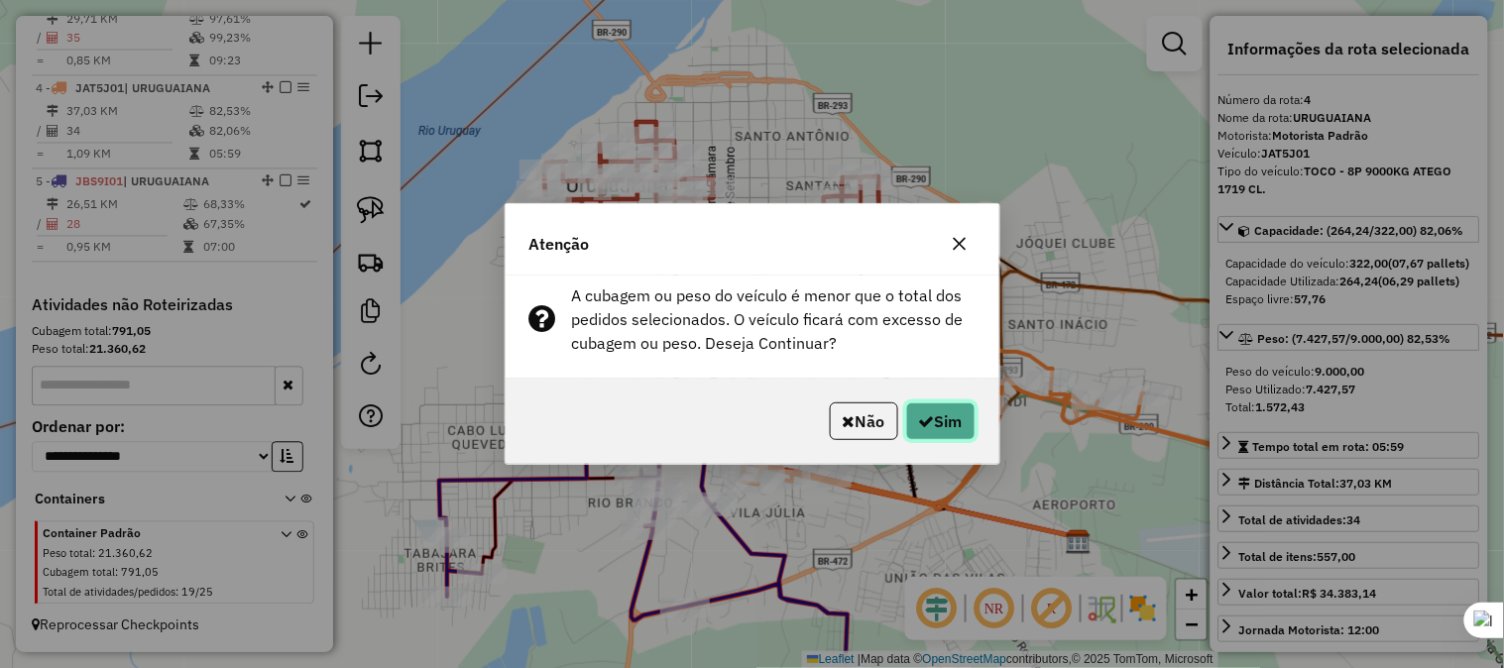
click at [923, 411] on button "Sim" at bounding box center [940, 421] width 69 height 38
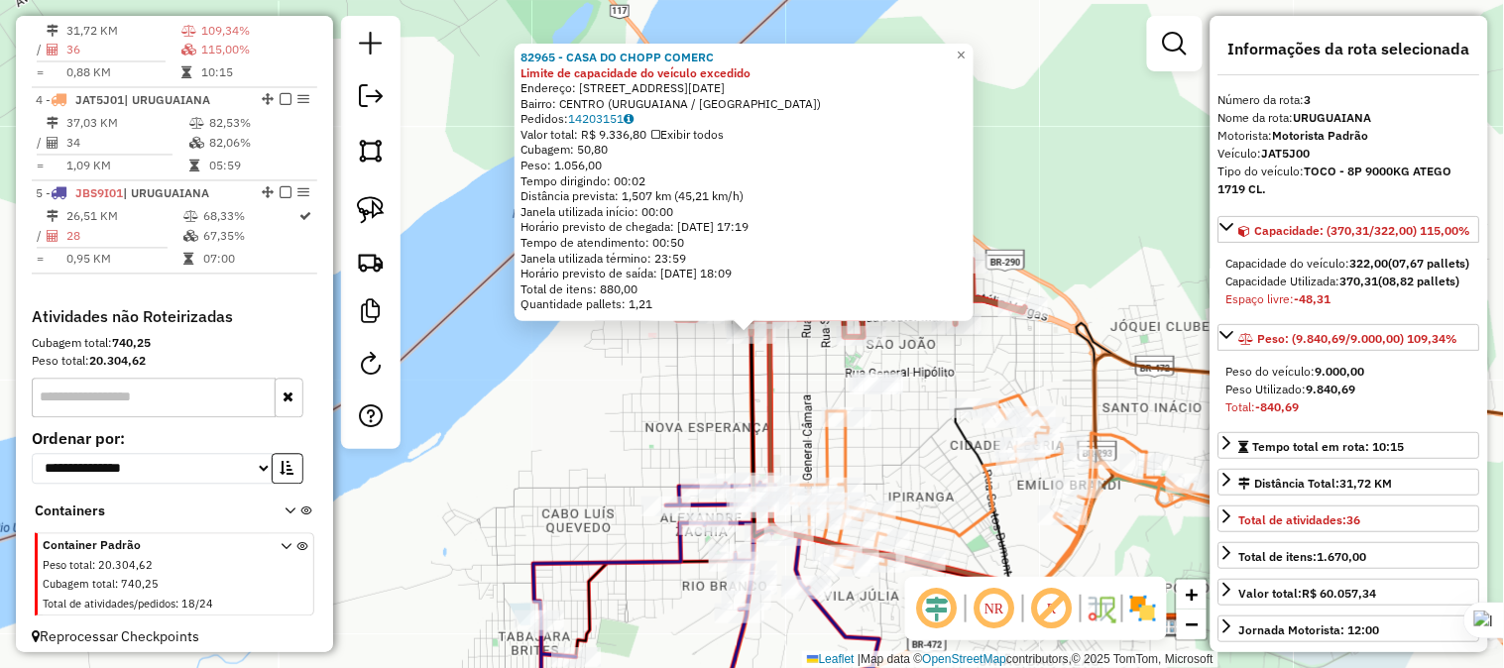
scroll to position [927, 0]
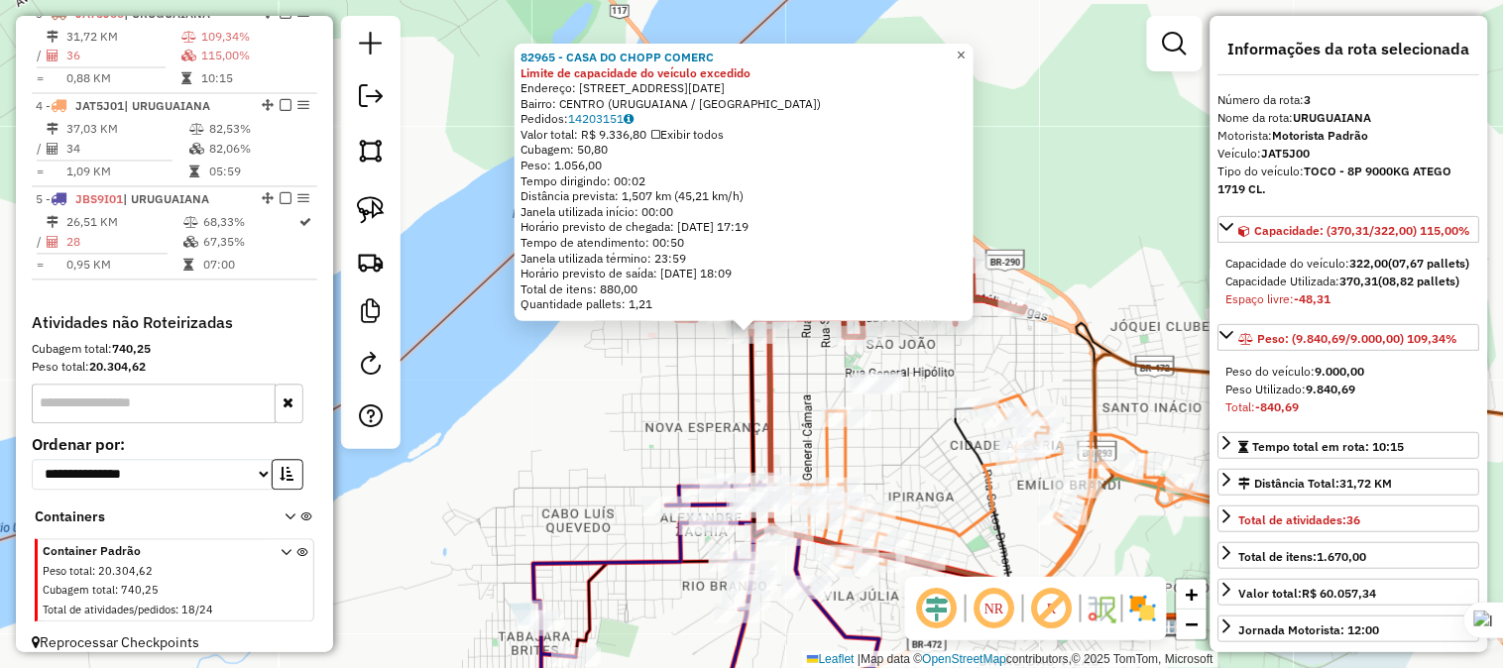
click at [965, 47] on span "×" at bounding box center [960, 55] width 9 height 17
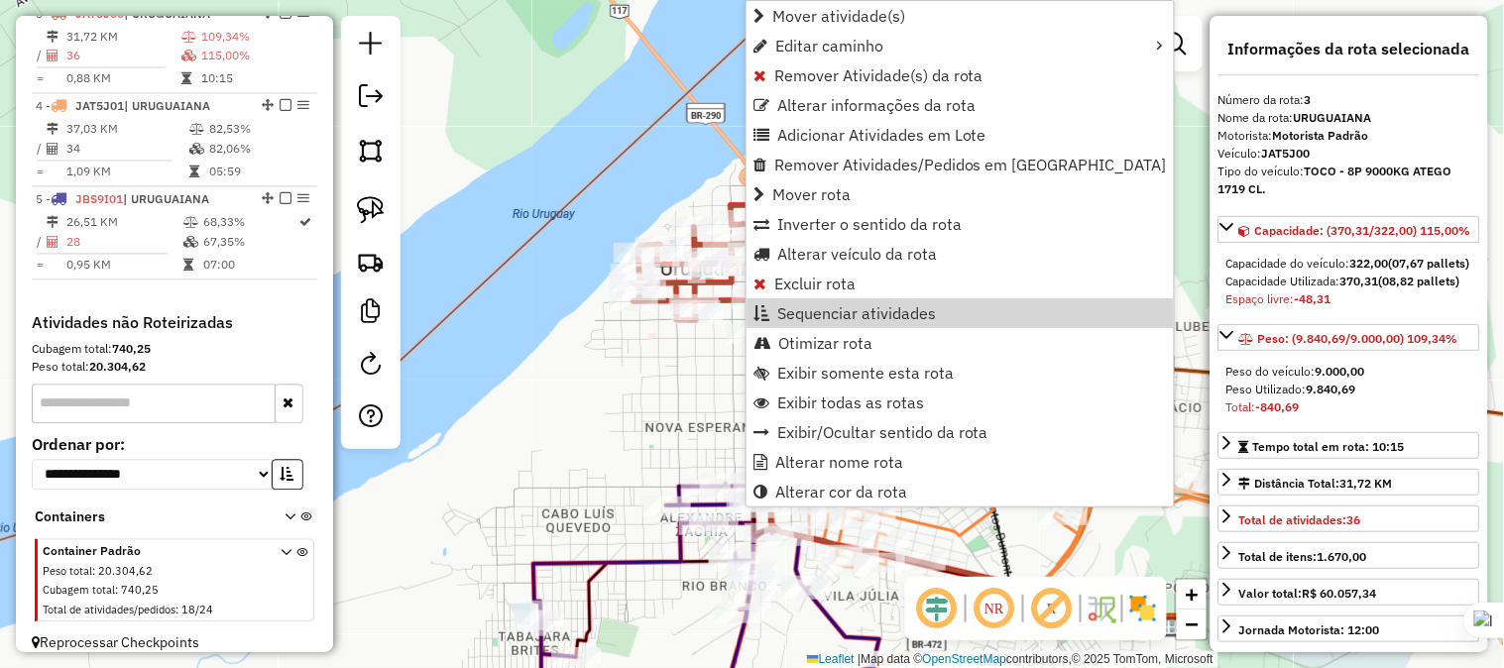
click at [1095, 282] on div "Janela de atendimento Grade de atendimento Capacidade Transportadoras Veículos …" at bounding box center [752, 334] width 1504 height 668
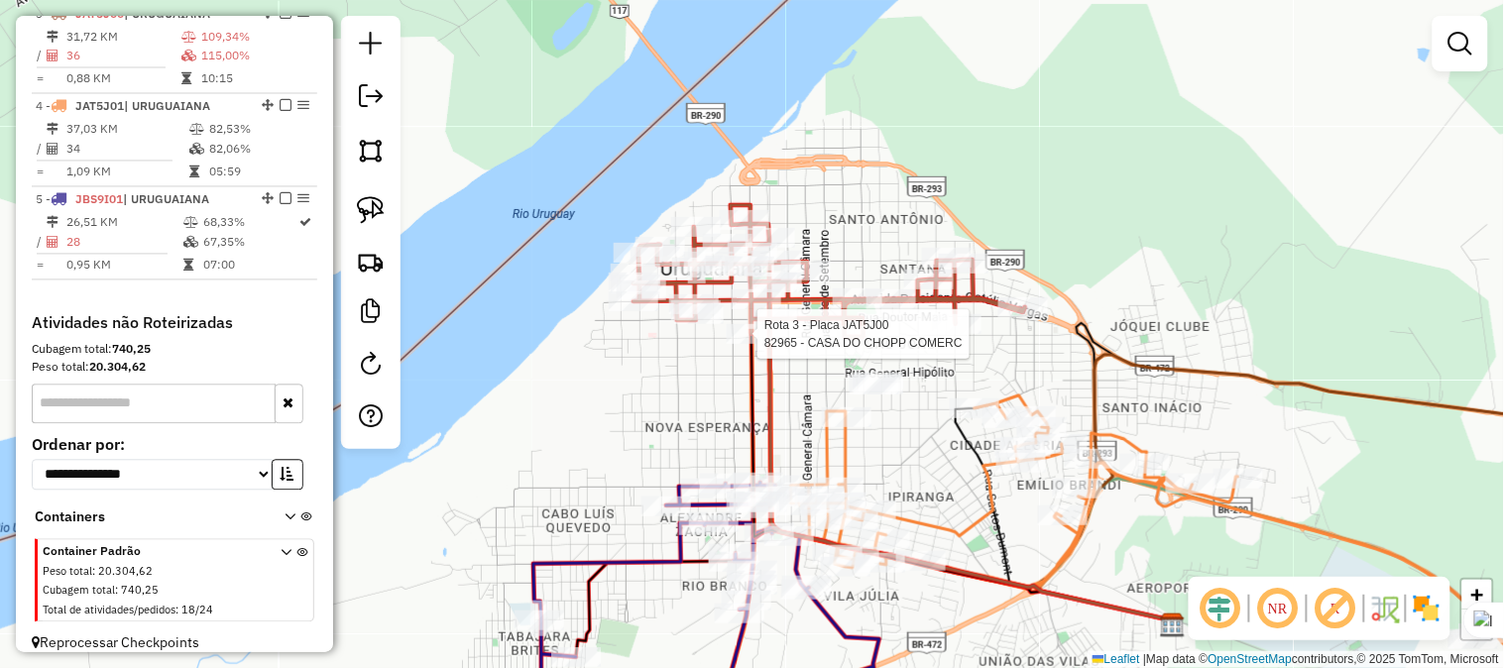
select select "**********"
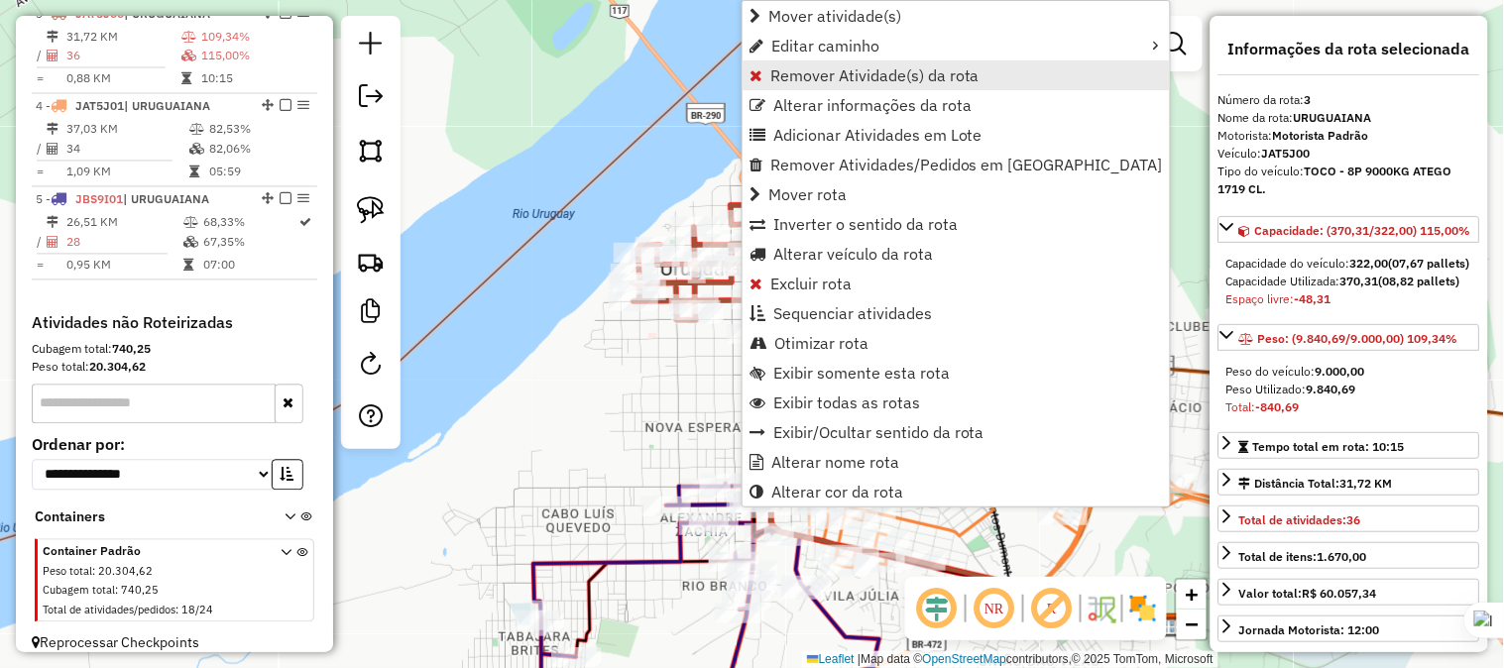
click at [814, 77] on span "Remover Atividade(s) da rota" at bounding box center [874, 75] width 209 height 16
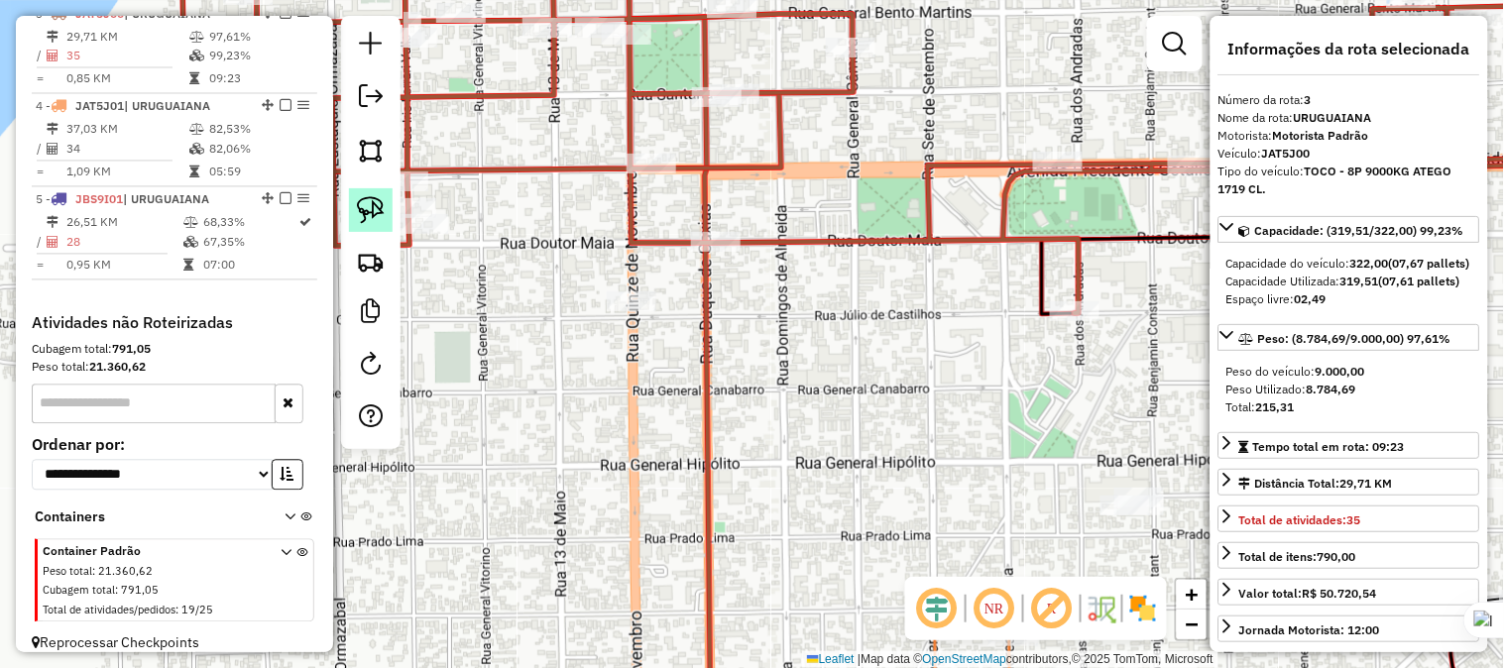
click at [363, 194] on link at bounding box center [371, 210] width 44 height 44
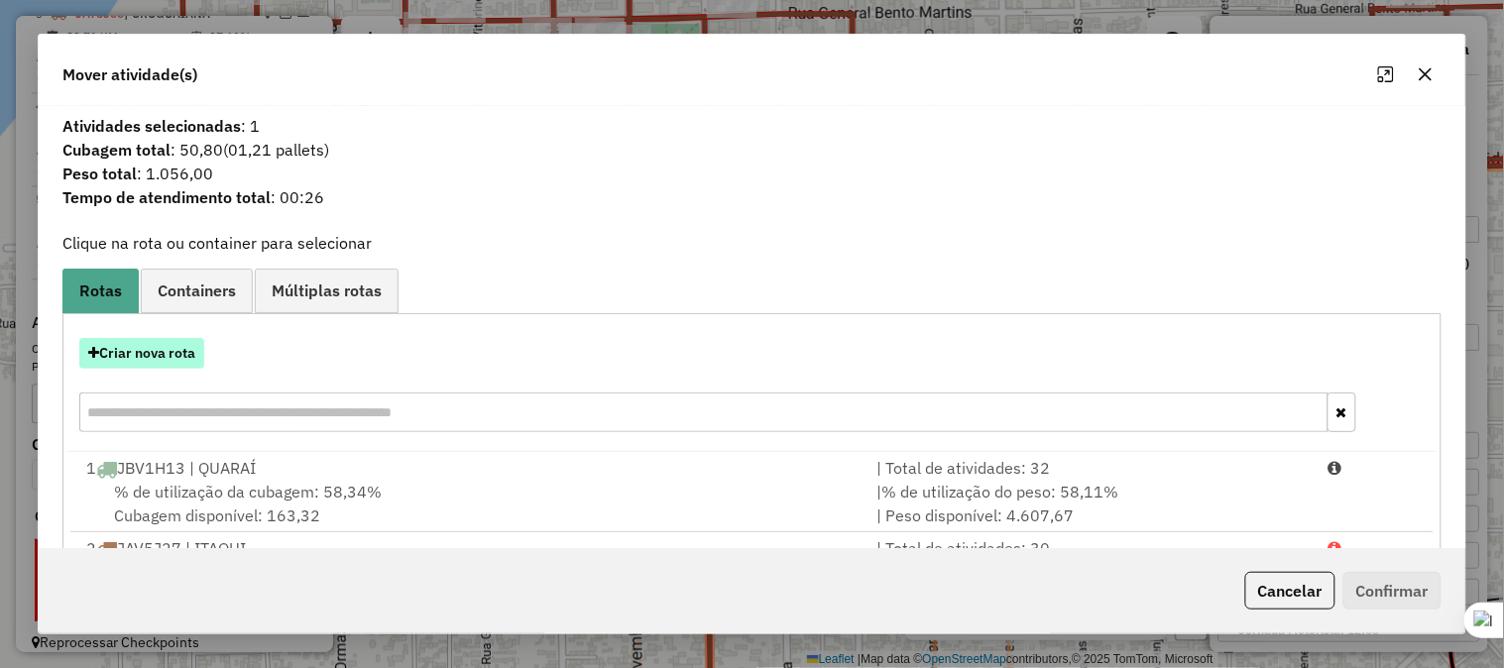
click at [171, 354] on button "Criar nova rota" at bounding box center [141, 353] width 125 height 31
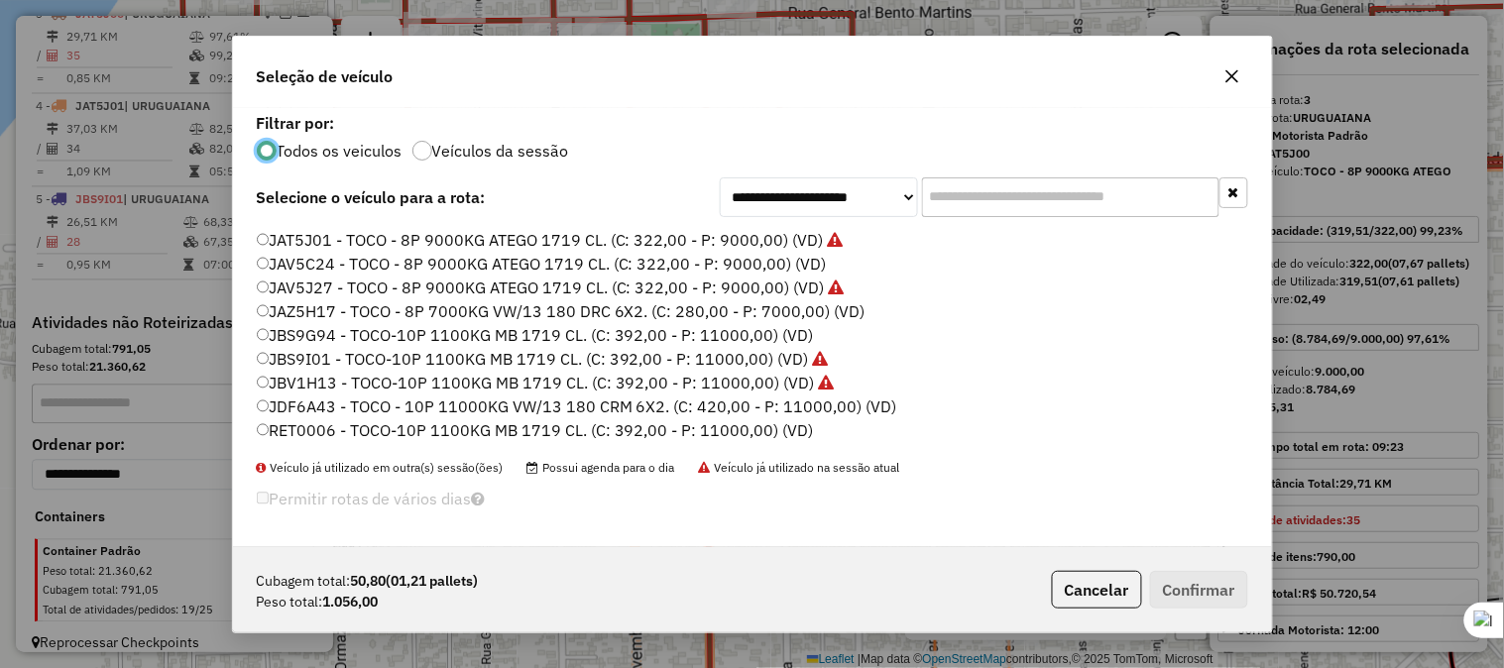
scroll to position [66, 0]
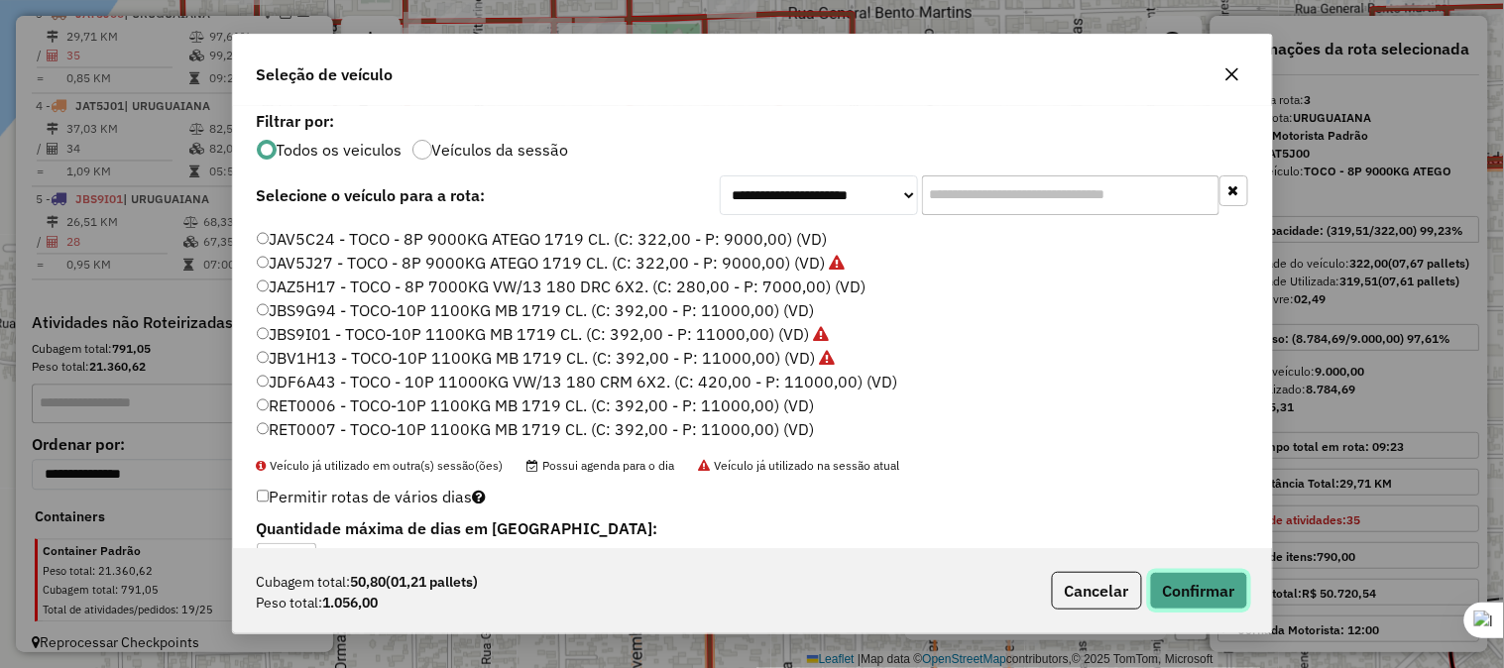
click at [1184, 585] on button "Confirmar" at bounding box center [1199, 591] width 98 height 38
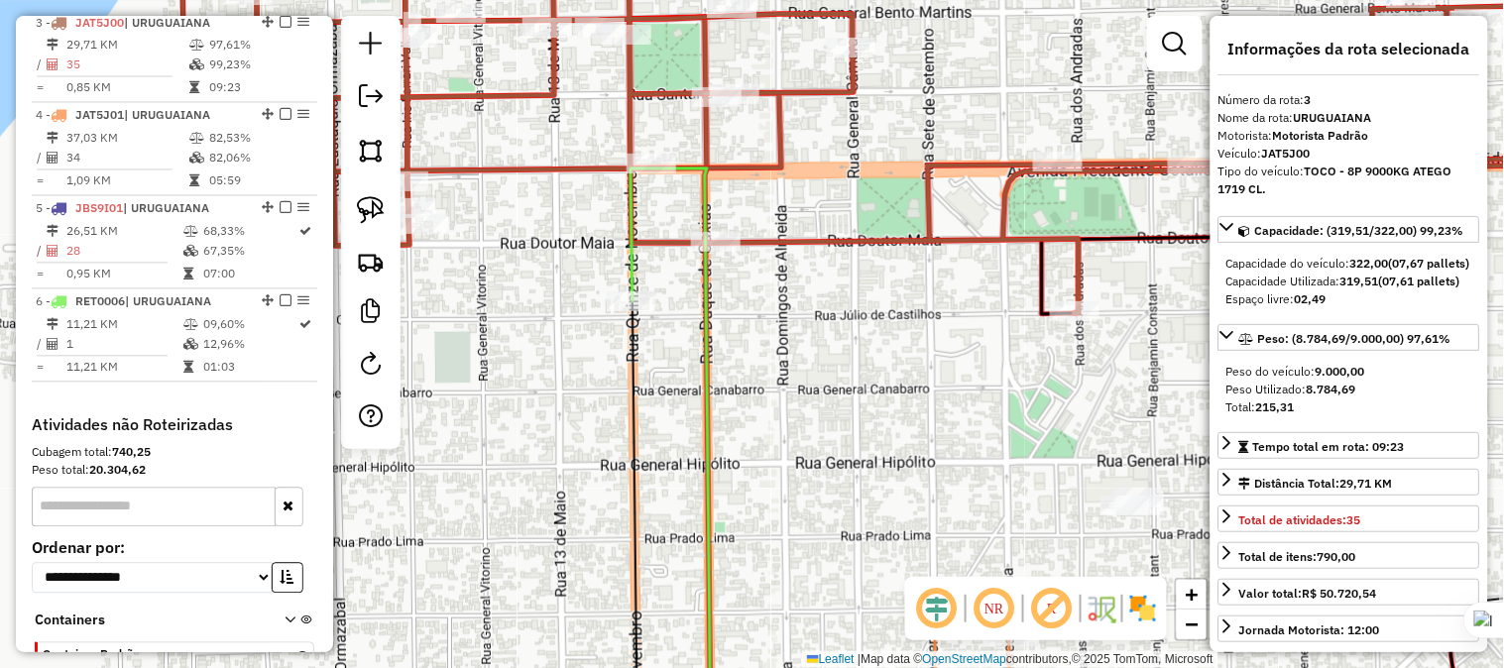
scroll to position [927, 0]
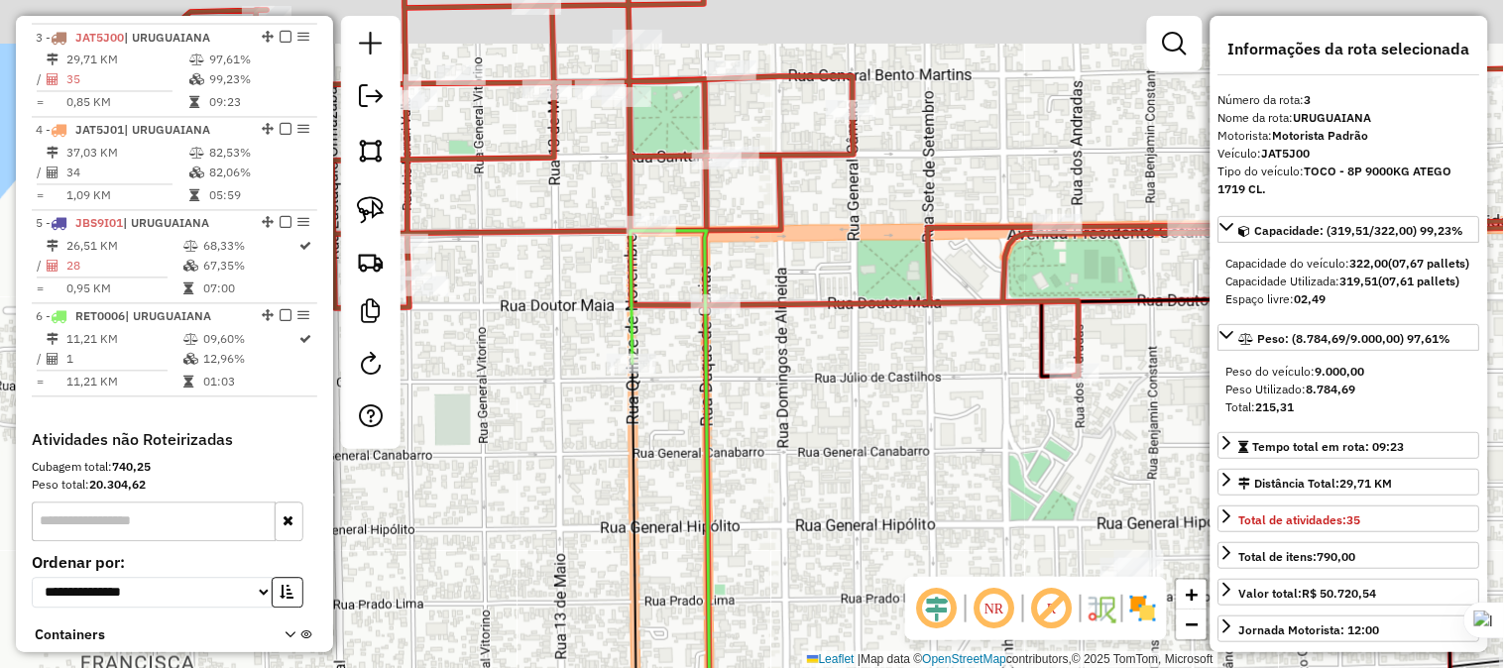
drag, startPoint x: 823, startPoint y: 362, endPoint x: 827, endPoint y: 460, distance: 98.2
click at [827, 460] on div "Janela de atendimento Grade de atendimento Capacidade Transportadoras Veículos …" at bounding box center [752, 334] width 1504 height 668
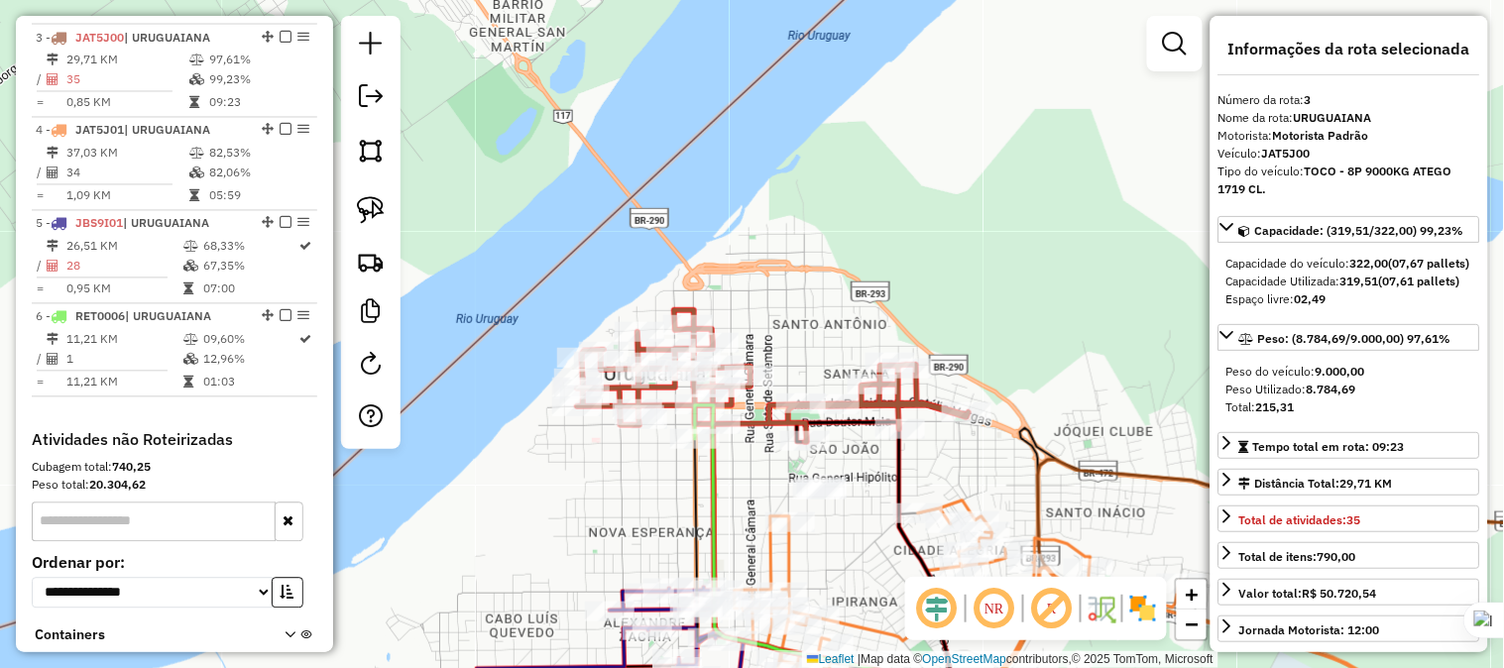
drag, startPoint x: 758, startPoint y: 469, endPoint x: 714, endPoint y: 410, distance: 73.5
click at [714, 410] on div "Janela de atendimento Grade de atendimento Capacidade Transportadoras Veículos …" at bounding box center [752, 334] width 1504 height 668
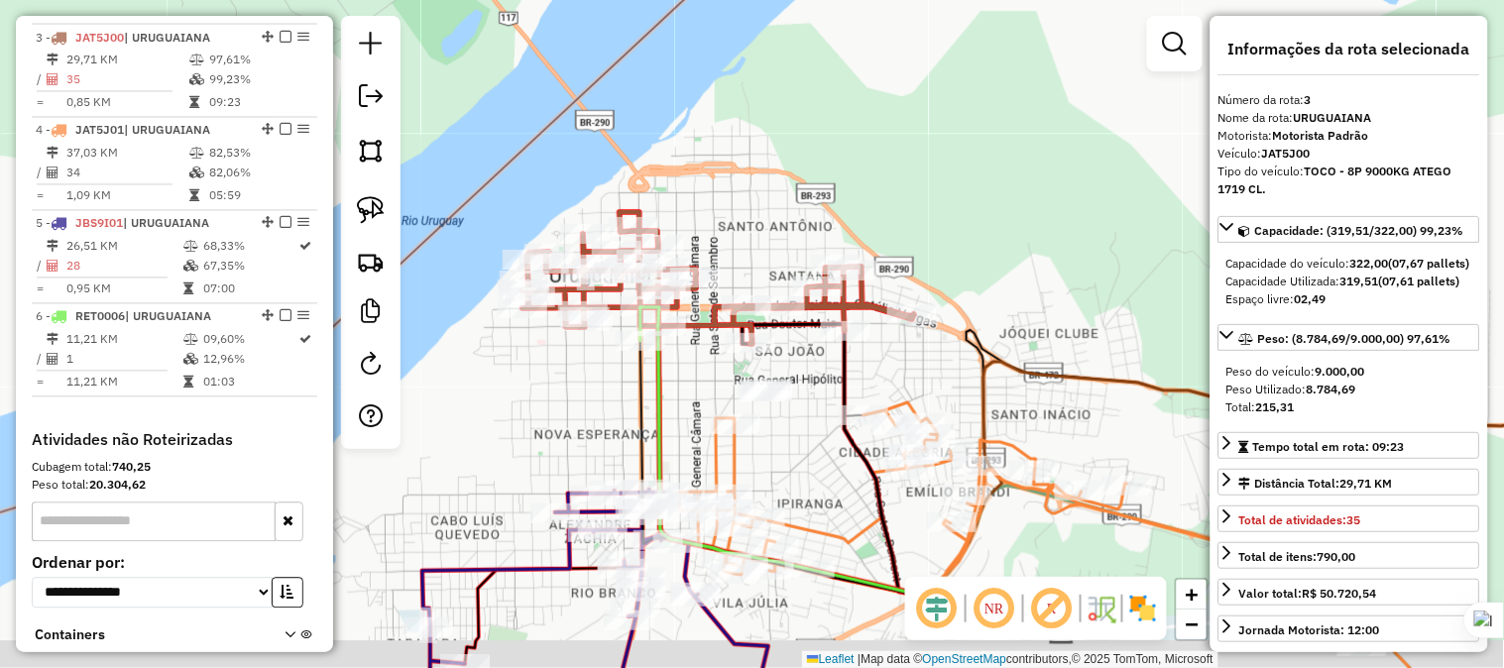
drag, startPoint x: 798, startPoint y: 477, endPoint x: 790, endPoint y: 440, distance: 37.5
click at [790, 440] on div "Janela de atendimento Grade de atendimento Capacidade Transportadoras Veículos …" at bounding box center [752, 334] width 1504 height 668
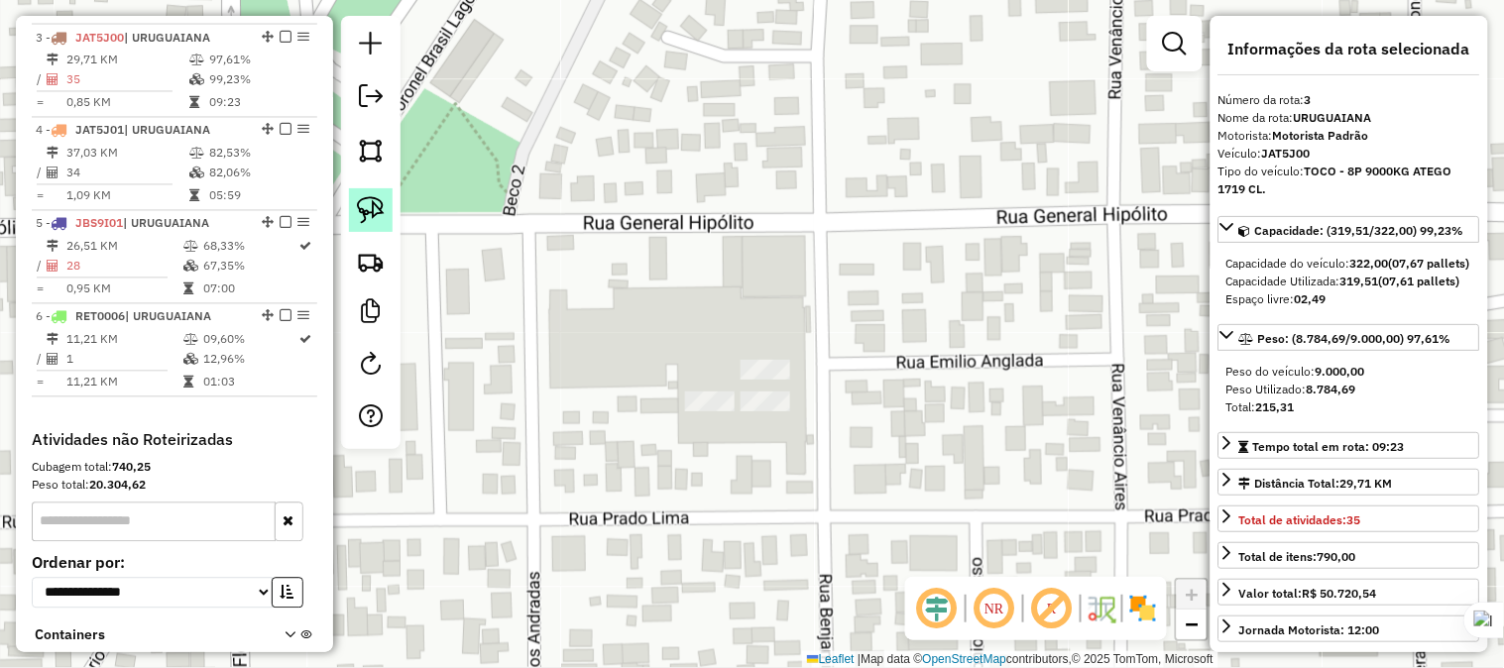
click at [368, 211] on img at bounding box center [371, 210] width 28 height 28
drag, startPoint x: 764, startPoint y: 339, endPoint x: 801, endPoint y: 359, distance: 41.7
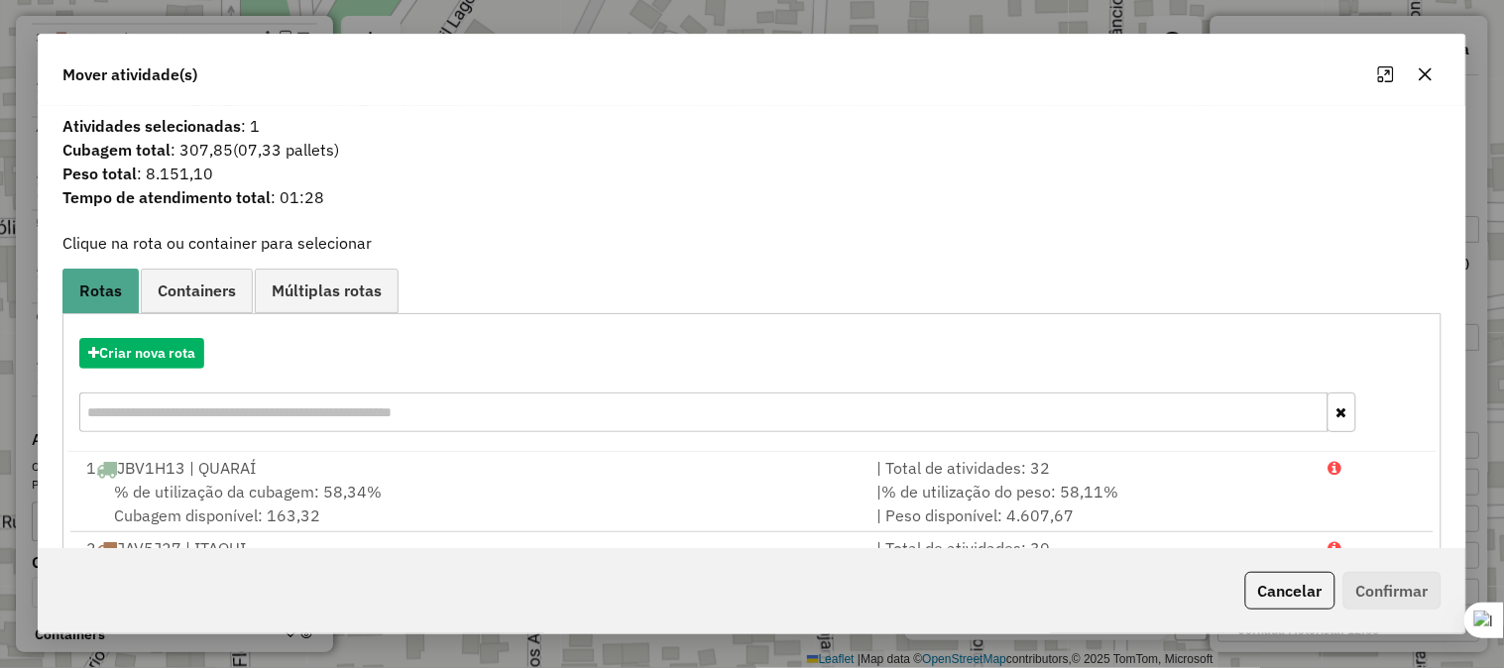
click at [1427, 76] on icon "button" at bounding box center [1425, 74] width 16 height 16
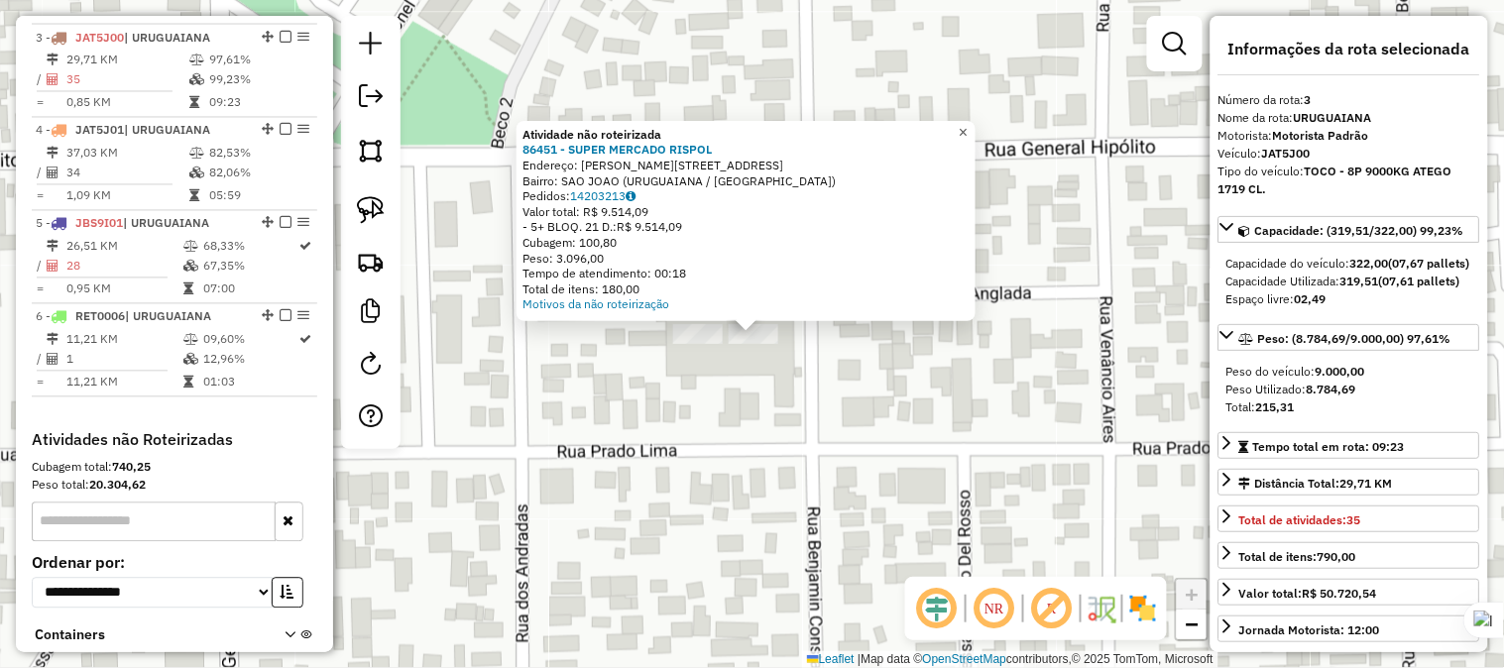
click at [968, 123] on link "×" at bounding box center [964, 133] width 24 height 24
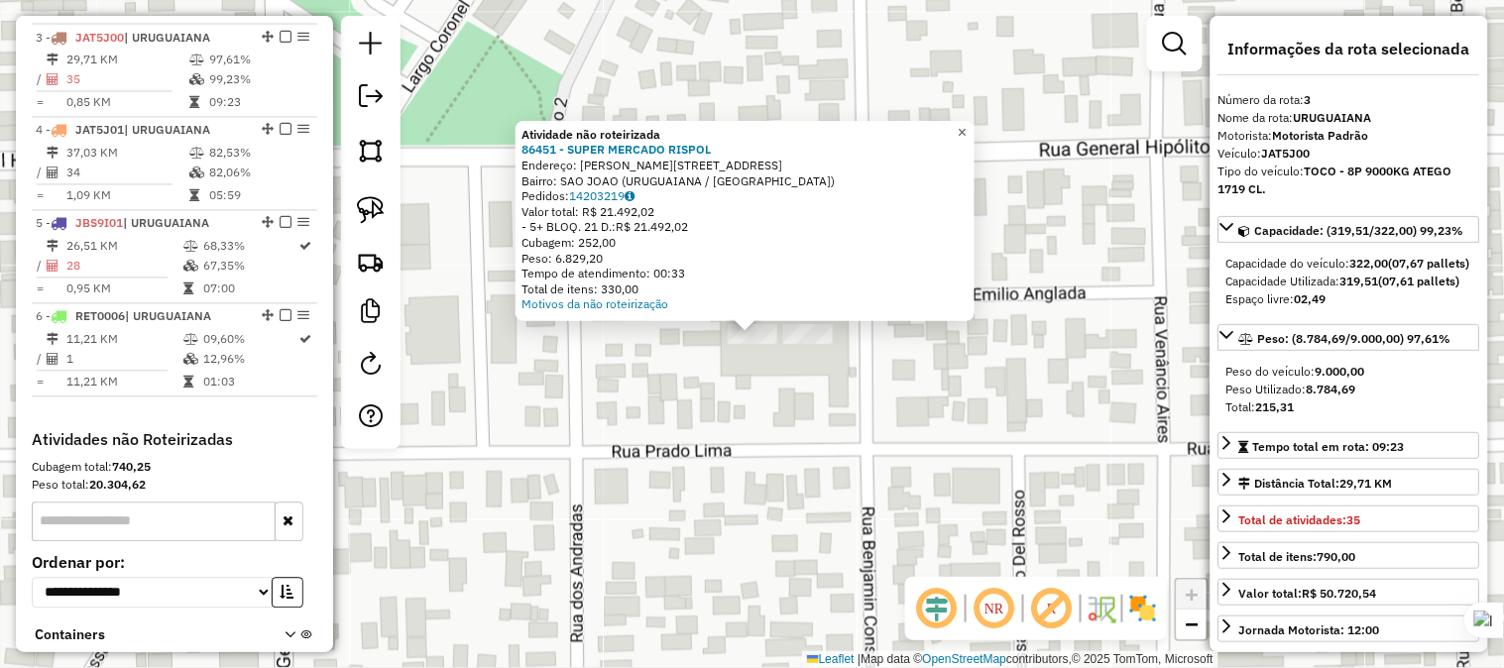
click at [966, 124] on span "×" at bounding box center [961, 132] width 9 height 17
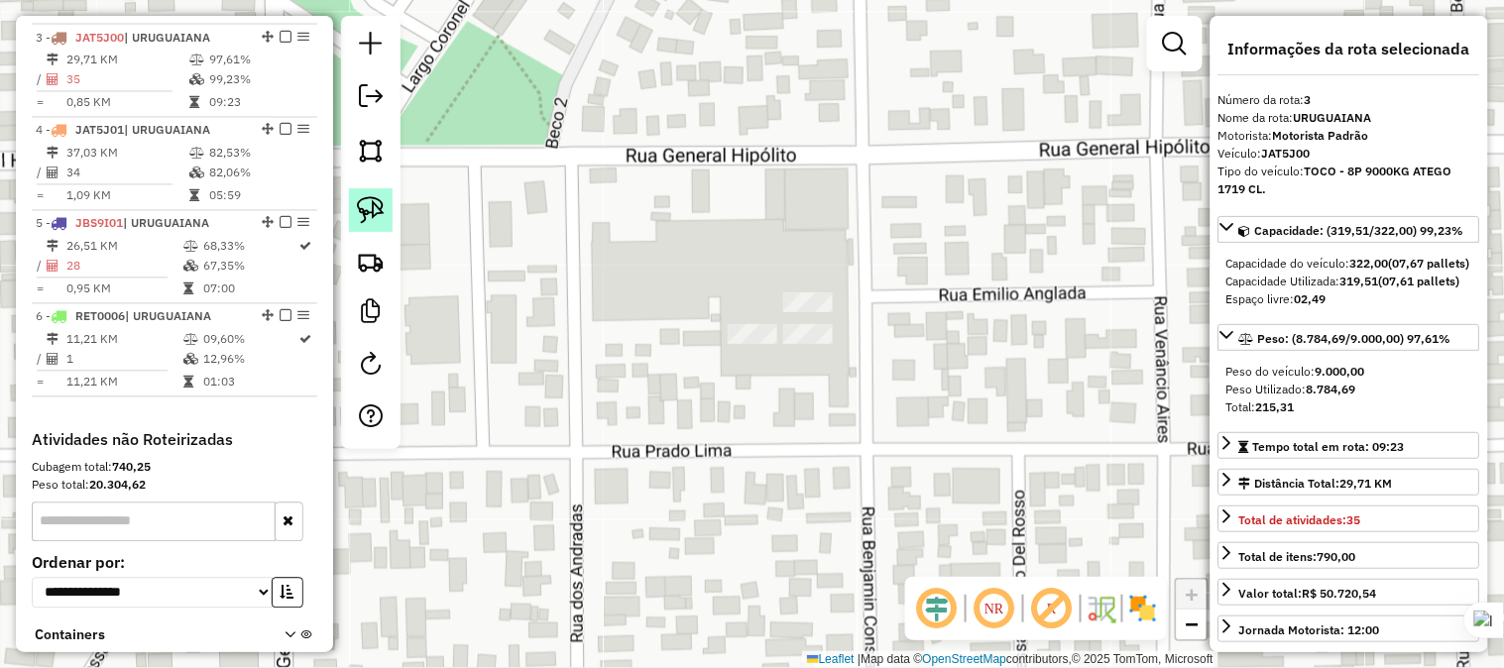
click at [380, 213] on img at bounding box center [371, 210] width 28 height 28
drag, startPoint x: 781, startPoint y: 262, endPoint x: 844, endPoint y: 281, distance: 66.5
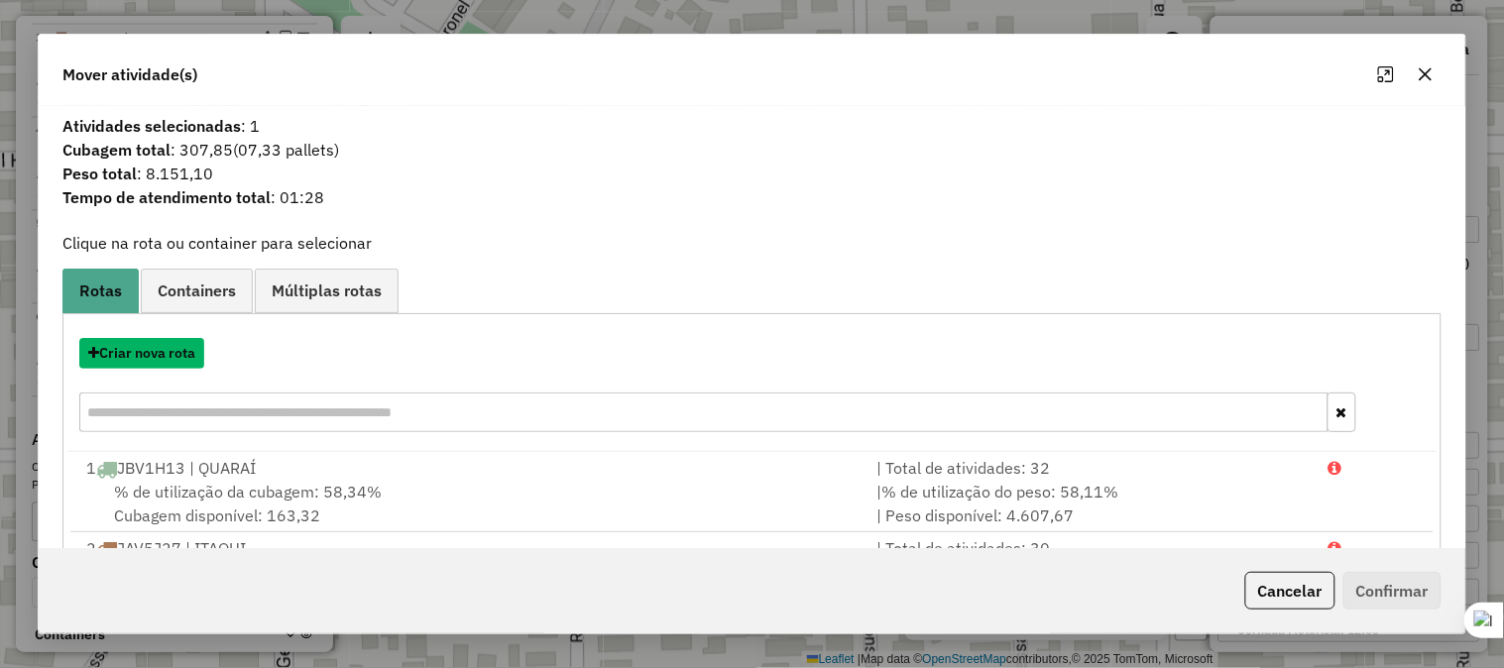
click at [181, 357] on button "Criar nova rota" at bounding box center [141, 353] width 125 height 31
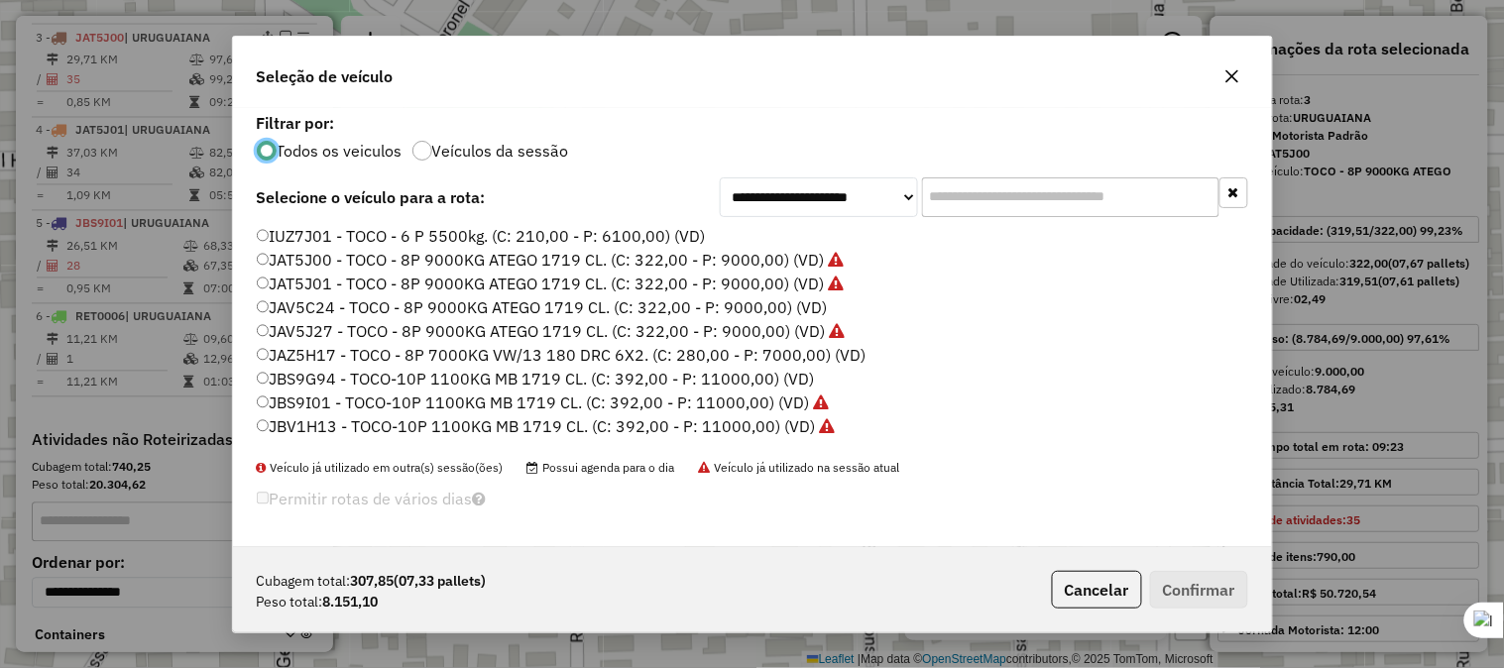
scroll to position [11, 5]
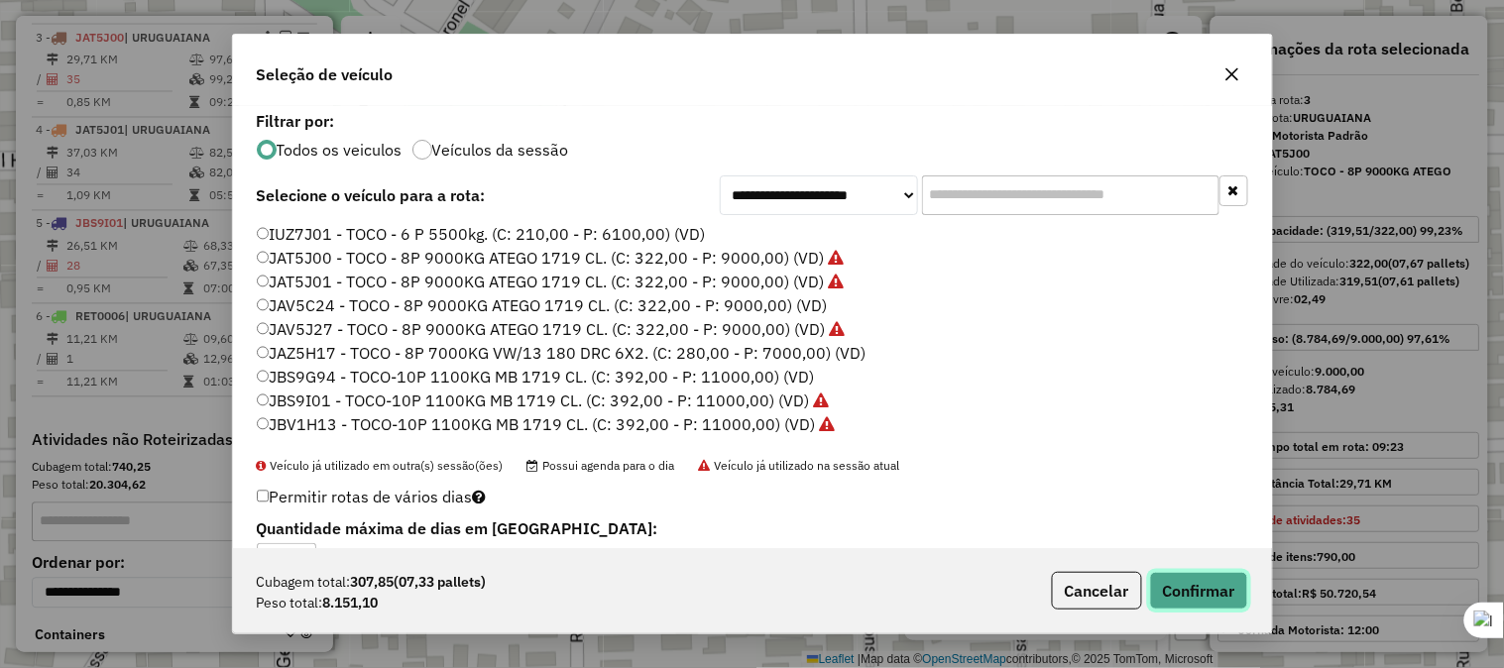
click at [1180, 581] on button "Confirmar" at bounding box center [1199, 591] width 98 height 38
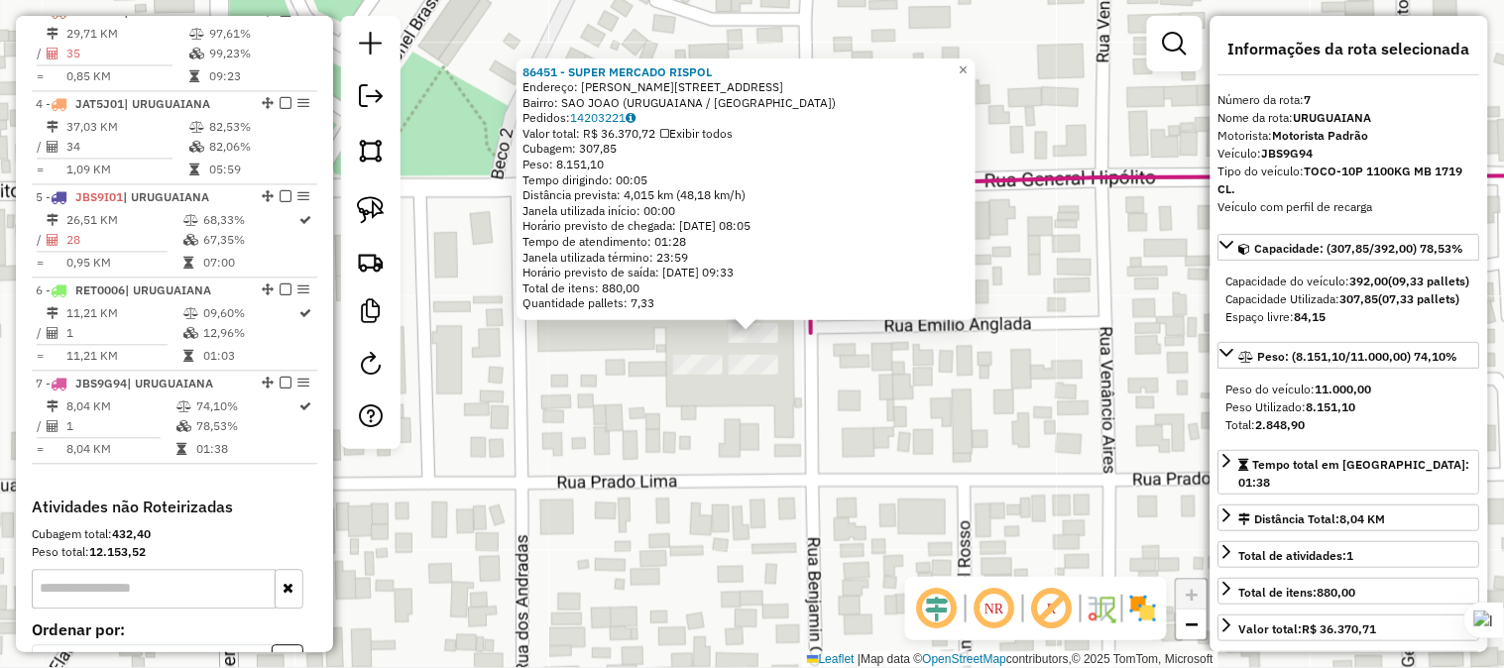
scroll to position [1172, 0]
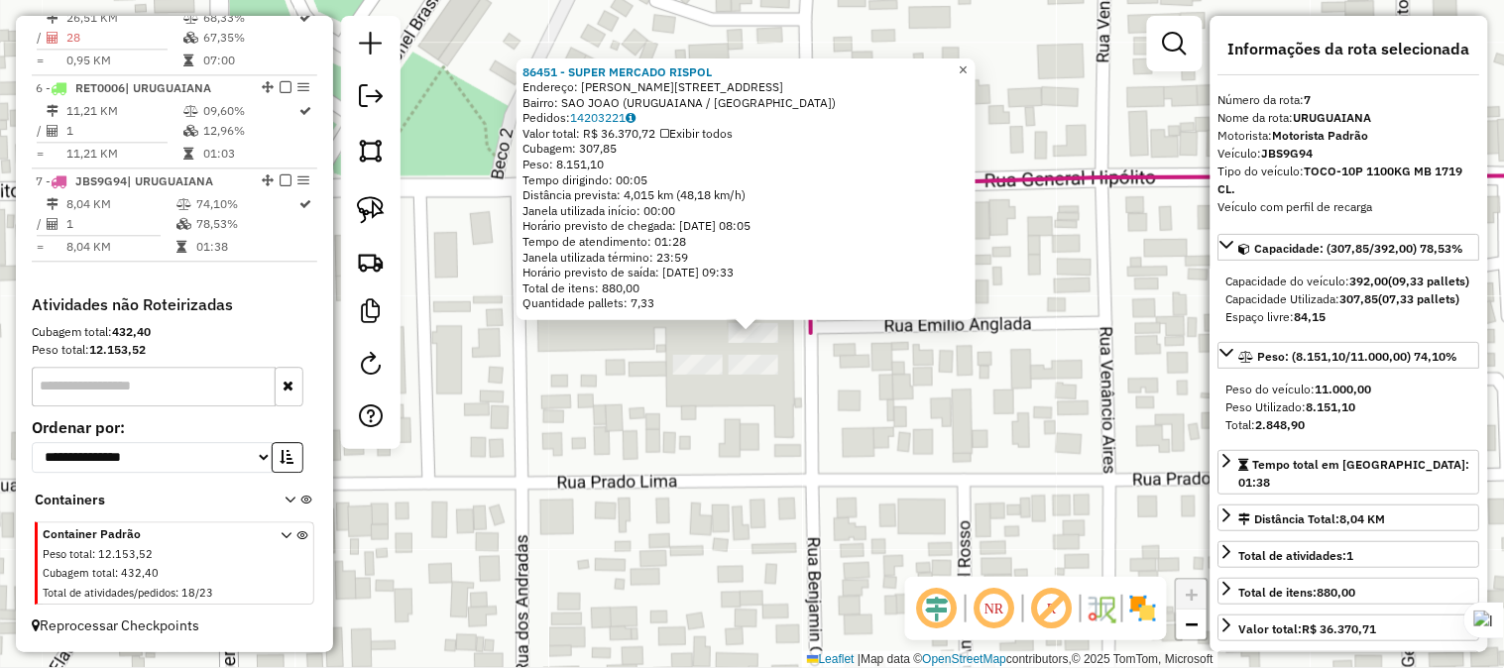
click at [967, 62] on link "×" at bounding box center [964, 70] width 24 height 24
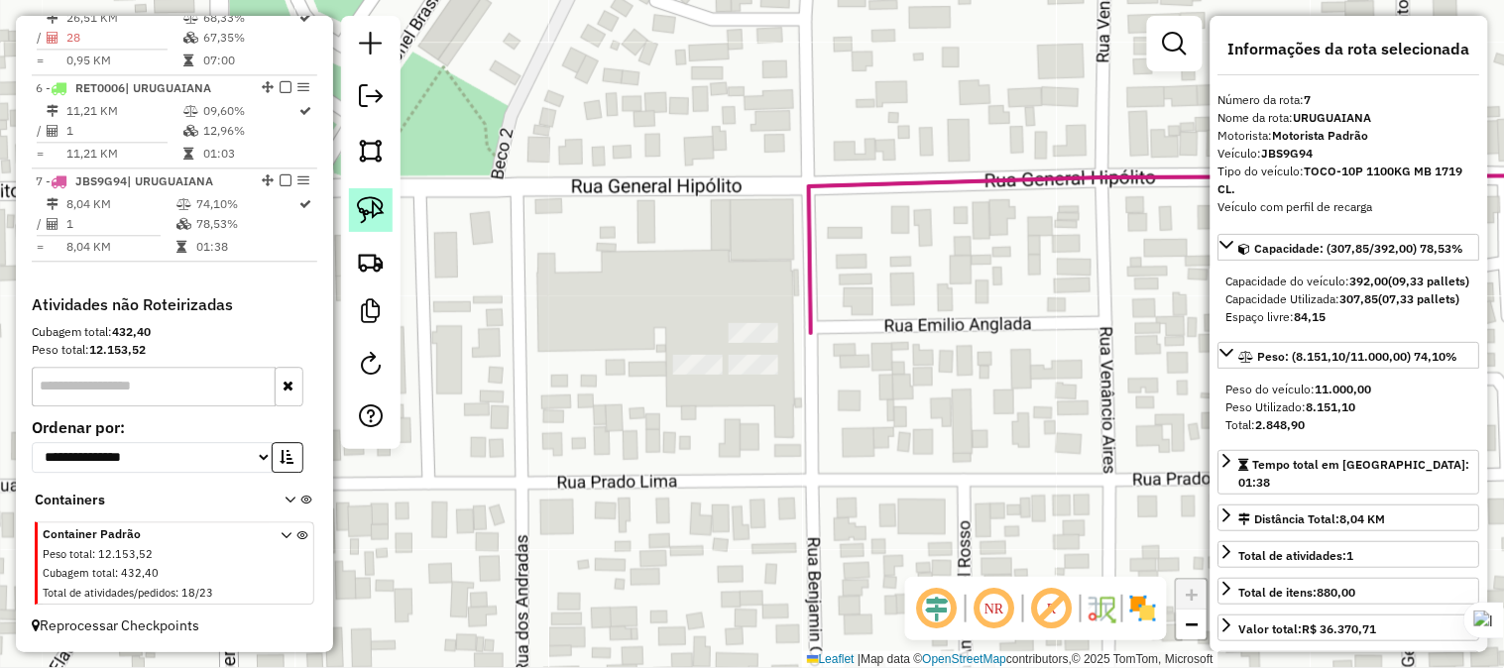
click at [371, 216] on img at bounding box center [371, 210] width 28 height 28
drag, startPoint x: 646, startPoint y: 349, endPoint x: 794, endPoint y: 351, distance: 147.7
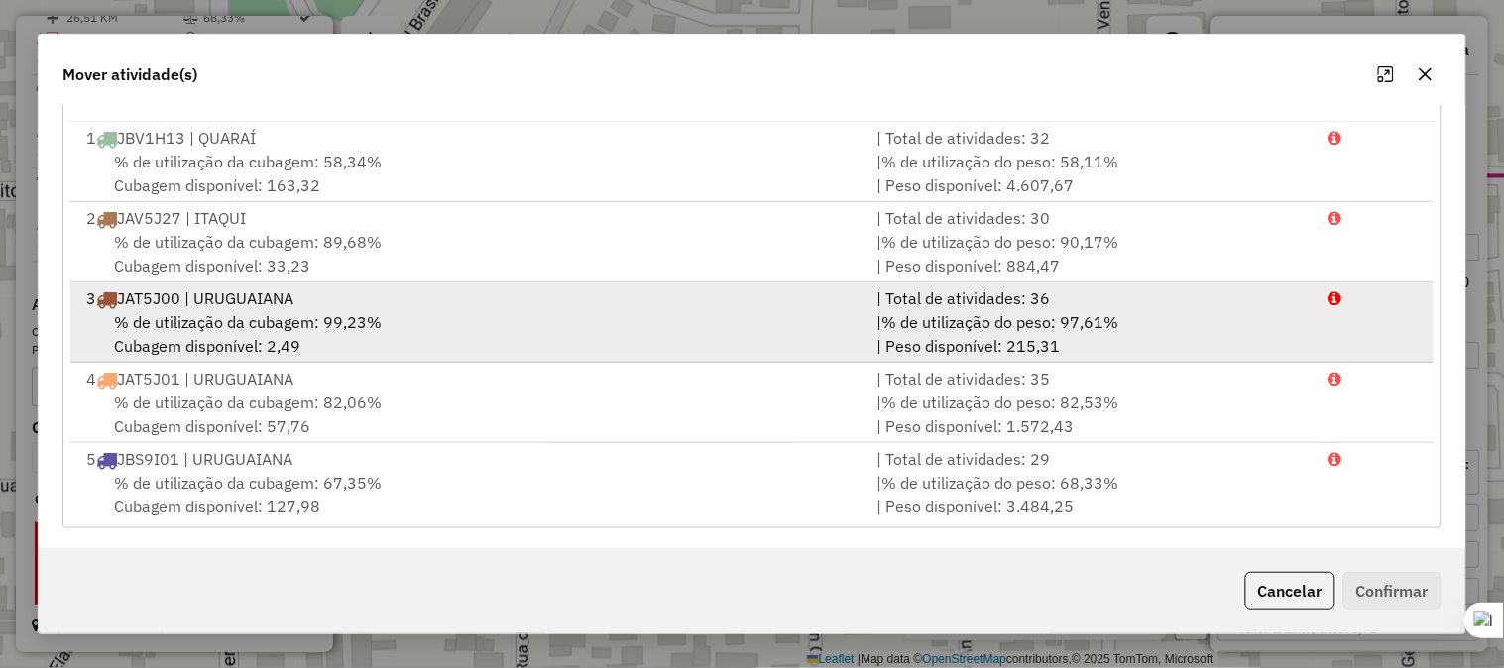
scroll to position [0, 0]
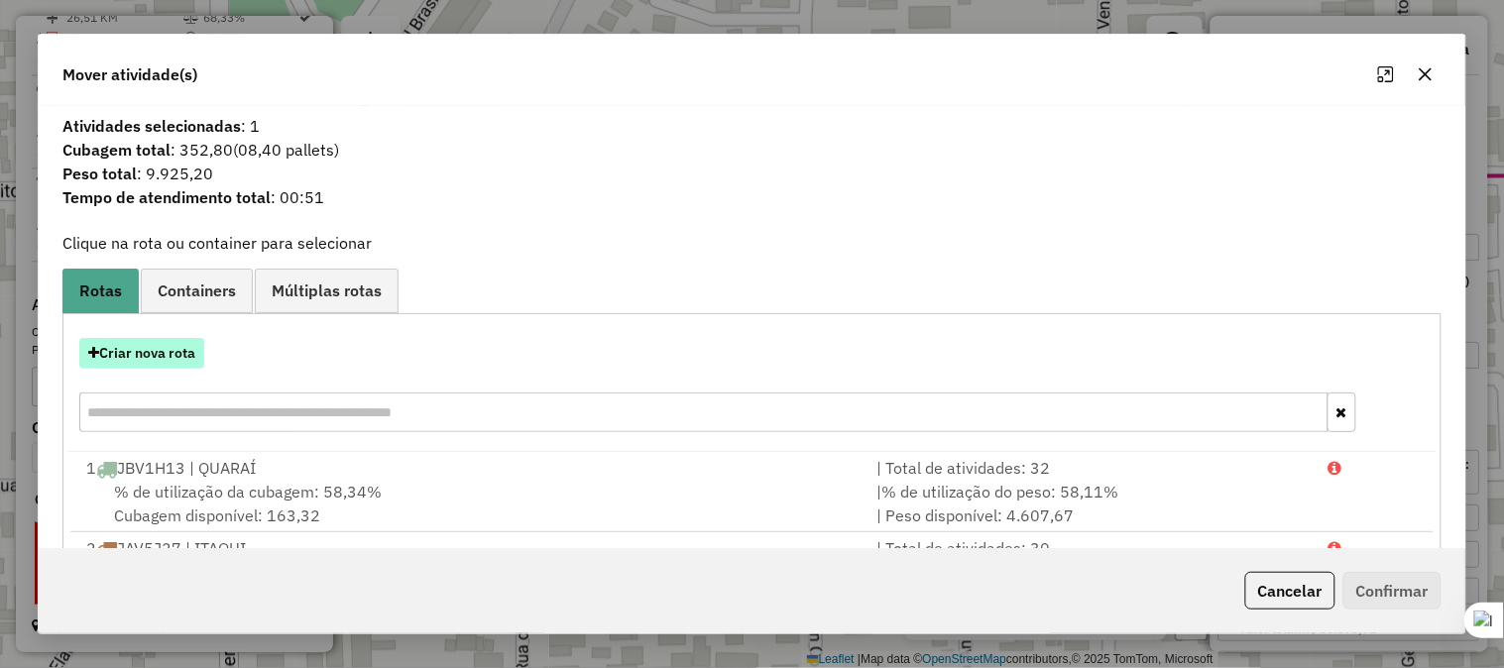
click at [157, 350] on button "Criar nova rota" at bounding box center [141, 353] width 125 height 31
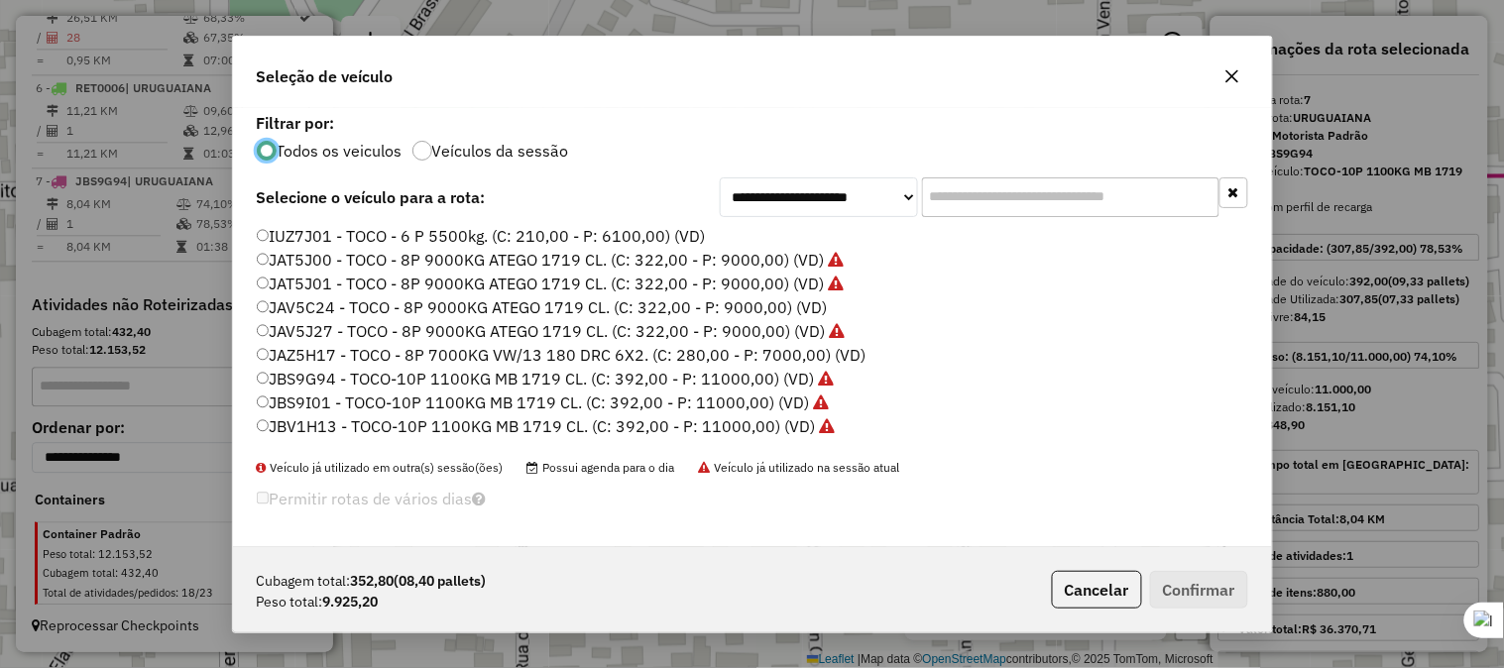
scroll to position [66, 0]
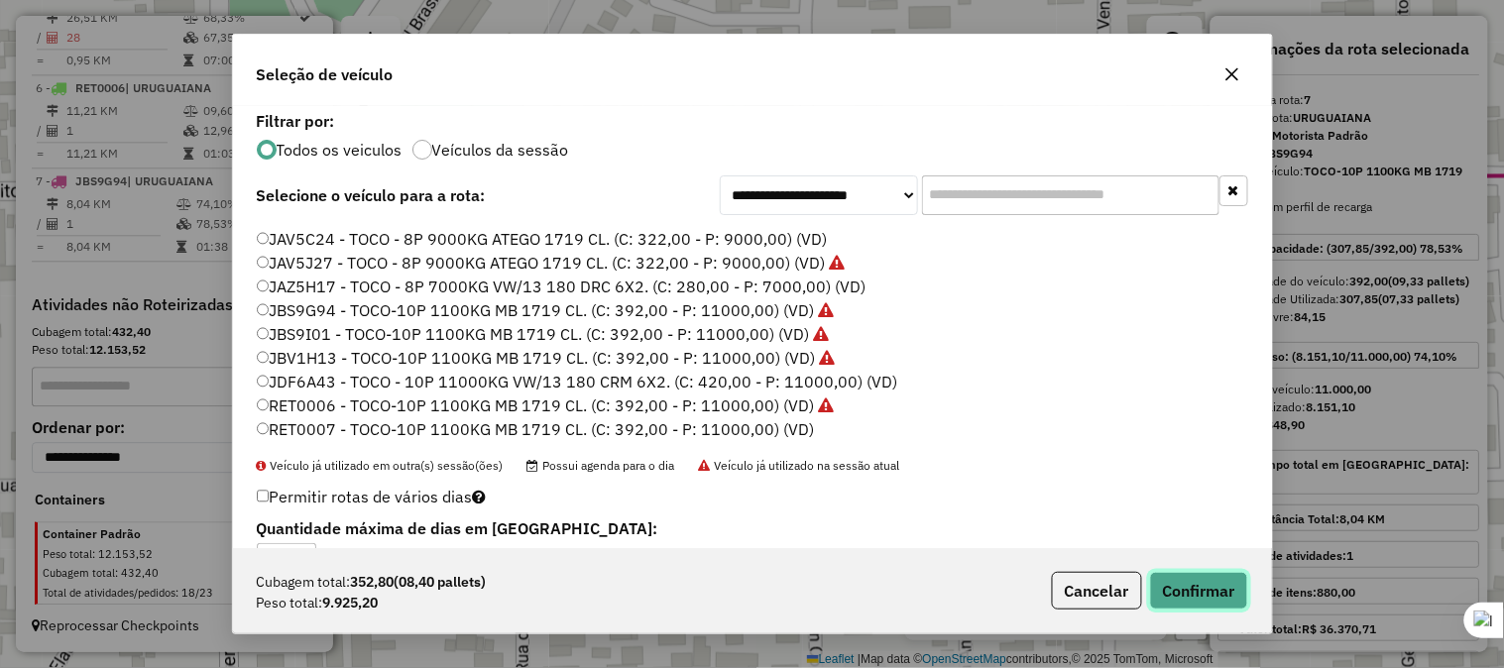
click at [1210, 587] on button "Confirmar" at bounding box center [1199, 591] width 98 height 38
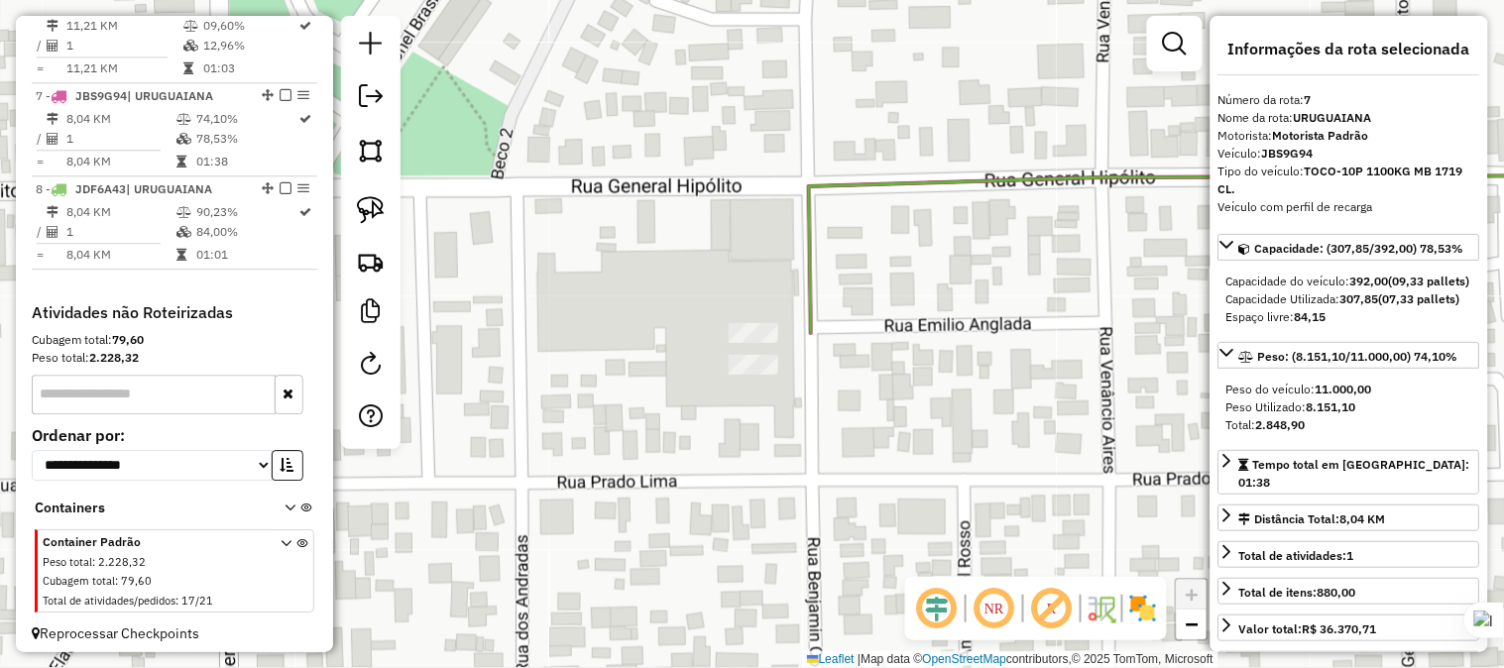
scroll to position [1265, 0]
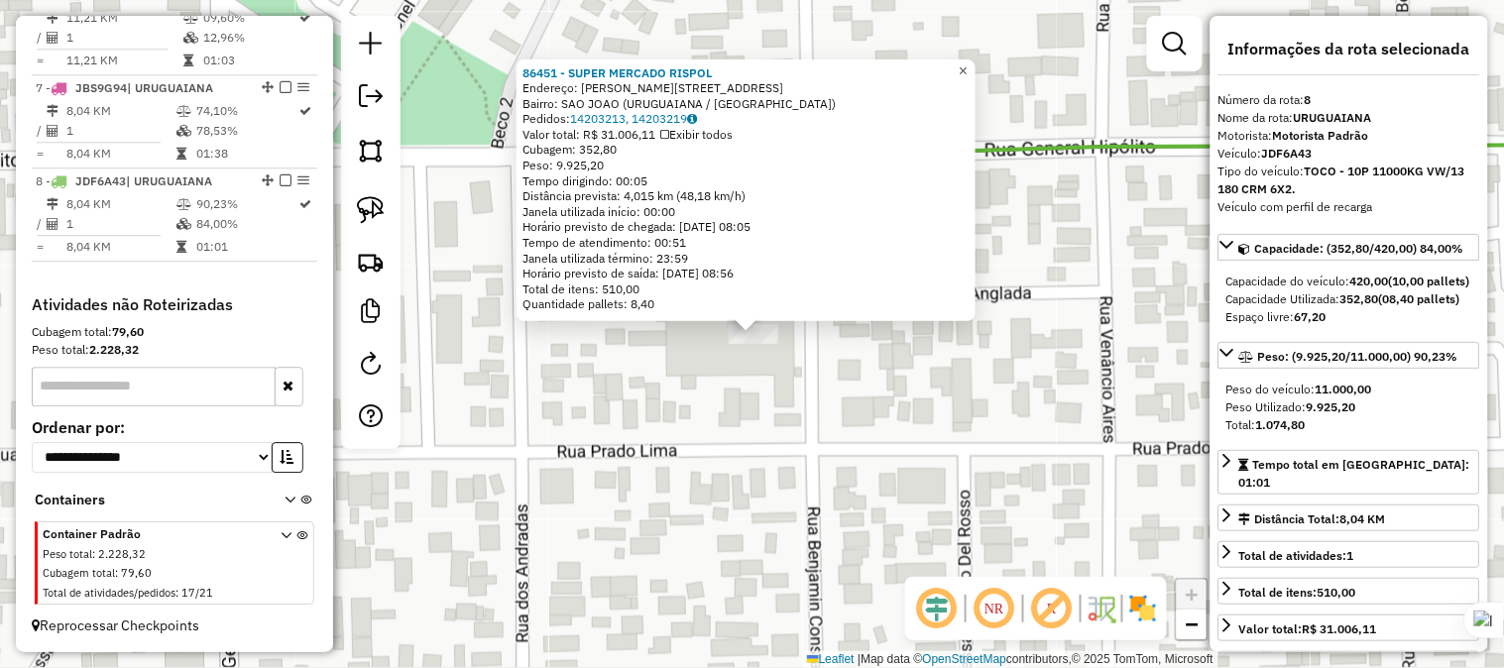
click at [967, 62] on span "×" at bounding box center [962, 70] width 9 height 17
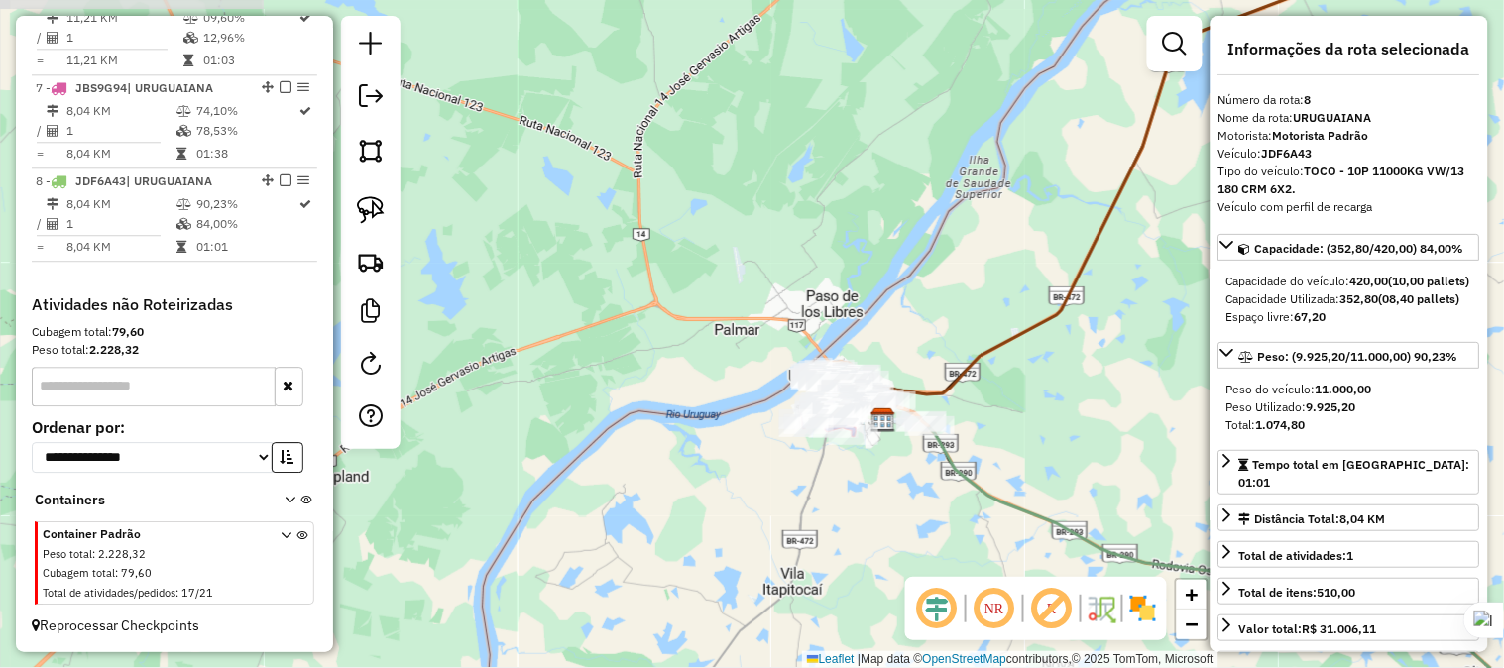
drag, startPoint x: 987, startPoint y: 295, endPoint x: 781, endPoint y: 295, distance: 206.2
click at [781, 295] on div "Janela de atendimento Grade de atendimento Capacidade Transportadoras Veículos …" at bounding box center [752, 334] width 1504 height 668
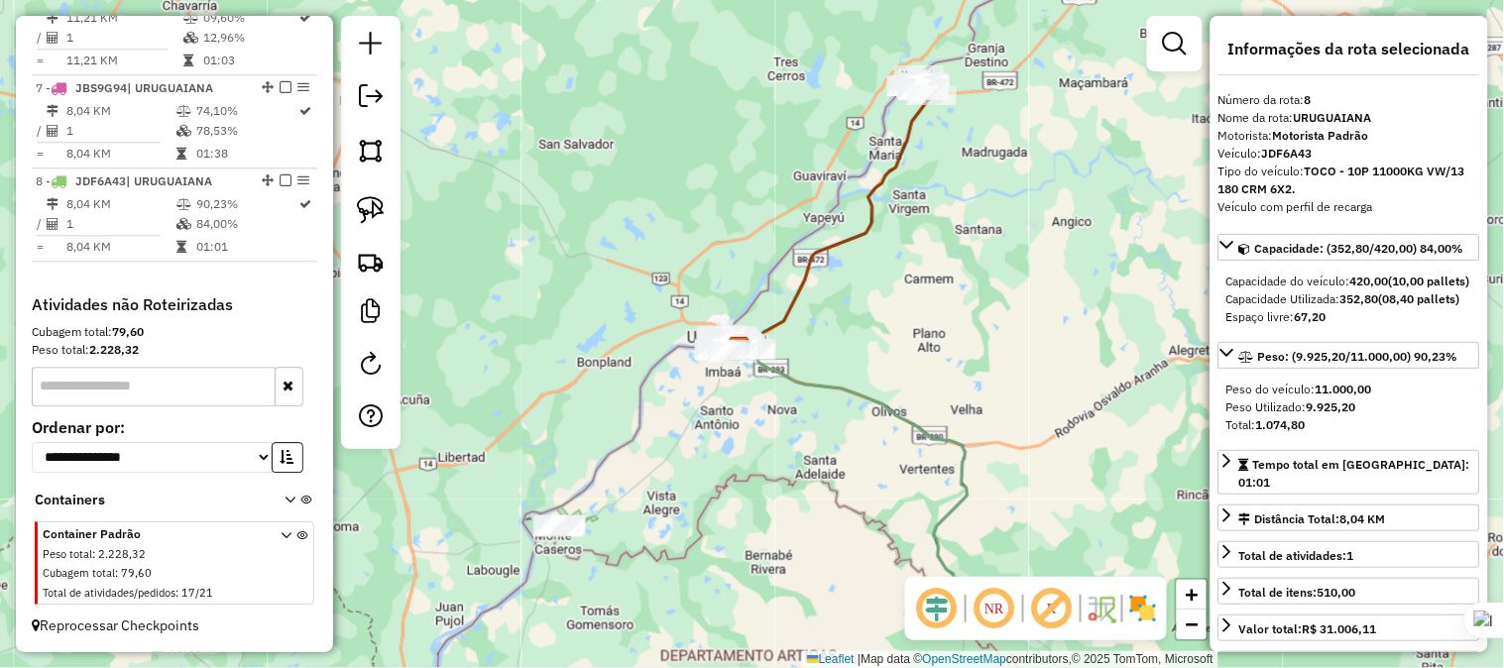
drag, startPoint x: 736, startPoint y: 231, endPoint x: 765, endPoint y: 244, distance: 31.5
click at [761, 243] on div "Janela de atendimento Grade de atendimento Capacidade Transportadoras Veículos …" at bounding box center [752, 334] width 1504 height 668
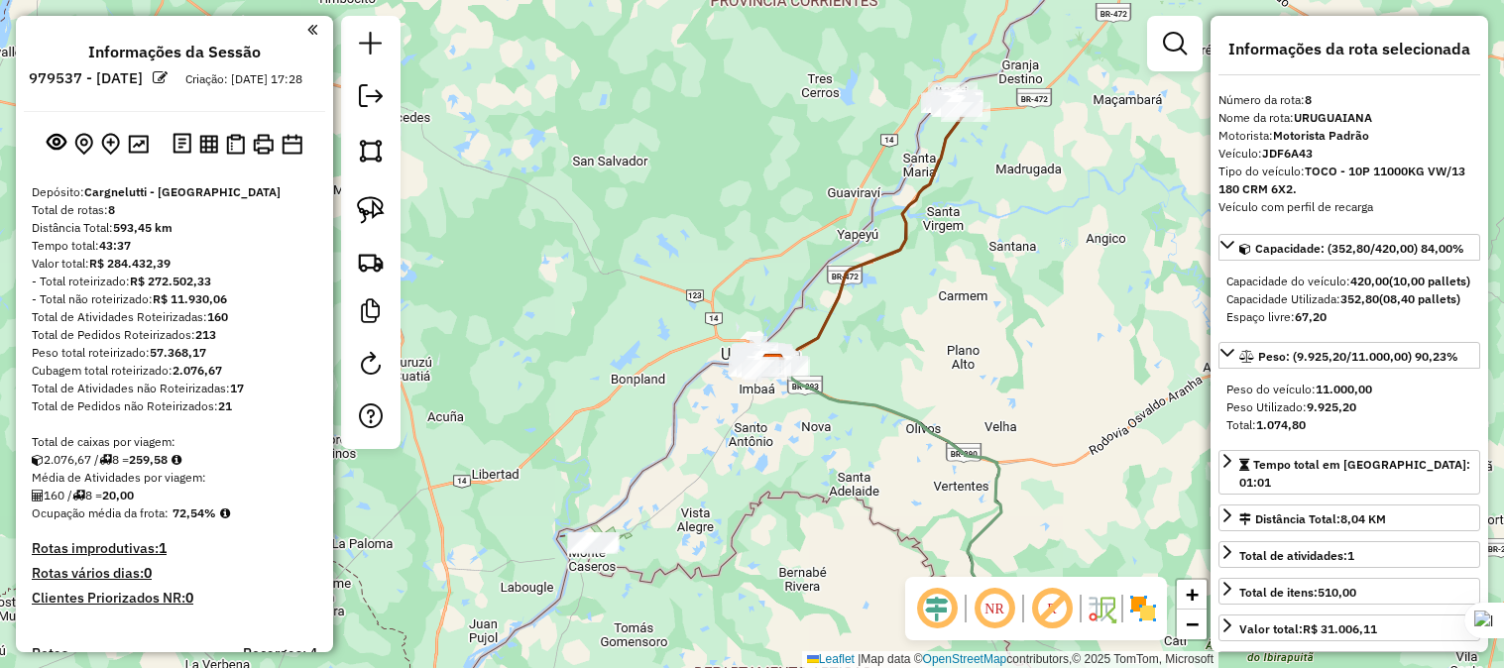
select select "**********"
click at [132, 154] on img at bounding box center [138, 144] width 21 height 19
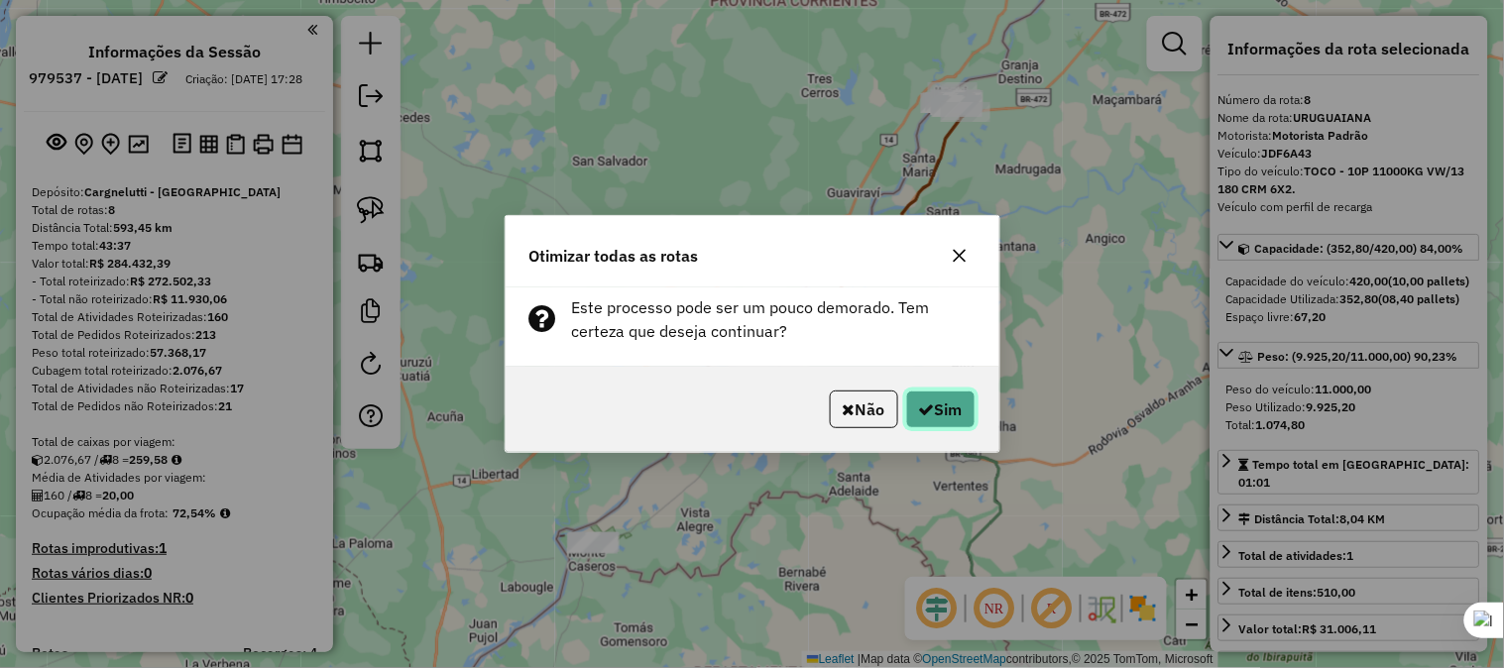
click at [939, 418] on button "Sim" at bounding box center [940, 410] width 69 height 38
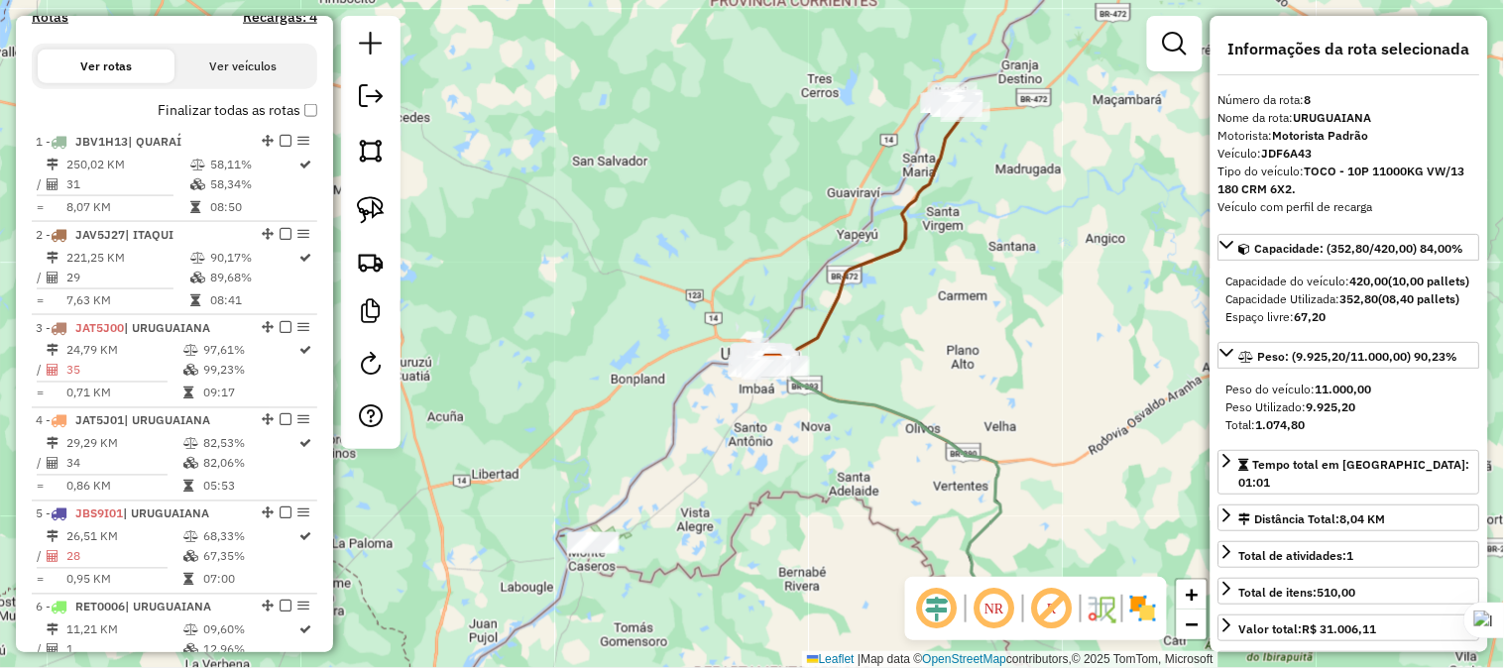
scroll to position [1265, 0]
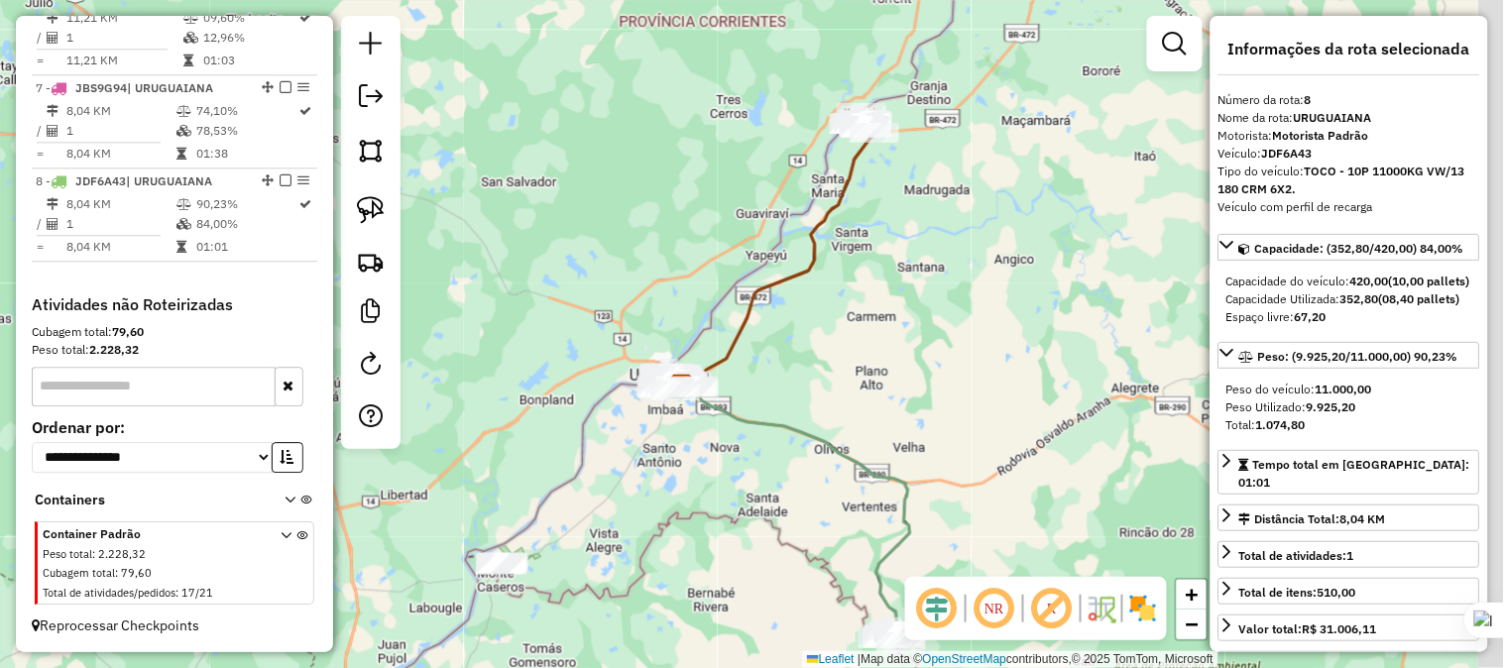
drag, startPoint x: 886, startPoint y: 172, endPoint x: 787, endPoint y: 195, distance: 101.7
click at [787, 195] on div "Janela de atendimento Grade de atendimento Capacidade Transportadoras Veículos …" at bounding box center [752, 334] width 1504 height 668
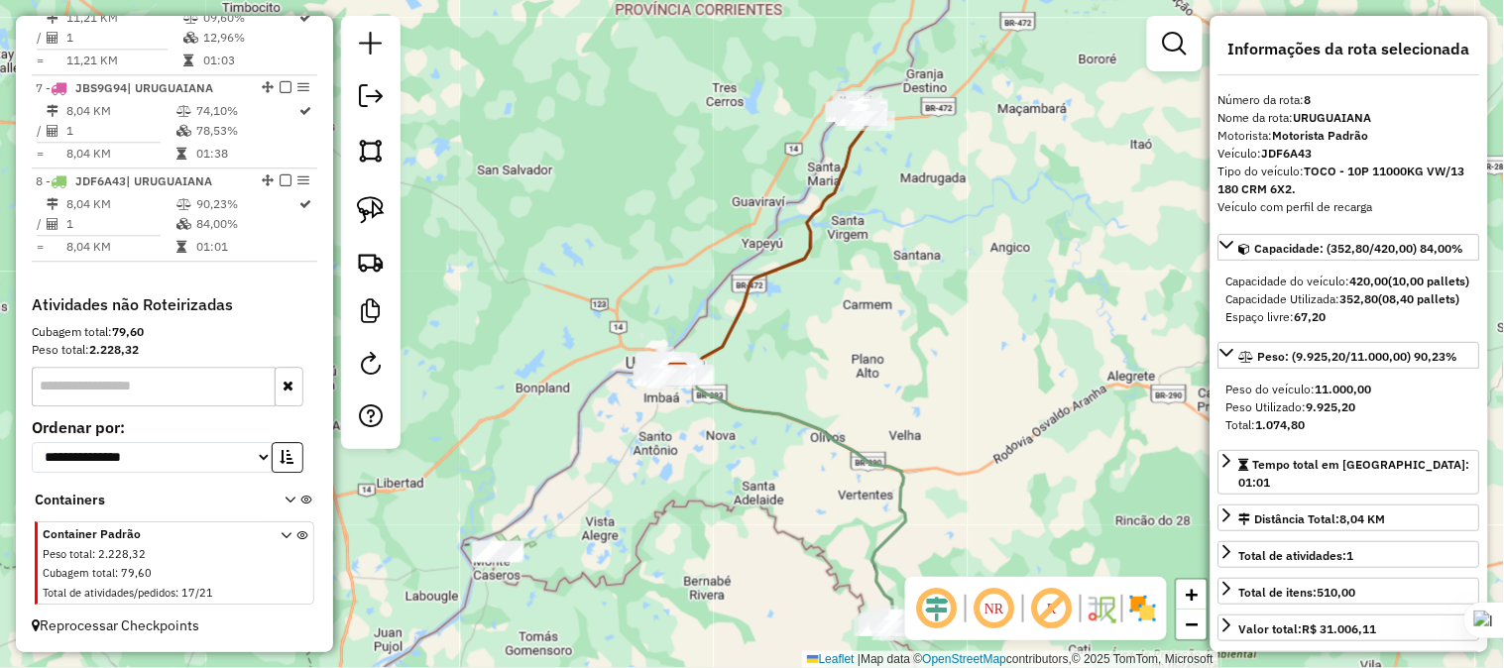
drag, startPoint x: 826, startPoint y: 474, endPoint x: 877, endPoint y: 355, distance: 129.6
click at [877, 355] on div "Janela de atendimento Grade de atendimento Capacidade Transportadoras Veículos …" at bounding box center [752, 334] width 1504 height 668
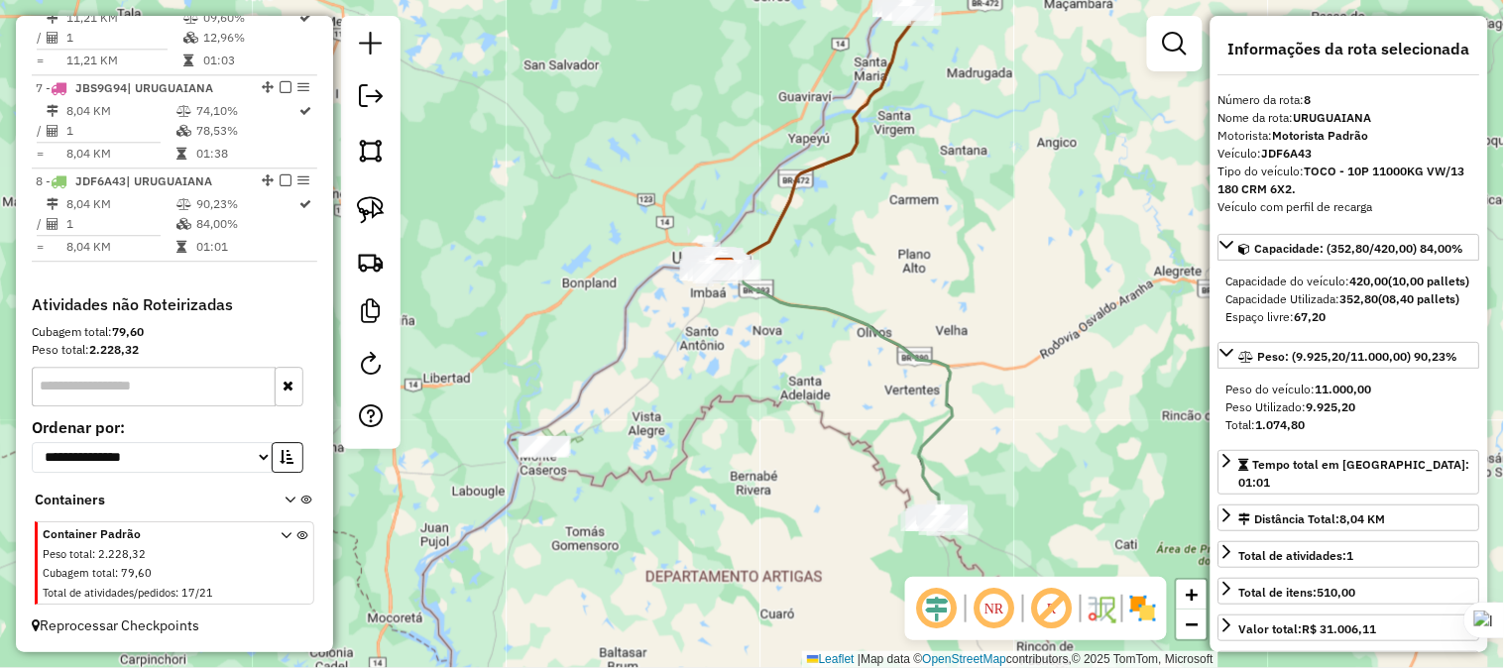
drag, startPoint x: 674, startPoint y: 420, endPoint x: 784, endPoint y: 371, distance: 120.7
click at [784, 371] on div "Janela de atendimento Grade de atendimento Capacidade Transportadoras Veículos …" at bounding box center [752, 334] width 1504 height 668
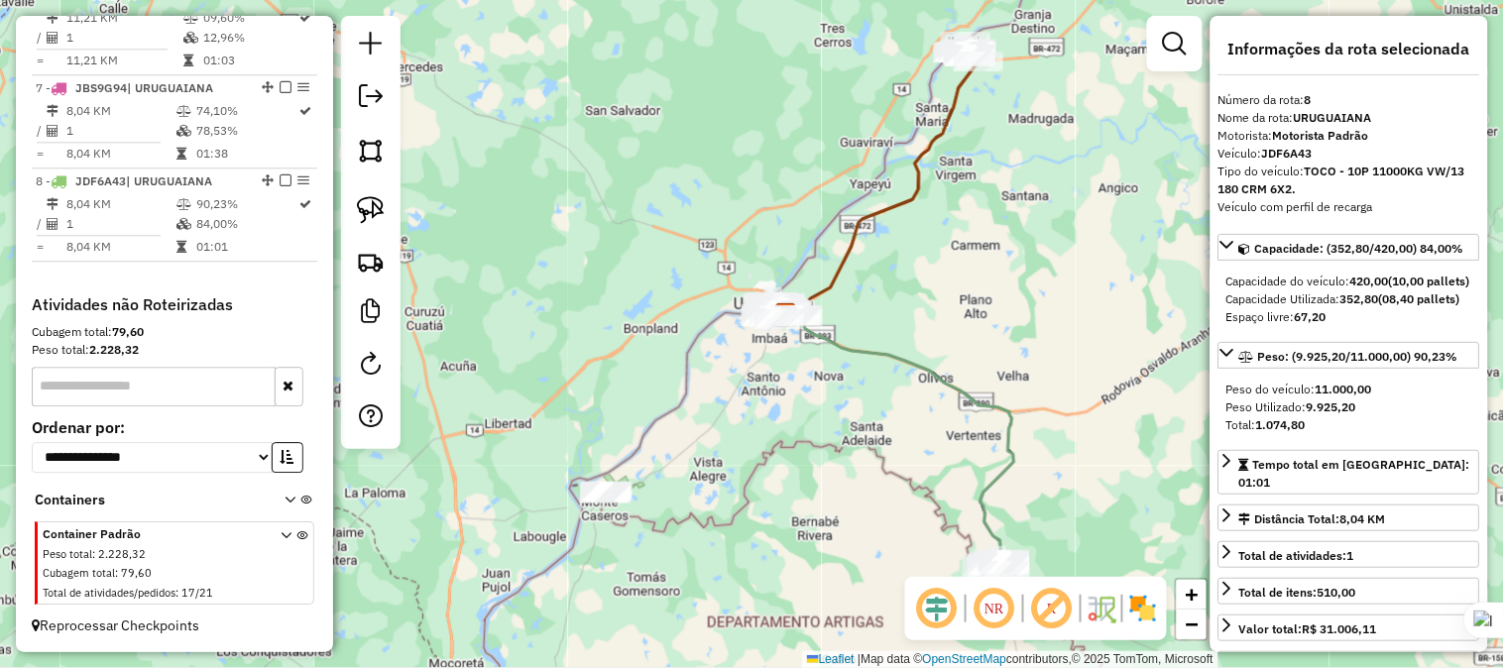
drag, startPoint x: 809, startPoint y: 325, endPoint x: 760, endPoint y: 420, distance: 106.8
click at [760, 420] on div "Janela de atendimento Grade de atendimento Capacidade Transportadoras Veículos …" at bounding box center [752, 334] width 1504 height 668
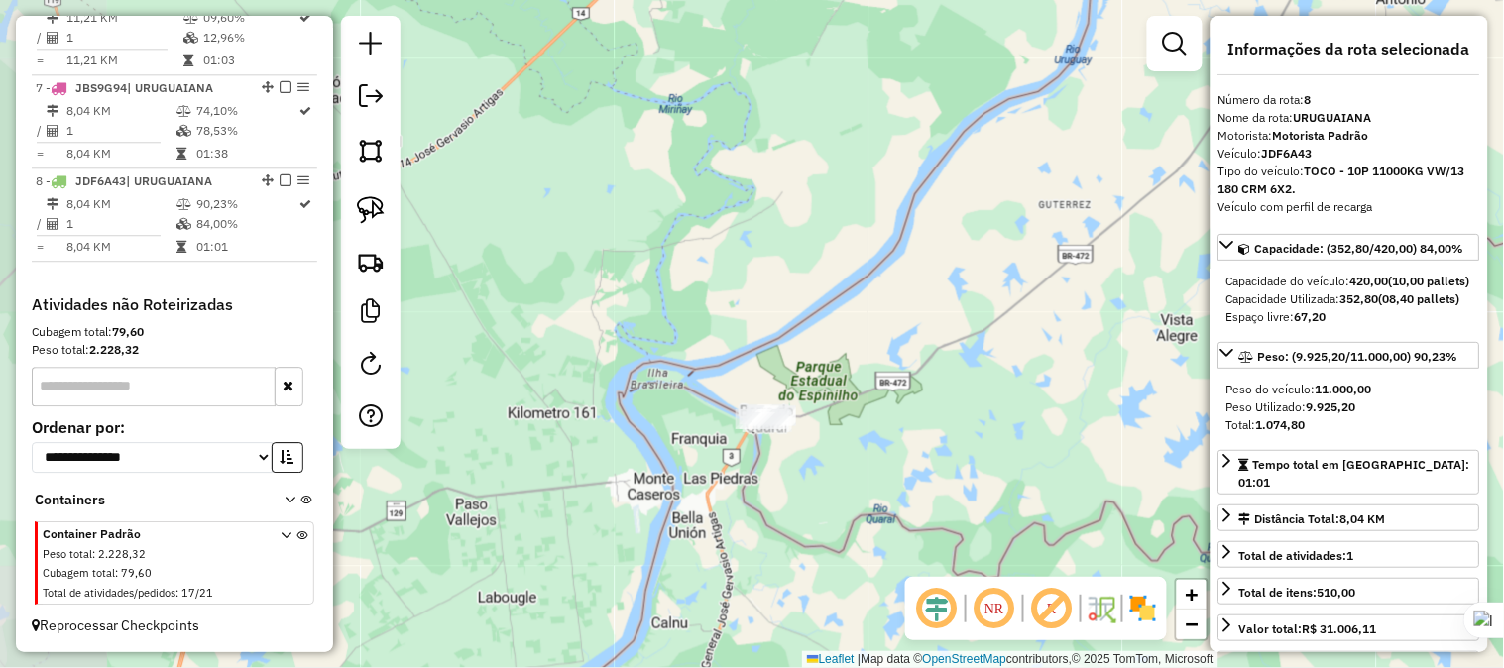
drag, startPoint x: 944, startPoint y: 390, endPoint x: 739, endPoint y: 469, distance: 219.0
click at [739, 469] on div "Janela de atendimento Grade de atendimento Capacidade Transportadoras Veículos …" at bounding box center [752, 334] width 1504 height 668
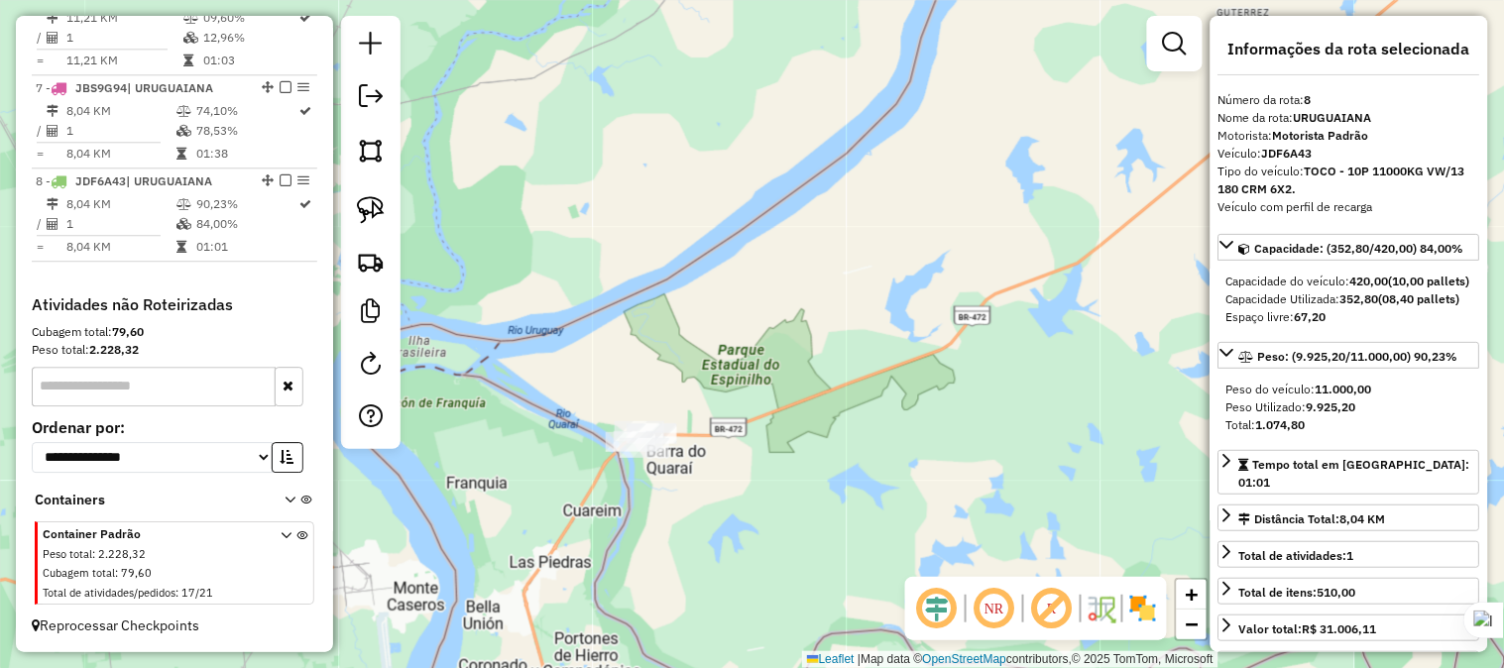
drag, startPoint x: 874, startPoint y: 409, endPoint x: 859, endPoint y: 413, distance: 15.4
click at [859, 413] on div "Janela de atendimento Grade de atendimento Capacidade Transportadoras Veículos …" at bounding box center [752, 334] width 1504 height 668
drag, startPoint x: 859, startPoint y: 413, endPoint x: 739, endPoint y: 477, distance: 135.7
click at [739, 477] on div "Janela de atendimento Grade de atendimento Capacidade Transportadoras Veículos …" at bounding box center [752, 334] width 1504 height 668
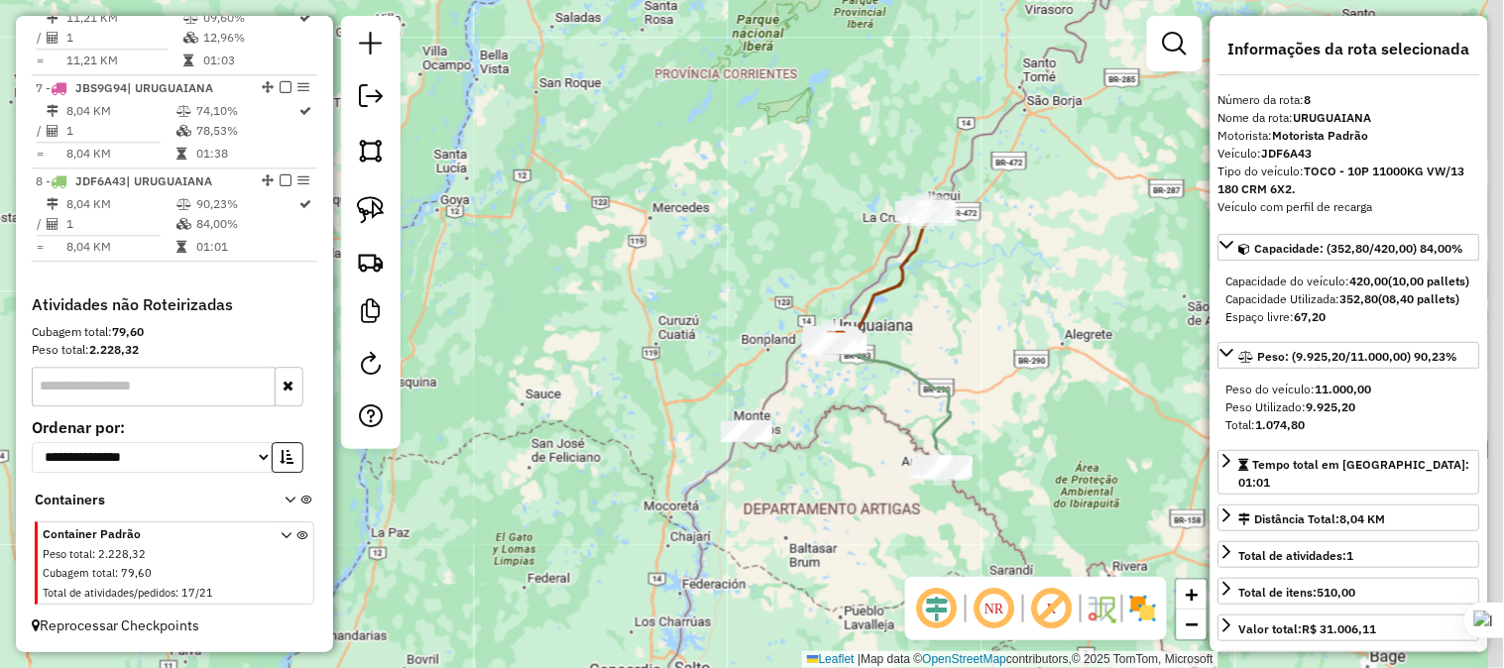
drag, startPoint x: 959, startPoint y: 357, endPoint x: 879, endPoint y: 393, distance: 88.3
click at [879, 393] on div "Janela de atendimento Grade de atendimento Capacidade Transportadoras Veículos …" at bounding box center [752, 334] width 1504 height 668
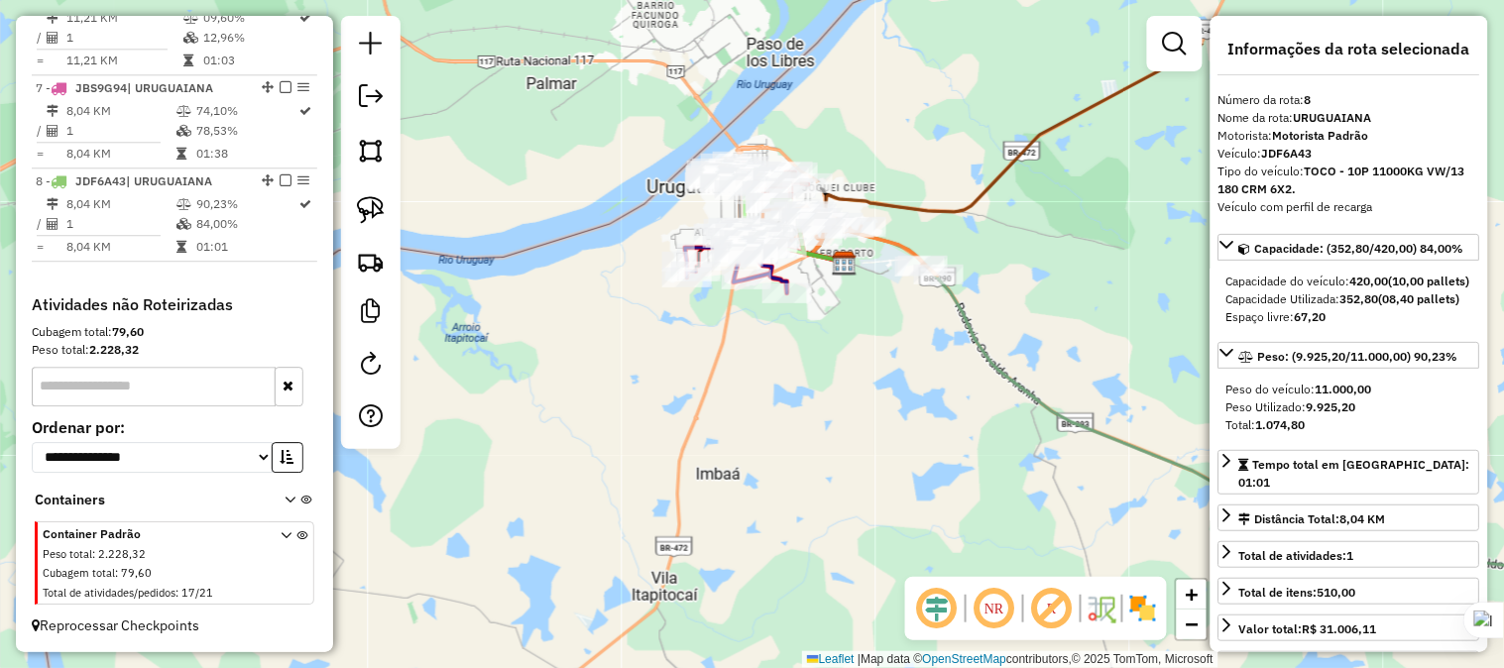
drag, startPoint x: 814, startPoint y: 349, endPoint x: 823, endPoint y: 459, distance: 110.4
click at [823, 459] on div "Janela de atendimento Grade de atendimento Capacidade Transportadoras Veículos …" at bounding box center [752, 334] width 1504 height 668
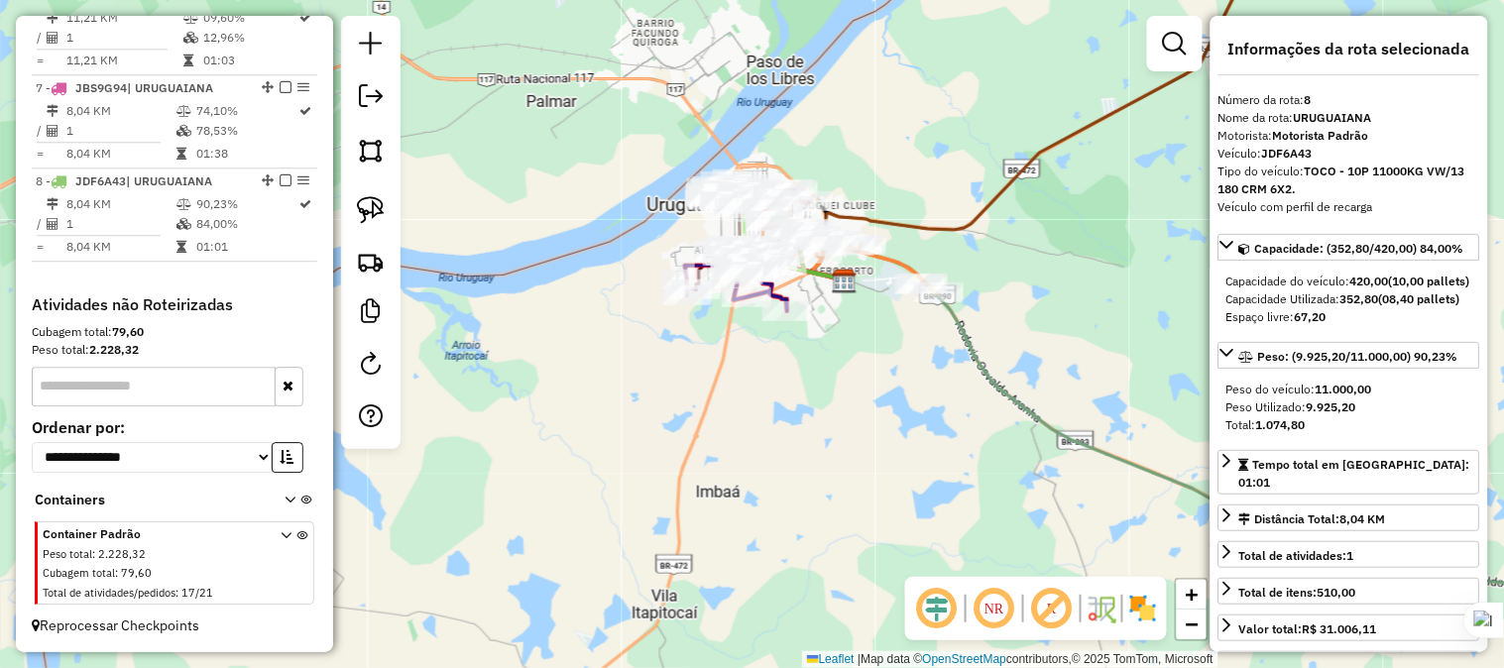
drag, startPoint x: 807, startPoint y: 396, endPoint x: 807, endPoint y: 454, distance: 57.5
click at [807, 454] on div "Janela de atendimento Grade de atendimento Capacidade Transportadoras Veículos …" at bounding box center [752, 334] width 1504 height 668
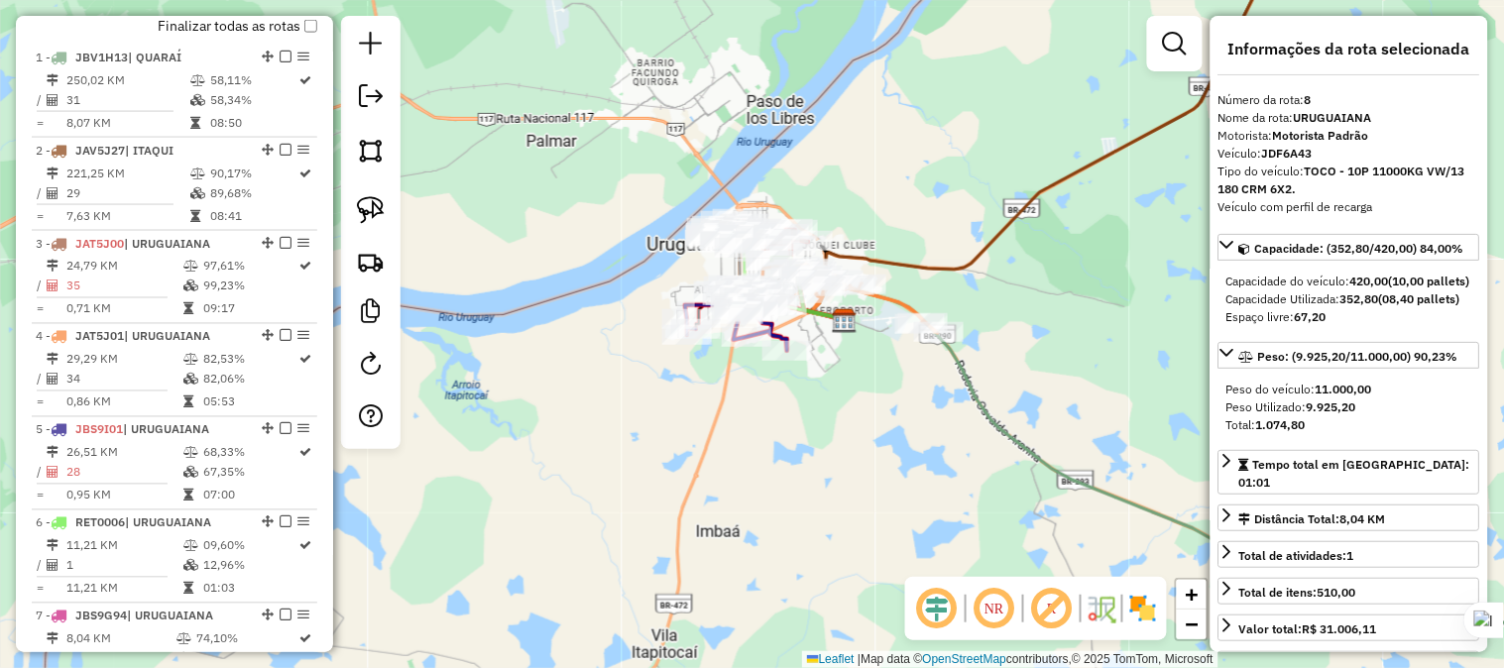
scroll to position [715, 0]
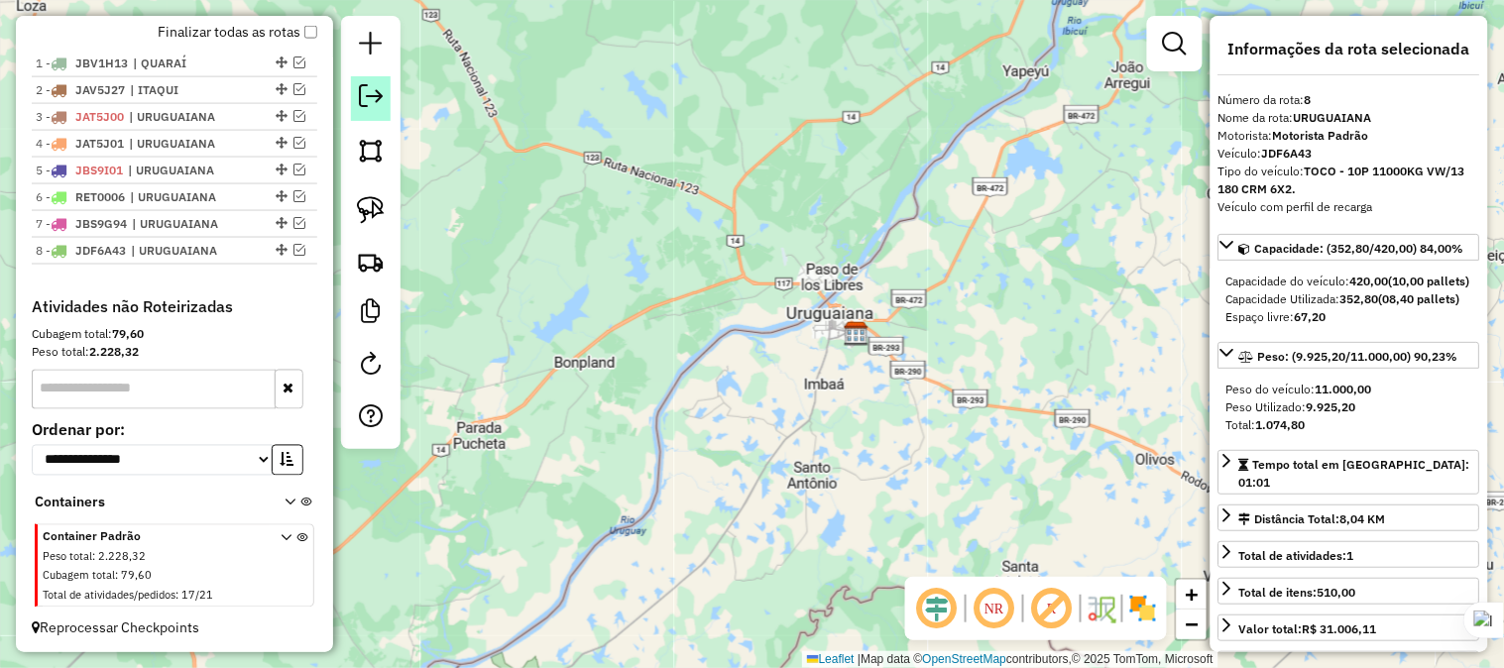
click at [370, 96] on em at bounding box center [371, 96] width 24 height 24
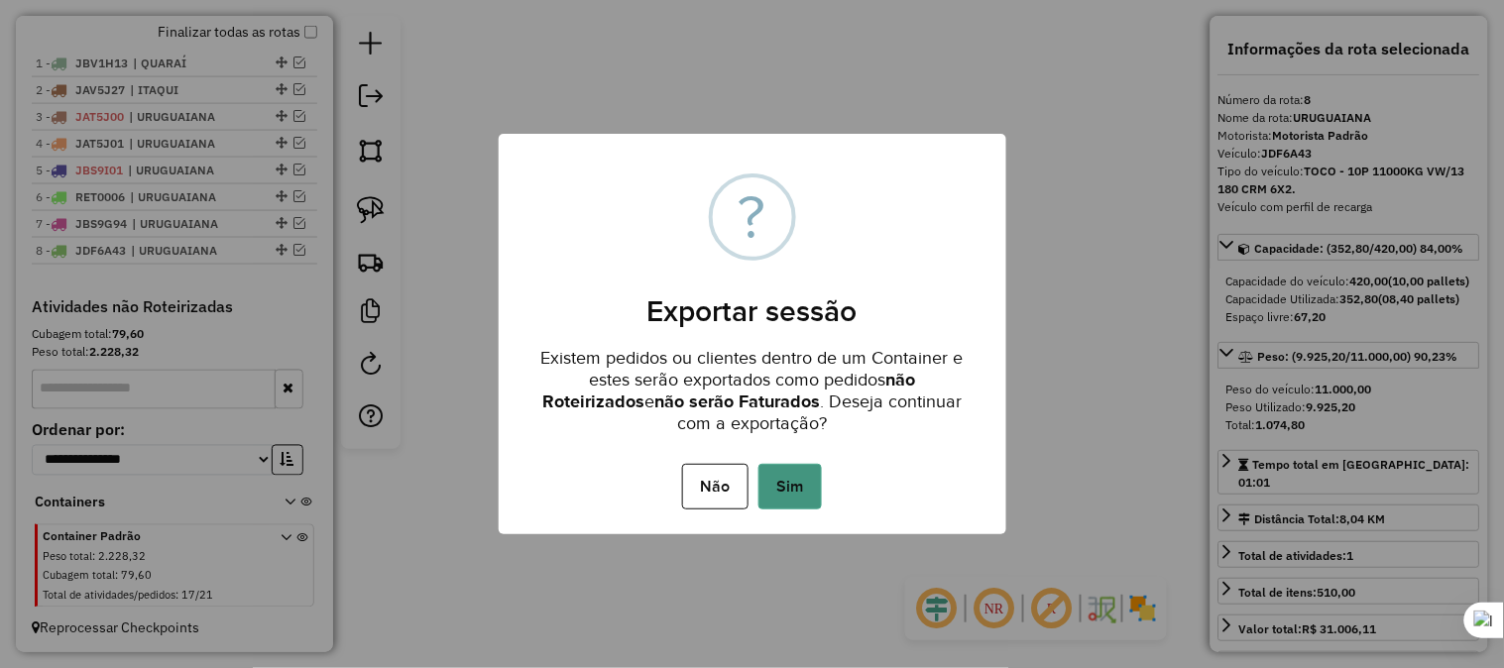
click at [799, 483] on button "Sim" at bounding box center [789, 487] width 63 height 46
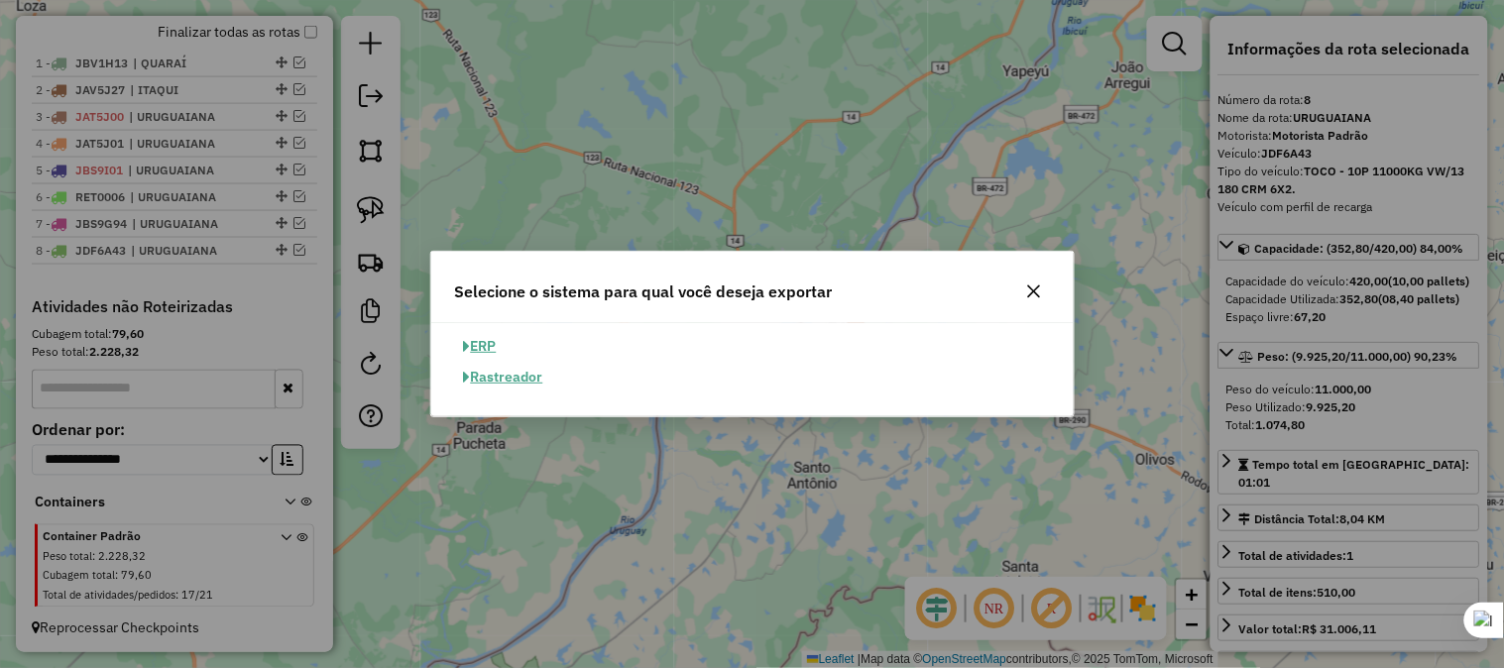
click at [488, 340] on button "ERP" at bounding box center [480, 346] width 51 height 31
select select "**"
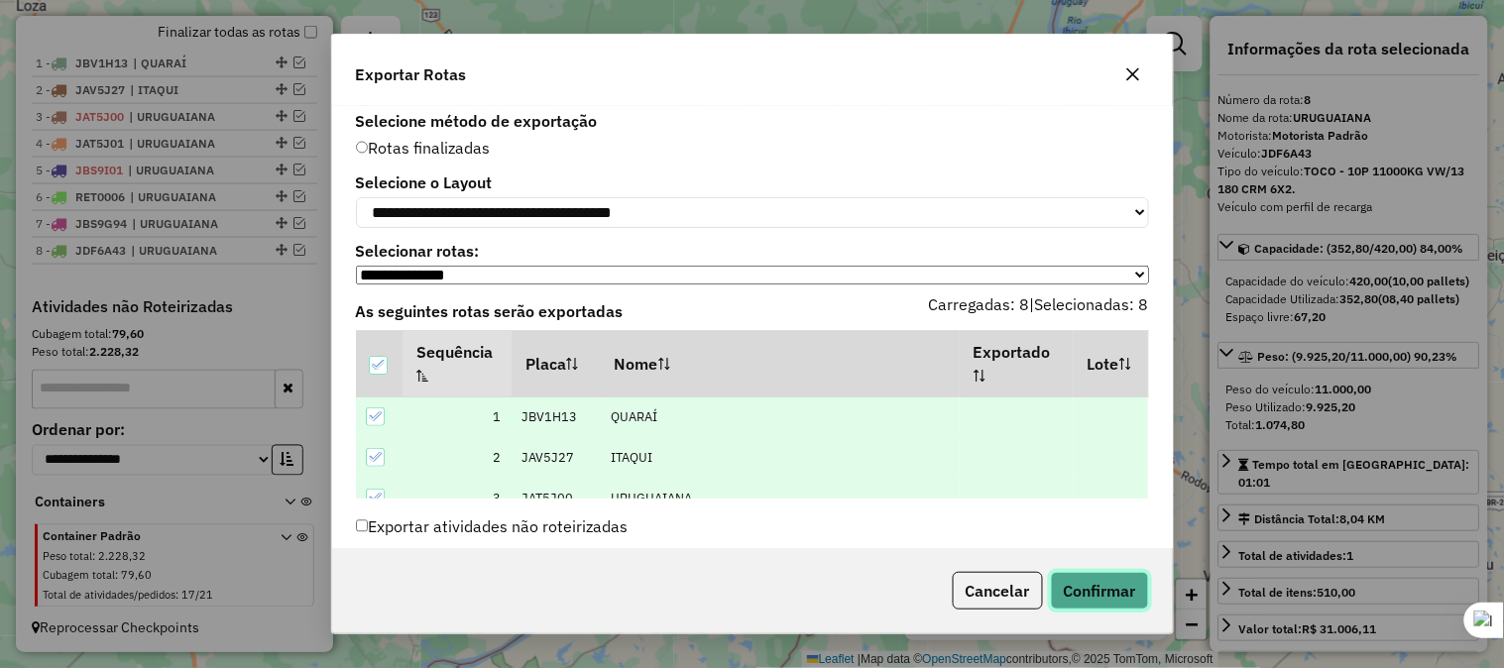
click at [1095, 585] on button "Confirmar" at bounding box center [1100, 591] width 98 height 38
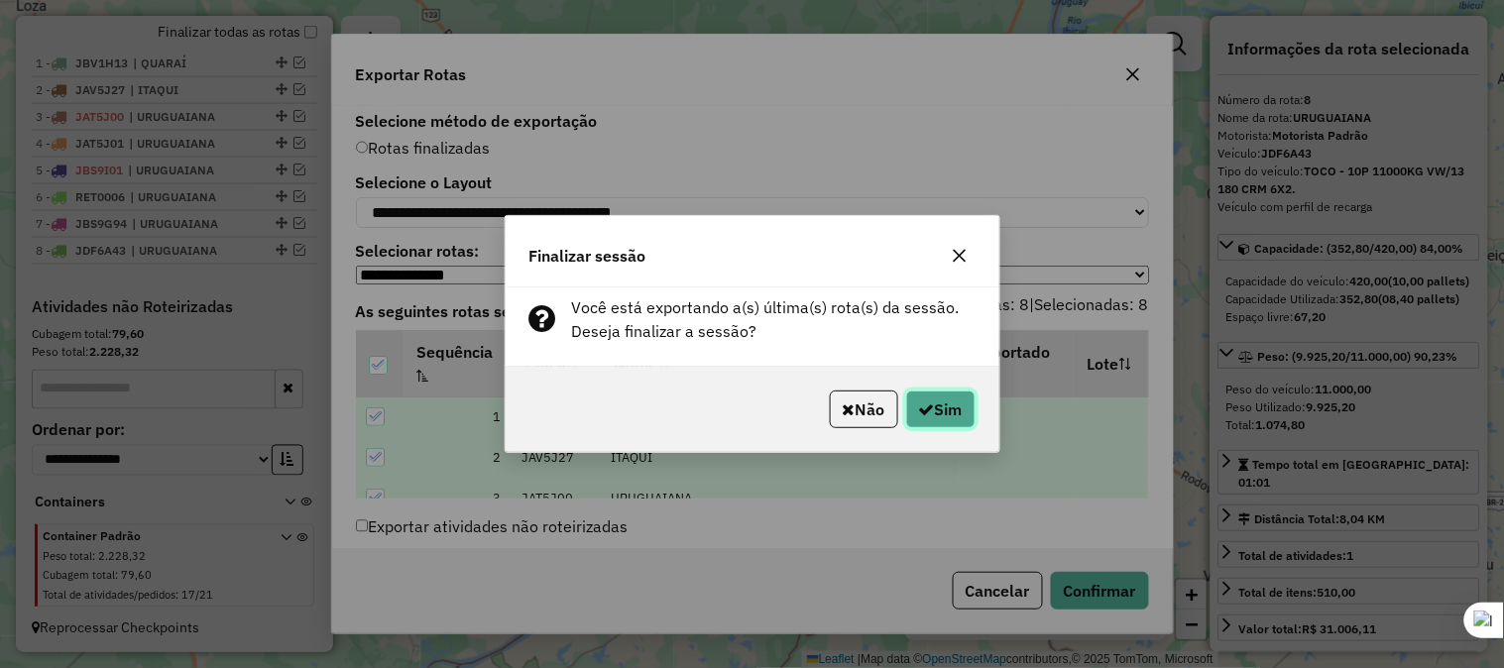
click at [946, 407] on button "Sim" at bounding box center [940, 410] width 69 height 38
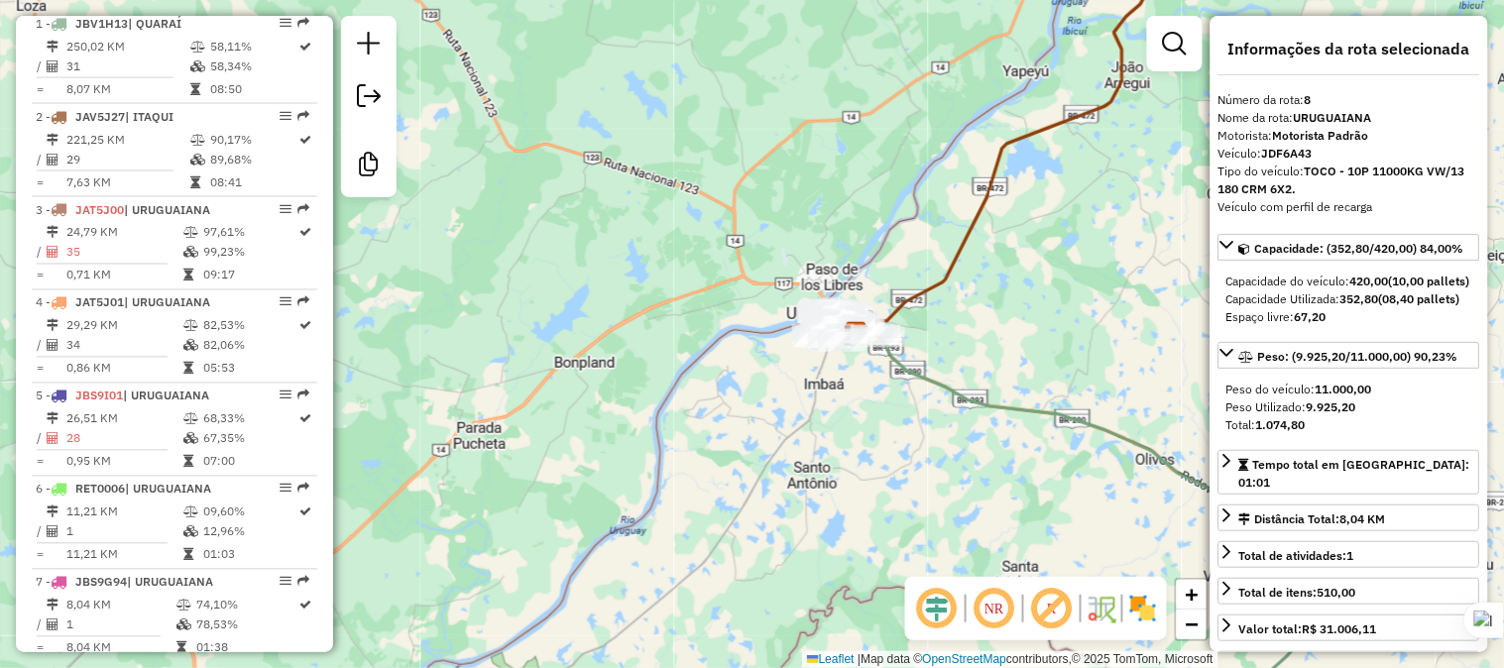
scroll to position [1234, 0]
